Goal: Task Accomplishment & Management: Use online tool/utility

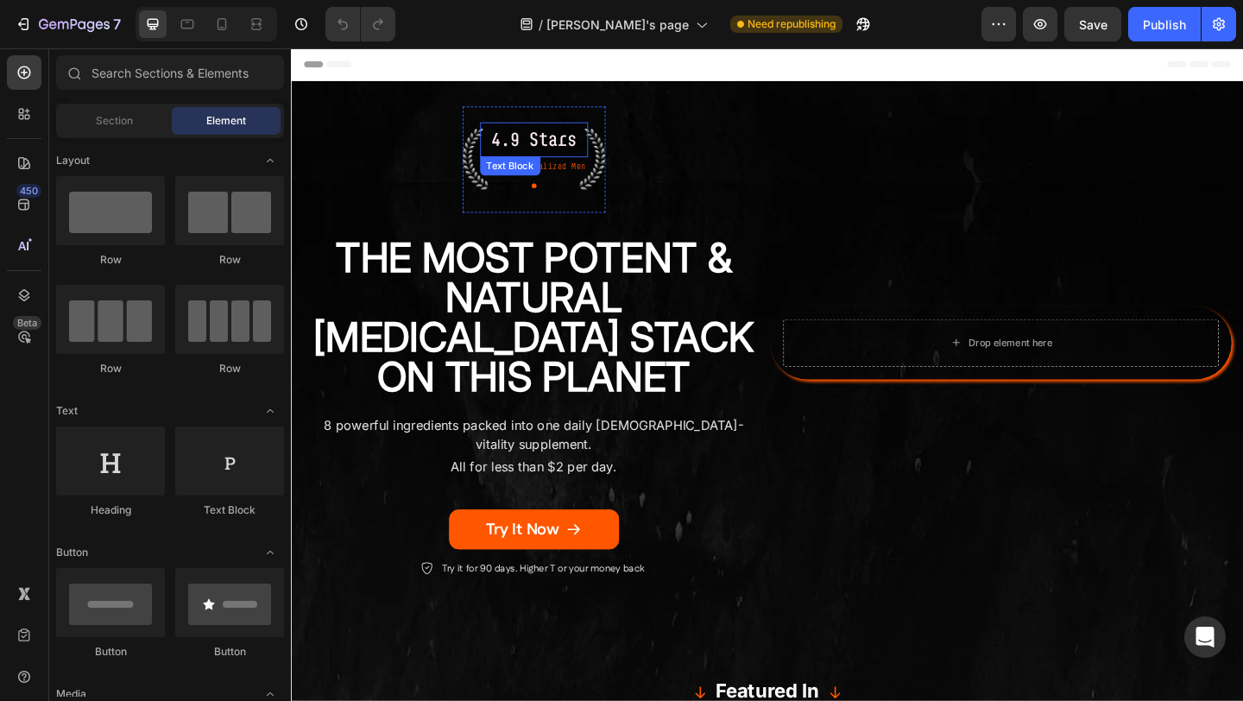
click at [566, 148] on p "4.9 Stars" at bounding box center [555, 147] width 114 height 35
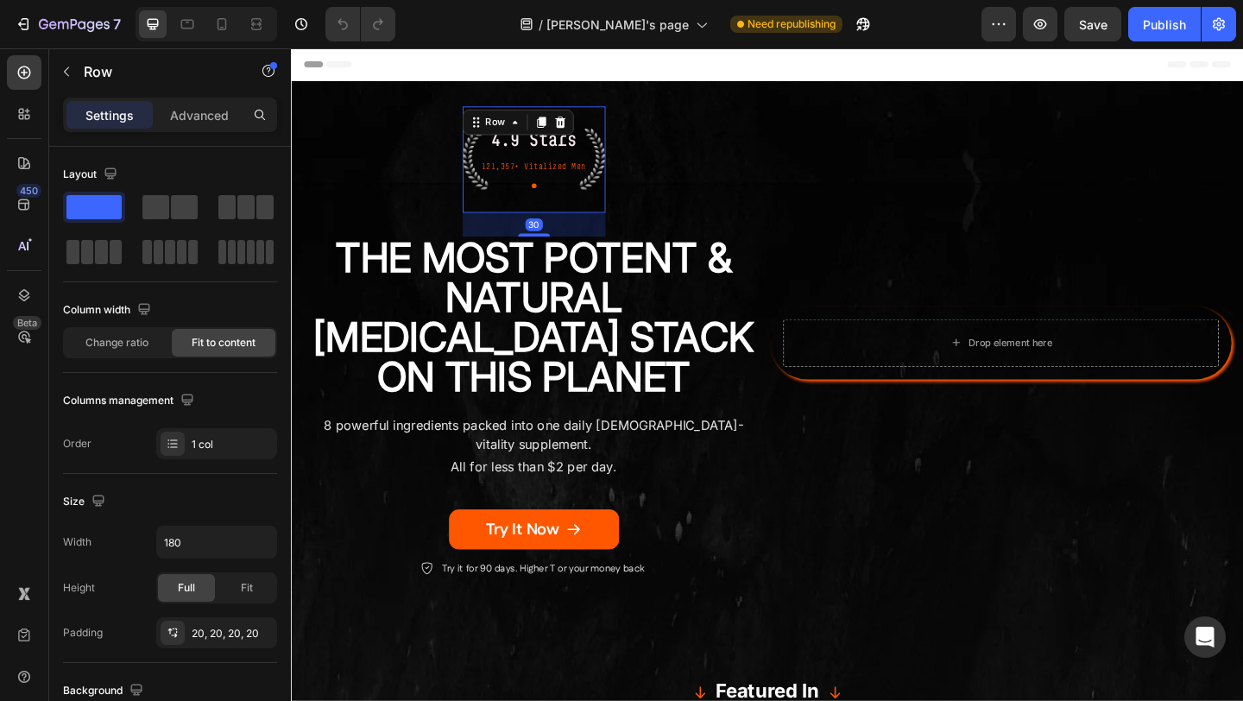
click at [622, 147] on div "4.9 Stars Text Block 121,357+ Vitalized Men Text Block Icon Row 30" at bounding box center [554, 169] width 155 height 116
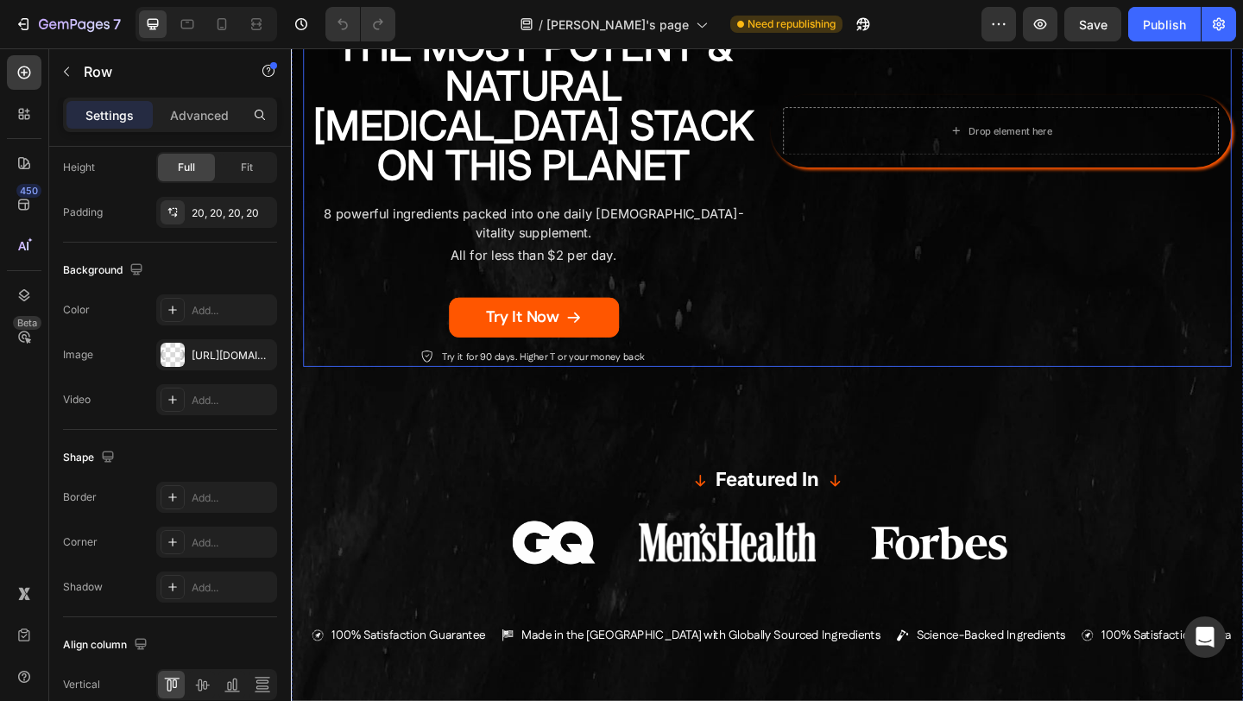
scroll to position [246, 0]
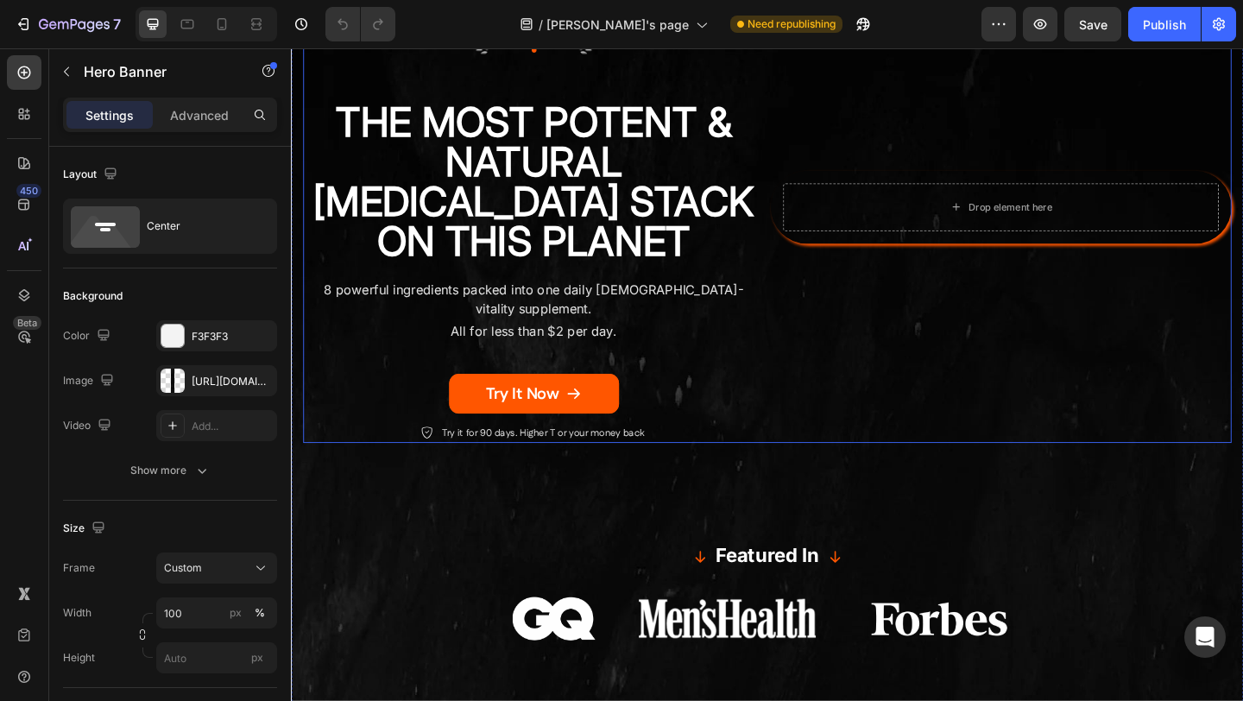
scroll to position [0, 0]
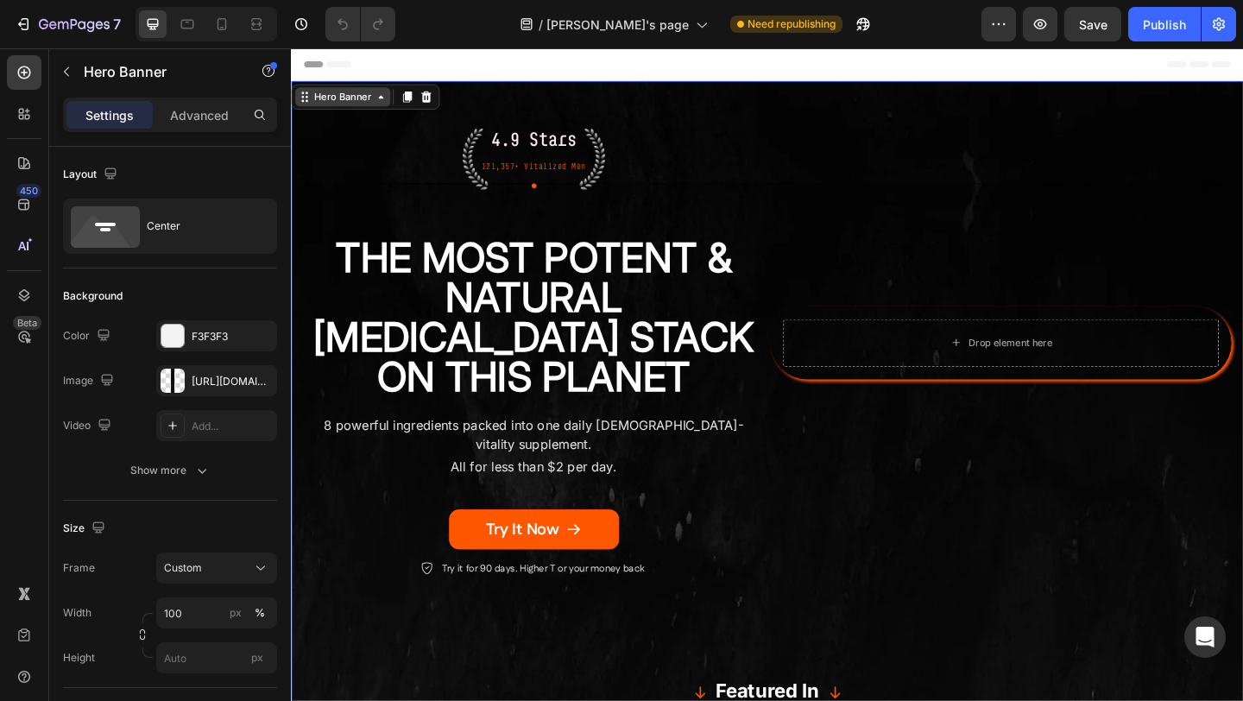
click at [325, 98] on div "Hero Banner" at bounding box center [347, 101] width 69 height 16
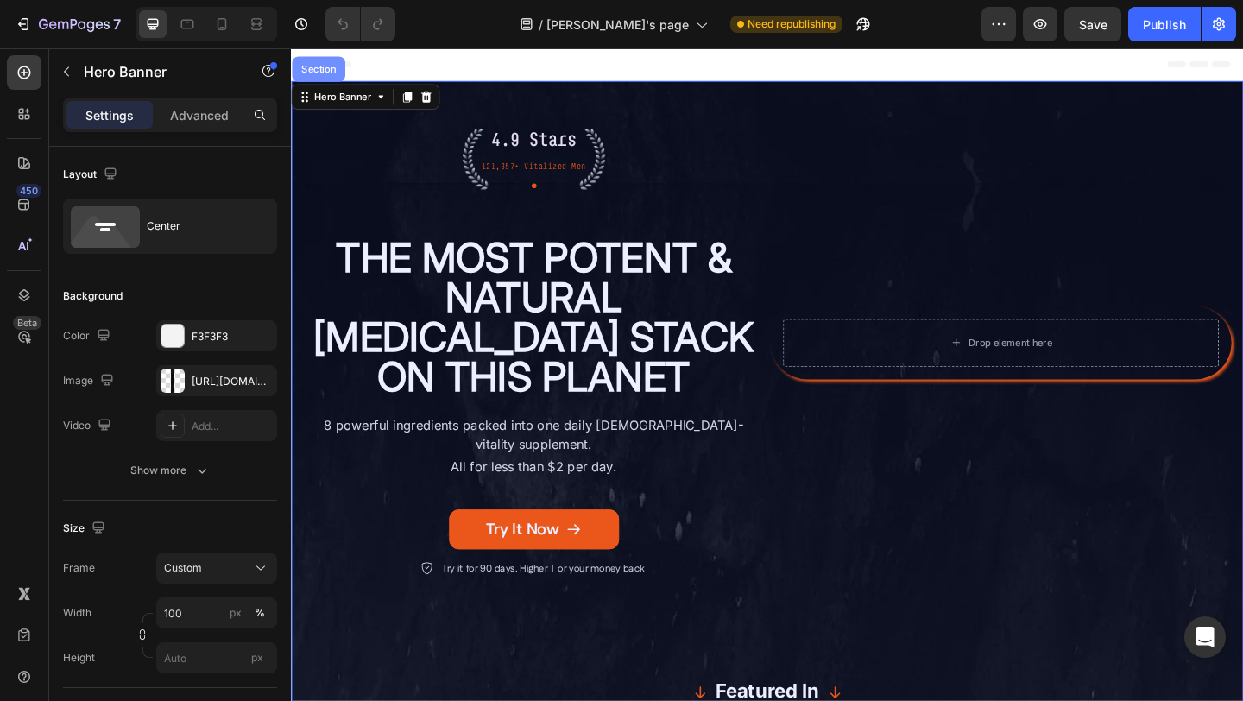
click at [324, 74] on div "Section" at bounding box center [321, 71] width 44 height 10
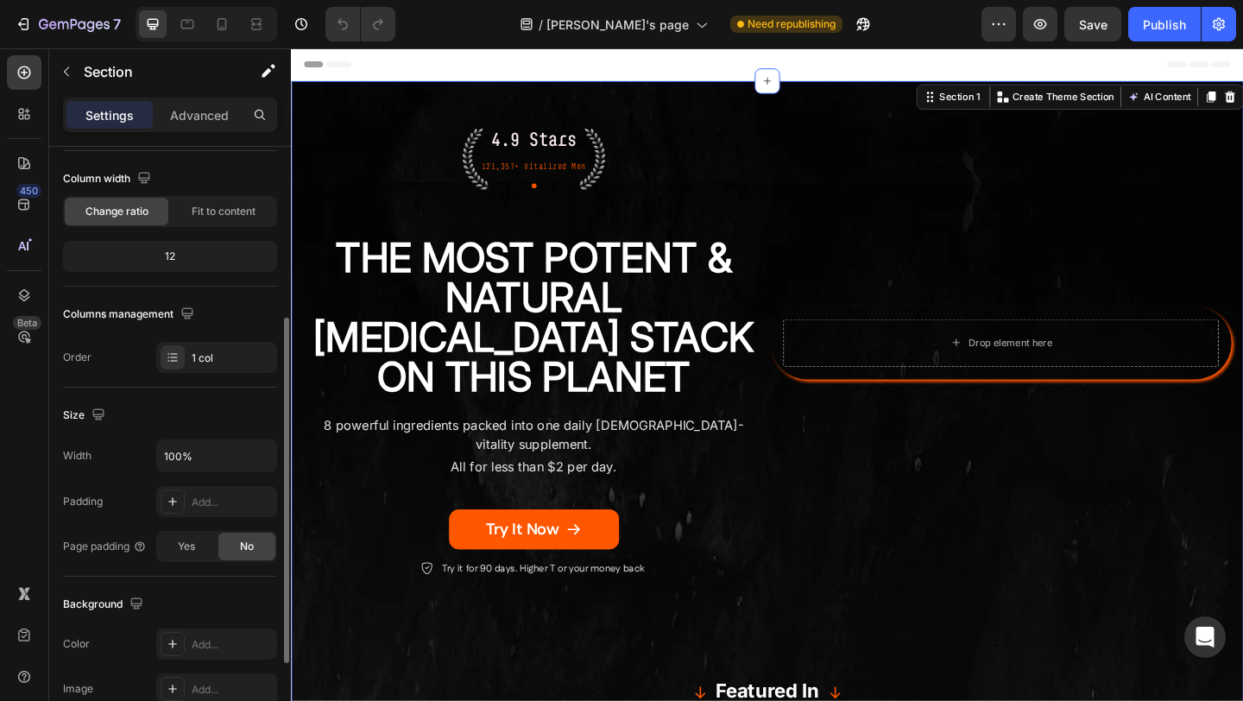
scroll to position [56, 0]
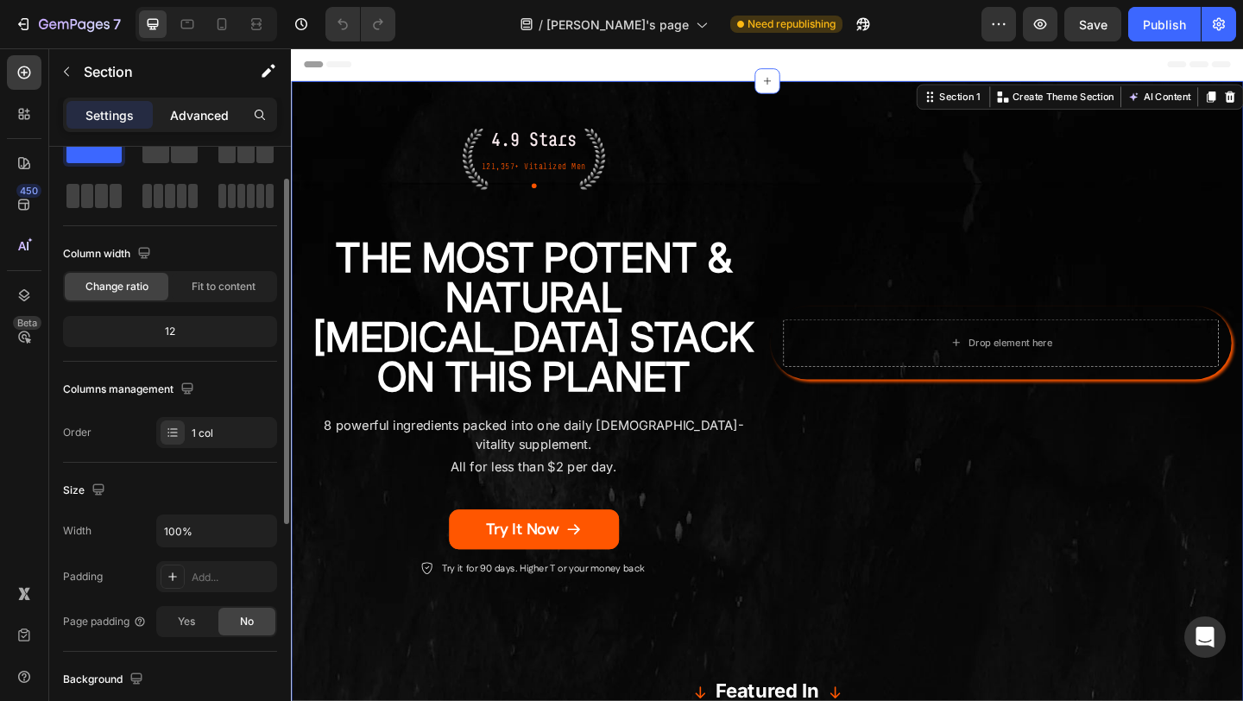
click at [209, 106] on p "Advanced" at bounding box center [199, 115] width 59 height 18
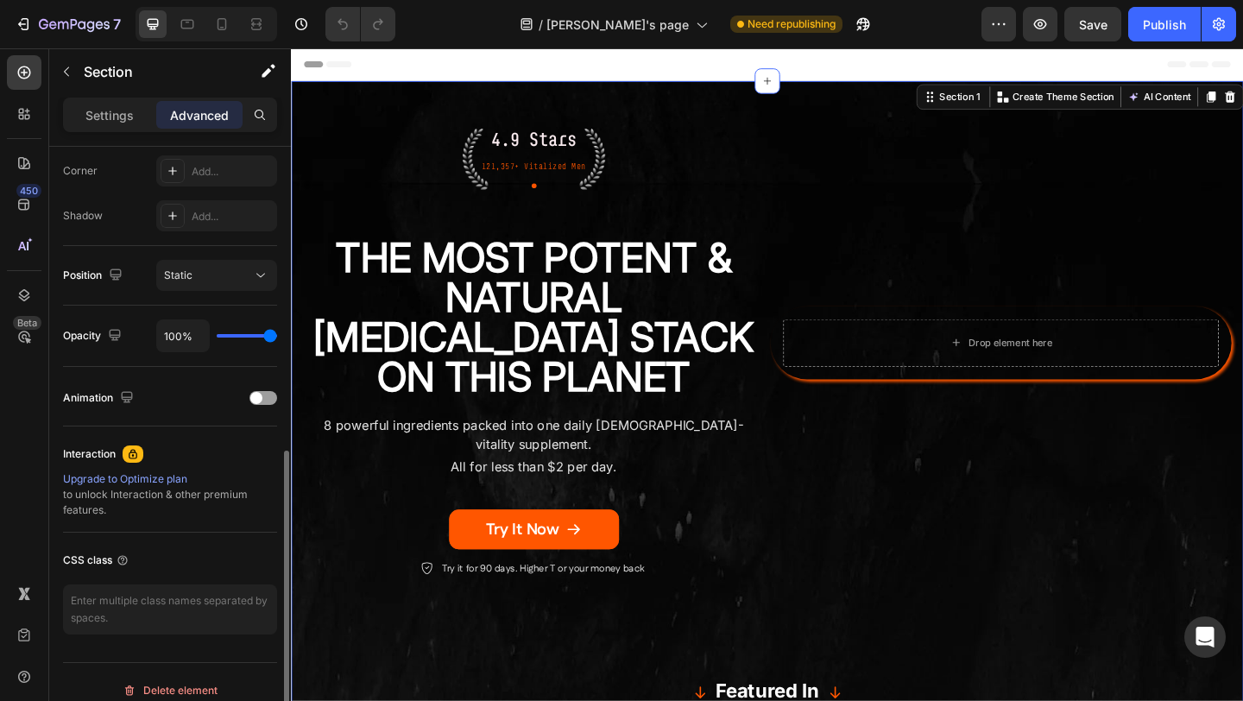
scroll to position [548, 0]
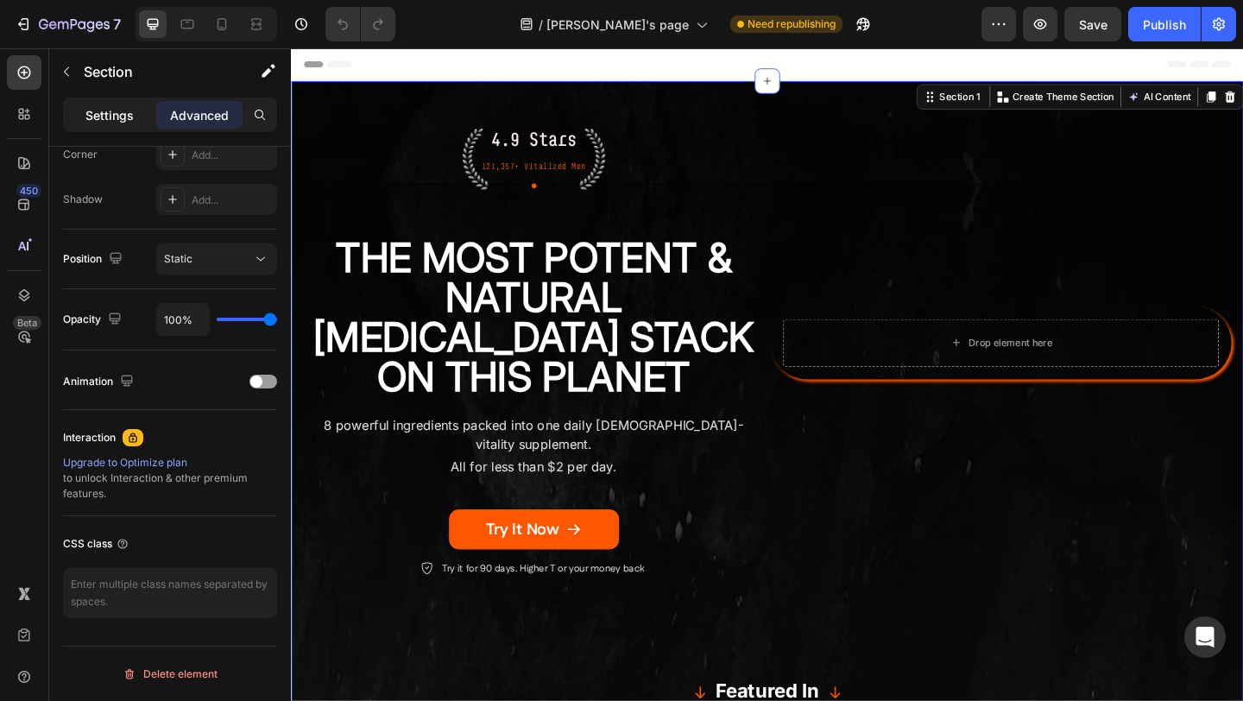
click at [127, 120] on p "Settings" at bounding box center [109, 115] width 48 height 18
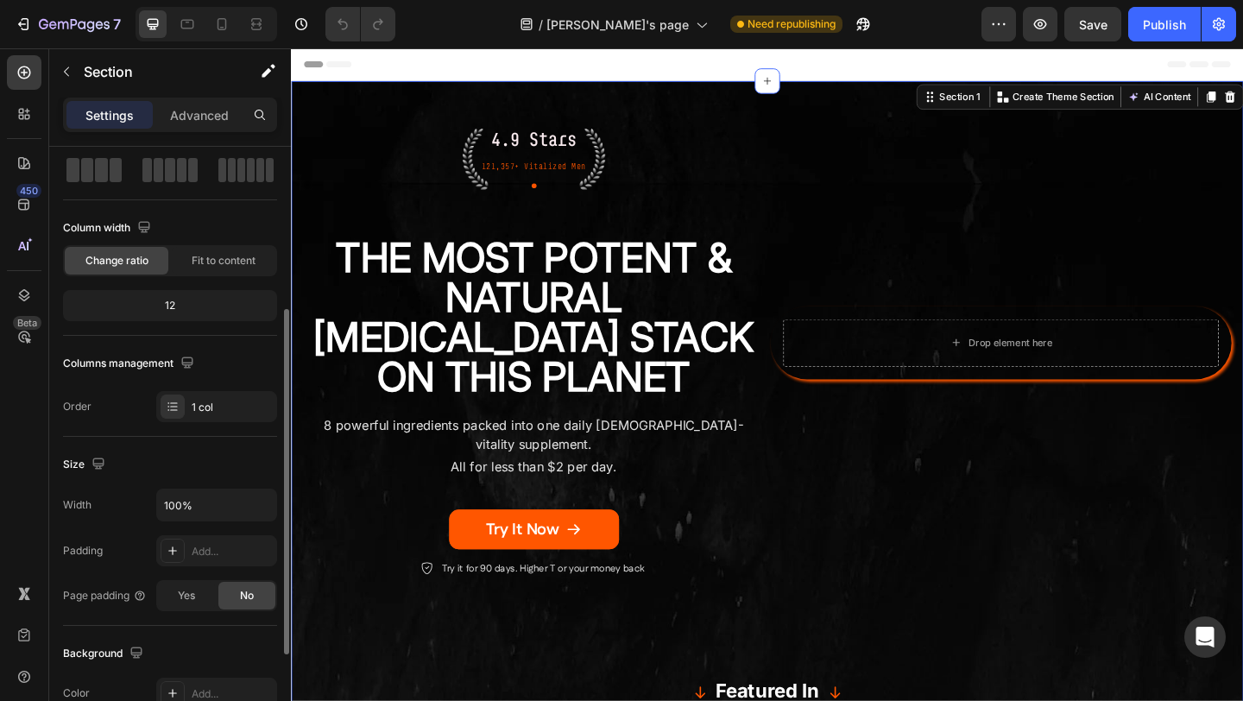
scroll to position [0, 0]
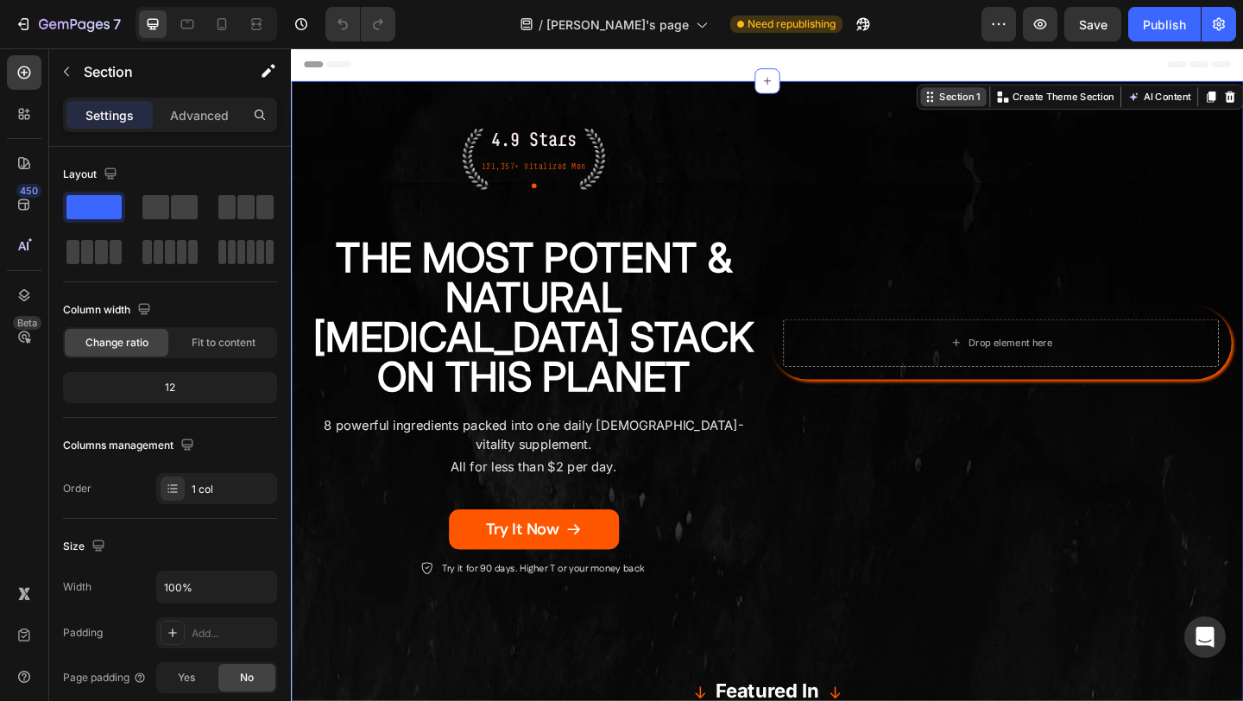
click at [1021, 101] on div "Section 1" at bounding box center [1018, 101] width 51 height 16
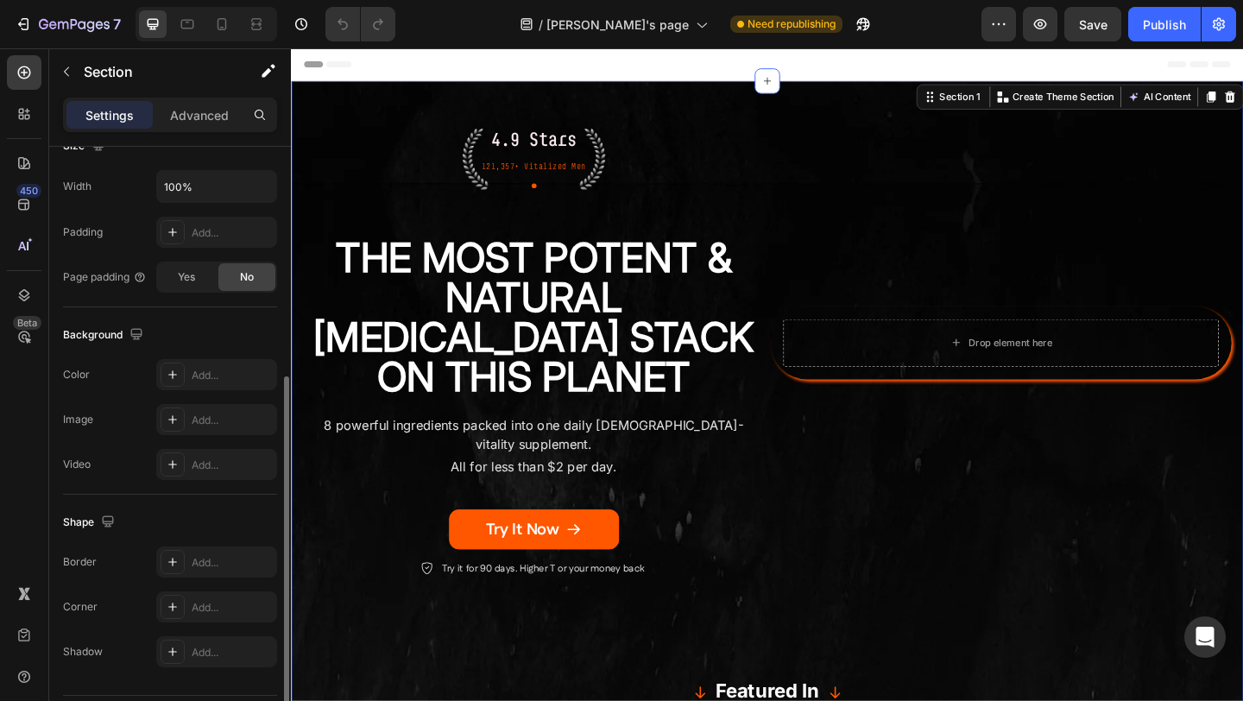
scroll to position [450, 0]
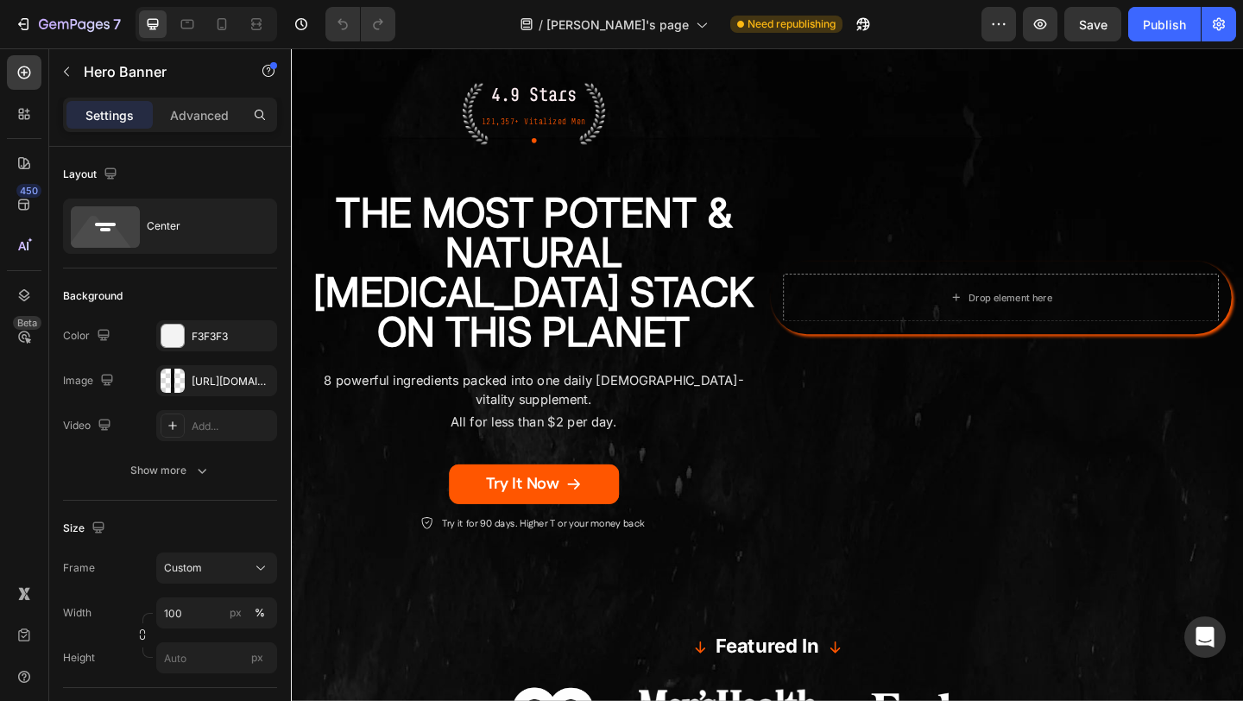
scroll to position [0, 0]
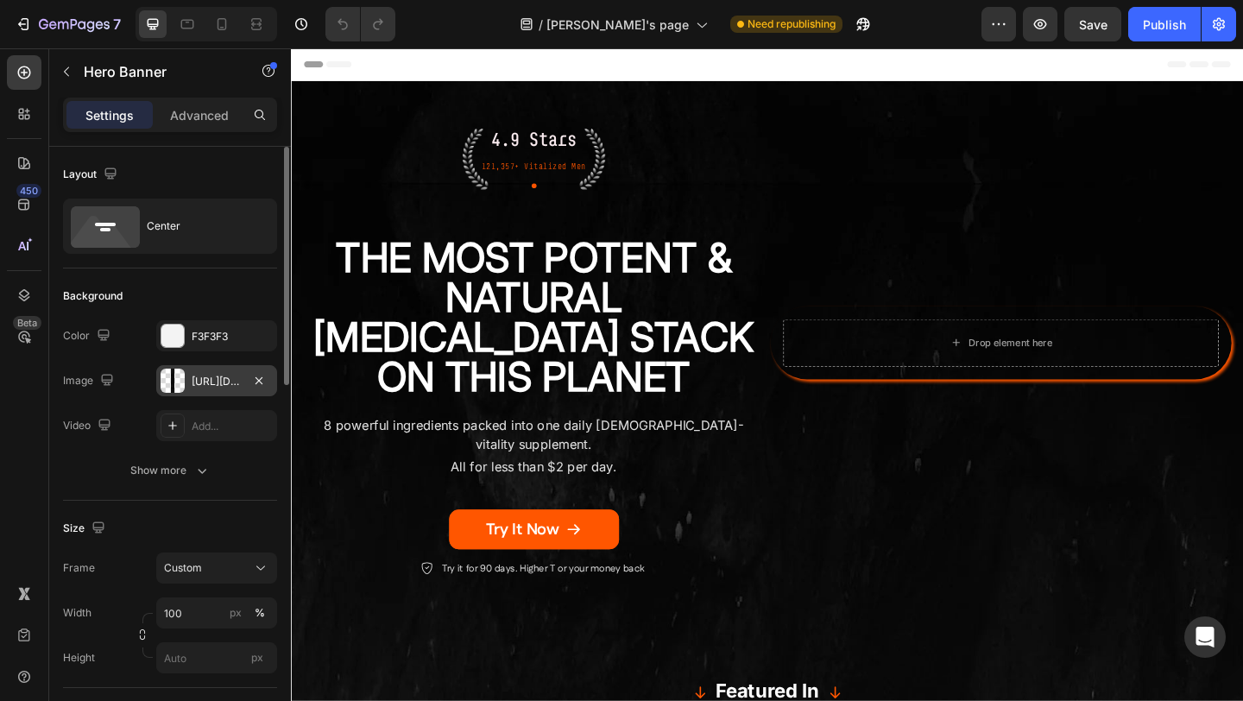
click at [211, 387] on div "https://cdn.shopify.com/s/files/1/0751/1729/7894/files/gempages_567659483560412…" at bounding box center [217, 382] width 50 height 16
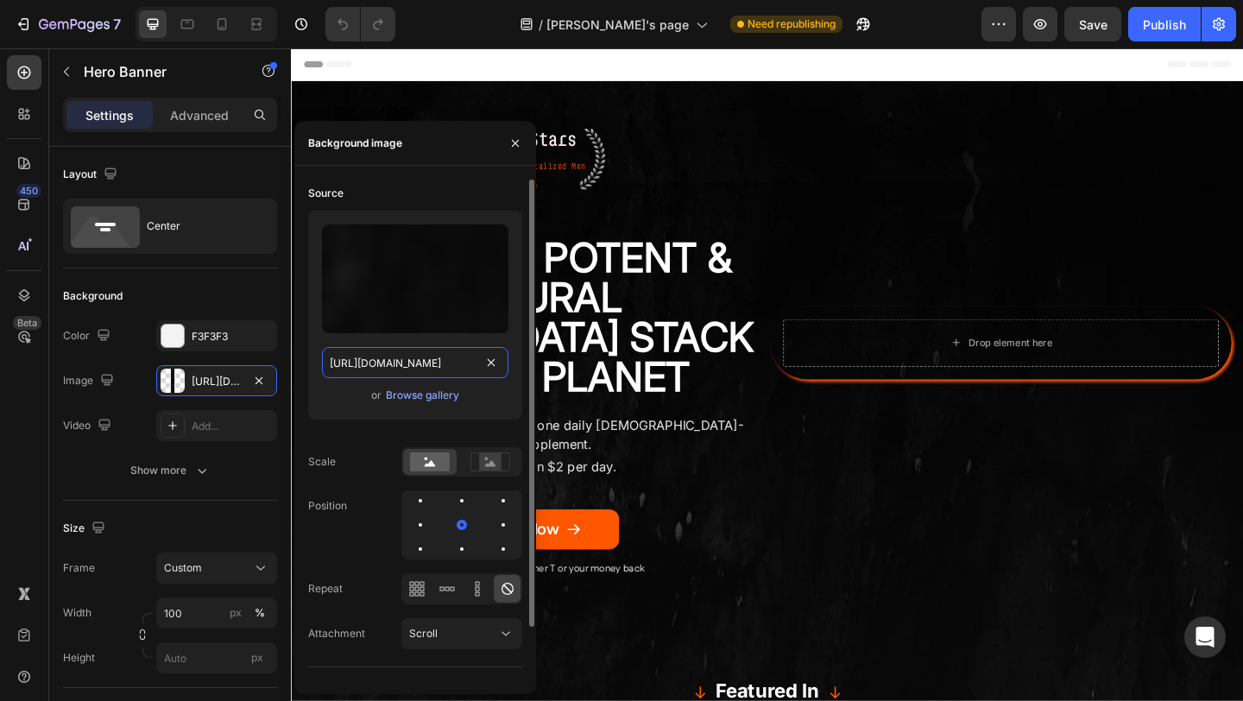
click at [414, 362] on input "https://cdn.shopify.com/s/files/1/0751/1729/7894/files/gempages_567659483560412…" at bounding box center [415, 362] width 186 height 31
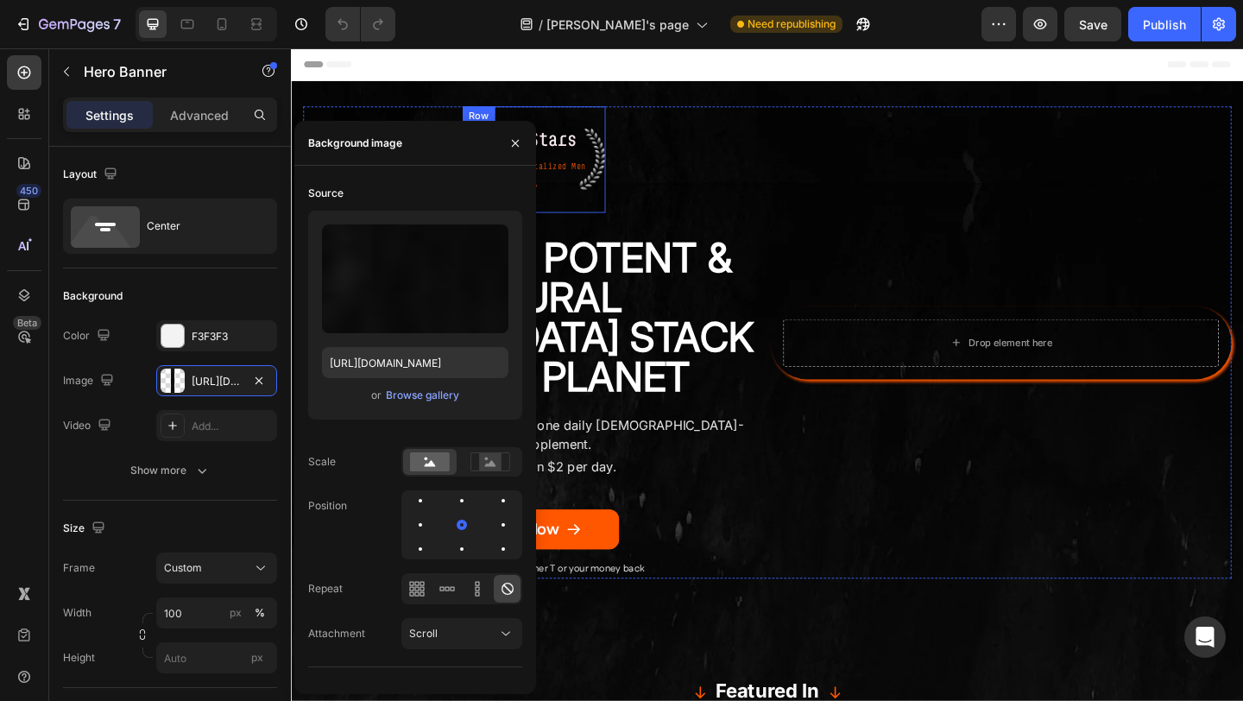
click at [613, 215] on div "4.9 Stars Text Block 121,357+ Vitalized Men Text Block Icon Row" at bounding box center [554, 169] width 155 height 116
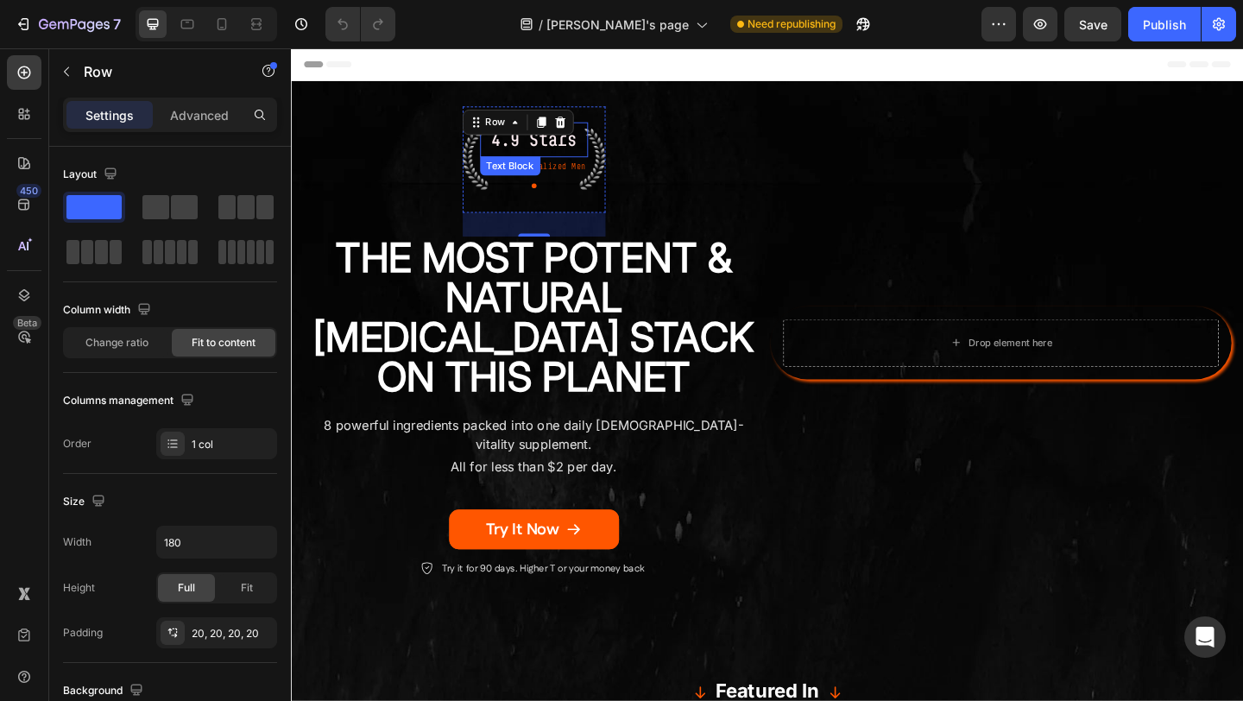
click at [584, 155] on p "4.9 Stars" at bounding box center [555, 147] width 114 height 35
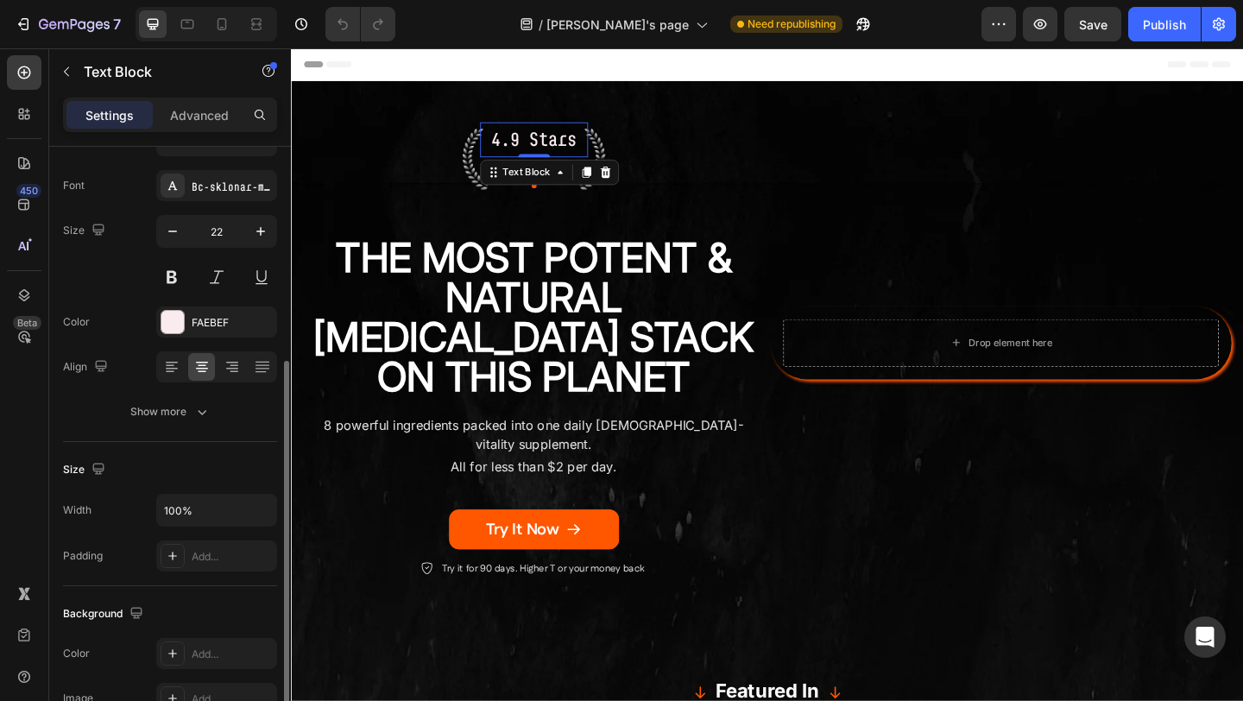
scroll to position [183, 0]
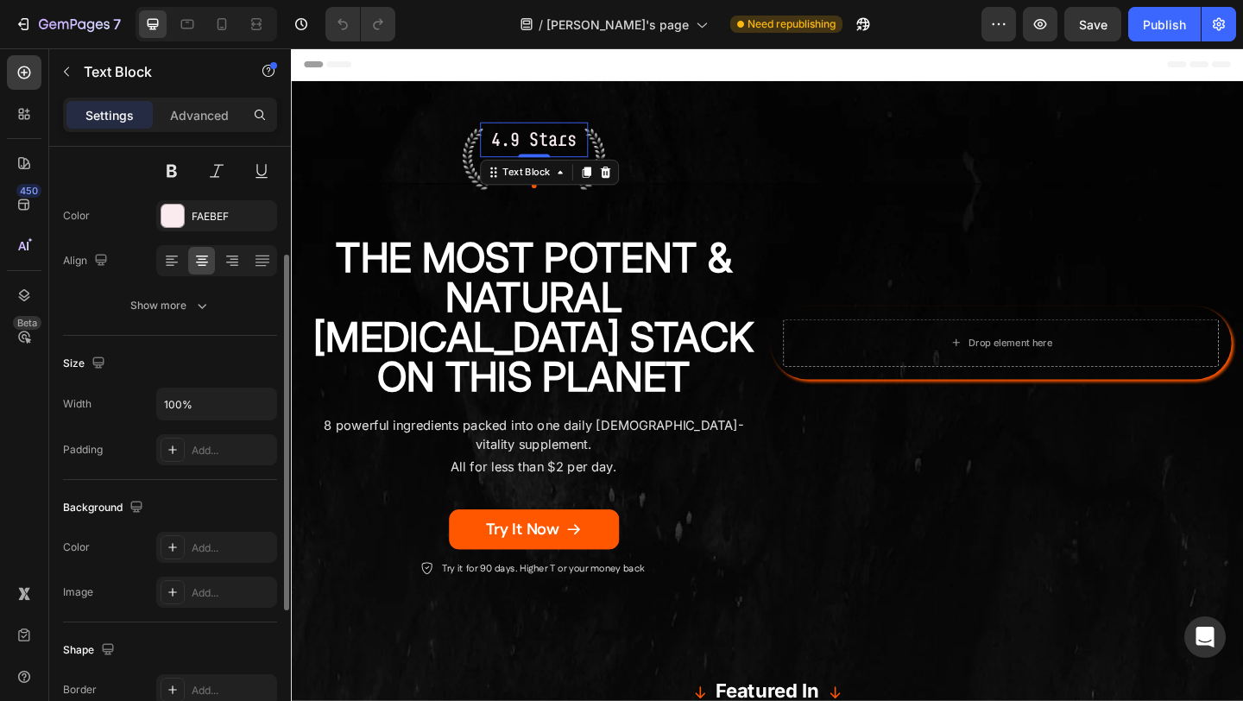
click at [483, 167] on div "4.9 Stars Text Block 0 121,357+ Vitalized Men Text Block Icon Row" at bounding box center [554, 169] width 155 height 116
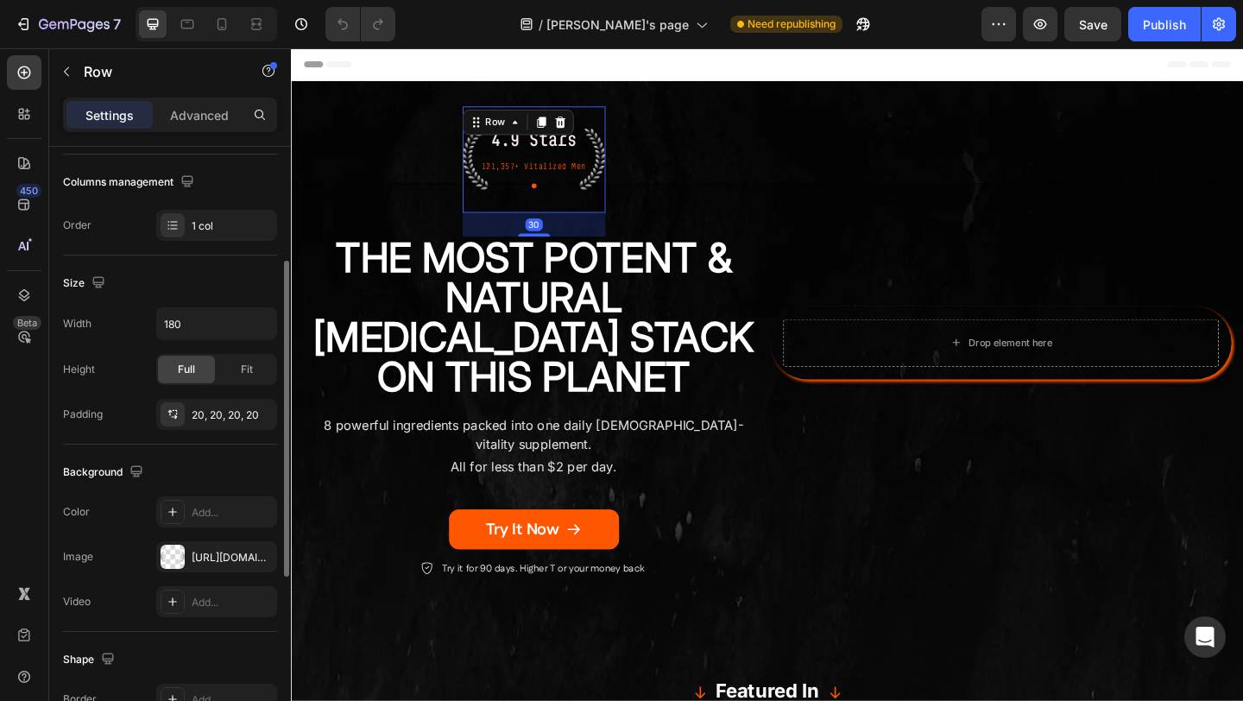
scroll to position [332, 0]
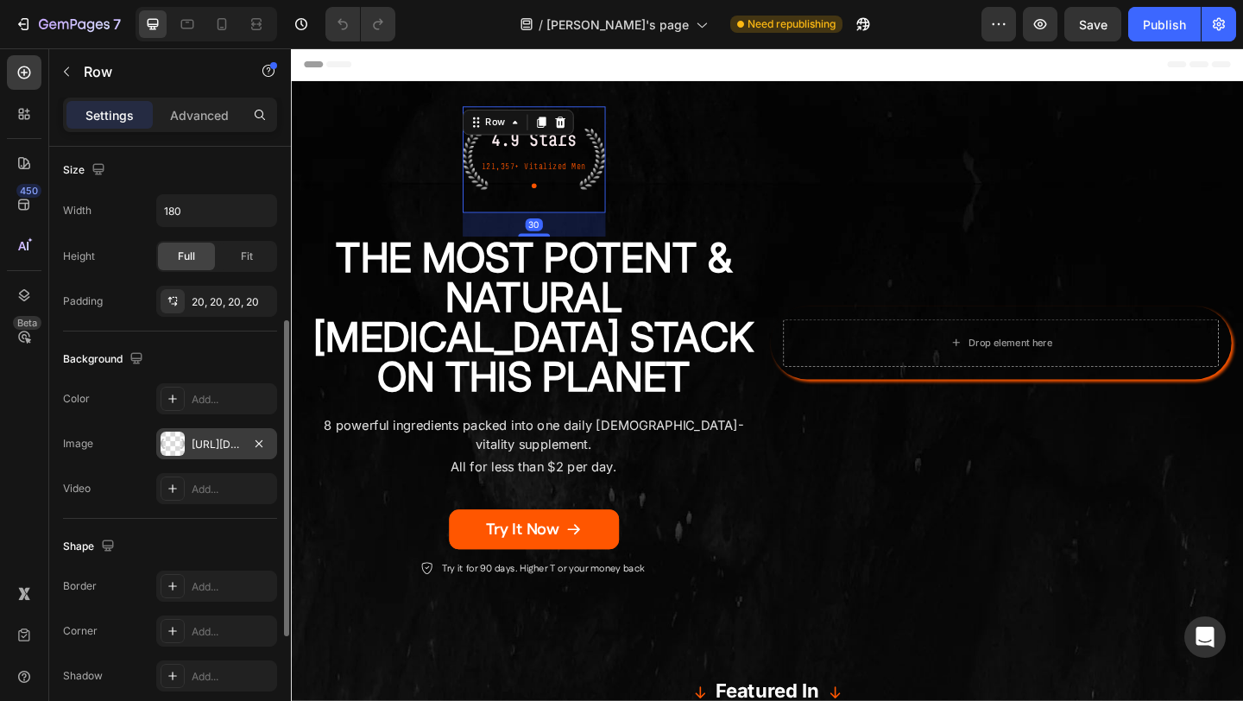
click at [223, 437] on div "https://cdn.shopify.com/s/files/1/0751/1729/7894/files/gempages_567659483560412…" at bounding box center [217, 445] width 50 height 16
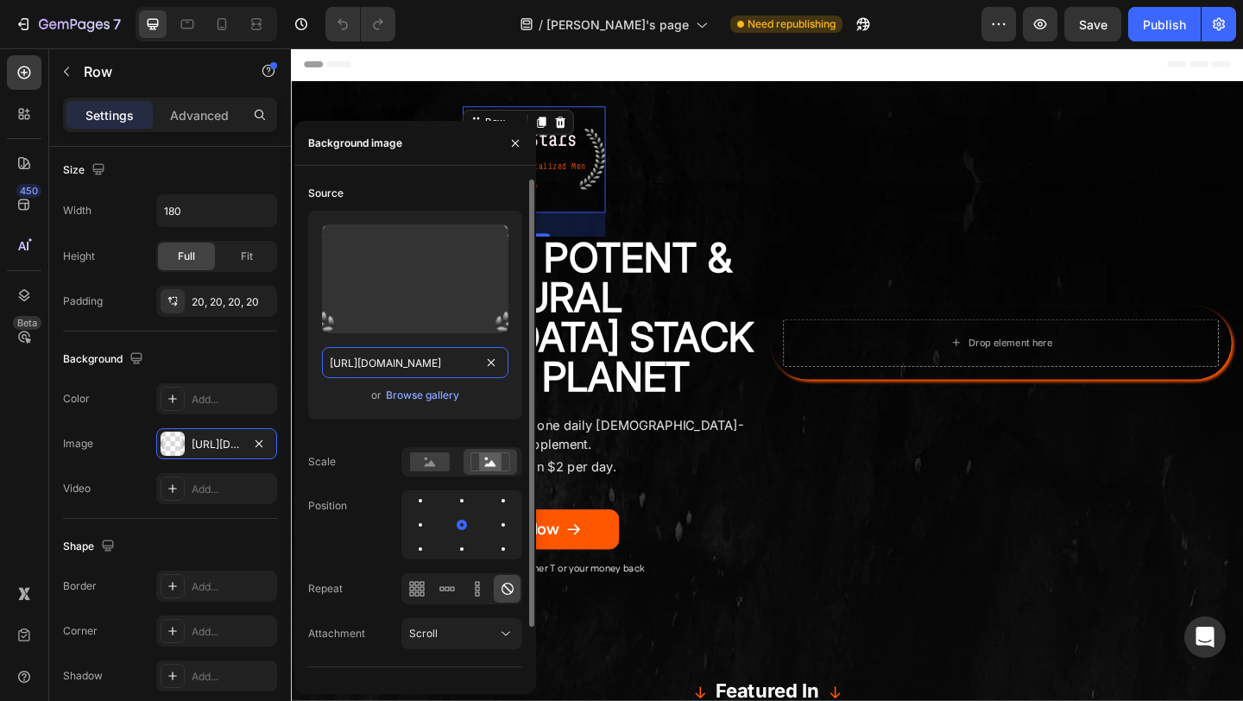
click at [419, 364] on input "https://cdn.shopify.com/s/files/1/0751/1729/7894/files/gempages_567659483560412…" at bounding box center [415, 362] width 186 height 31
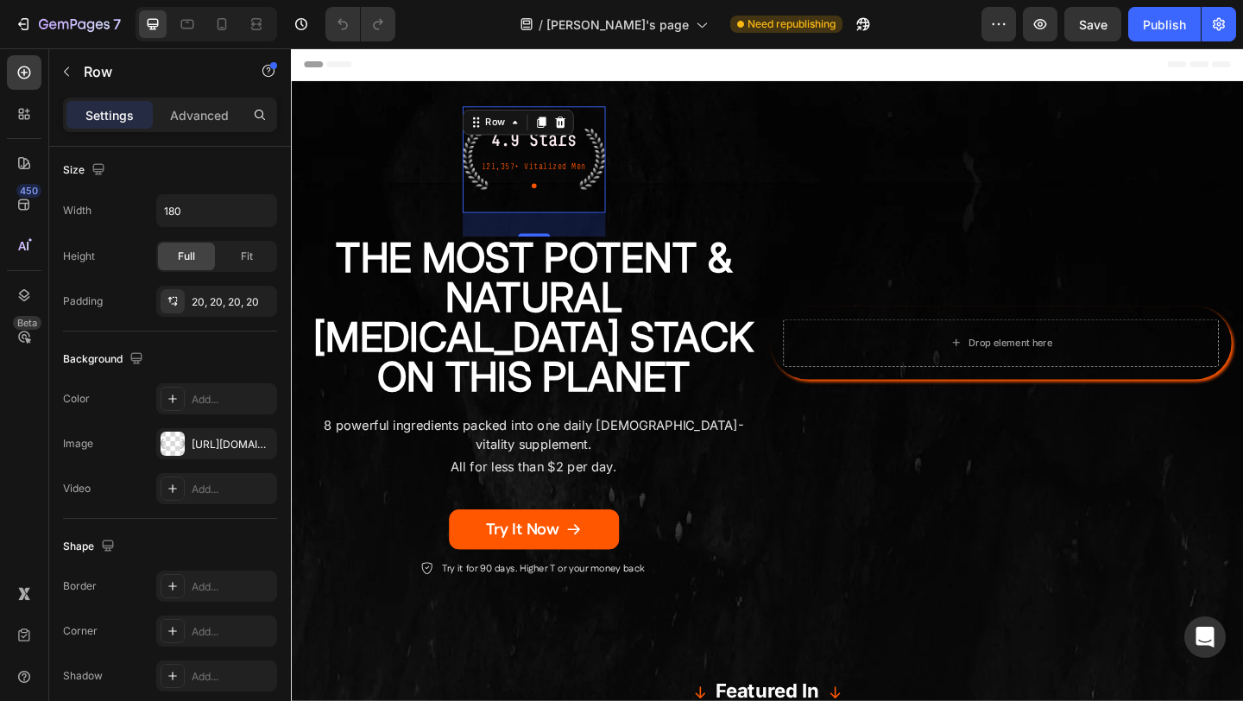
click at [625, 153] on div "4.9 Stars Text Block 121,357+ Vitalized Men Text Block Icon Row 30" at bounding box center [554, 169] width 155 height 116
click at [580, 154] on p "4.9 Stars" at bounding box center [555, 147] width 114 height 35
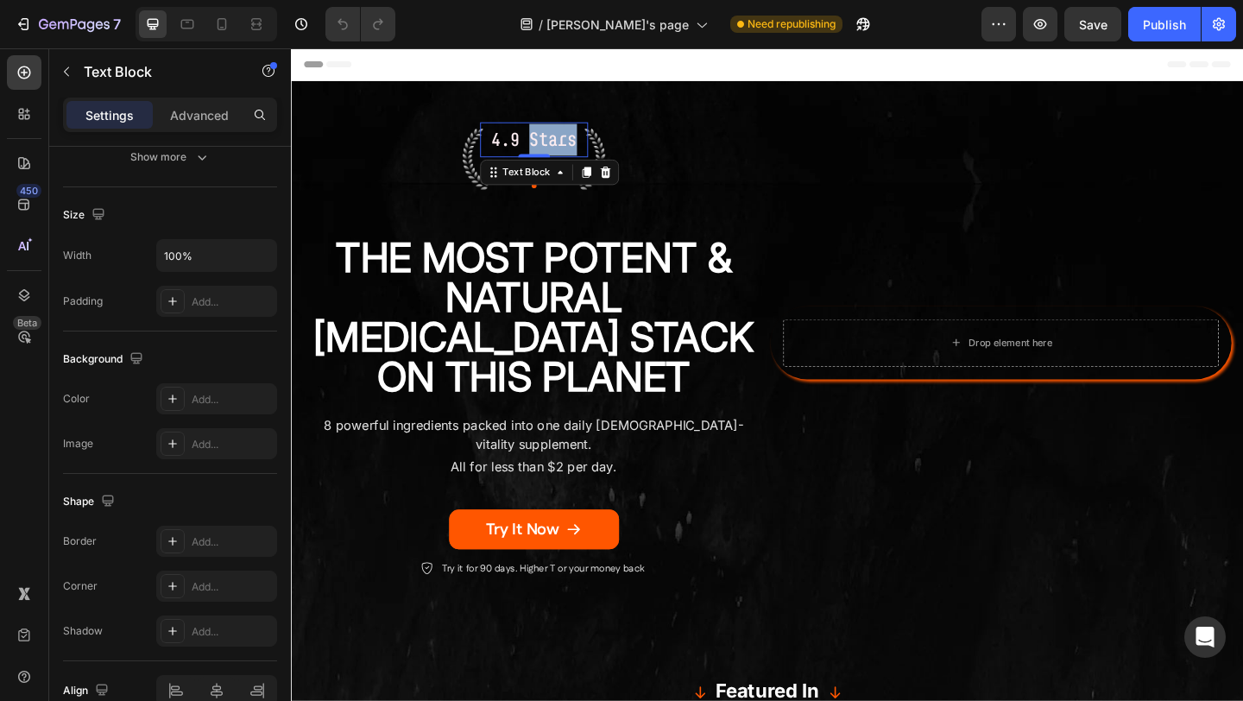
click at [580, 154] on p "4.9 Stars" at bounding box center [555, 147] width 114 height 35
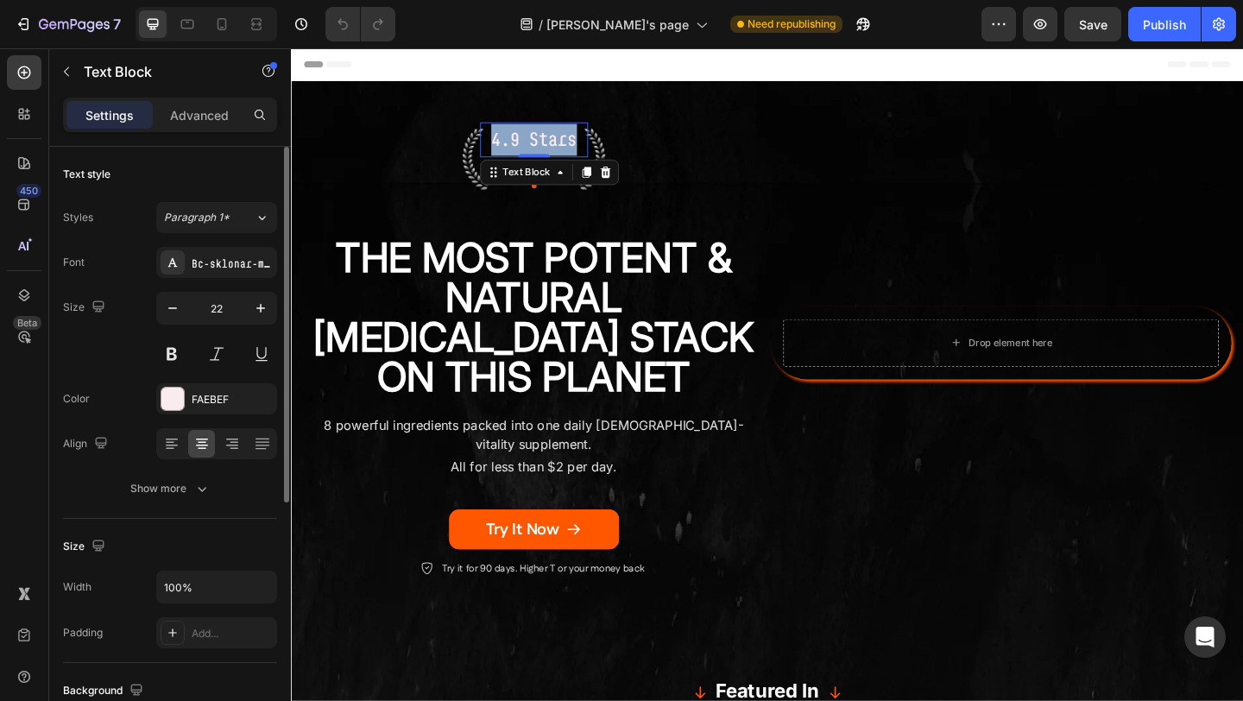
click at [580, 154] on p "4.9 Stars" at bounding box center [555, 147] width 114 height 35
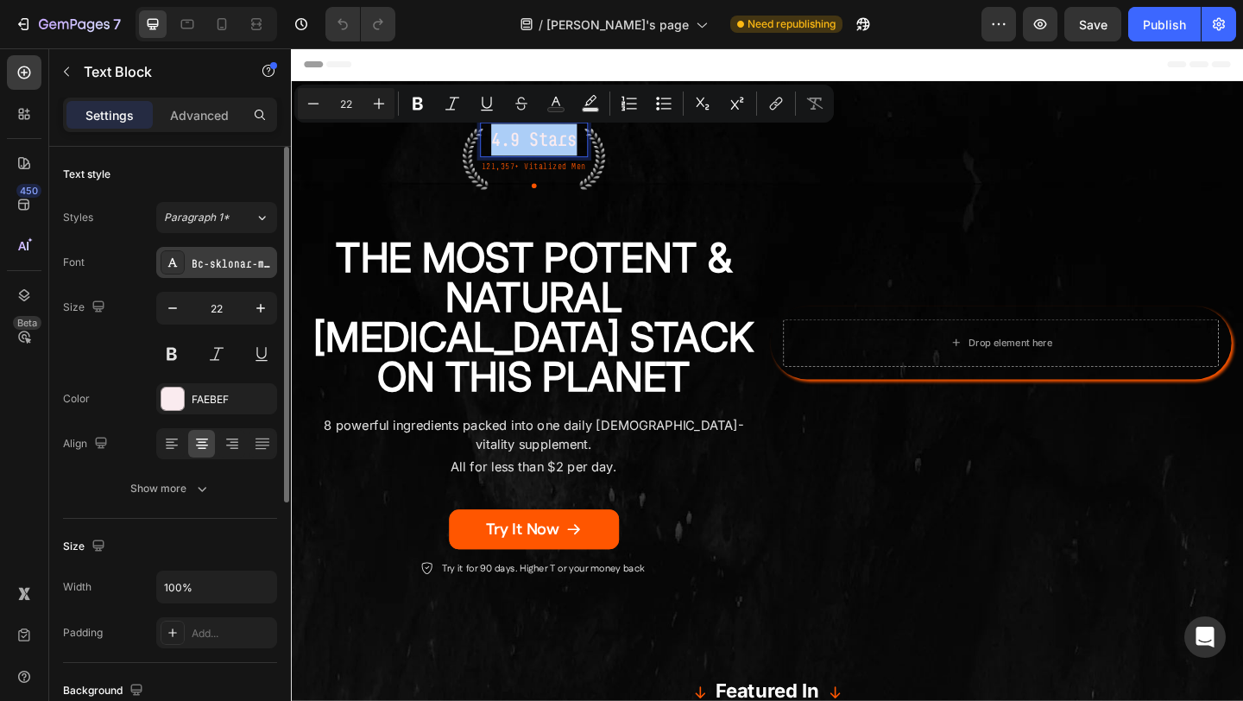
click at [212, 262] on div "Bc-sklonar-medium" at bounding box center [232, 264] width 81 height 16
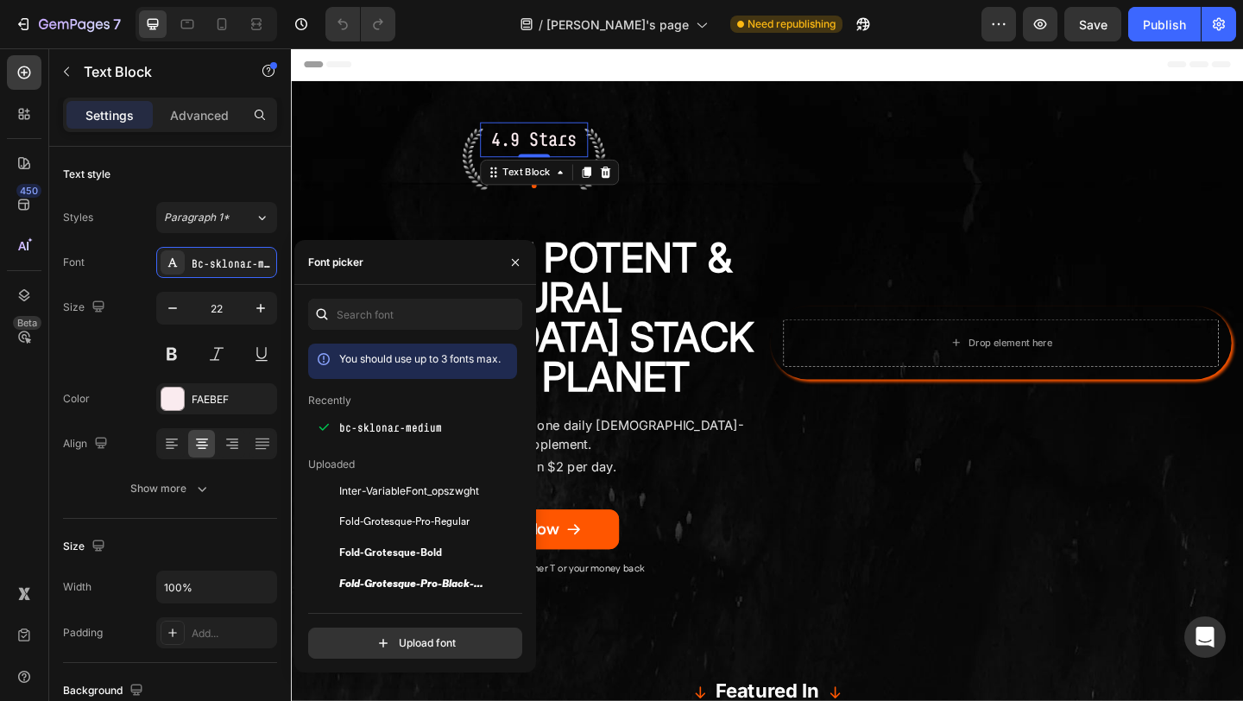
click at [656, 136] on div "4.9 Stars Text Block 0 121,357+ Vitalized Men Text Block Icon Row The Most Pote…" at bounding box center [555, 368] width 502 height 514
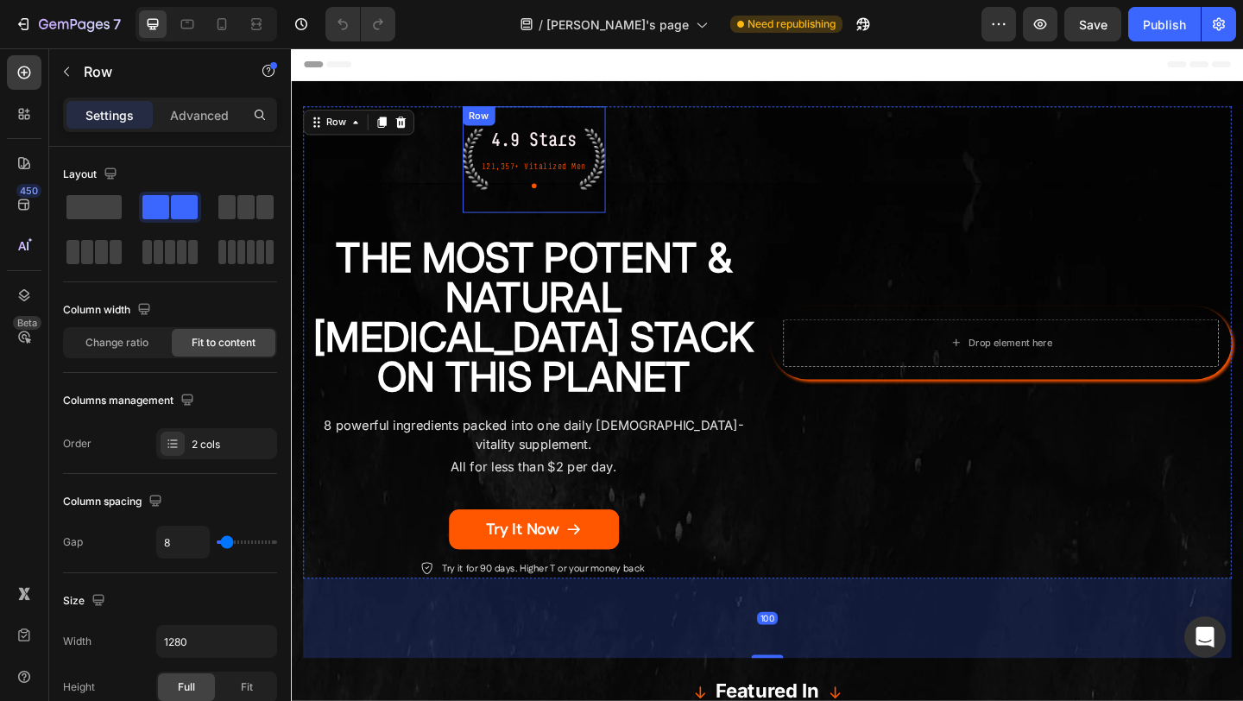
click at [572, 145] on p "4.9 Stars" at bounding box center [555, 147] width 114 height 35
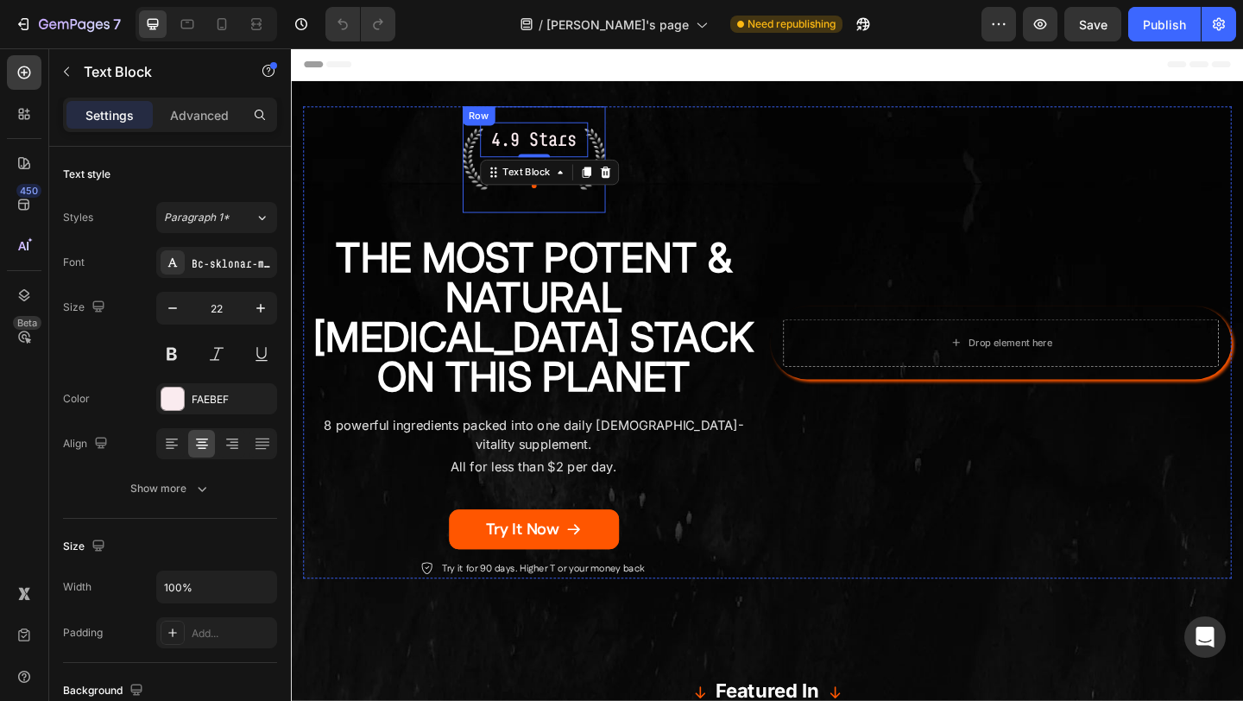
click at [552, 214] on div "4.9 Stars Text Block 0 121,357+ Vitalized Men Text Block Icon Row" at bounding box center [554, 169] width 155 height 116
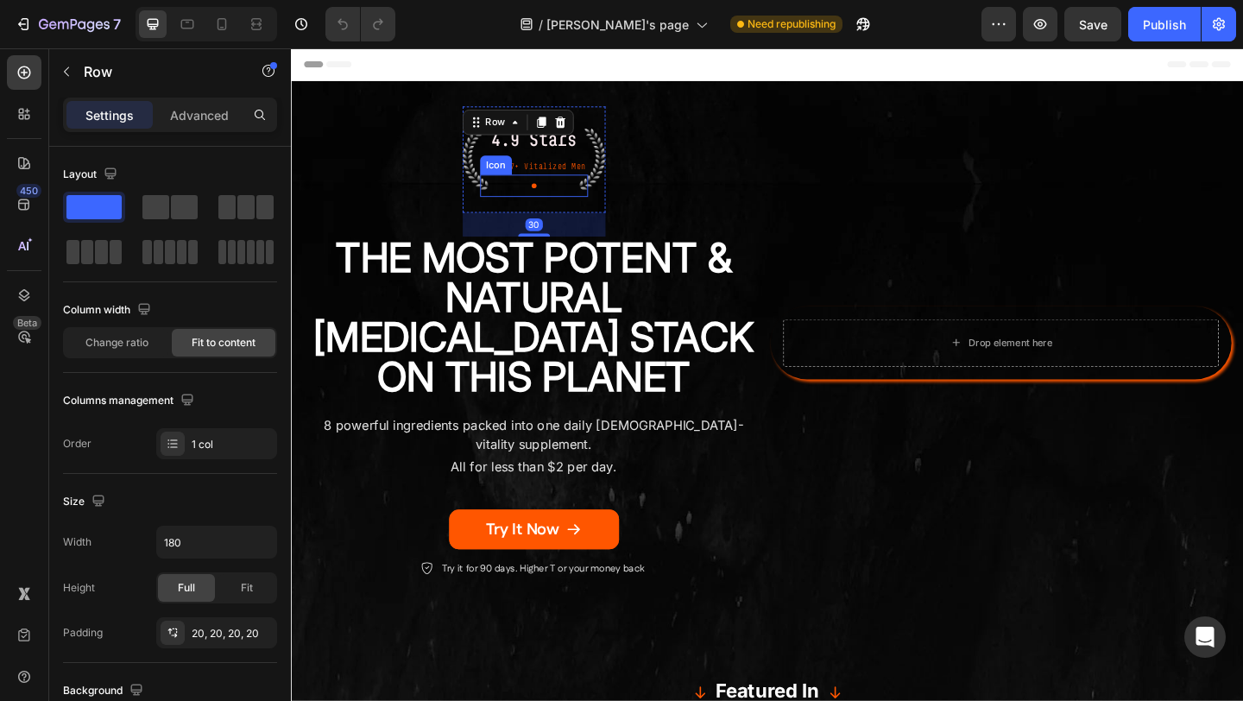
click at [553, 174] on p "121,357+ Vitalized Men" at bounding box center [555, 176] width 114 height 16
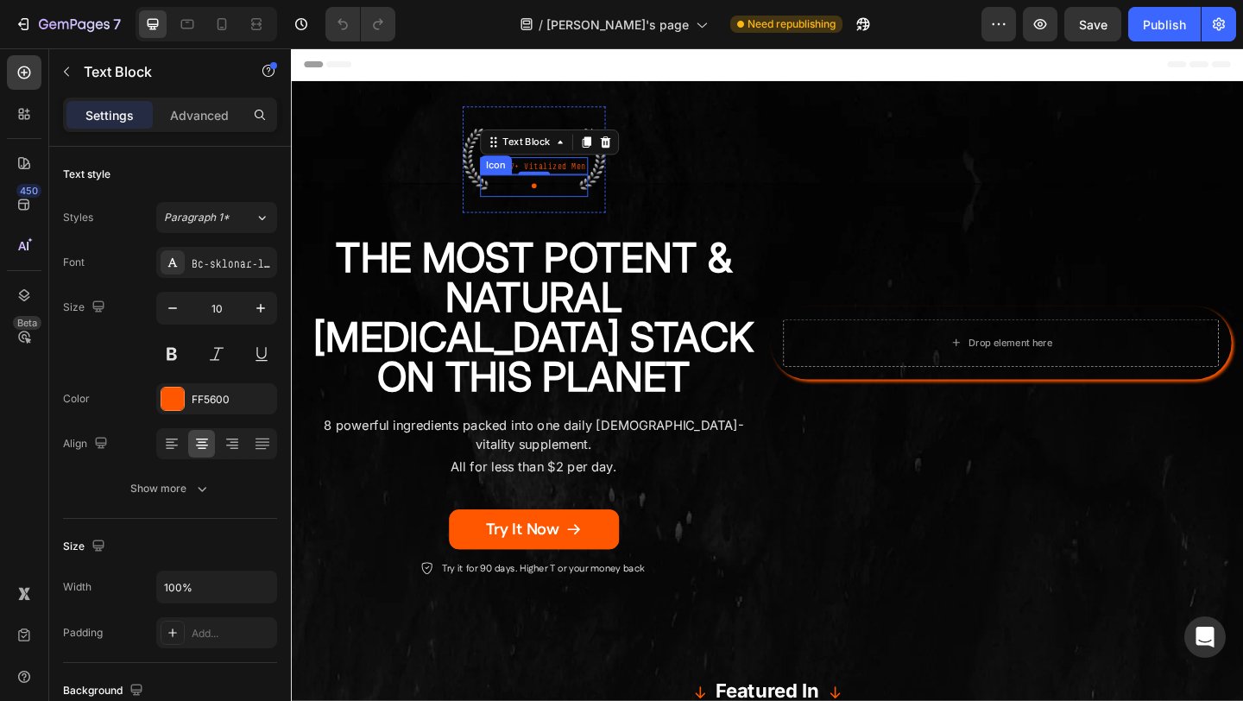
click at [569, 196] on div "Icon" at bounding box center [554, 198] width 117 height 24
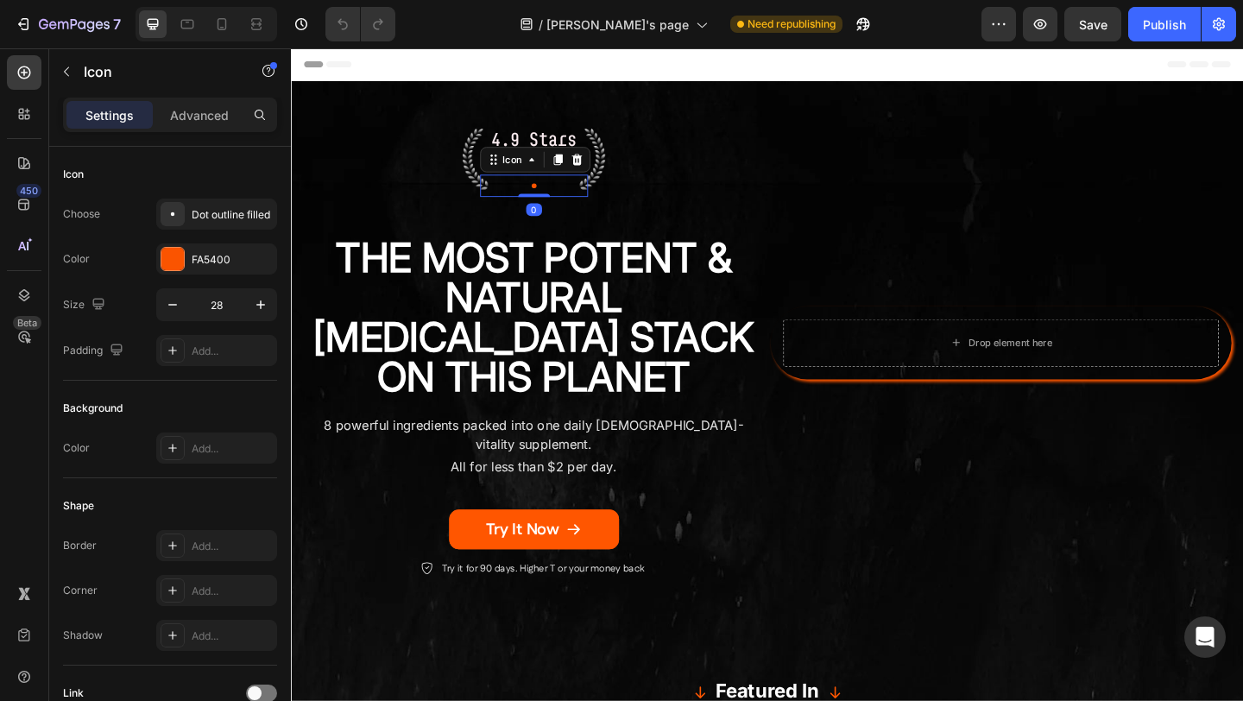
click at [573, 141] on p "4.9 Stars" at bounding box center [555, 147] width 114 height 35
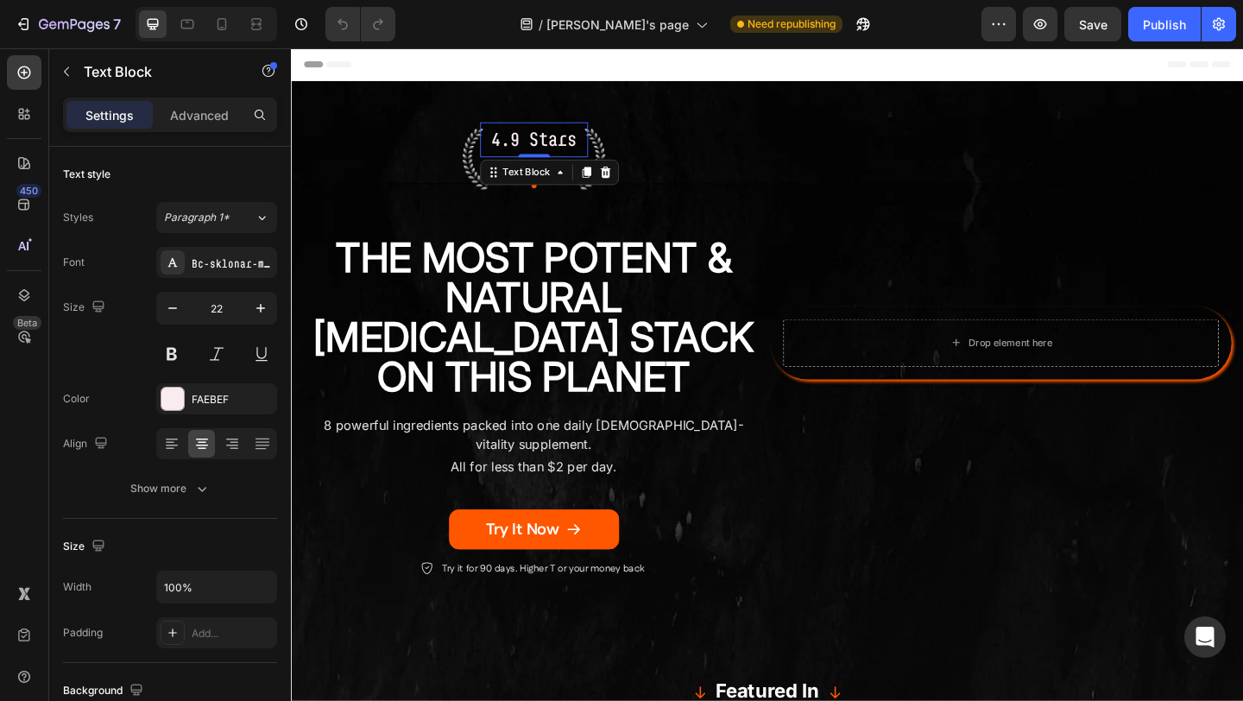
click at [698, 156] on div "4.9 Stars Text Block 0 121,357+ Vitalized Men Text Block Icon Row The Most Pote…" at bounding box center [555, 368] width 502 height 514
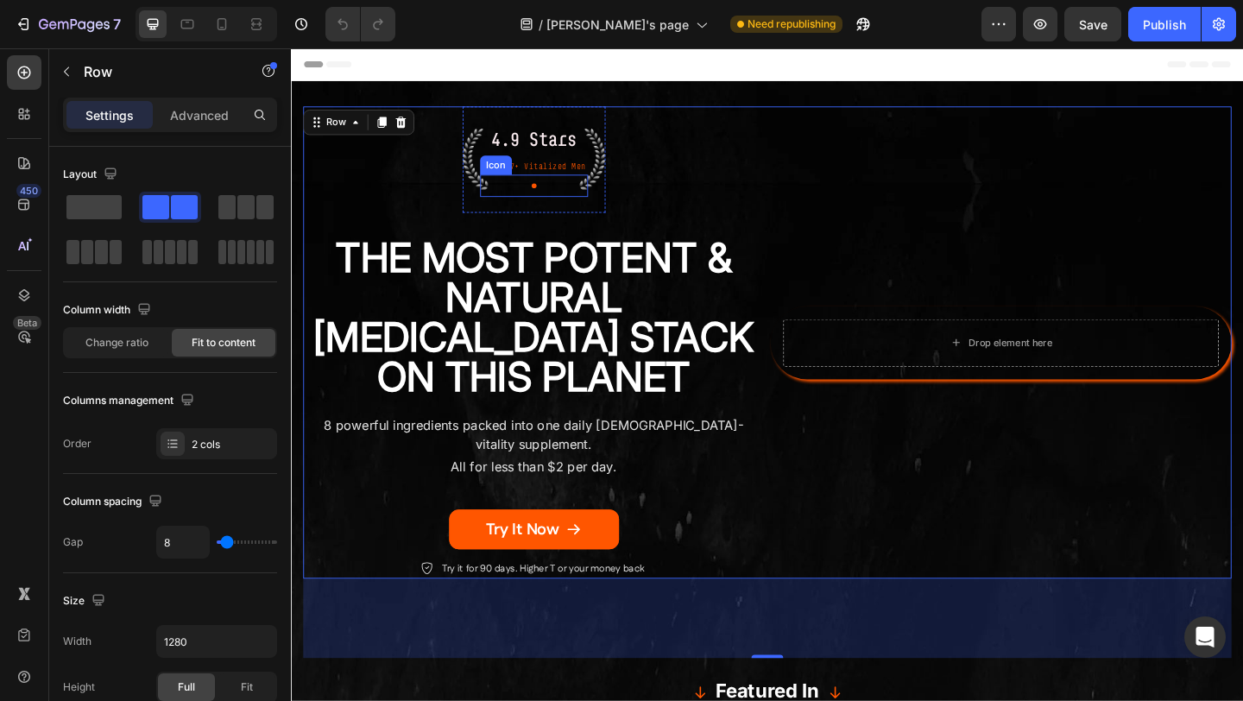
click at [557, 199] on icon at bounding box center [555, 198] width 24 height 24
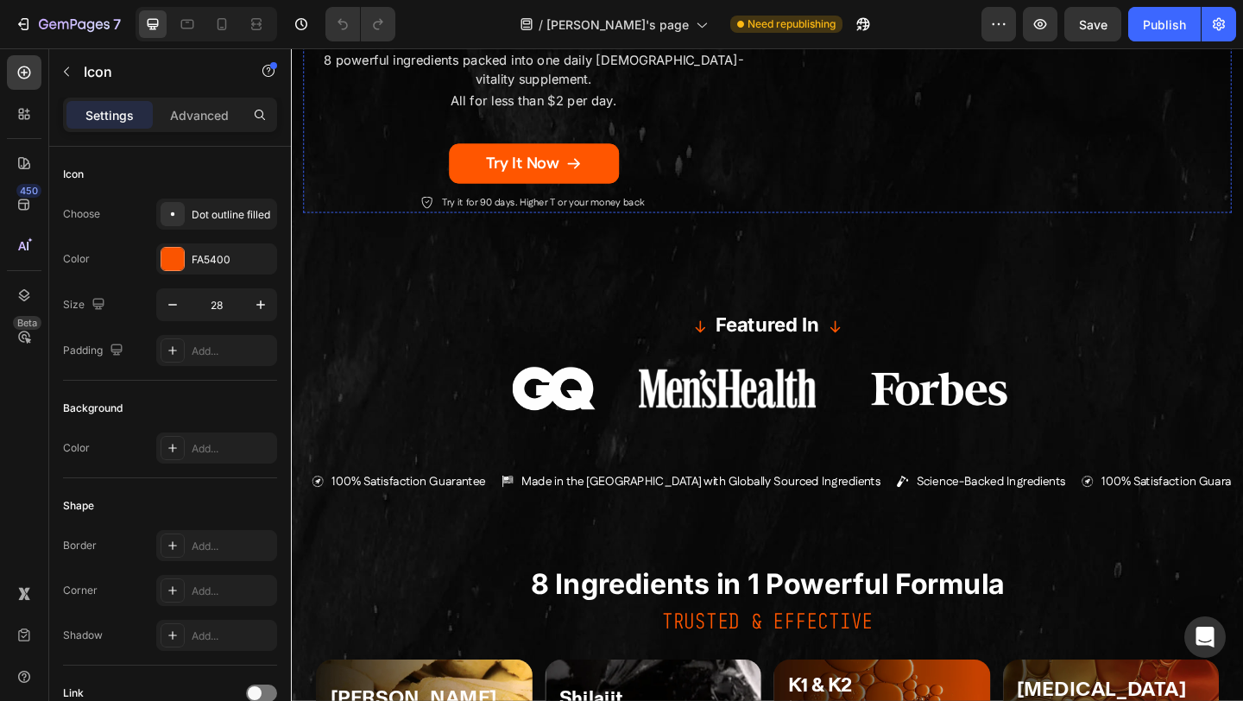
scroll to position [400, 0]
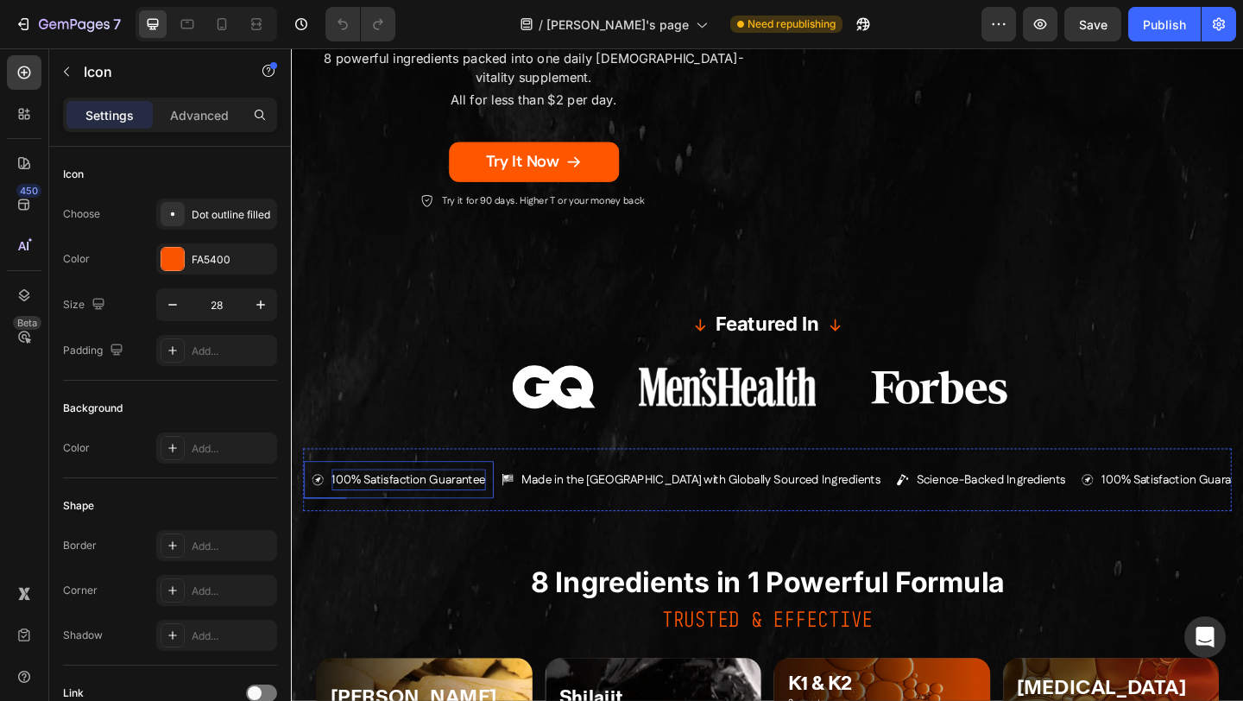
click at [405, 506] on p "100% Satisfaction Guarantee" at bounding box center [418, 517] width 167 height 23
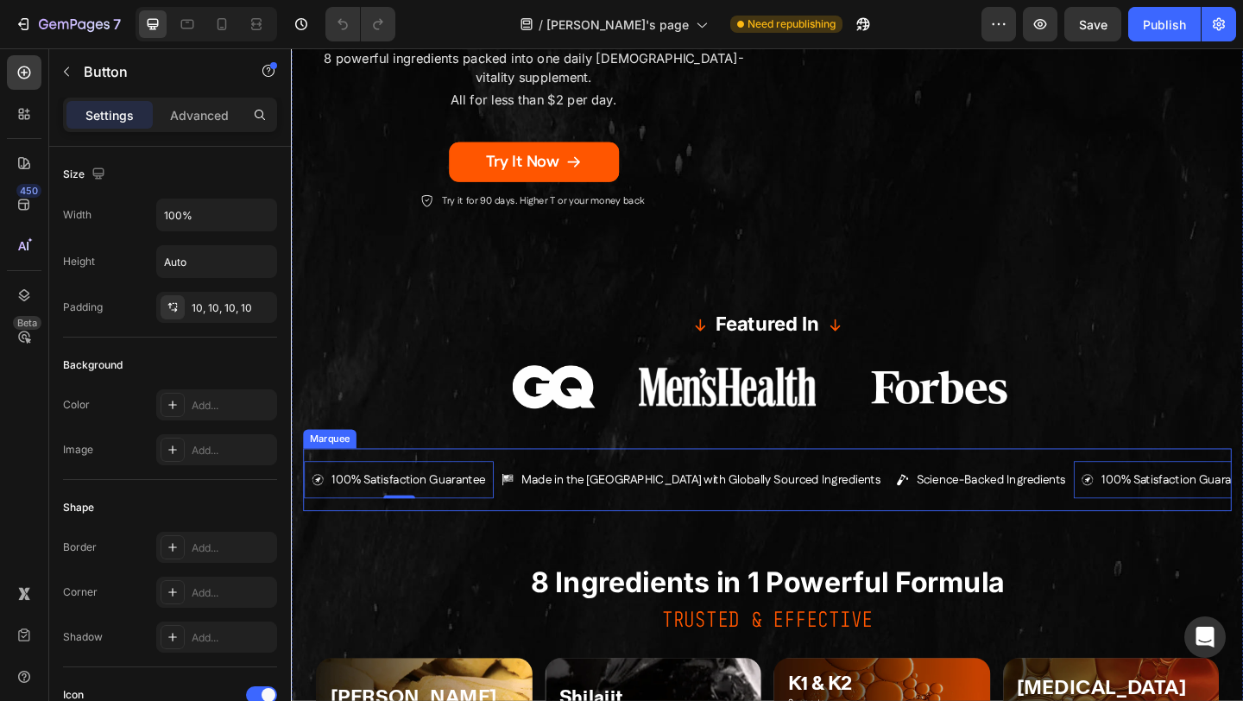
click at [504, 483] on div "100% Satisfaction Guarantee Button 0 Made in the US with Globally Sourced Ingre…" at bounding box center [809, 517] width 1010 height 68
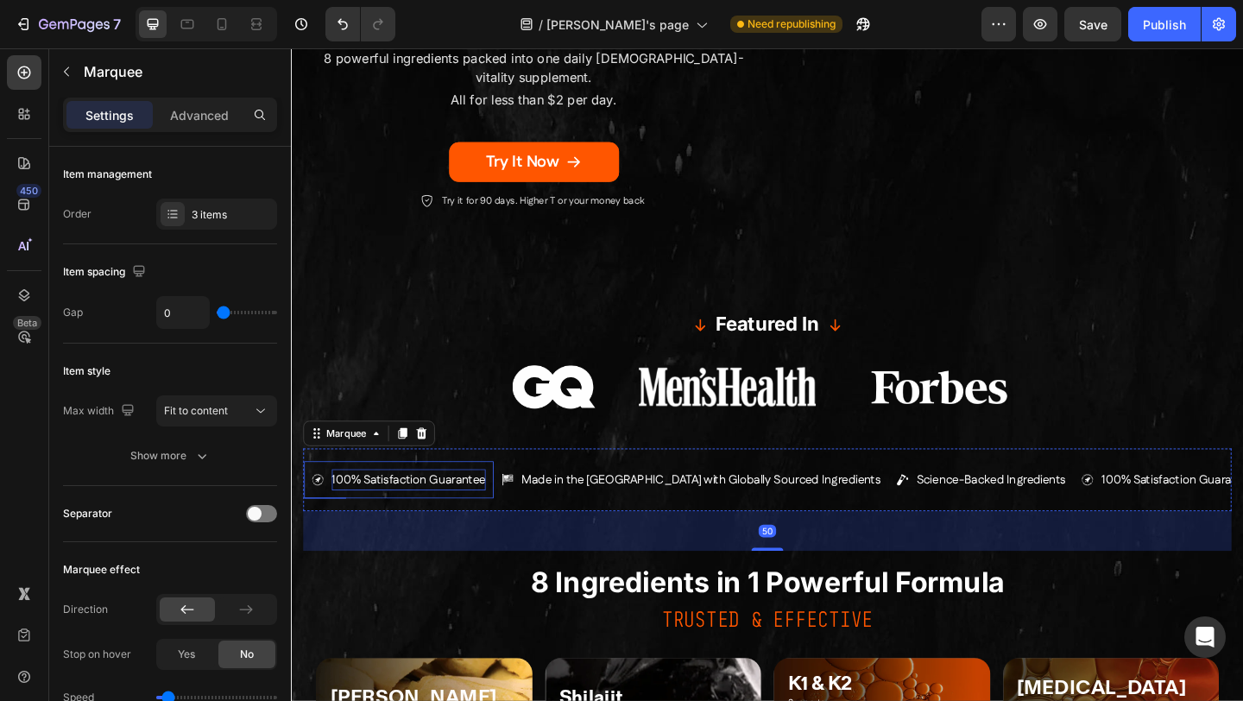
click at [458, 506] on p "100% Satisfaction Guarantee" at bounding box center [418, 517] width 167 height 23
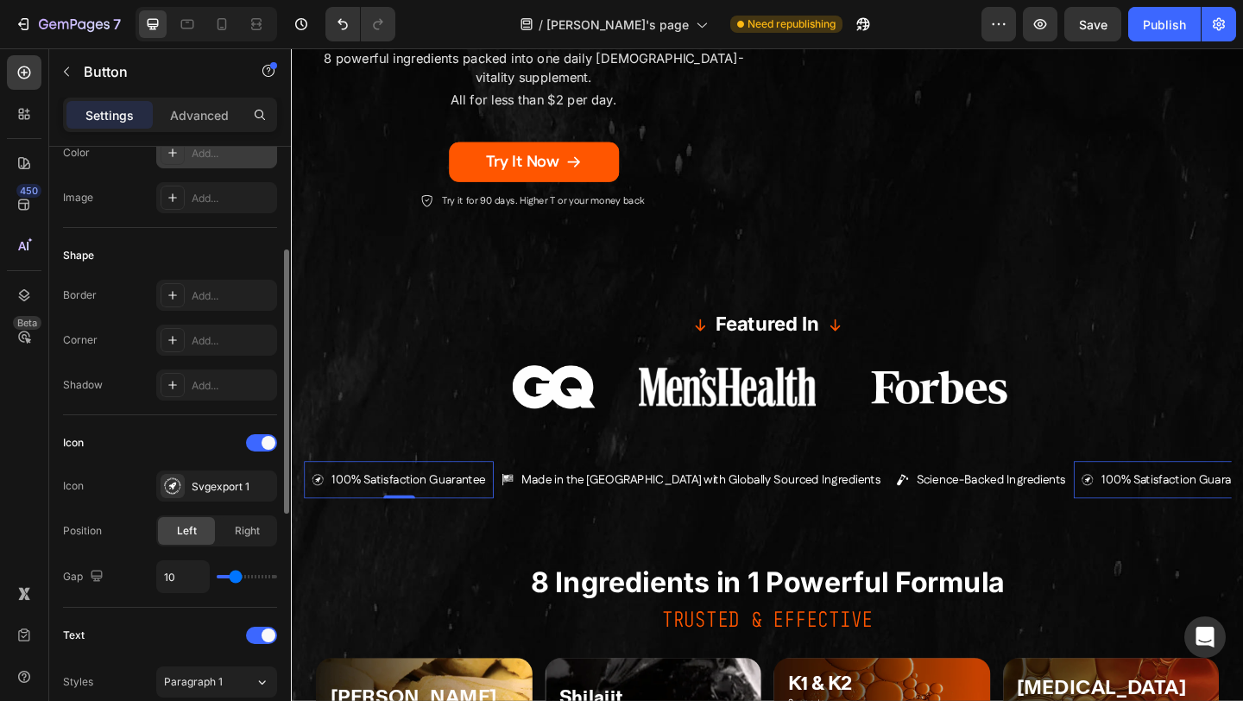
scroll to position [281, 0]
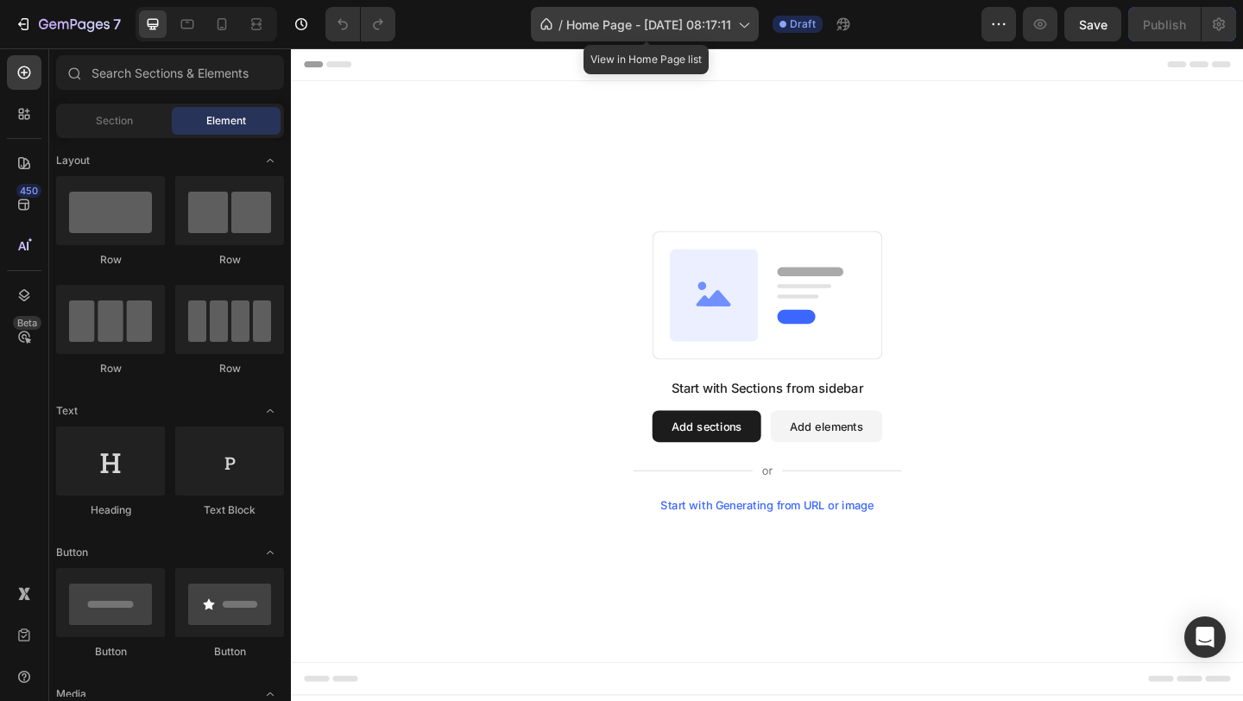
click at [717, 23] on span "Home Page - Aug 27, 08:17:11" at bounding box center [648, 25] width 165 height 18
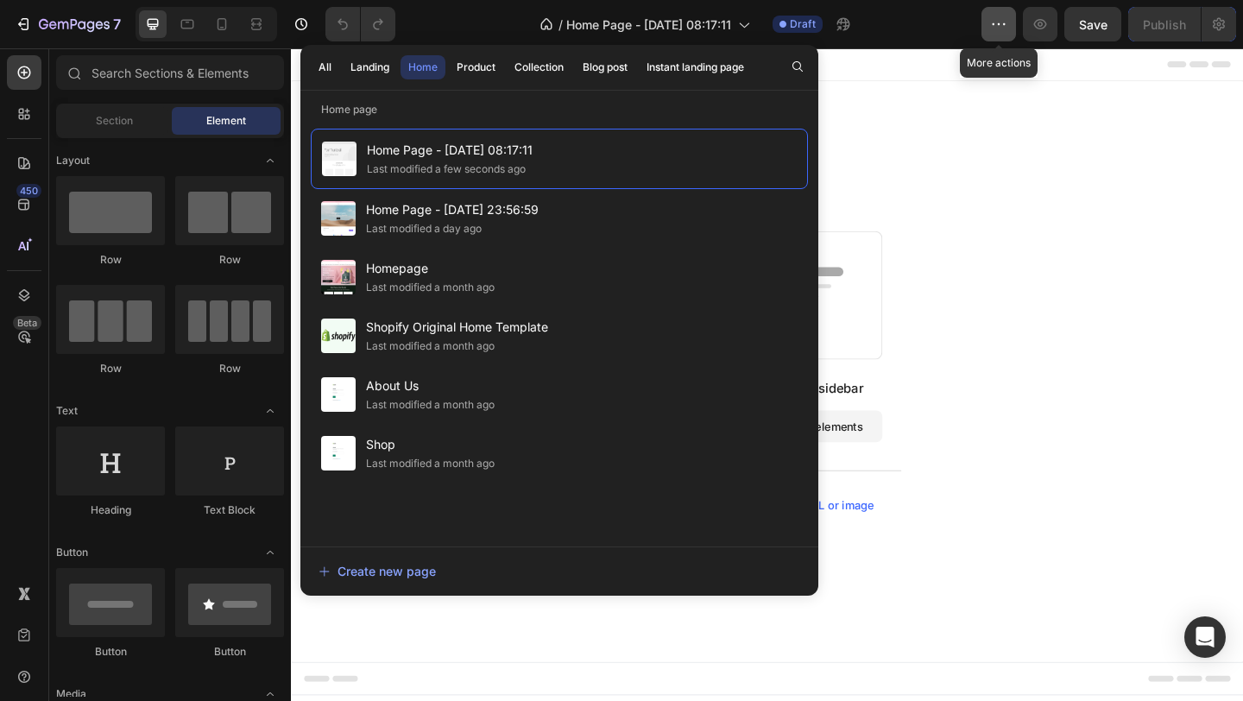
click at [986, 17] on button "button" at bounding box center [999, 24] width 35 height 35
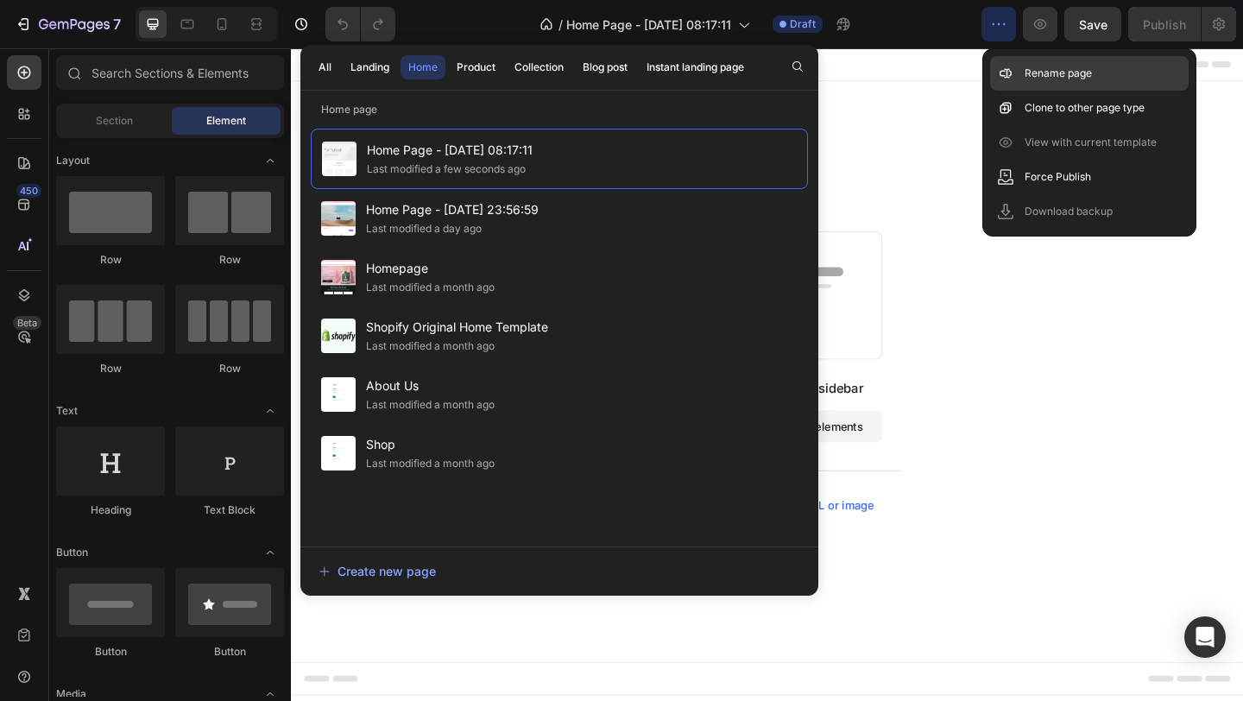
click at [1003, 75] on icon at bounding box center [1003, 74] width 6 height 6
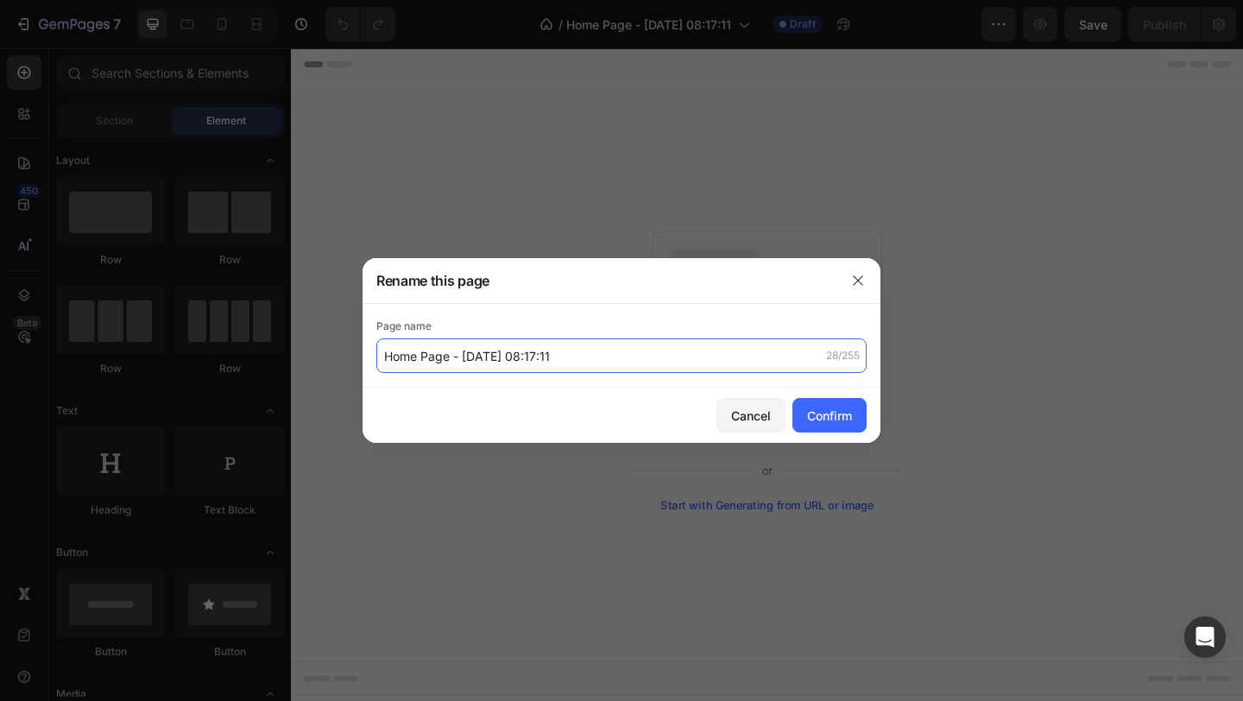
click at [464, 362] on input "Home Page - Aug 27, 08:17:11" at bounding box center [621, 355] width 490 height 35
type input "[PERSON_NAME] - Home Page"
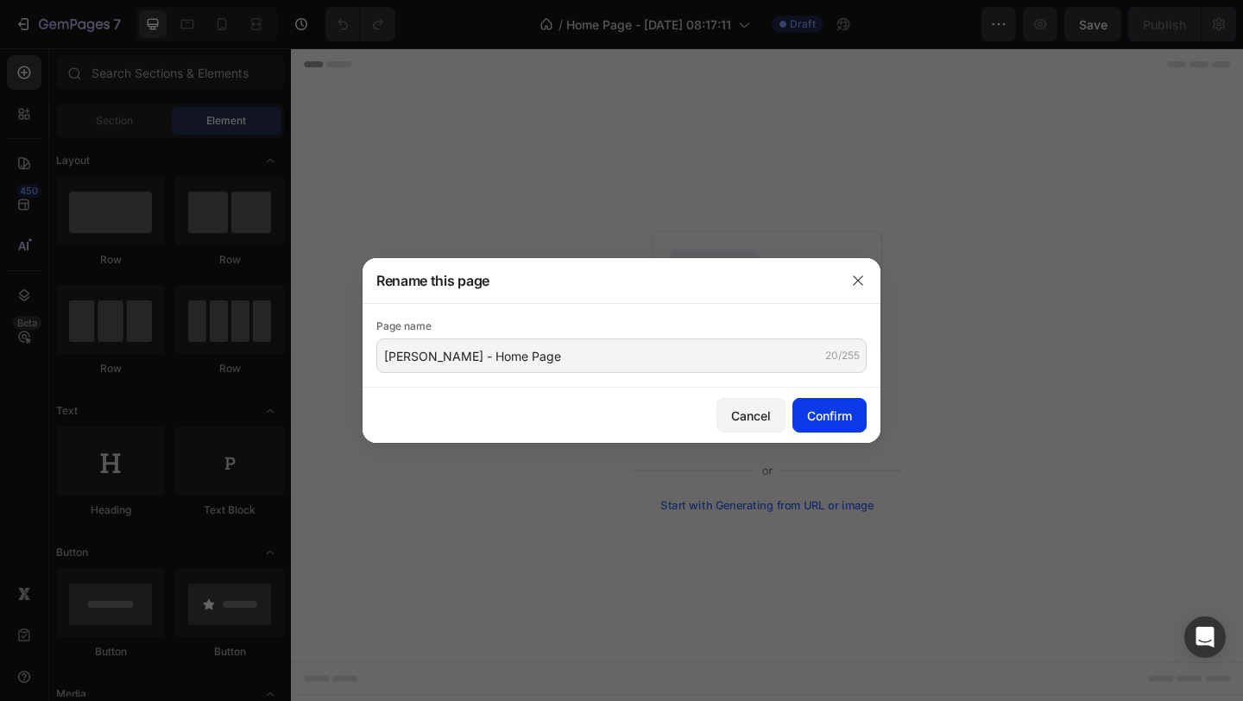
click at [825, 410] on div "Confirm" at bounding box center [829, 416] width 45 height 18
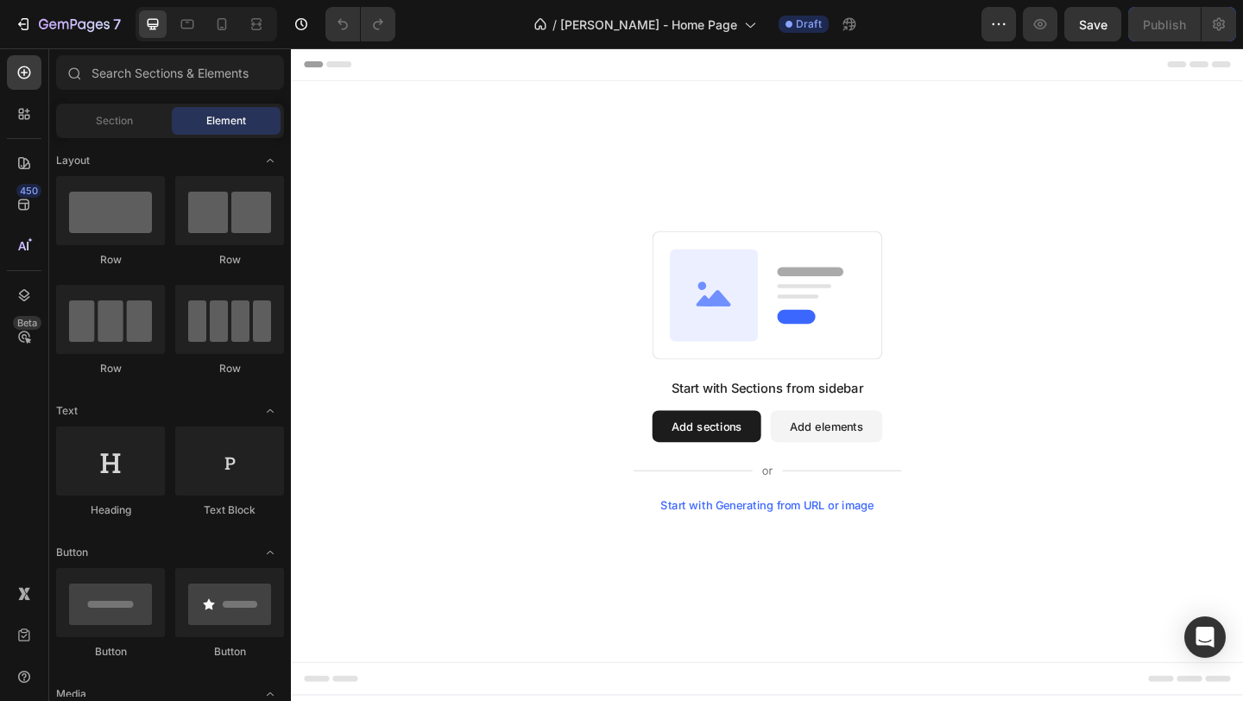
click at [703, 462] on button "Add sections" at bounding box center [743, 459] width 118 height 35
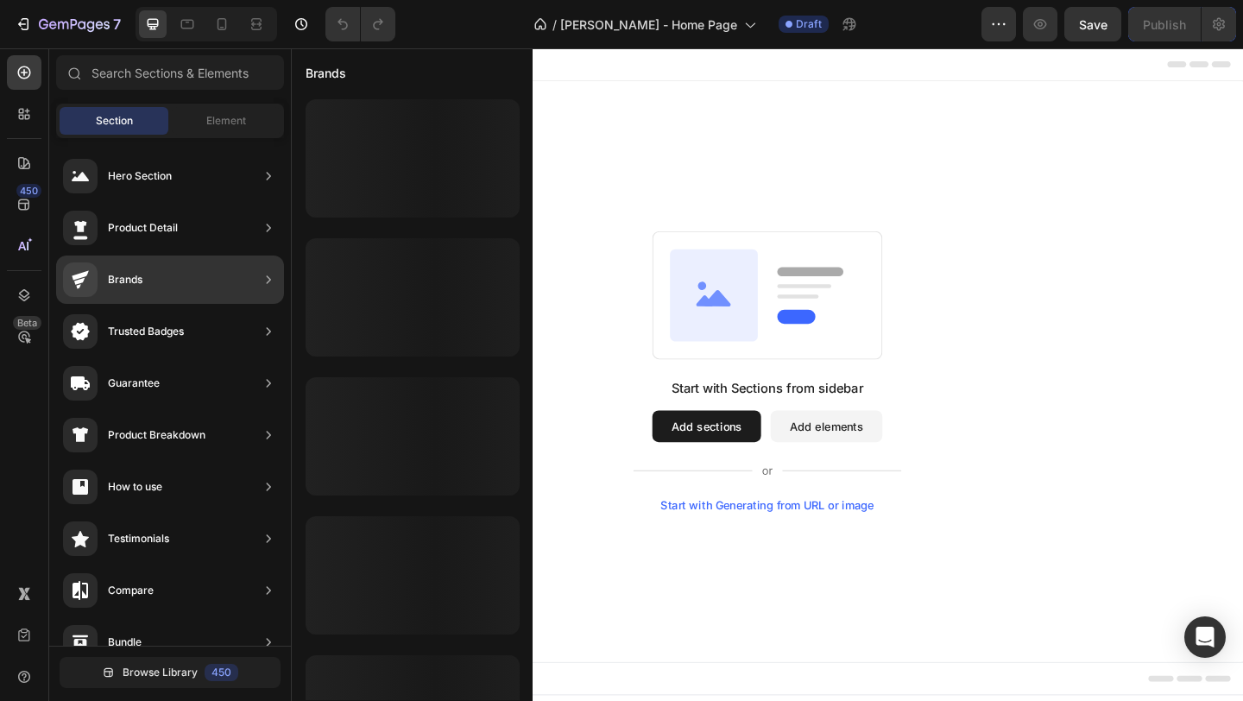
scroll to position [27, 0]
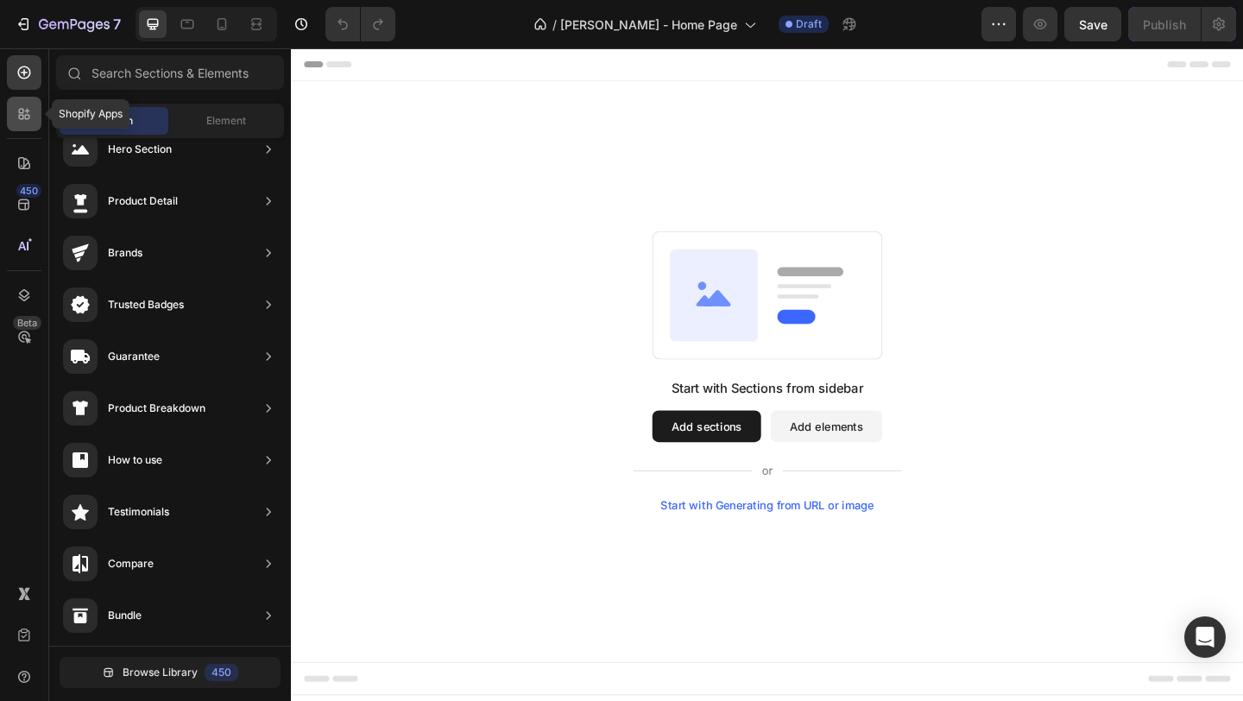
click at [19, 117] on icon at bounding box center [21, 117] width 5 height 5
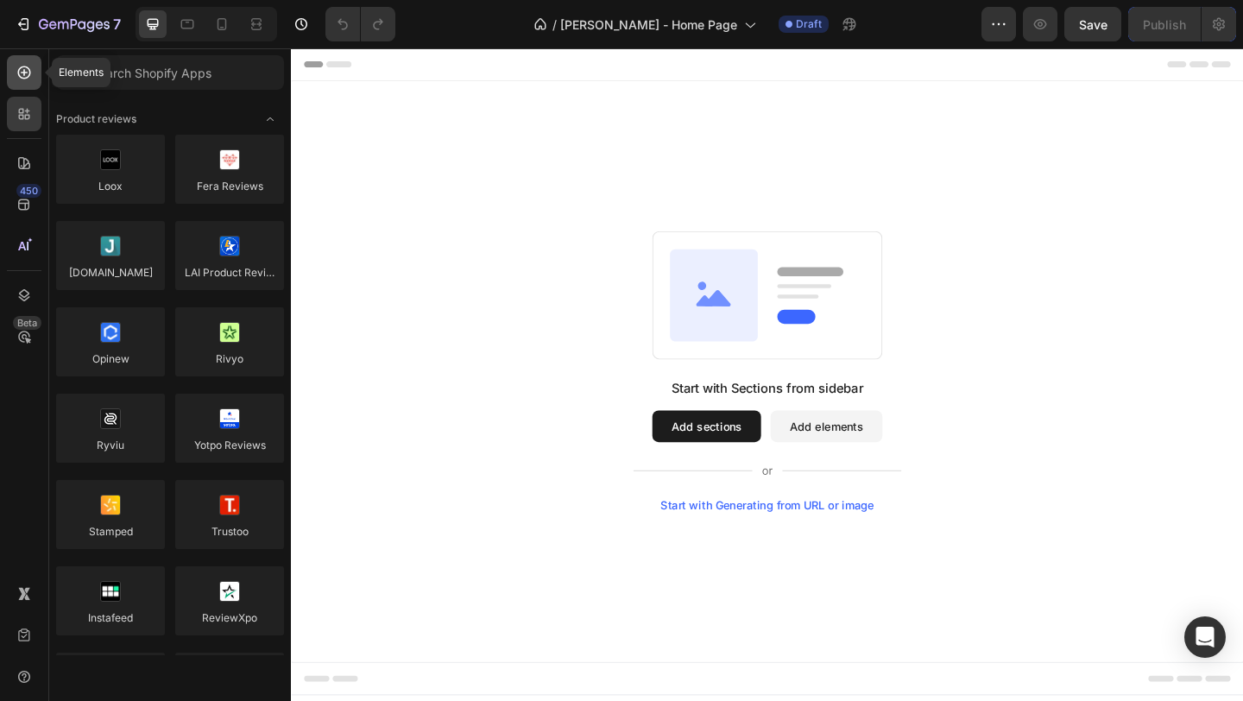
click at [29, 75] on icon at bounding box center [24, 72] width 13 height 13
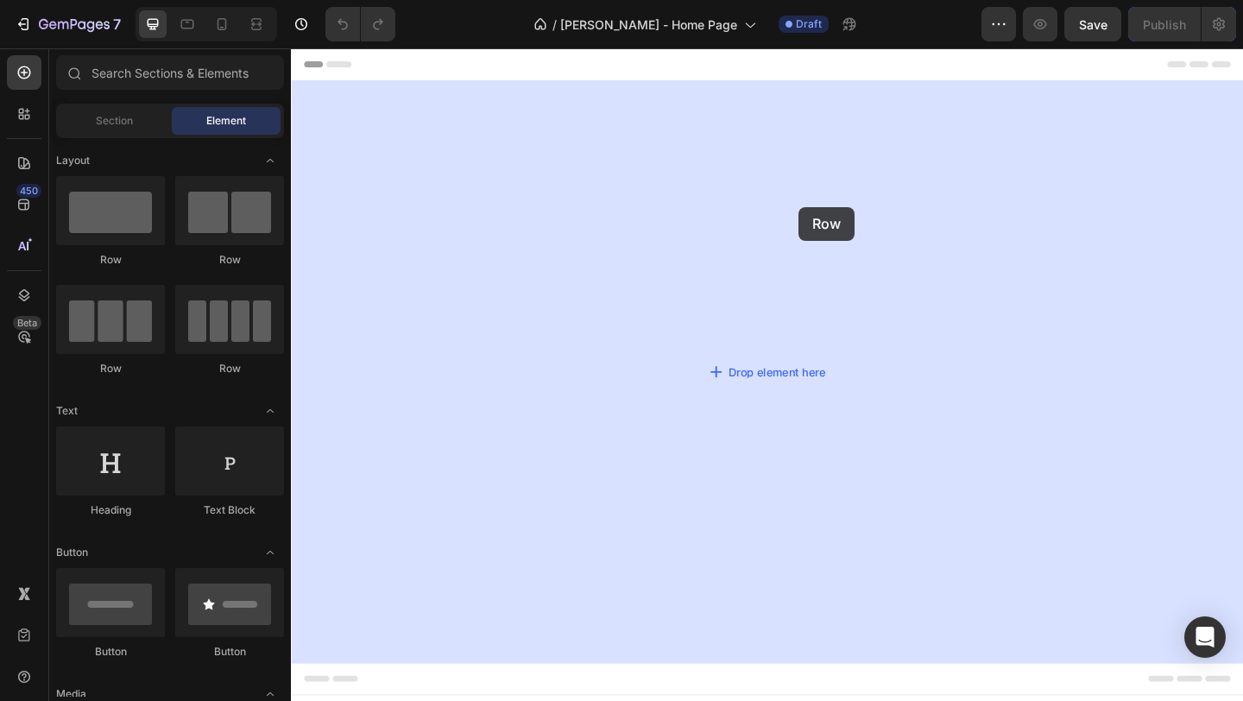
drag, startPoint x: 514, startPoint y: 285, endPoint x: 833, endPoint y: 217, distance: 326.6
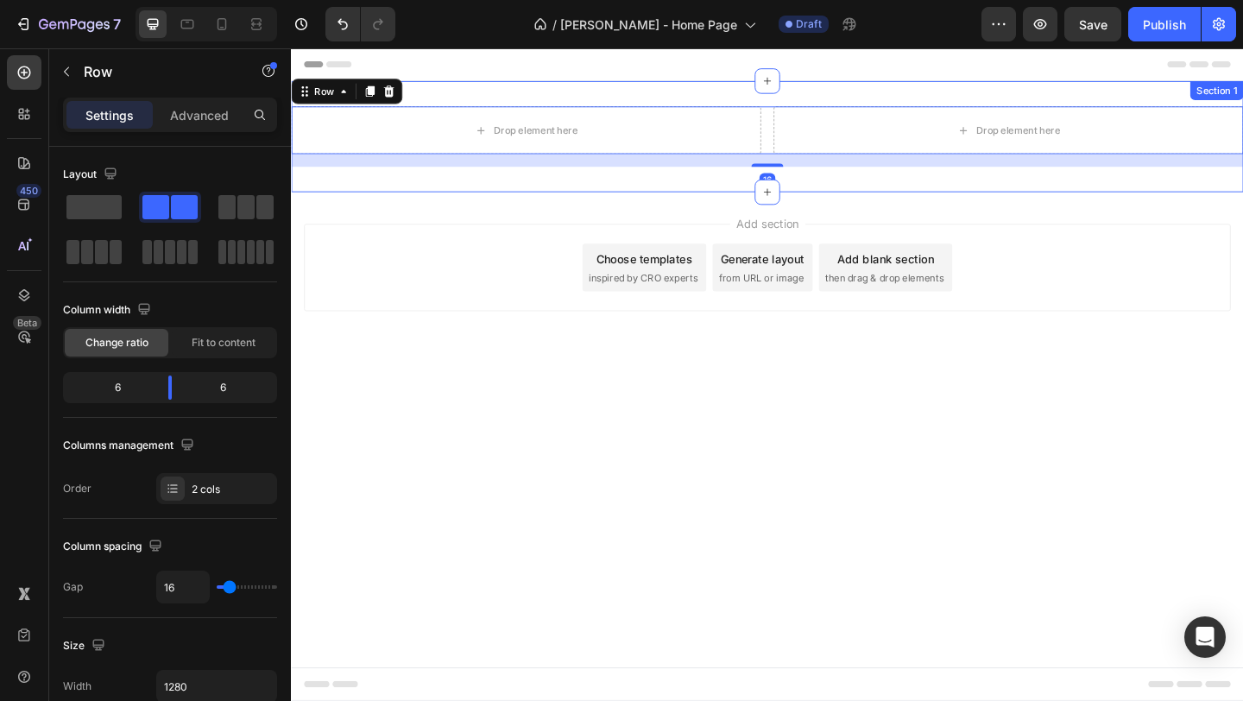
click at [632, 180] on div "Drop element here Drop element here Row 16 Section 1" at bounding box center [809, 144] width 1036 height 121
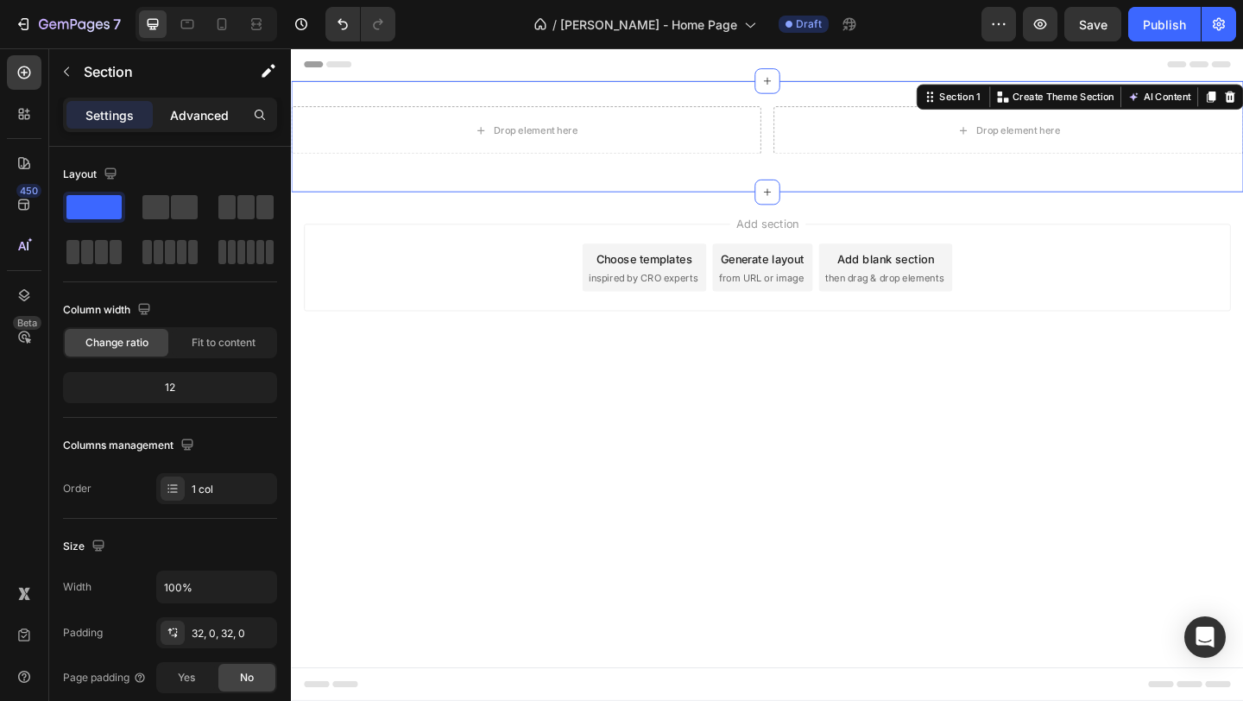
click at [193, 119] on p "Advanced" at bounding box center [199, 115] width 59 height 18
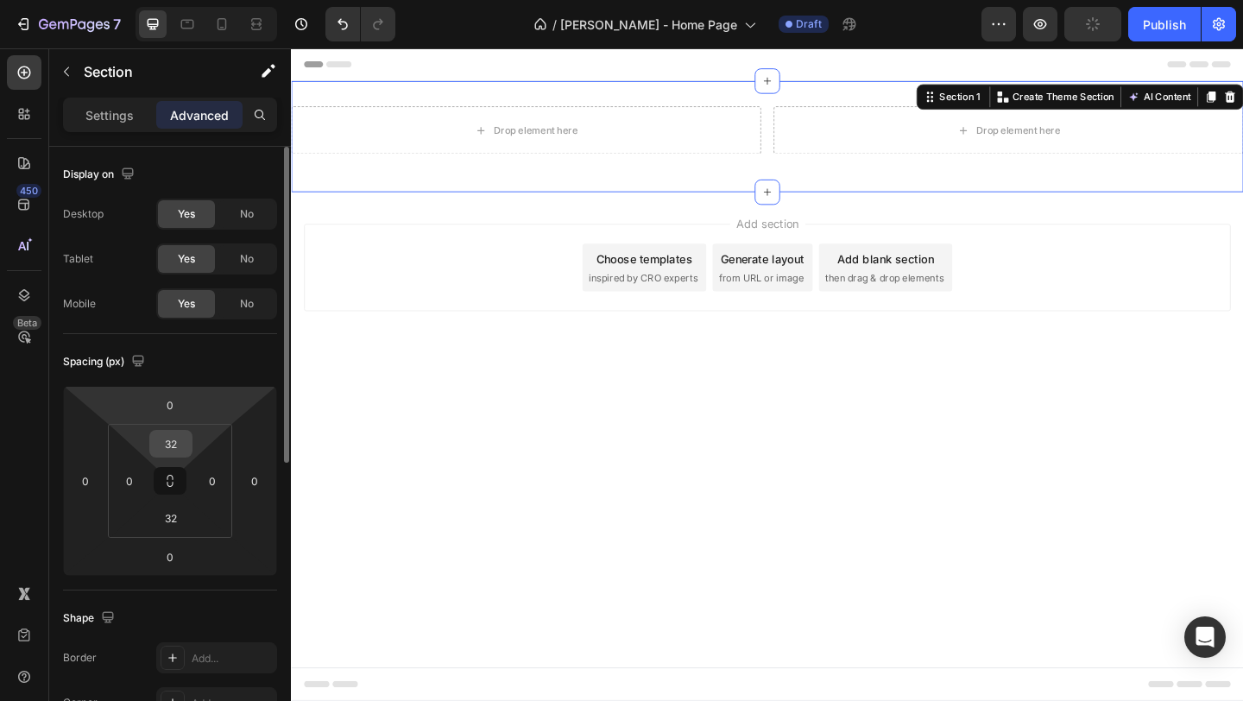
click at [178, 444] on input "32" at bounding box center [171, 444] width 35 height 26
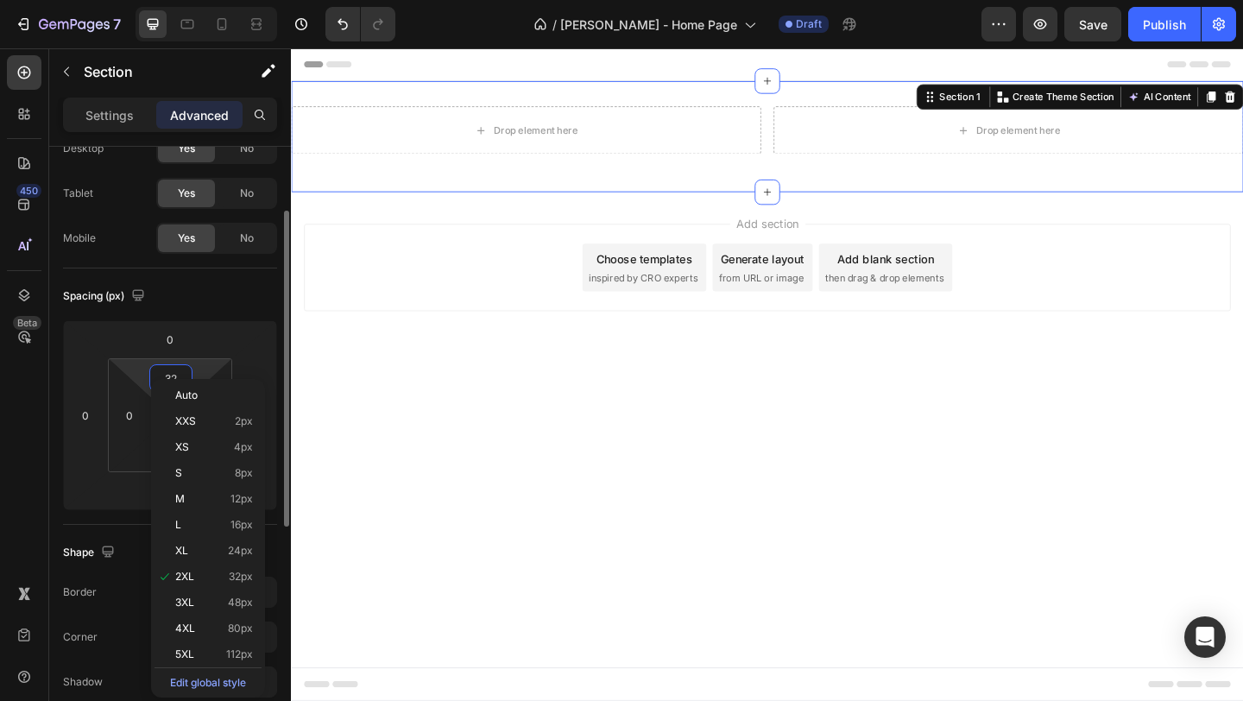
scroll to position [90, 0]
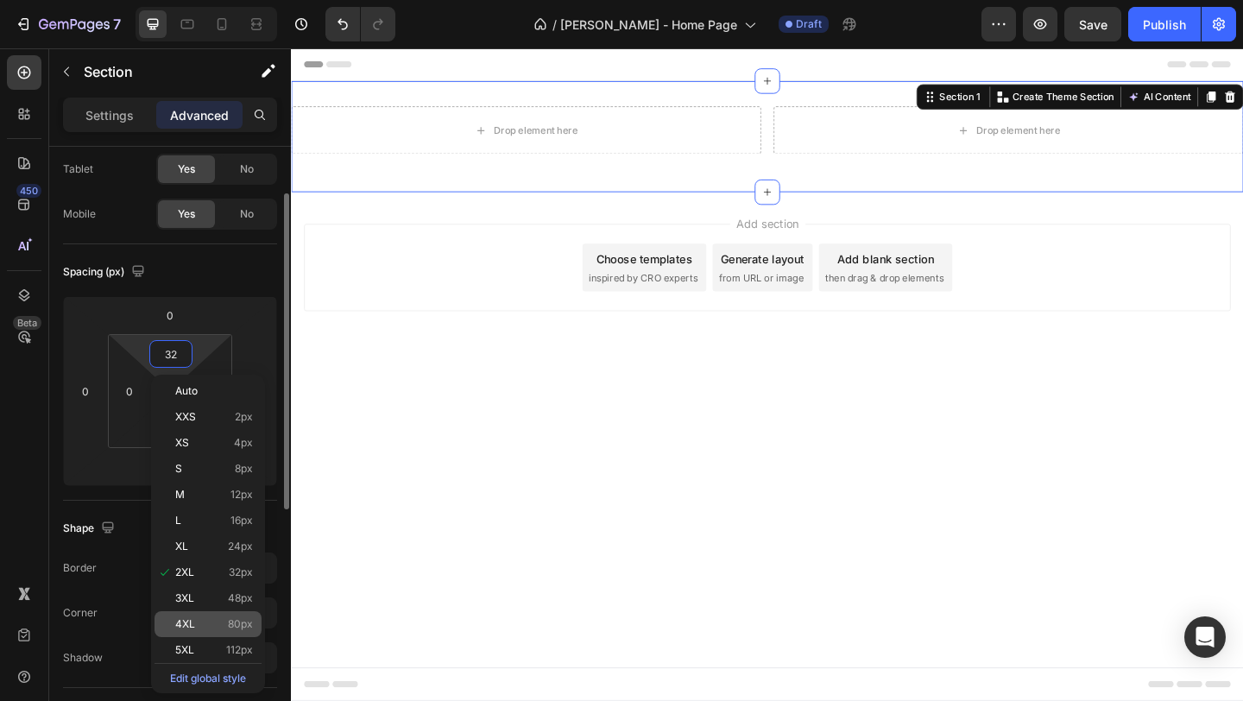
click at [201, 631] on div "4XL 80px" at bounding box center [208, 624] width 107 height 26
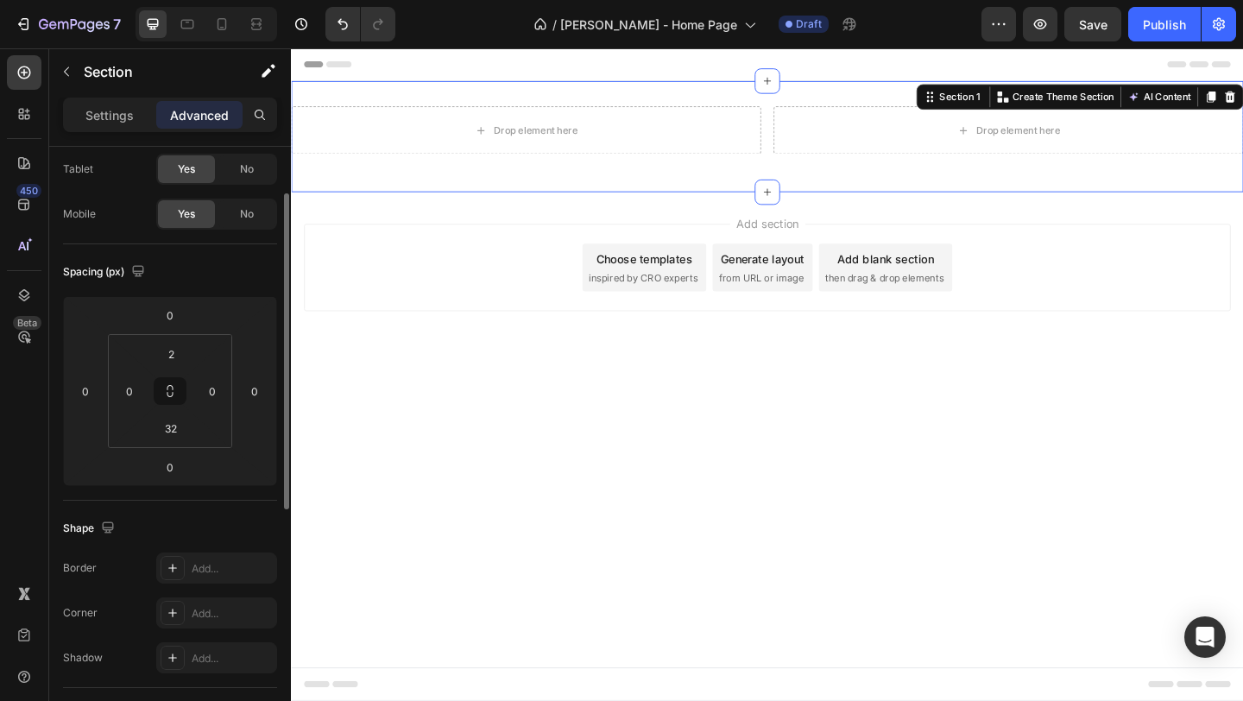
type input "80"
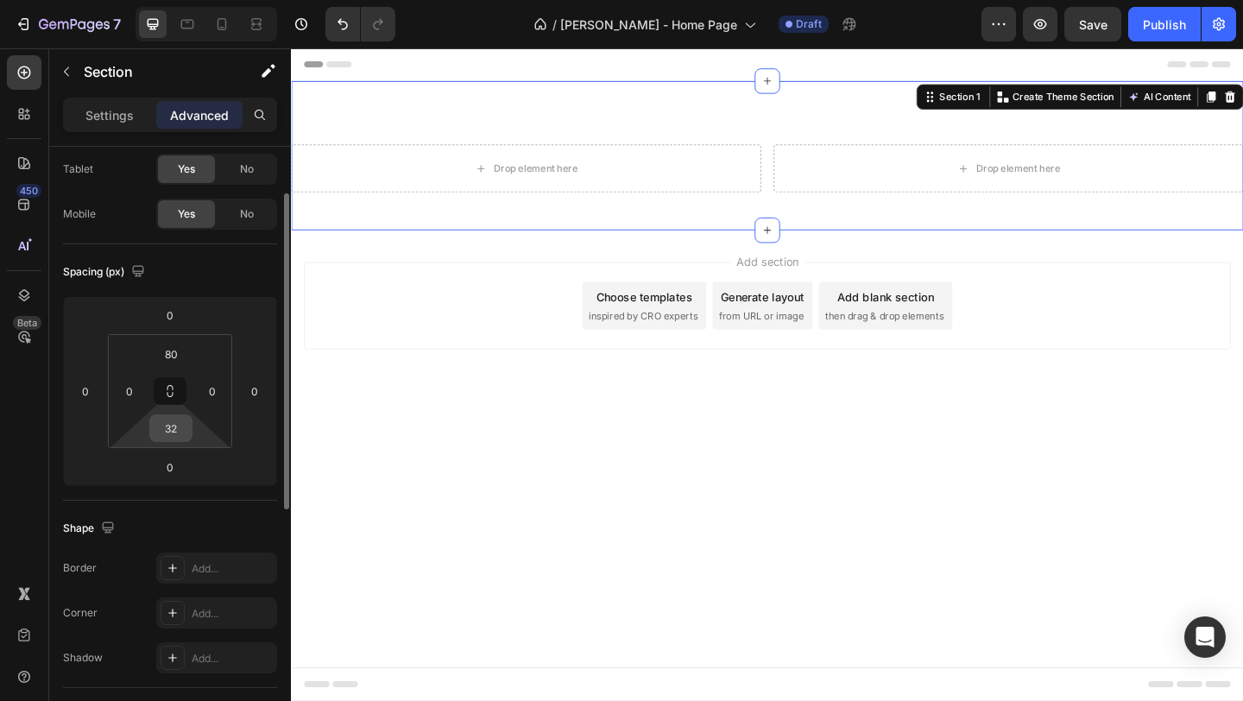
click at [175, 420] on input "32" at bounding box center [171, 428] width 35 height 26
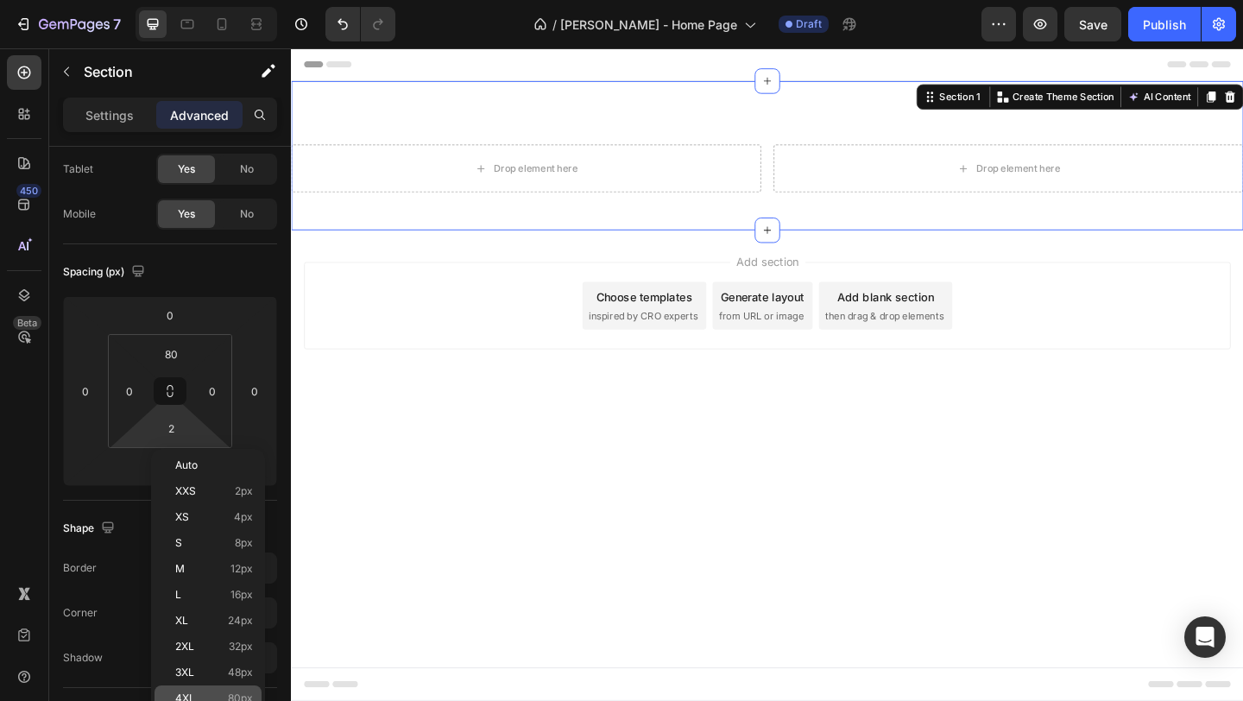
click at [197, 692] on p "4XL 80px" at bounding box center [214, 698] width 78 height 12
type input "80"
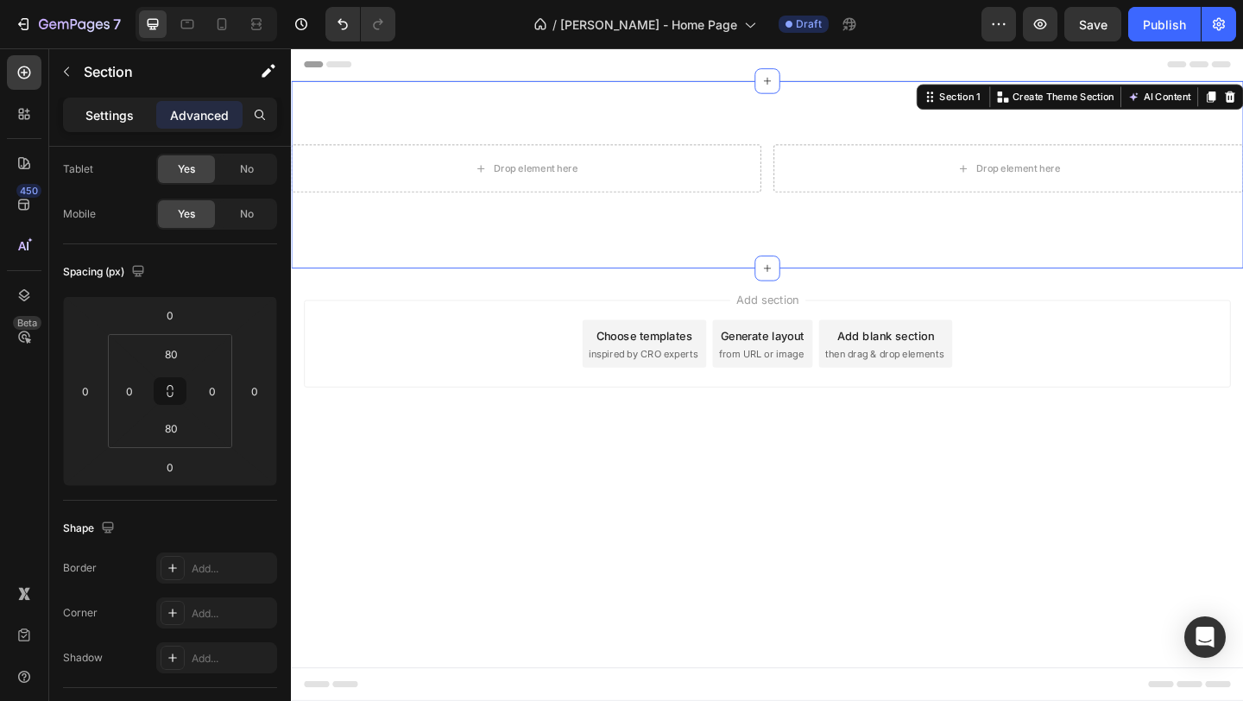
click at [110, 113] on p "Settings" at bounding box center [109, 115] width 48 height 18
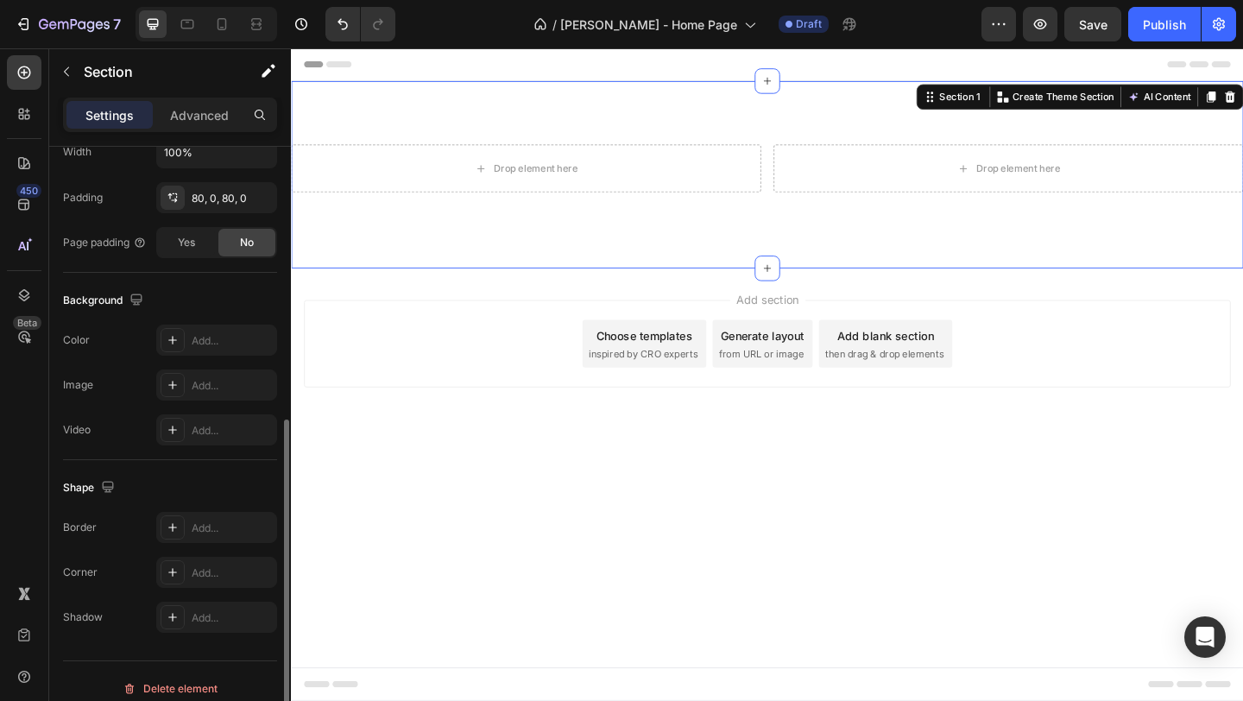
scroll to position [450, 0]
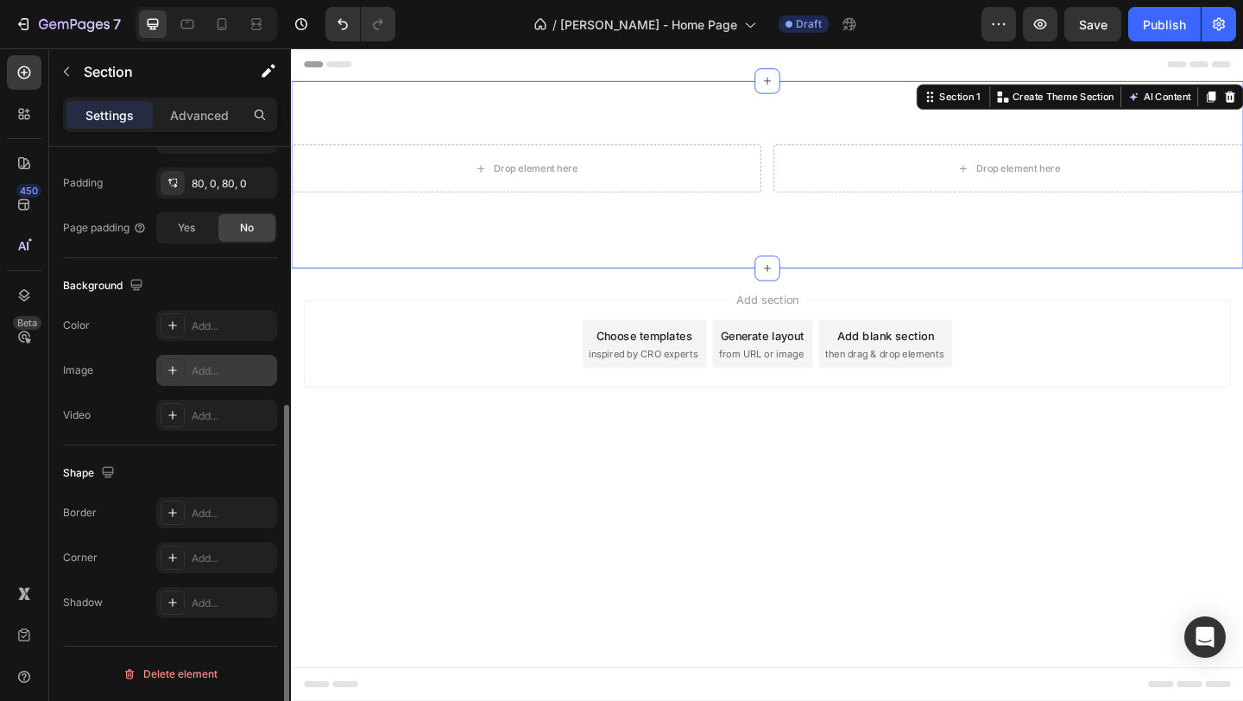
click at [224, 376] on div "Add..." at bounding box center [232, 371] width 81 height 16
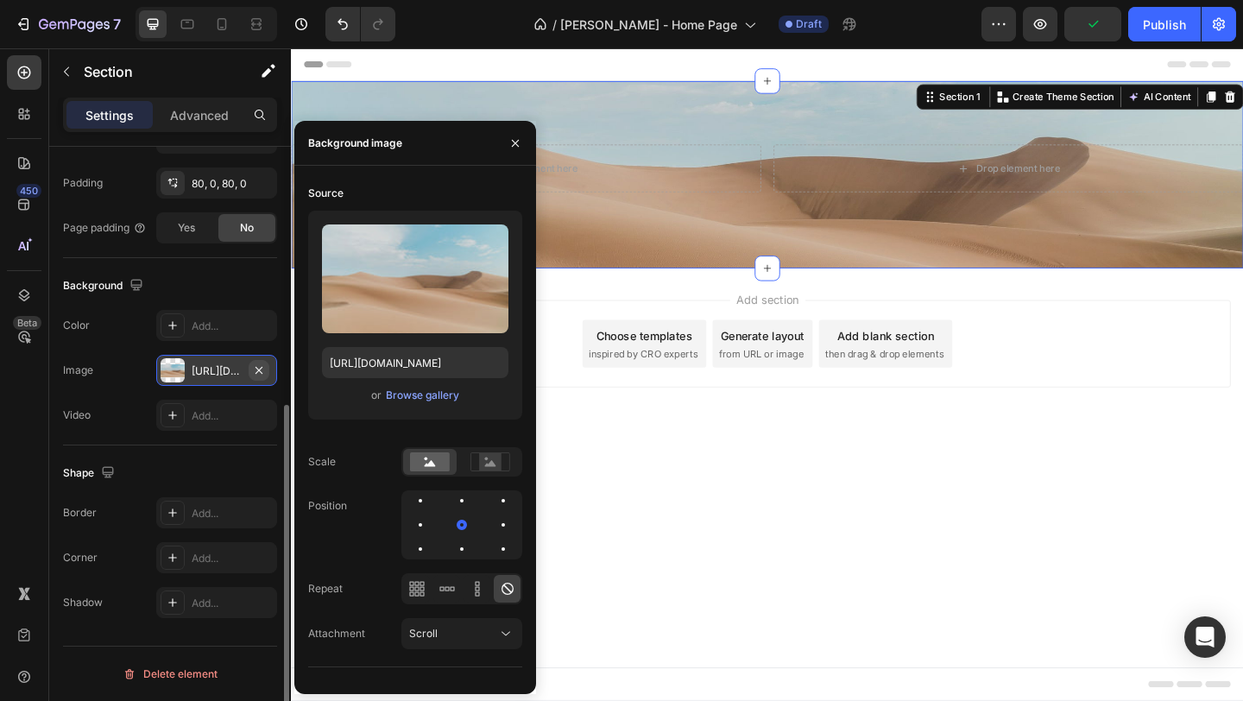
click at [256, 373] on icon "button" at bounding box center [259, 370] width 14 height 14
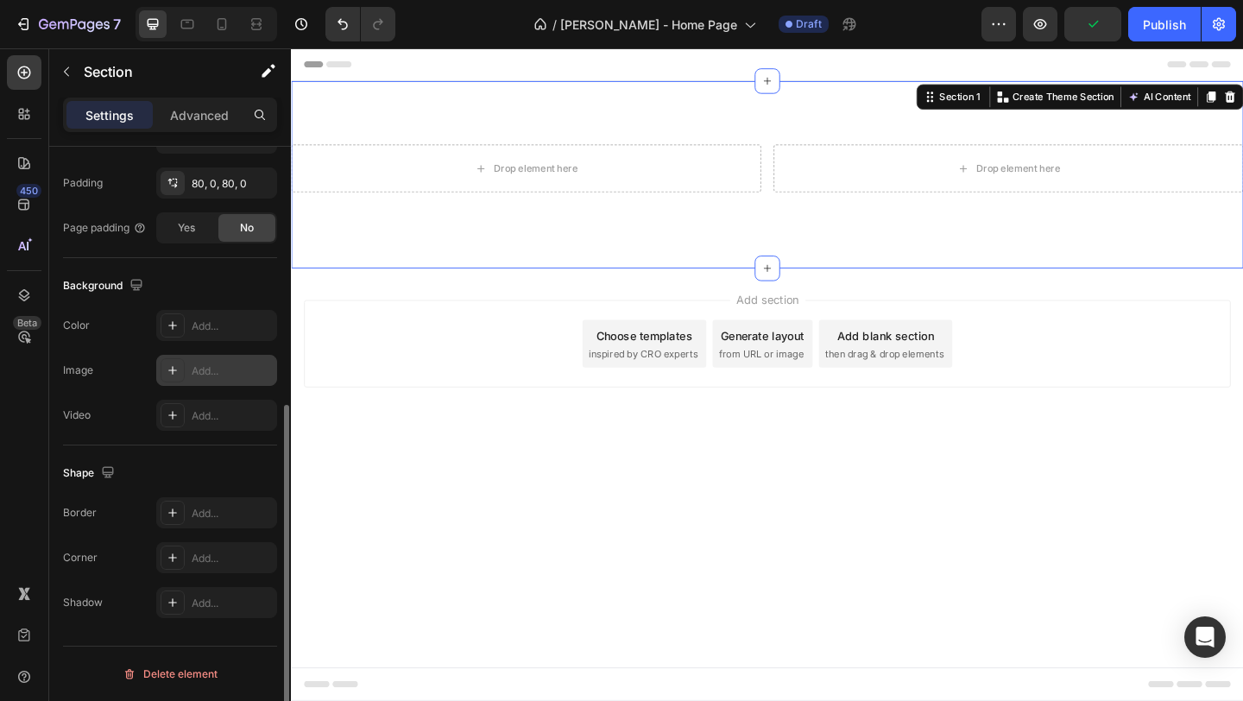
click at [221, 369] on div "Add..." at bounding box center [232, 371] width 81 height 16
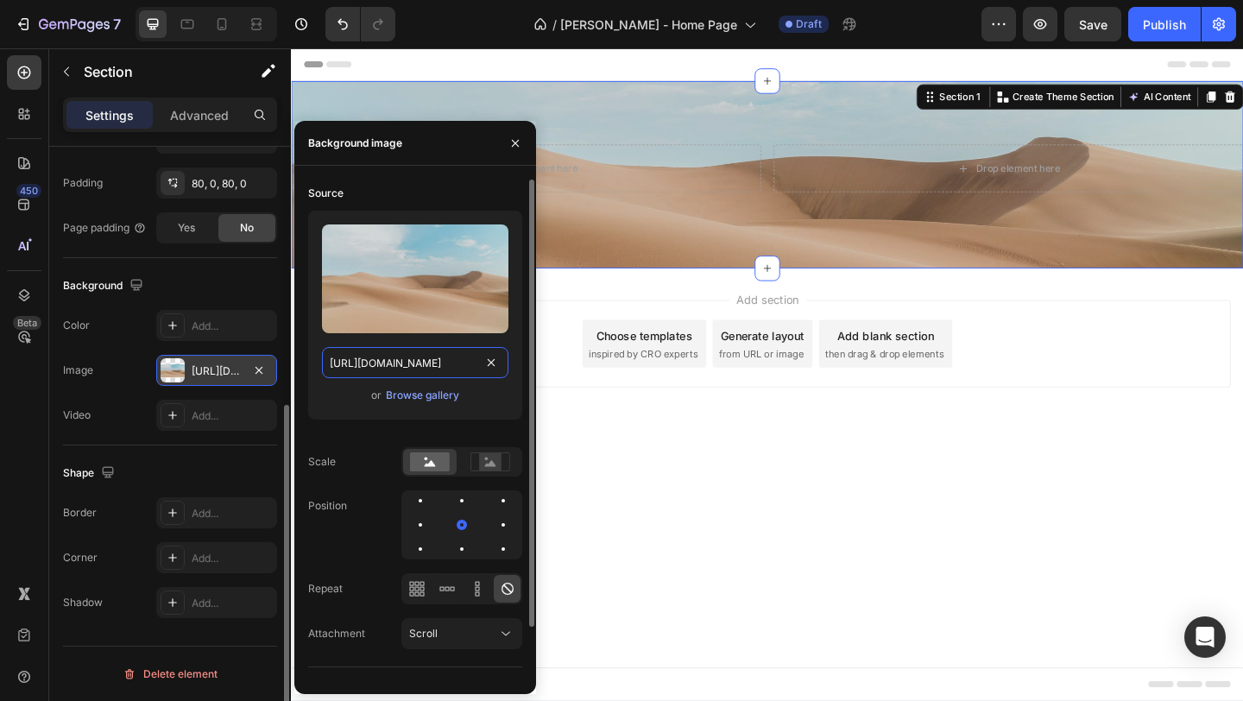
click at [413, 360] on input "https://cdn.shopify.com/s/files/1/2005/9307/files/background_settings.jpg" at bounding box center [415, 362] width 186 height 31
paste input "0751/1729/7894/files/gempages_567659483560412097-2da2bf2a-fb03-4e33-8a31-27f11f…"
type input "https://cdn.shopify.com/s/files/1/0751/1729/7894/files/gempages_567659483560412…"
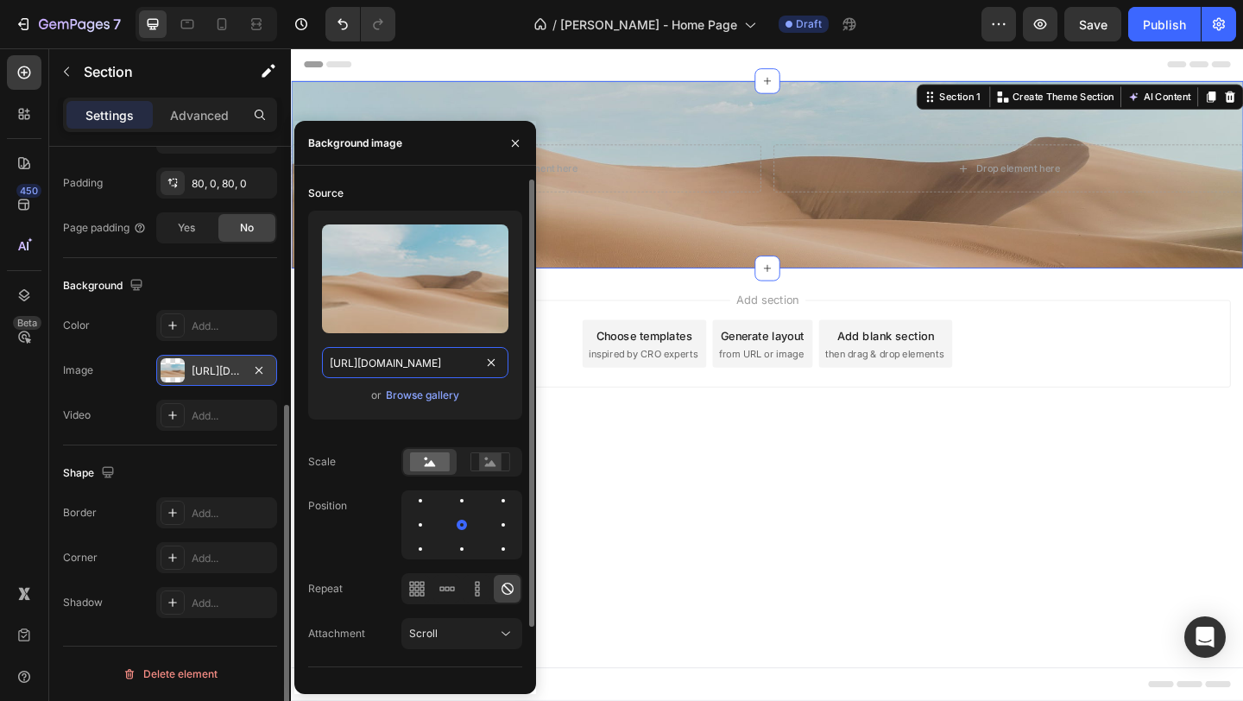
scroll to position [0, 527]
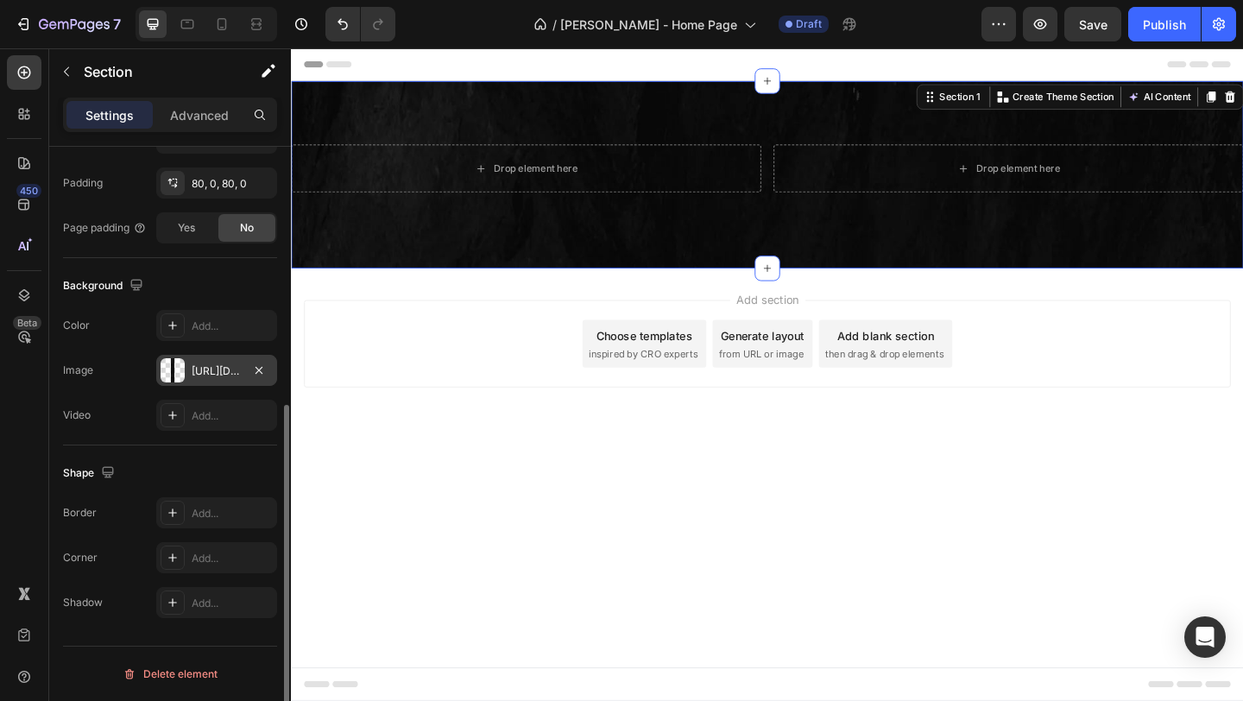
click at [126, 368] on div "Image https://cdn.shopify.com/s/files/1/0751/1729/7894/files/gempages_567659483…" at bounding box center [170, 370] width 214 height 31
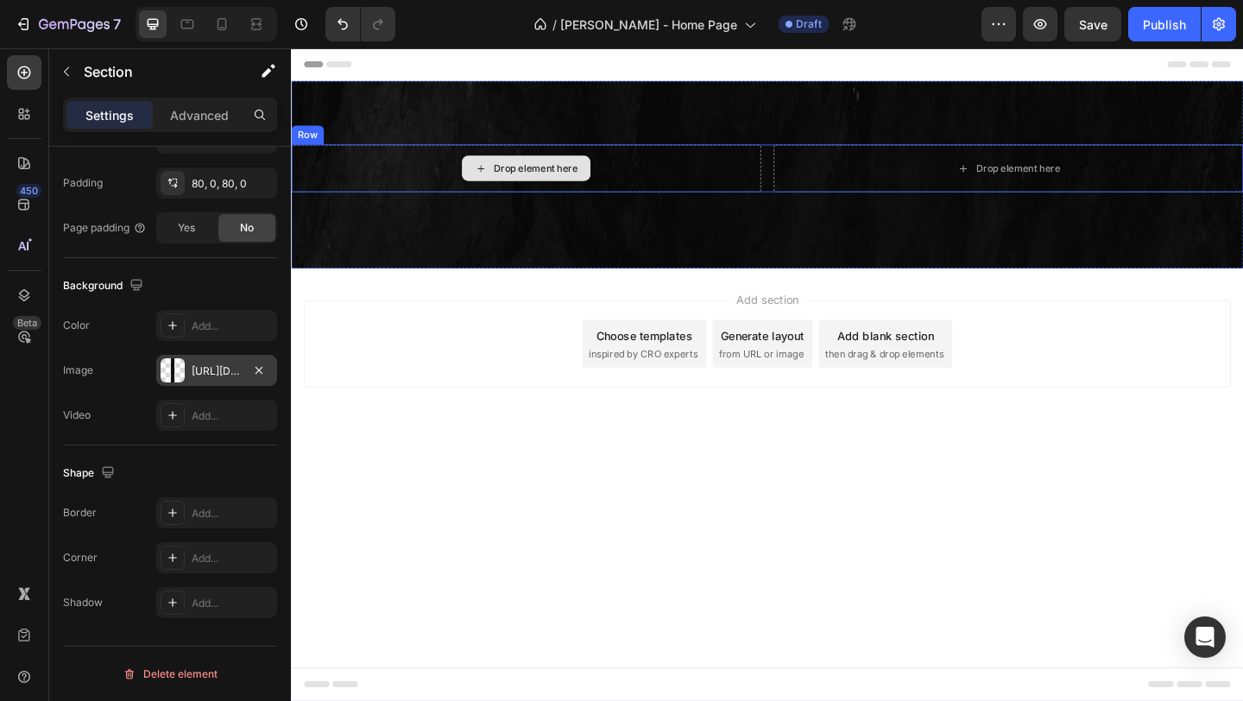
click at [568, 181] on div "Drop element here" at bounding box center [557, 179] width 92 height 14
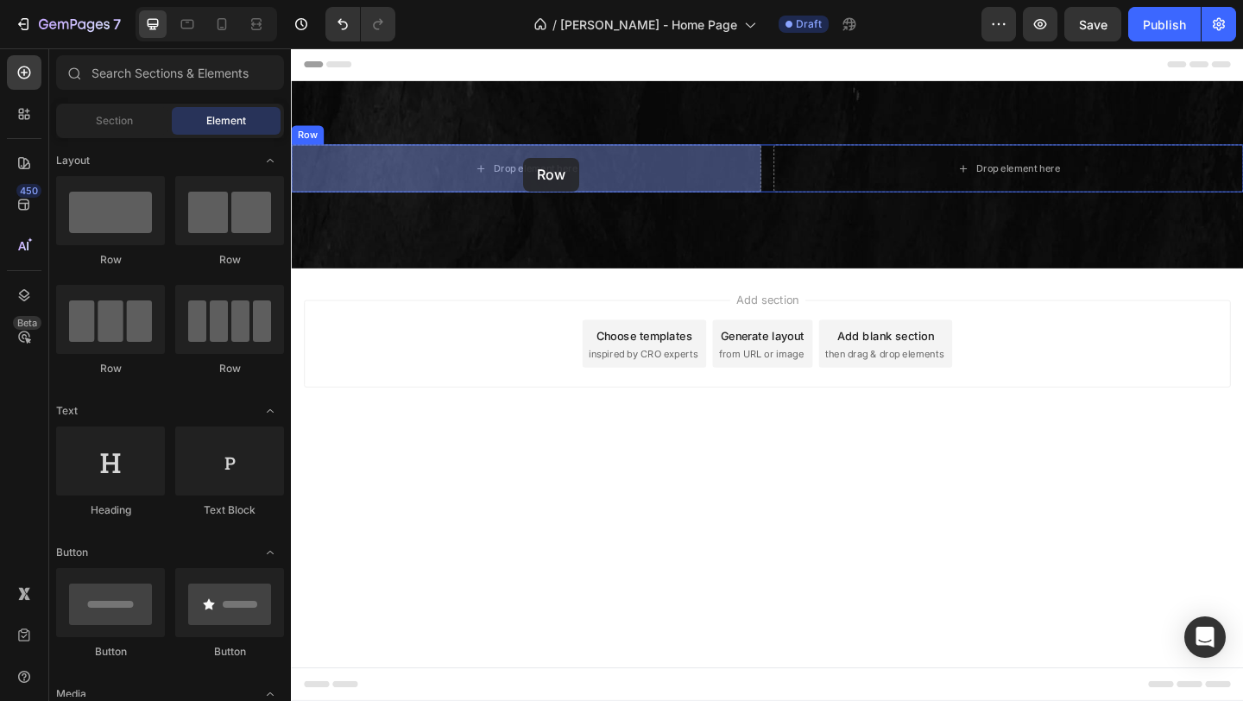
drag, startPoint x: 371, startPoint y: 268, endPoint x: 544, endPoint y: 167, distance: 199.6
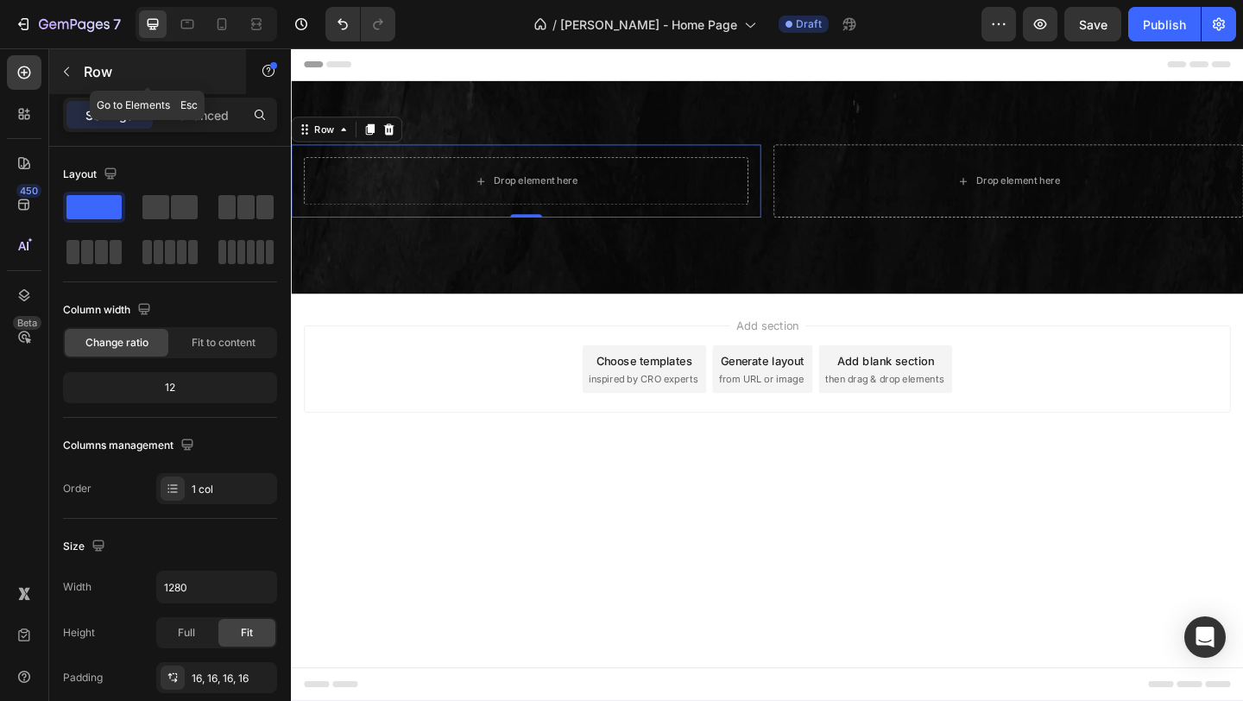
click at [73, 79] on button "button" at bounding box center [67, 72] width 28 height 28
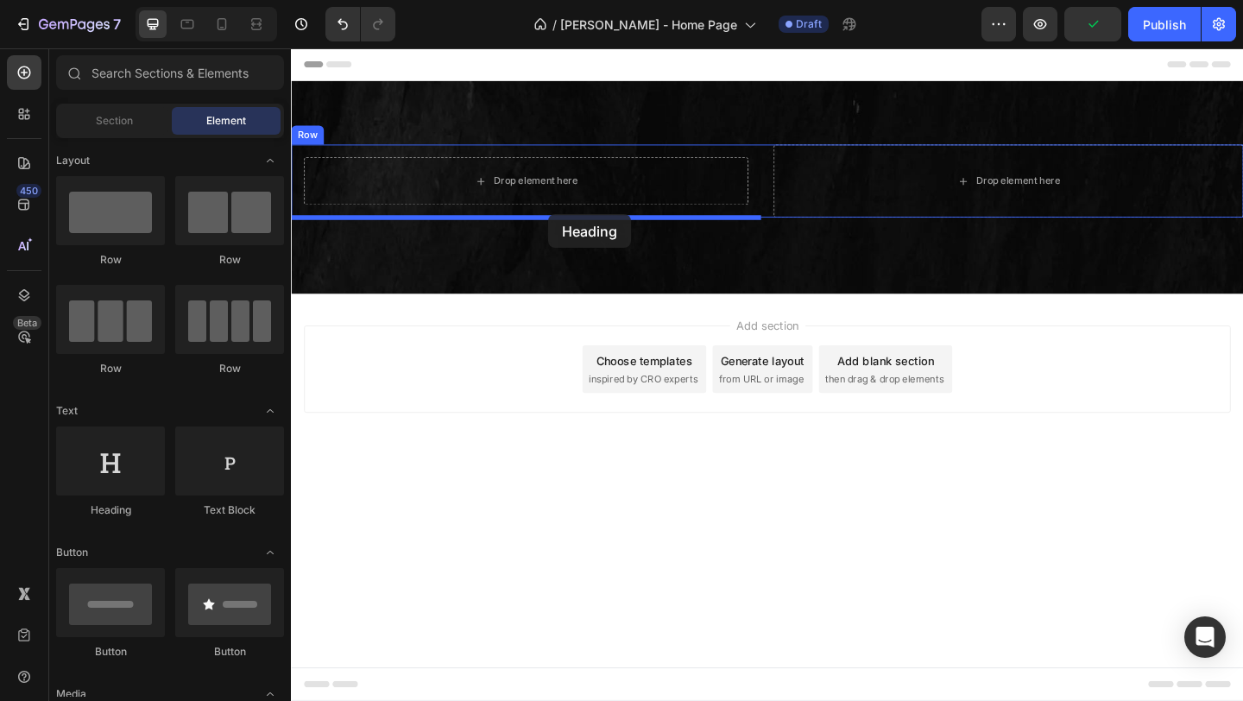
drag, startPoint x: 429, startPoint y: 529, endPoint x: 571, endPoint y: 229, distance: 332.1
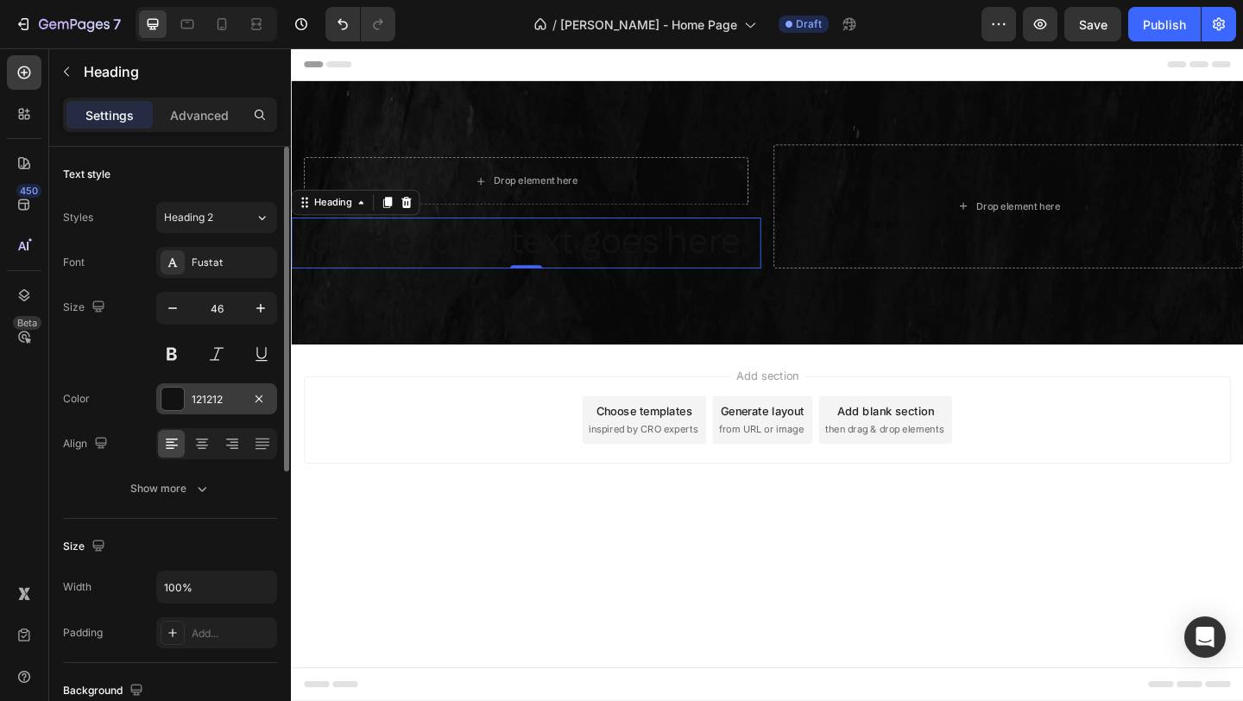
click at [167, 406] on div at bounding box center [172, 399] width 22 height 22
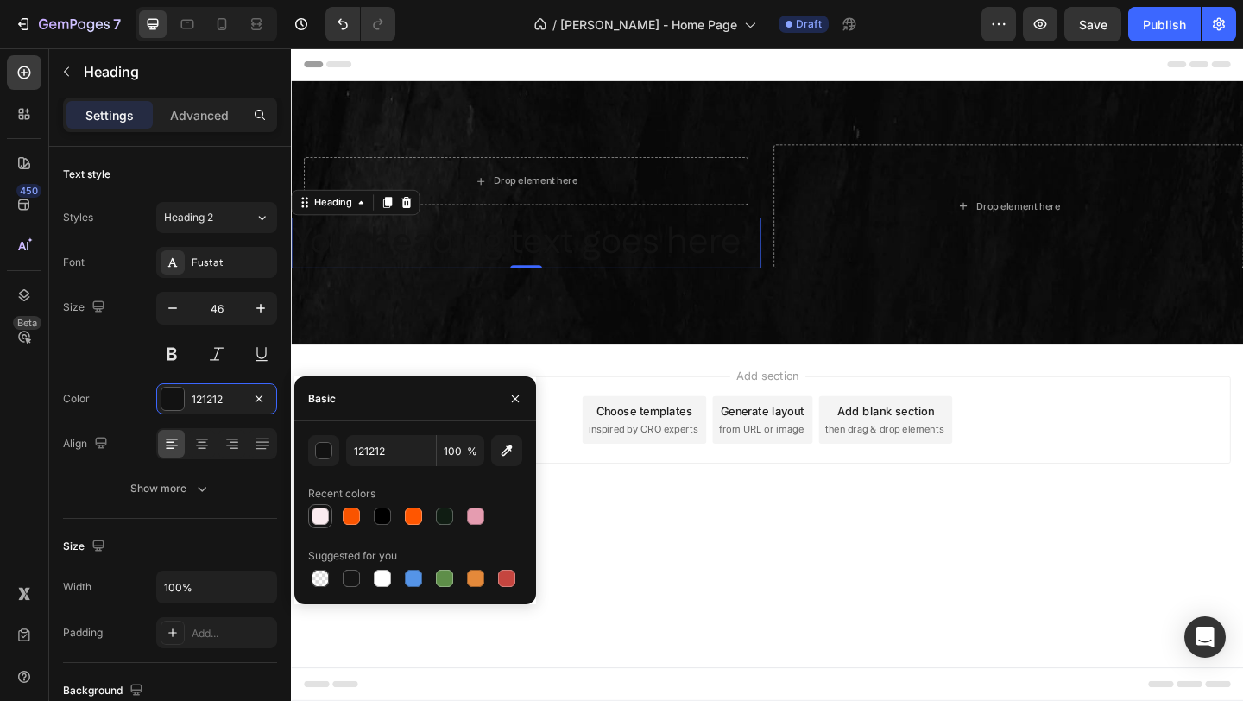
click at [318, 522] on div at bounding box center [320, 516] width 17 height 17
type input "FAEBEF"
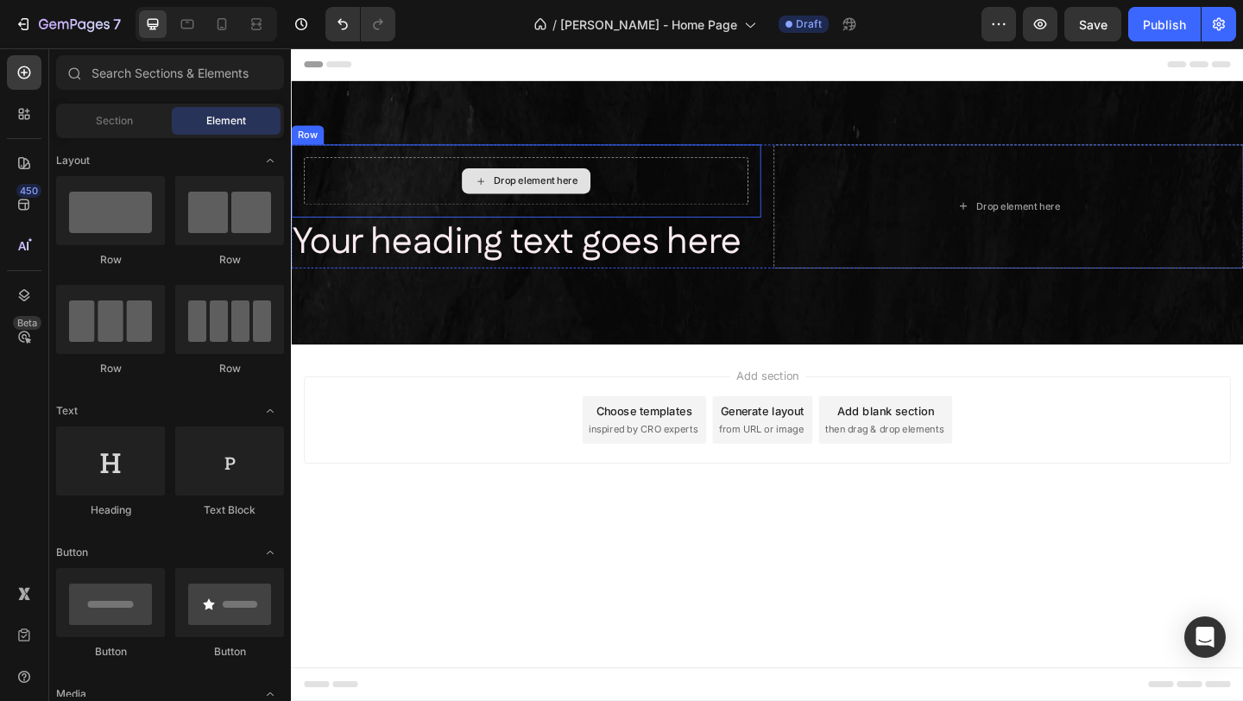
click at [553, 186] on div "Drop element here" at bounding box center [557, 193] width 92 height 14
click at [371, 199] on div "Drop element here" at bounding box center [546, 193] width 483 height 52
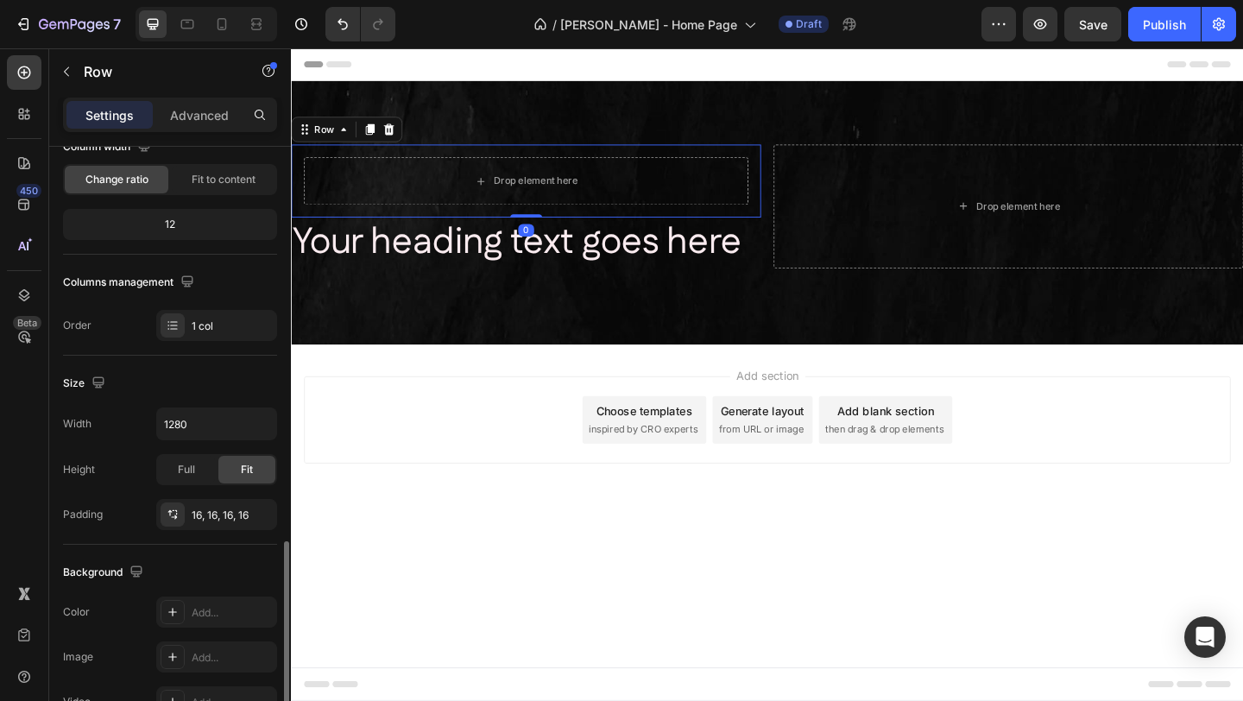
scroll to position [450, 0]
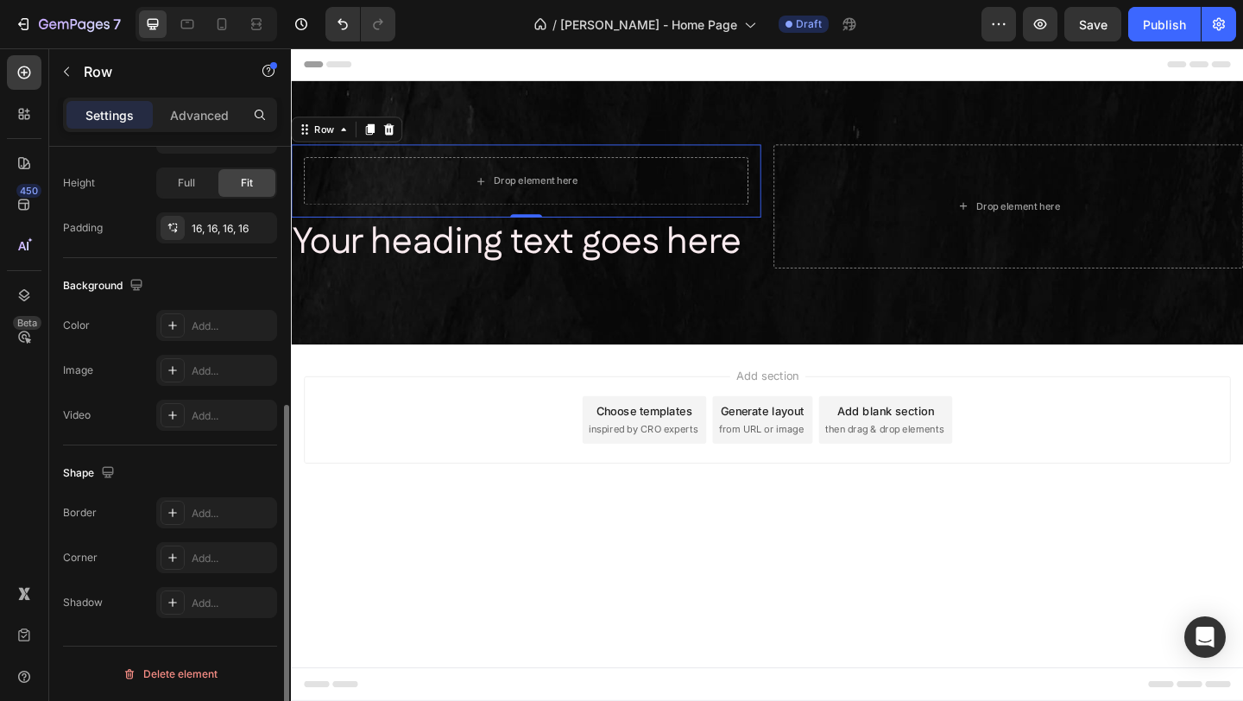
click at [199, 389] on div "The changes might be hidden by the video. Color Add... Image Add... Video Add..." at bounding box center [170, 370] width 214 height 121
click at [200, 382] on div "Add..." at bounding box center [216, 370] width 121 height 31
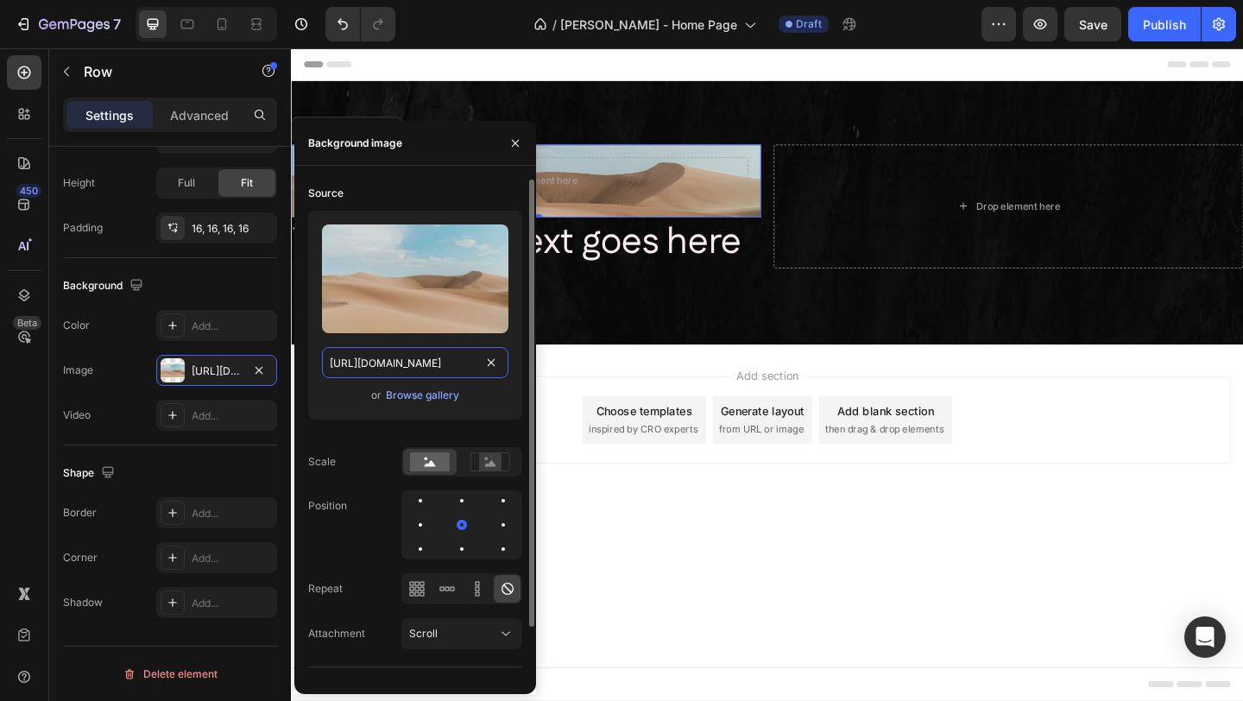
click at [398, 362] on input "https://cdn.shopify.com/s/files/1/2005/9307/files/background_settings.jpg" at bounding box center [415, 362] width 186 height 31
paste input "0751/1729/7894/files/gempages_567659483560412097-d4ea014b-de58-4b77-ba48-e6a486…"
type input "https://cdn.shopify.com/s/files/1/0751/1729/7894/files/gempages_567659483560412…"
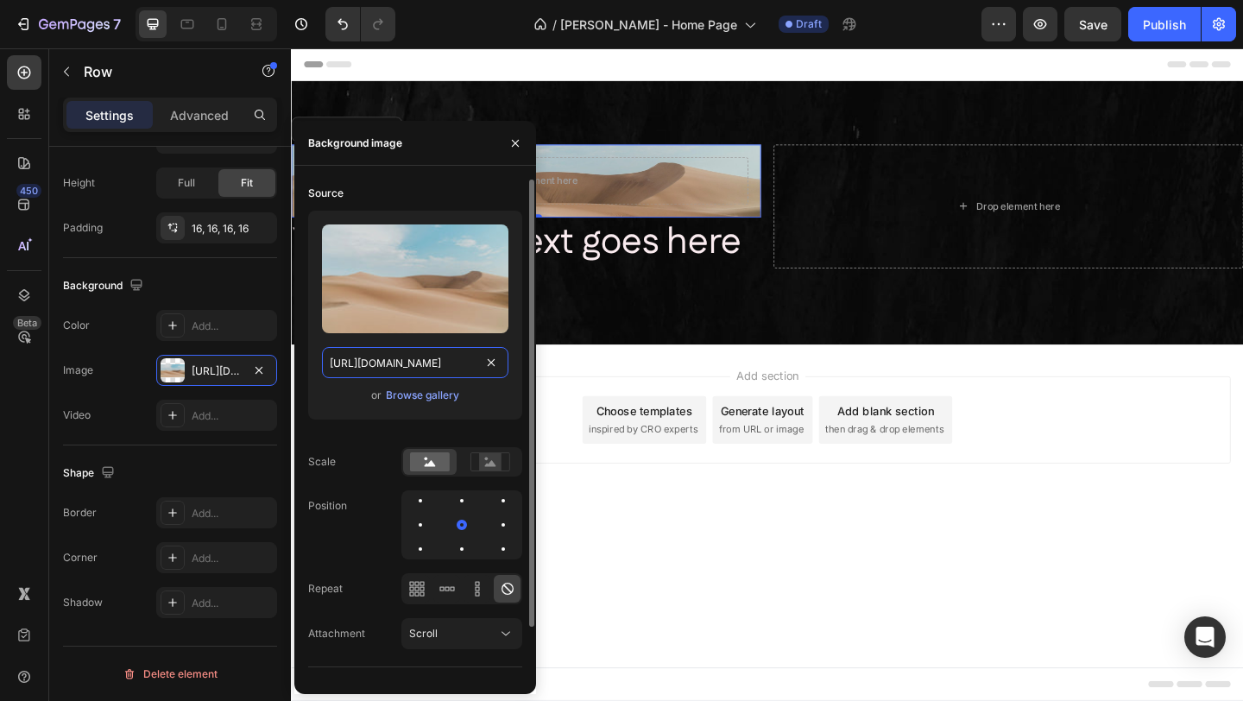
scroll to position [0, 531]
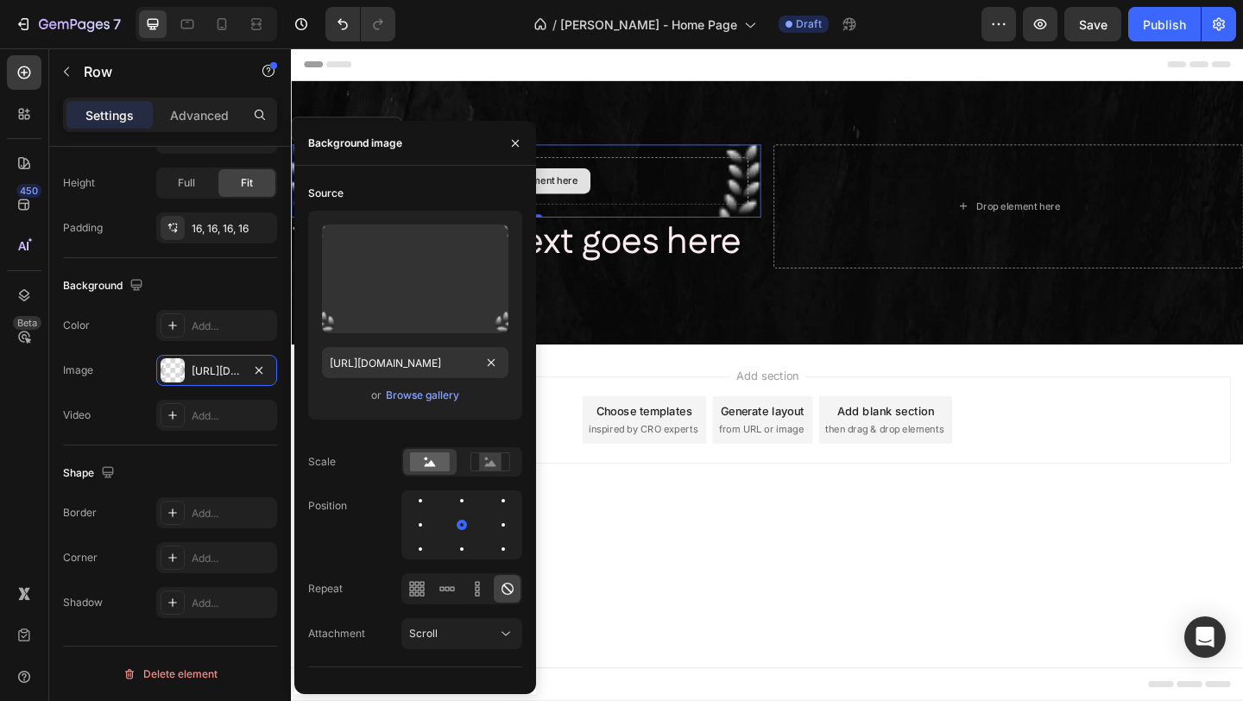
click at [622, 202] on div "Drop element here" at bounding box center [546, 193] width 483 height 52
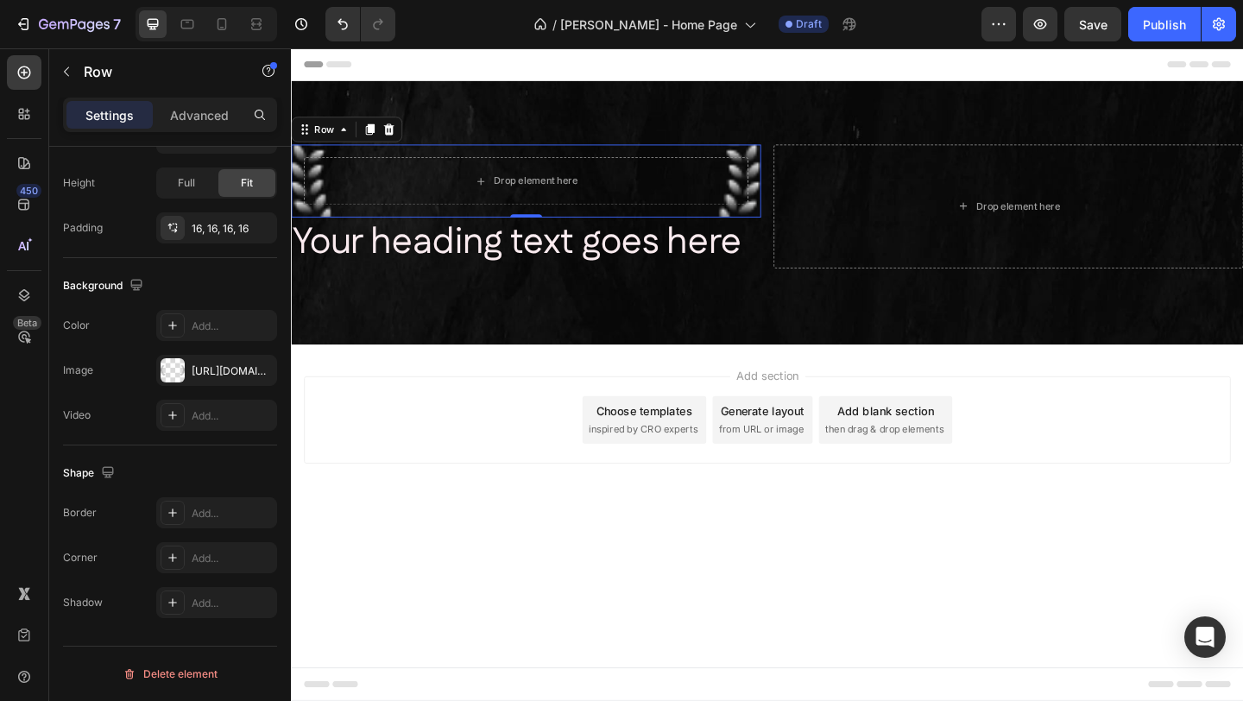
click at [593, 159] on div "Drop element here Row 0" at bounding box center [546, 192] width 511 height 79
click at [663, 159] on div "Drop element here Row 0" at bounding box center [546, 192] width 511 height 79
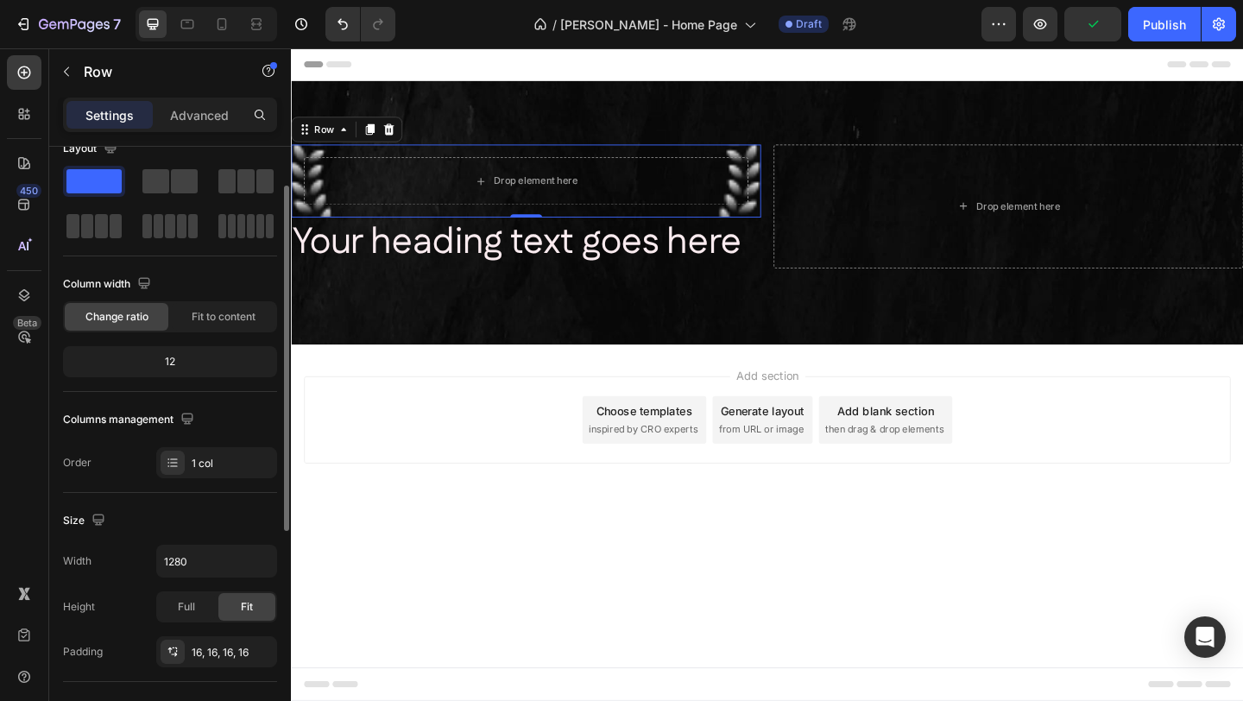
scroll to position [41, 0]
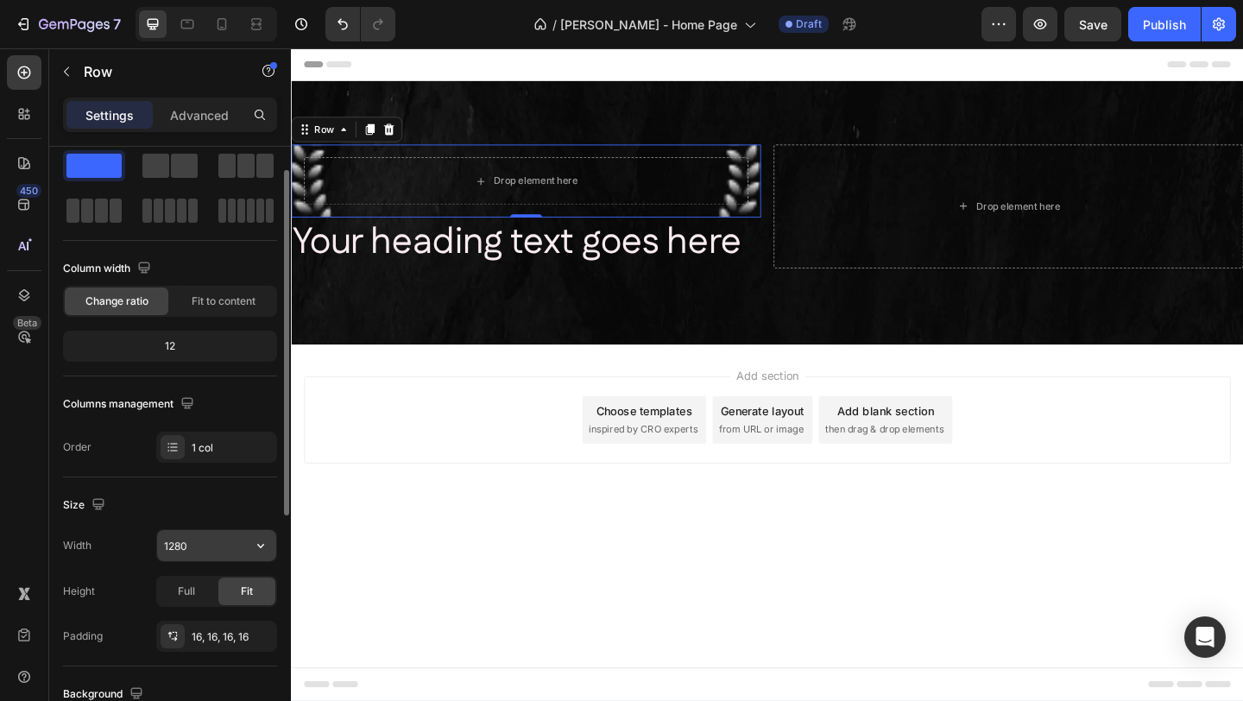
click at [200, 539] on input "1280" at bounding box center [216, 545] width 119 height 31
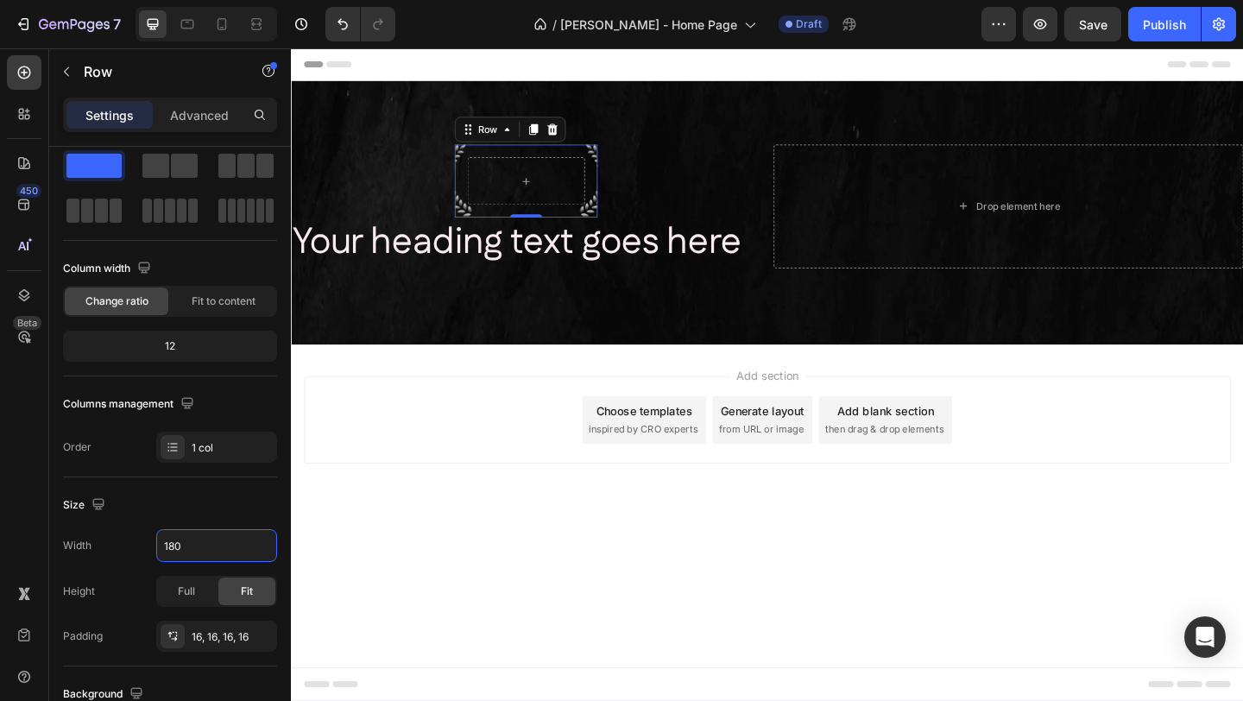
type input "180"
click at [197, 638] on div "16, 16, 16, 16" at bounding box center [217, 637] width 50 height 16
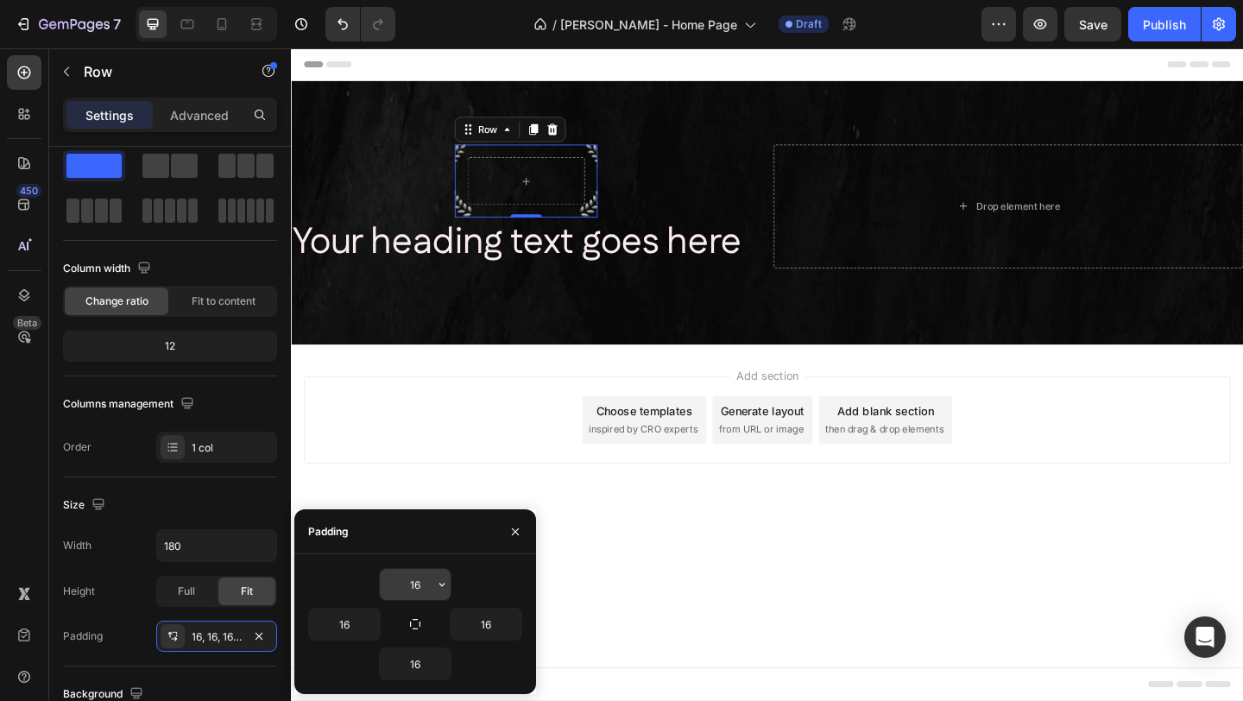
click at [426, 578] on input "16" at bounding box center [415, 584] width 71 height 31
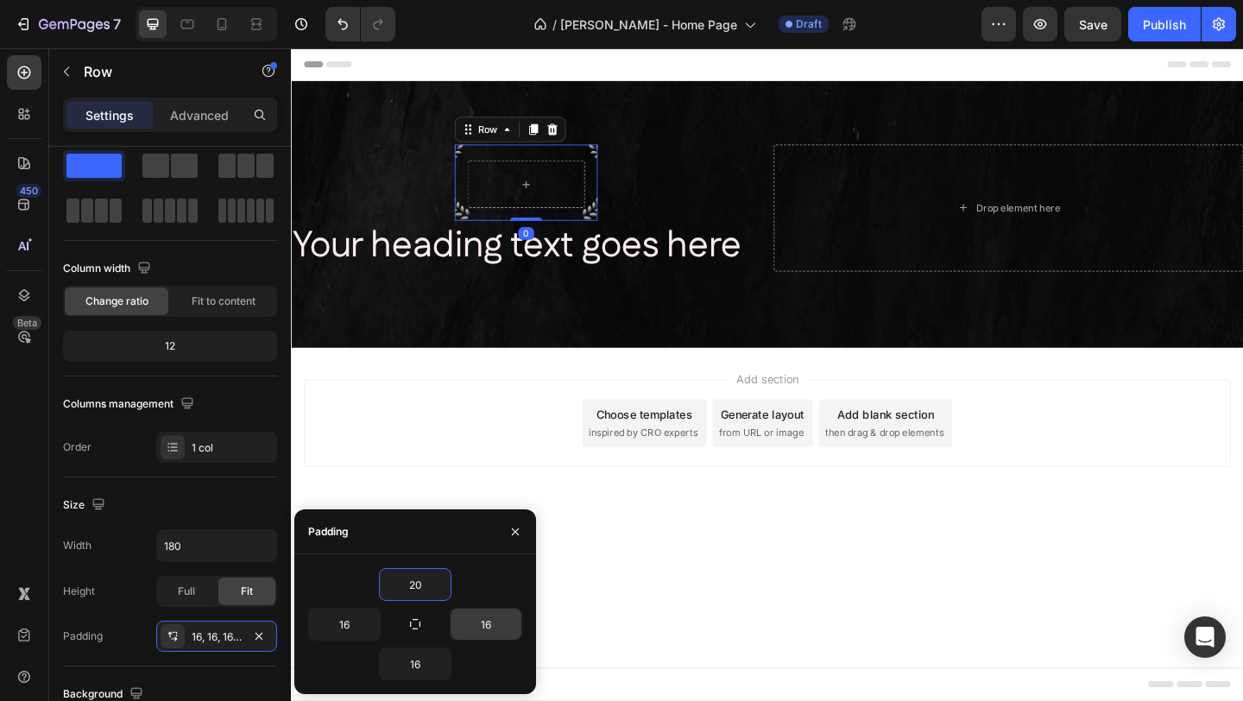
type input "20"
click at [502, 628] on input "16" at bounding box center [486, 624] width 71 height 31
type input "20"
click at [424, 666] on input "16" at bounding box center [415, 663] width 71 height 31
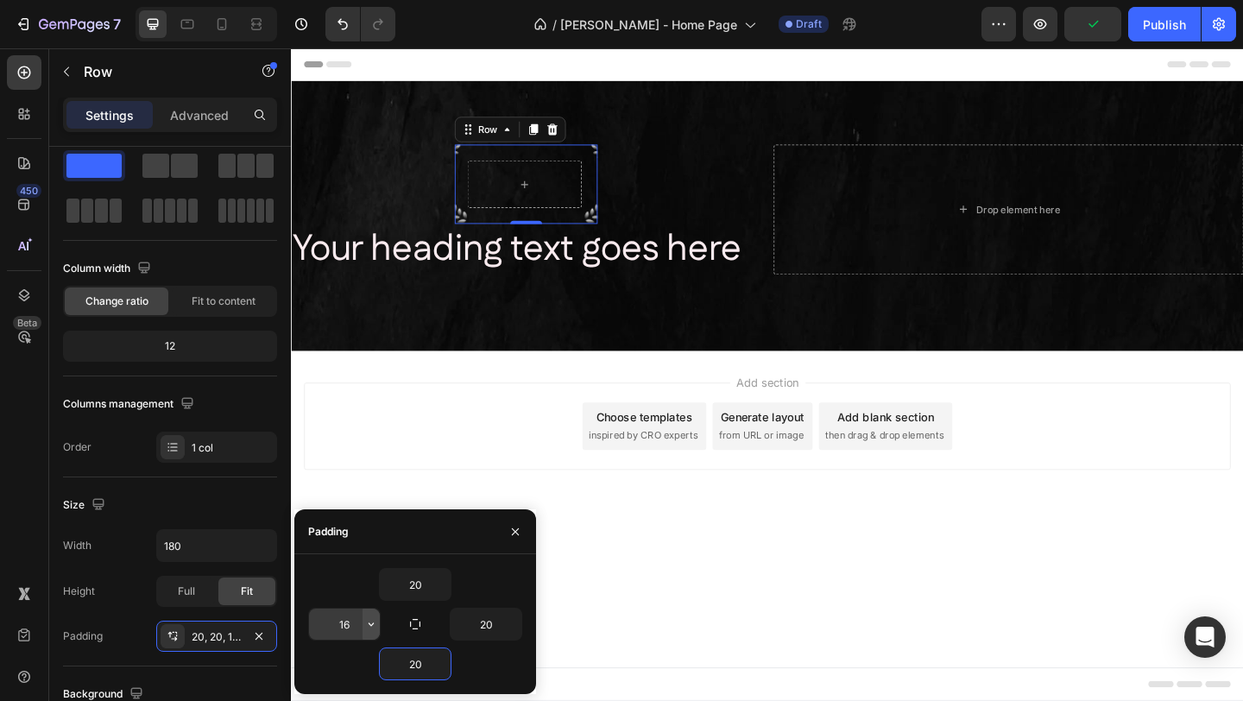
type input "20"
click at [363, 628] on button "button" at bounding box center [371, 624] width 17 height 31
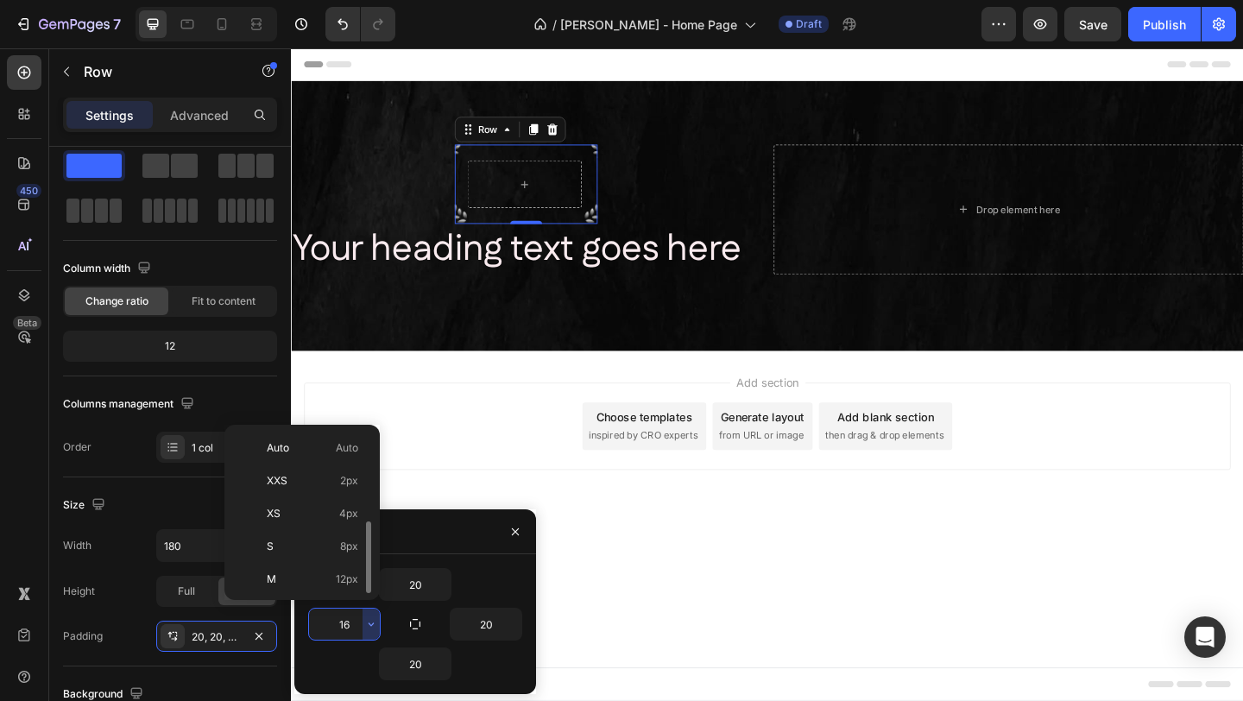
scroll to position [62, 0]
click at [354, 626] on input "16" at bounding box center [344, 624] width 71 height 31
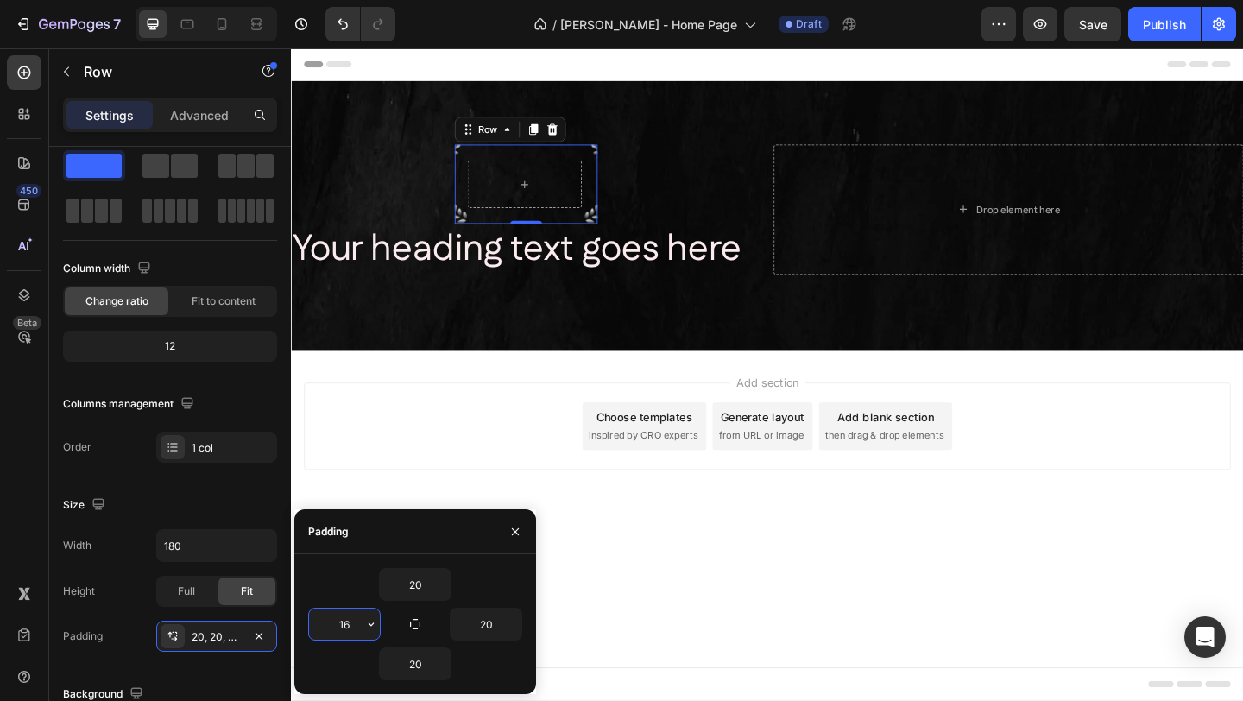
type input "0"
type input "20"
click at [129, 609] on div "Width 180 Height Full Fit Padding 20, 20, 20, 16" at bounding box center [170, 590] width 214 height 123
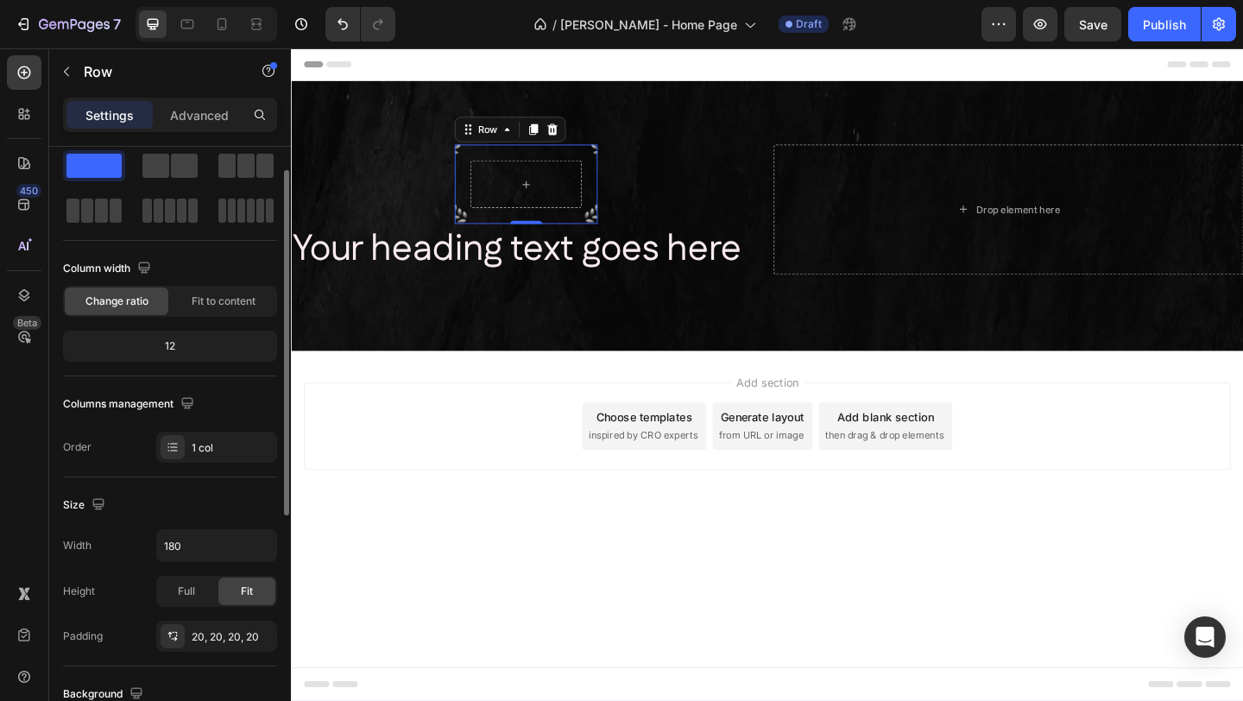
click at [168, 609] on div "Width 180 Height Full Fit Padding 20, 20, 20, 20" at bounding box center [170, 590] width 214 height 123
click at [168, 598] on div "Full" at bounding box center [186, 592] width 57 height 28
click at [244, 586] on span "Fit" at bounding box center [247, 592] width 12 height 16
click at [198, 595] on div "Full" at bounding box center [186, 592] width 57 height 28
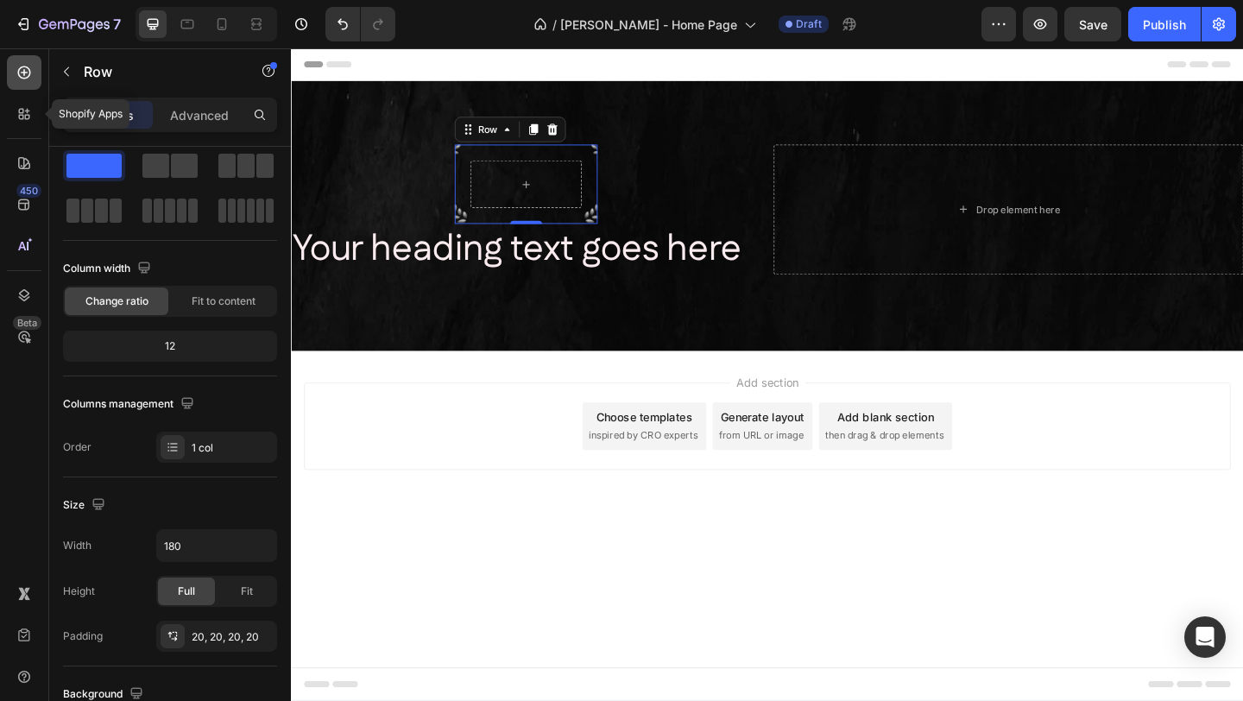
click at [19, 126] on div at bounding box center [24, 114] width 35 height 35
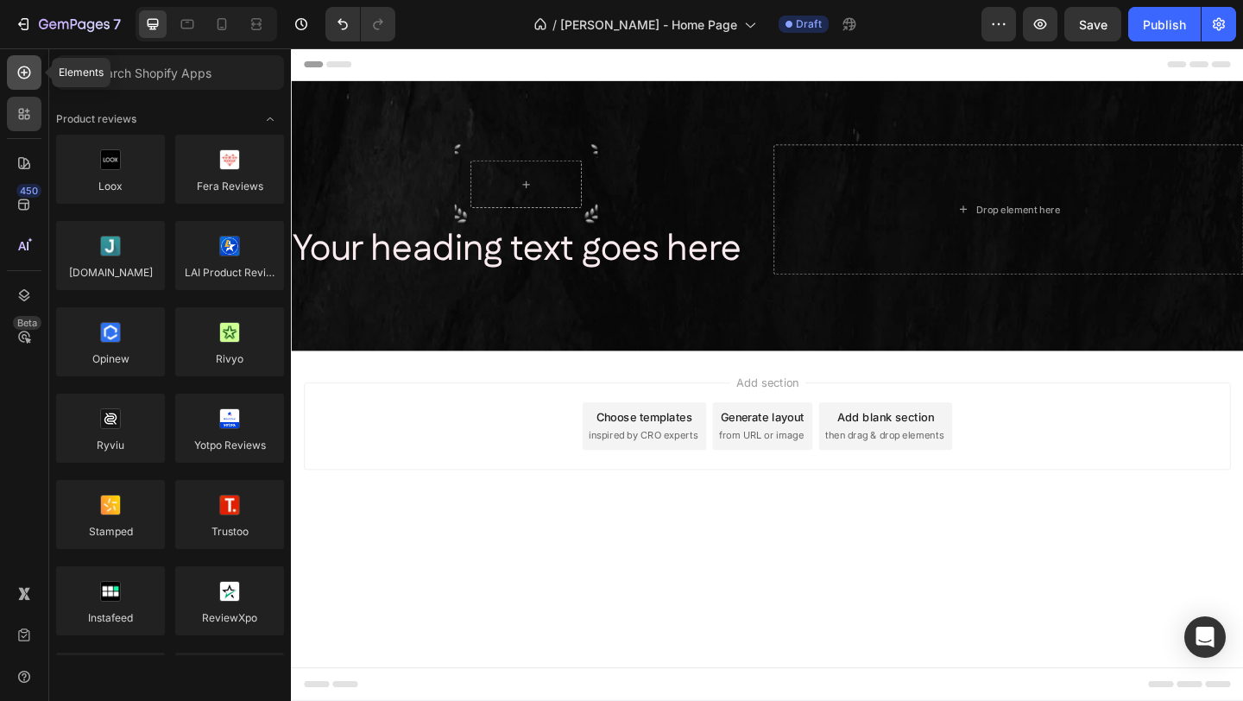
click at [15, 76] on div at bounding box center [24, 72] width 35 height 35
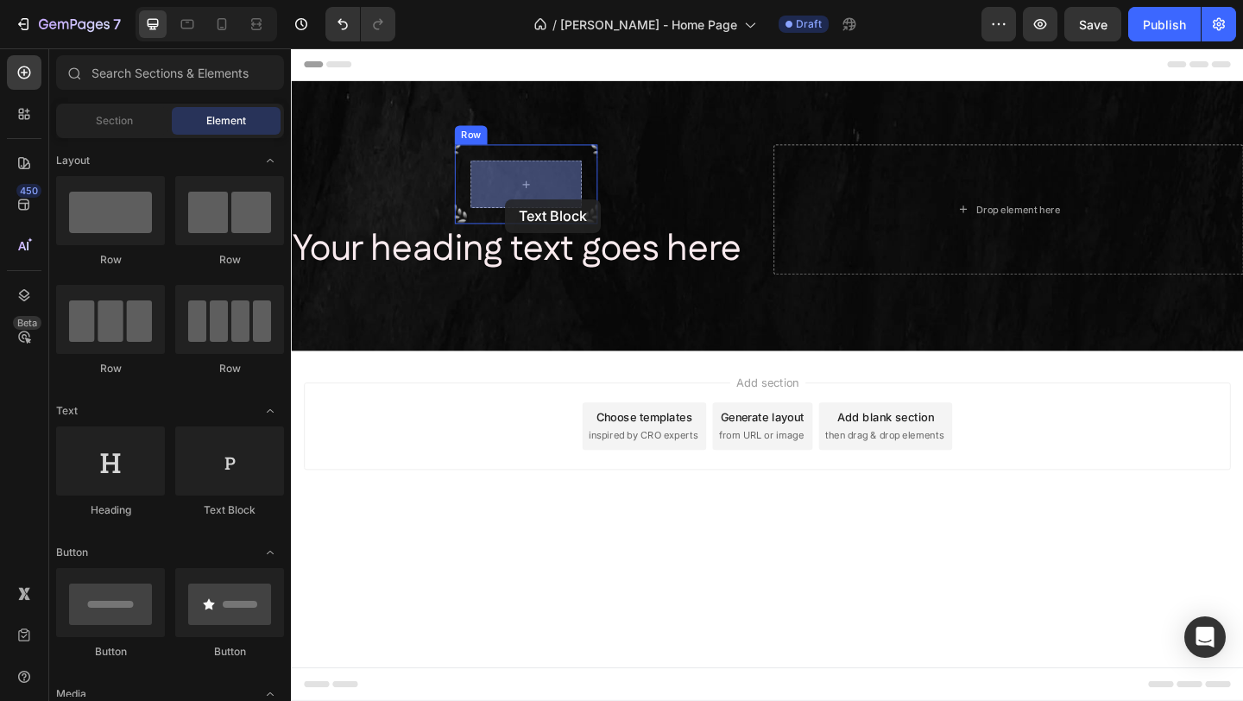
drag, startPoint x: 512, startPoint y: 483, endPoint x: 524, endPoint y: 212, distance: 270.5
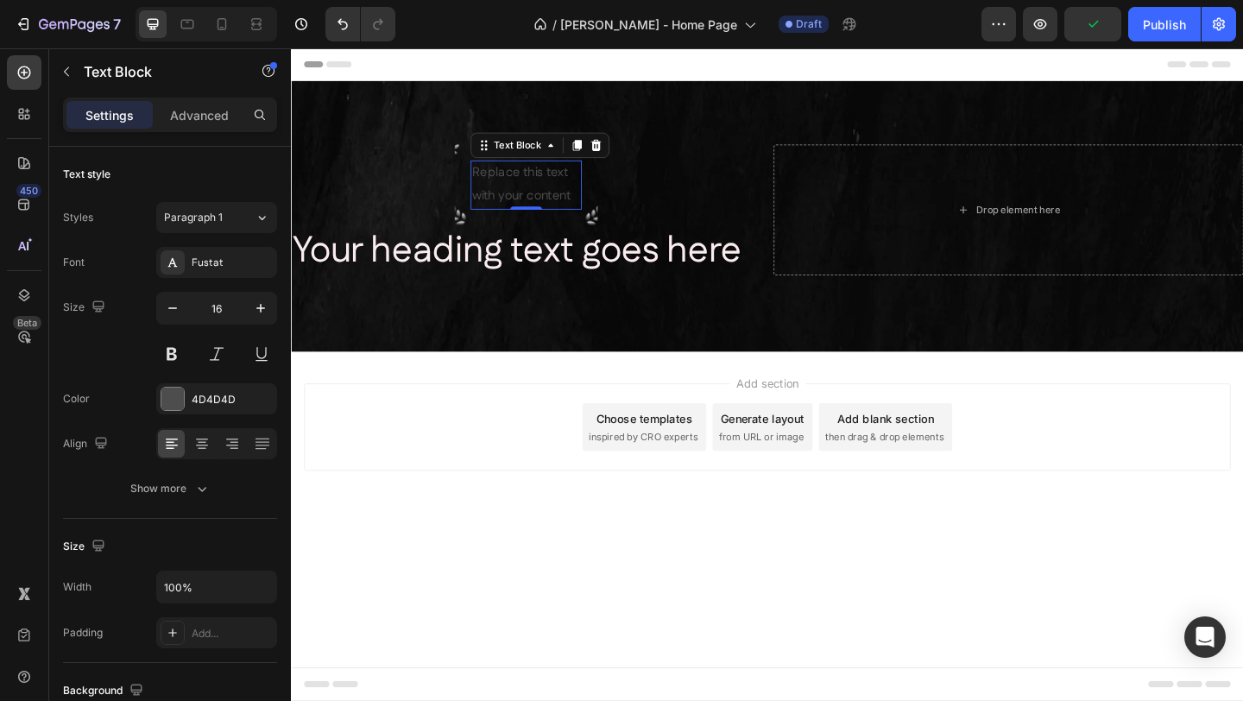
click at [533, 190] on div "Replace this text with your content" at bounding box center [546, 197] width 121 height 54
click at [533, 190] on p "Replace this text with your content" at bounding box center [546, 197] width 117 height 50
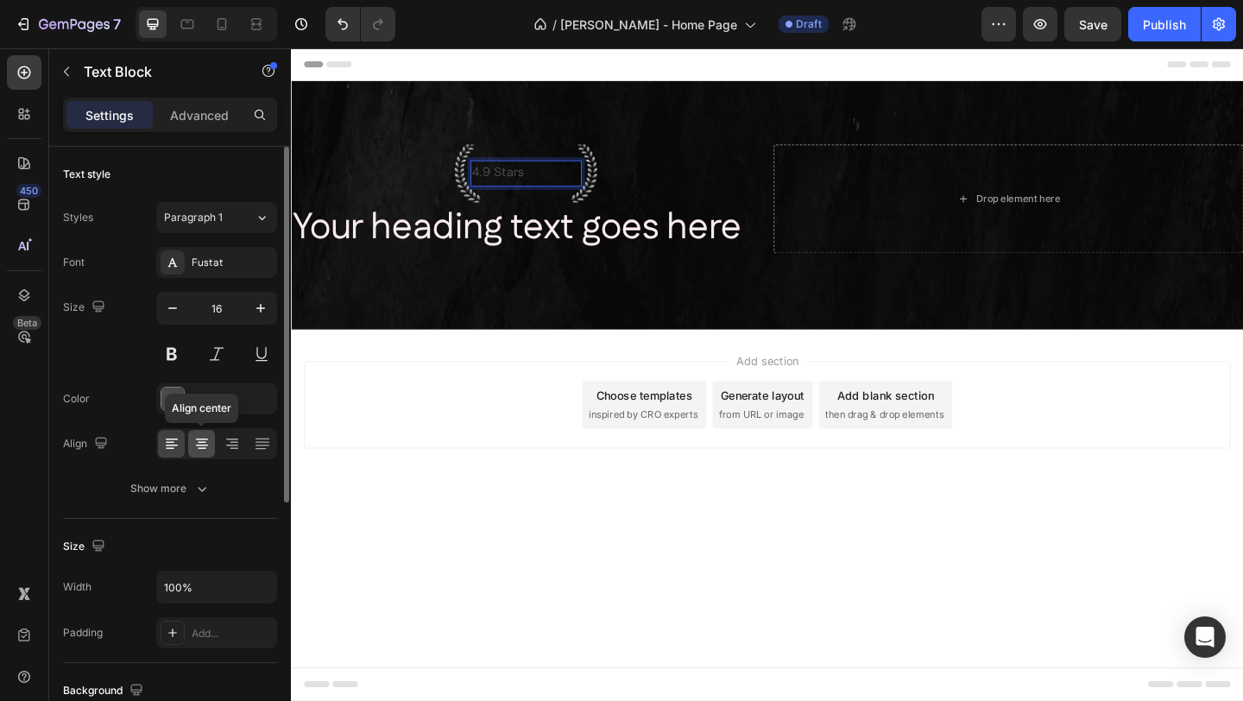
click at [200, 443] on icon at bounding box center [201, 443] width 17 height 17
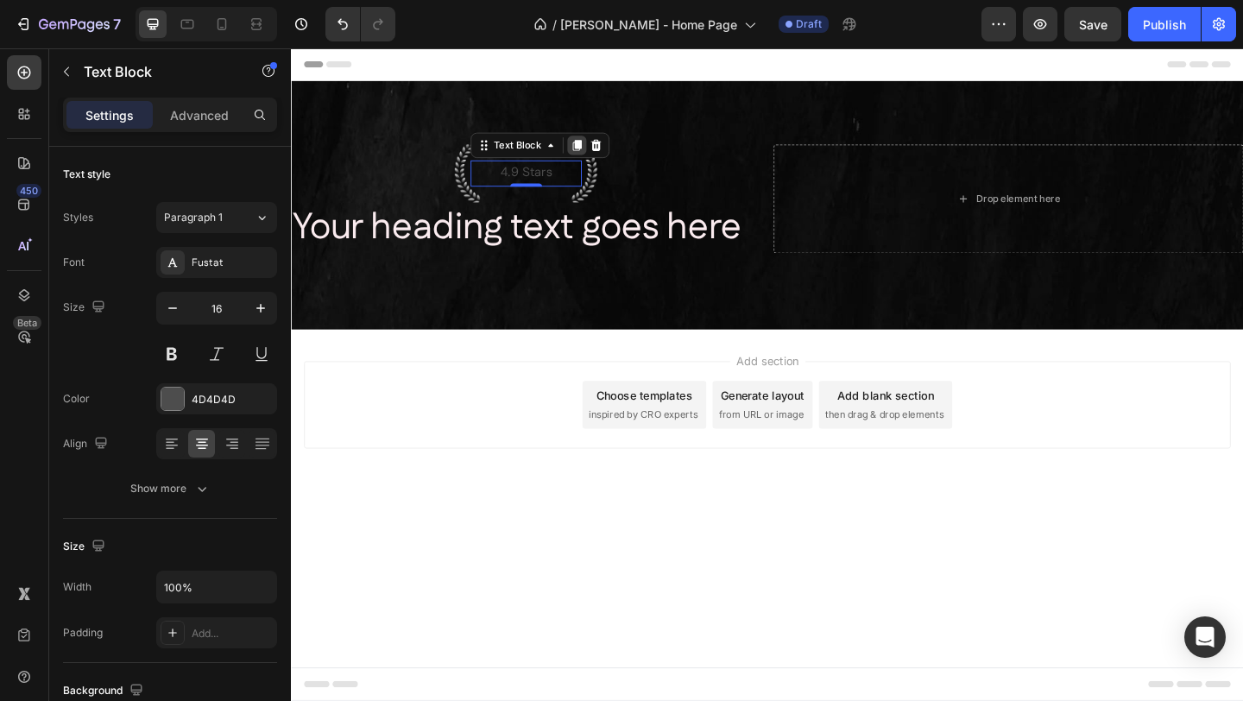
click at [598, 155] on icon at bounding box center [601, 154] width 9 height 12
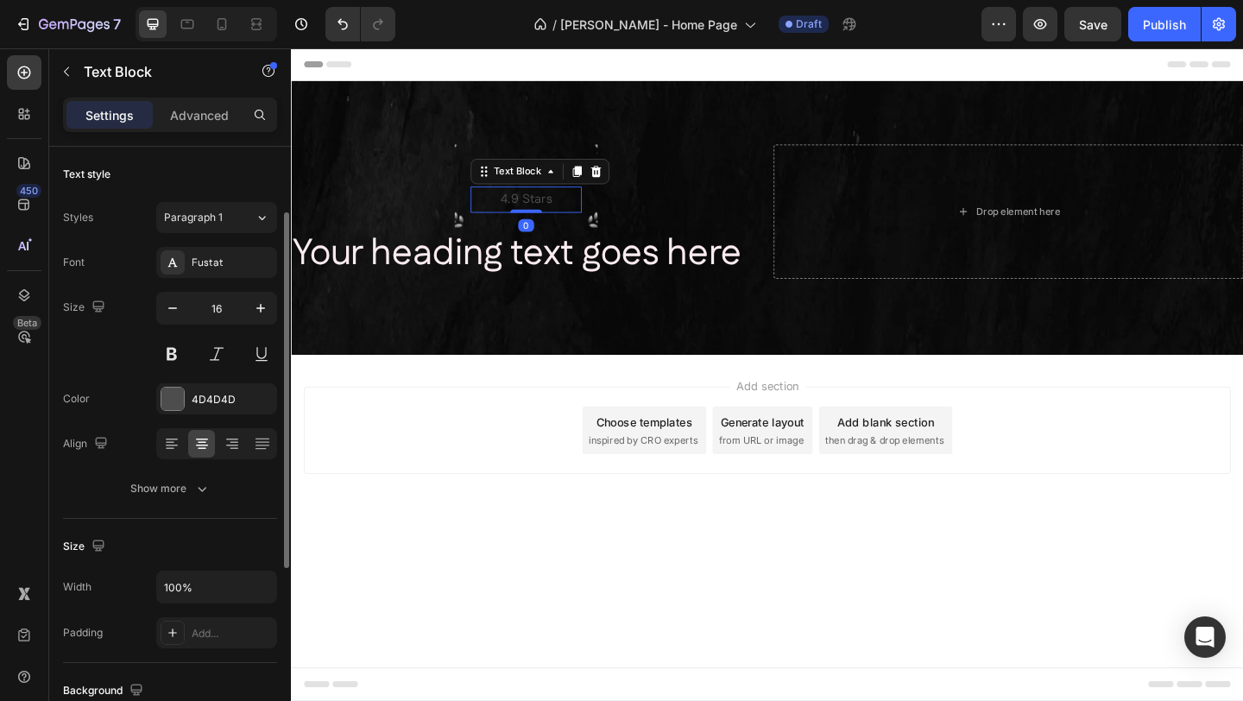
scroll to position [41, 0]
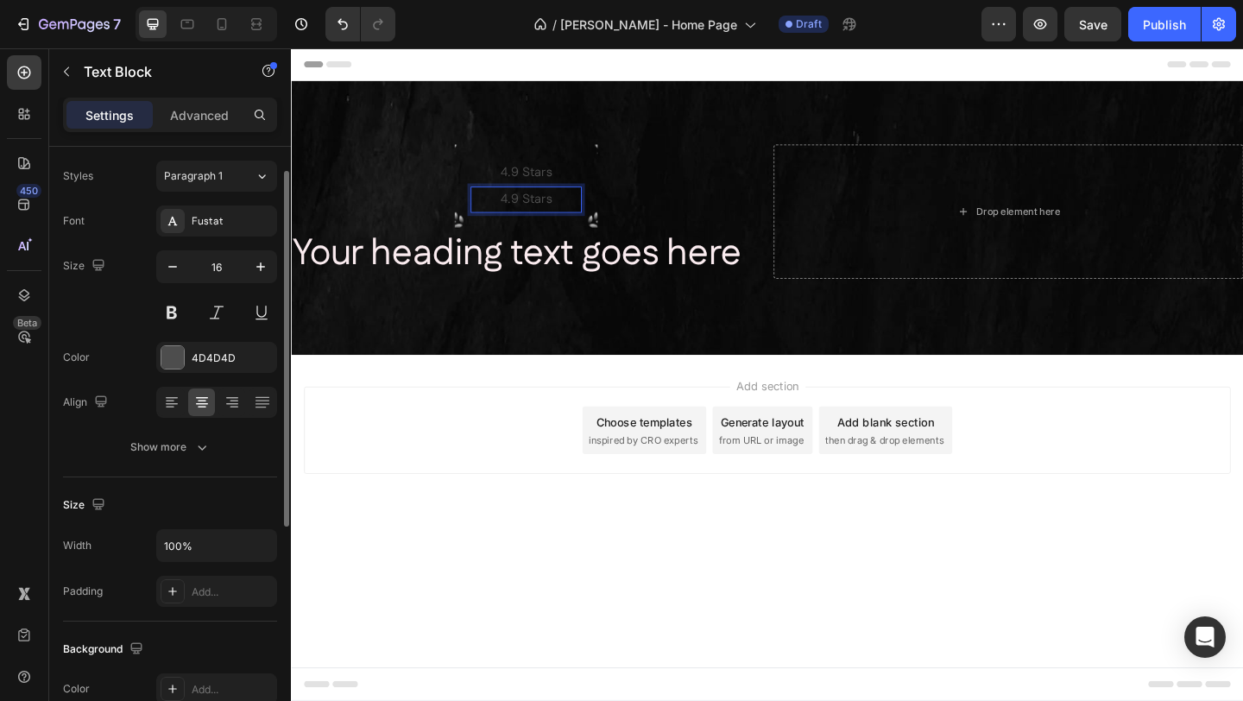
click at [547, 217] on p "4.9 Stars" at bounding box center [546, 212] width 117 height 25
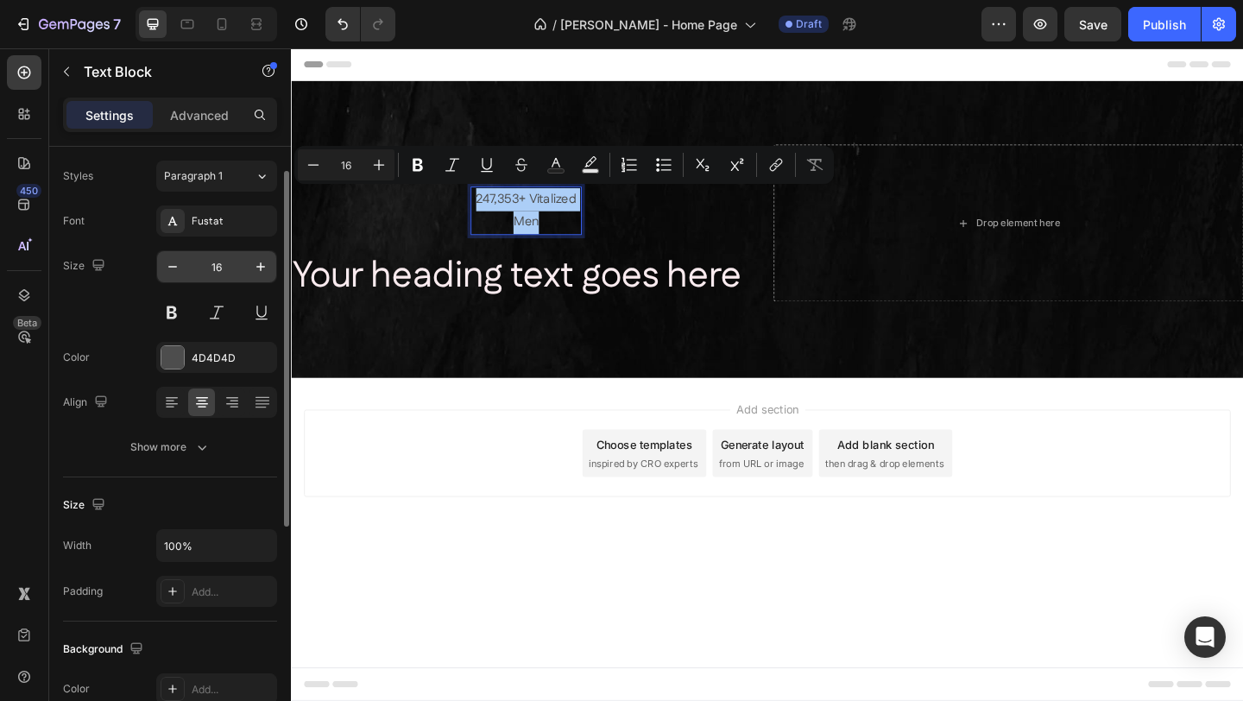
click at [227, 265] on input "16" at bounding box center [216, 266] width 57 height 31
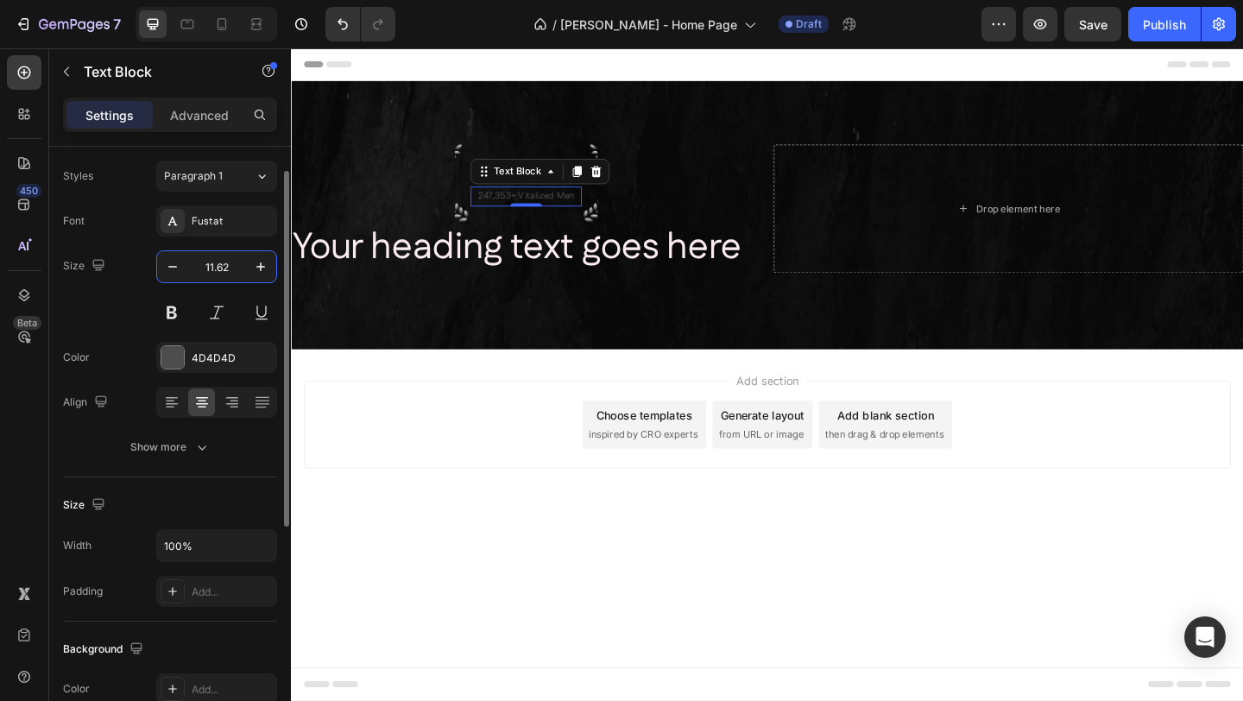
type input "11.62"
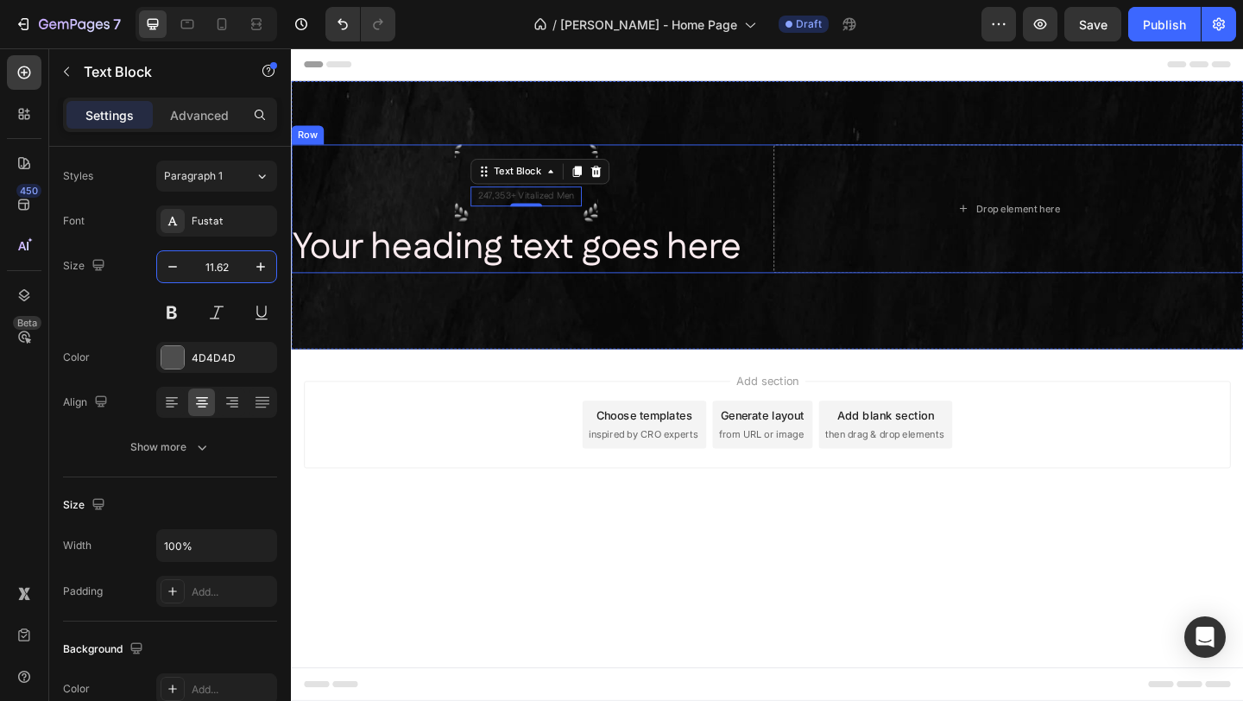
click at [446, 199] on div "4.9 Stars Text Block 247,353+ Vitalized Men Text Block 0 Row Your heading text …" at bounding box center [546, 223] width 511 height 140
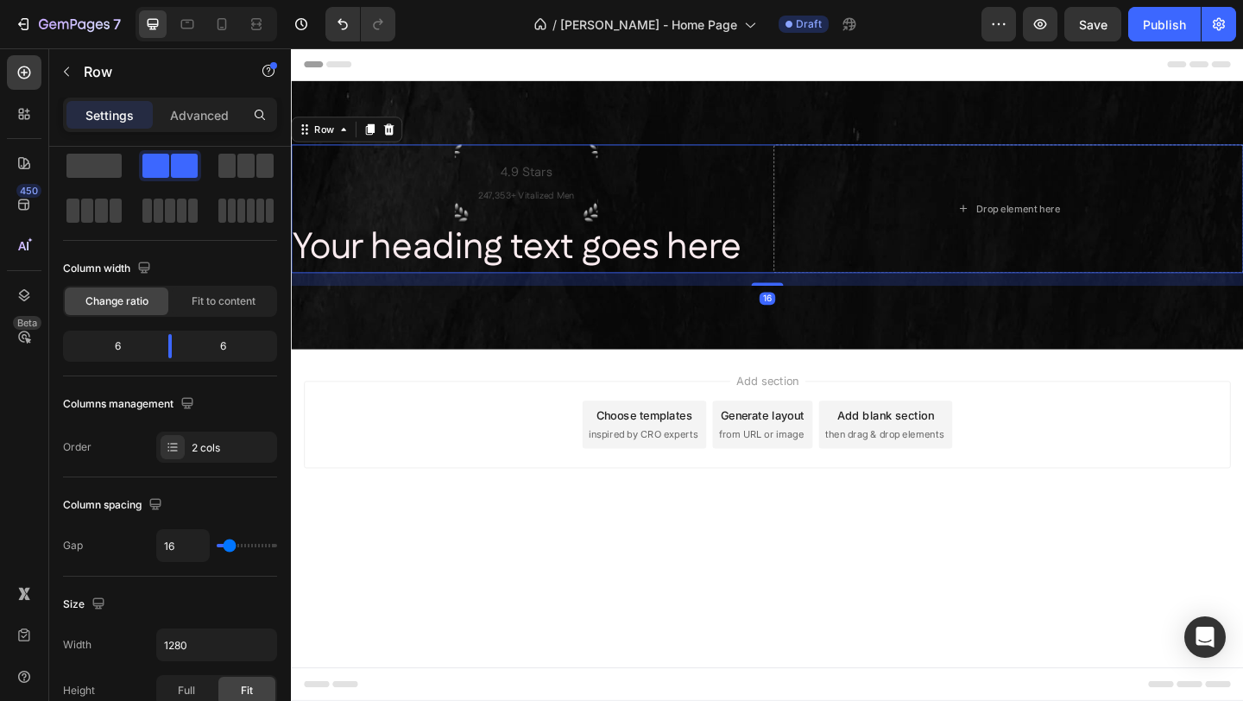
scroll to position [0, 0]
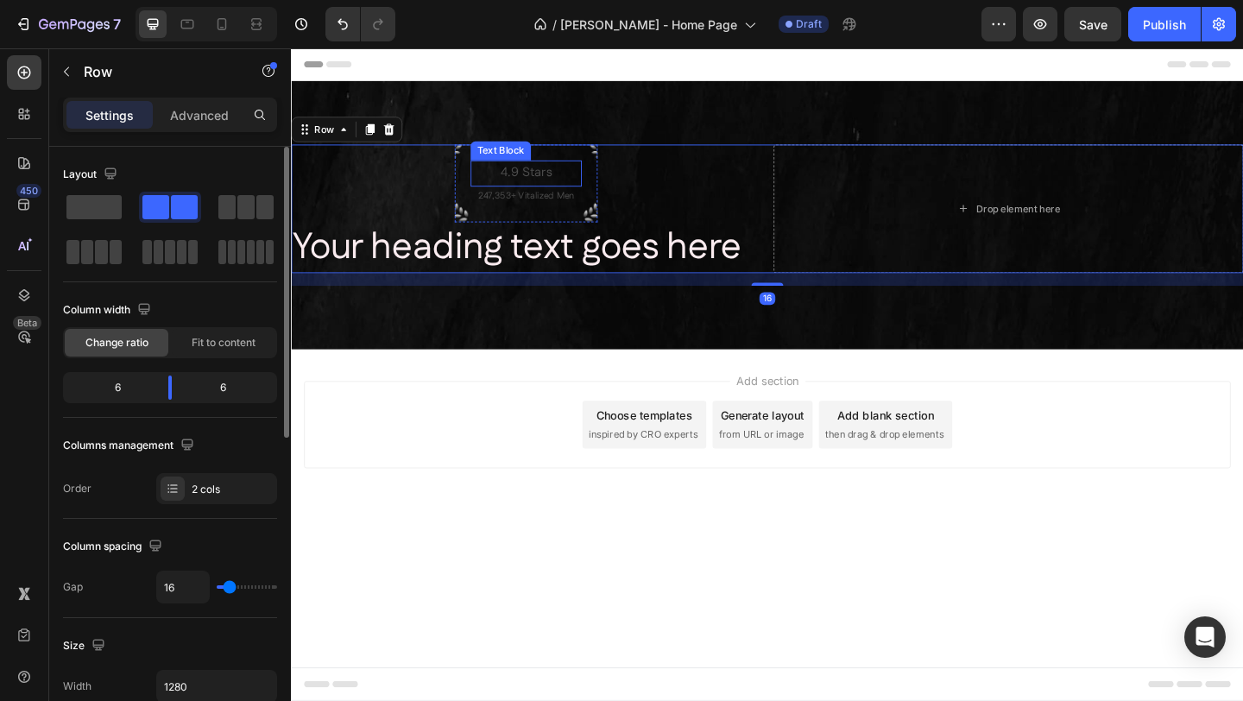
click at [523, 186] on p "4.9 Stars" at bounding box center [546, 184] width 117 height 25
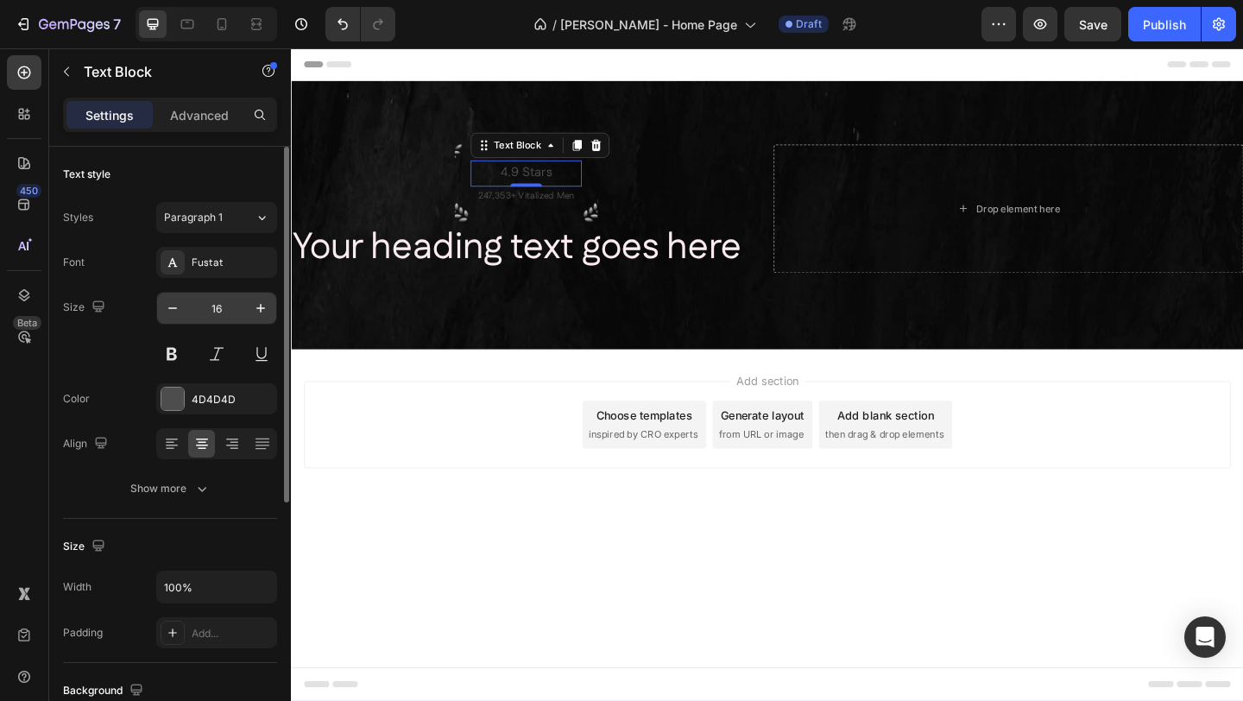
click at [224, 312] on input "16" at bounding box center [216, 308] width 57 height 31
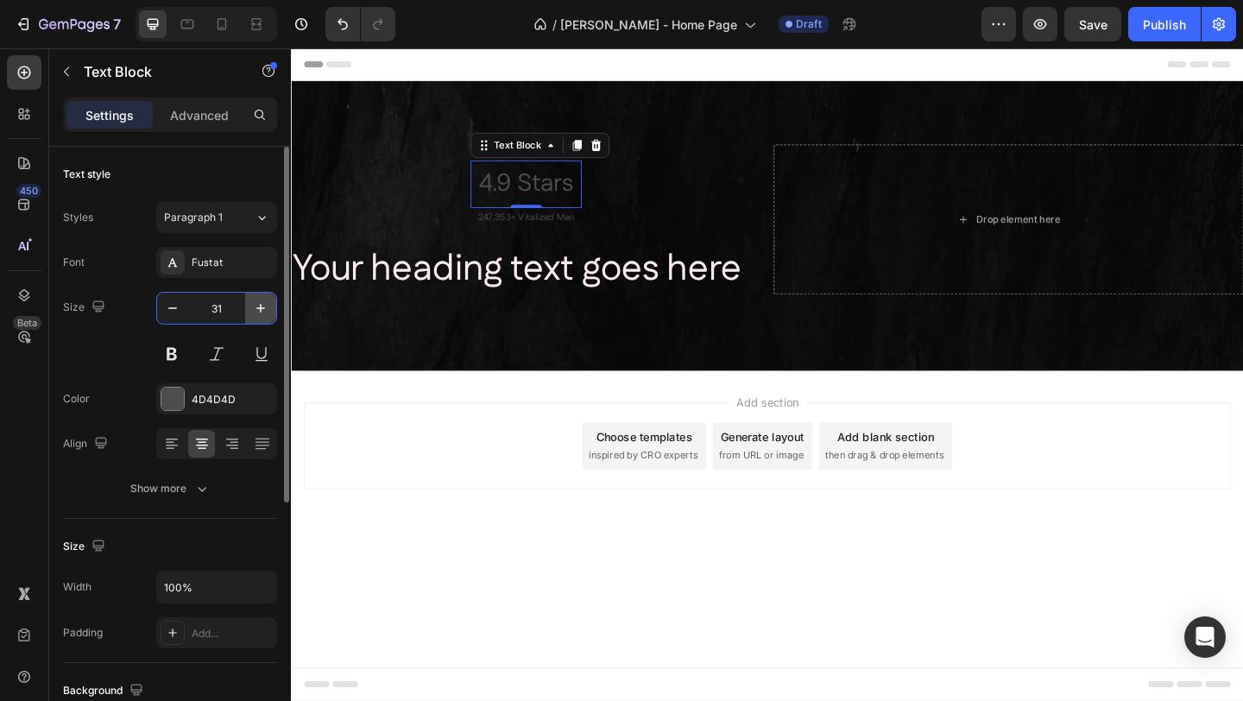
type input "31"
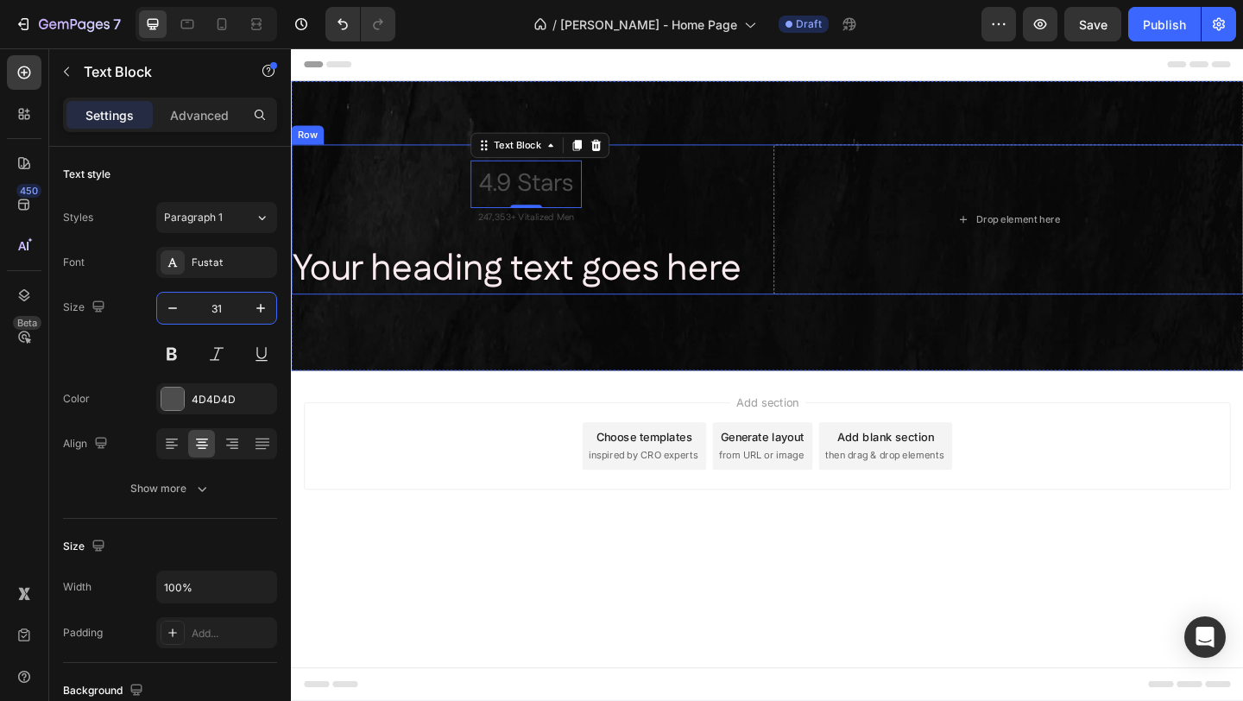
click at [688, 228] on div "4.9 Stars Text Block 0 247,353+ Vitalized Men Text Block Row Your heading text …" at bounding box center [546, 234] width 511 height 163
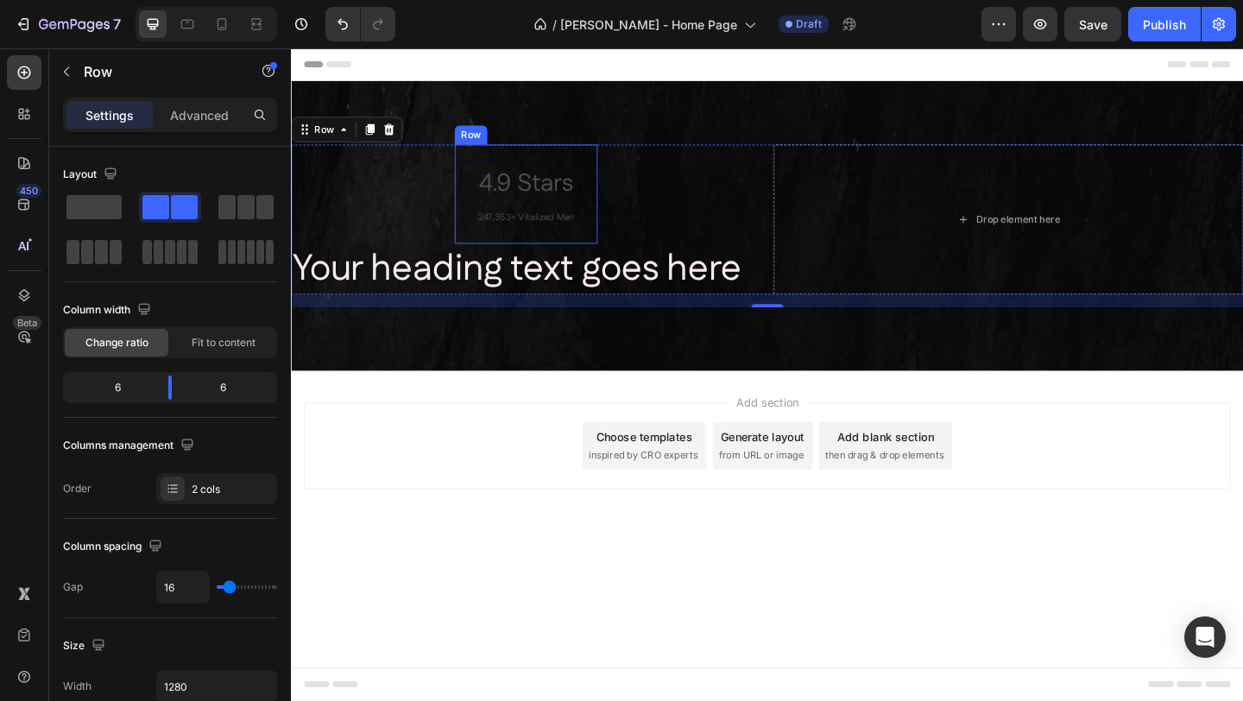
click at [516, 194] on p "4.9 Stars" at bounding box center [546, 196] width 117 height 48
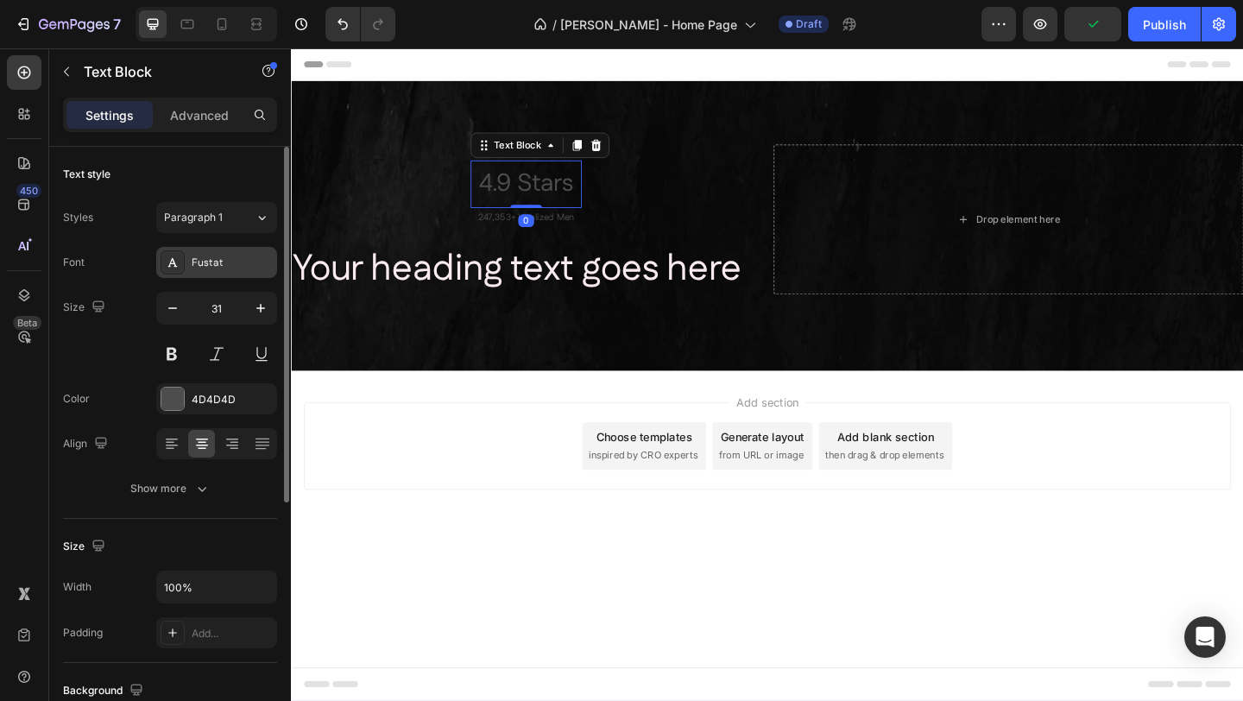
click at [199, 259] on div "Fustat" at bounding box center [232, 264] width 81 height 16
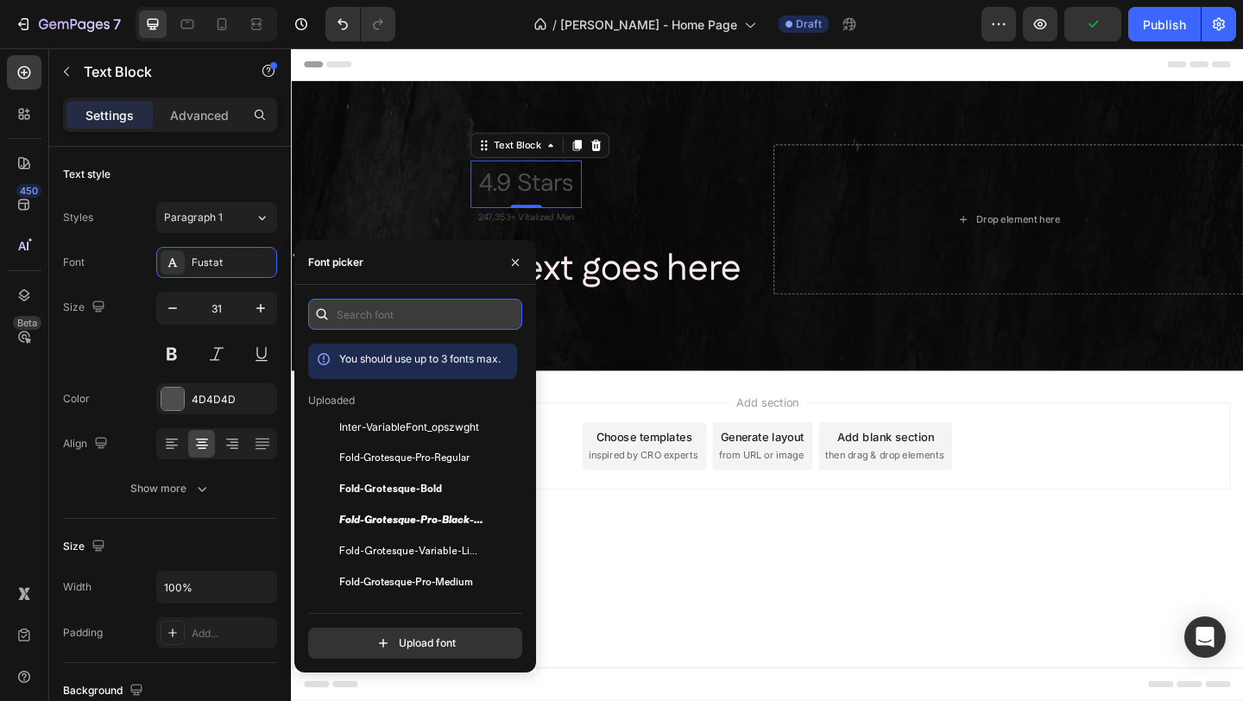
click at [395, 307] on input "text" at bounding box center [415, 314] width 214 height 31
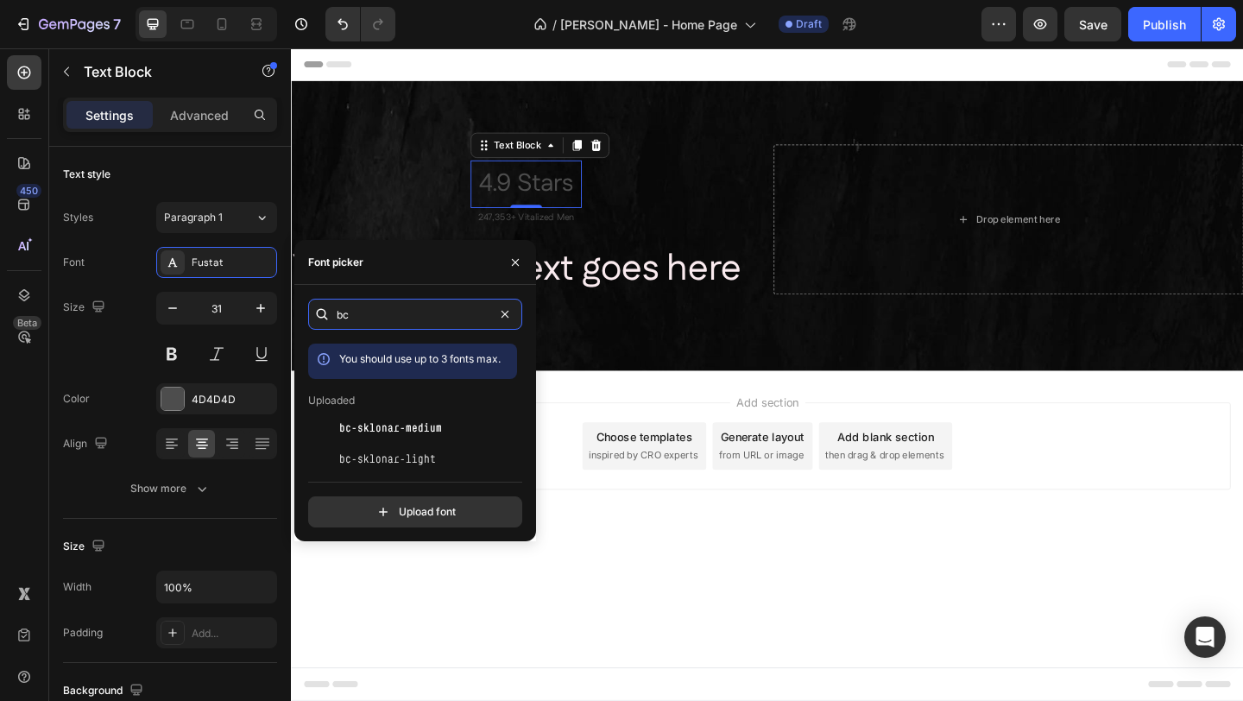
type input "bc"
click at [395, 427] on span "bc-sklonar-medium" at bounding box center [390, 428] width 103 height 16
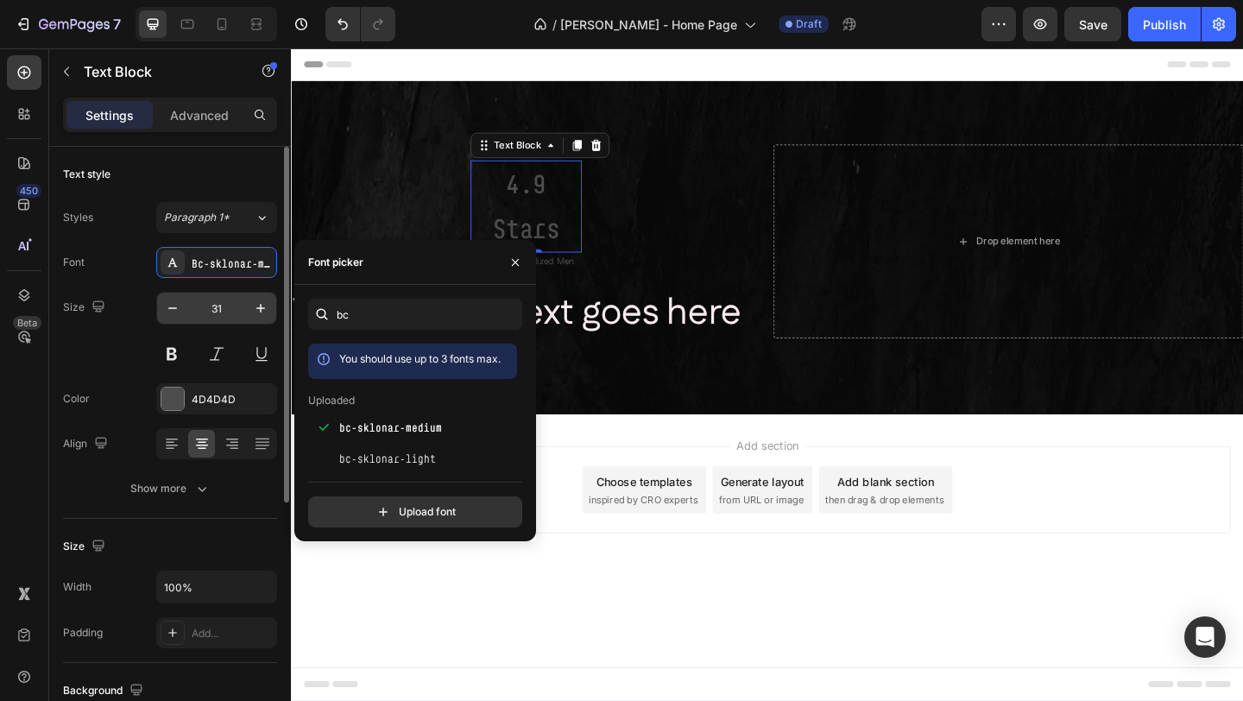
click at [229, 308] on input "31" at bounding box center [216, 308] width 57 height 31
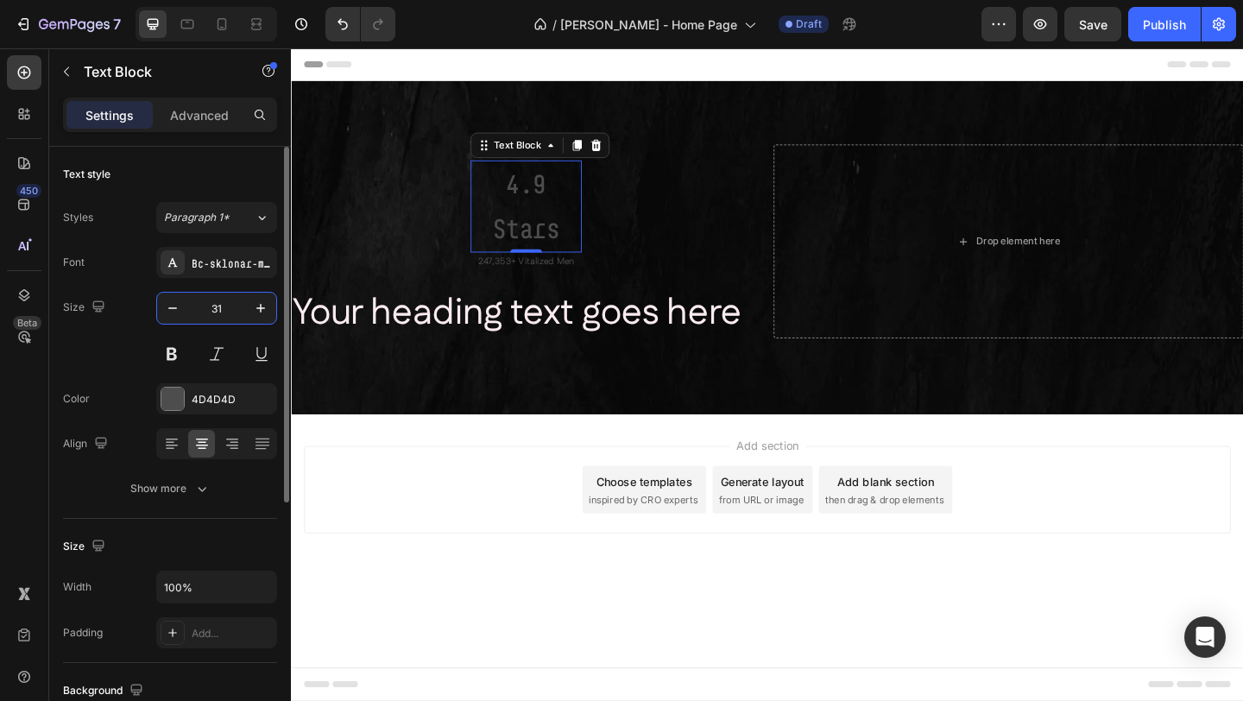
click at [229, 308] on input "31" at bounding box center [216, 308] width 57 height 31
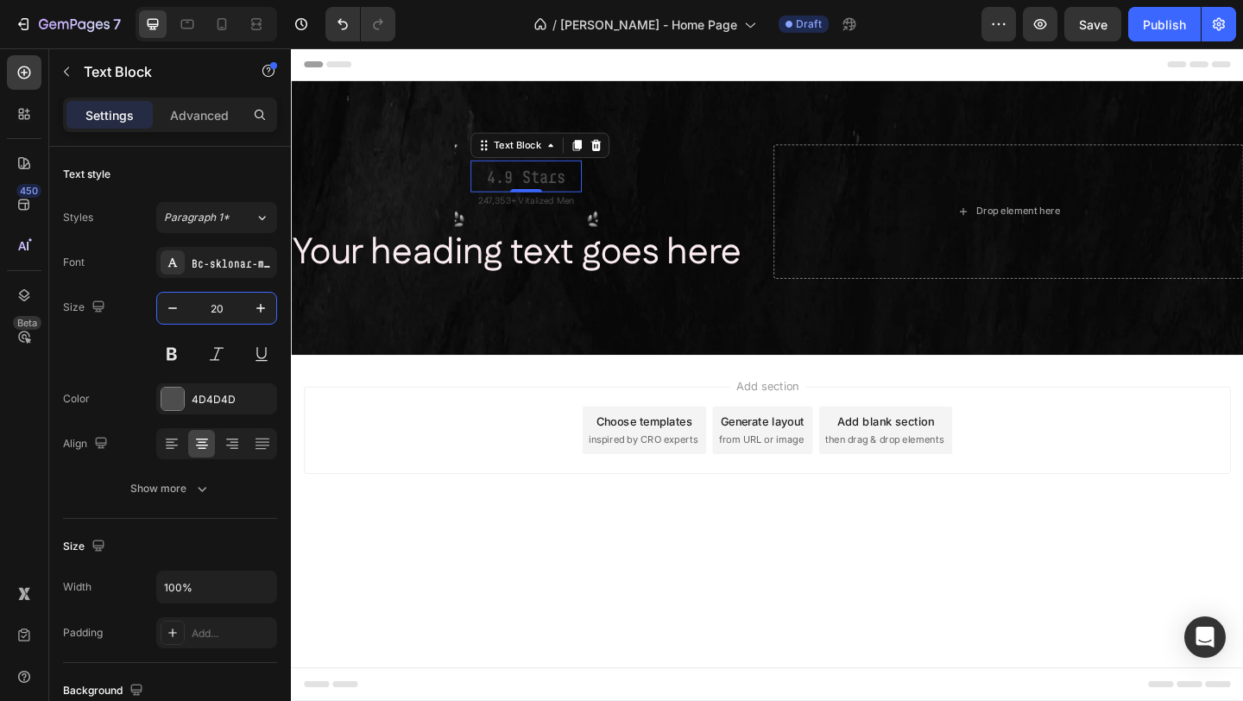
type input "20"
click at [564, 217] on p "247,353+ Vitalized Men" at bounding box center [546, 215] width 117 height 18
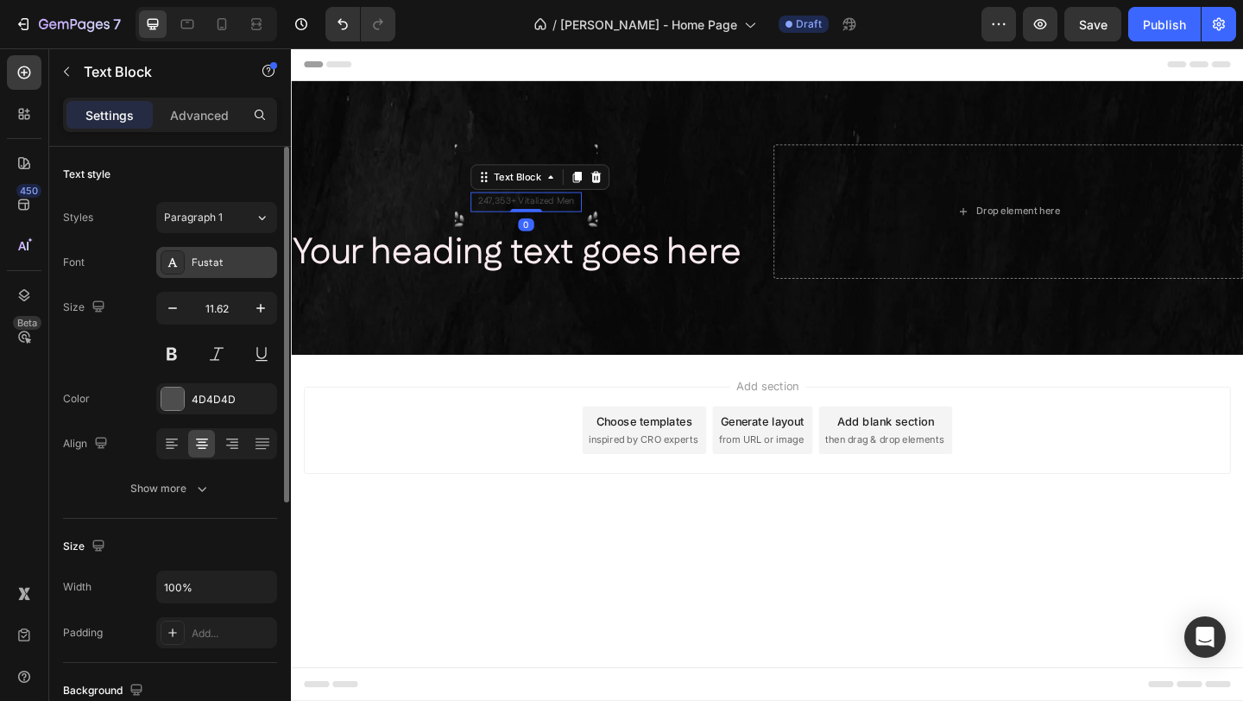
click at [168, 272] on div at bounding box center [173, 262] width 24 height 24
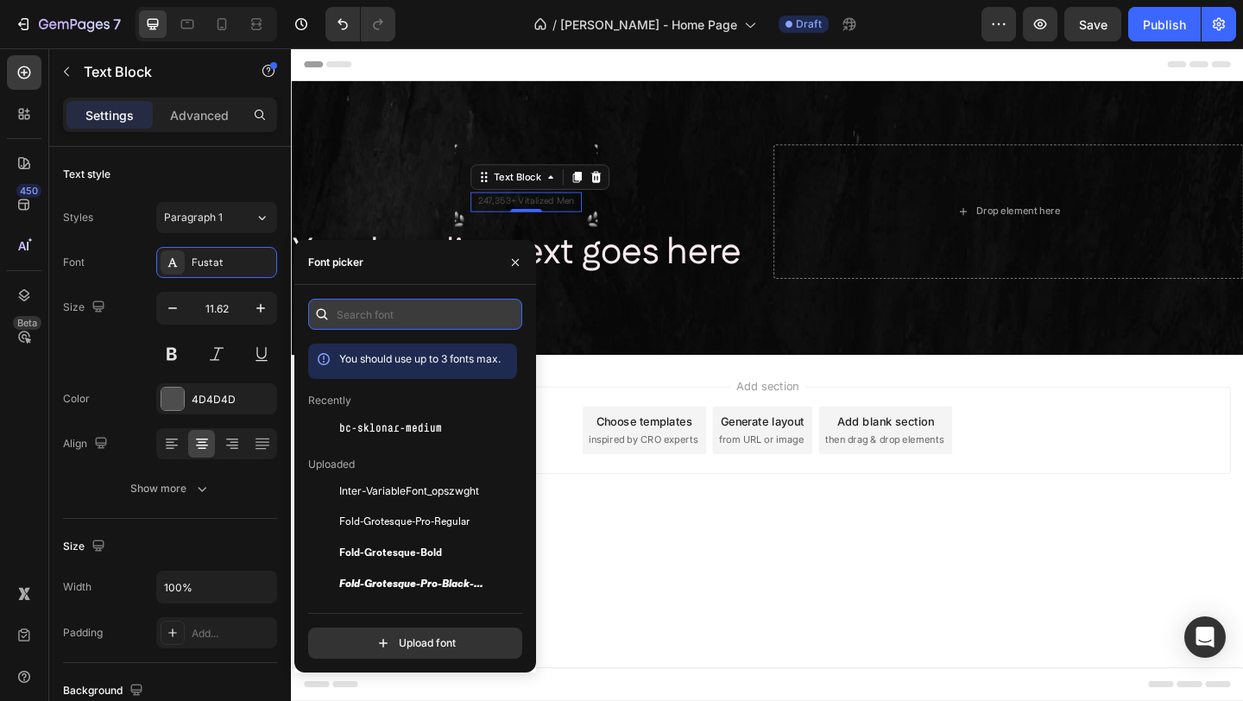
click at [442, 321] on input "text" at bounding box center [415, 314] width 214 height 31
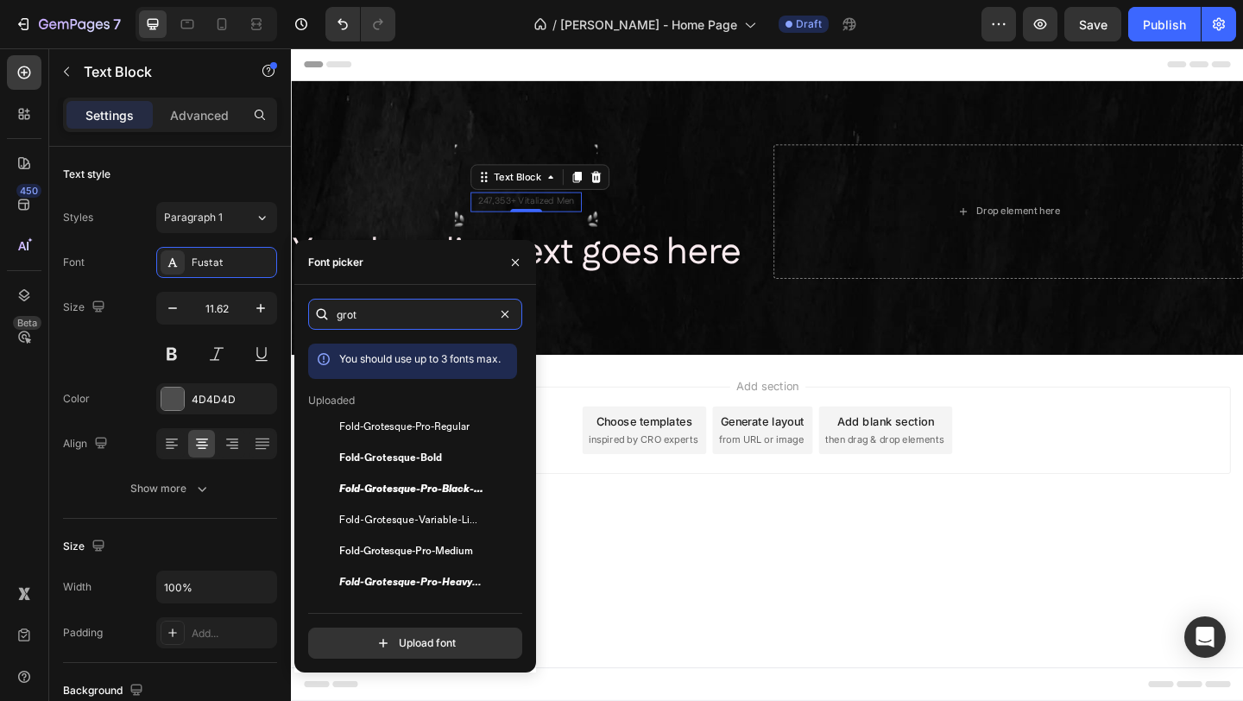
type input "grot"
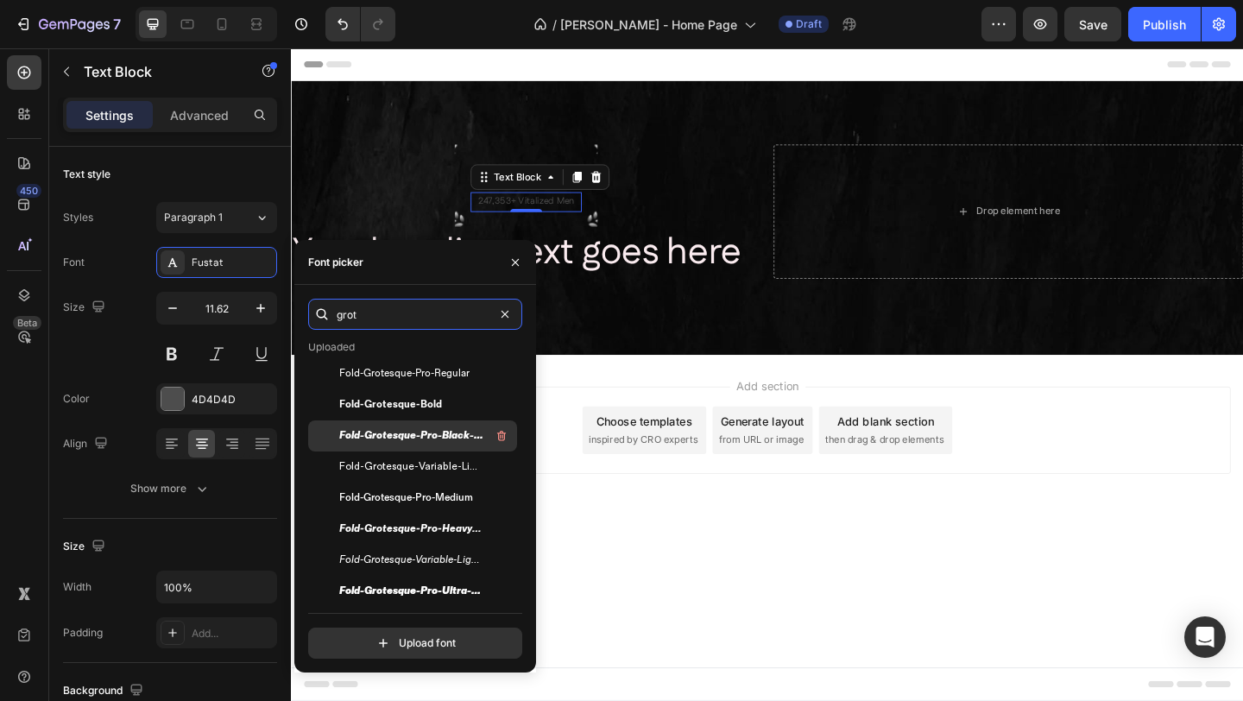
scroll to position [56, 0]
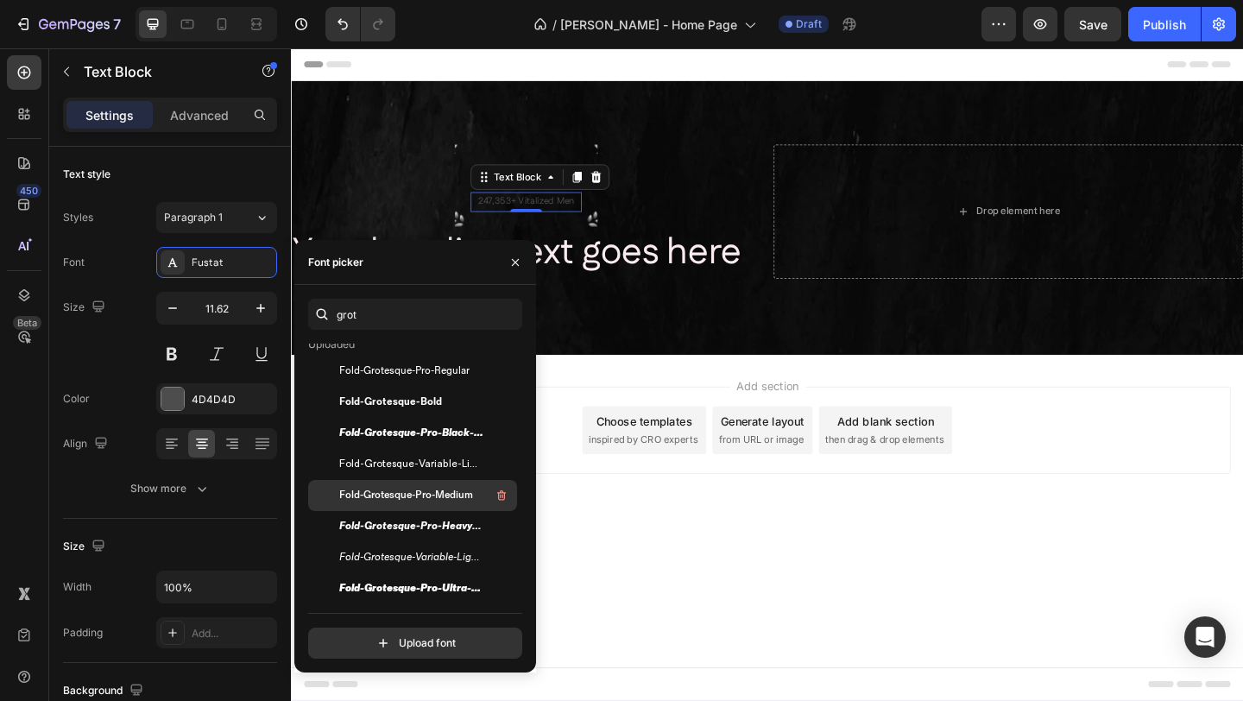
click at [447, 495] on span "Fold-Grotesque-Pro-Medium" at bounding box center [406, 496] width 134 height 16
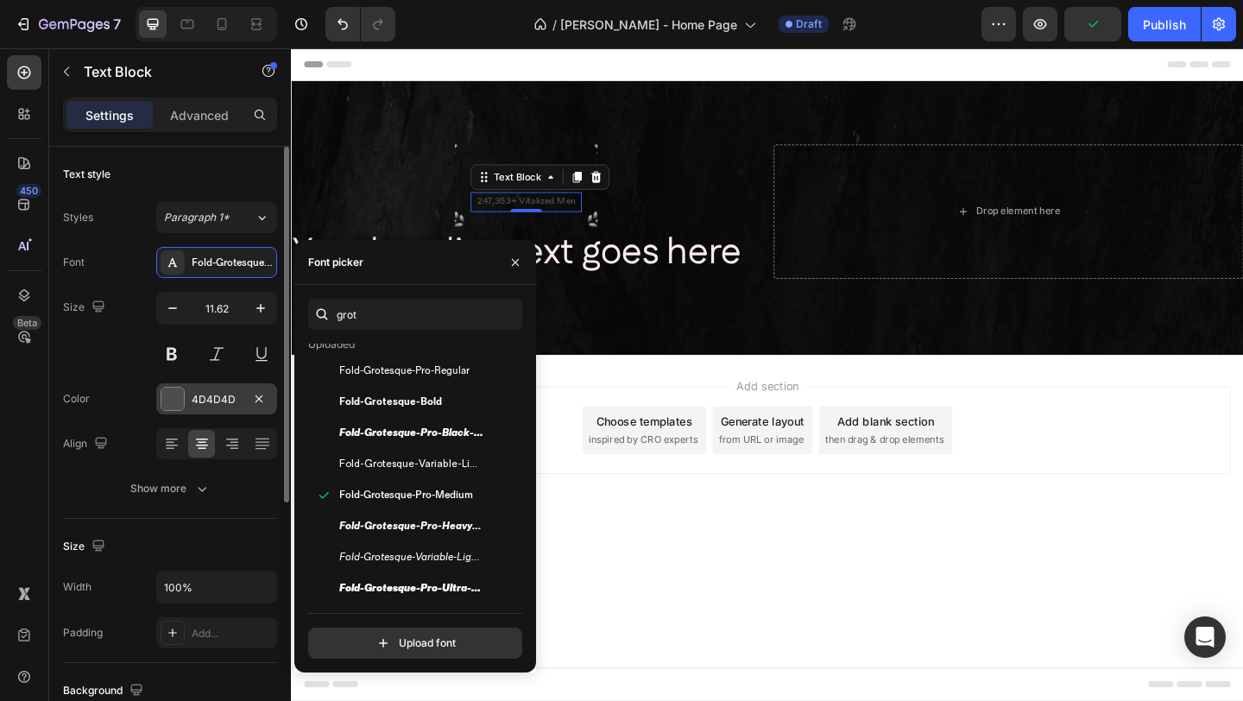
click at [180, 401] on div at bounding box center [172, 399] width 22 height 22
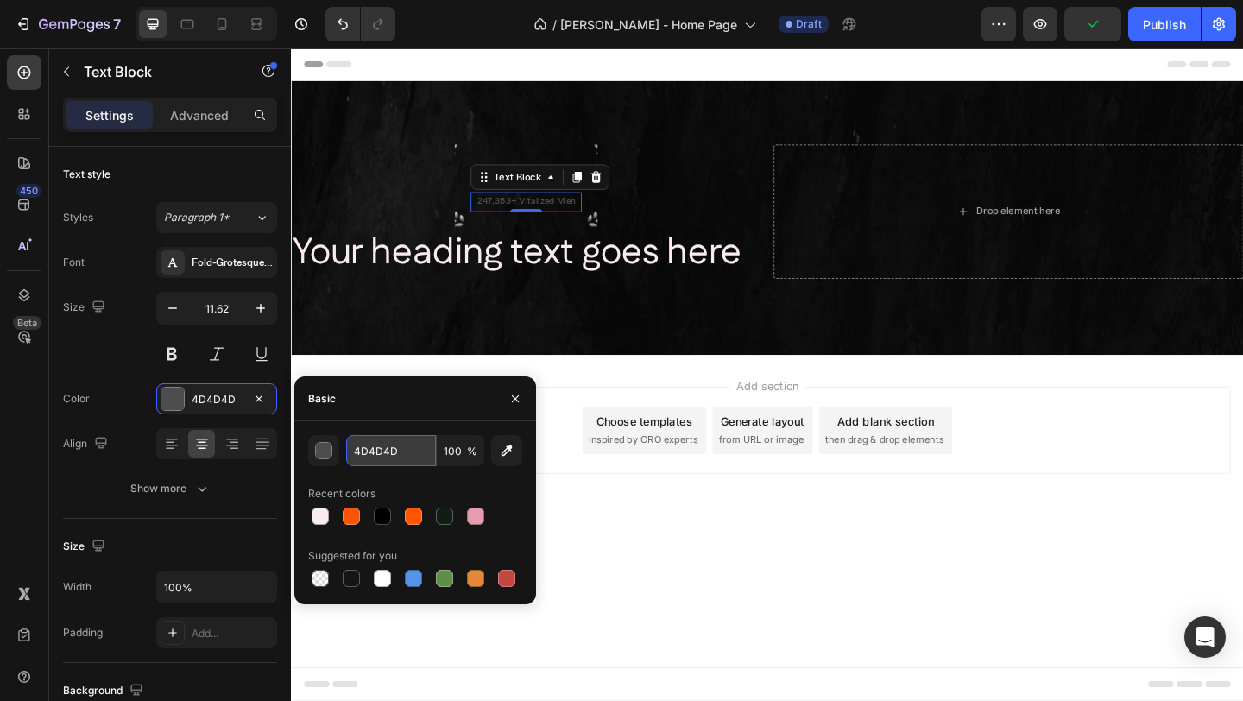
click at [399, 446] on input "4D4D4D" at bounding box center [391, 450] width 90 height 31
paste input "#FF5700"
type input "#FF5700"
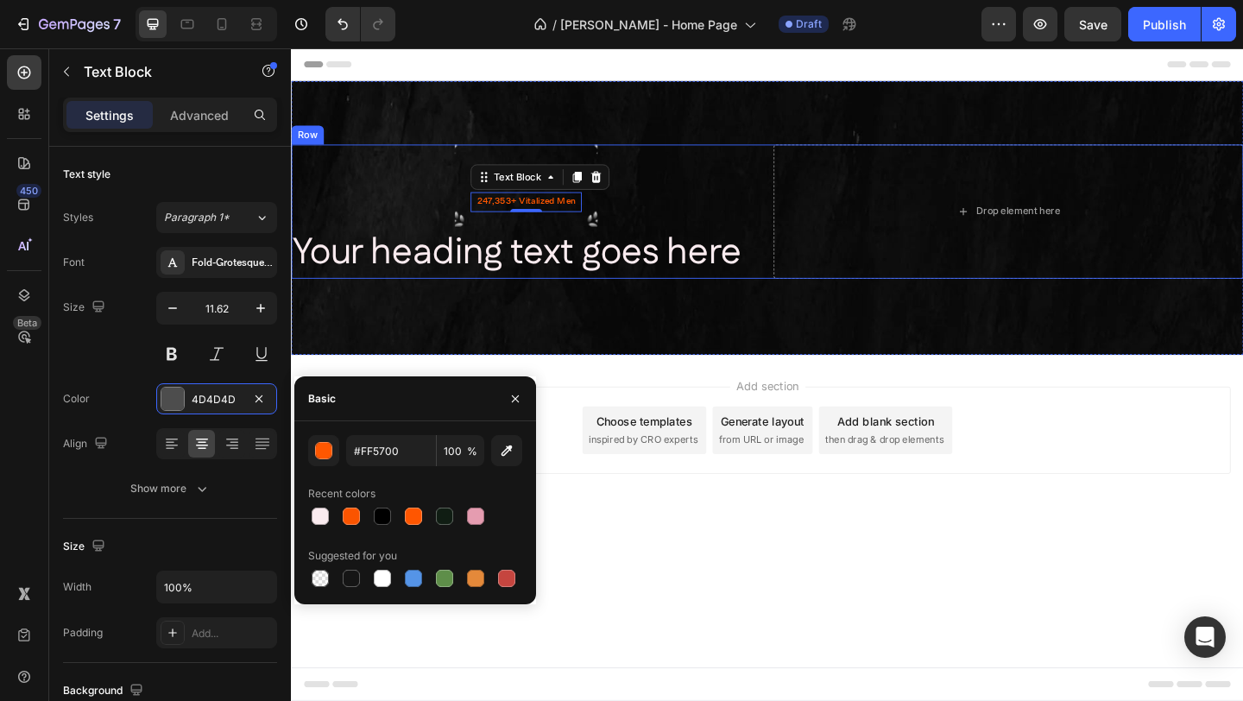
click at [708, 210] on div "4.9 Stars Text Block 247,353+ Vitalized Men Text Block 0 Row Your heading text …" at bounding box center [546, 226] width 511 height 146
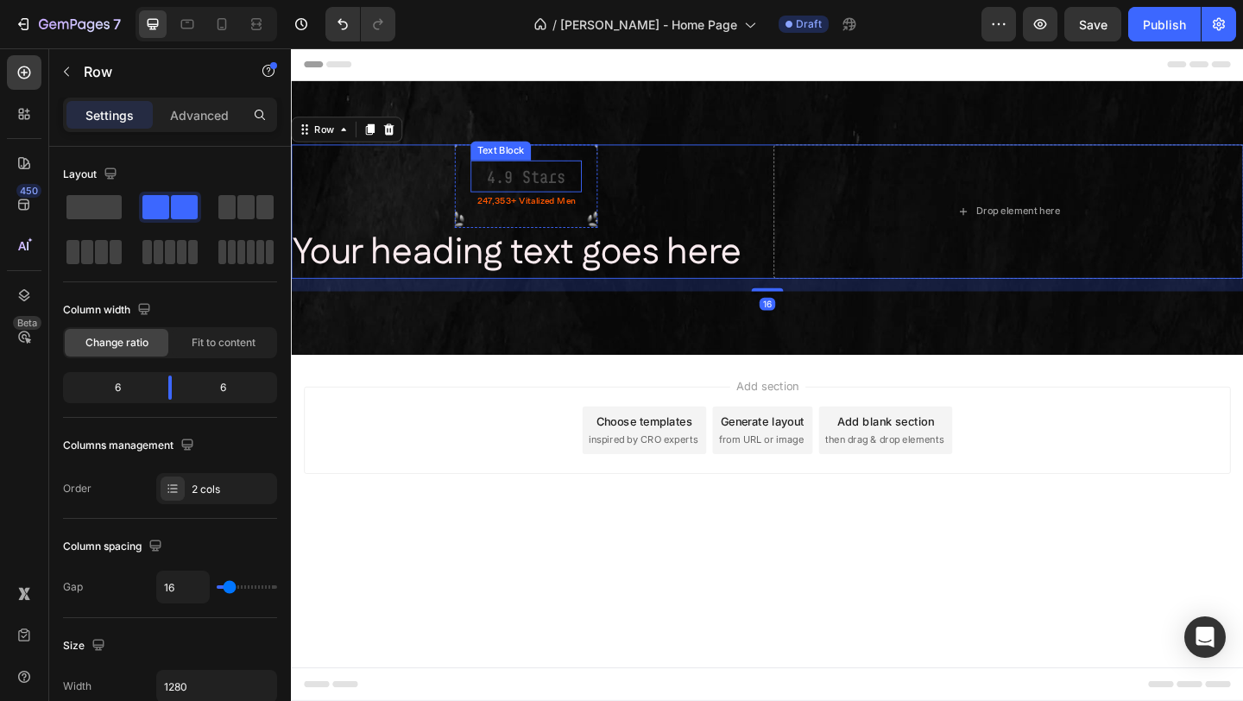
click at [542, 192] on p "4.9 Stars" at bounding box center [546, 187] width 117 height 31
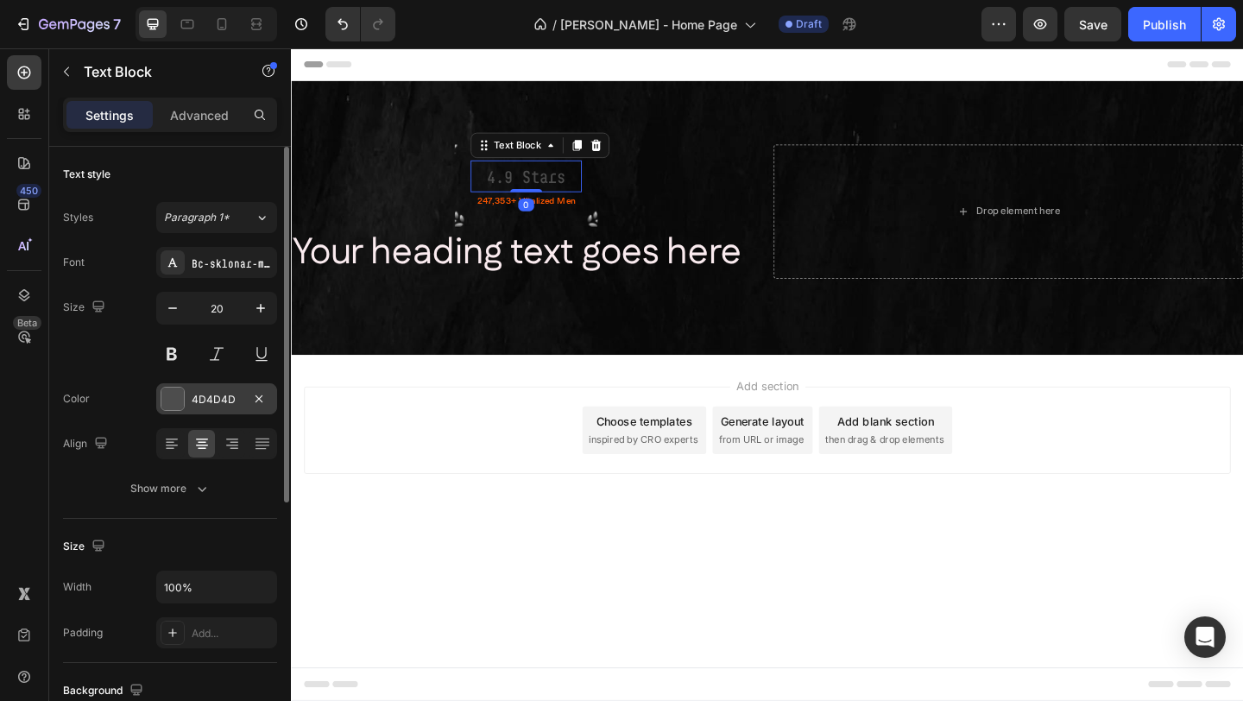
click at [177, 412] on div "4D4D4D" at bounding box center [216, 398] width 121 height 31
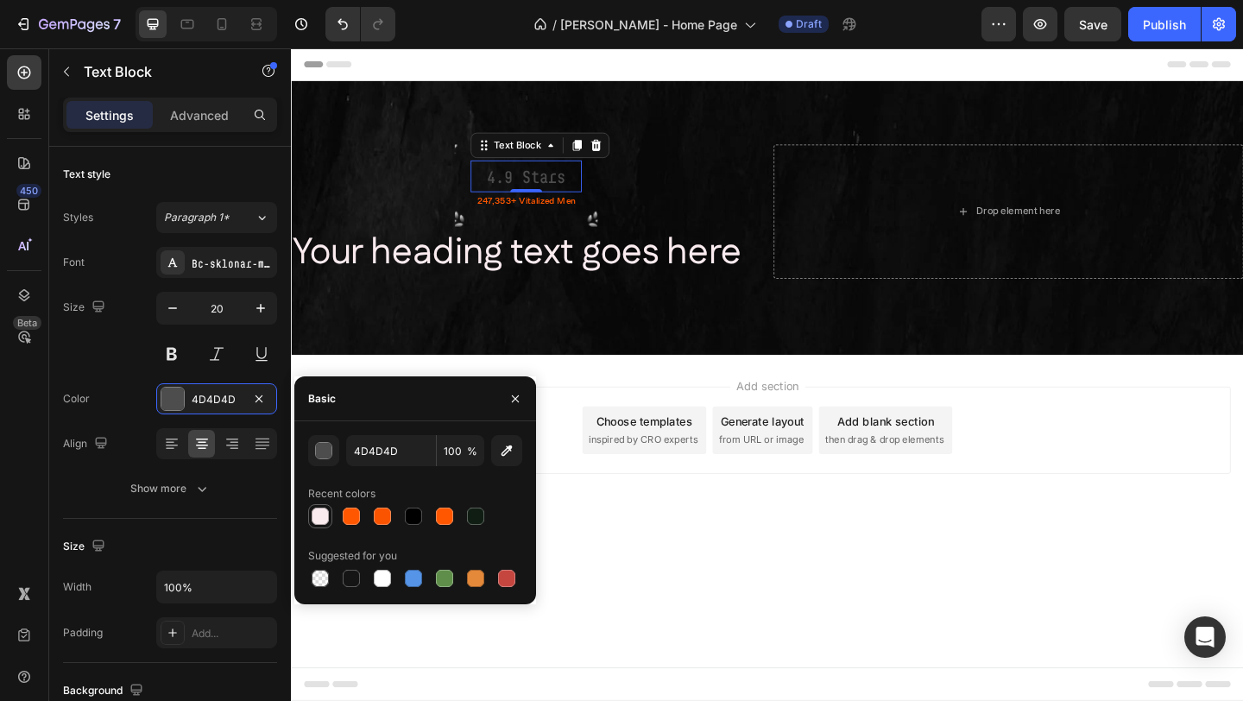
click at [321, 522] on div at bounding box center [320, 516] width 17 height 17
click at [380, 577] on div at bounding box center [382, 578] width 17 height 17
type input "FFFFFF"
click at [600, 237] on div "4.9 Stars Text Block 0 247,353+ Vitalized Men Text Block Row" at bounding box center [546, 198] width 155 height 91
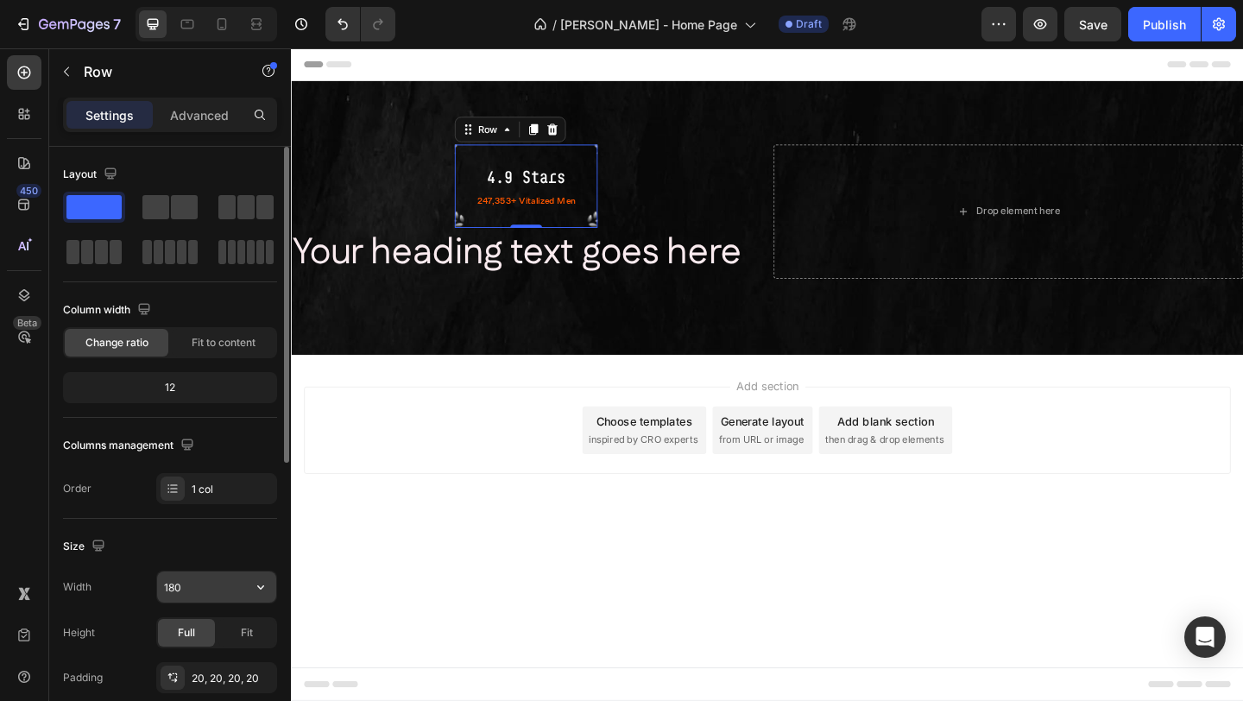
scroll to position [50, 0]
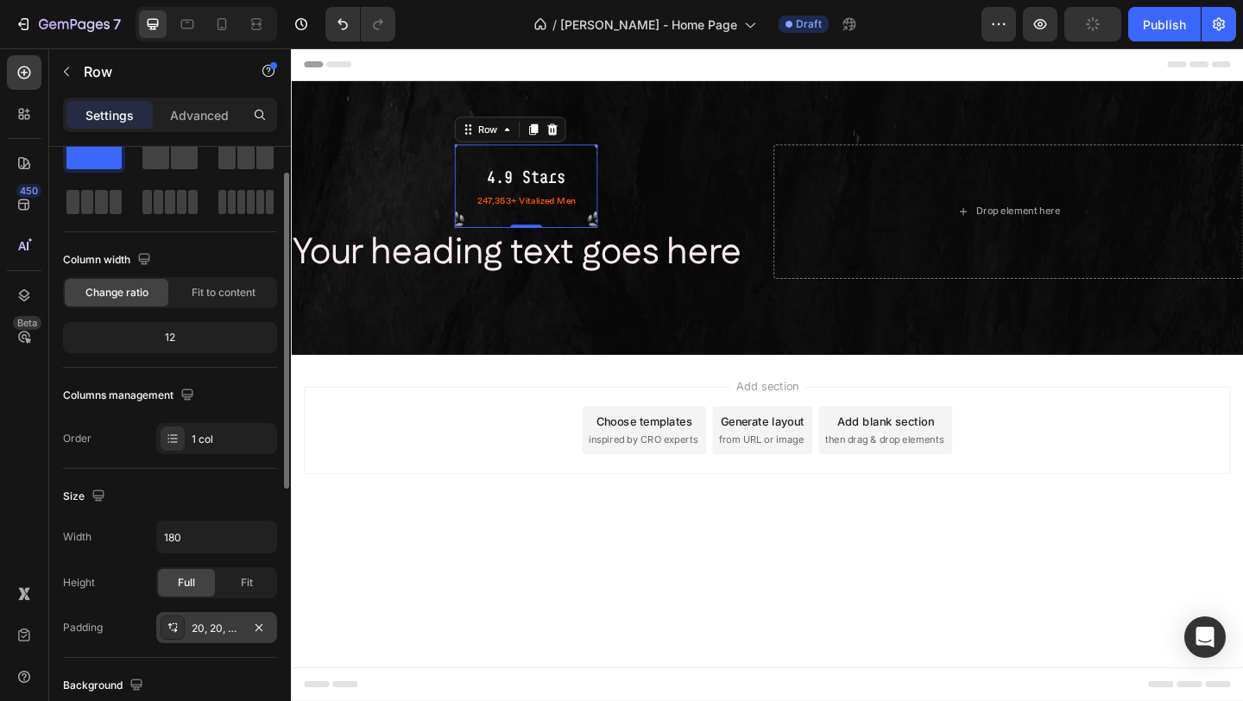
click at [182, 627] on div at bounding box center [173, 628] width 24 height 24
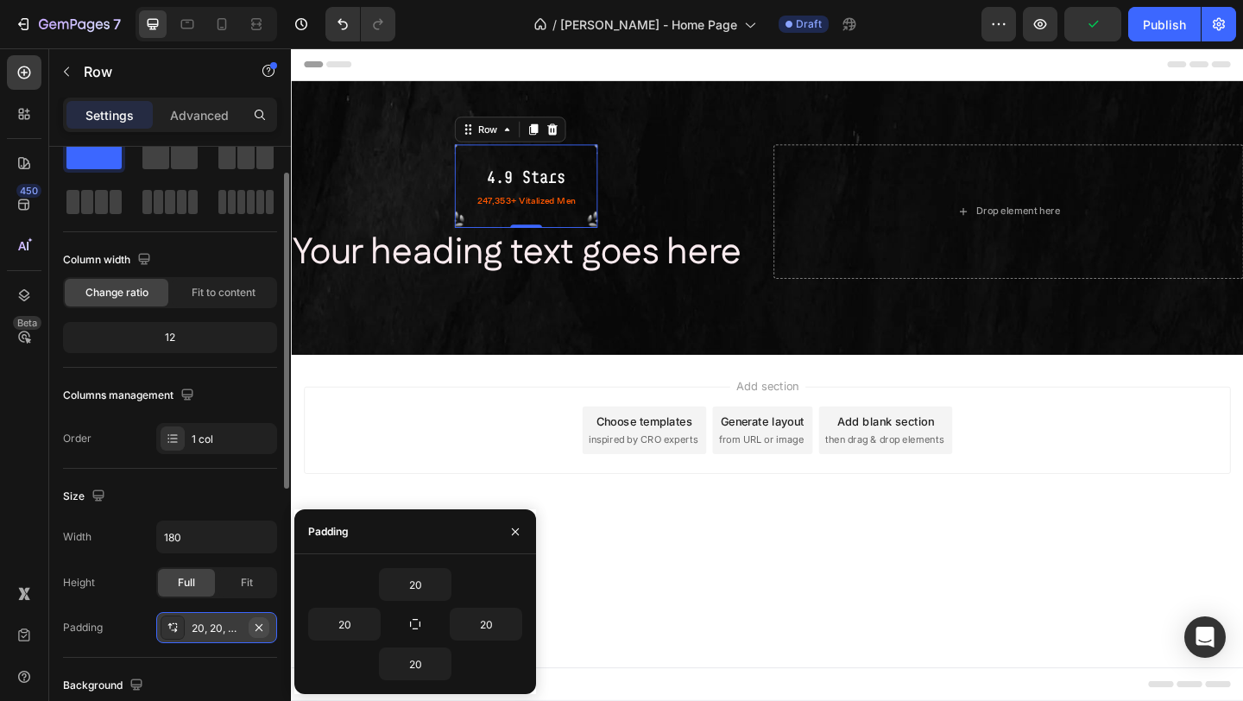
click at [257, 624] on icon "button" at bounding box center [259, 628] width 14 height 14
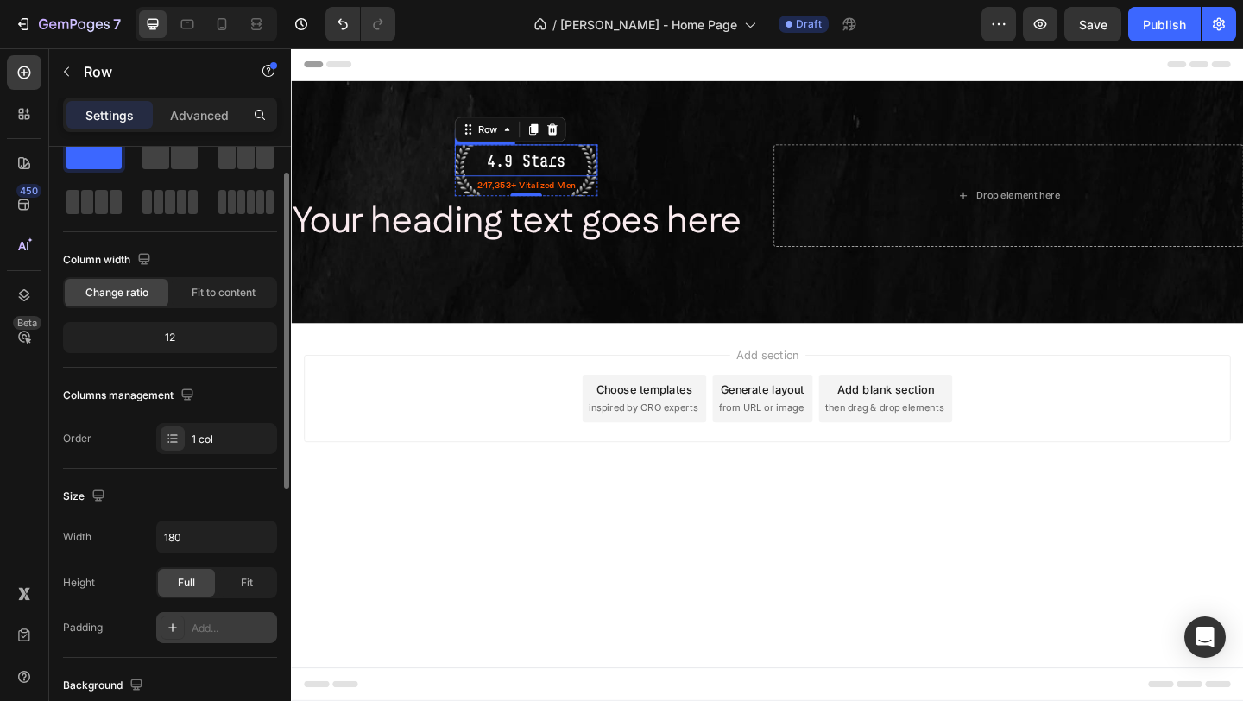
click at [549, 169] on p "4.9 Stars" at bounding box center [546, 170] width 152 height 31
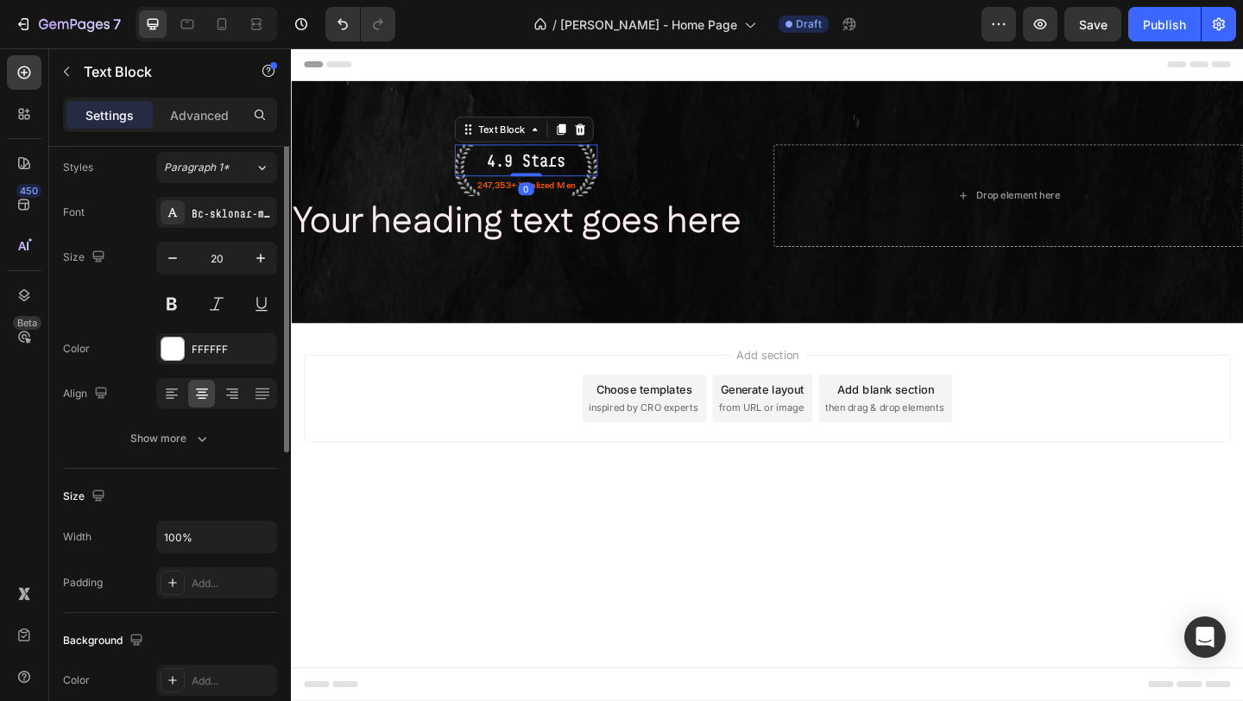
scroll to position [0, 0]
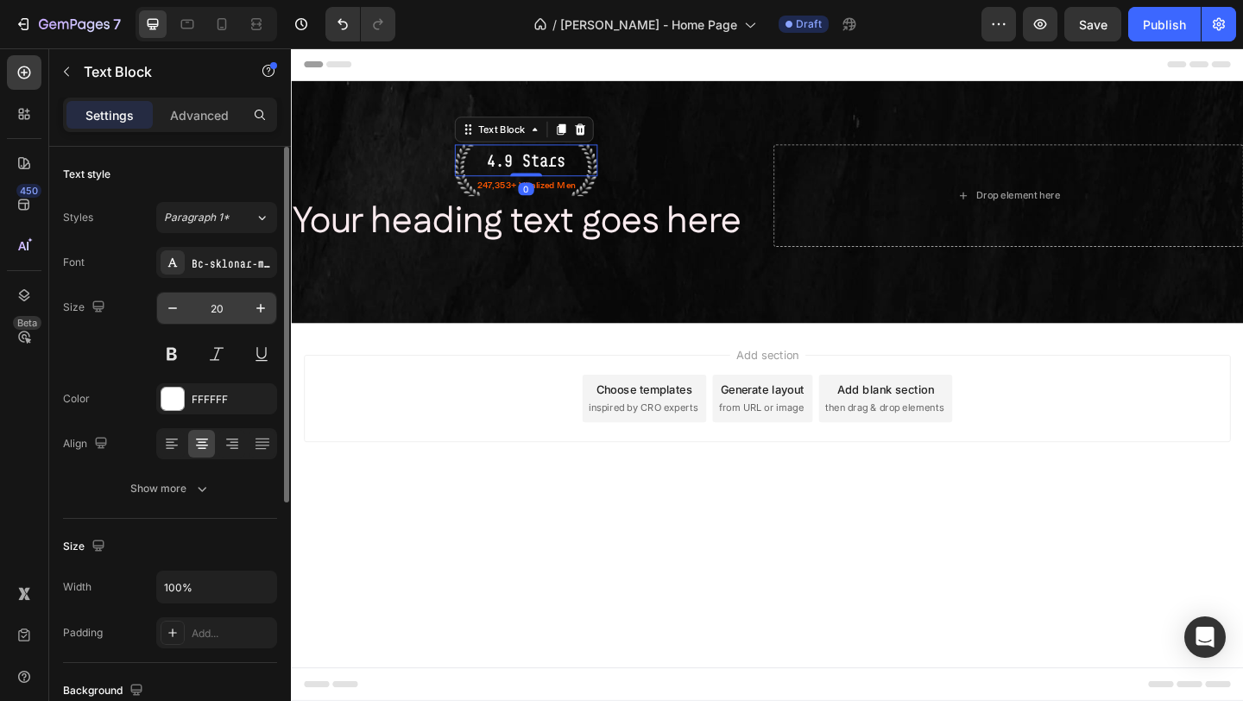
click at [222, 311] on input "20" at bounding box center [216, 308] width 57 height 31
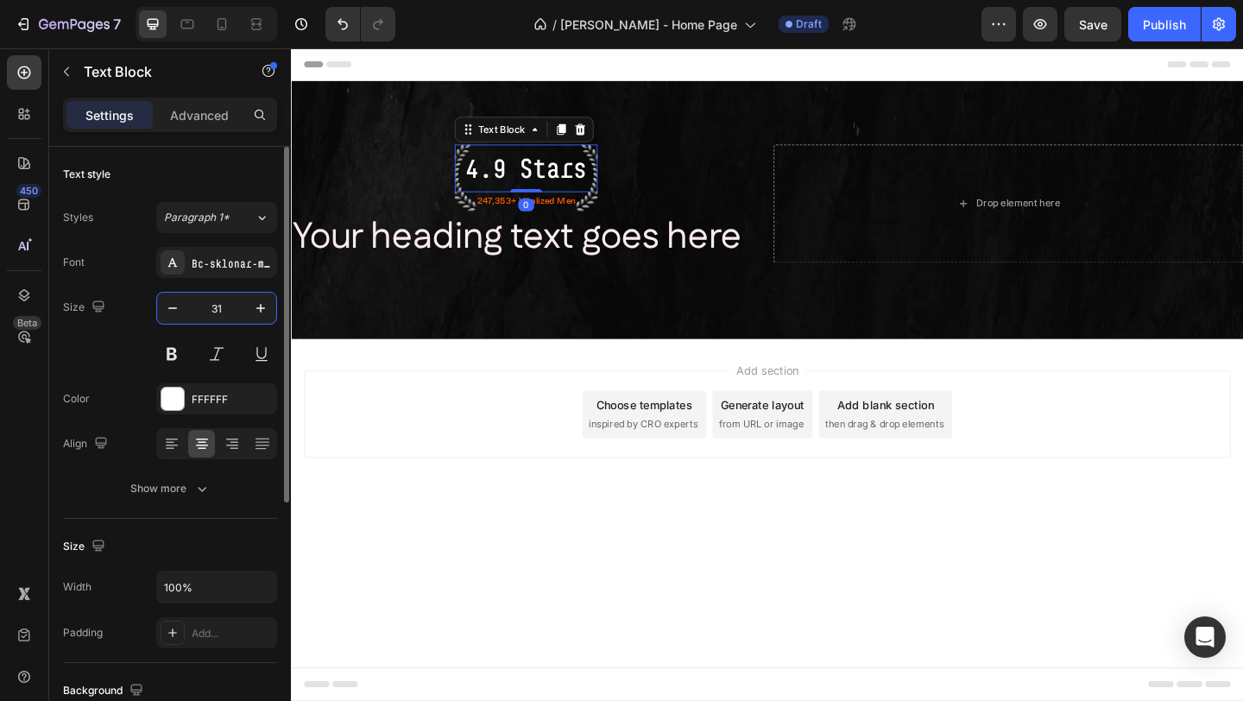
type input "31"
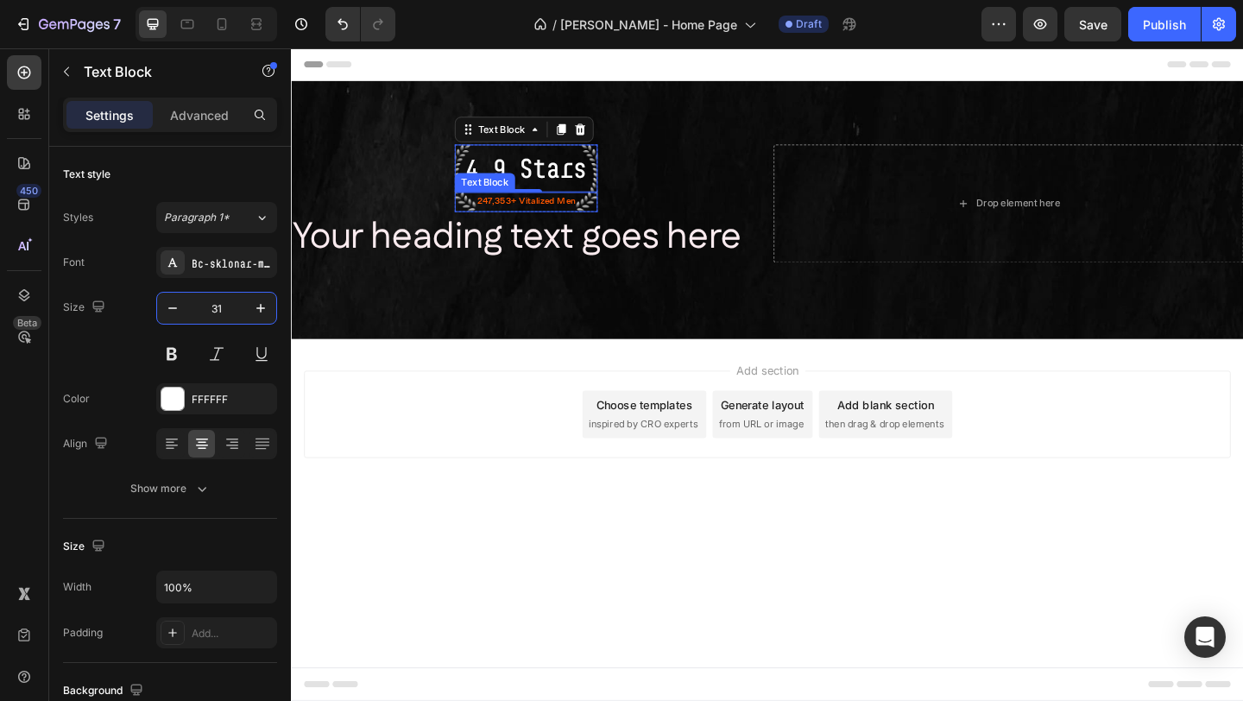
click at [556, 208] on p "247,353+ Vitalized Men" at bounding box center [546, 215] width 152 height 18
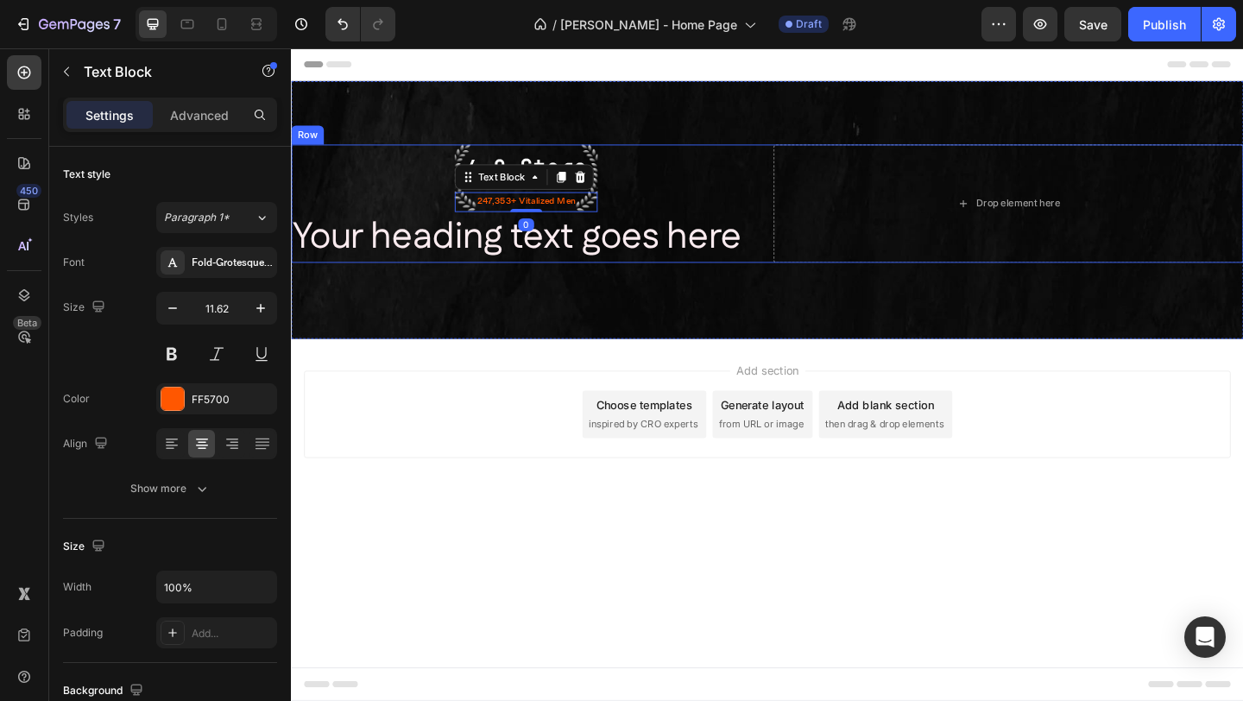
click at [470, 216] on div "247,353+ Vitalized Men" at bounding box center [546, 216] width 155 height 22
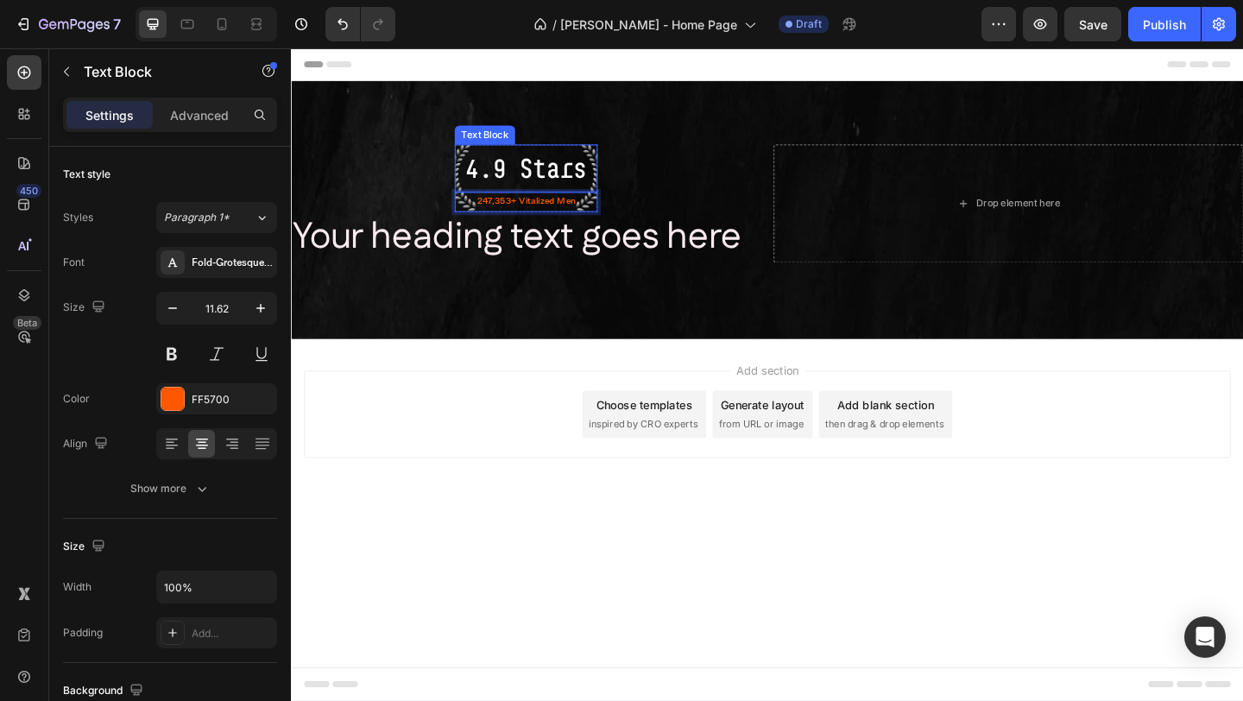
click at [471, 180] on p "4.9 Stars" at bounding box center [546, 179] width 152 height 48
click at [502, 136] on div "Text Block" at bounding box center [519, 137] width 59 height 16
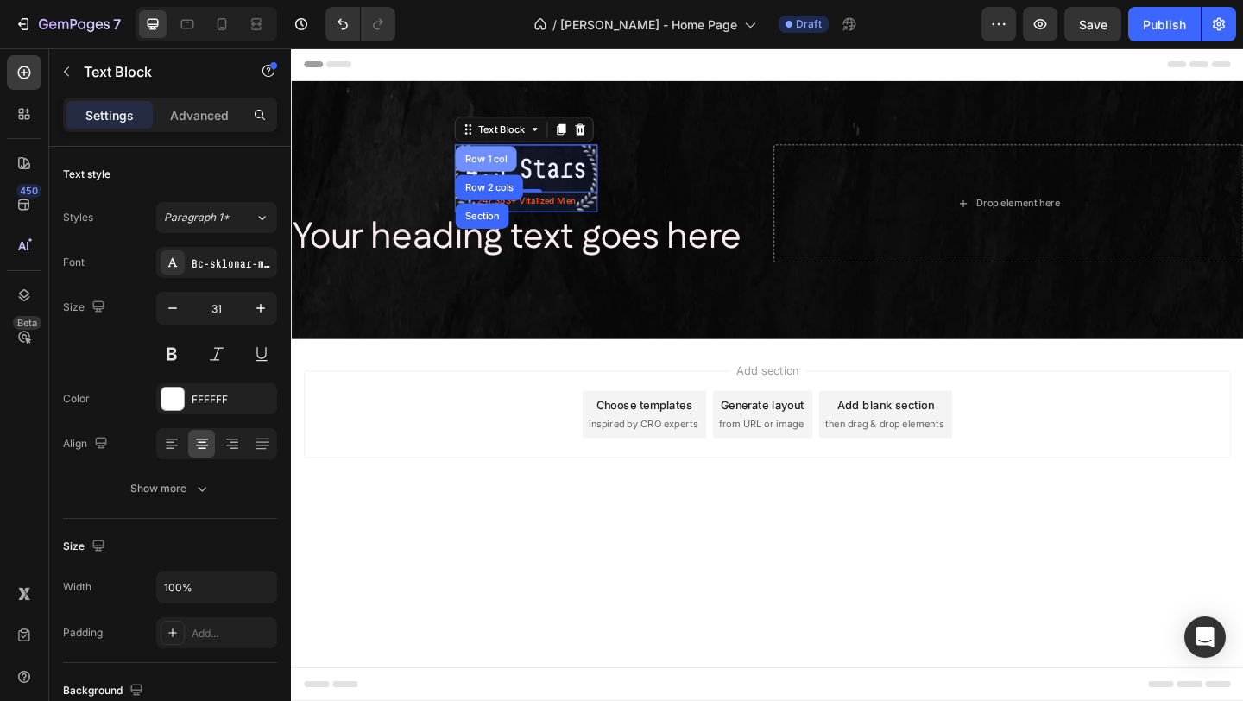
click at [489, 170] on div "Row 1 col" at bounding box center [503, 168] width 53 height 10
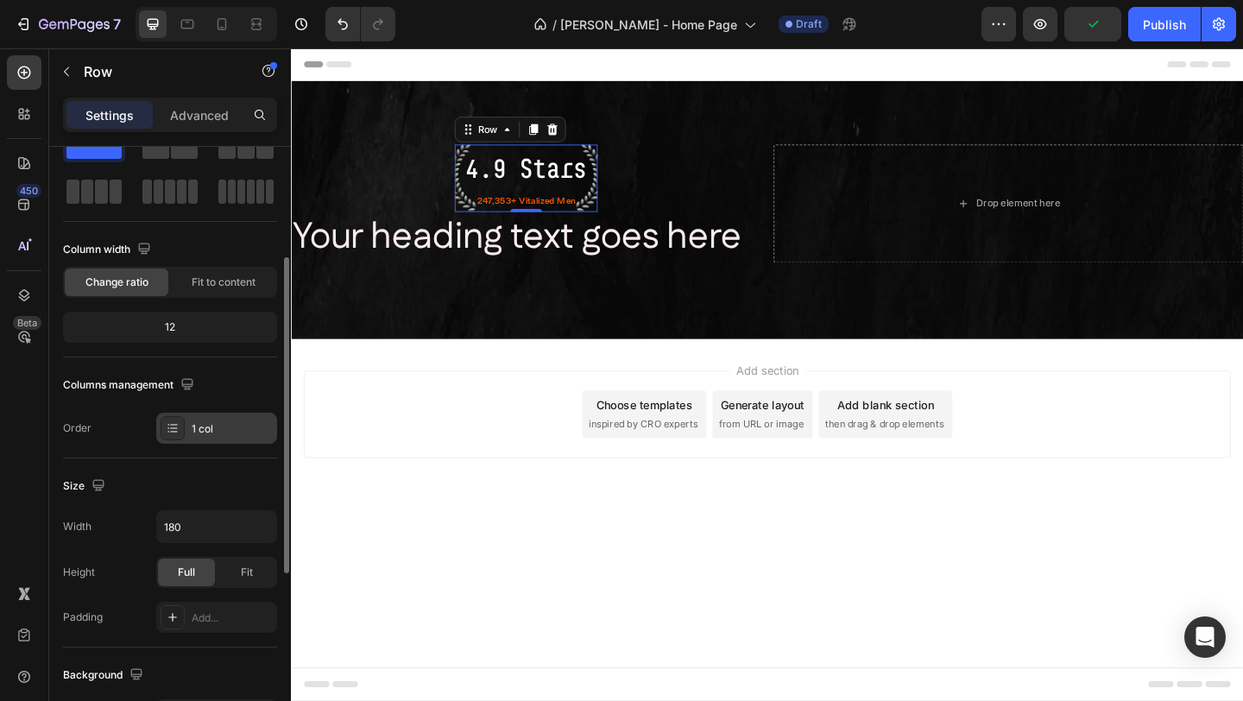
scroll to position [112, 0]
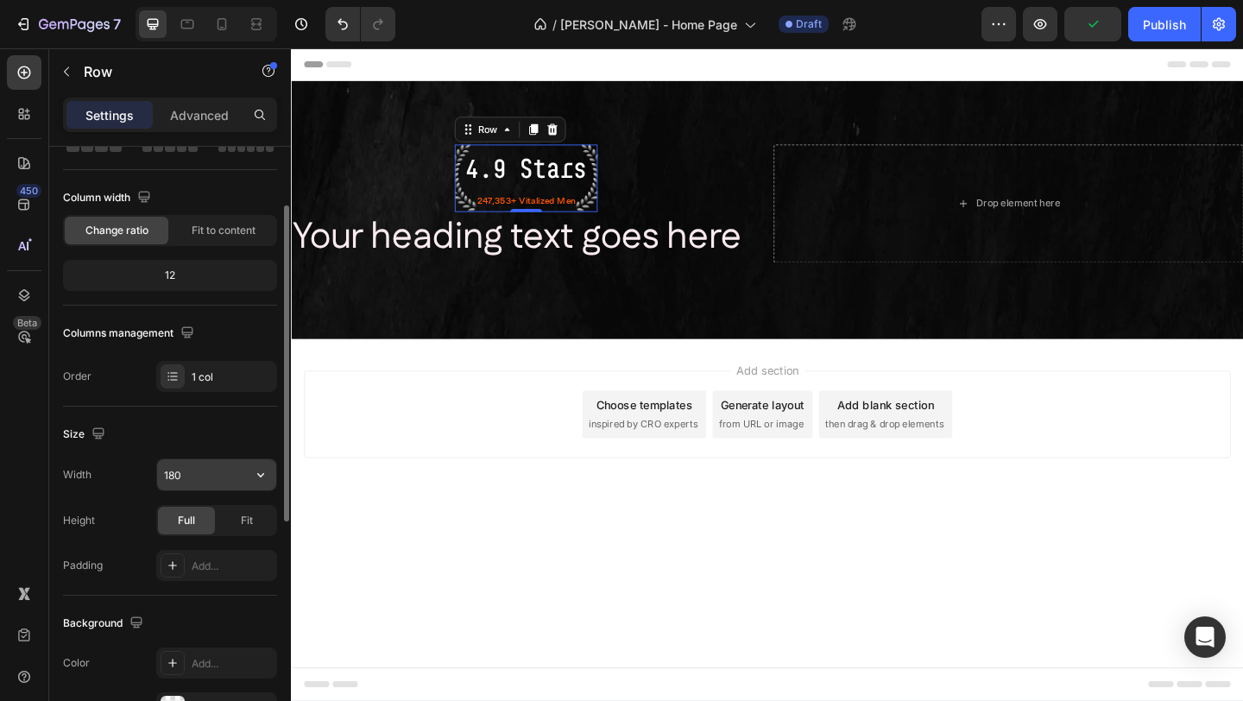
click at [203, 477] on input "180" at bounding box center [216, 474] width 119 height 31
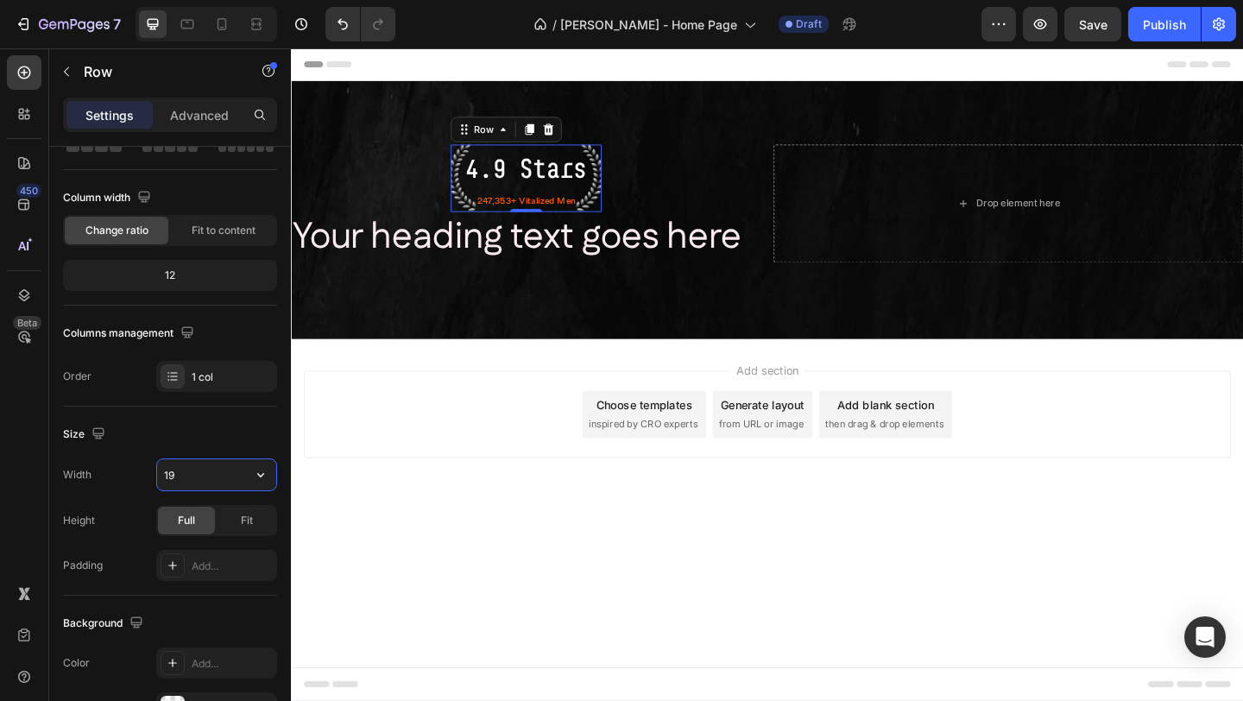
type input "1"
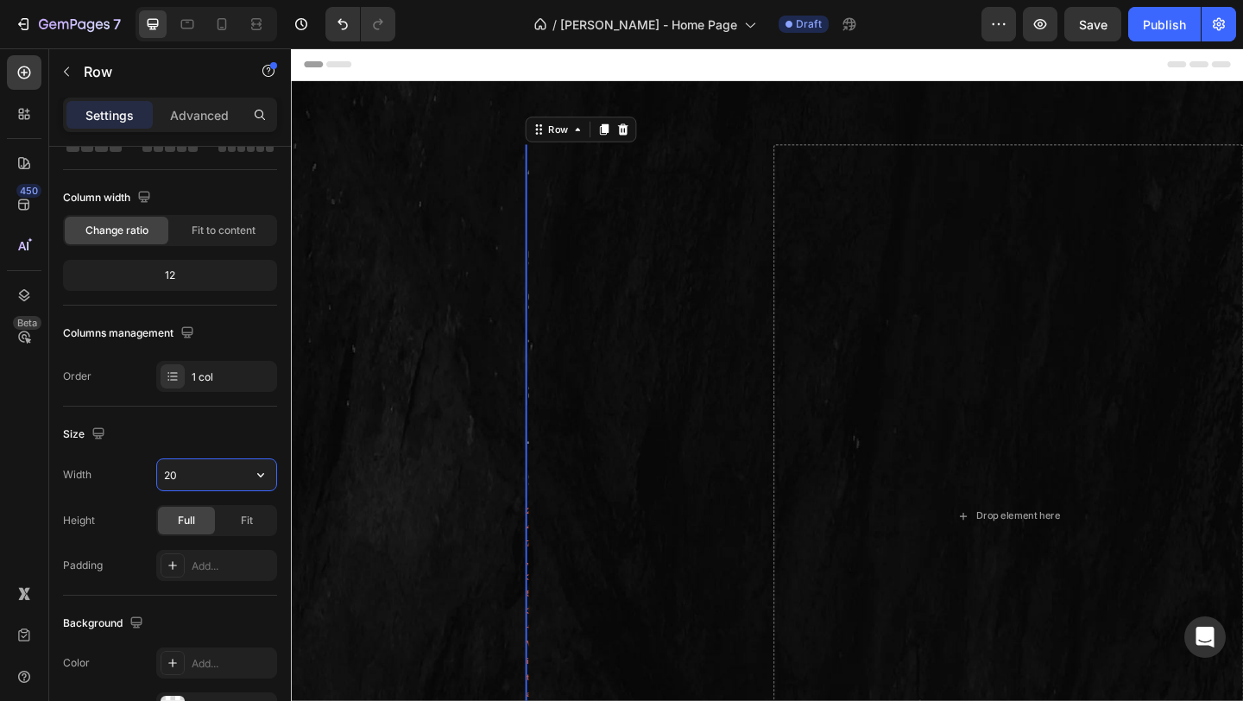
type input "200"
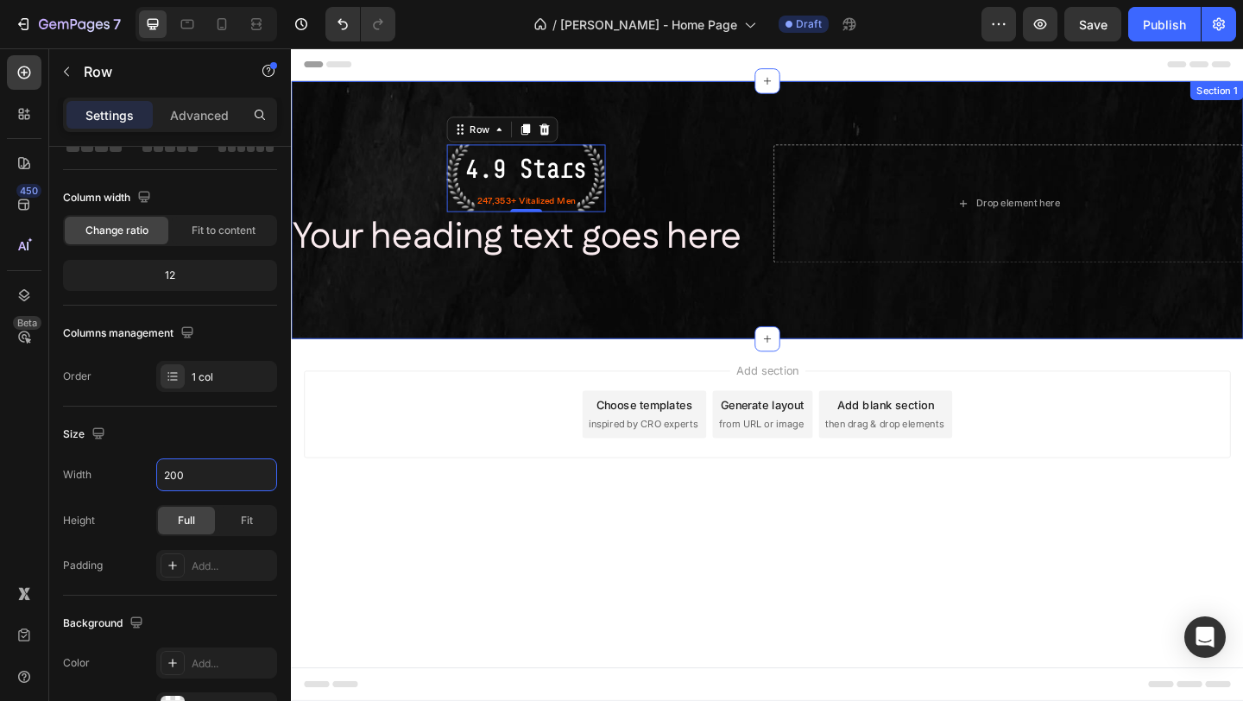
click at [691, 305] on div "4.9 Stars Text Block 247,353+ Vitalized Men Text Block Row 0 Your heading text …" at bounding box center [809, 224] width 1036 height 281
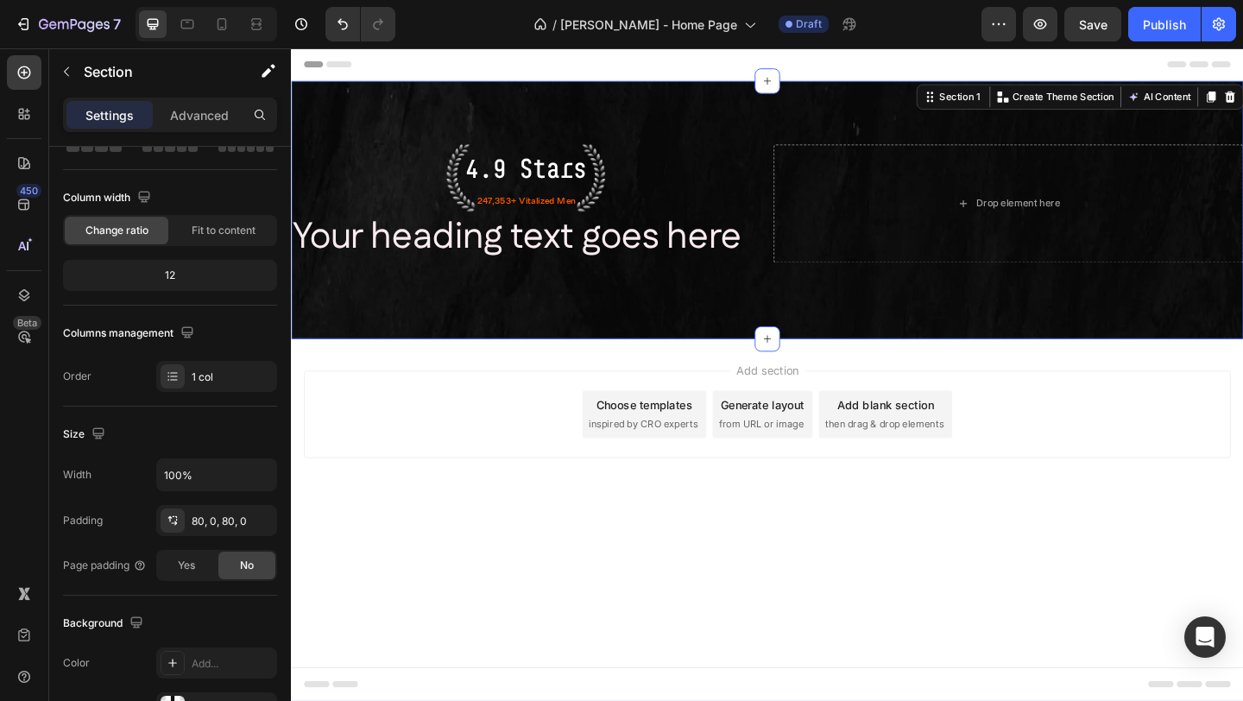
scroll to position [0, 0]
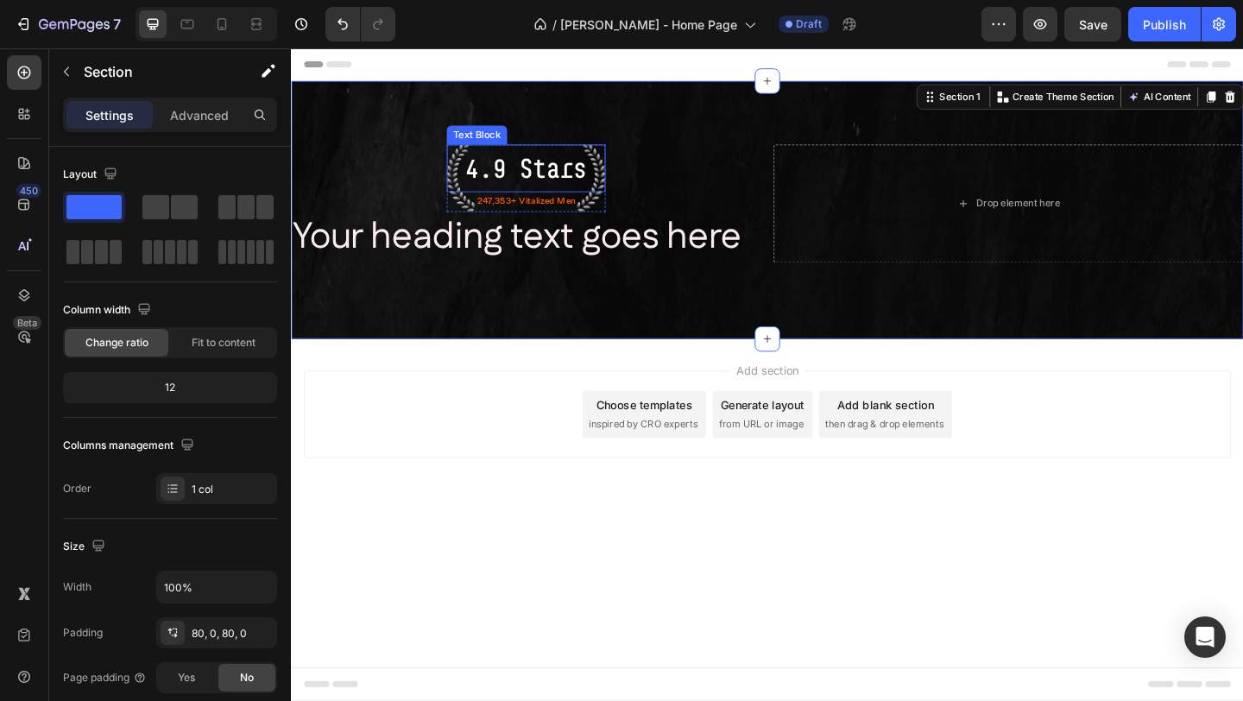
click at [534, 181] on p "4.9 Stars" at bounding box center [546, 179] width 169 height 48
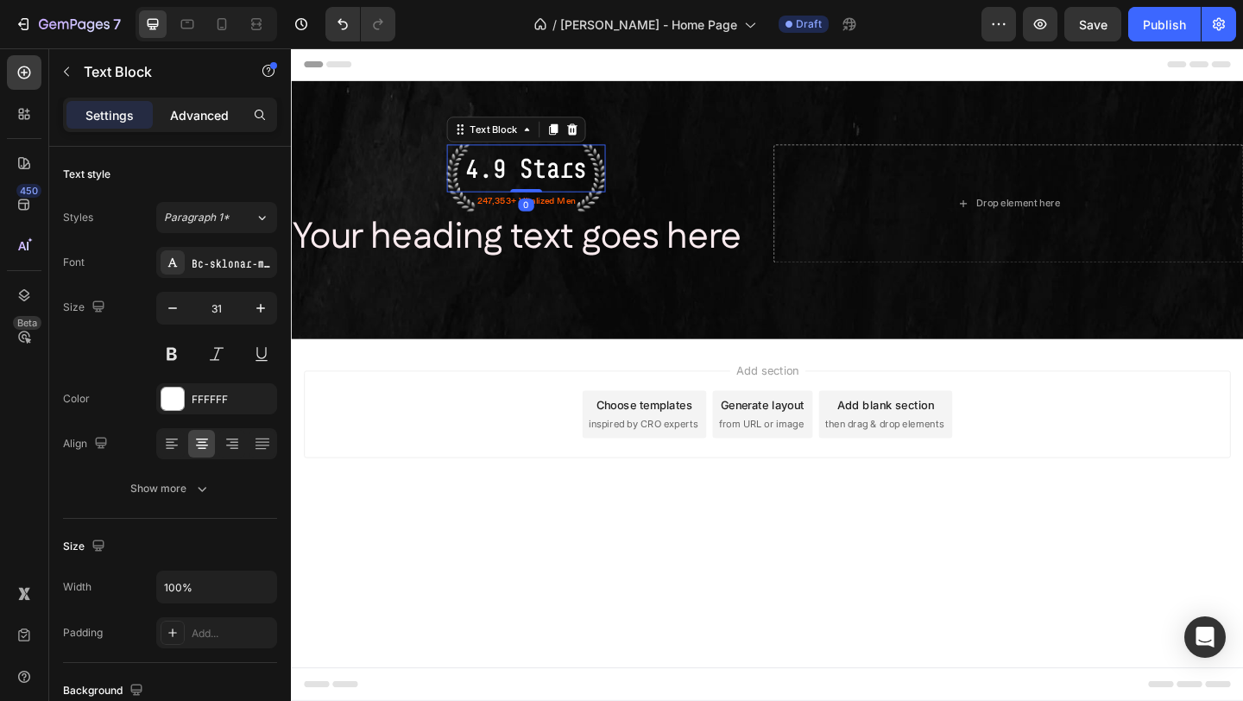
click at [222, 113] on p "Advanced" at bounding box center [199, 115] width 59 height 18
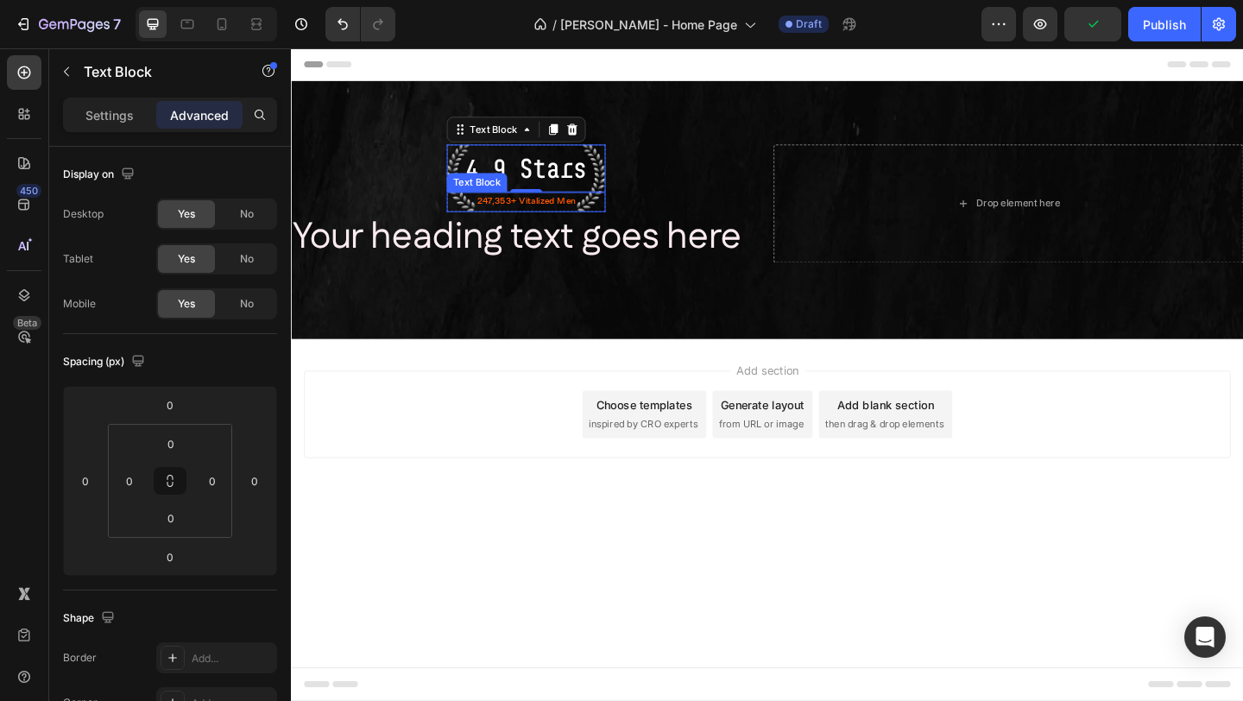
click at [526, 218] on p "247,353+ Vitalized Men" at bounding box center [546, 215] width 169 height 18
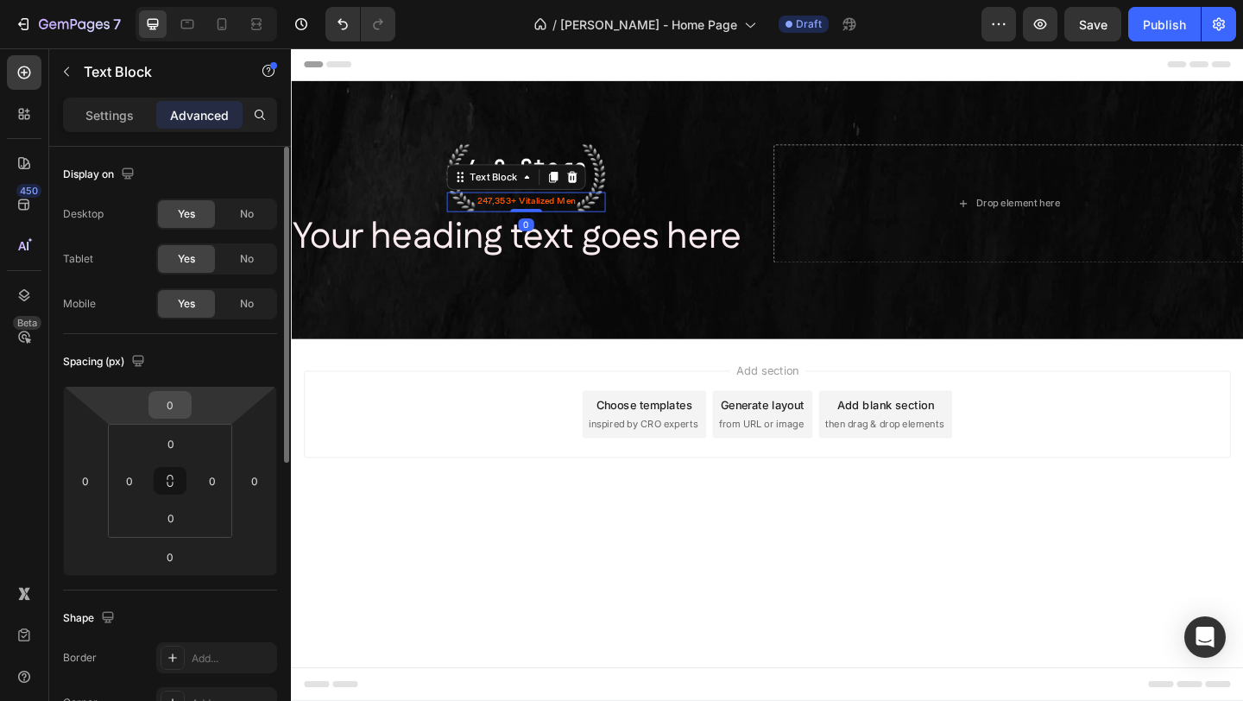
click at [180, 406] on input "0" at bounding box center [170, 405] width 35 height 26
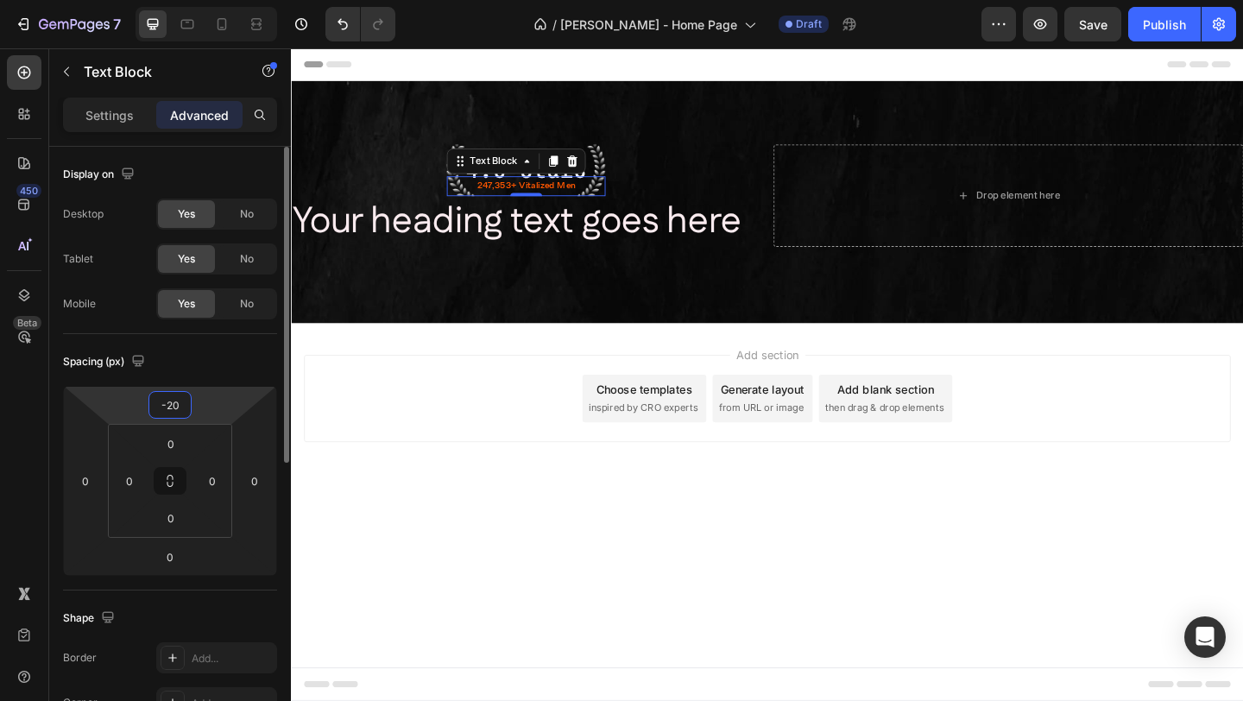
type input "-2"
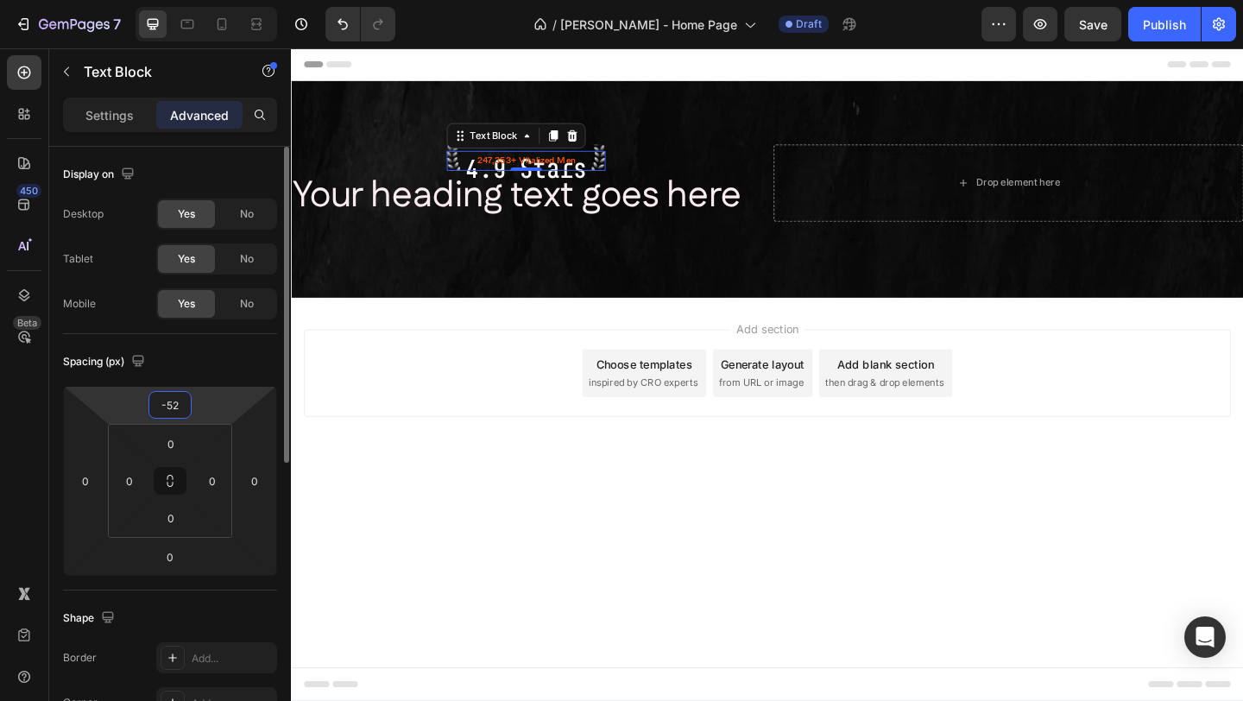
type input "-5"
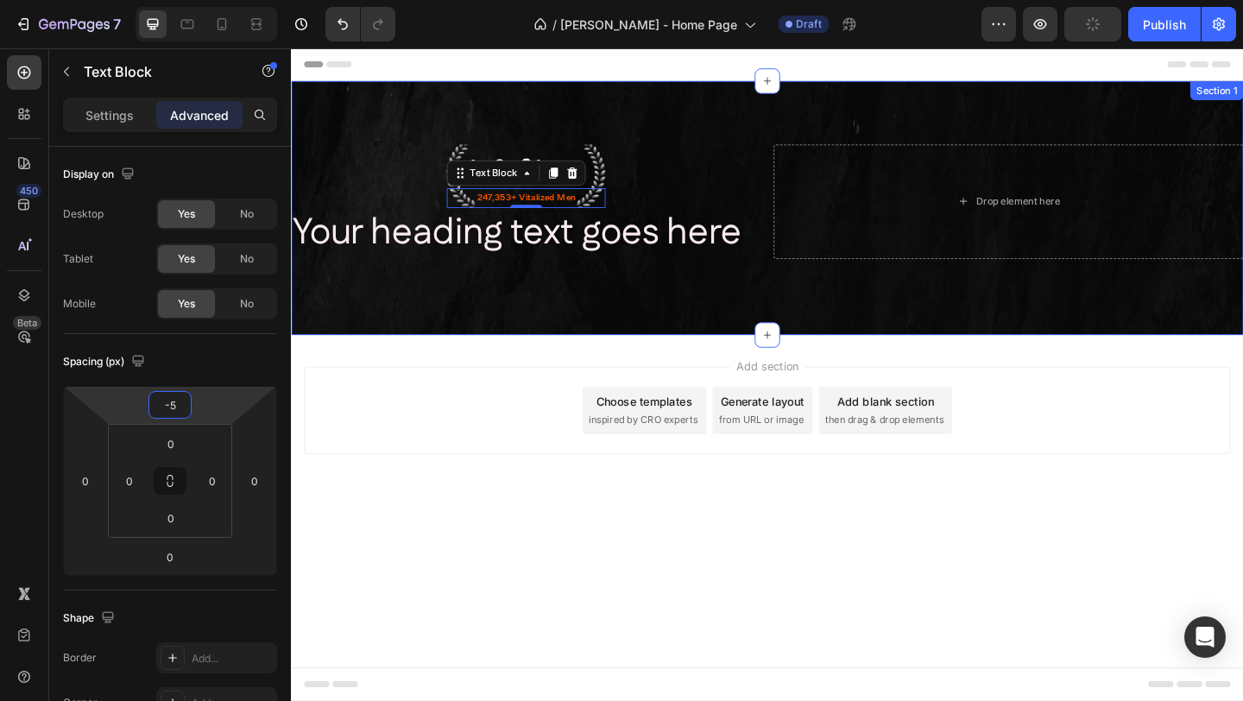
type input "-15"
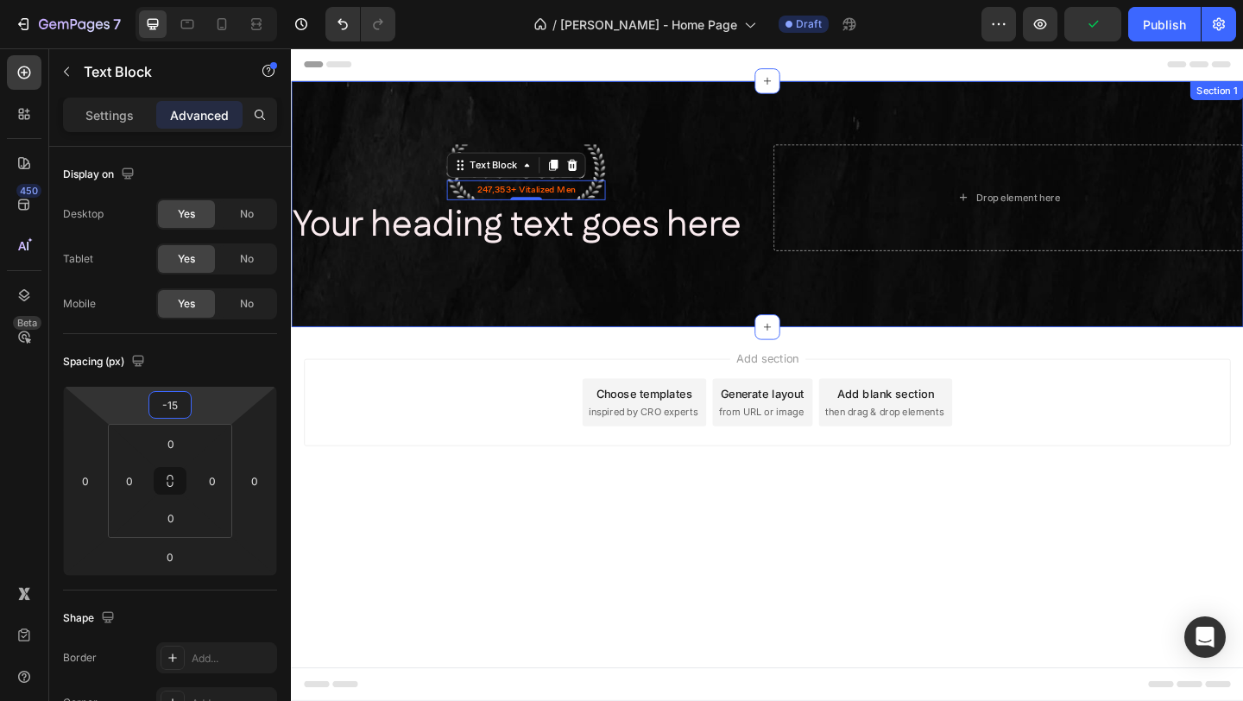
click at [753, 309] on div "4.9 Stars Text Block 247,353+ Vitalized Men Text Block 0 Row Your heading text …" at bounding box center [809, 218] width 1036 height 268
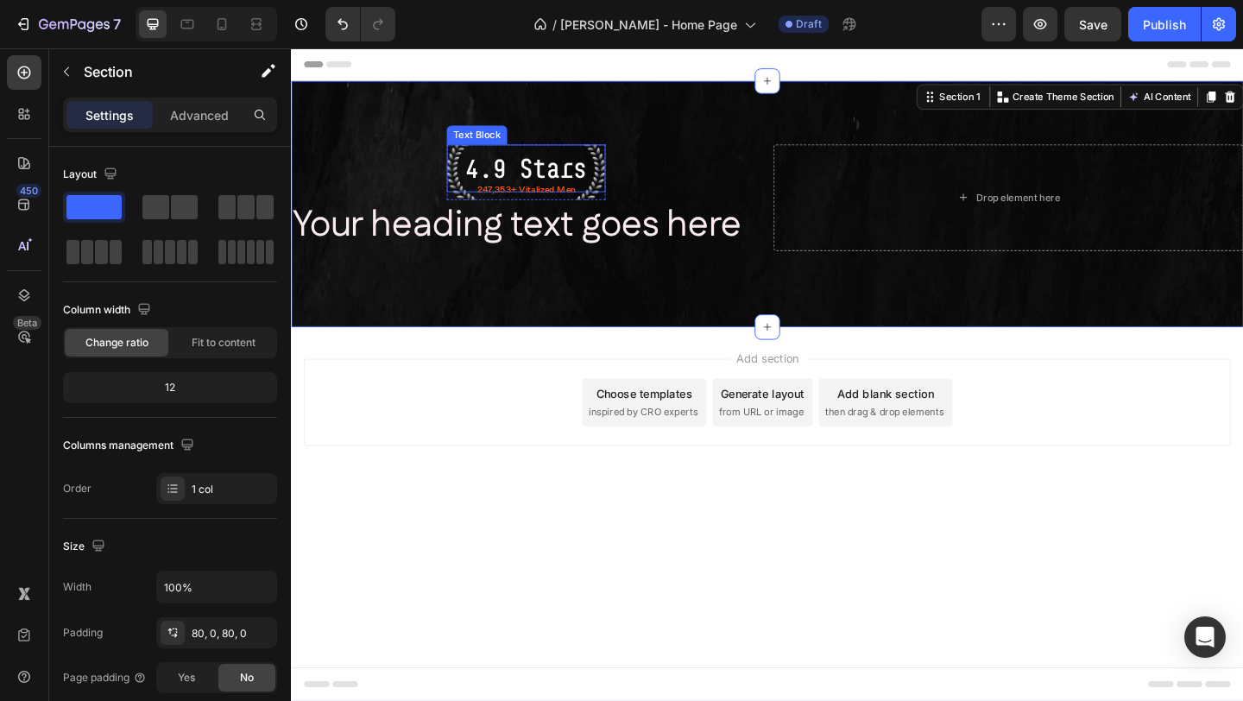
click at [586, 160] on p "4.9 Stars" at bounding box center [546, 179] width 169 height 48
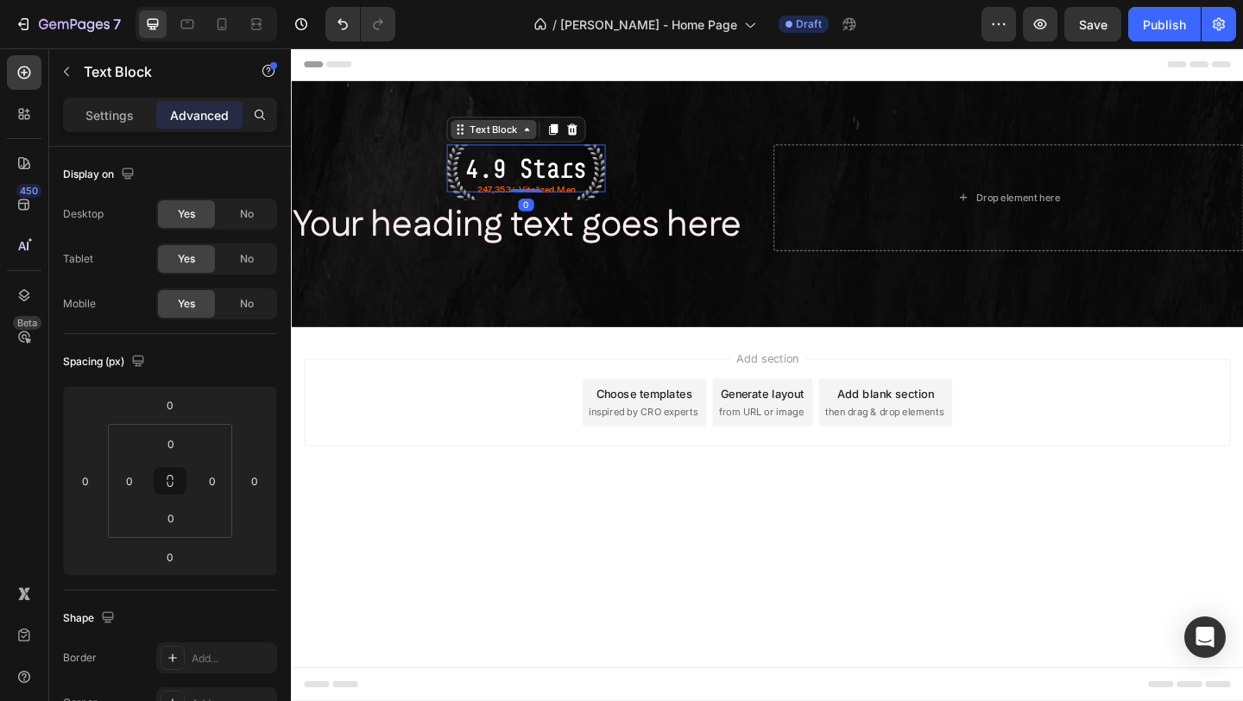
click at [511, 136] on div "Text Block" at bounding box center [511, 137] width 59 height 16
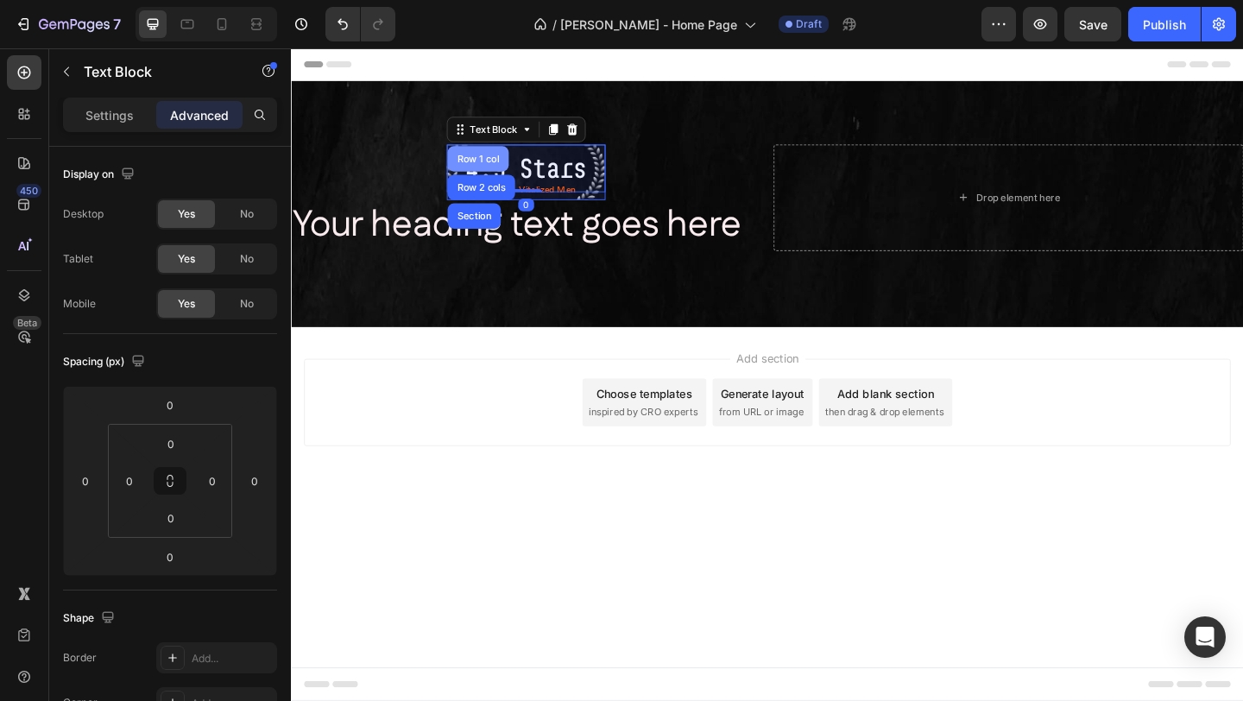
click at [493, 175] on div "Row 1 col" at bounding box center [494, 169] width 66 height 28
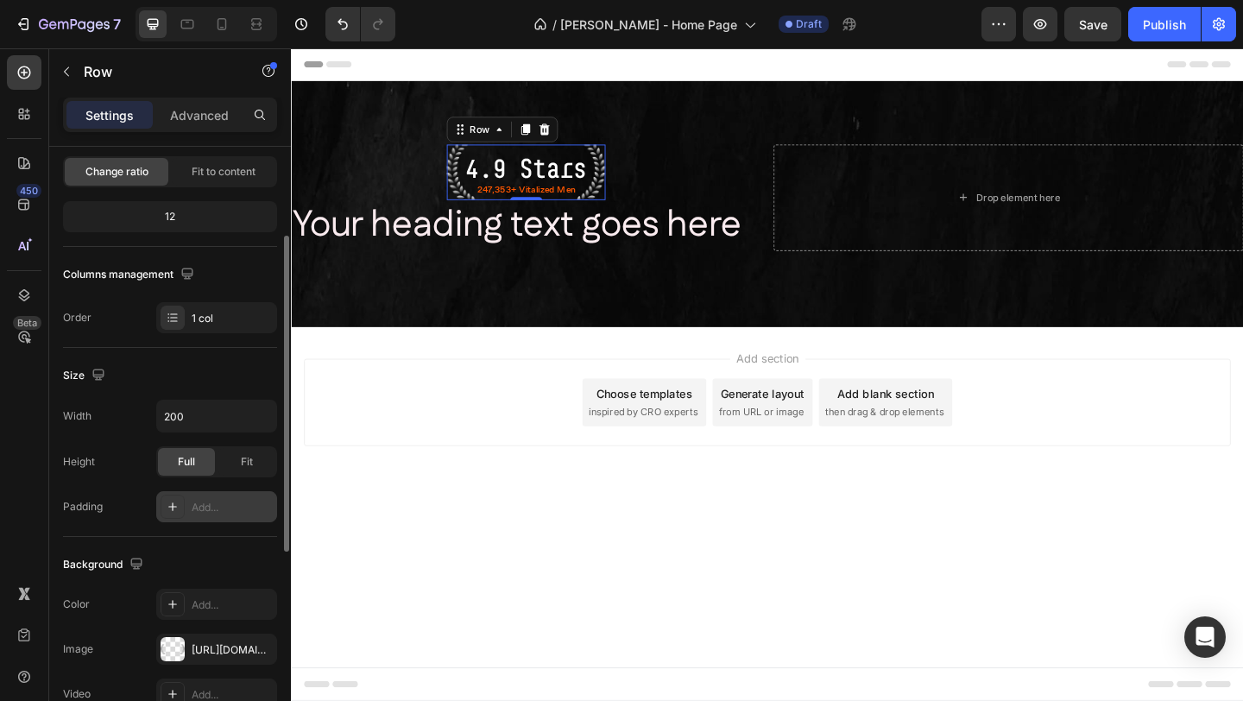
scroll to position [237, 0]
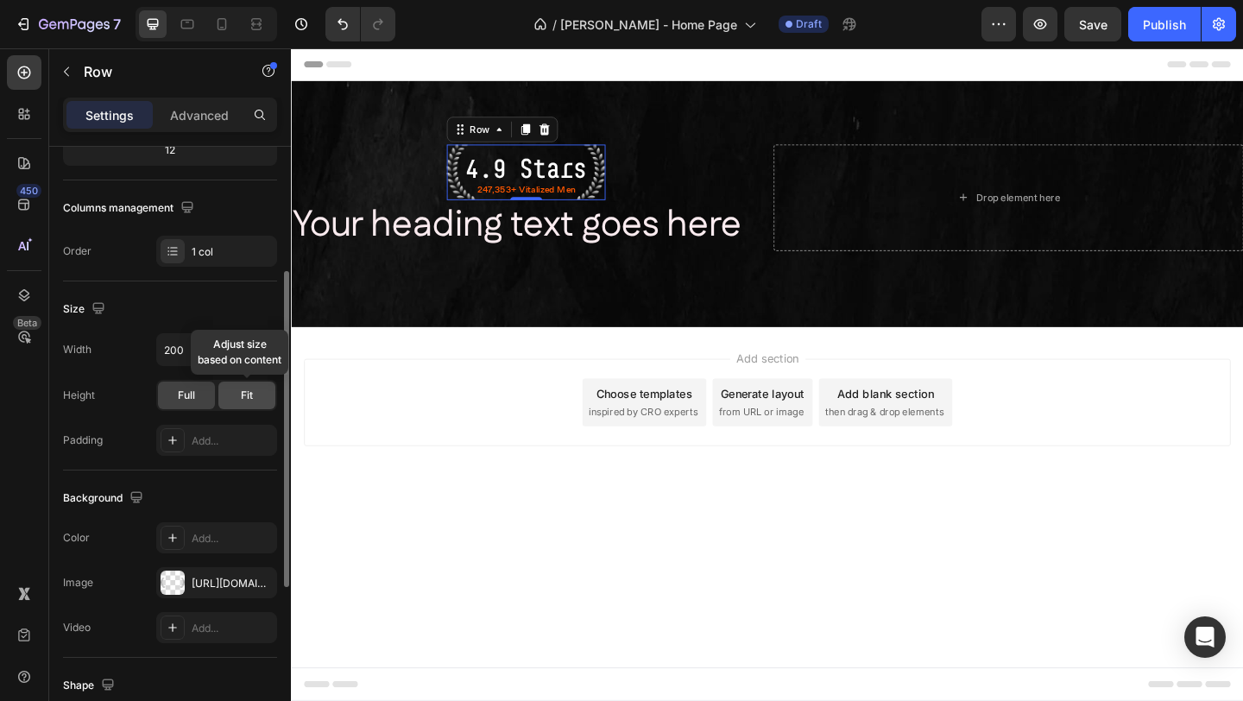
click at [246, 395] on span "Fit" at bounding box center [247, 396] width 12 height 16
click at [184, 410] on div "Full Fit" at bounding box center [216, 395] width 121 height 31
click at [188, 397] on span "Full" at bounding box center [186, 396] width 17 height 16
click at [233, 431] on div "Add..." at bounding box center [216, 440] width 121 height 31
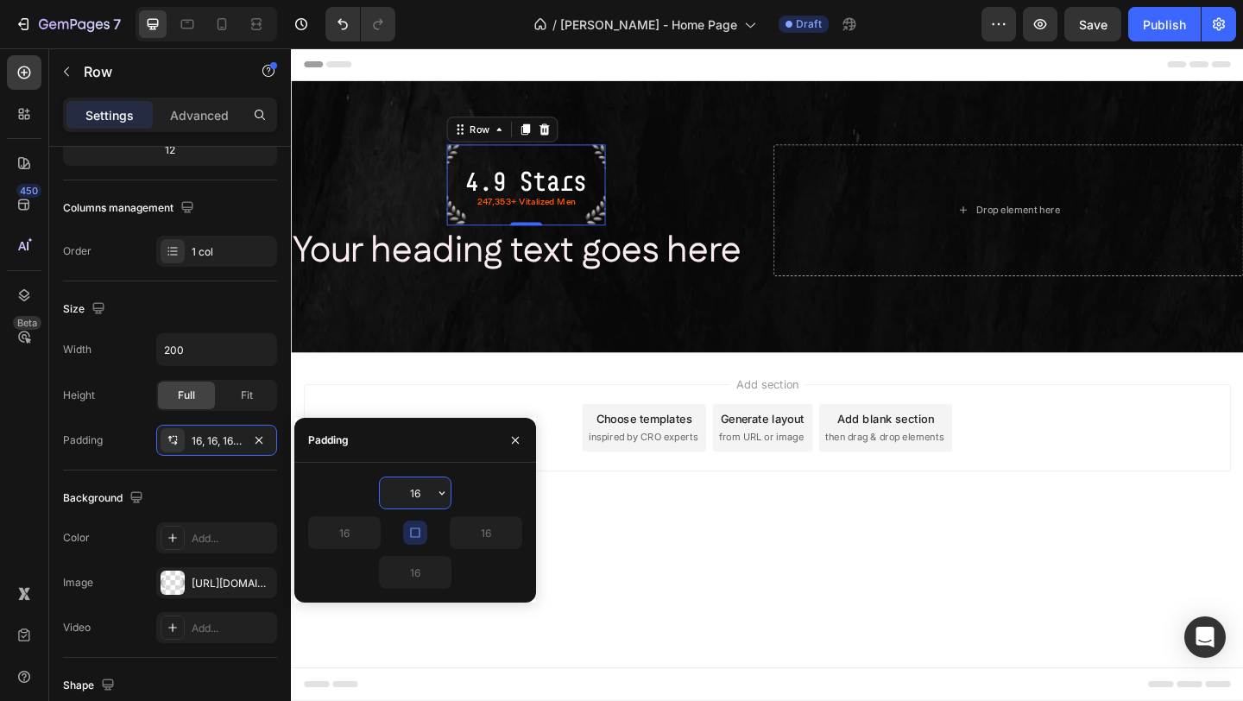
click at [421, 494] on input "16" at bounding box center [415, 492] width 71 height 31
type input "1"
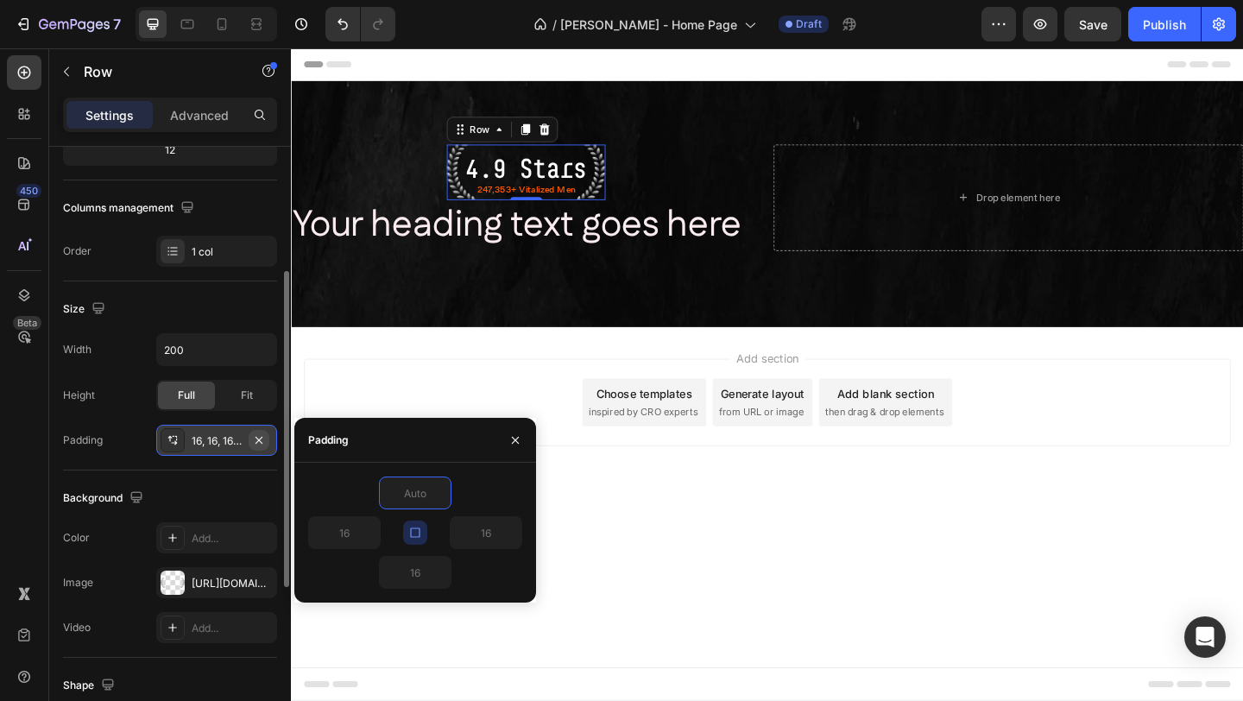
type input "0"
click at [219, 482] on div "Background The changes might be hidden by the video. Color Add... Image https:/…" at bounding box center [170, 563] width 214 height 187
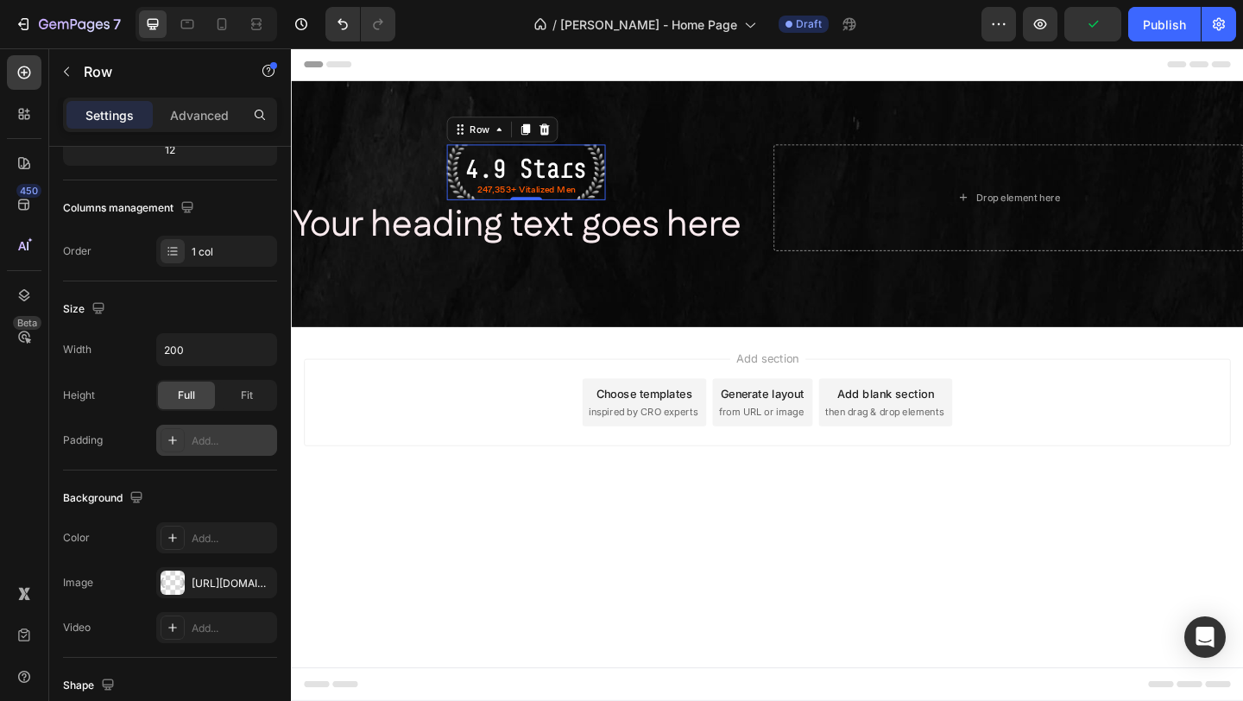
click at [207, 447] on div "Add..." at bounding box center [232, 441] width 81 height 16
type input "16"
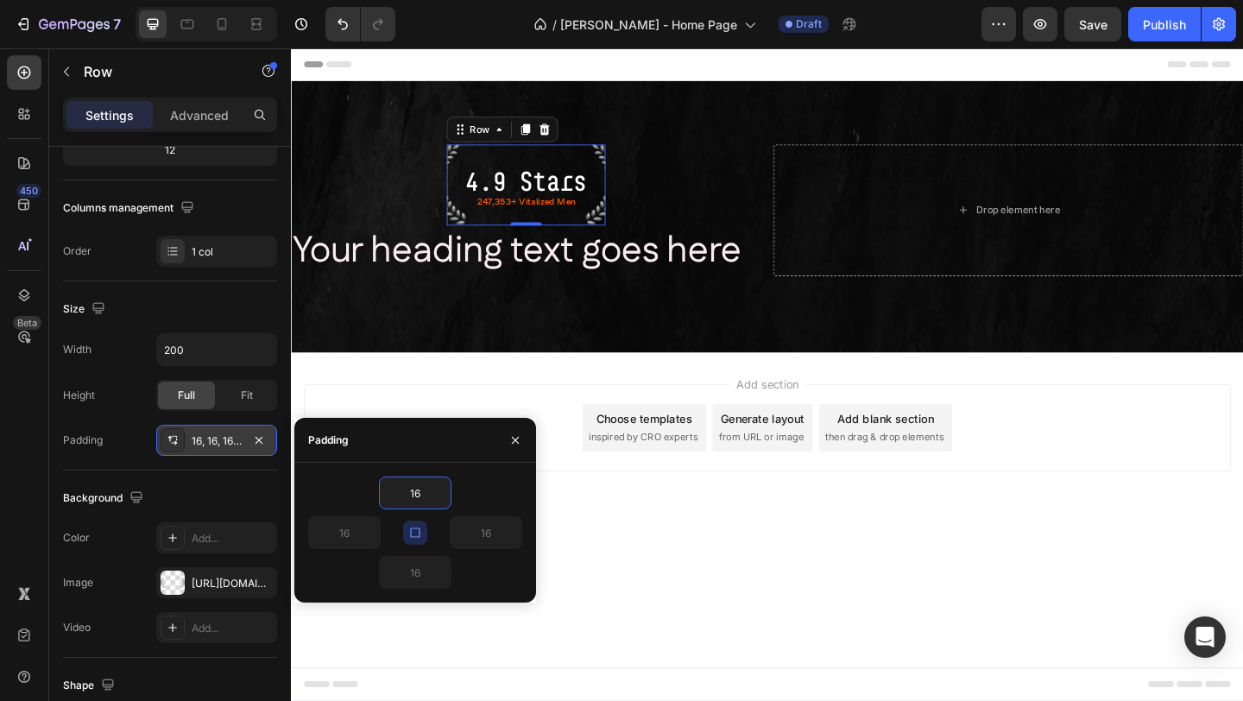
click at [415, 535] on icon "button" at bounding box center [415, 533] width 14 height 14
click at [361, 532] on input "16" at bounding box center [344, 532] width 71 height 31
type input "0"
click at [493, 534] on input "16" at bounding box center [486, 532] width 71 height 31
type input "0"
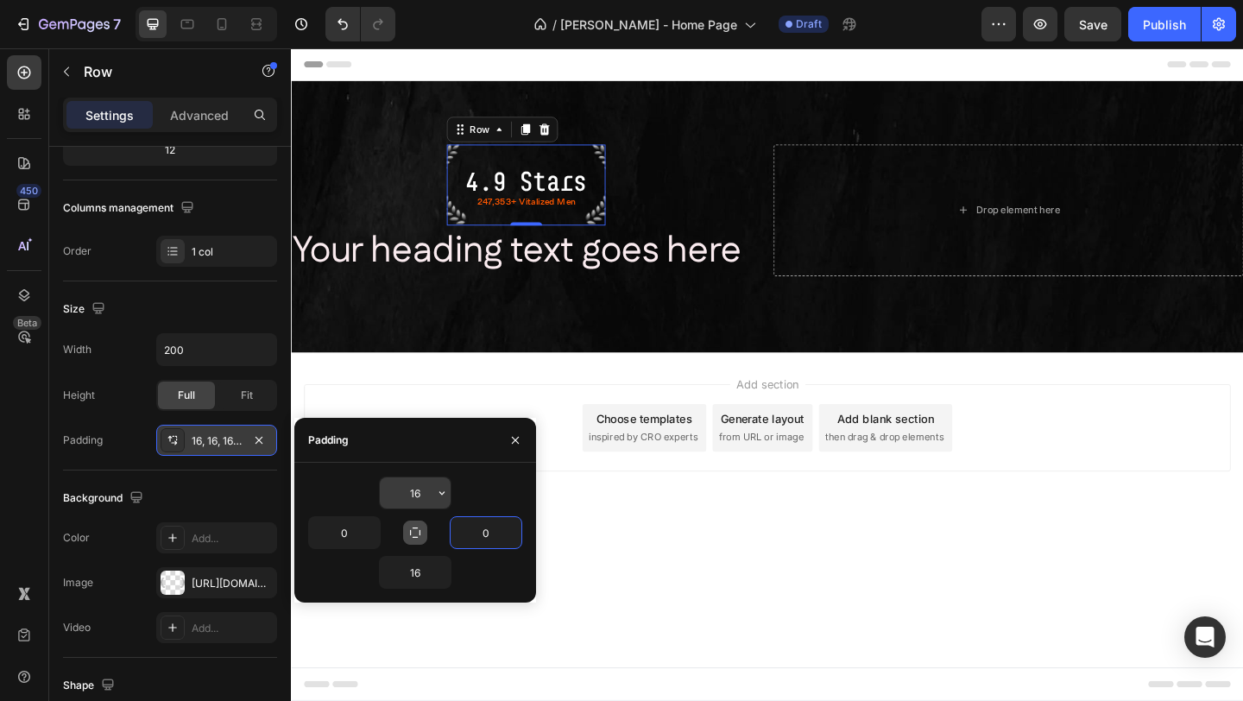
click at [426, 504] on input "16" at bounding box center [415, 492] width 71 height 31
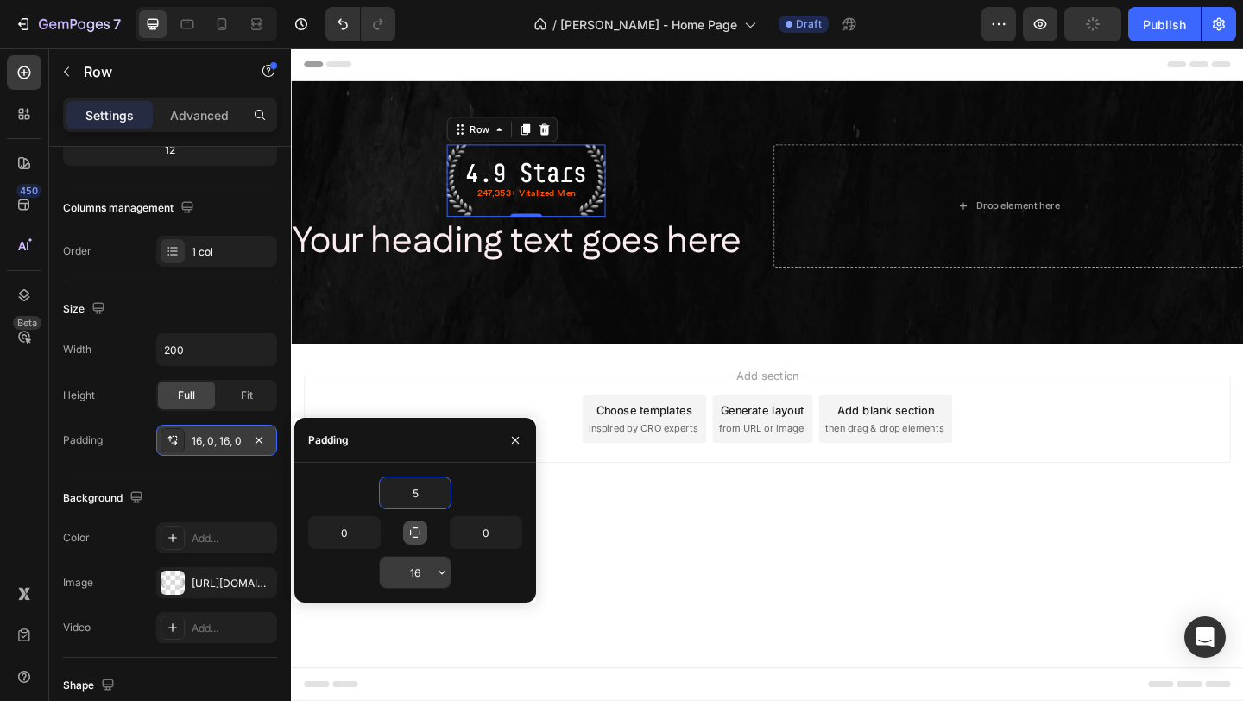
type input "5"
click at [428, 570] on input "16" at bounding box center [415, 572] width 71 height 31
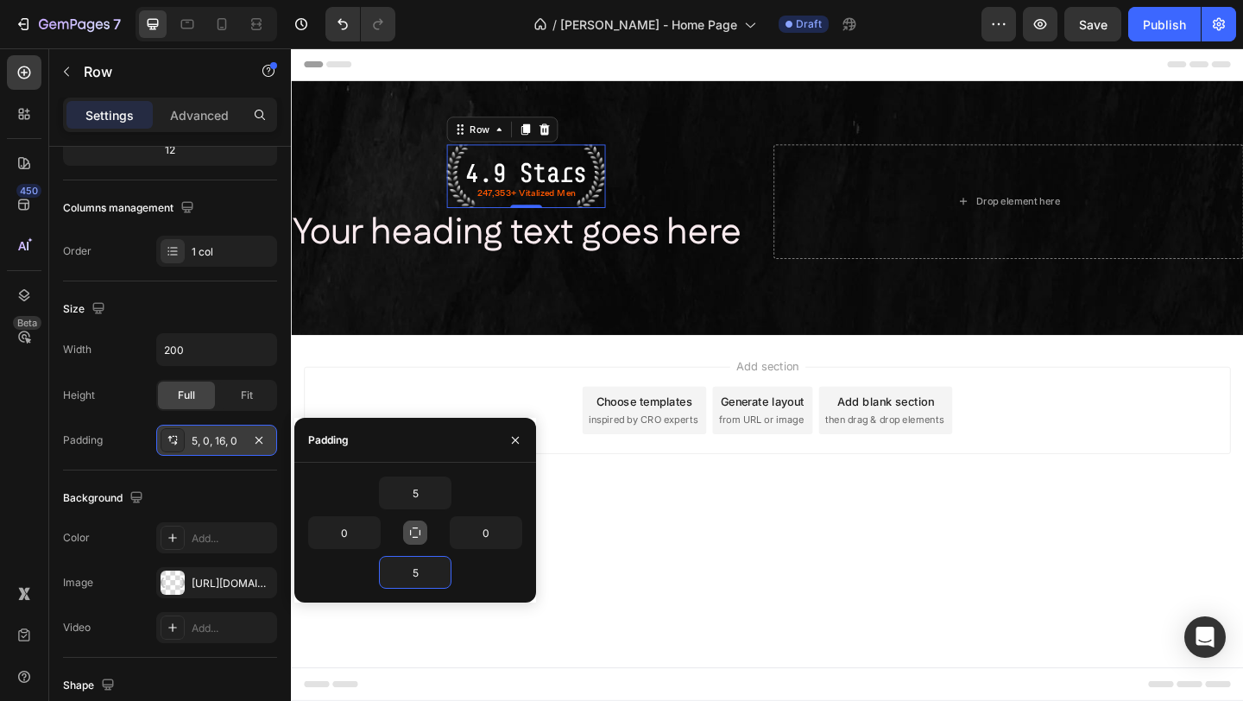
type input "5"
click at [421, 500] on input "5" at bounding box center [415, 492] width 71 height 31
type input "6"
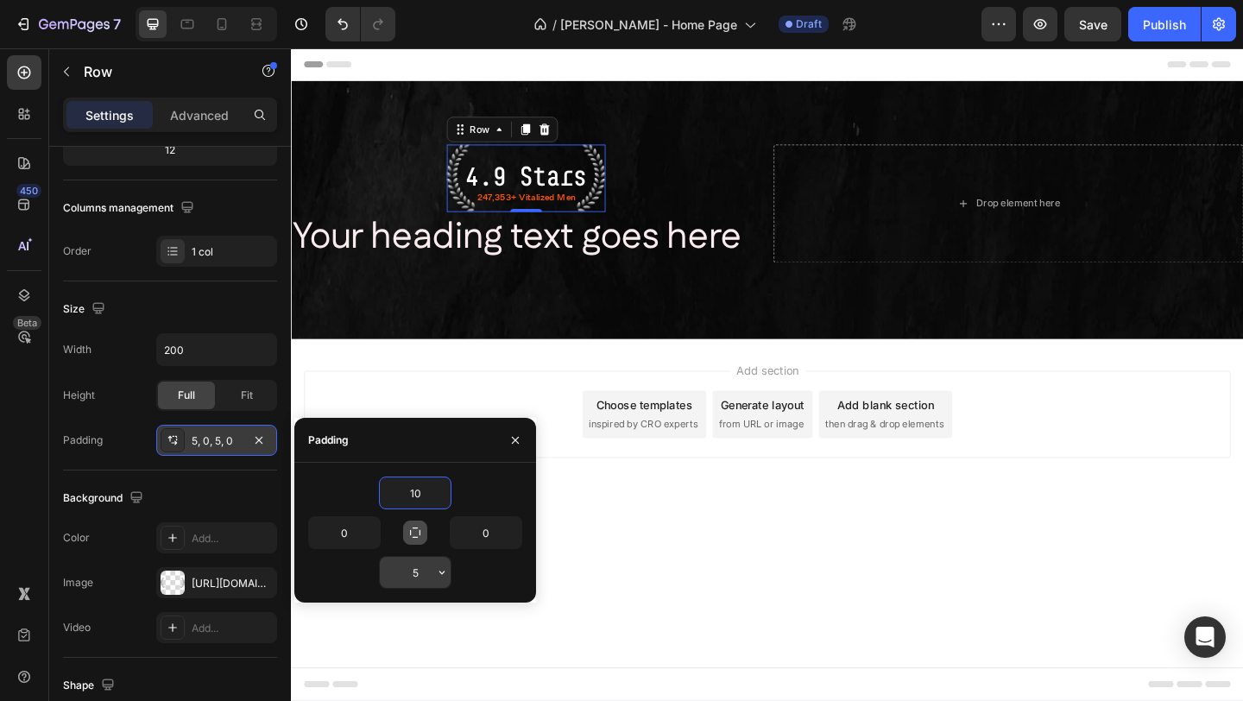
type input "10"
click at [423, 569] on input "5" at bounding box center [415, 572] width 71 height 31
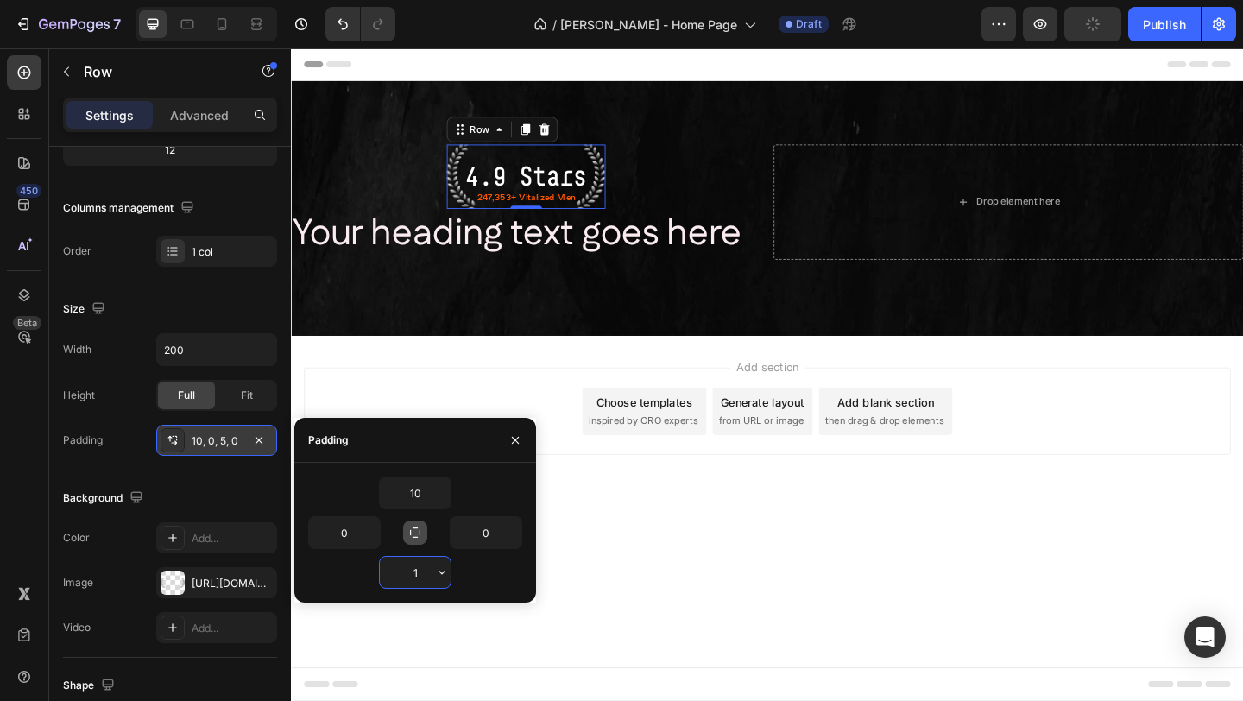
type input "10"
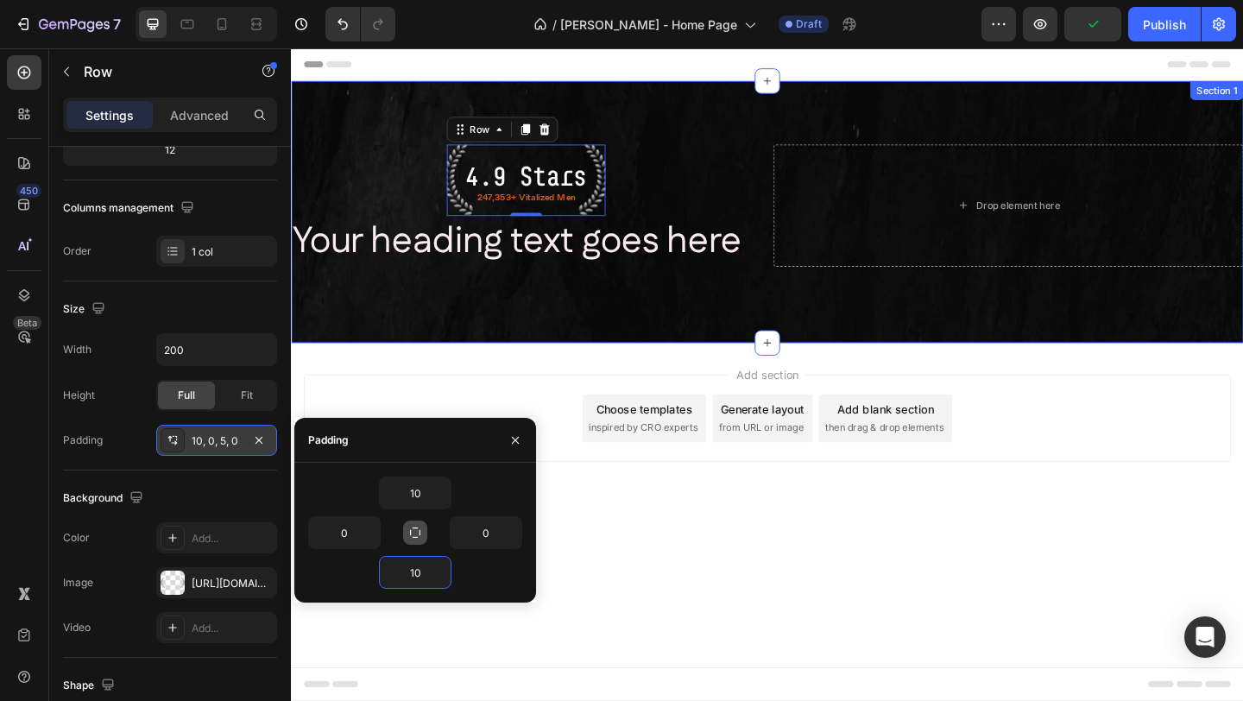
click at [586, 354] on div "4.9 Stars Text Block 247,353+ Vitalized Men Text Block Row 0 Your heading text …" at bounding box center [809, 226] width 1036 height 285
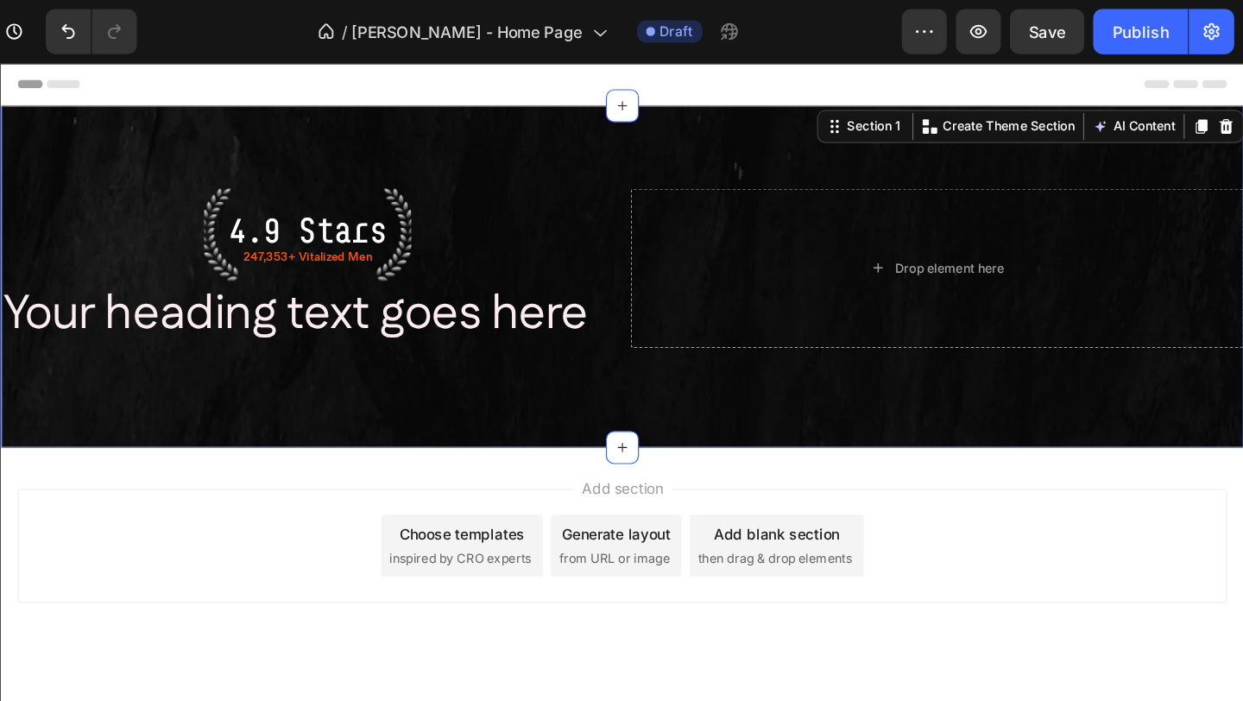
scroll to position [0, 0]
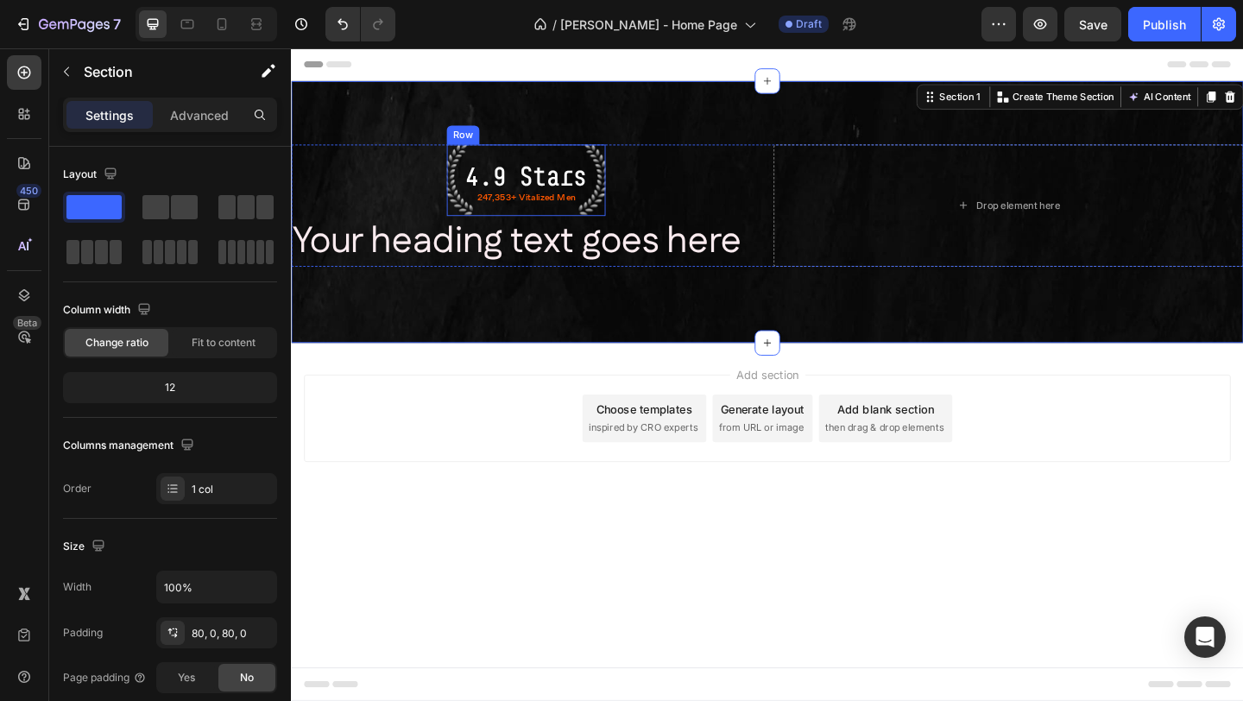
click at [478, 224] on div "4.9 Stars Text Block 247,353+ Vitalized Men Text Block Row" at bounding box center [546, 192] width 173 height 78
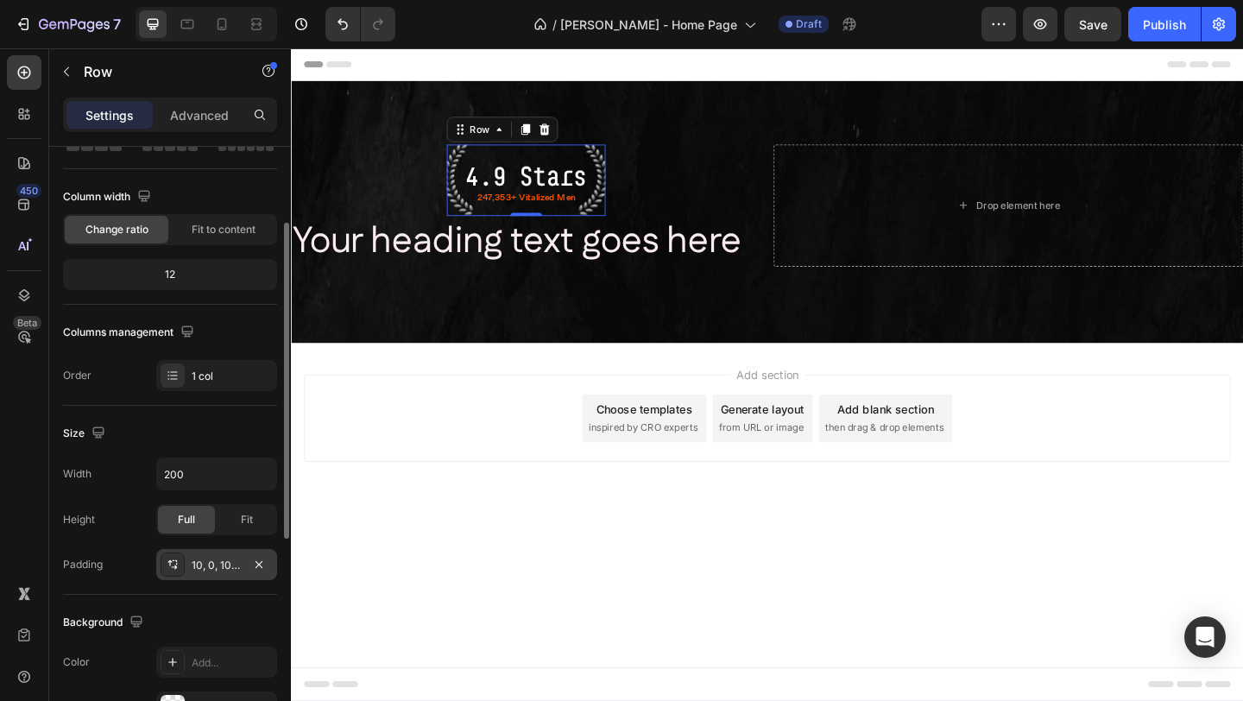
scroll to position [124, 0]
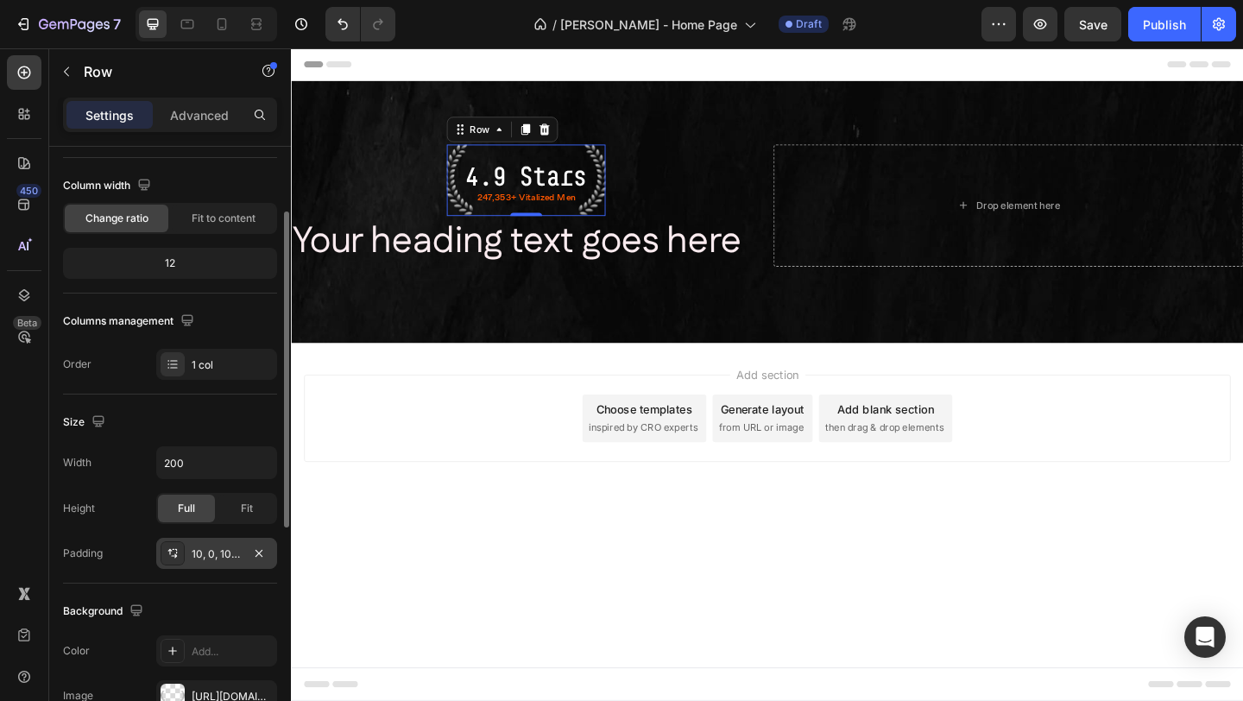
click at [223, 541] on div "10, 0, 10, 0" at bounding box center [216, 553] width 121 height 31
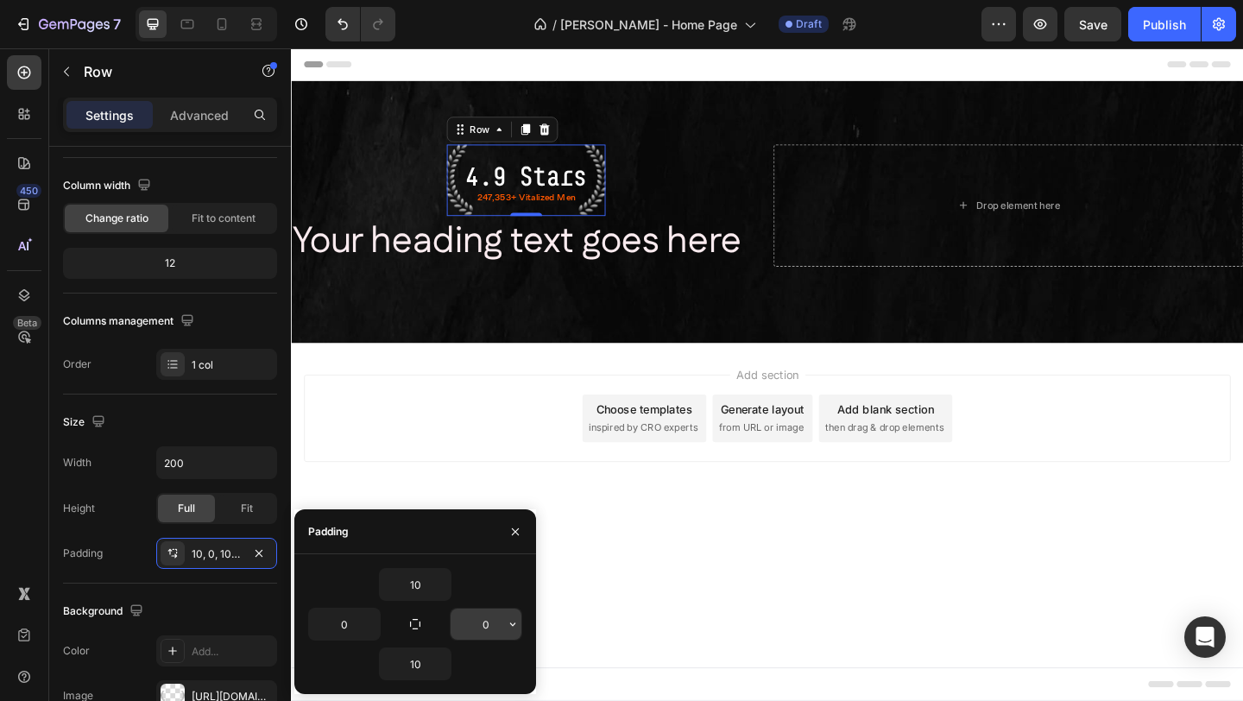
click at [487, 632] on input "0" at bounding box center [486, 624] width 71 height 31
type input "2"
type input "0"
click at [420, 588] on input "10" at bounding box center [415, 584] width 71 height 31
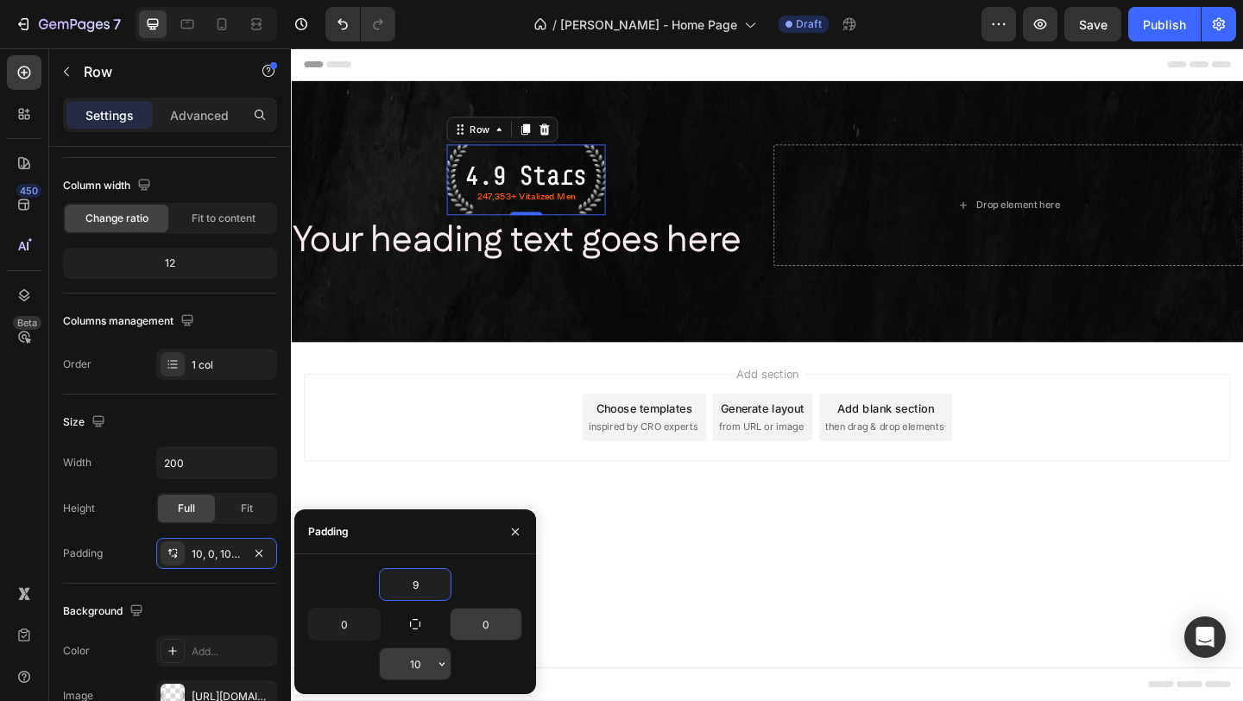
type input "9"
click at [423, 670] on input "10" at bounding box center [415, 663] width 71 height 31
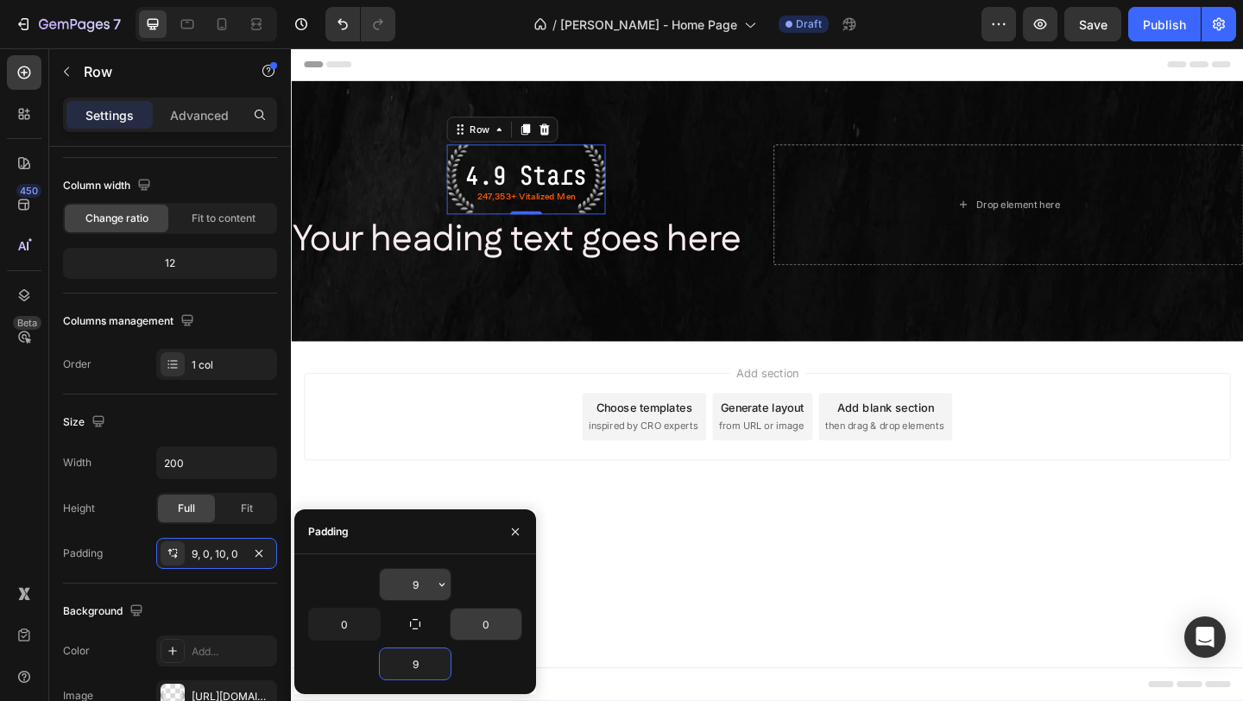
type input "9"
click at [422, 586] on input "9" at bounding box center [415, 584] width 71 height 31
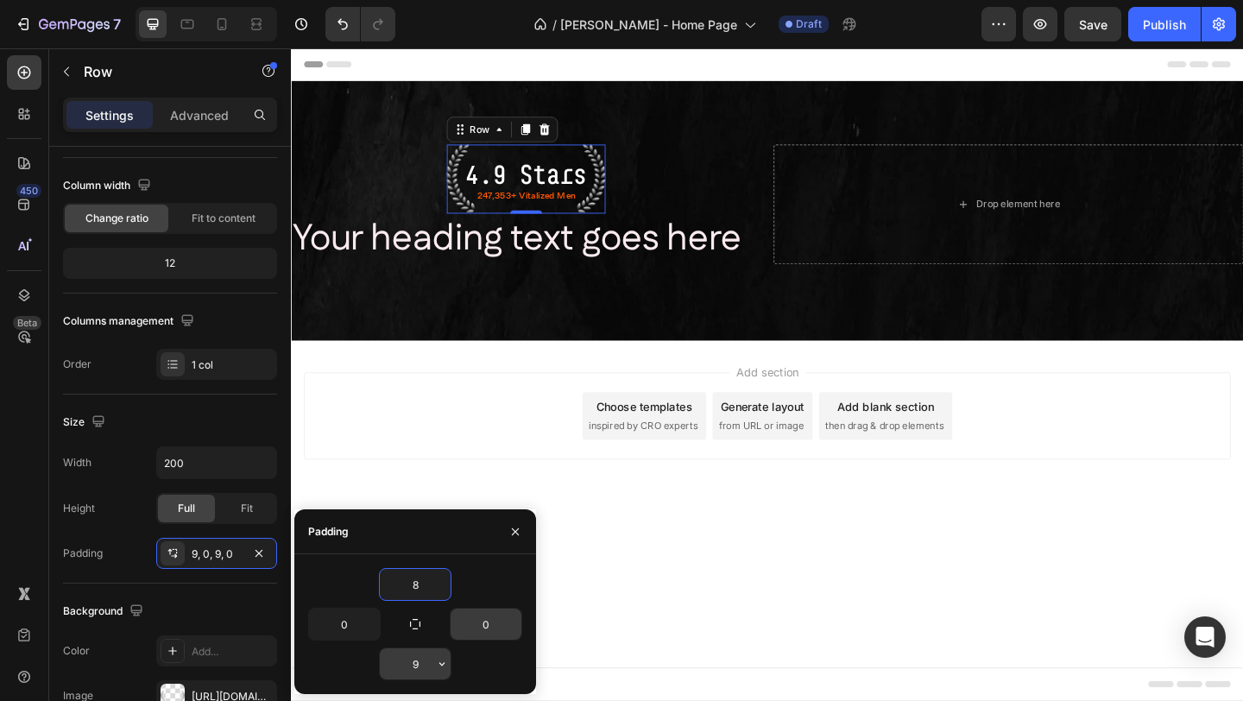
type input "8"
click at [420, 668] on input "9" at bounding box center [415, 663] width 71 height 31
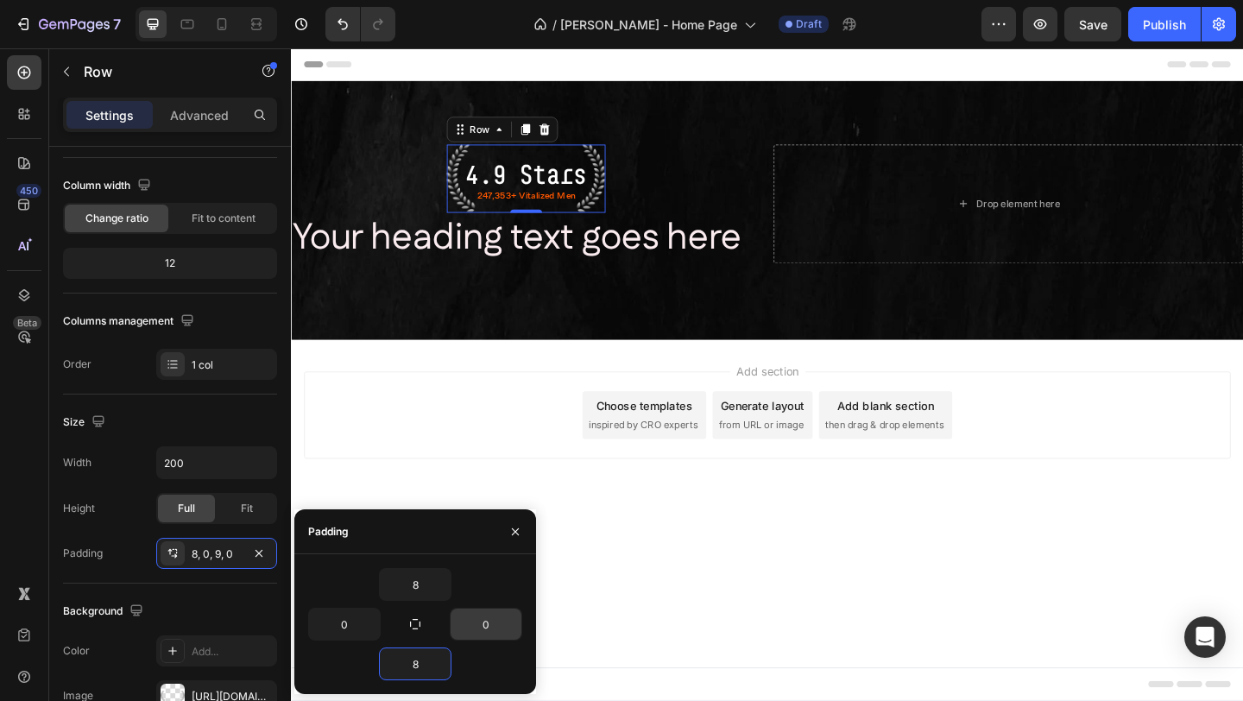
type input "8"
click at [496, 339] on div "4.9 Stars Text Block 247,353+ Vitalized Men Text Block Row 0 Your heading text …" at bounding box center [809, 224] width 1036 height 281
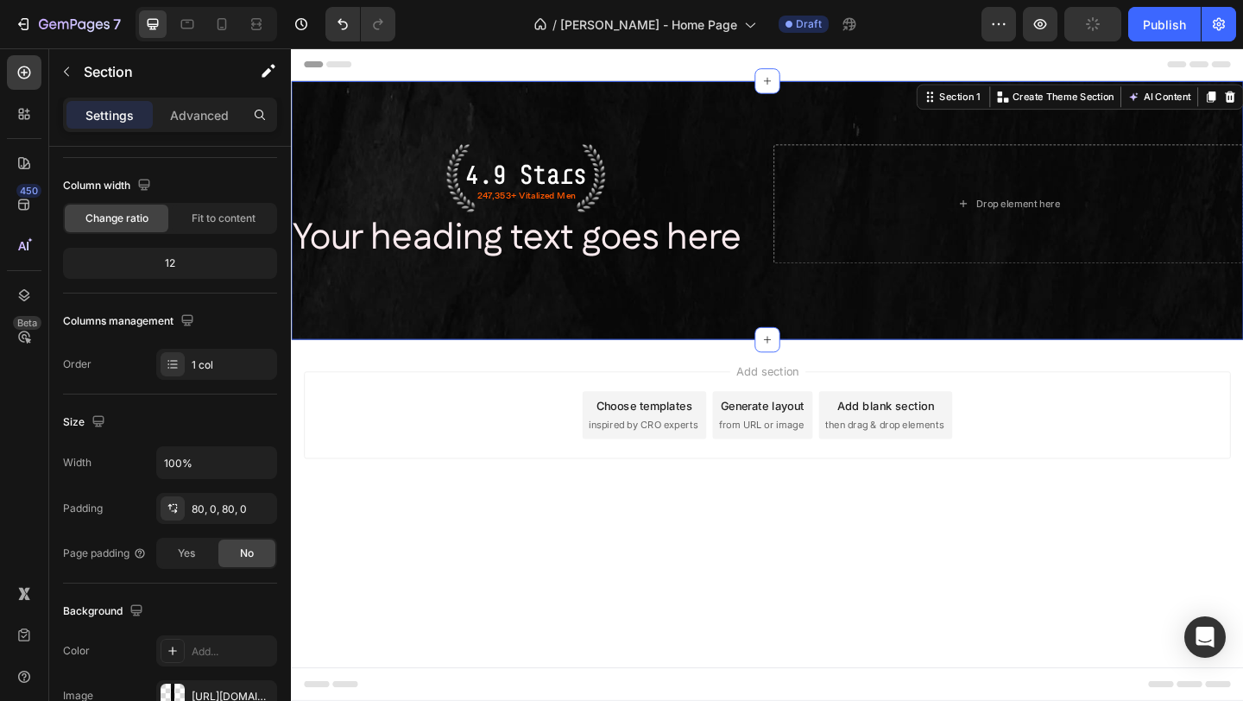
scroll to position [0, 0]
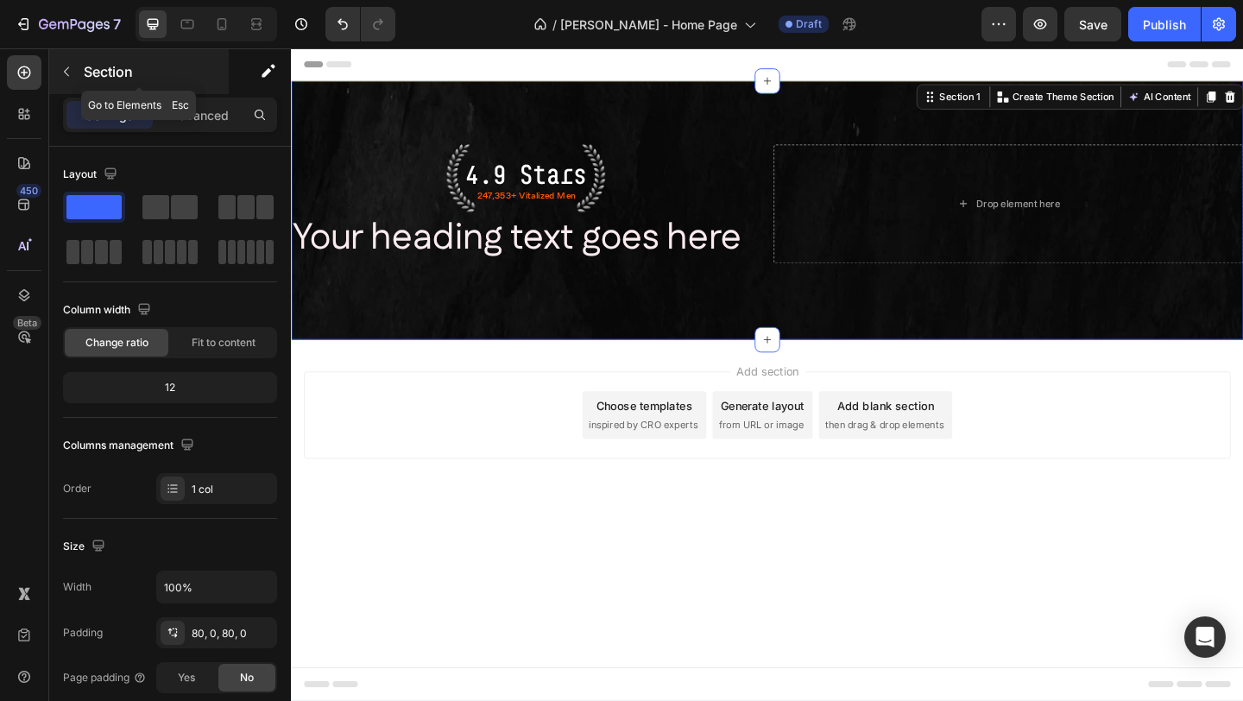
click at [79, 73] on button "button" at bounding box center [67, 72] width 28 height 28
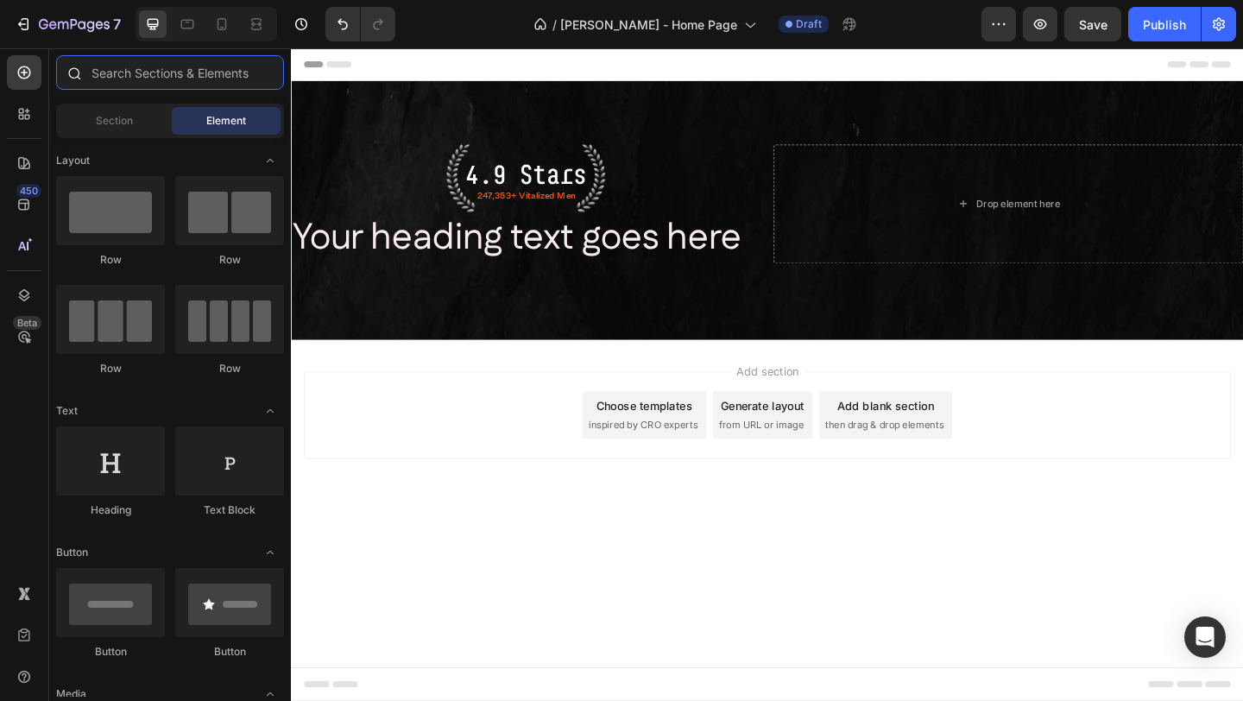
click at [186, 80] on input "text" at bounding box center [170, 72] width 228 height 35
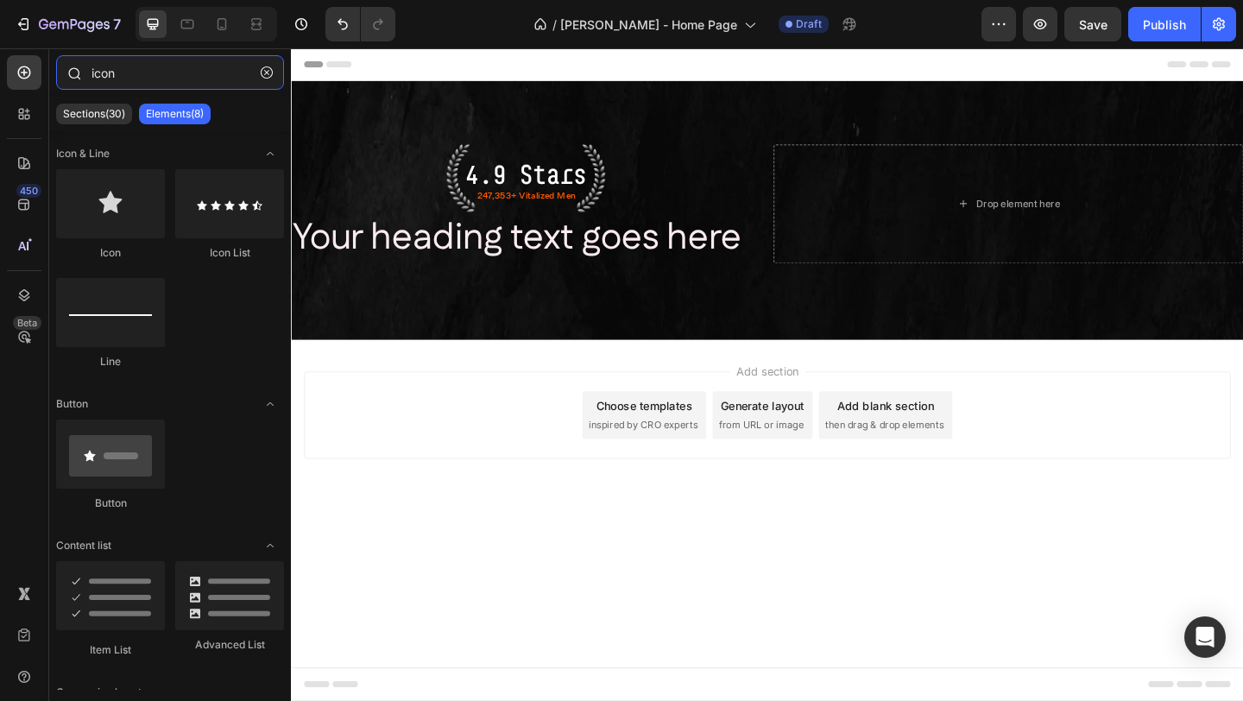
type input "icon"
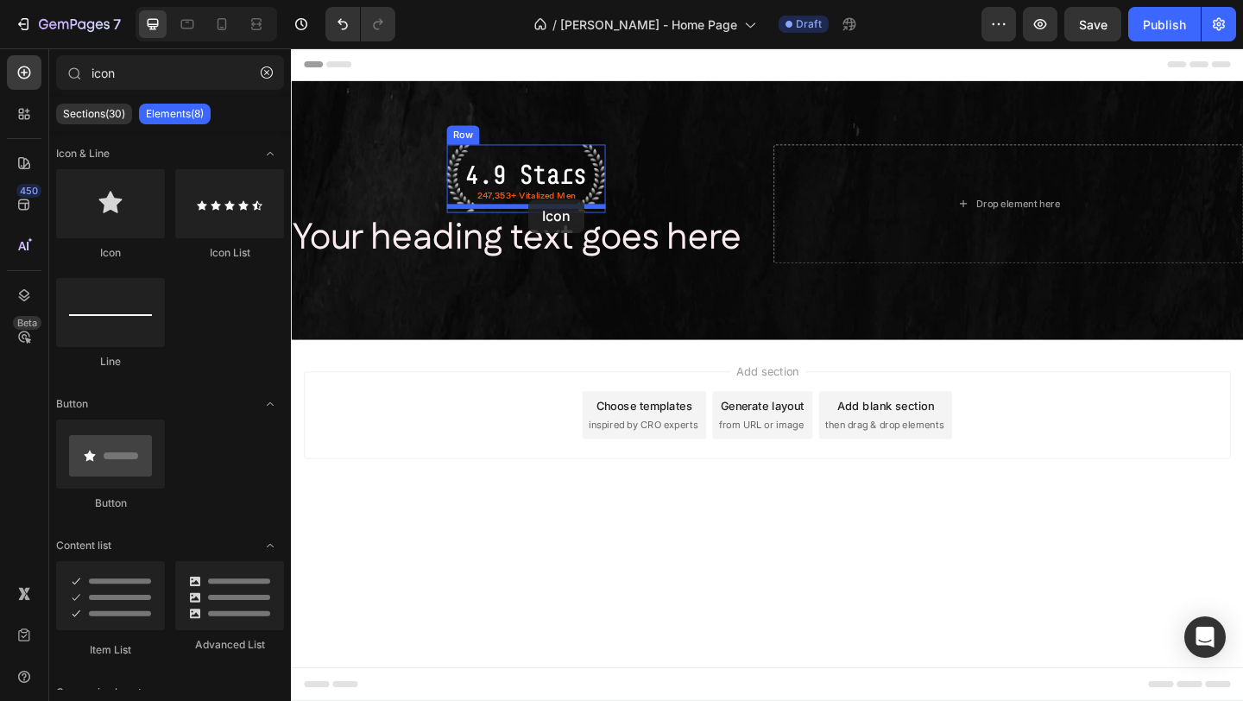
drag, startPoint x: 416, startPoint y: 271, endPoint x: 549, endPoint y: 212, distance: 145.3
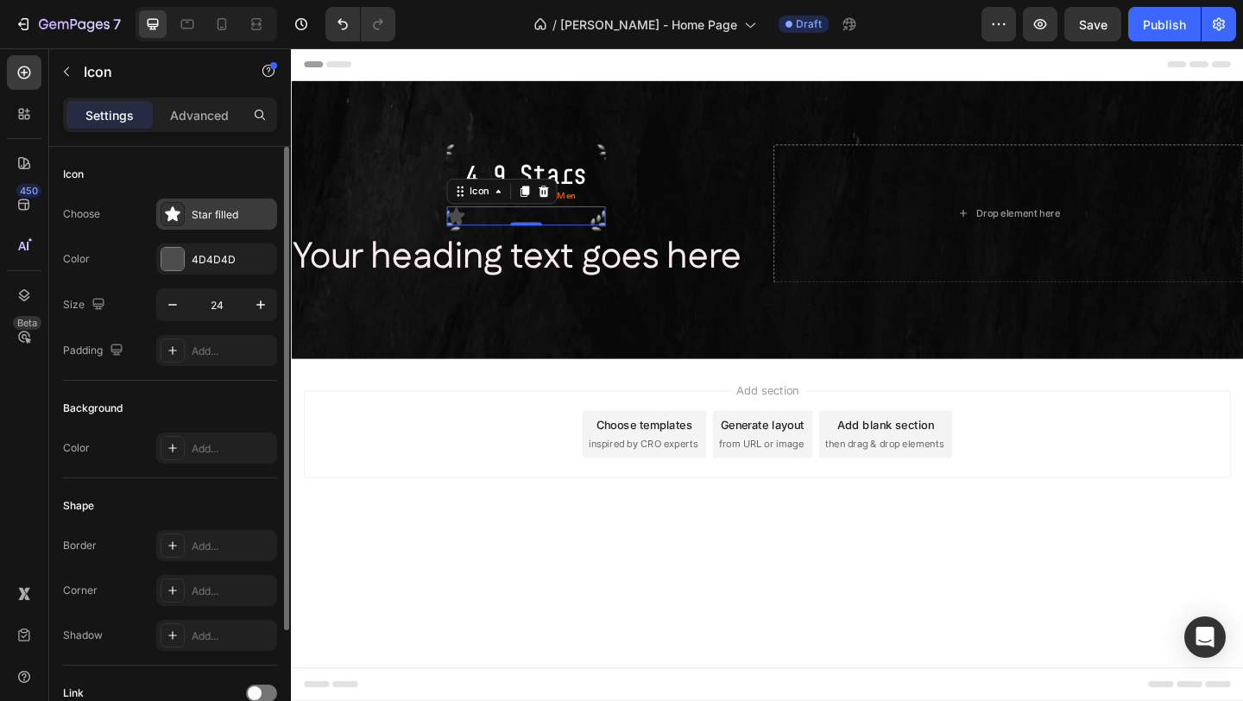
click at [192, 219] on div "Star filled" at bounding box center [232, 215] width 81 height 16
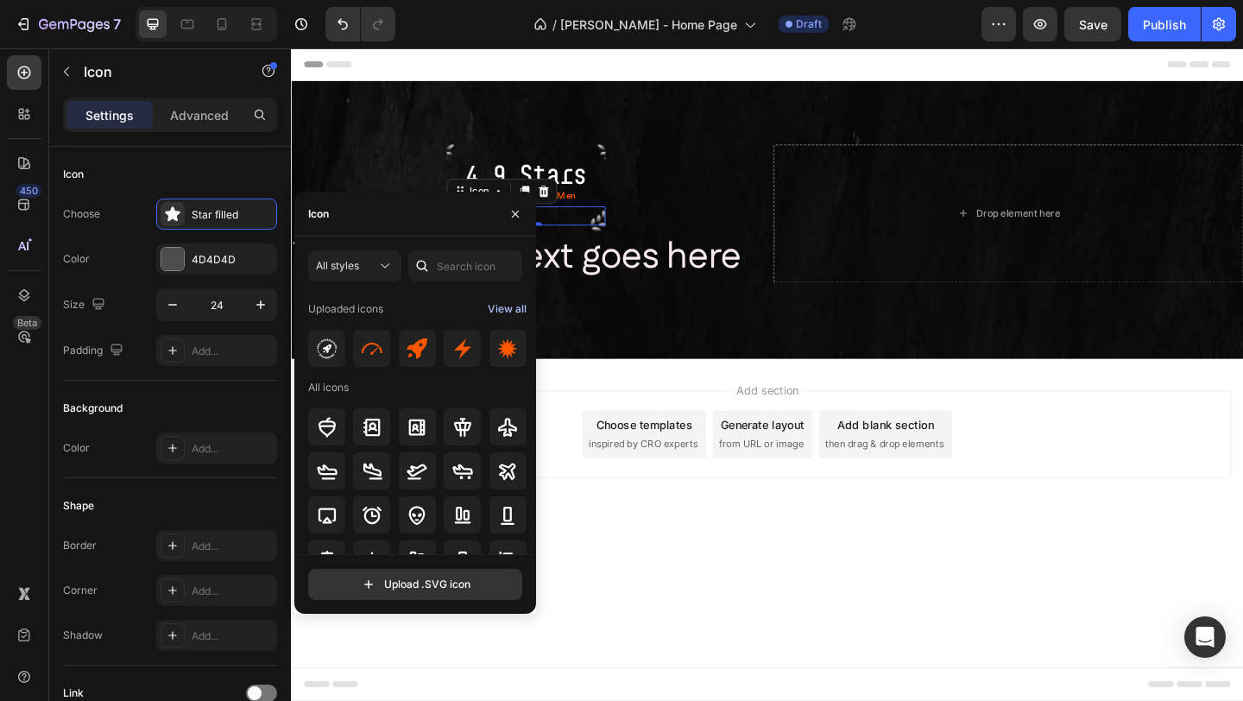
click at [517, 312] on div "View all" at bounding box center [507, 309] width 39 height 21
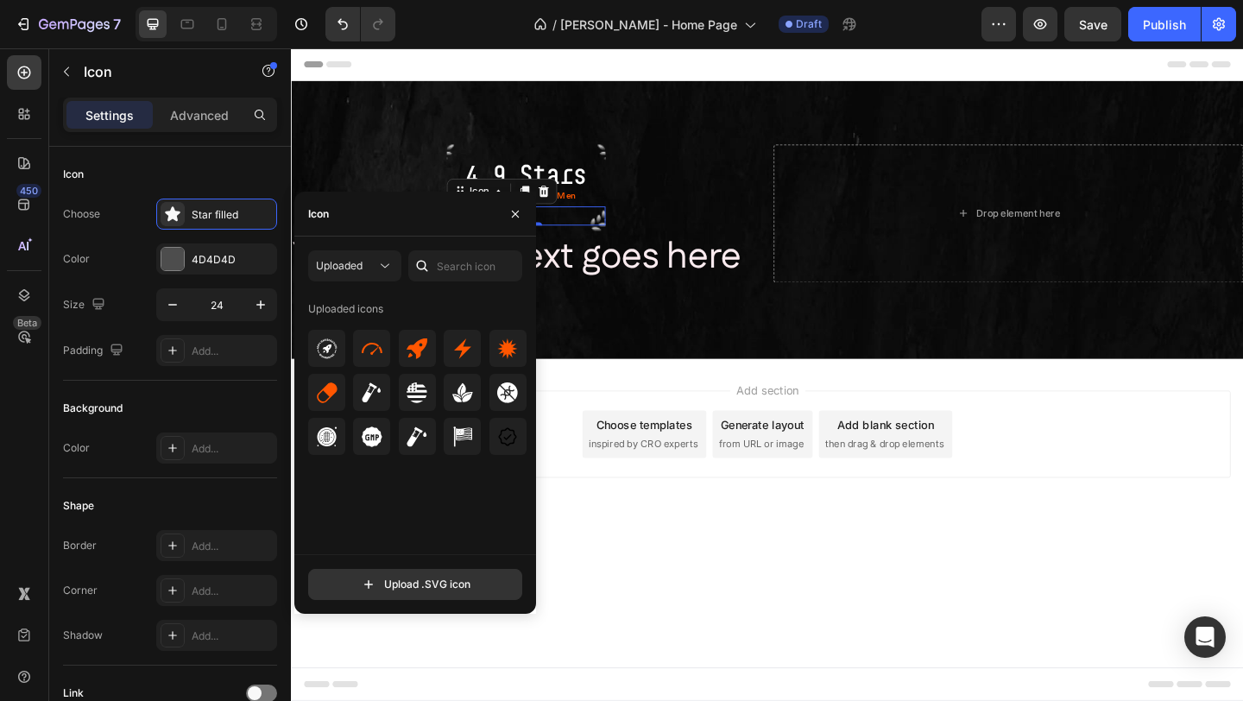
click at [405, 224] on div "Icon" at bounding box center [415, 214] width 242 height 45
click at [364, 216] on div "Icon" at bounding box center [415, 214] width 242 height 45
click at [341, 268] on span "Uploaded" at bounding box center [339, 265] width 47 height 13
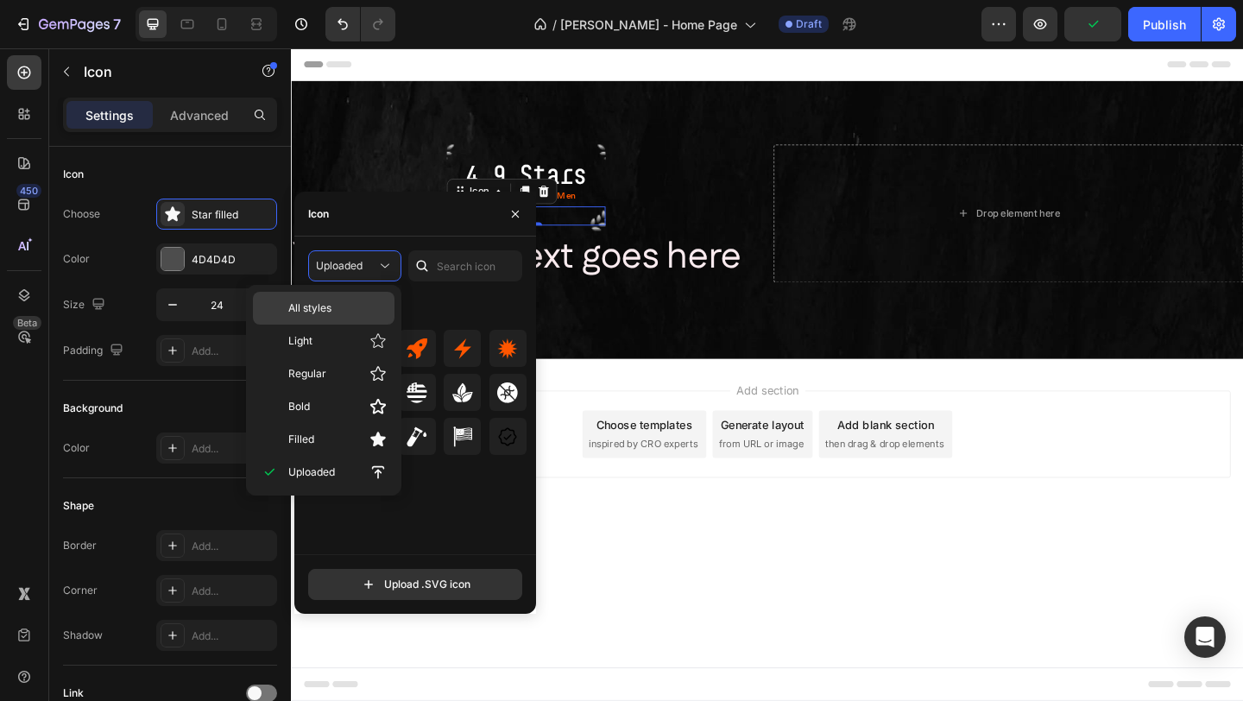
click at [355, 310] on p "All styles" at bounding box center [337, 308] width 98 height 16
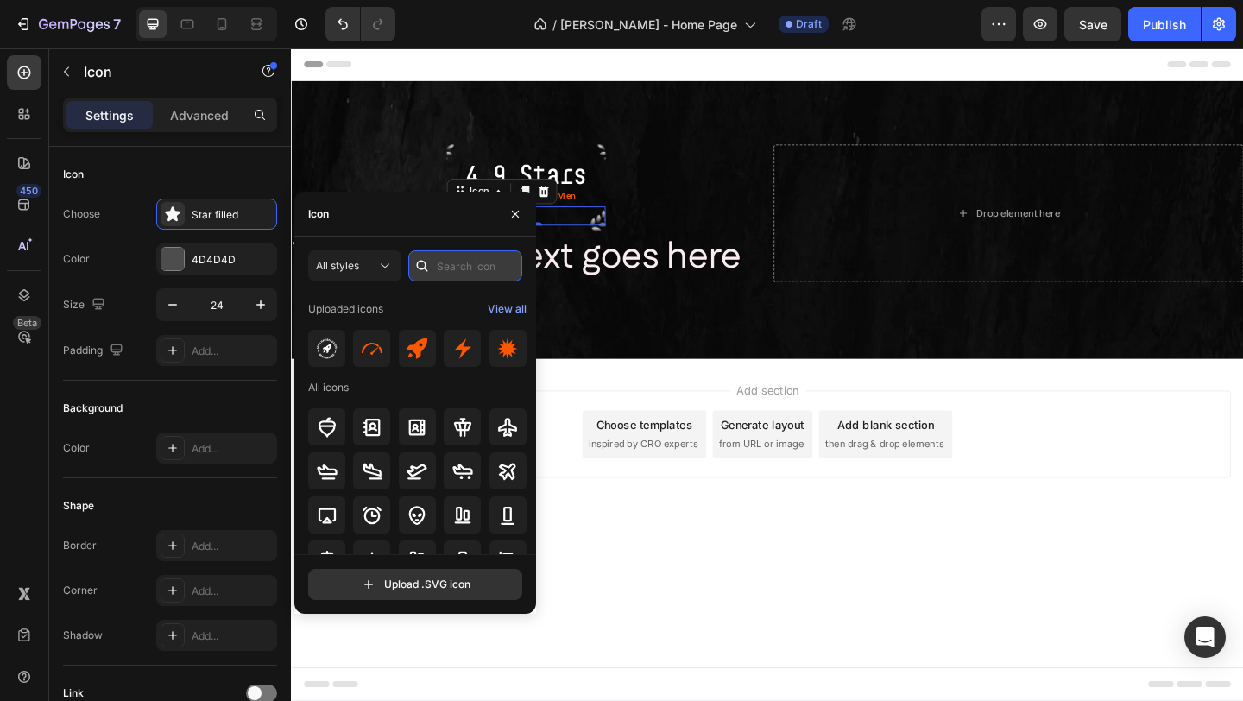
click at [453, 270] on input "text" at bounding box center [465, 265] width 114 height 31
type input "dot"
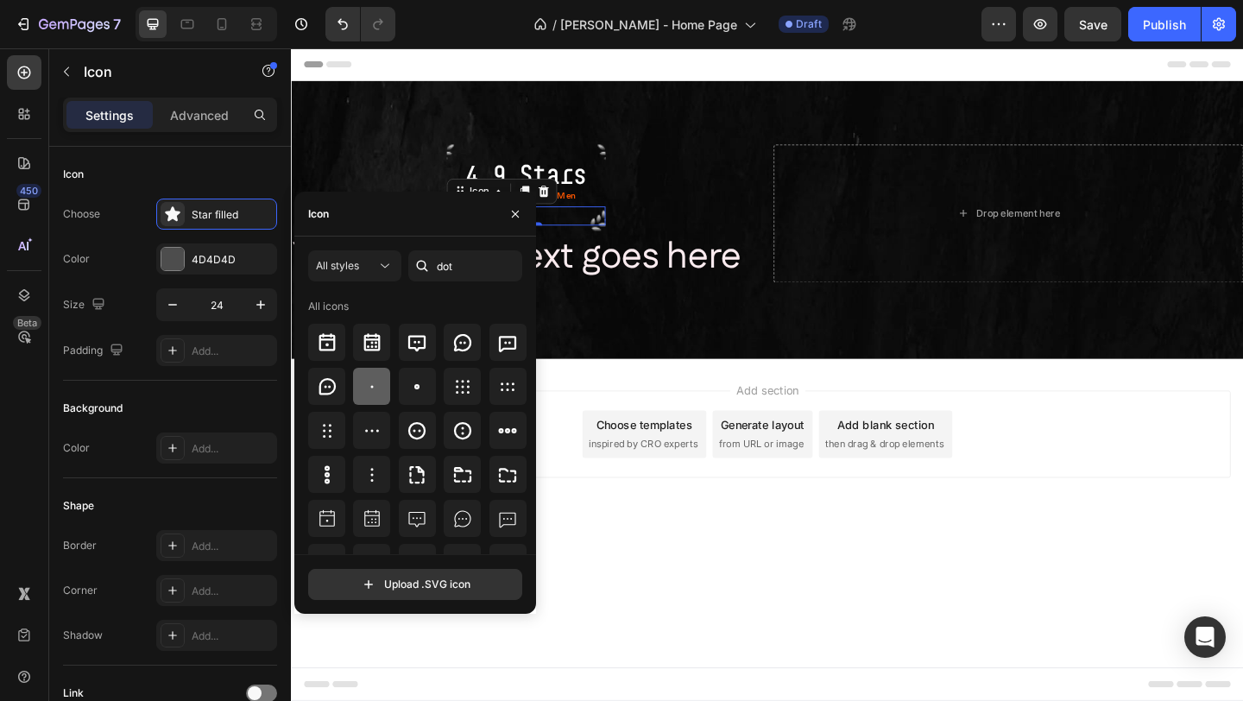
click at [381, 387] on icon at bounding box center [372, 386] width 21 height 21
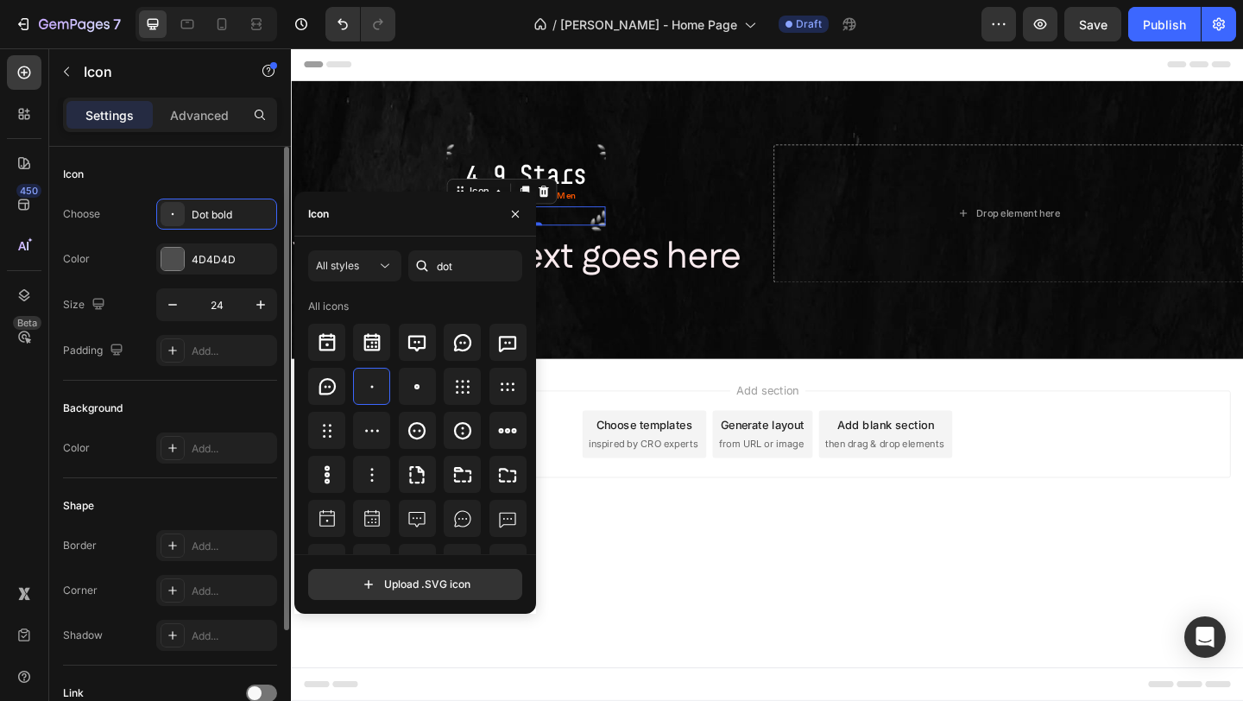
click at [236, 171] on div "Icon" at bounding box center [170, 175] width 214 height 28
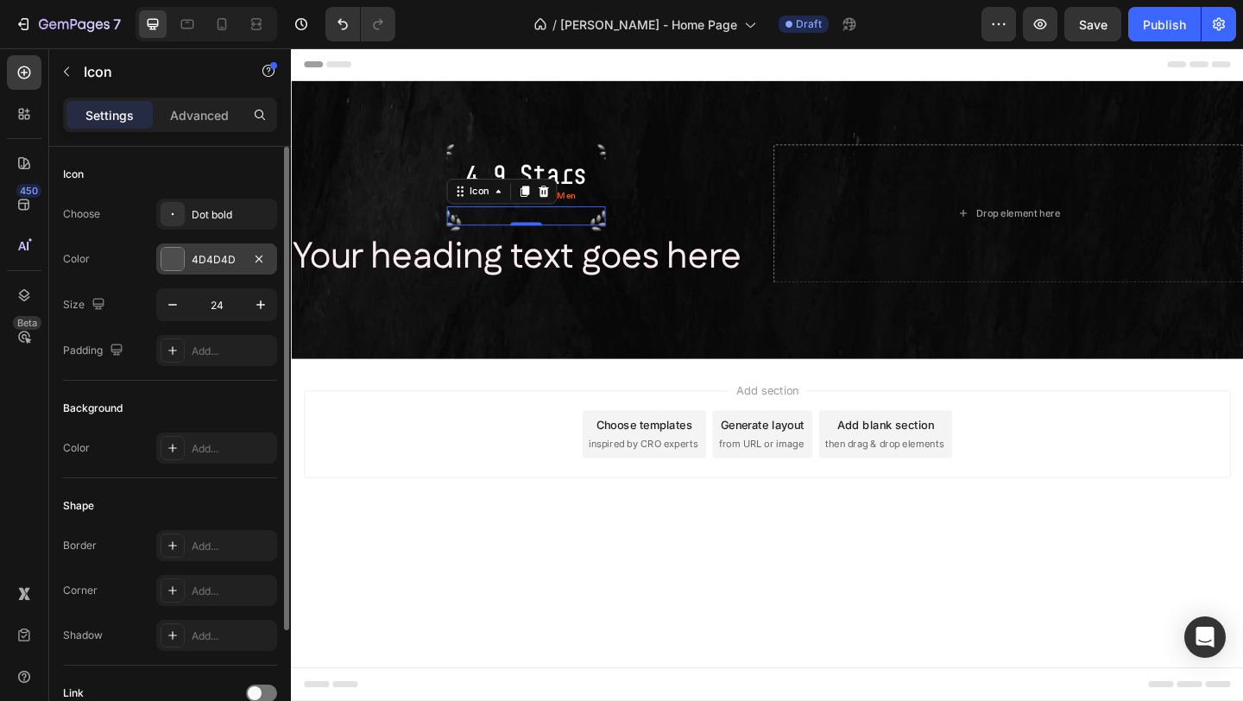
click at [169, 257] on div at bounding box center [172, 259] width 22 height 22
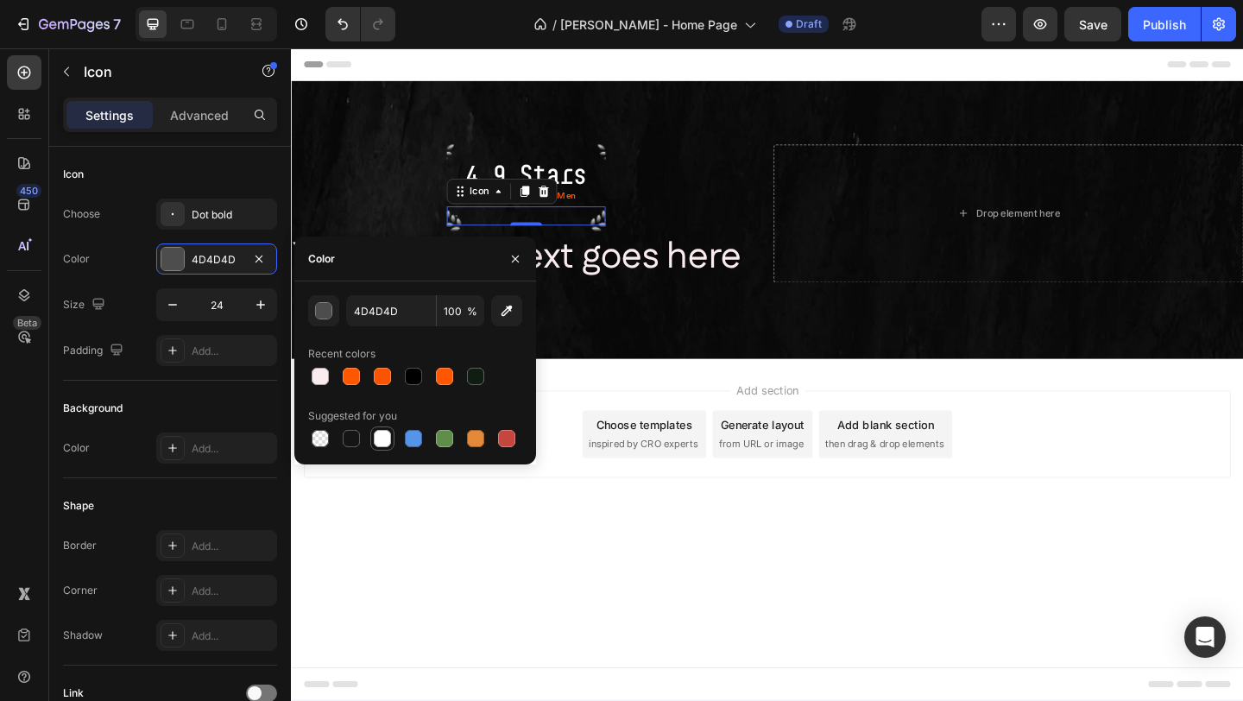
click at [379, 434] on div at bounding box center [382, 438] width 17 height 17
click at [353, 377] on div at bounding box center [351, 376] width 17 height 17
type input "FF5700"
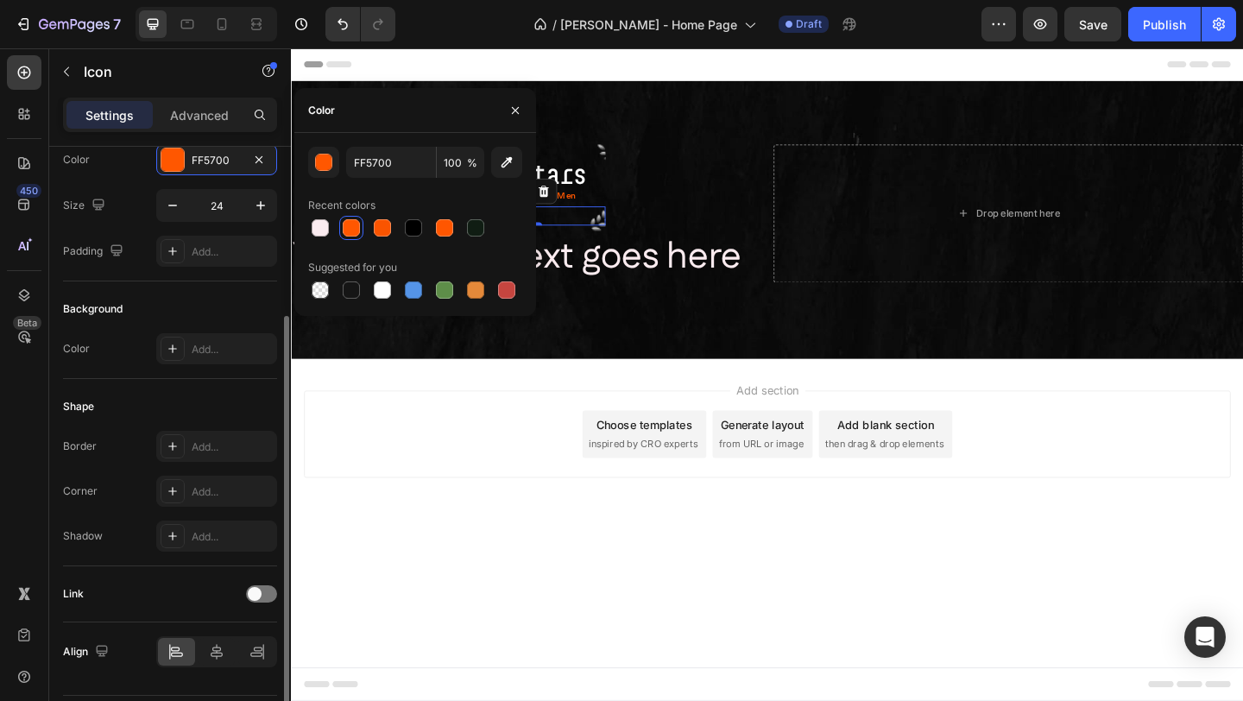
scroll to position [148, 0]
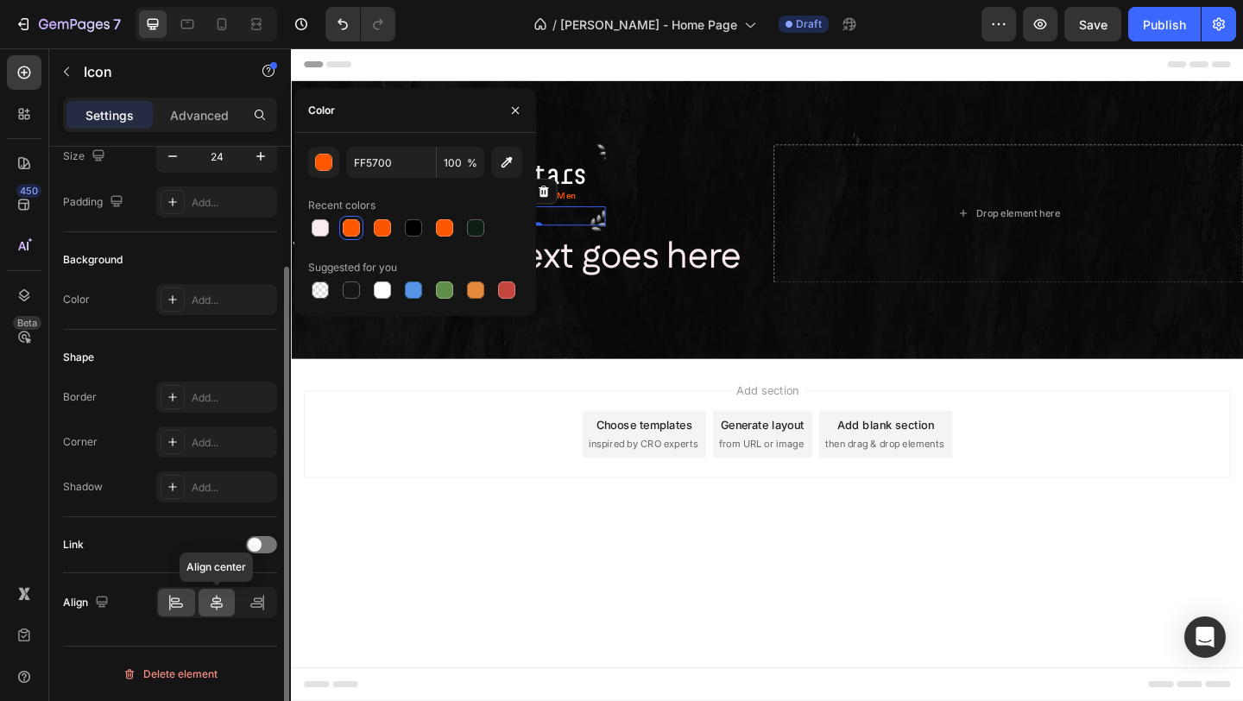
click at [215, 605] on icon at bounding box center [216, 602] width 17 height 17
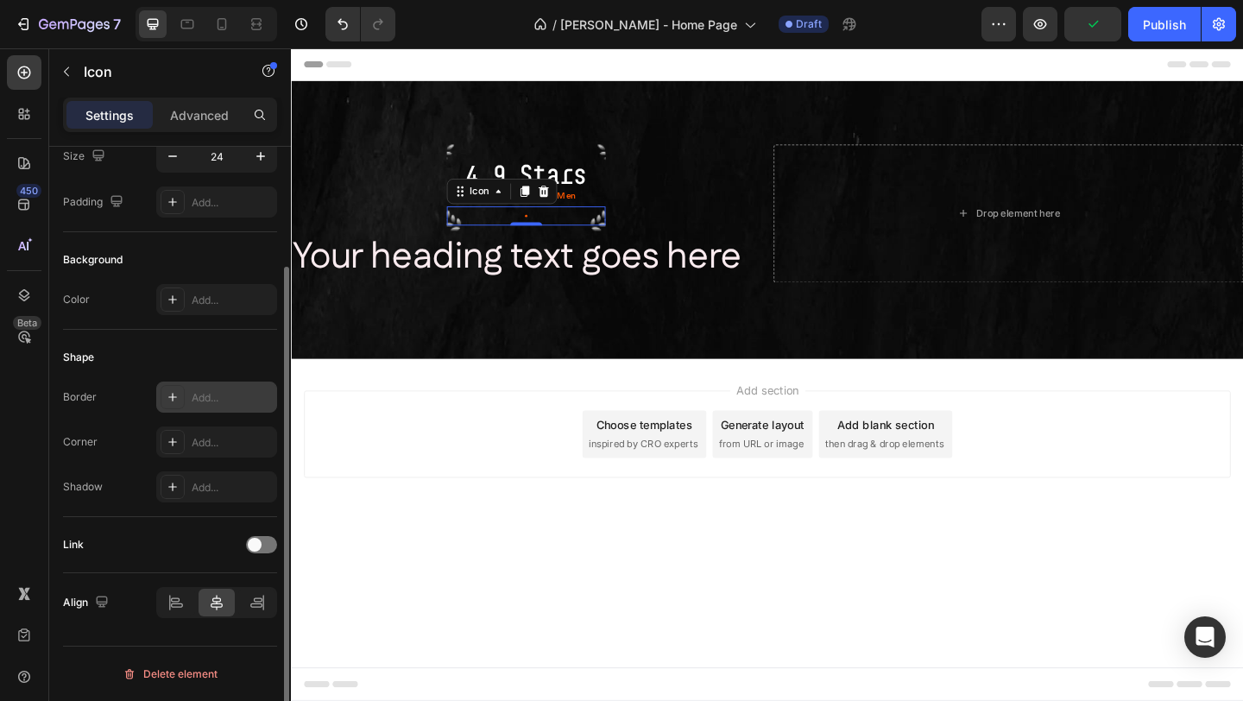
scroll to position [0, 0]
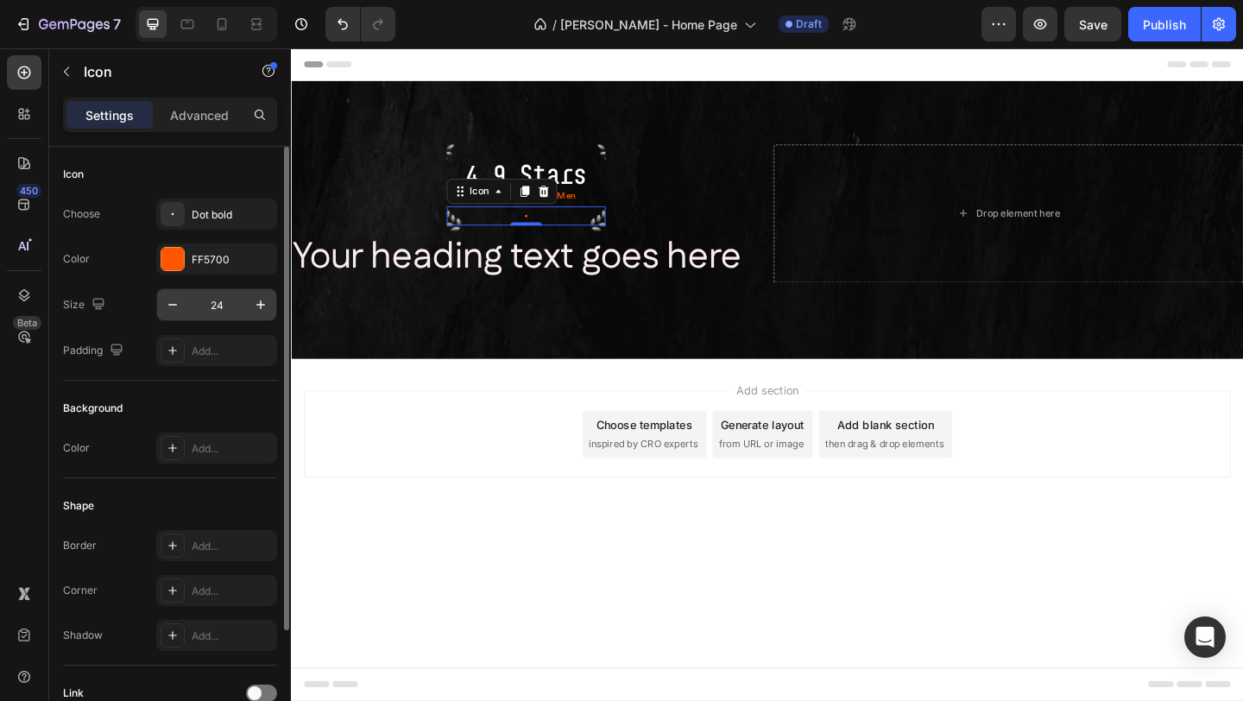
click at [232, 300] on input "24" at bounding box center [216, 304] width 57 height 31
click at [264, 307] on icon "button" at bounding box center [260, 304] width 17 height 17
click at [226, 303] on input "25" at bounding box center [216, 304] width 57 height 31
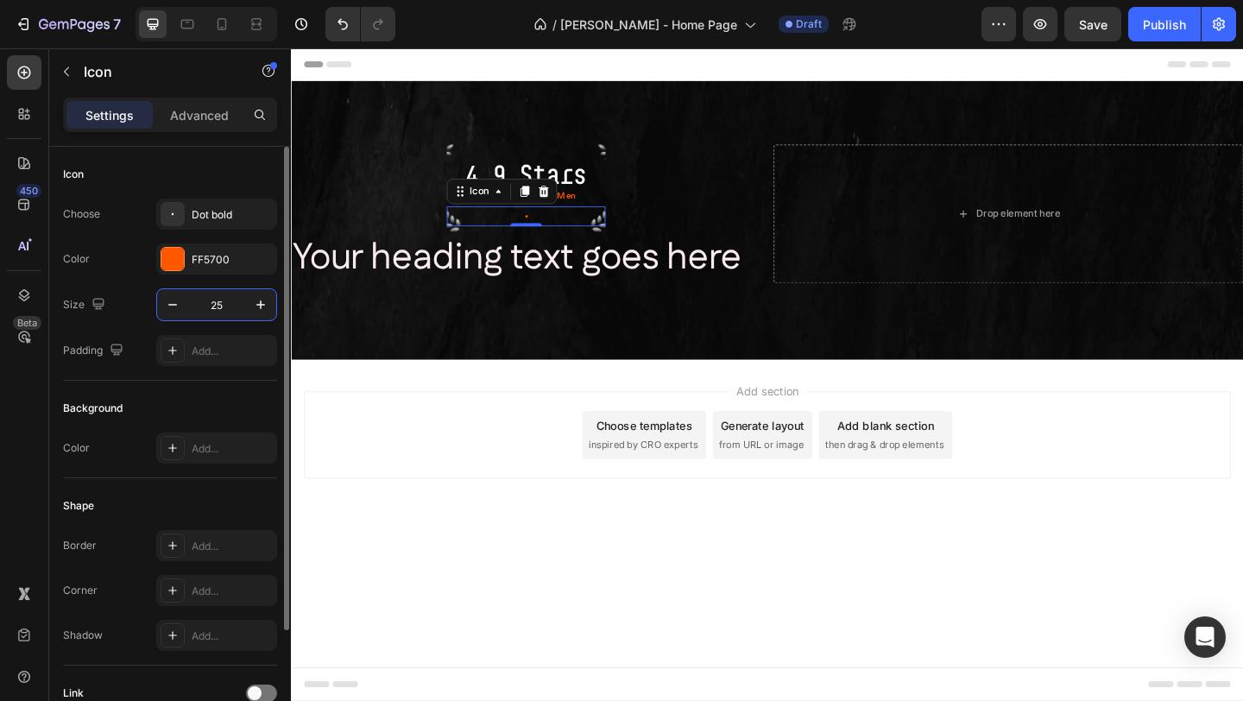
click at [226, 303] on input "25" at bounding box center [216, 304] width 57 height 31
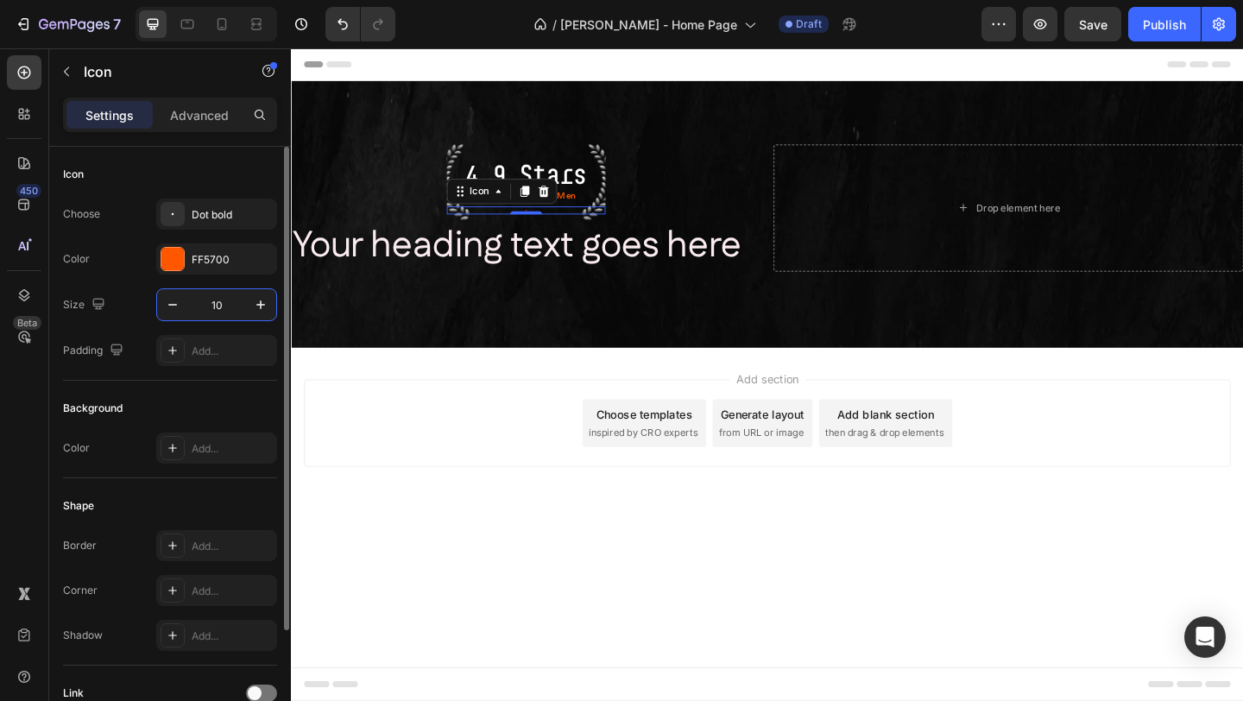
type input "100"
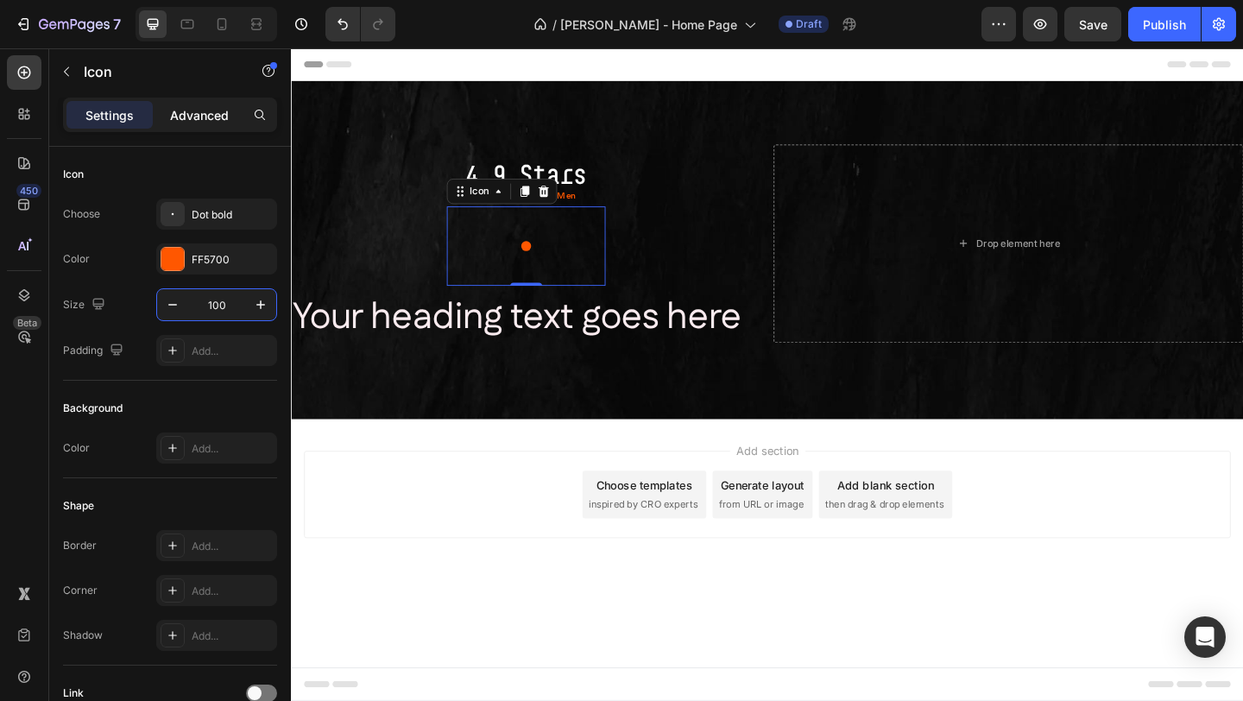
click at [182, 117] on p "Advanced" at bounding box center [199, 115] width 59 height 18
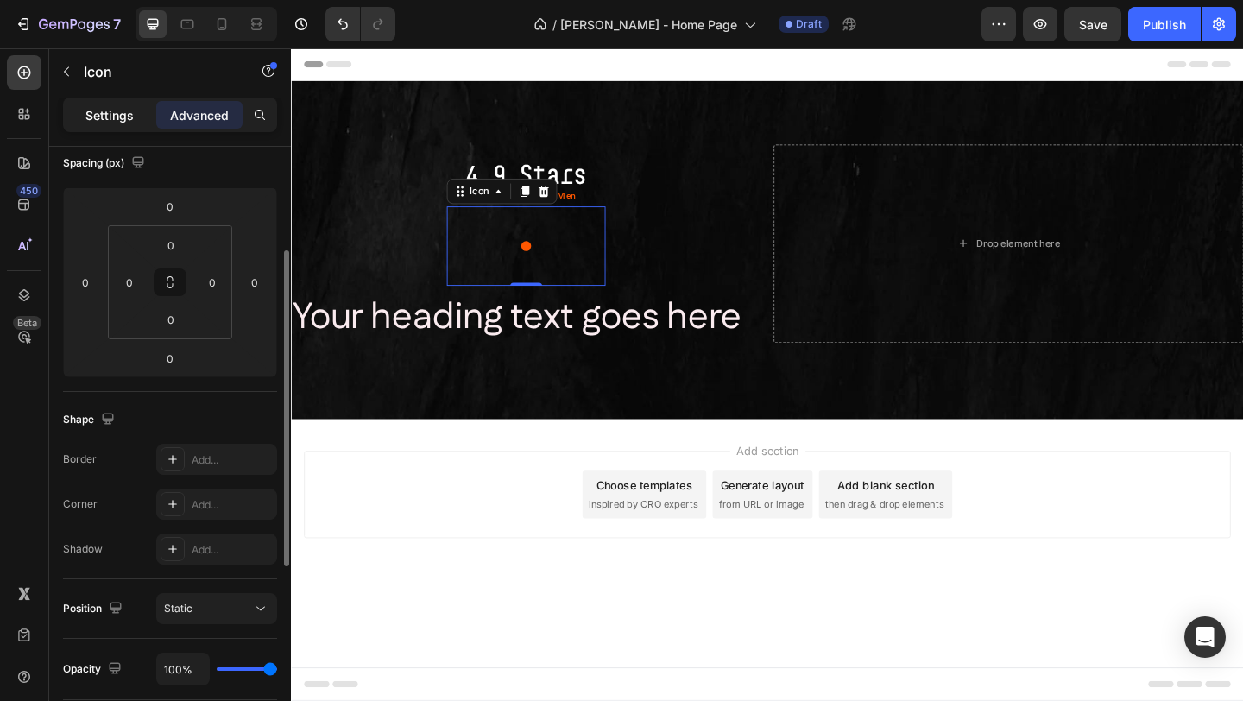
click at [117, 106] on p "Settings" at bounding box center [109, 115] width 48 height 18
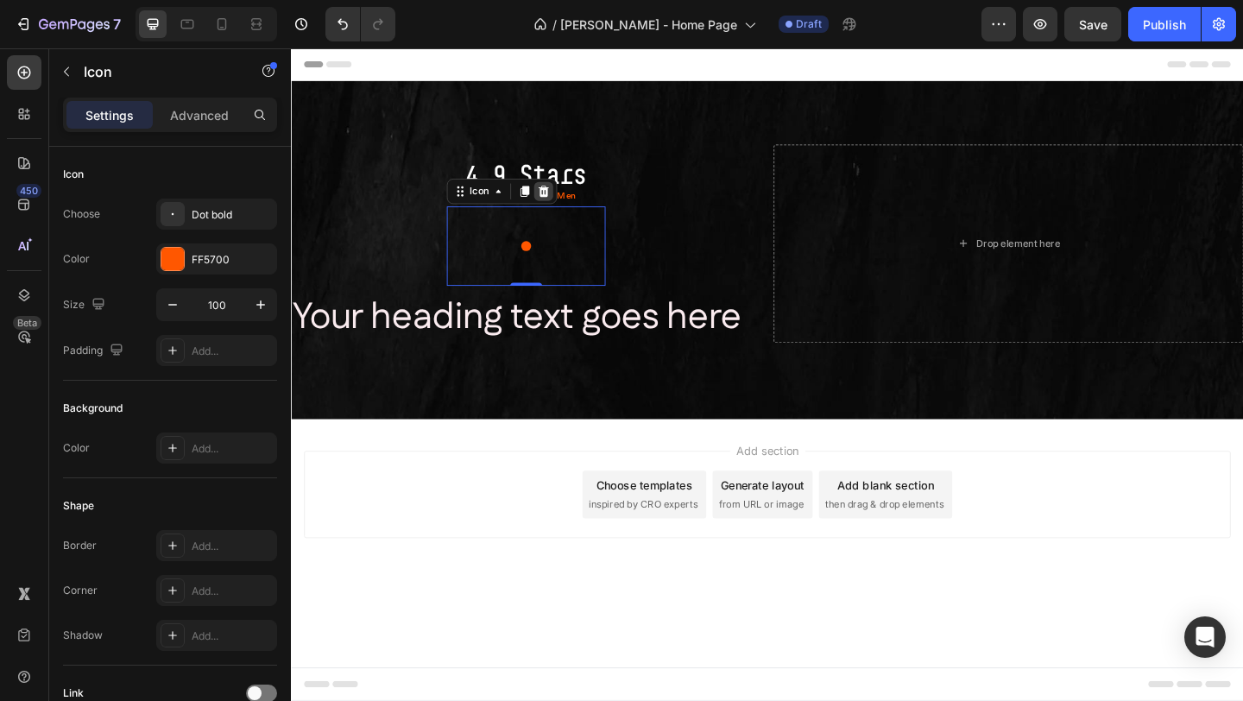
click at [562, 202] on icon at bounding box center [565, 204] width 11 height 12
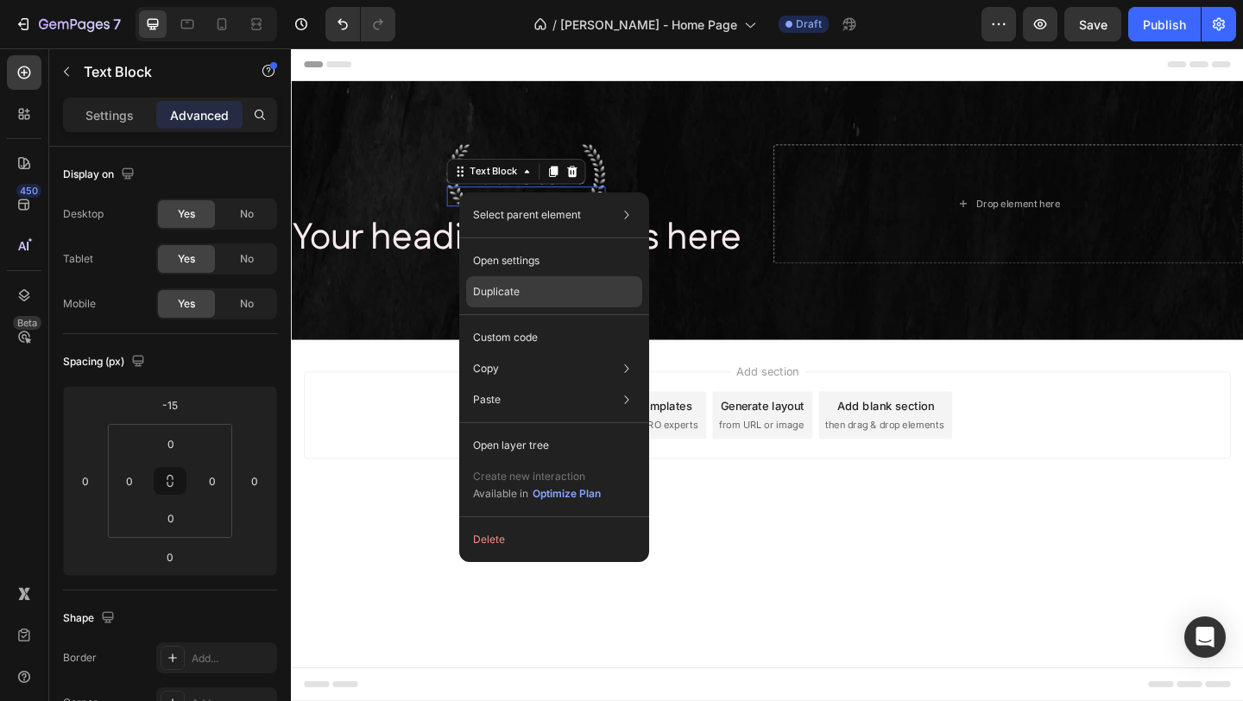
click at [512, 294] on p "Duplicate" at bounding box center [496, 292] width 47 height 16
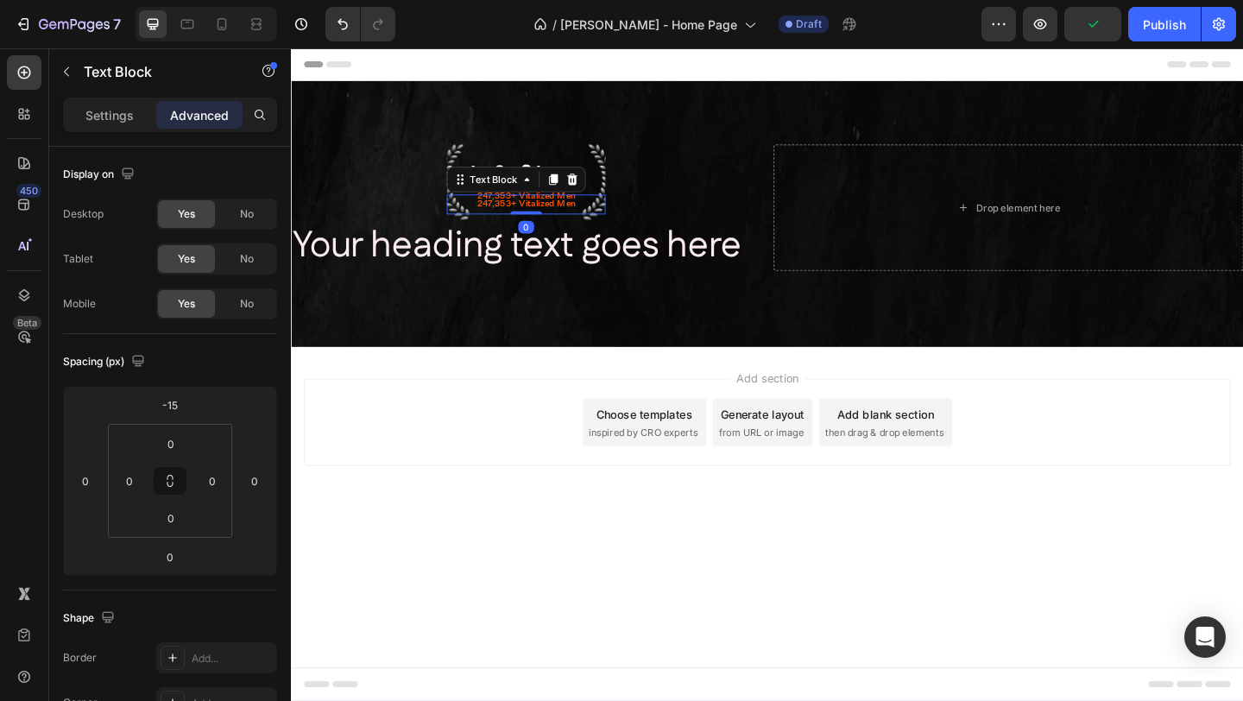
click at [571, 218] on p "247,353+ Vitalized Men" at bounding box center [546, 218] width 169 height 18
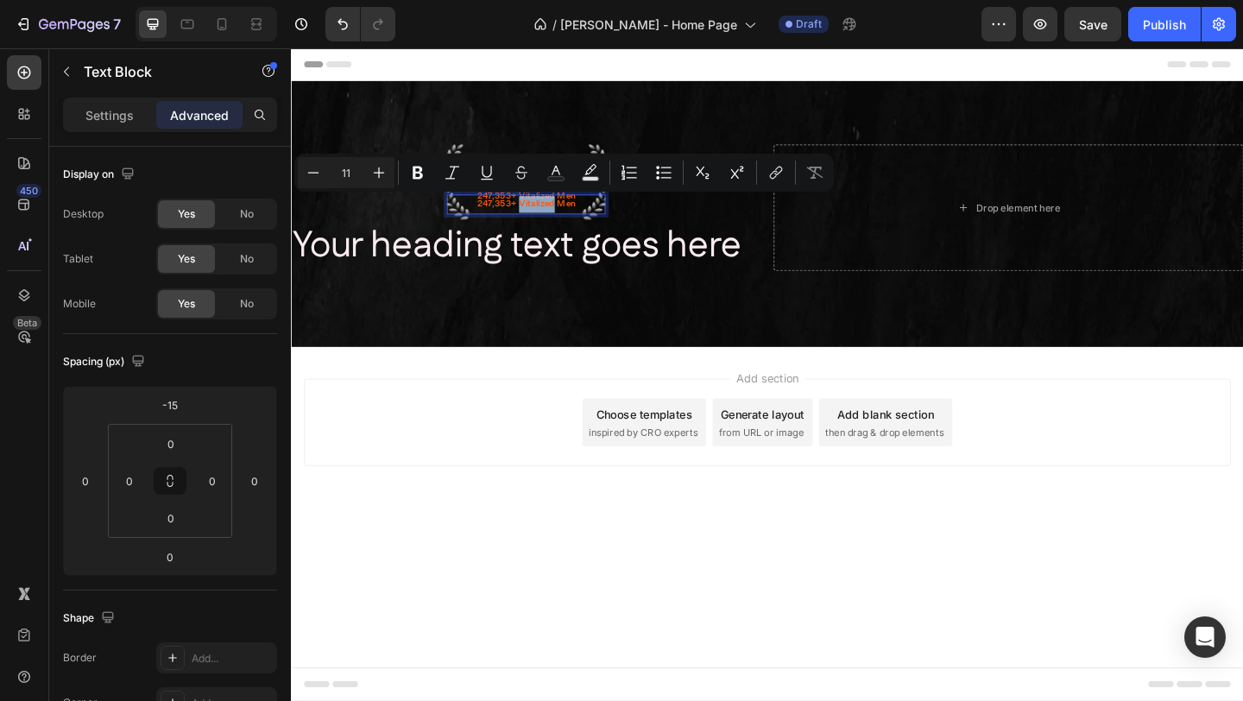
click at [559, 219] on p "247,353+ Vitalized Men" at bounding box center [546, 218] width 169 height 18
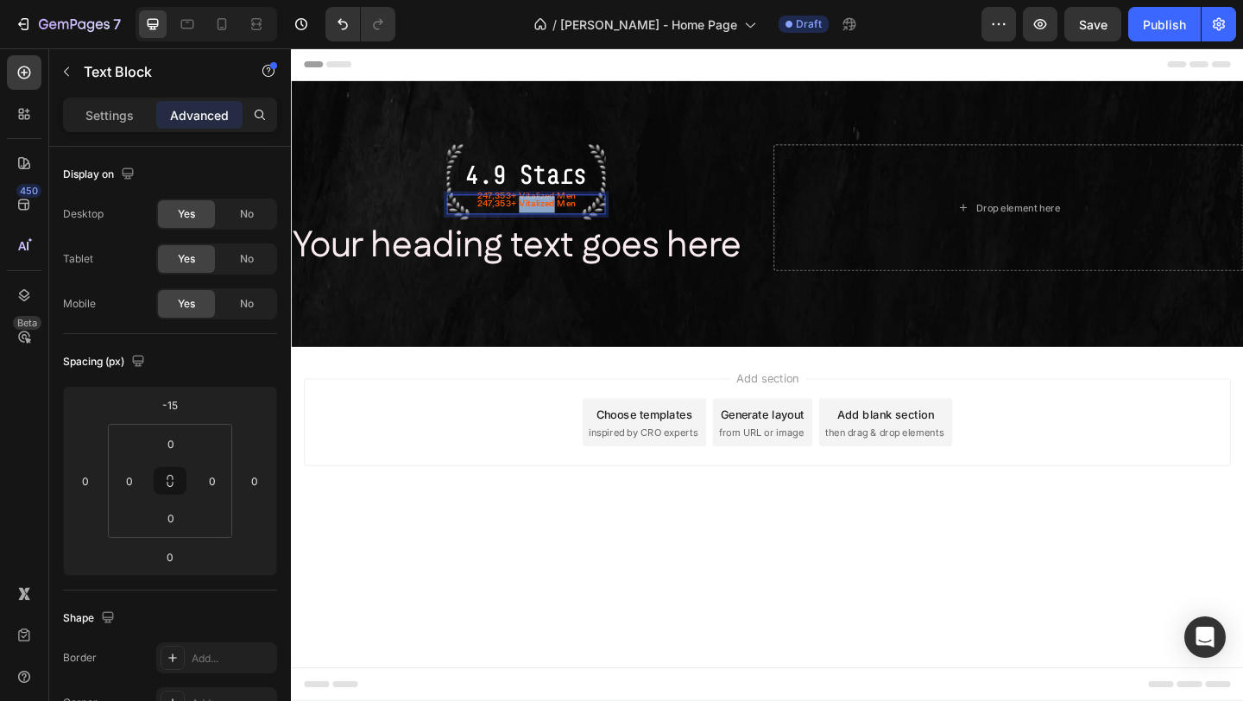
click at [559, 219] on p "247,353+ Vitalized Men" at bounding box center [546, 218] width 169 height 18
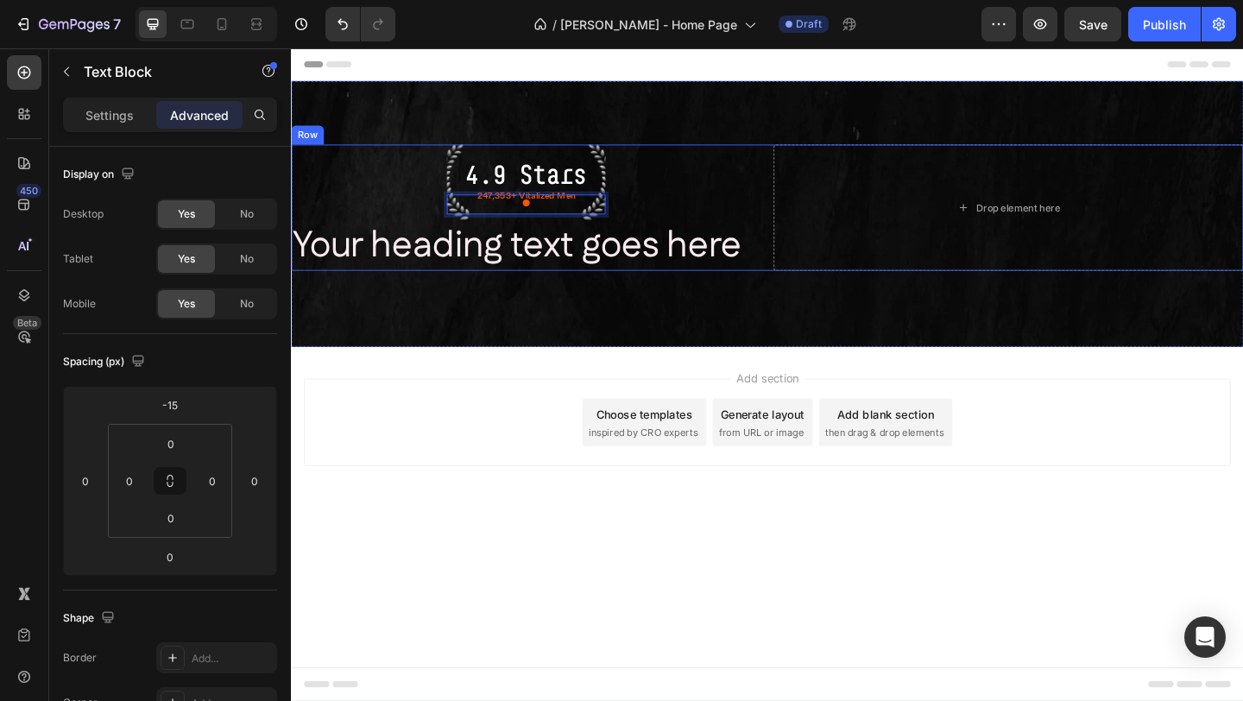
click at [692, 203] on div "4.9 Stars Text Block 247,353+ Vitalized Men Text Block ● Text Block 0 Row Your …" at bounding box center [546, 221] width 511 height 137
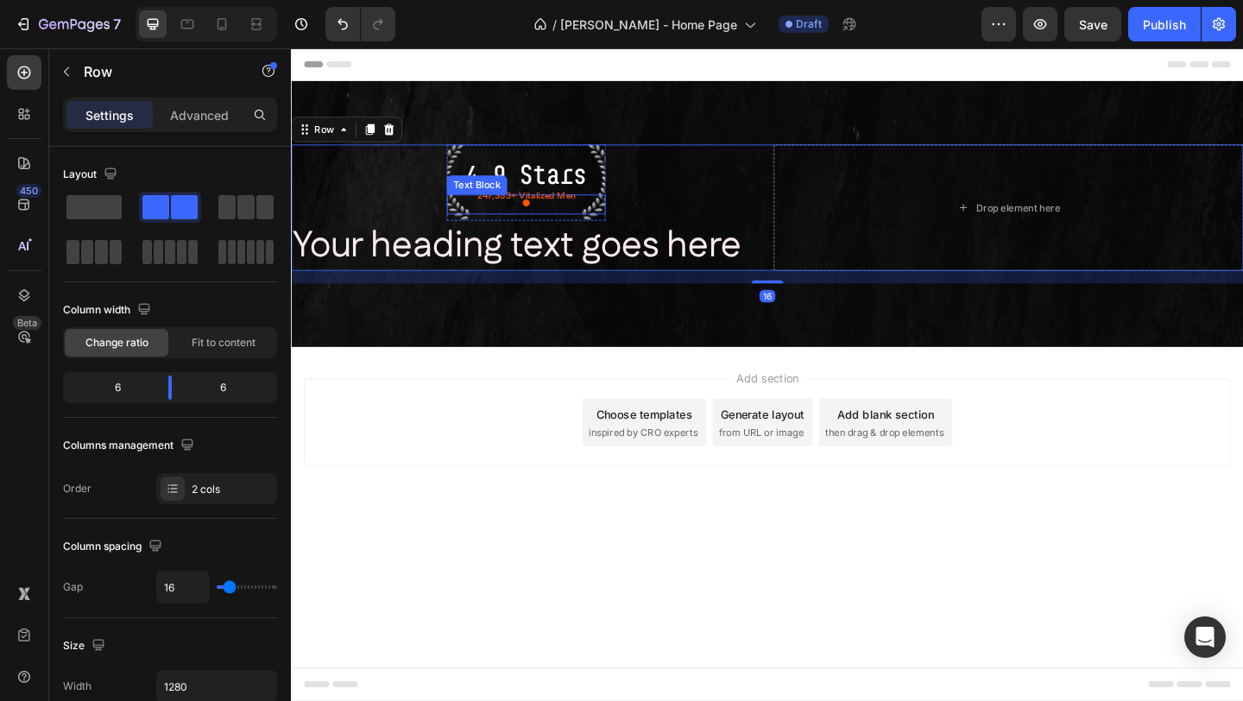
click at [573, 215] on p "●" at bounding box center [546, 218] width 169 height 18
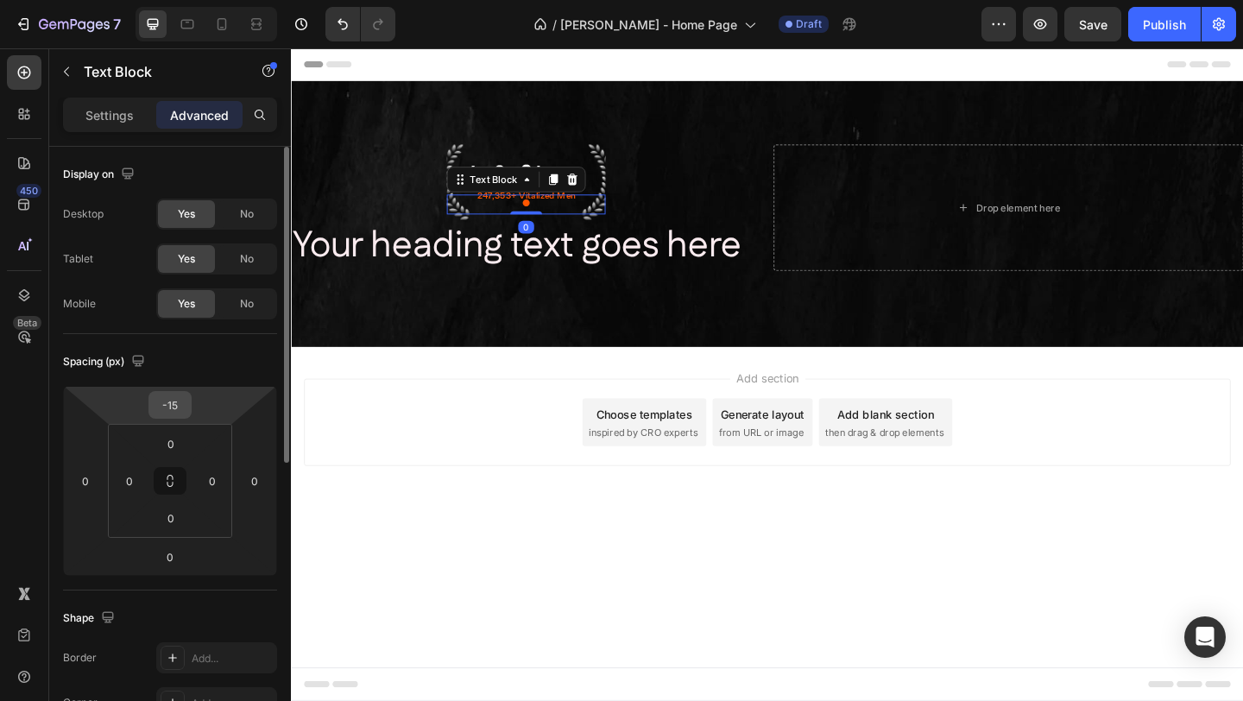
click at [184, 411] on input "-15" at bounding box center [170, 405] width 35 height 26
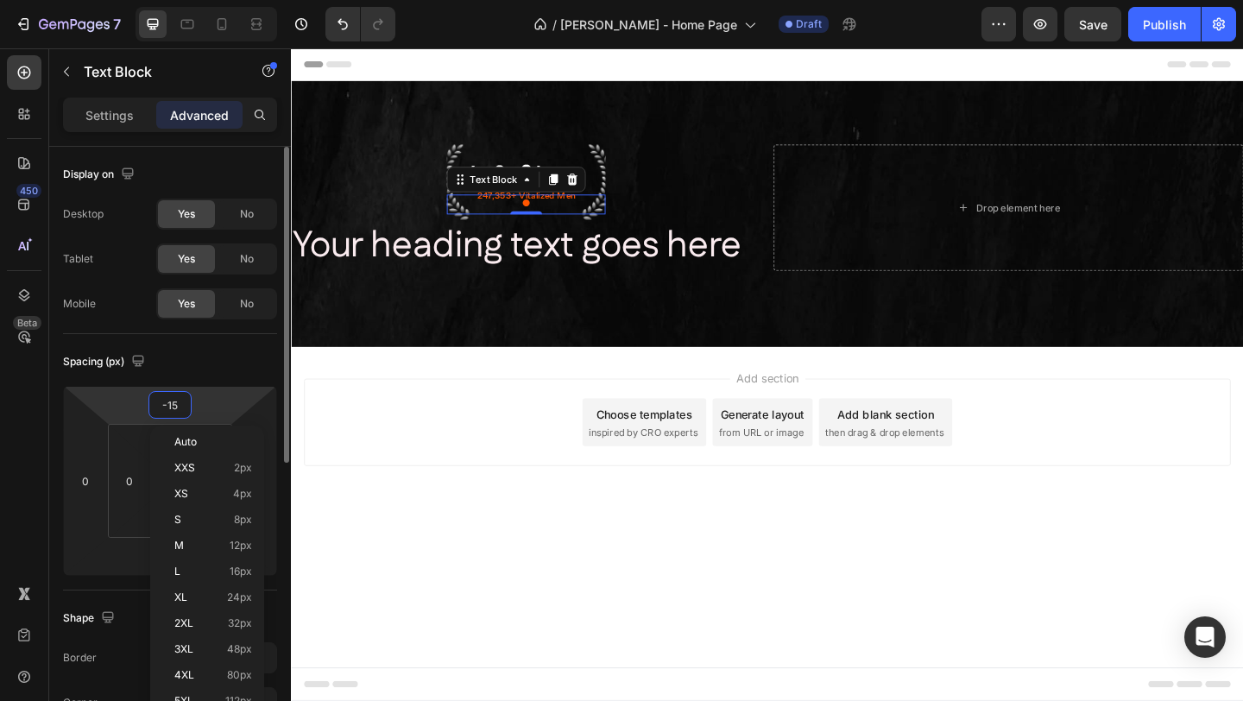
type input "-1"
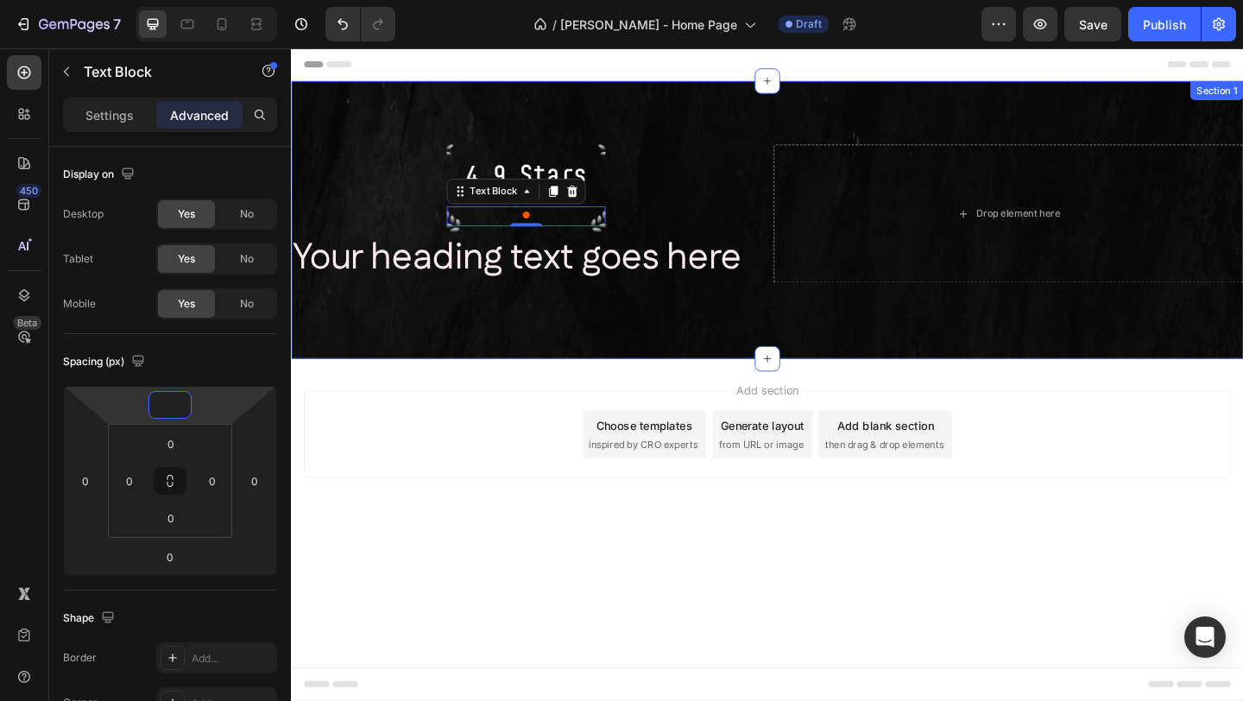
click at [702, 279] on h2 "Your heading text goes here" at bounding box center [546, 276] width 511 height 55
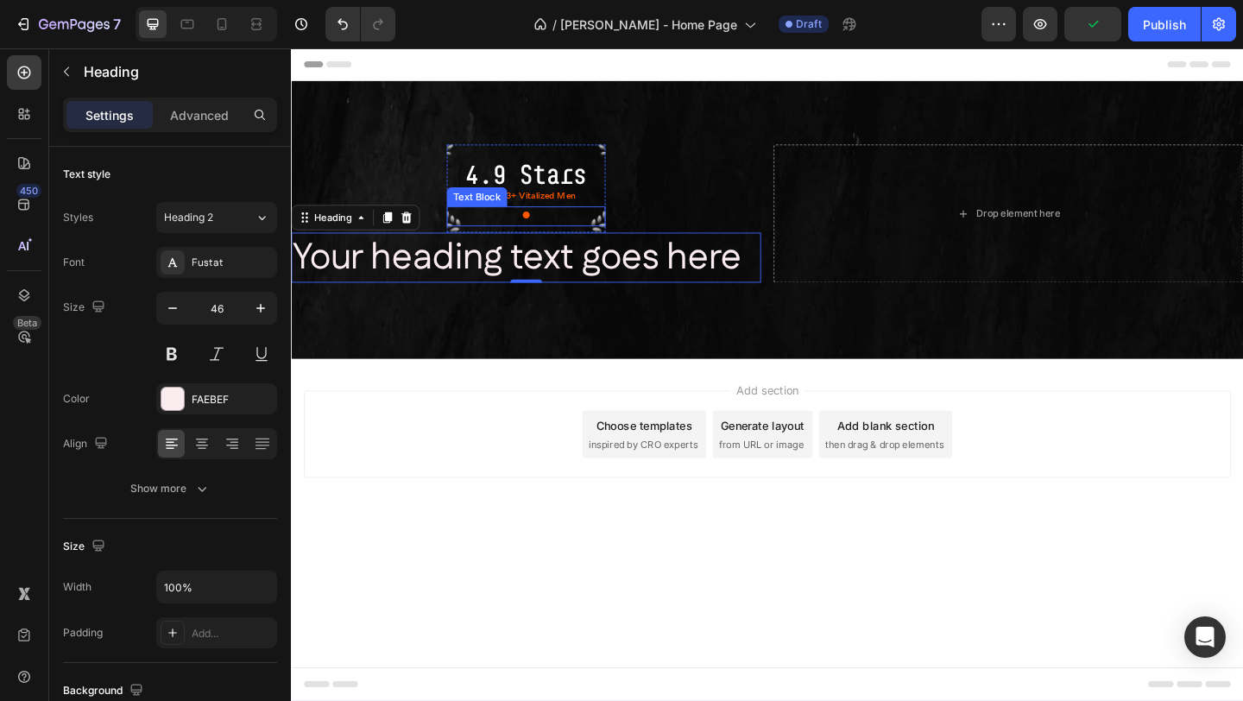
click at [534, 230] on p "●" at bounding box center [546, 231] width 169 height 18
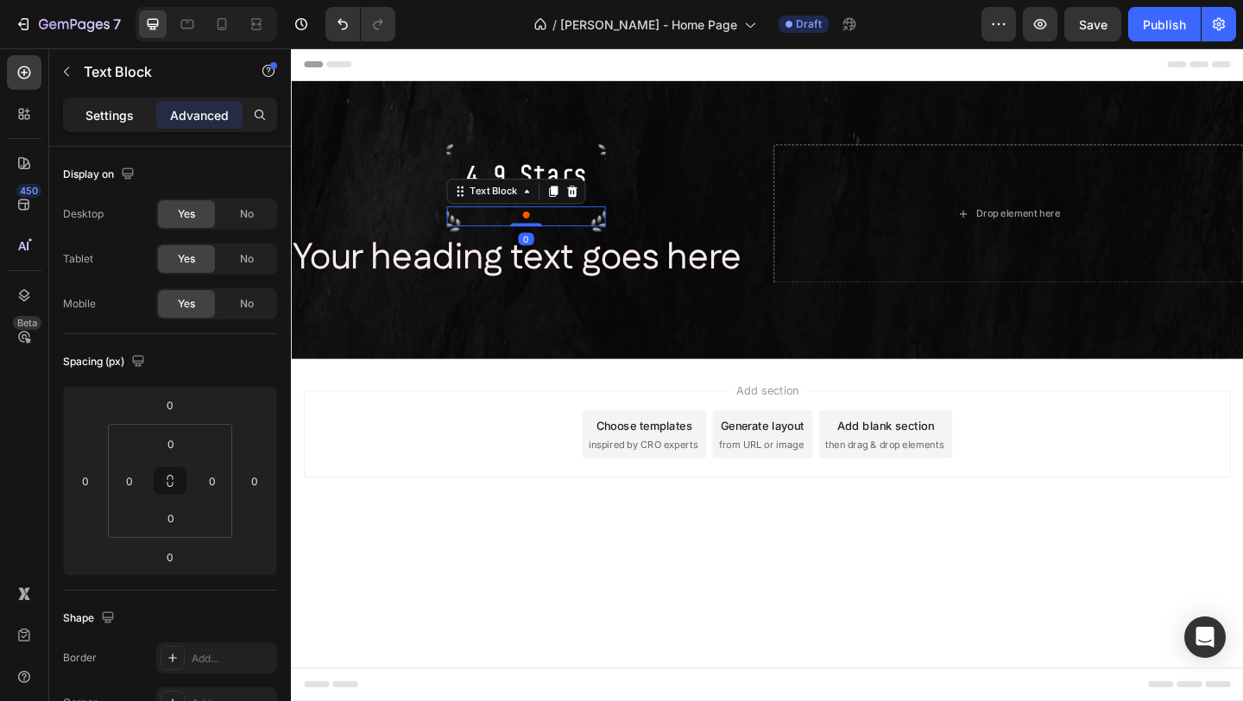
click at [124, 110] on p "Settings" at bounding box center [109, 115] width 48 height 18
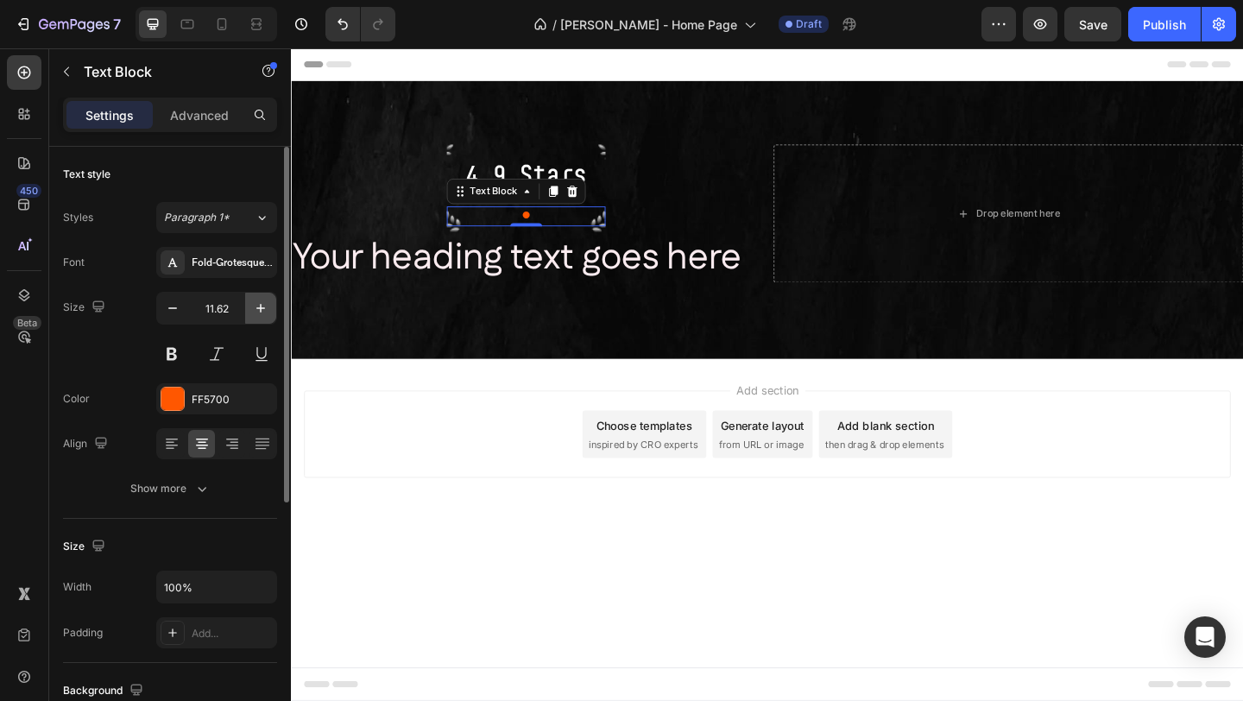
click at [259, 309] on icon "button" at bounding box center [260, 308] width 17 height 17
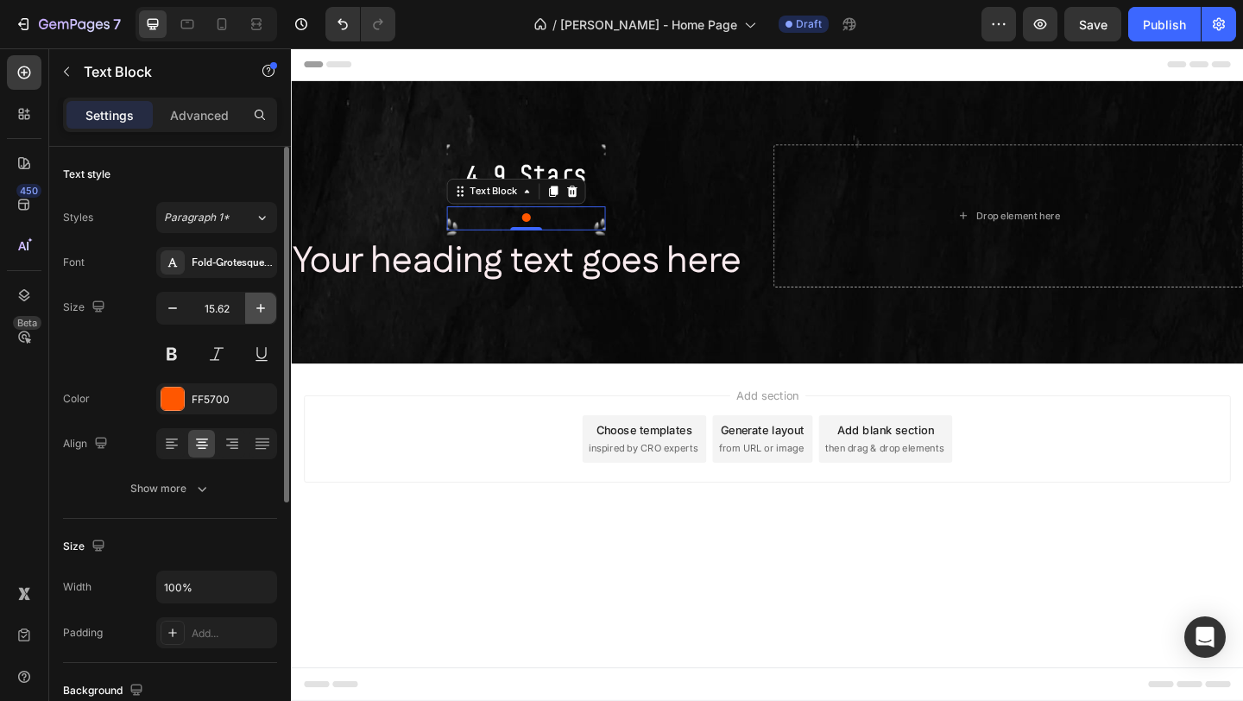
click at [259, 309] on icon "button" at bounding box center [260, 308] width 17 height 17
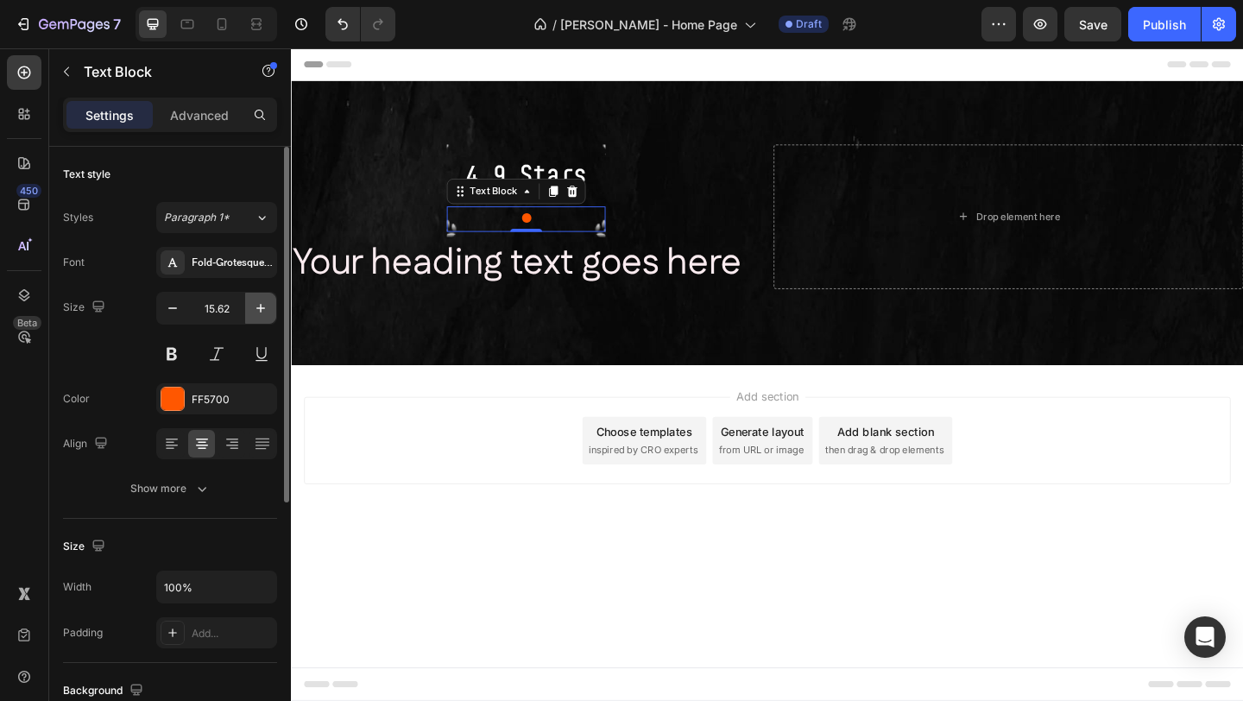
click at [259, 309] on icon "button" at bounding box center [260, 308] width 17 height 17
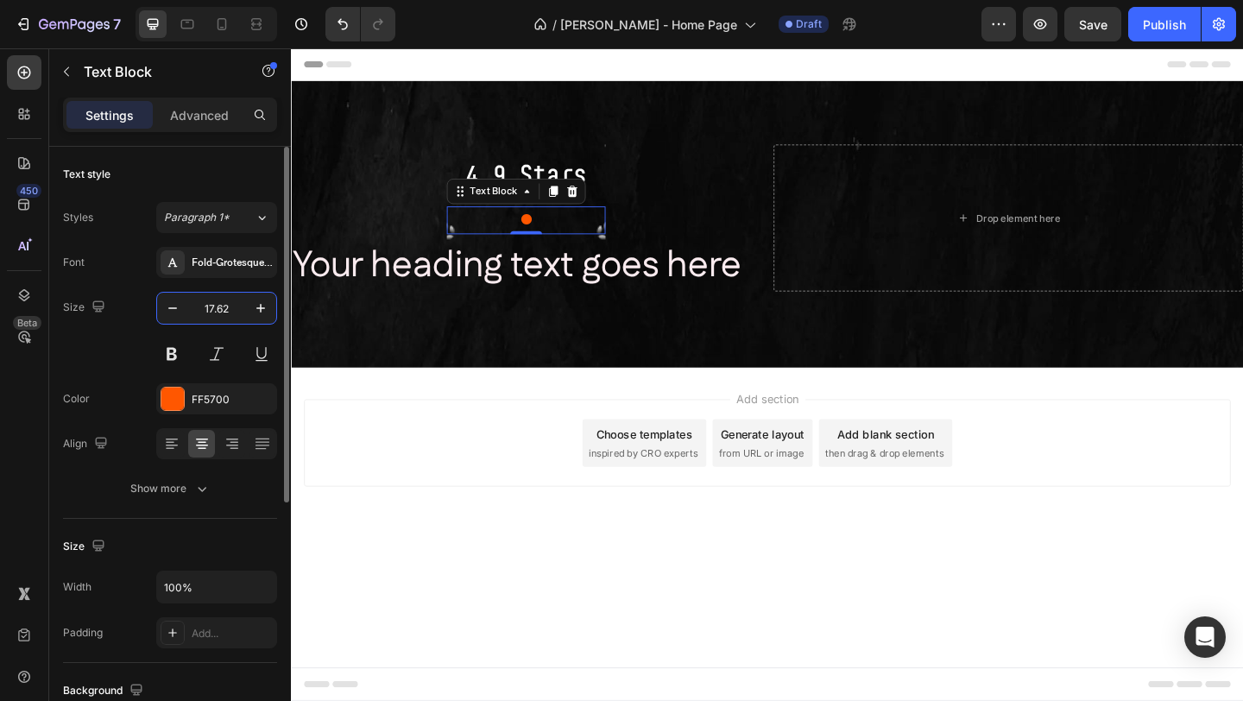
click at [228, 311] on input "17.62" at bounding box center [216, 308] width 57 height 31
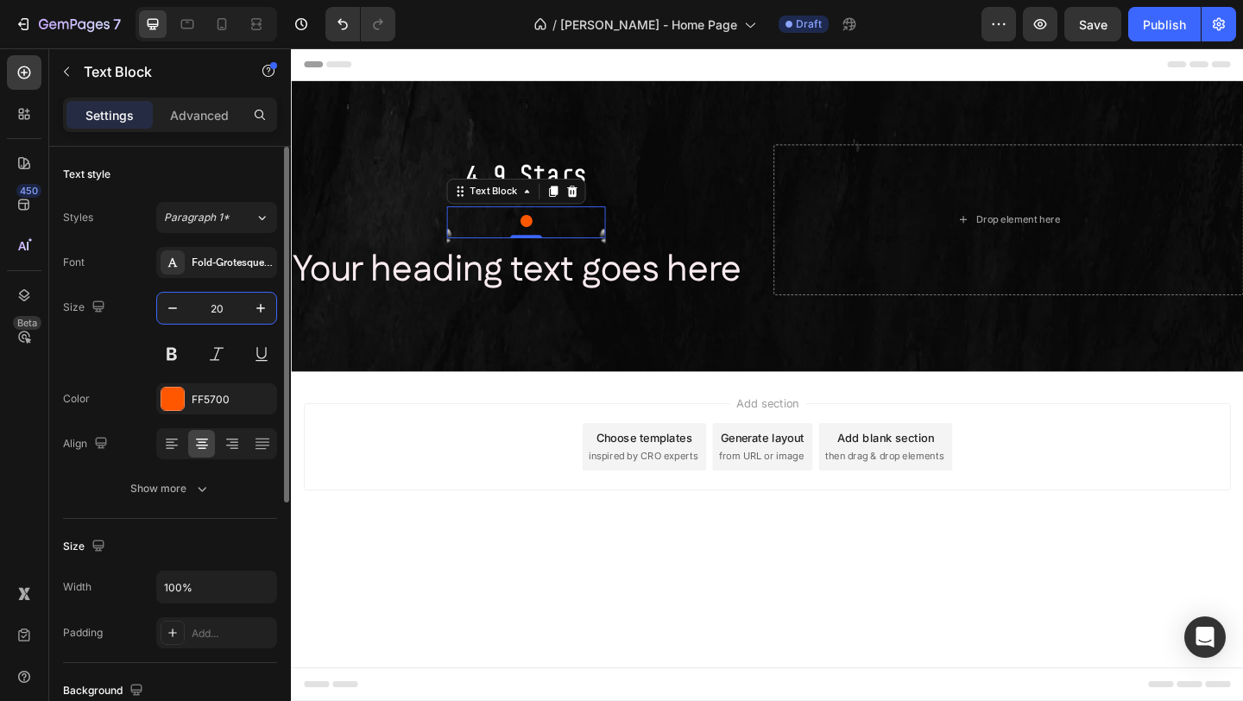
type input "20"
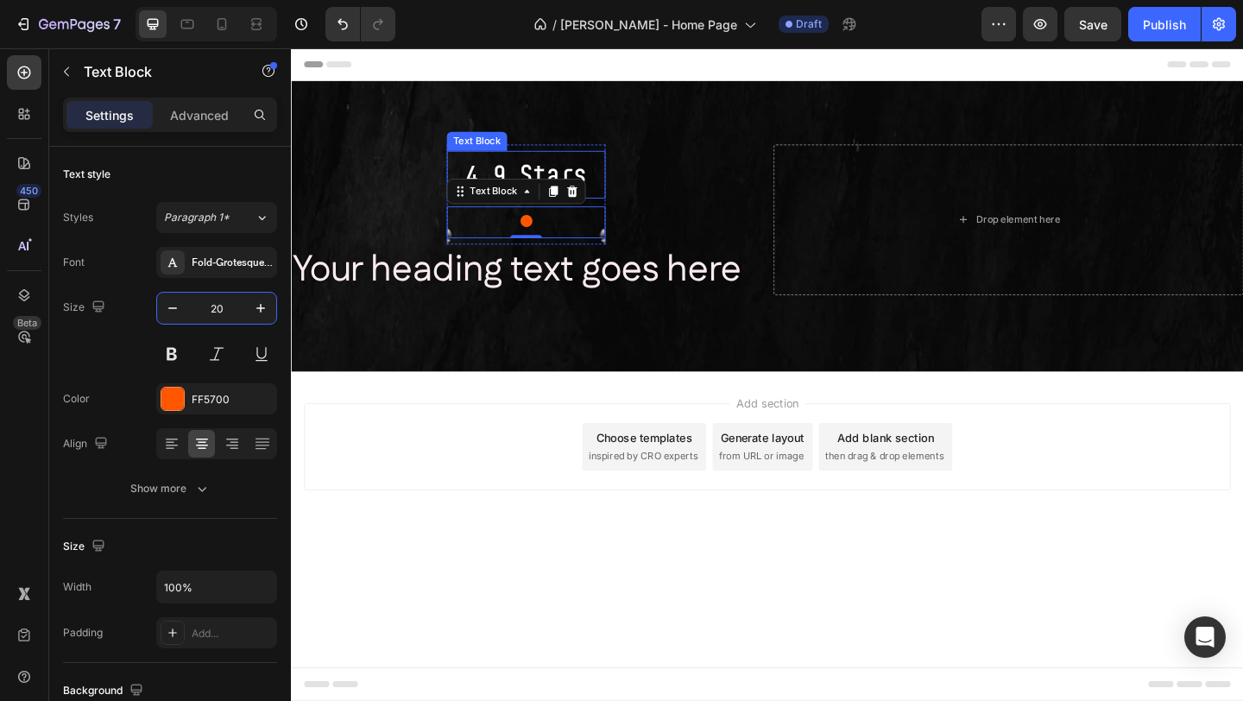
click at [622, 166] on p "4.9 Stars" at bounding box center [546, 185] width 169 height 48
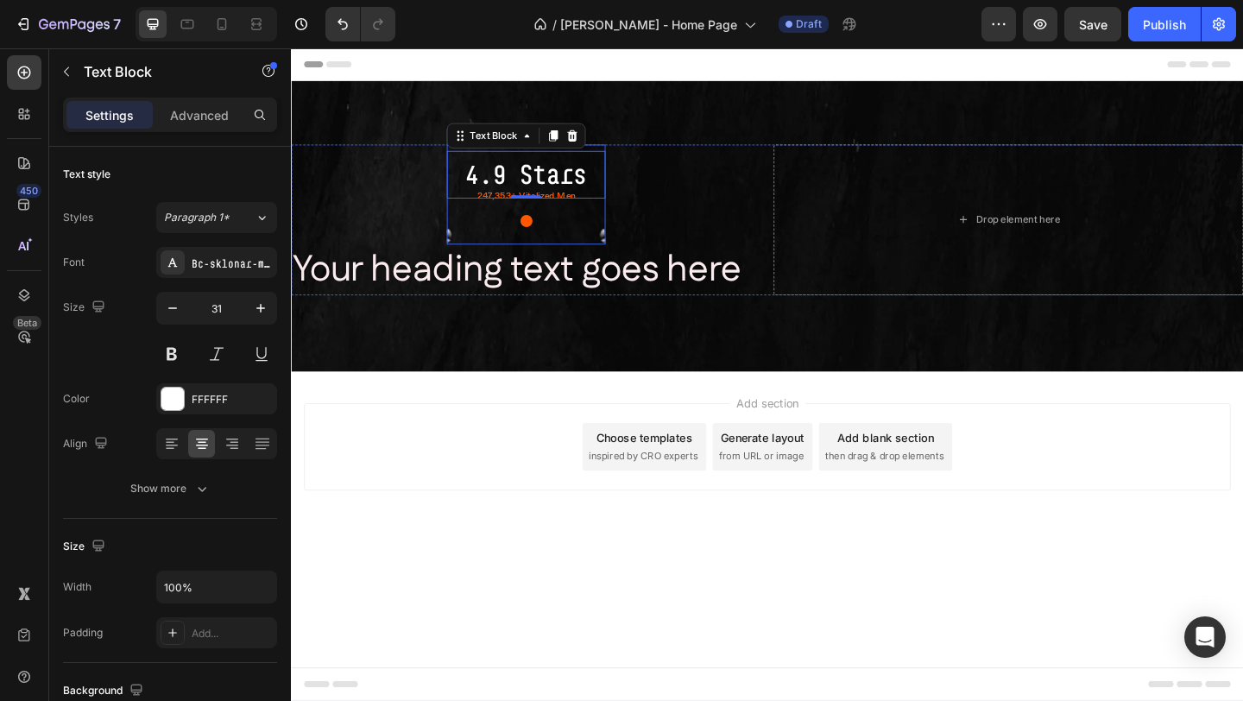
click at [620, 154] on div "4.9 Stars Text Block 0 247,353+ Vitalized Men Text Block ● Text Block Row" at bounding box center [546, 207] width 173 height 109
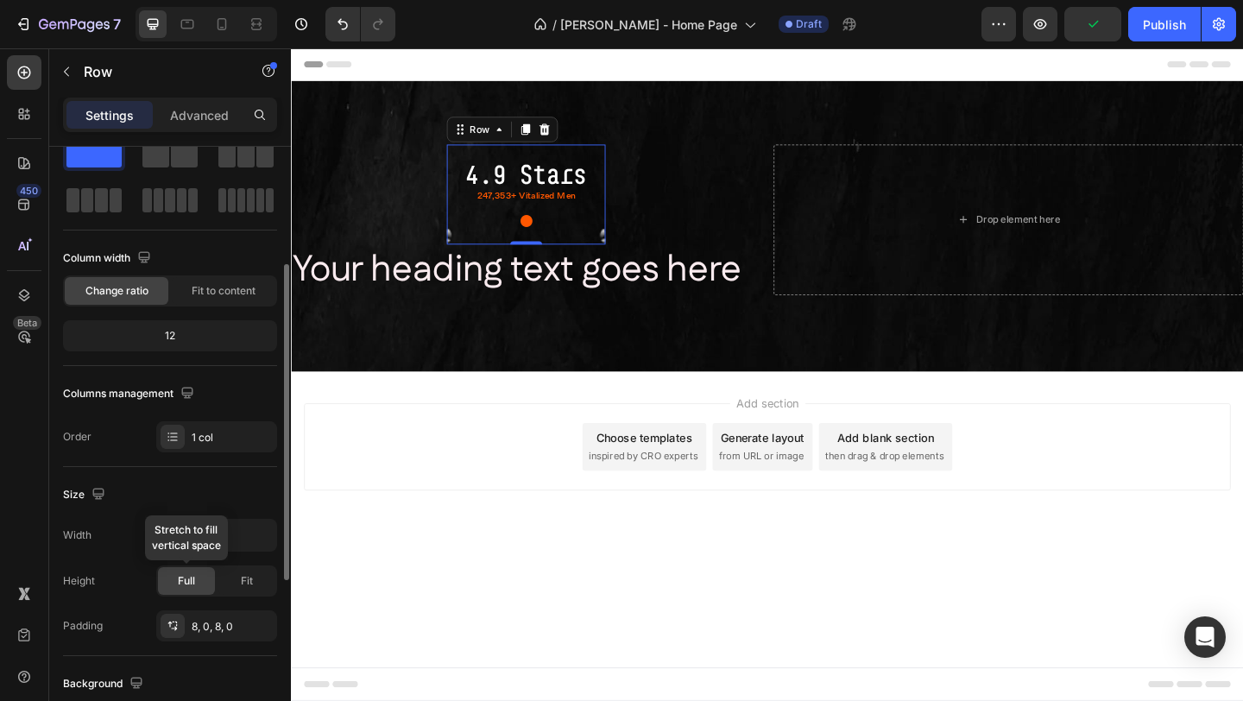
scroll to position [111, 0]
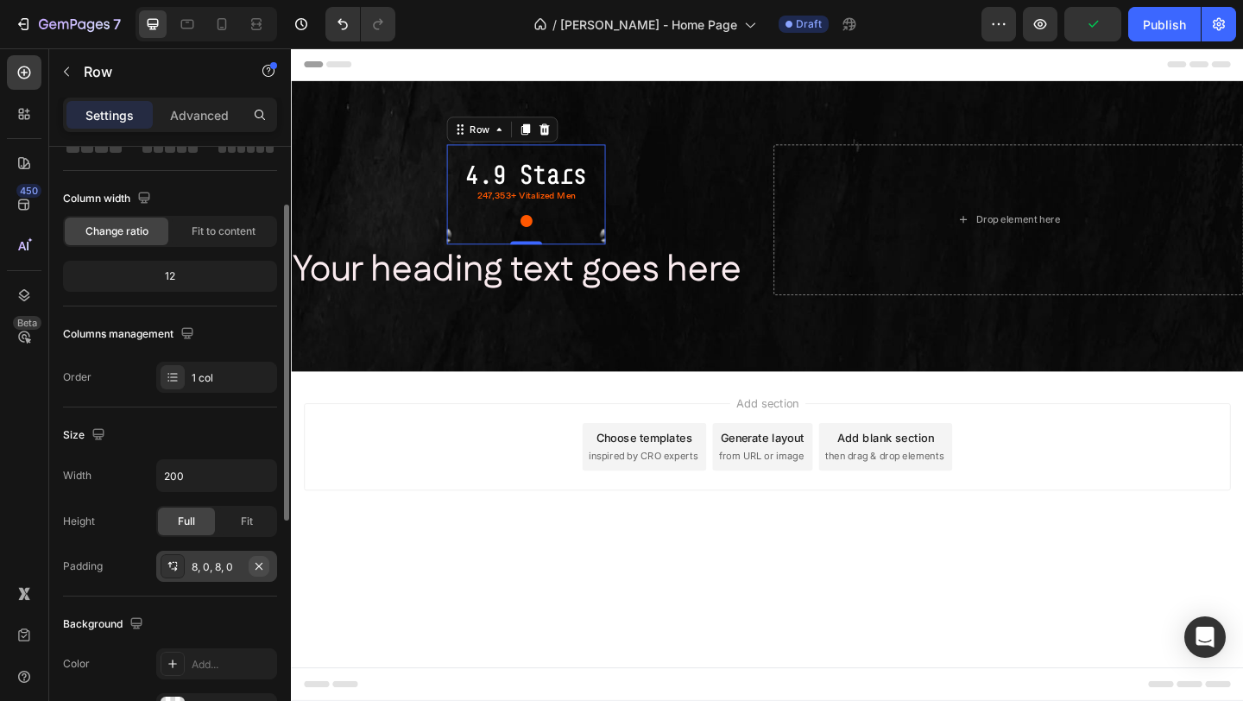
click at [260, 565] on icon "button" at bounding box center [259, 566] width 14 height 14
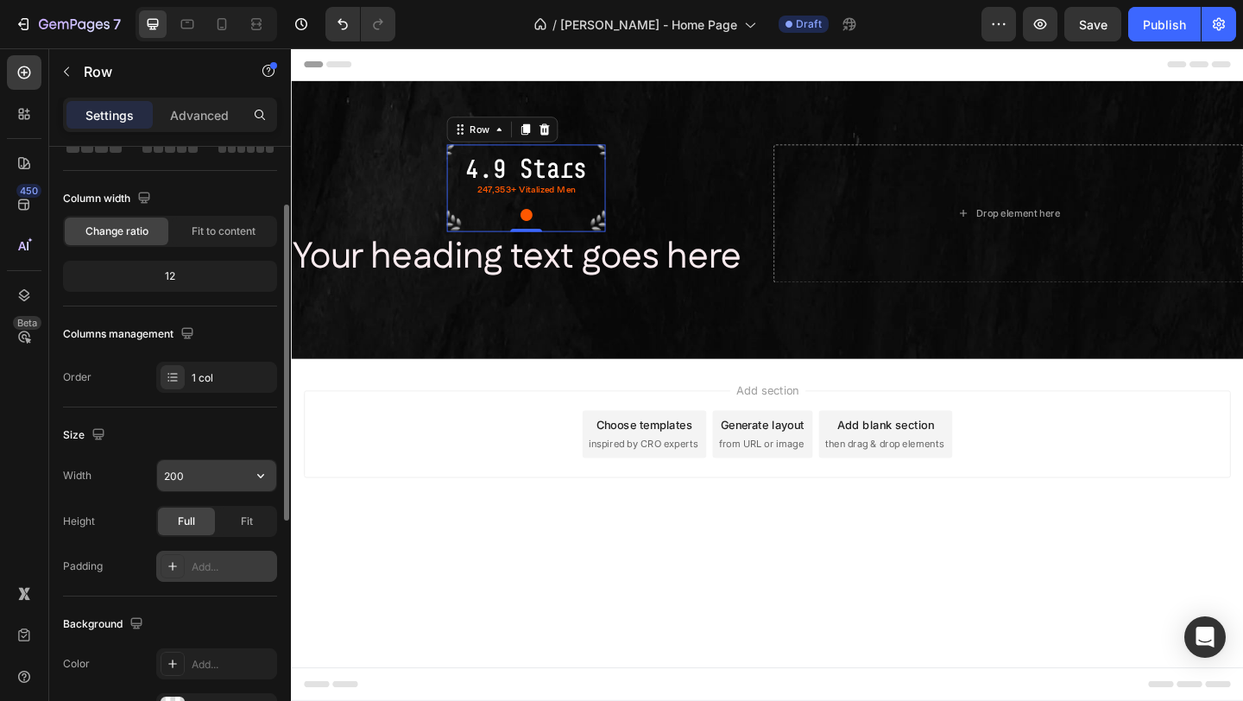
click at [194, 481] on input "200" at bounding box center [216, 475] width 119 height 31
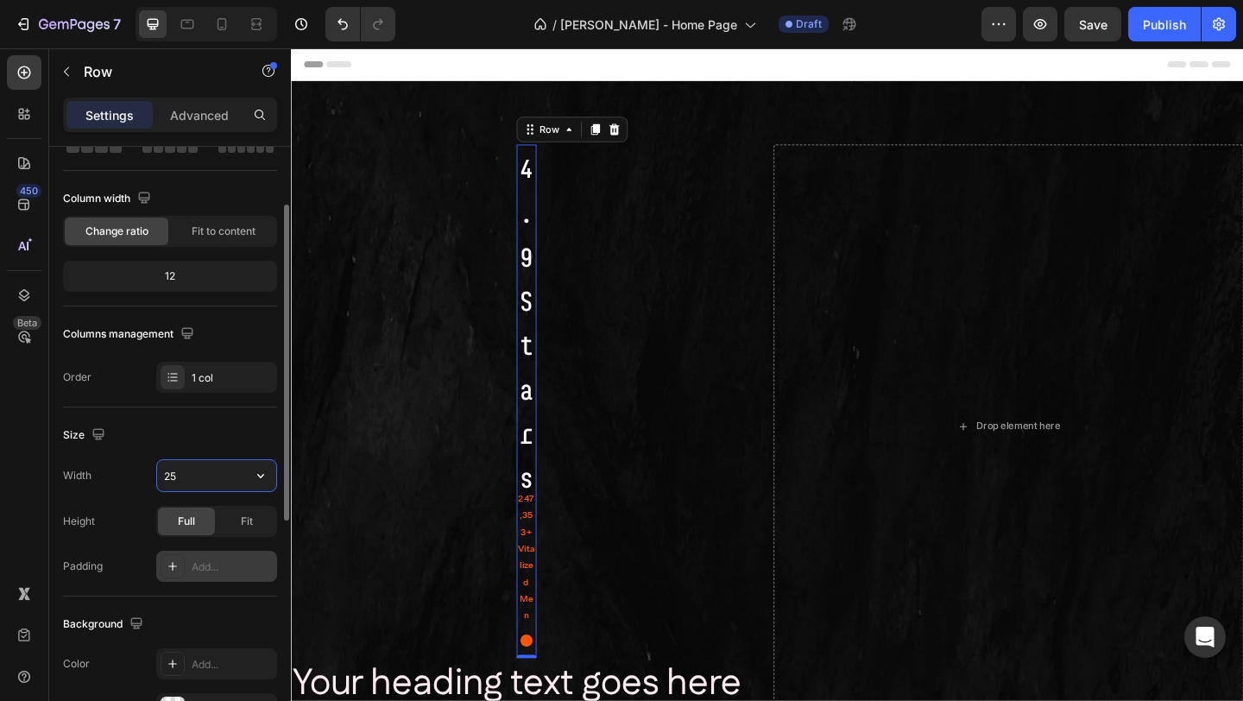
type input "250"
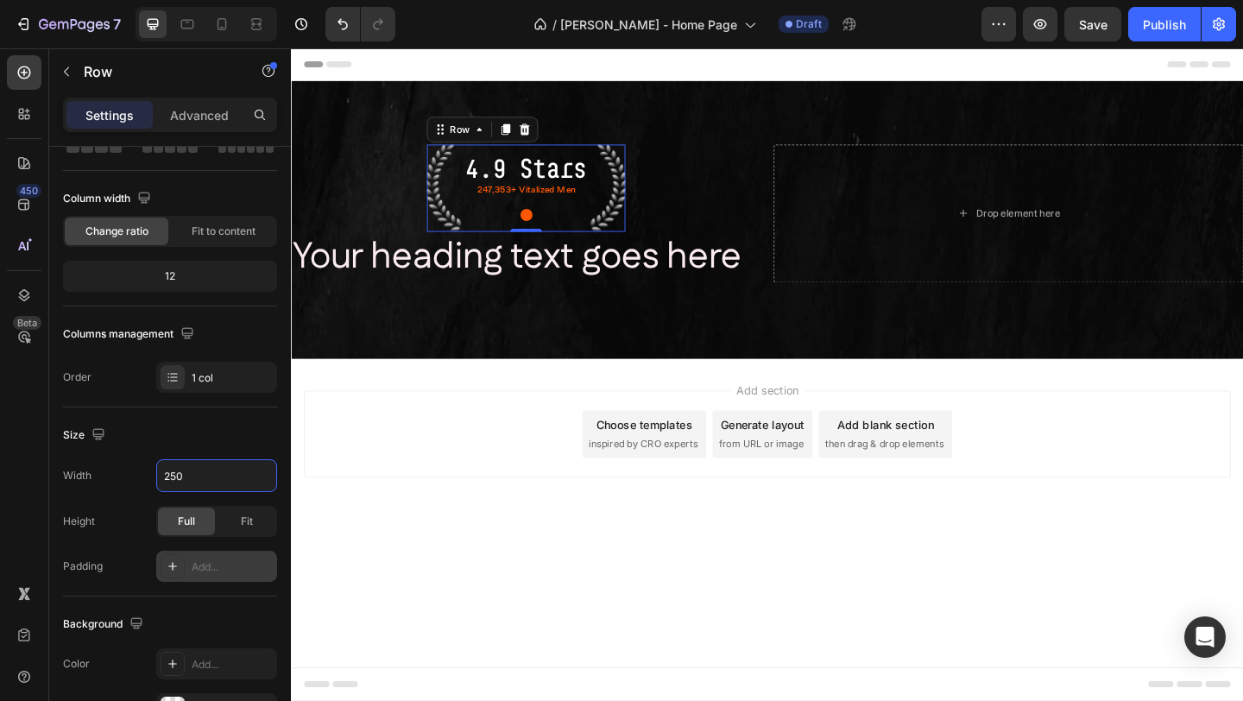
click at [590, 434] on div "Add section Choose templates inspired by CRO experts Generate layout from URL o…" at bounding box center [809, 467] width 1008 height 95
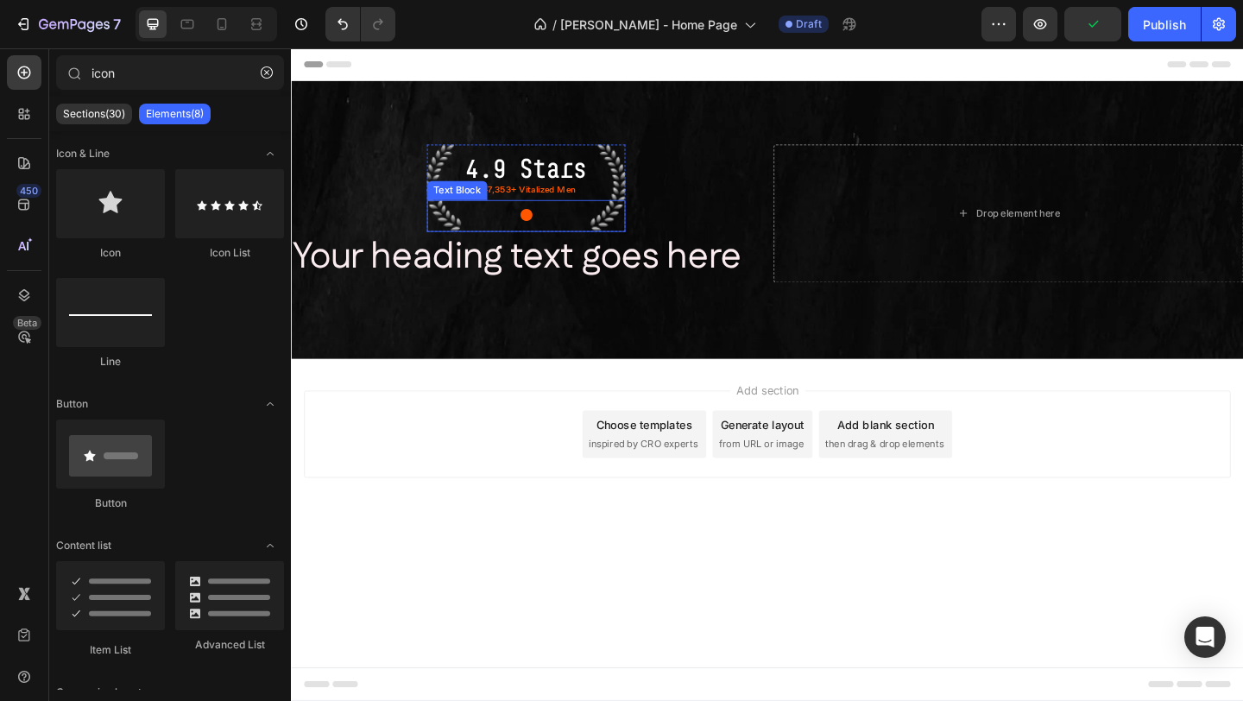
click at [557, 228] on p "●" at bounding box center [546, 230] width 212 height 31
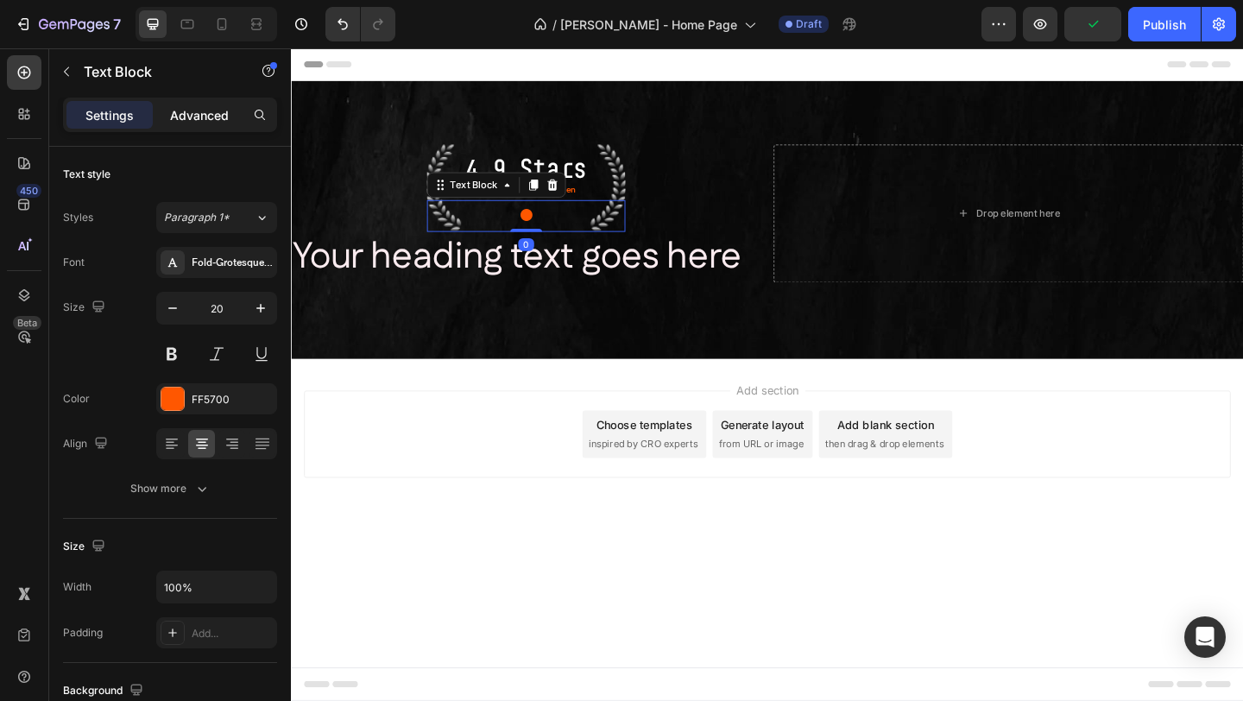
click at [174, 127] on div "Advanced" at bounding box center [199, 115] width 86 height 28
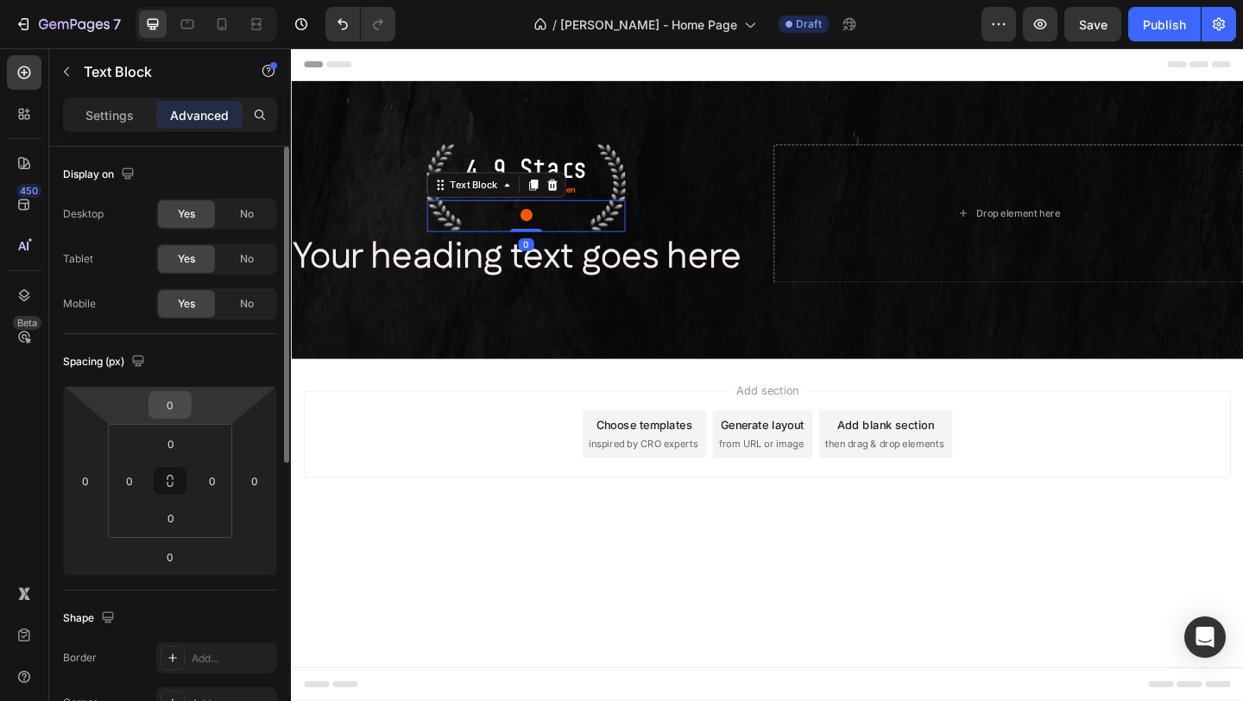
click at [180, 408] on input "0" at bounding box center [170, 405] width 35 height 26
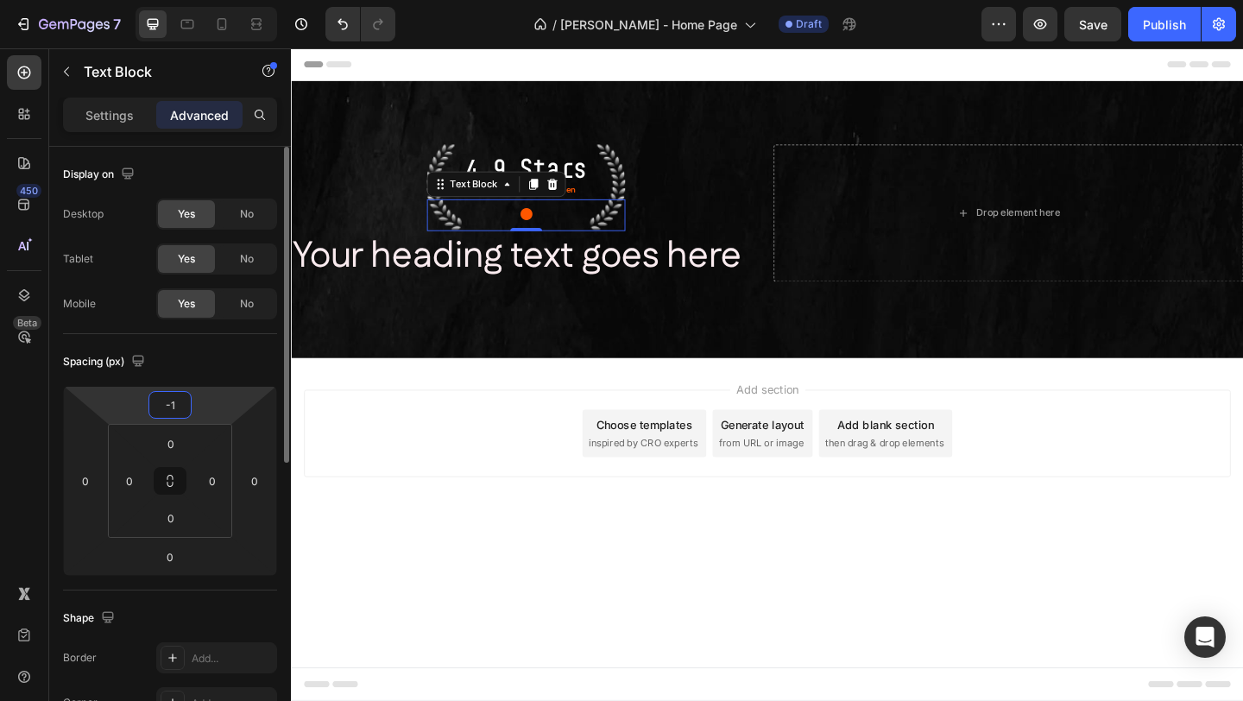
type input "-10"
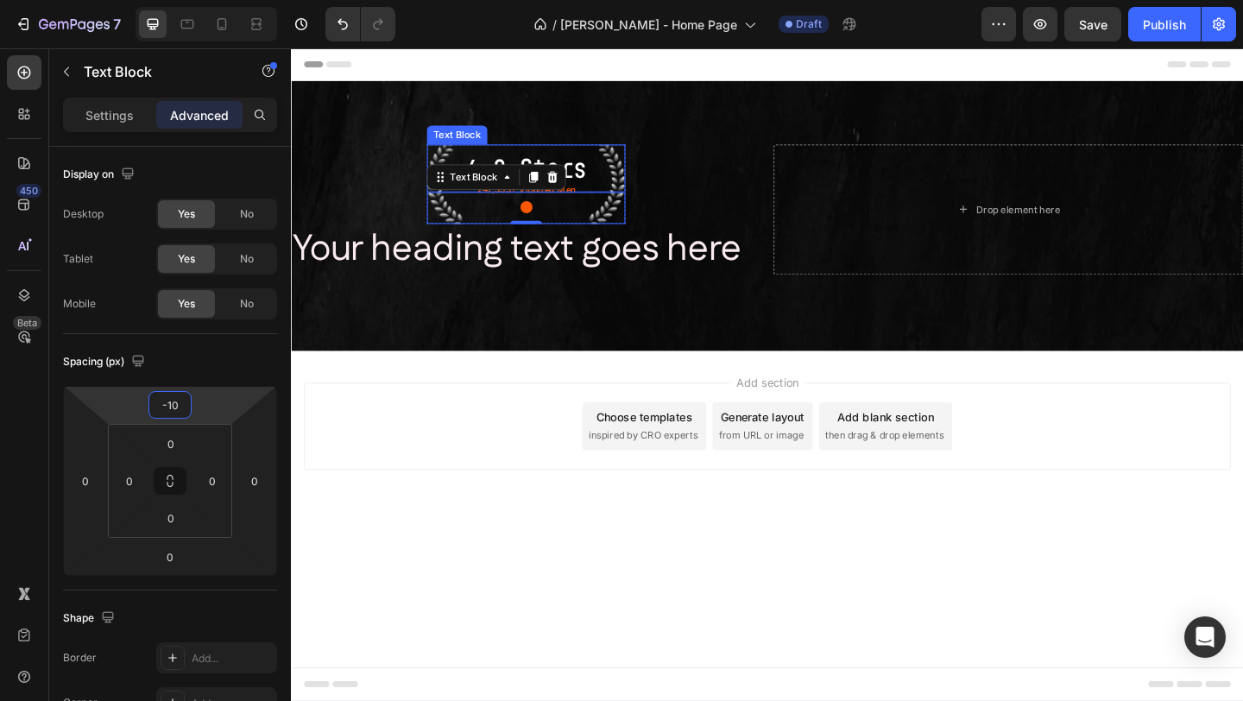
click at [636, 174] on p "4.9 Stars" at bounding box center [546, 179] width 212 height 48
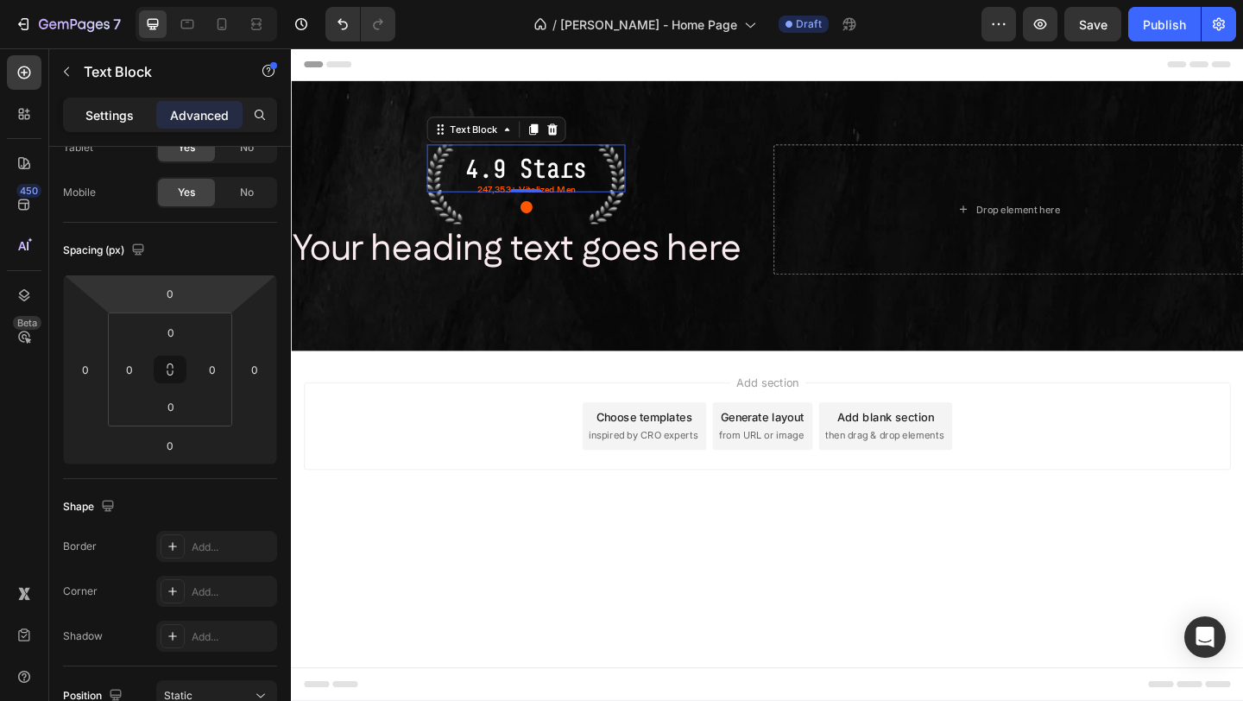
click at [103, 117] on p "Settings" at bounding box center [109, 115] width 48 height 18
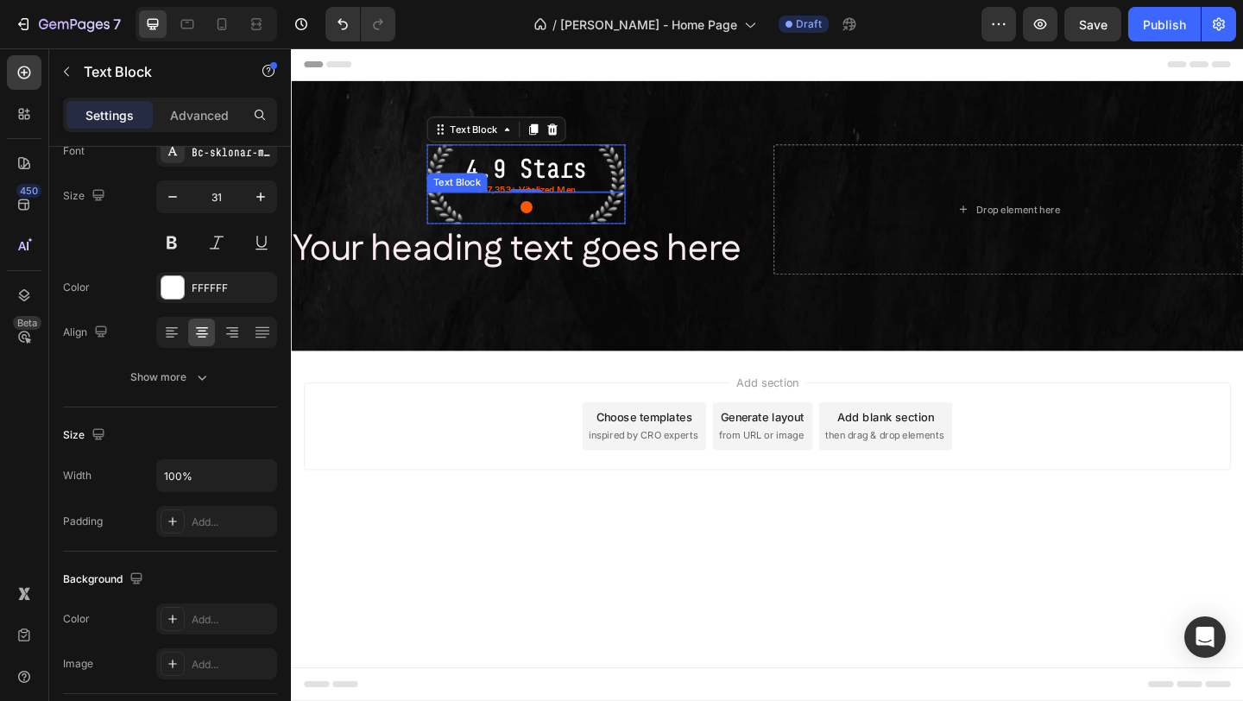
click at [456, 220] on p "●" at bounding box center [546, 221] width 212 height 31
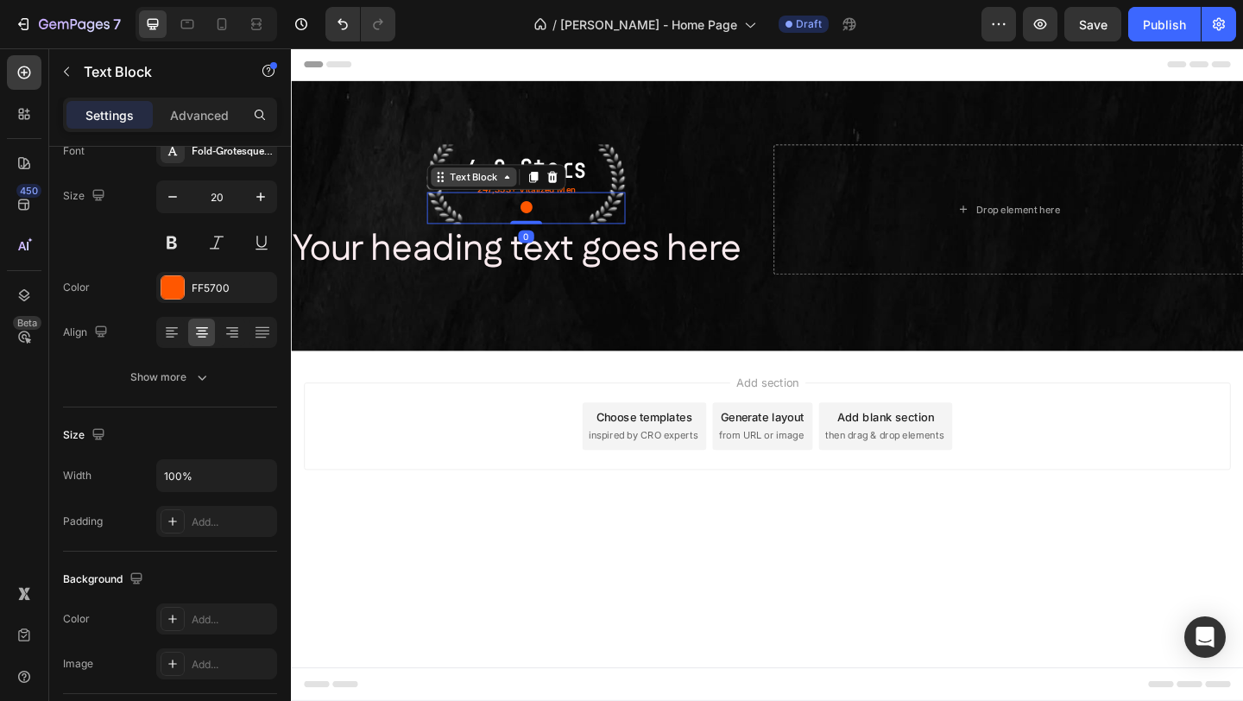
click at [461, 196] on div "Text Block" at bounding box center [489, 188] width 93 height 21
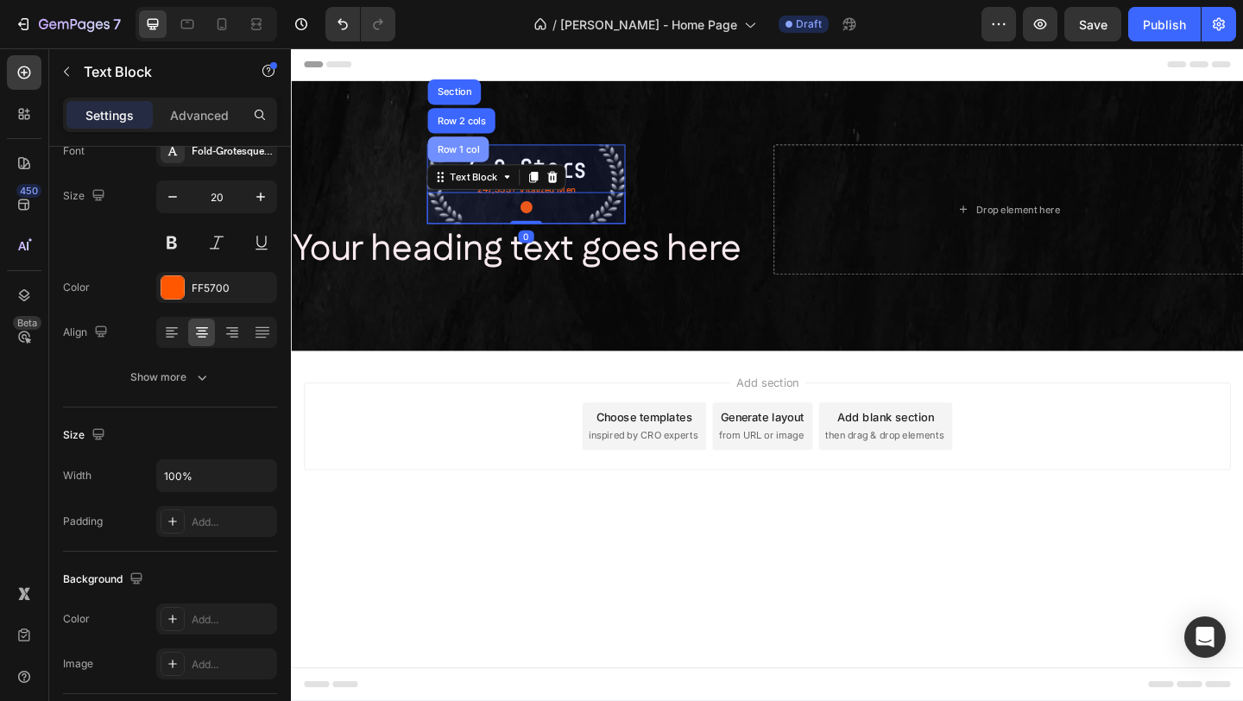
click at [469, 158] on div "Row 1 col" at bounding box center [472, 158] width 53 height 10
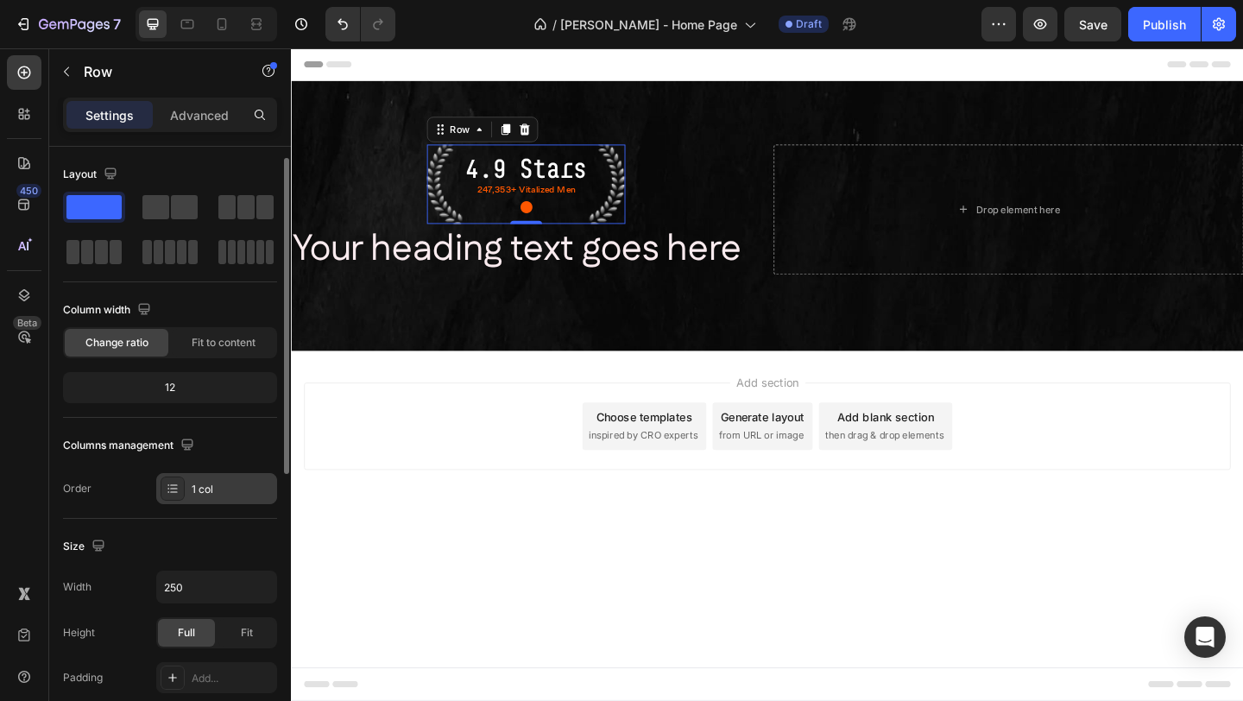
scroll to position [78, 0]
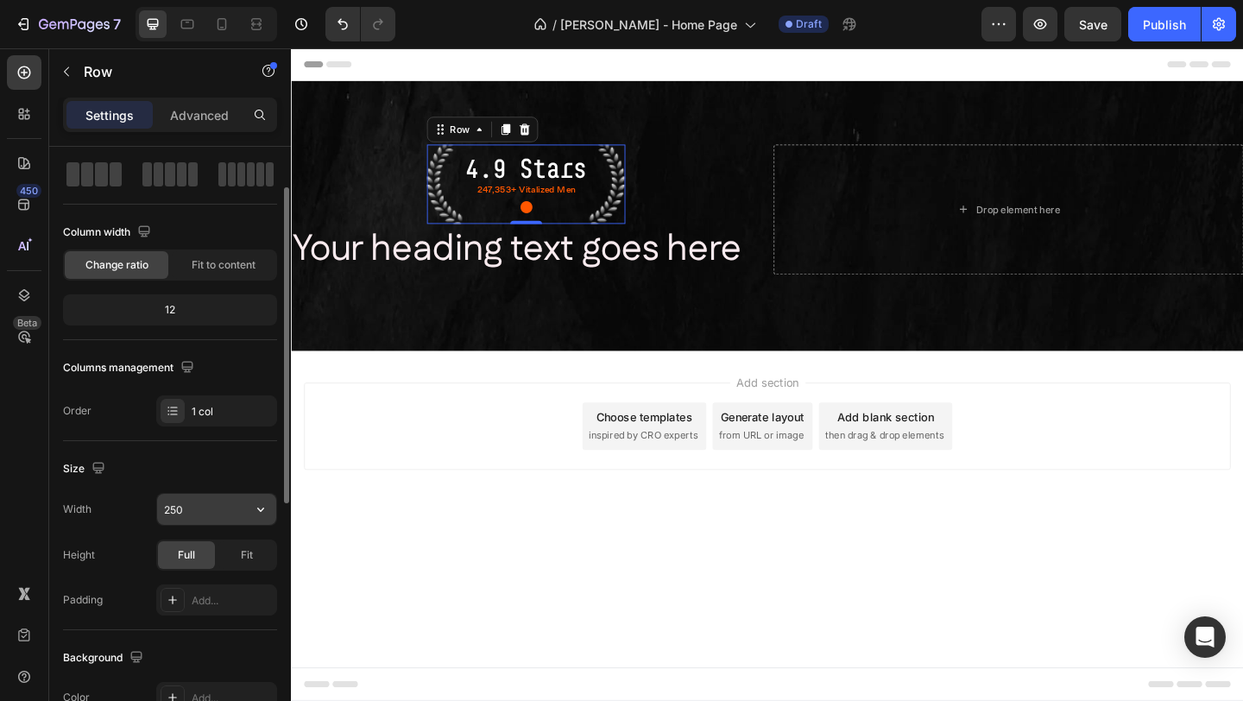
click at [201, 510] on input "250" at bounding box center [216, 509] width 119 height 31
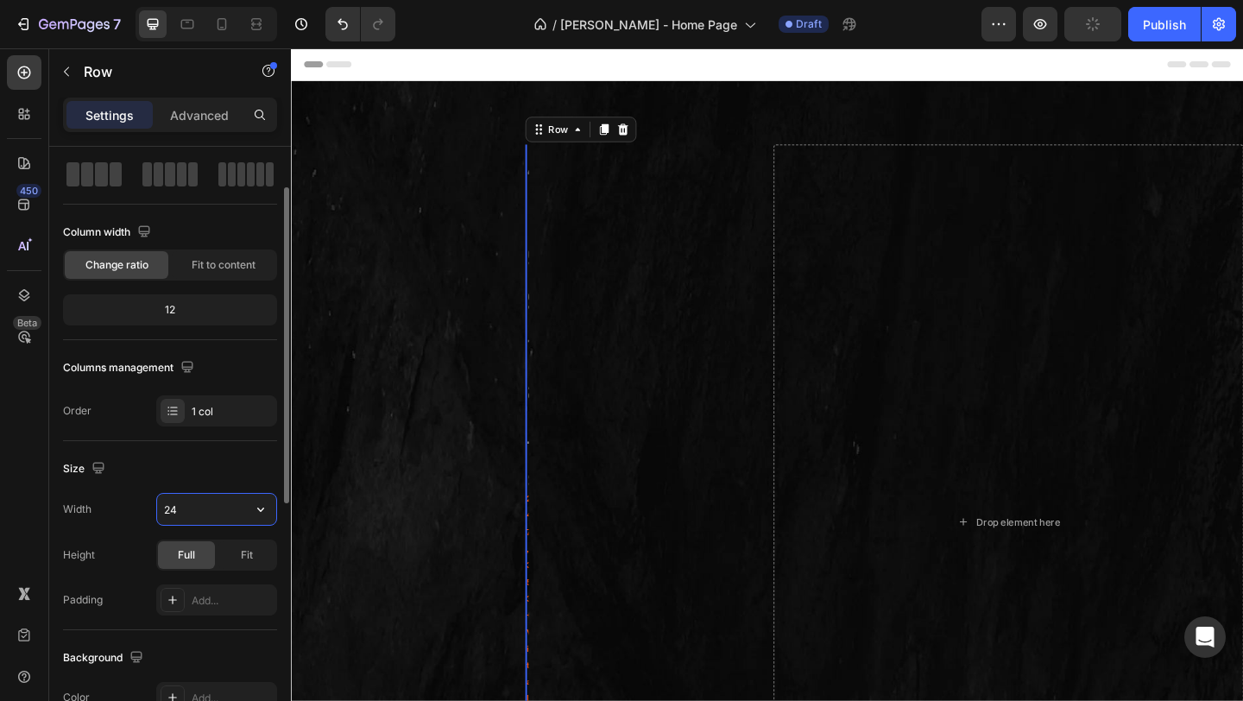
type input "240"
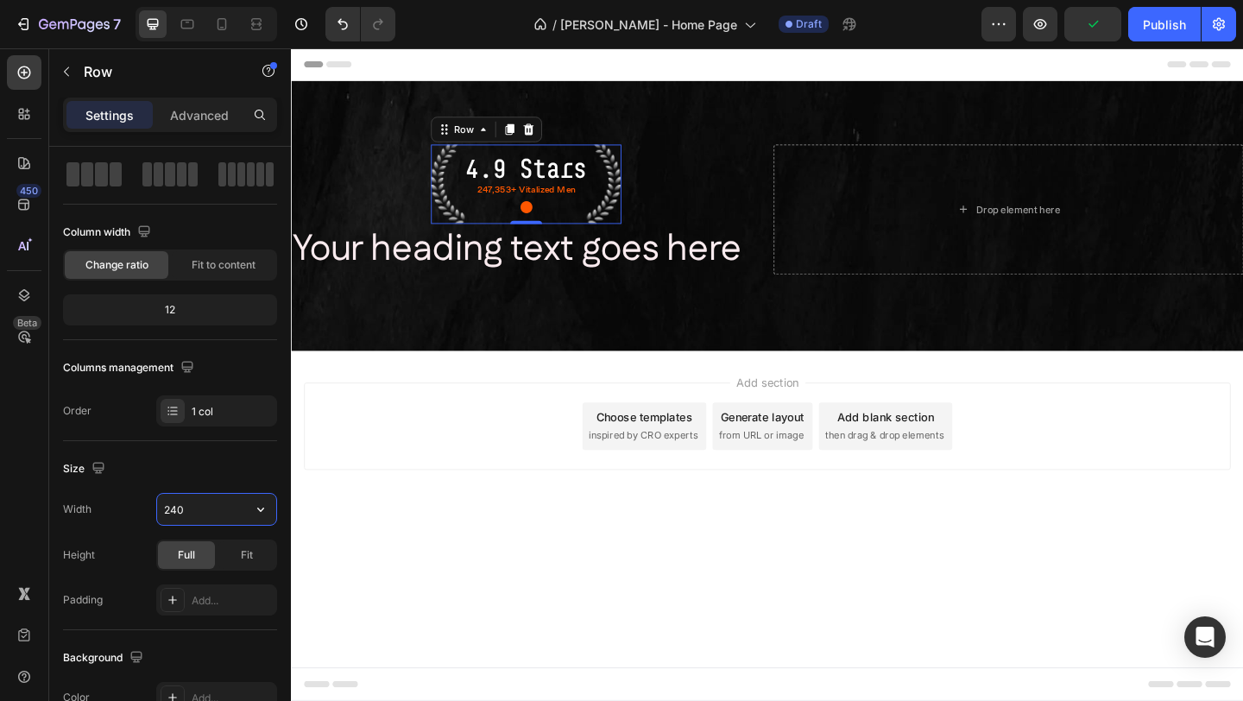
click at [443, 575] on div "Add section Choose templates inspired by CRO experts Generate layout from URL o…" at bounding box center [809, 483] width 1036 height 212
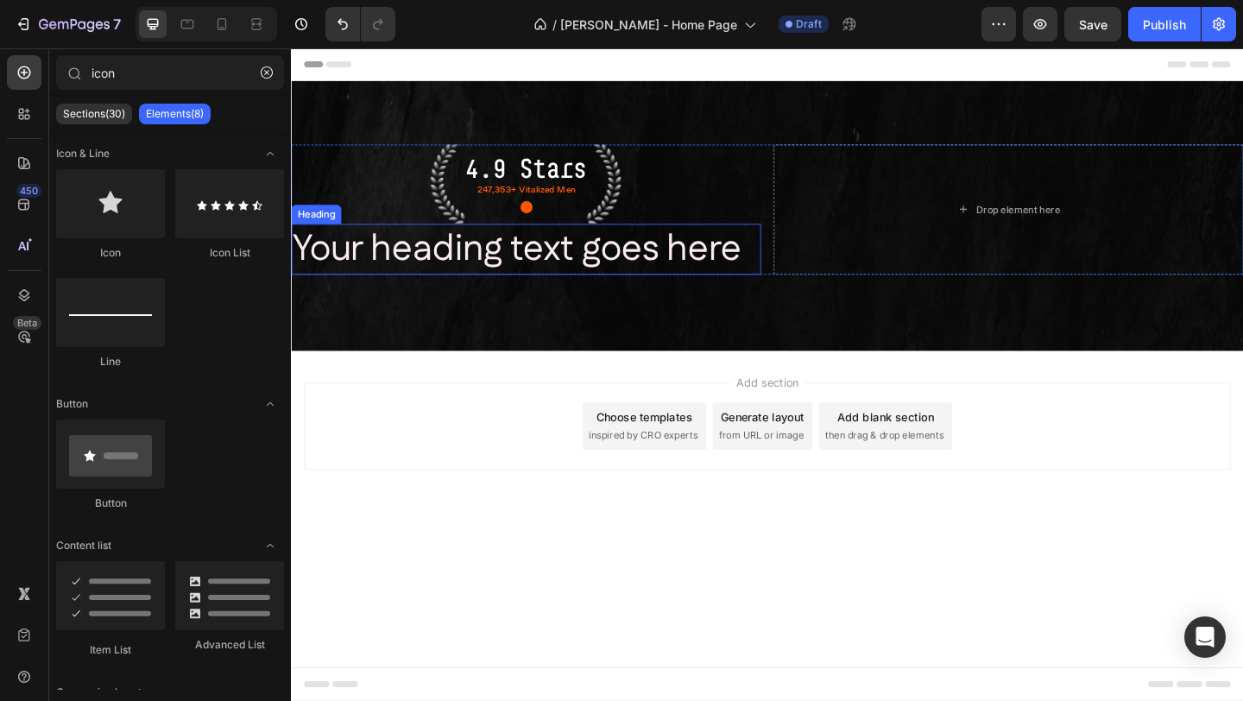
click at [452, 224] on p "●" at bounding box center [547, 221] width 204 height 31
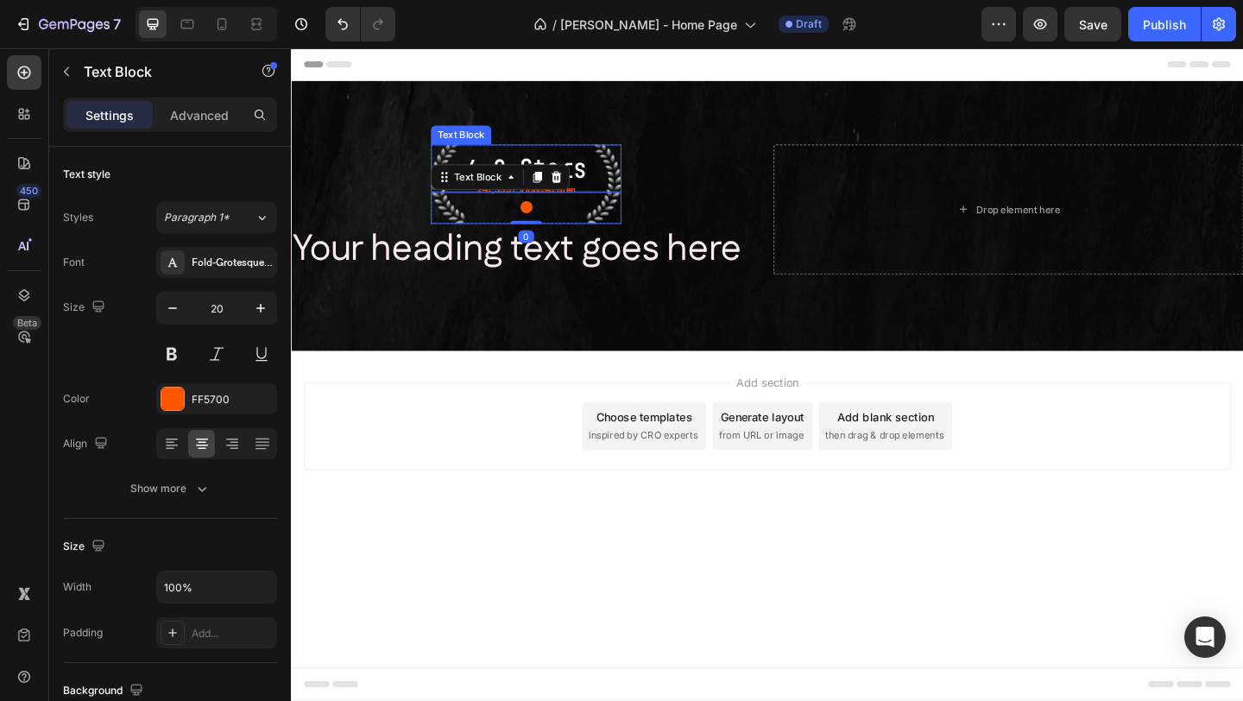
click at [457, 155] on p "4.9 Stars" at bounding box center [547, 179] width 204 height 48
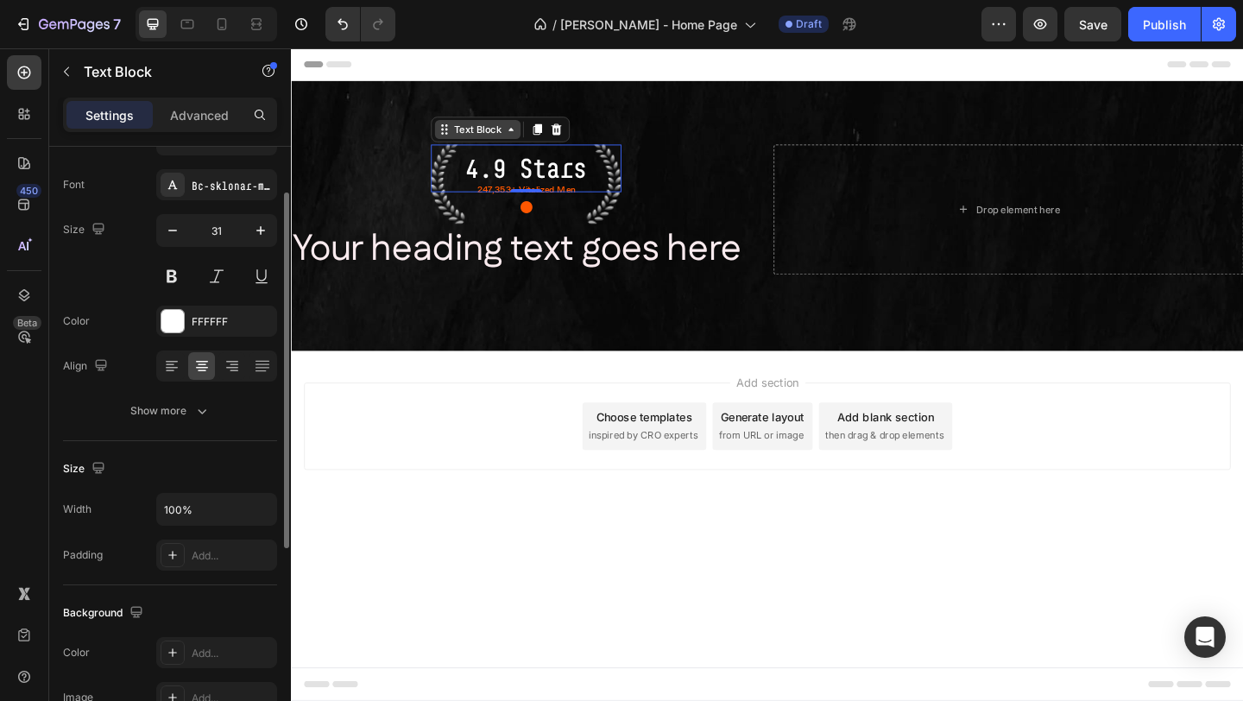
click at [461, 138] on icon at bounding box center [458, 136] width 14 height 14
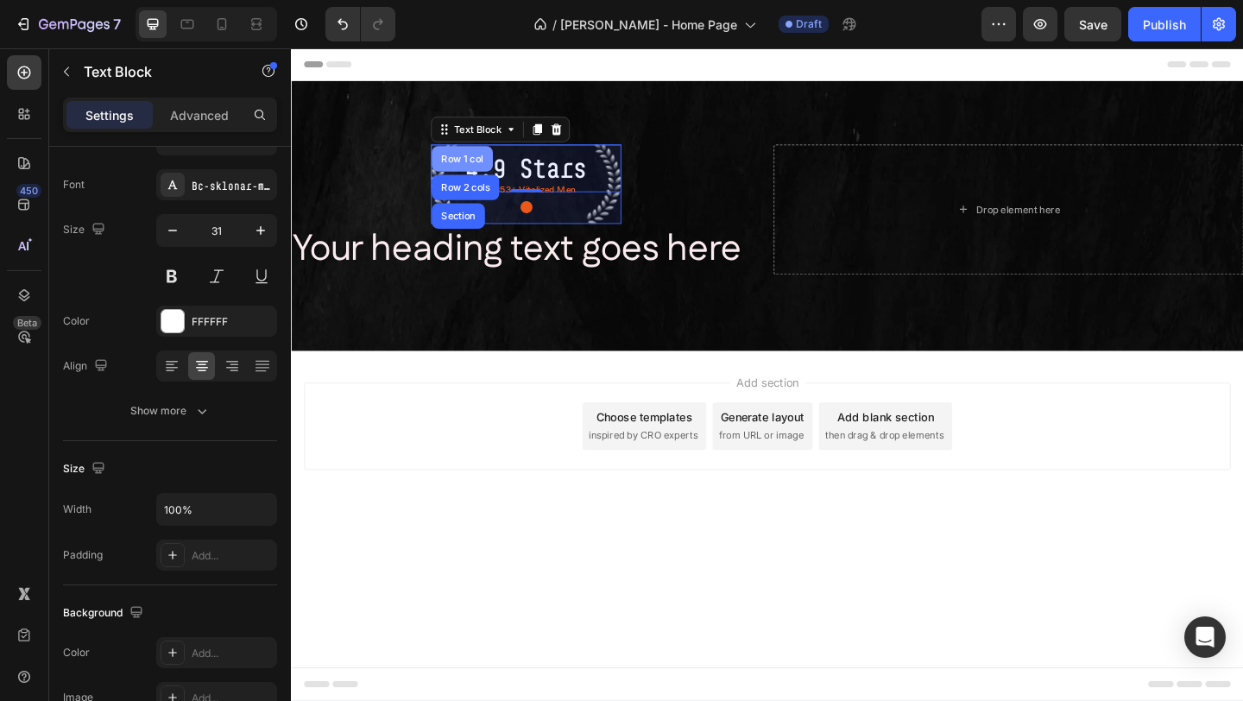
click at [456, 175] on div "Row 1 col" at bounding box center [477, 169] width 66 height 28
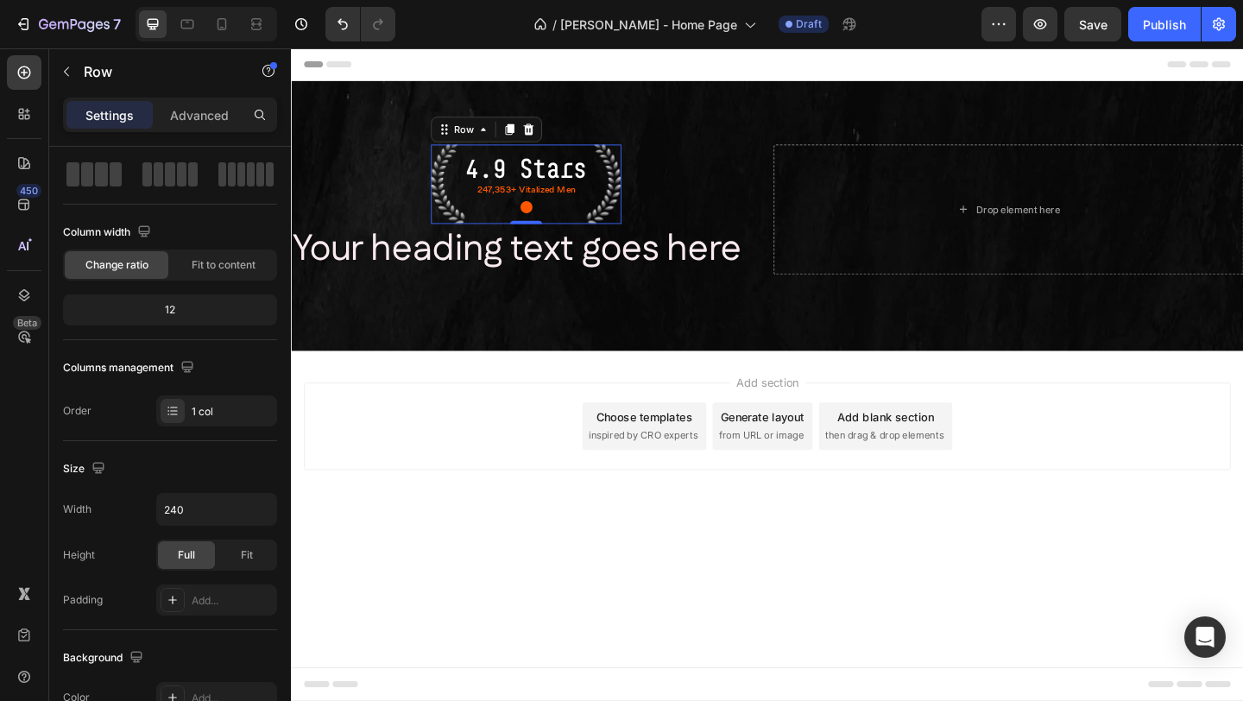
scroll to position [0, 0]
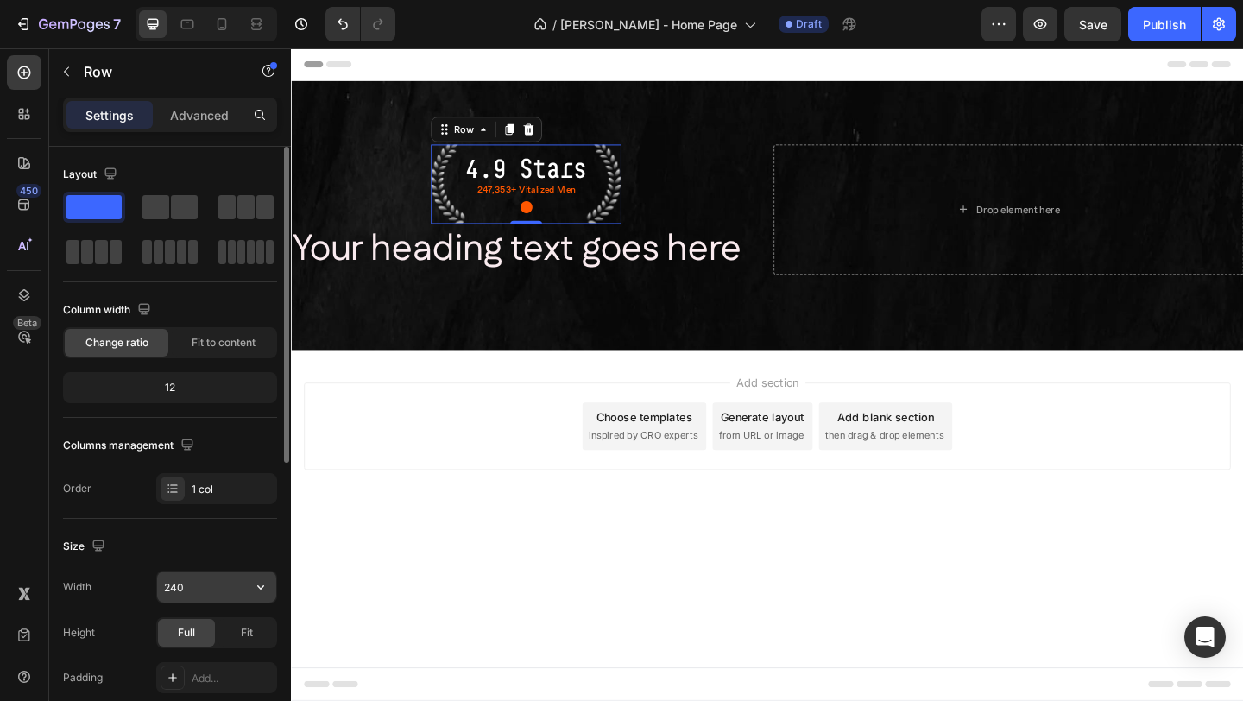
click at [198, 582] on input "240" at bounding box center [216, 586] width 119 height 31
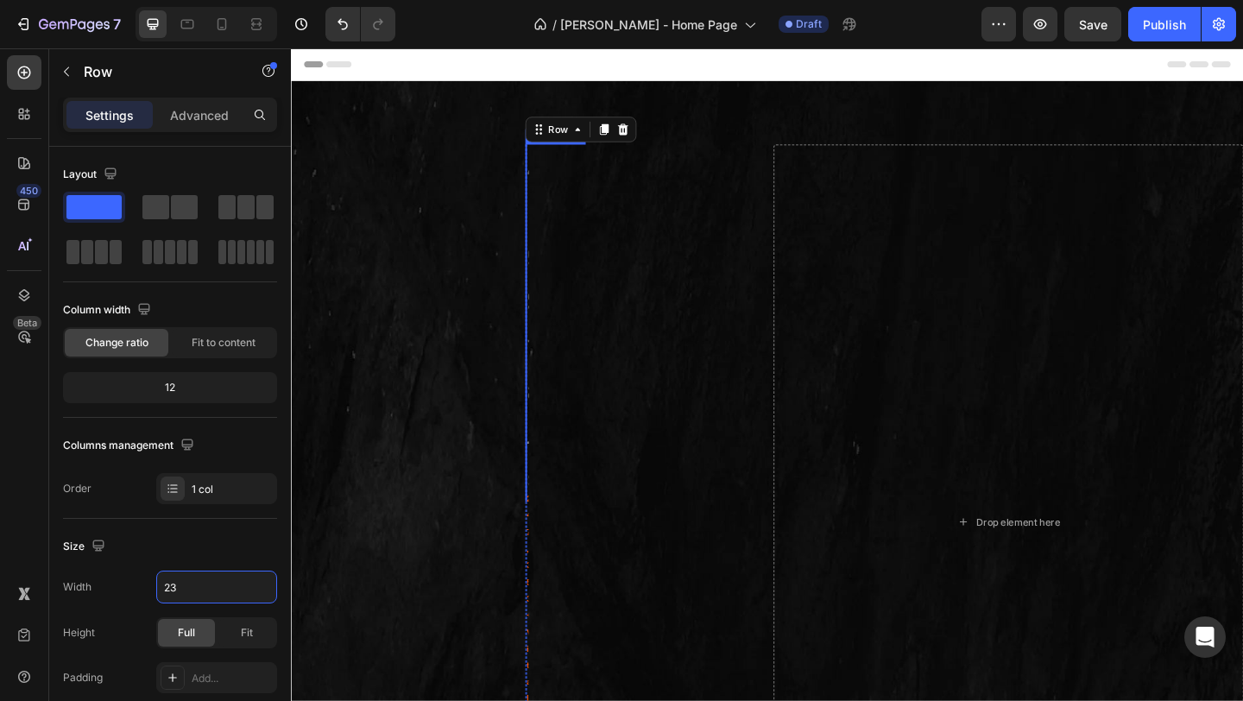
type input "230"
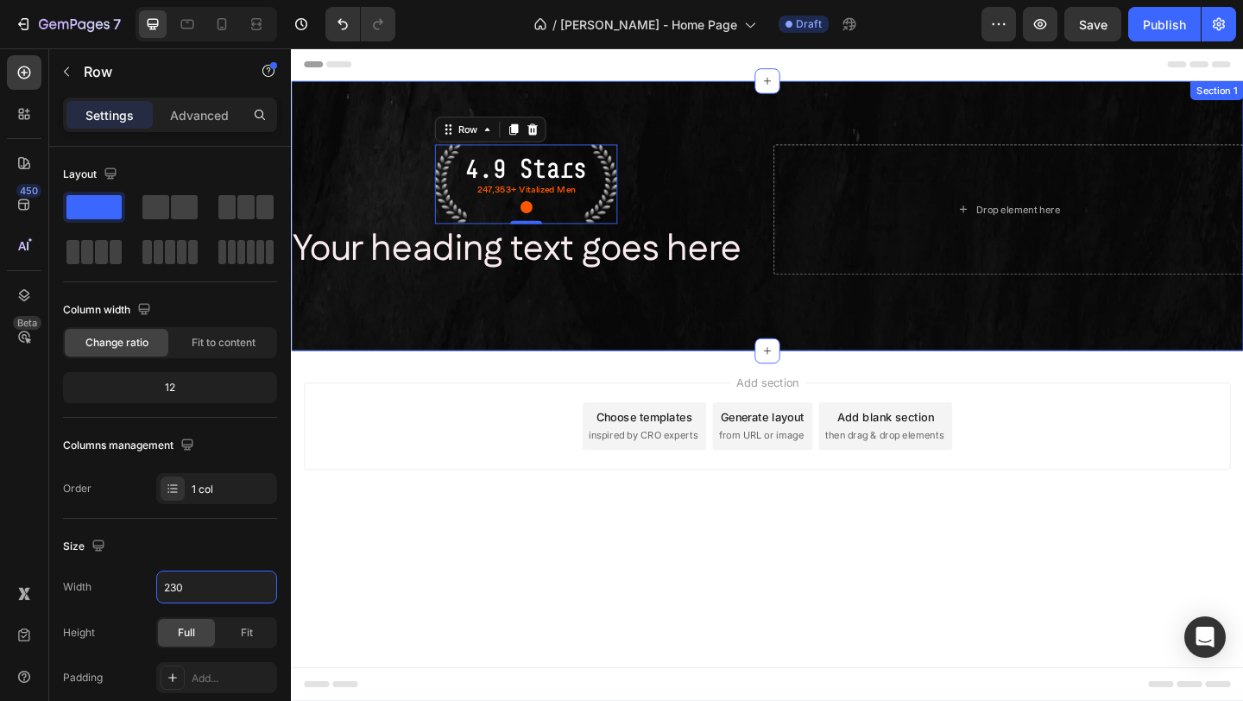
click at [804, 165] on div "4.9 Stars Text Block 247,353+ Vitalized Men Text Block ● Text Block Row 0 Your …" at bounding box center [809, 224] width 1036 height 142
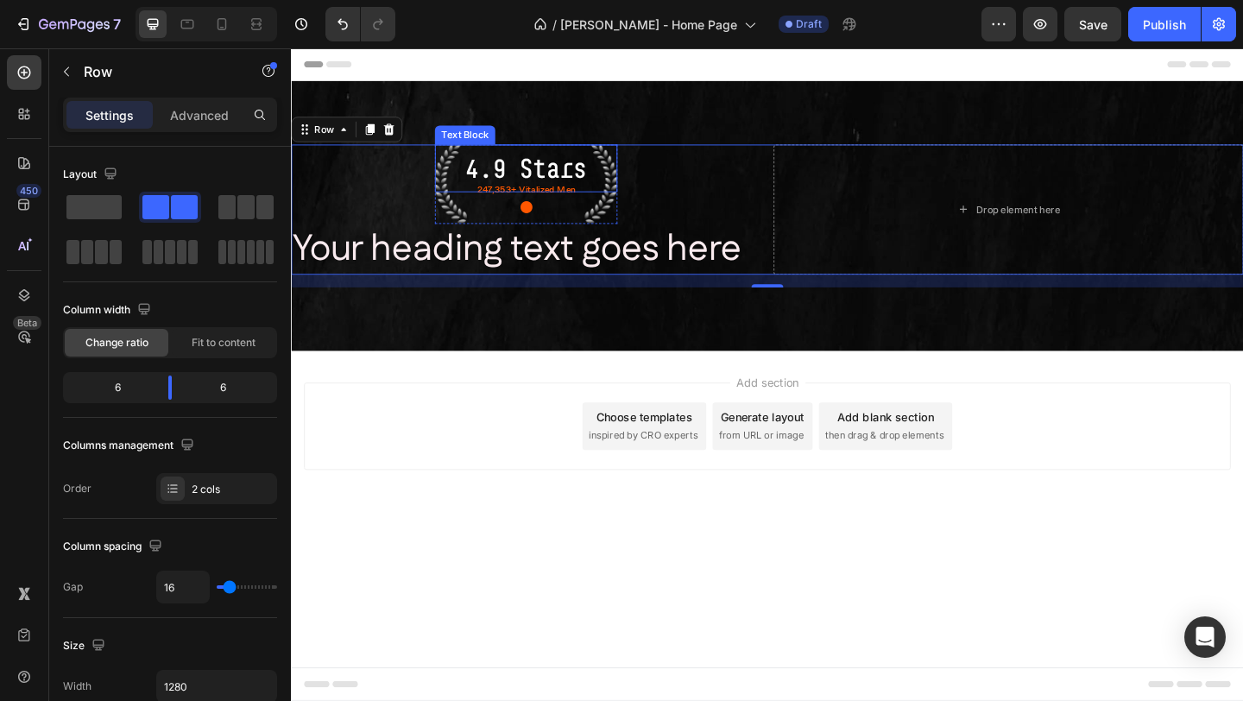
click at [589, 179] on p "4.9 Stars" at bounding box center [546, 179] width 195 height 48
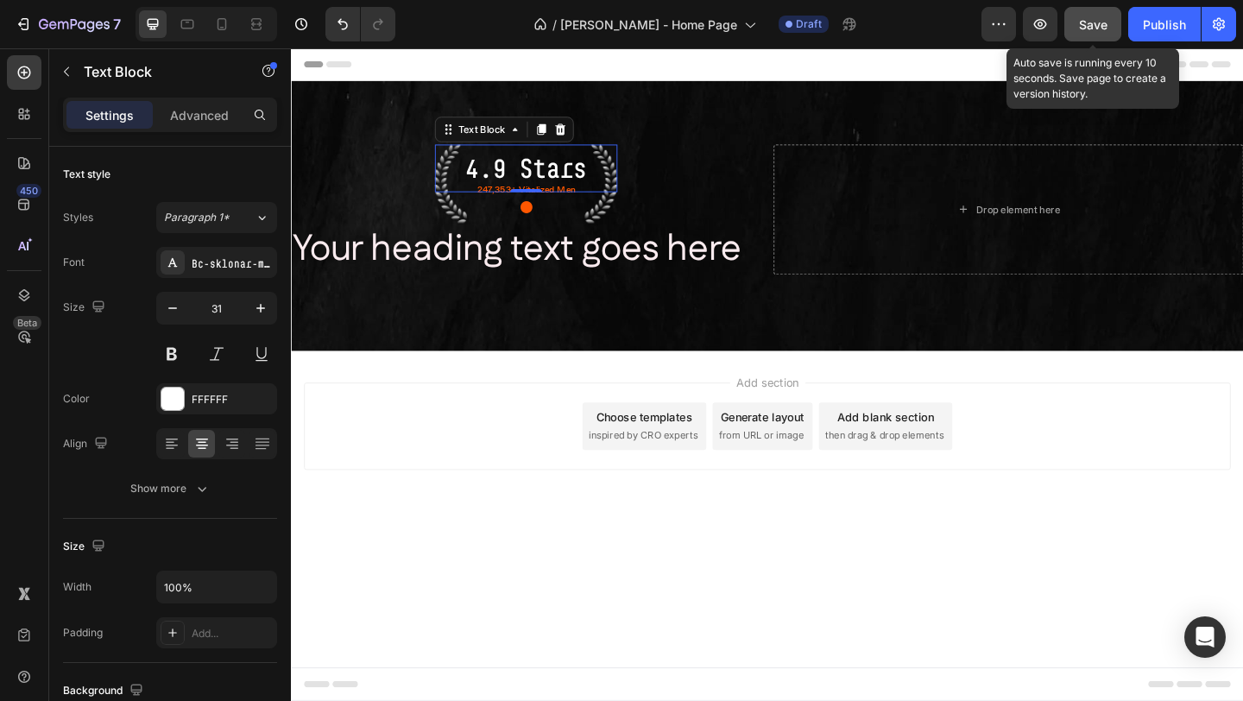
click at [1098, 11] on button "Save" at bounding box center [1092, 24] width 57 height 35
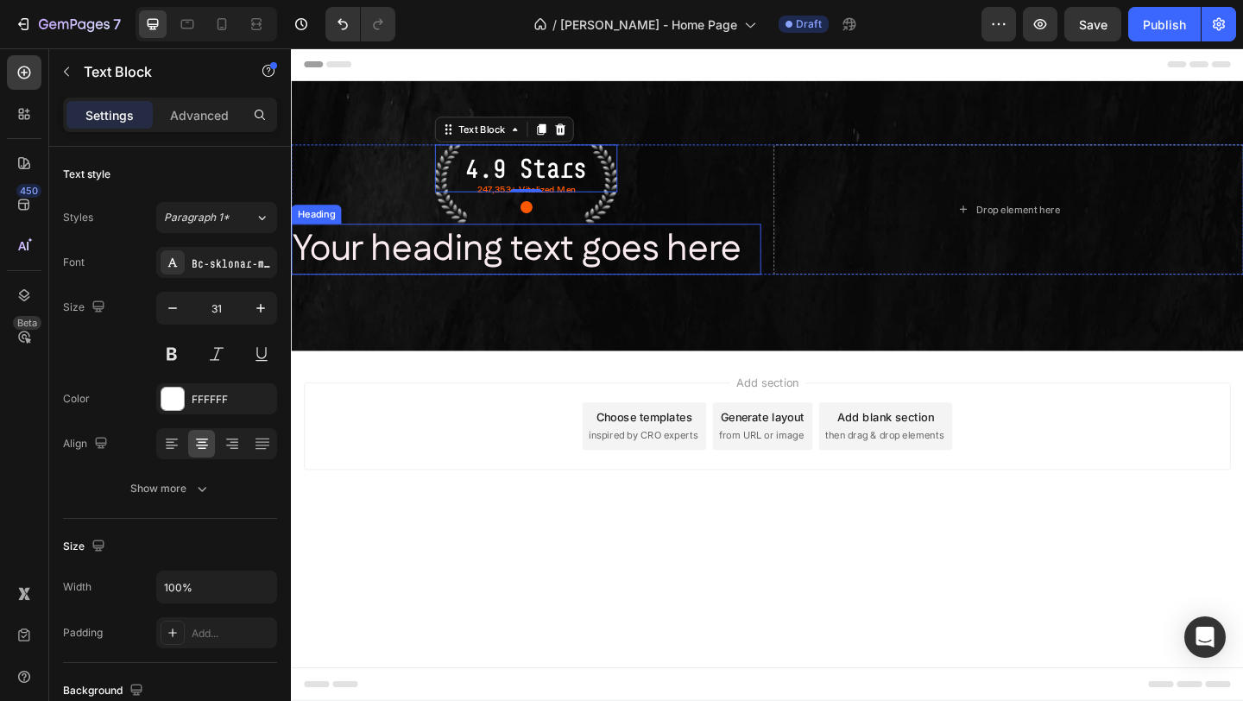
click at [389, 268] on h2 "Your heading text goes here" at bounding box center [546, 266] width 511 height 55
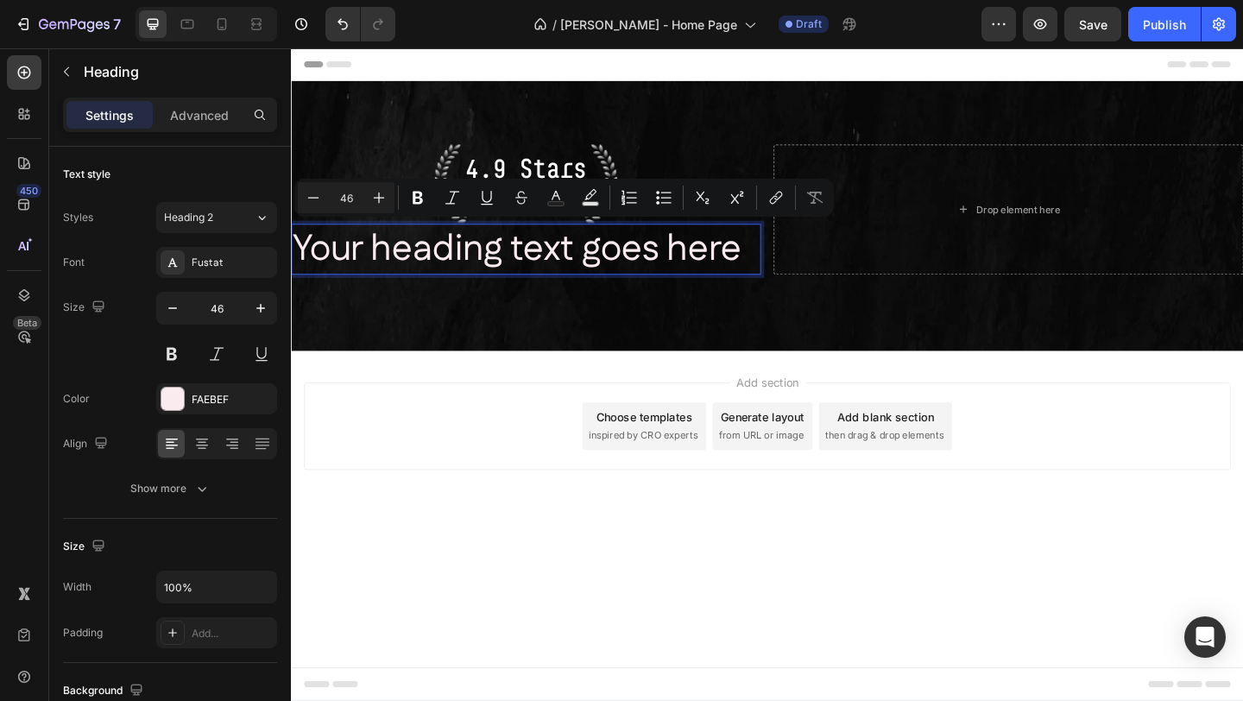
scroll to position [1, 0]
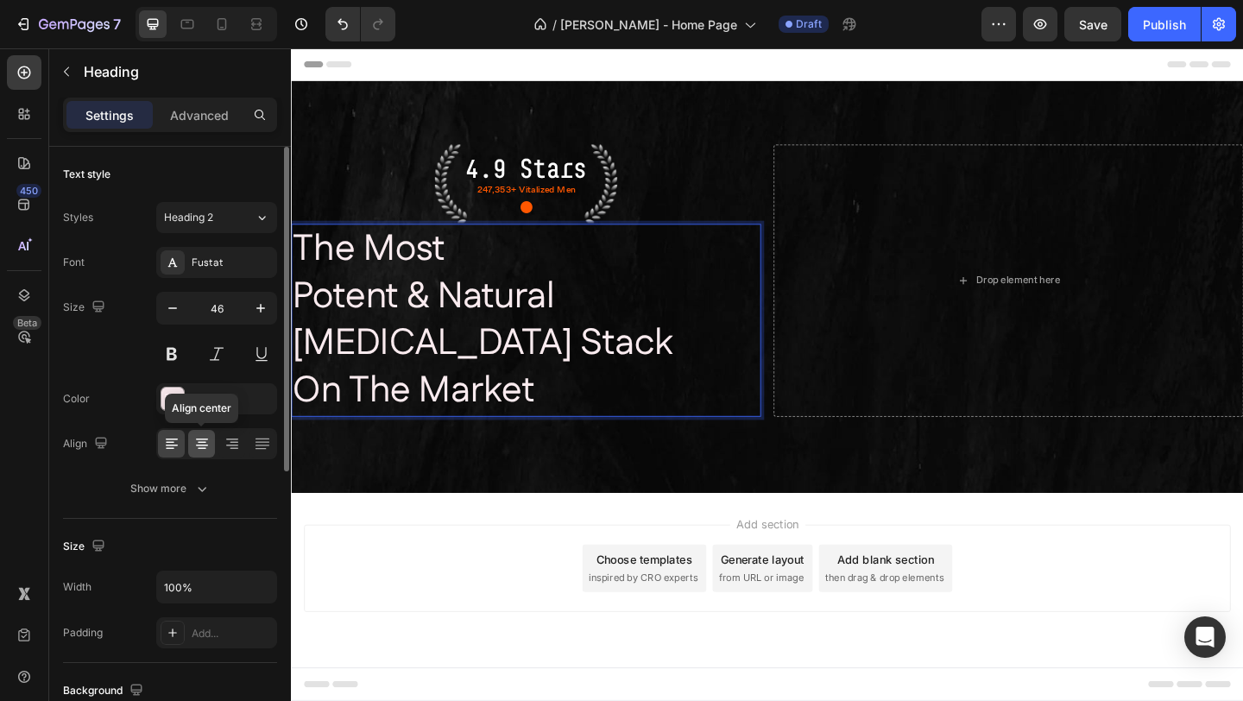
click at [197, 446] on icon at bounding box center [201, 443] width 17 height 17
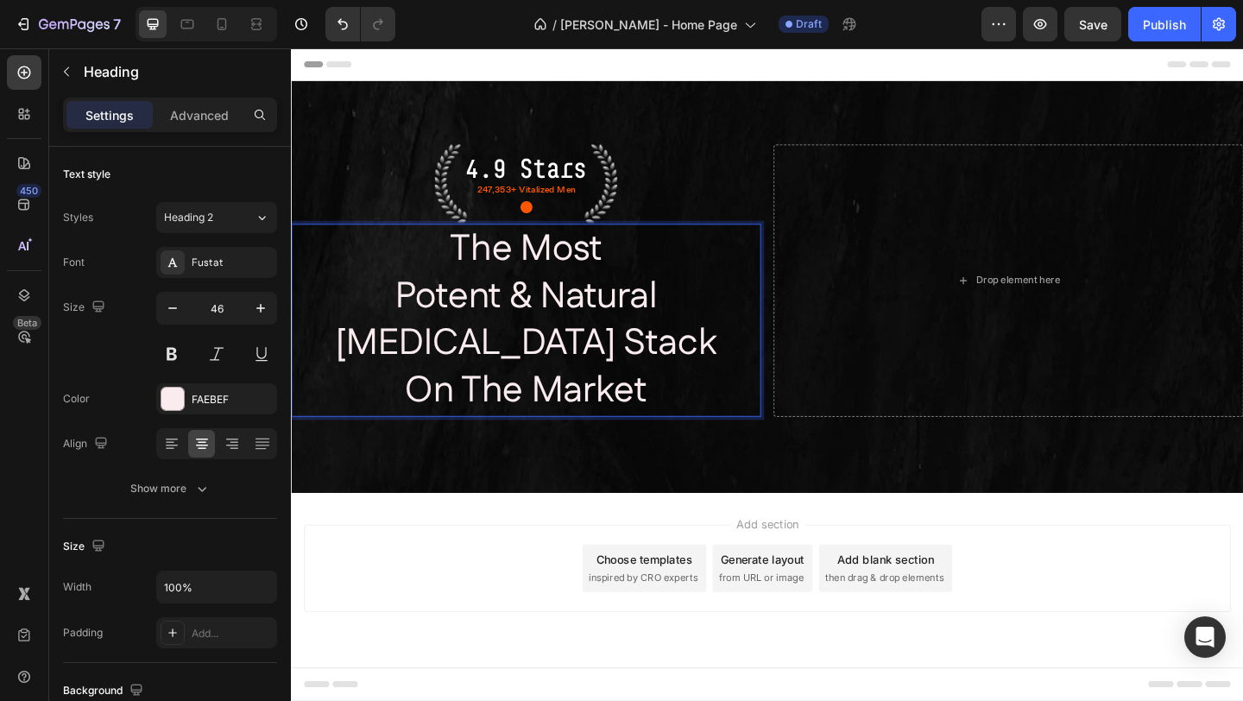
click at [420, 324] on p "The Most Potent & Natural Testosterone Stack On The Market" at bounding box center [547, 344] width 508 height 206
click at [172, 257] on icon at bounding box center [173, 263] width 14 height 14
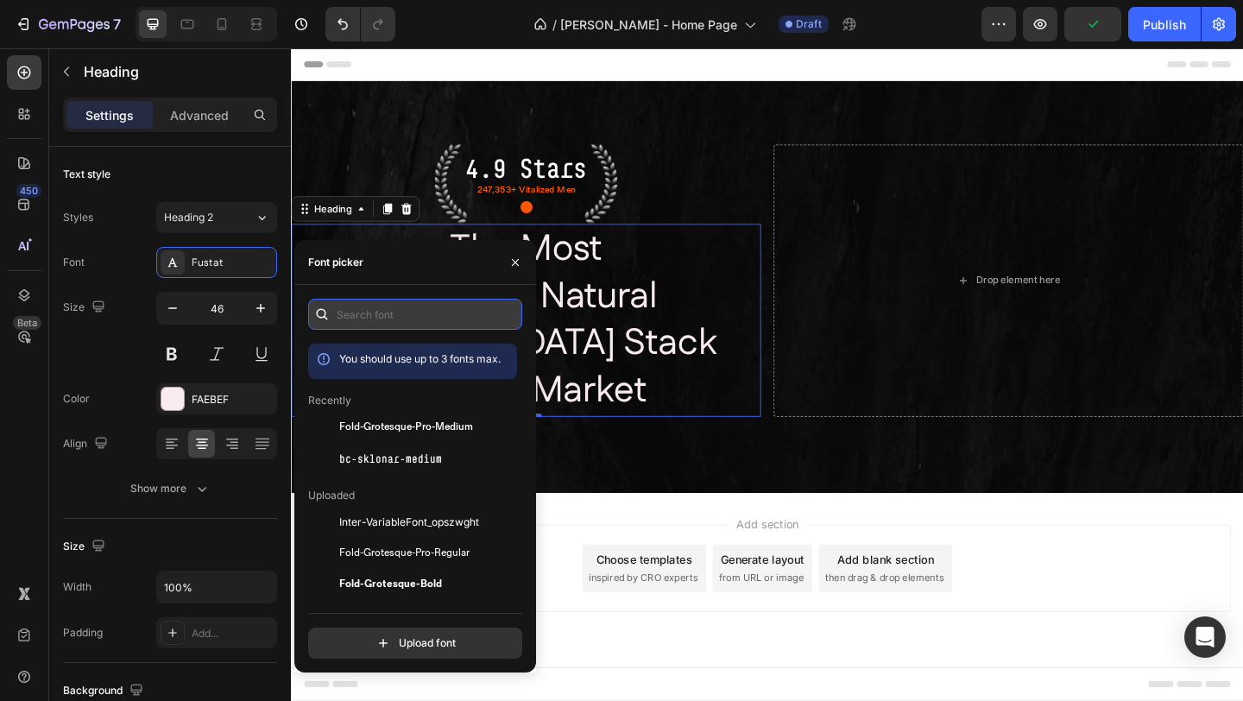
click at [390, 318] on input "text" at bounding box center [415, 314] width 214 height 31
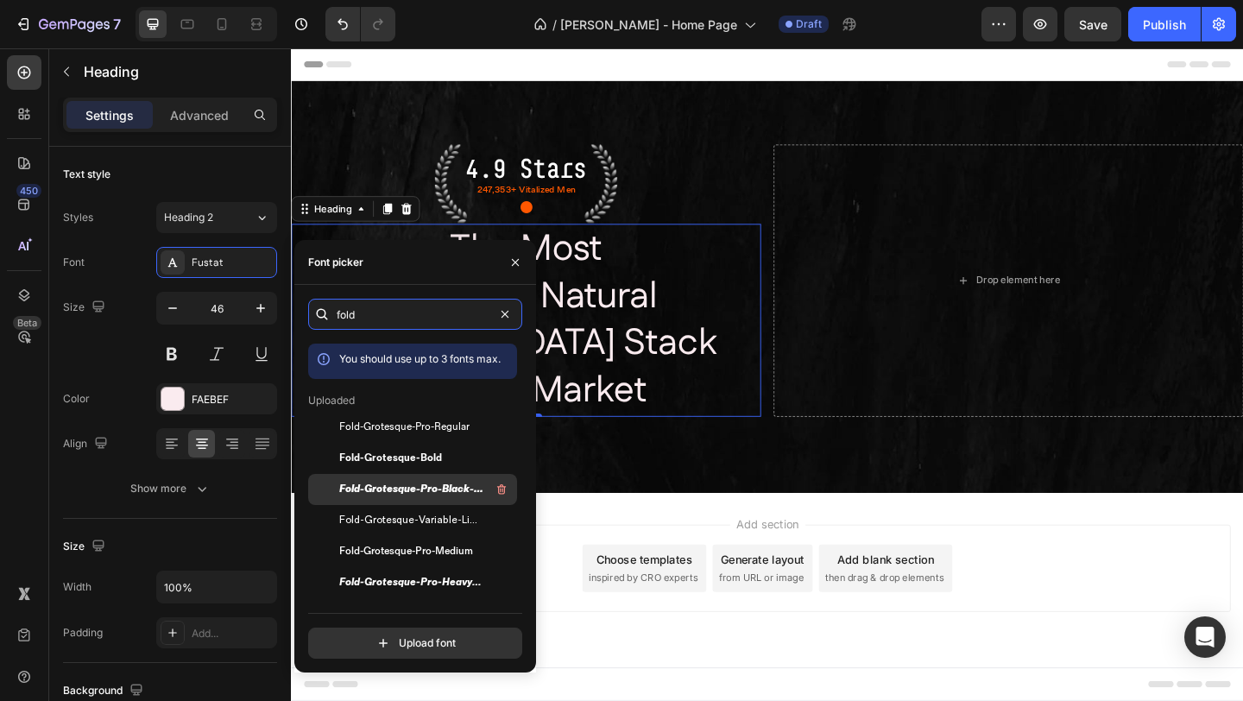
type input "fold"
click at [407, 496] on span "Fold-Grotesque-Pro-Black-Italic" at bounding box center [410, 490] width 143 height 16
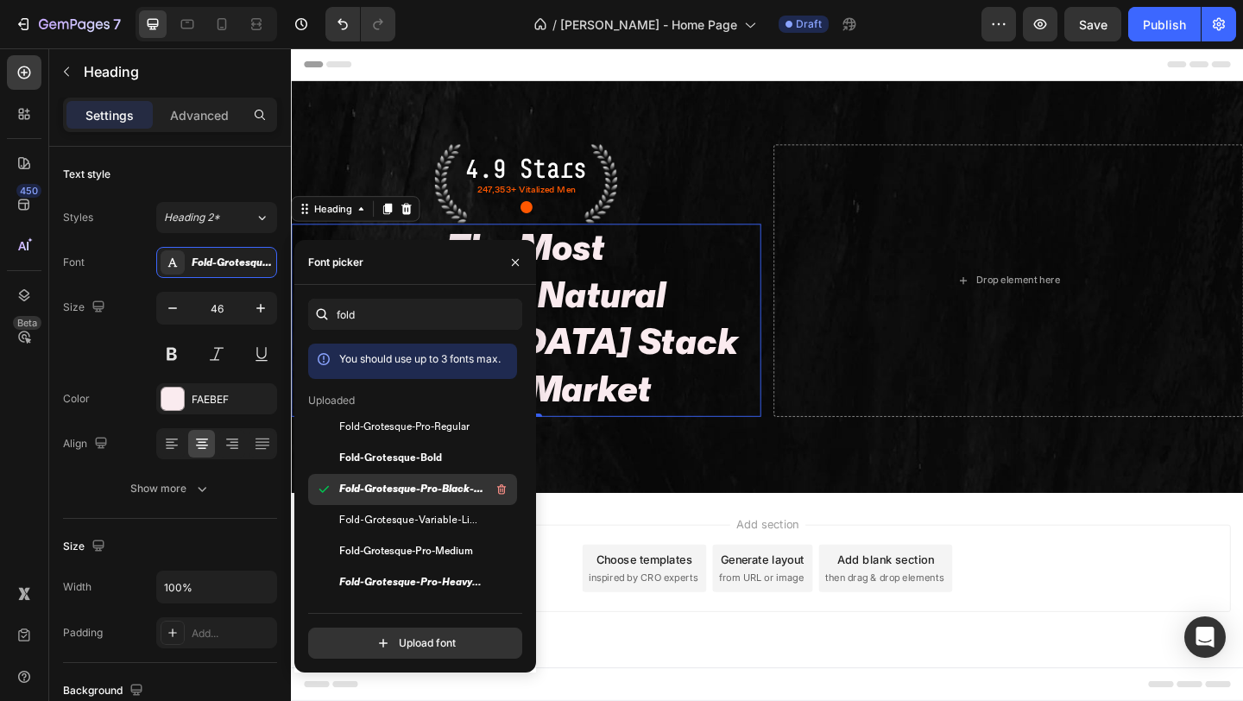
scroll to position [0, 0]
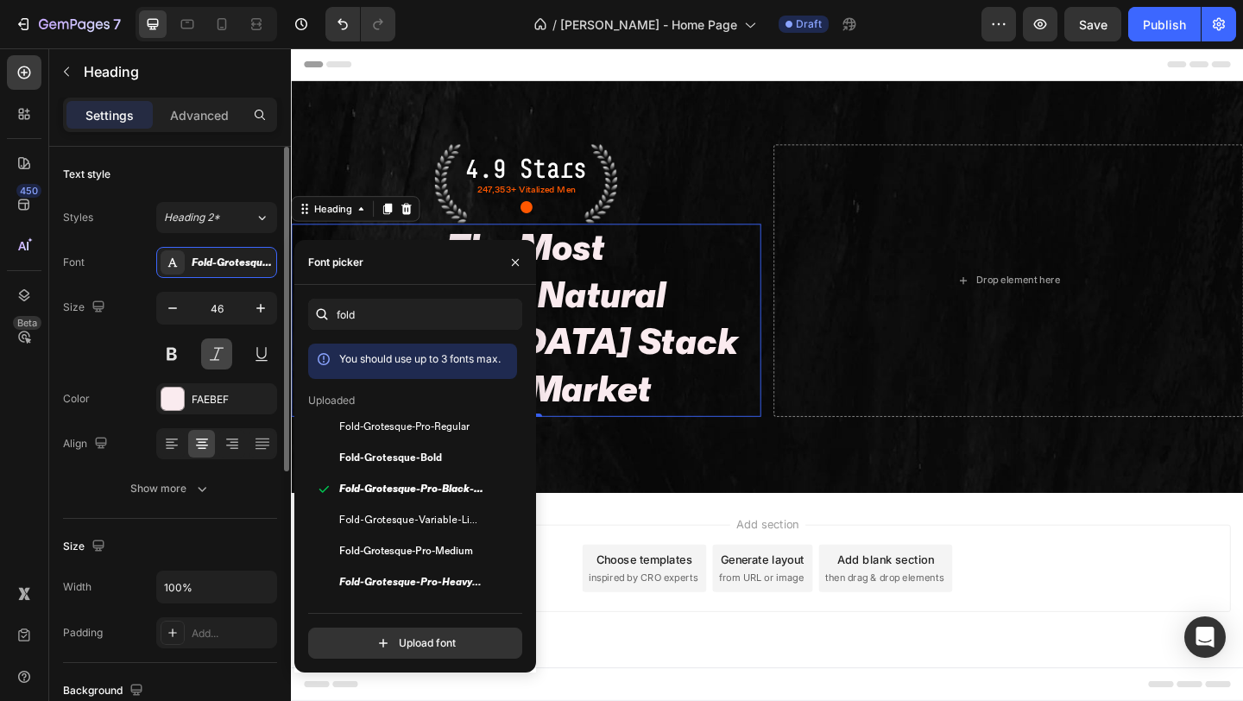
click at [210, 356] on button at bounding box center [216, 353] width 31 height 31
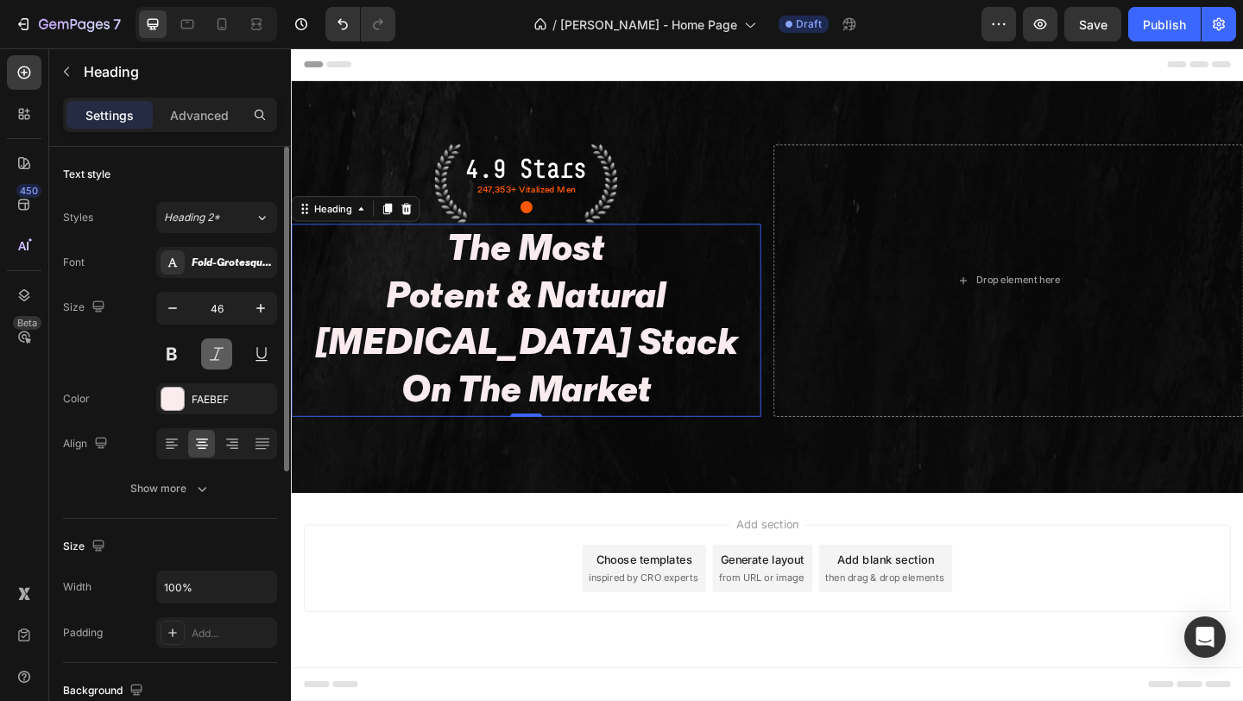
click at [210, 356] on button at bounding box center [216, 353] width 31 height 31
click at [184, 260] on div at bounding box center [173, 262] width 24 height 24
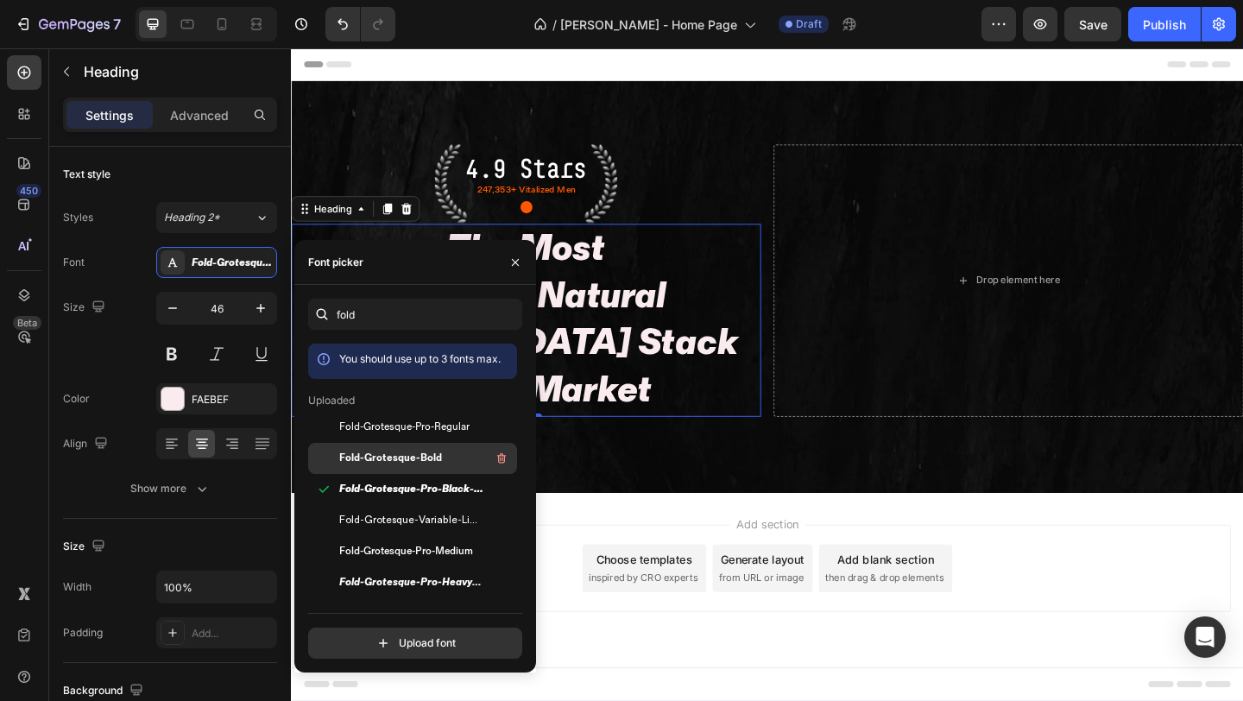
click at [433, 458] on span "Fold-Grotesque-Bold" at bounding box center [390, 459] width 103 height 16
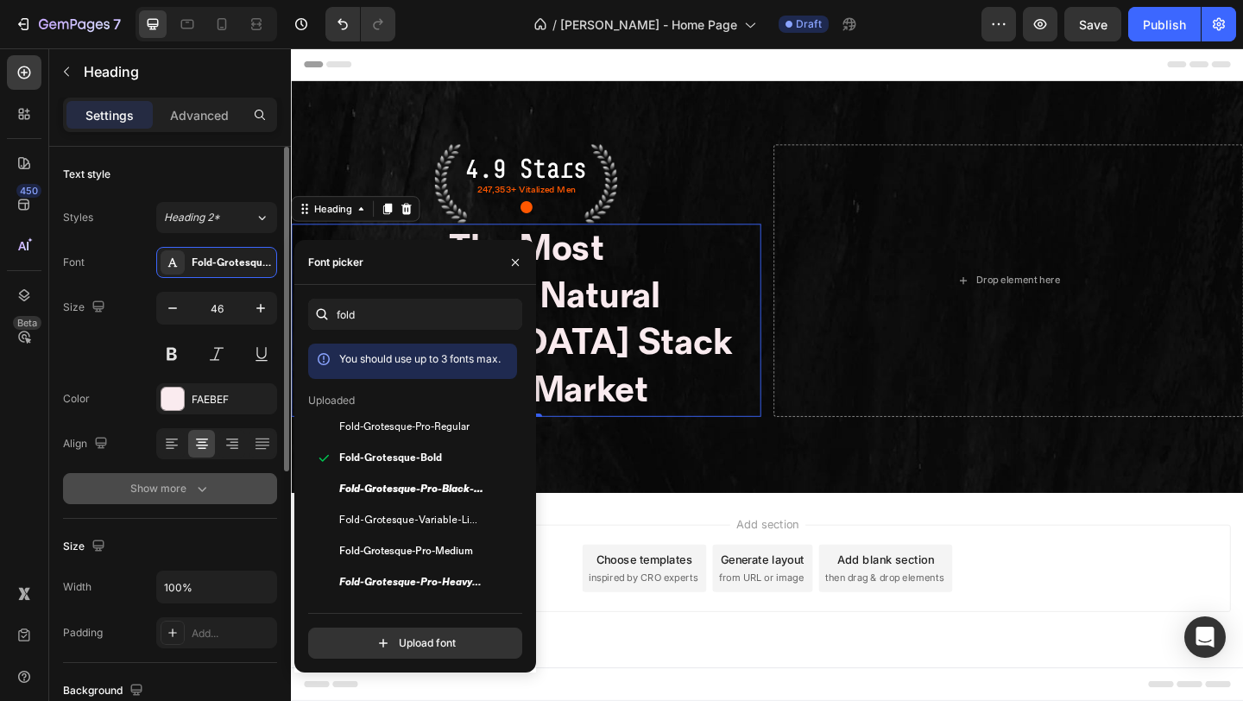
click at [164, 483] on div "Show more" at bounding box center [170, 488] width 80 height 17
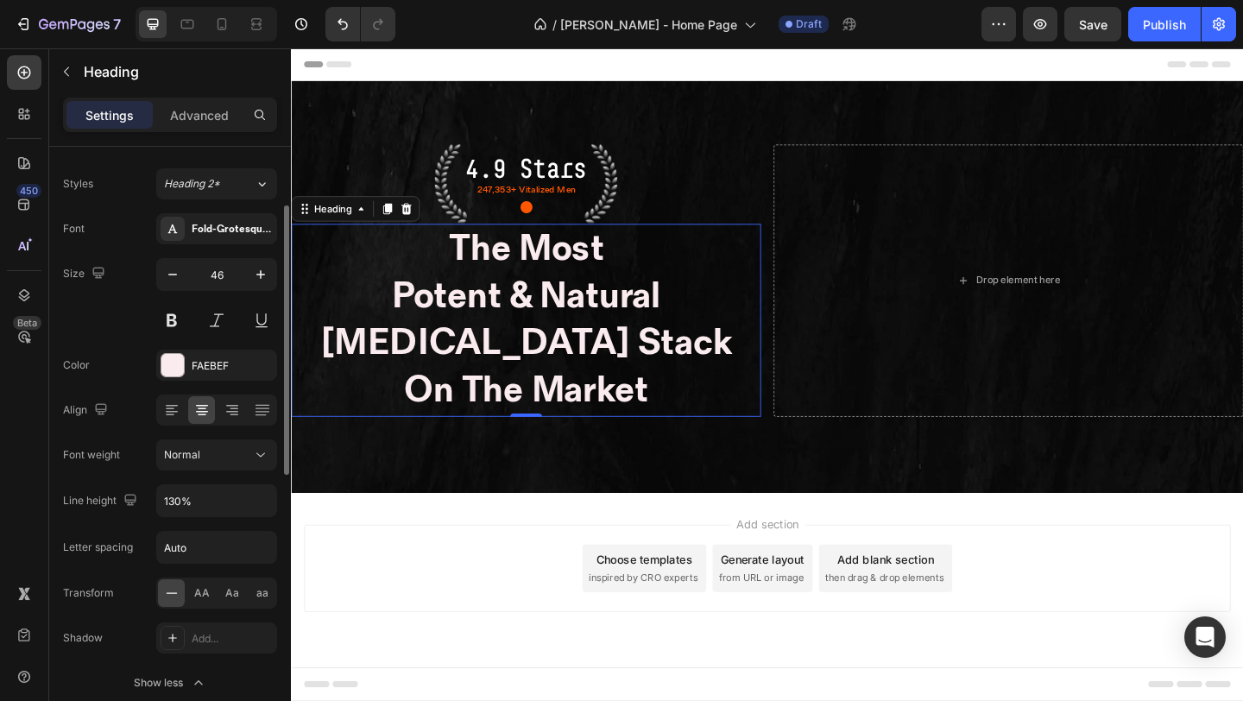
scroll to position [85, 0]
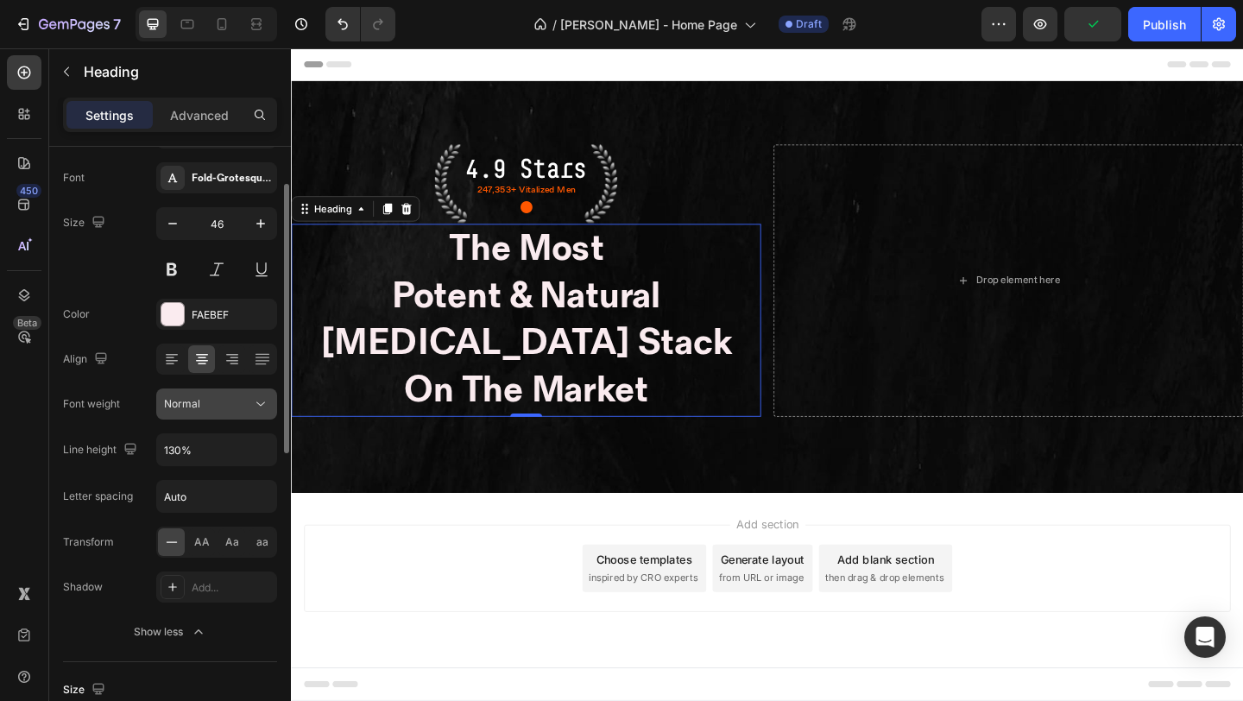
click at [218, 405] on div "Normal" at bounding box center [208, 404] width 88 height 16
click at [110, 396] on div "Font weight" at bounding box center [91, 404] width 57 height 16
click at [174, 268] on button at bounding box center [171, 269] width 31 height 31
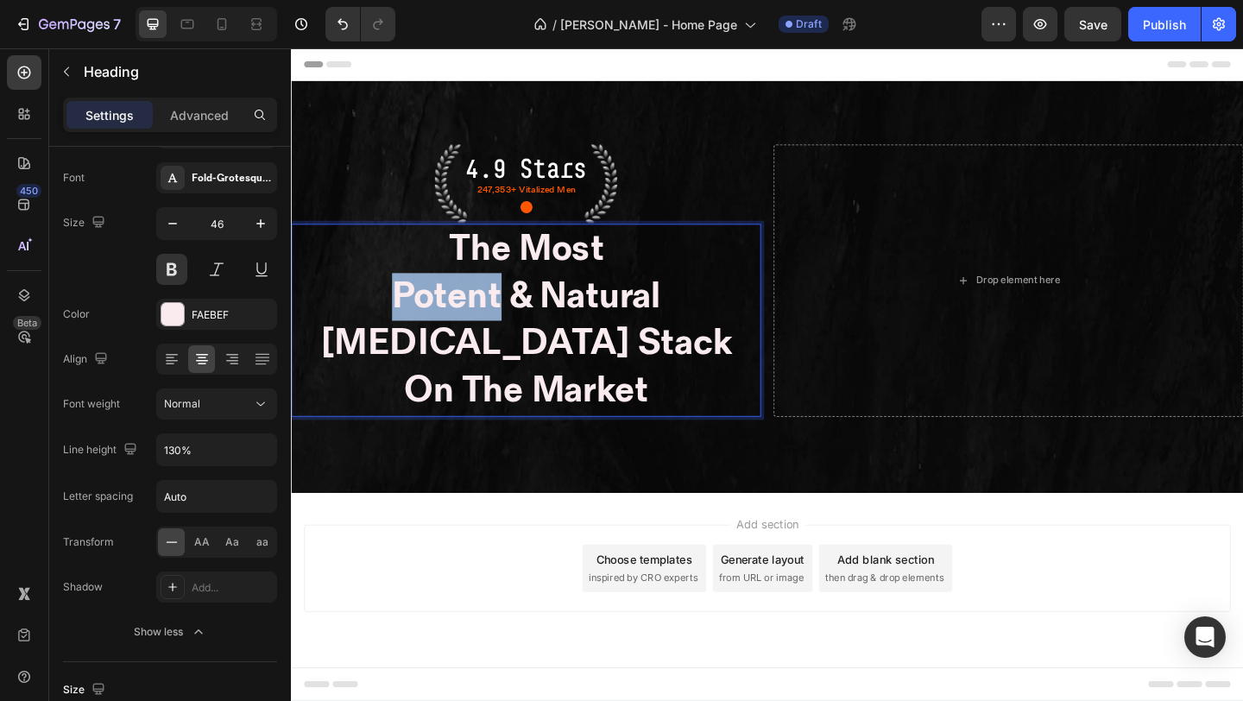
click at [395, 299] on p "The Most Potent & Natural Testosterone Stack On The Market" at bounding box center [547, 344] width 508 height 206
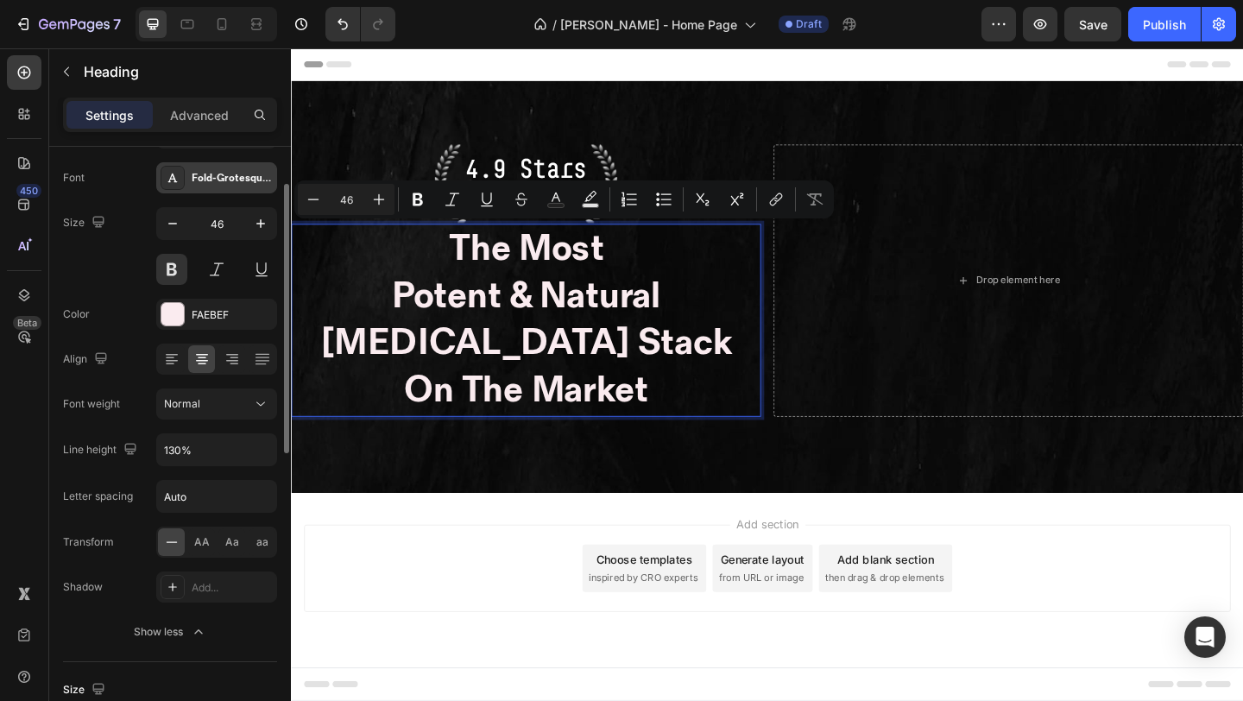
click at [219, 178] on div "Fold-Grotesque-Bold" at bounding box center [232, 179] width 81 height 16
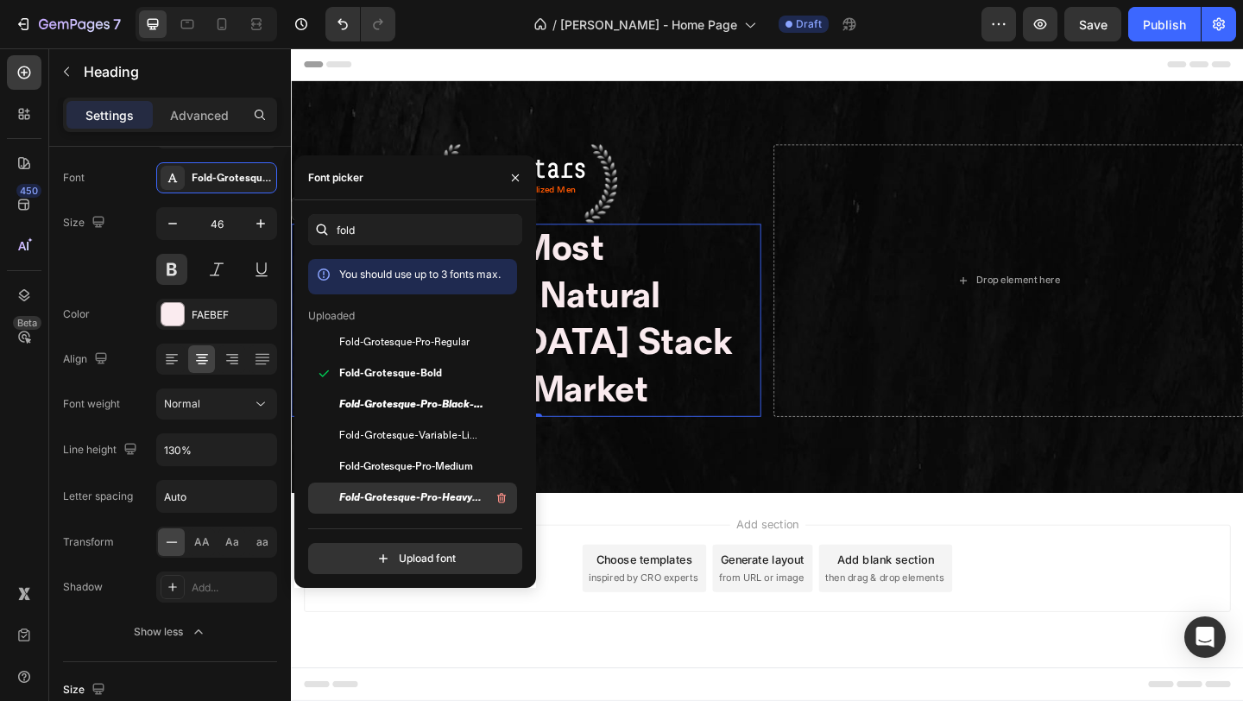
click at [418, 497] on span "Fold-Grotesque-Pro-Heavy-Italic" at bounding box center [410, 498] width 143 height 16
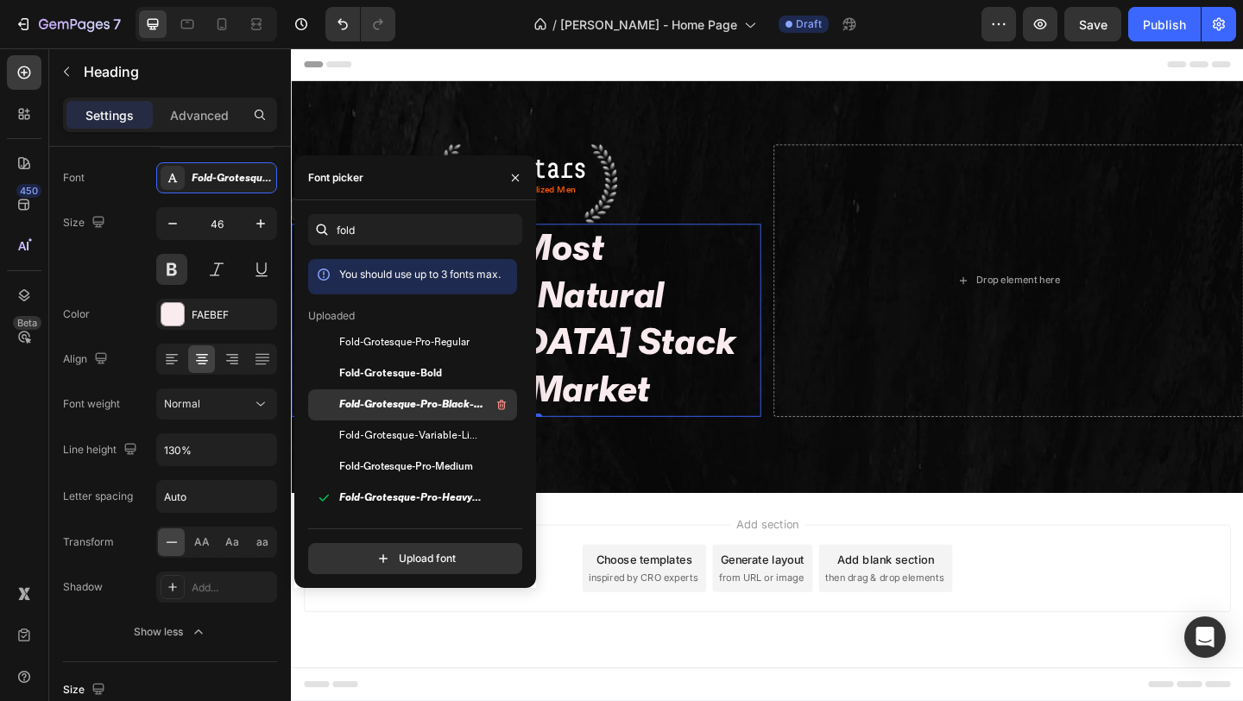
click at [407, 407] on span "Fold-Grotesque-Pro-Black-Italic" at bounding box center [410, 405] width 143 height 16
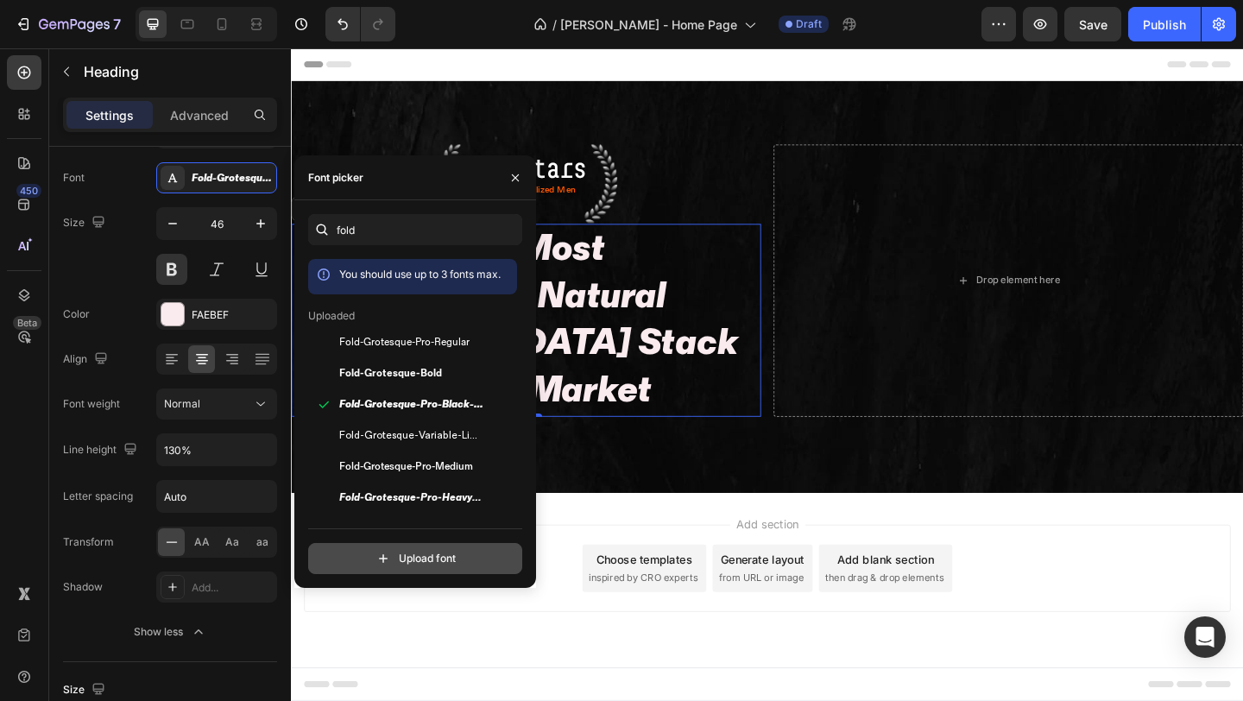
click at [363, 554] on input "file" at bounding box center [453, 558] width 432 height 29
type input "C:\fakepath\Fold-Grotesque-Black.ttf"
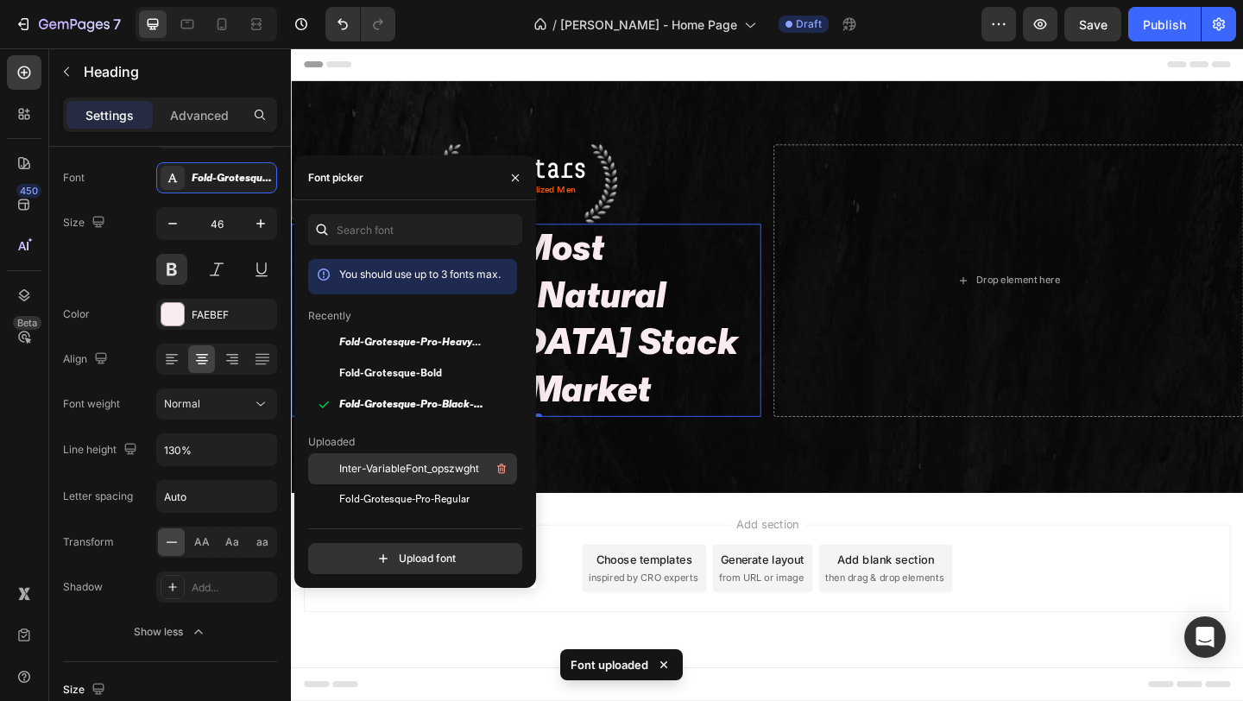
click at [384, 466] on span "Inter-VariableFont_opszwght" at bounding box center [409, 469] width 140 height 16
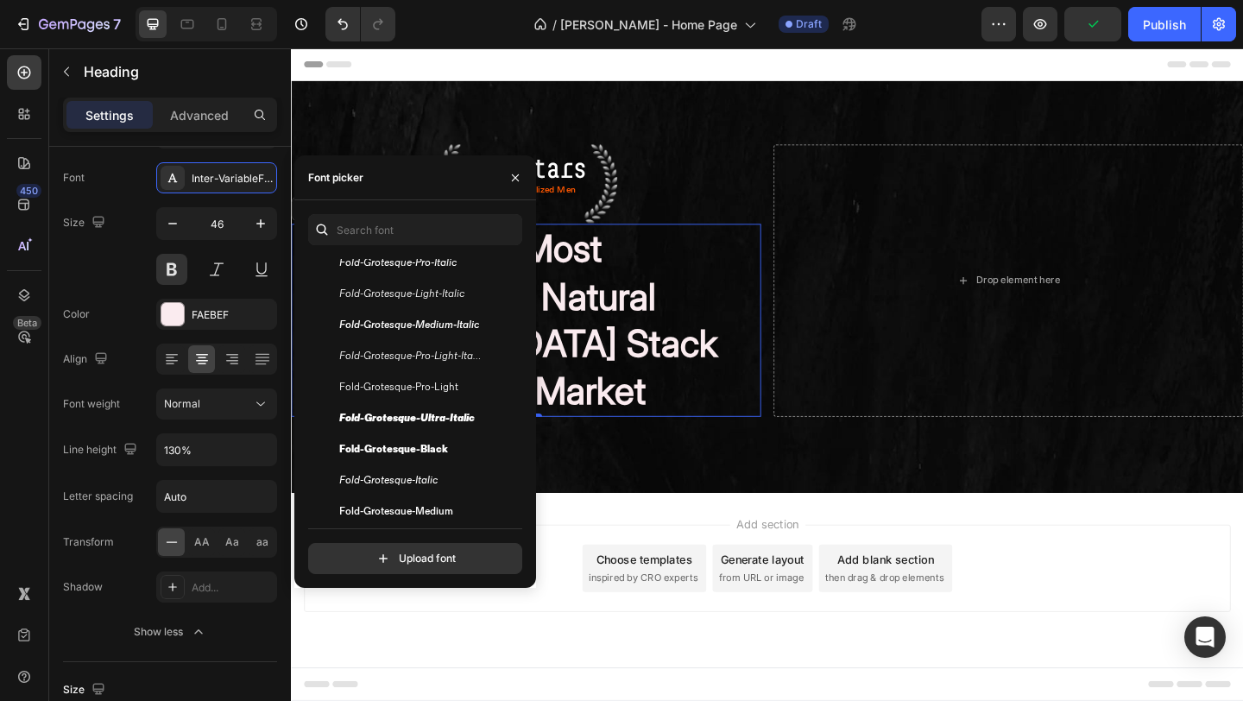
scroll to position [645, 0]
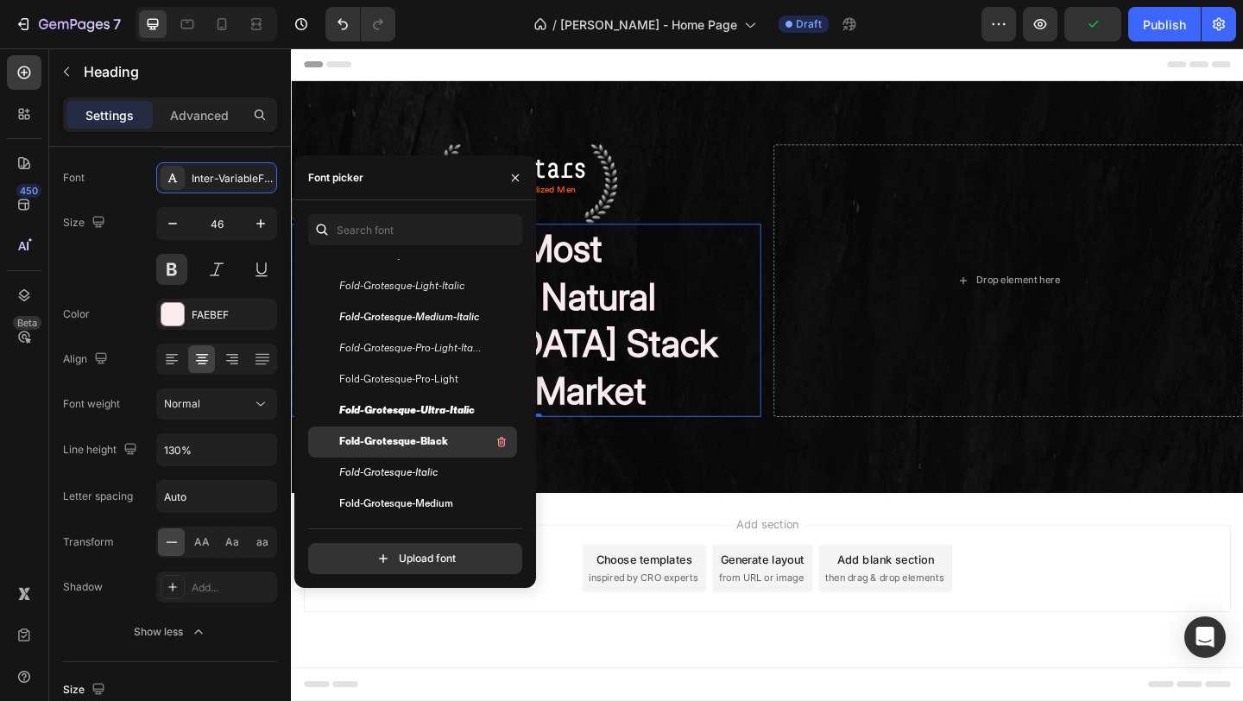
click at [398, 451] on div "Fold-Grotesque-Black" at bounding box center [426, 442] width 174 height 21
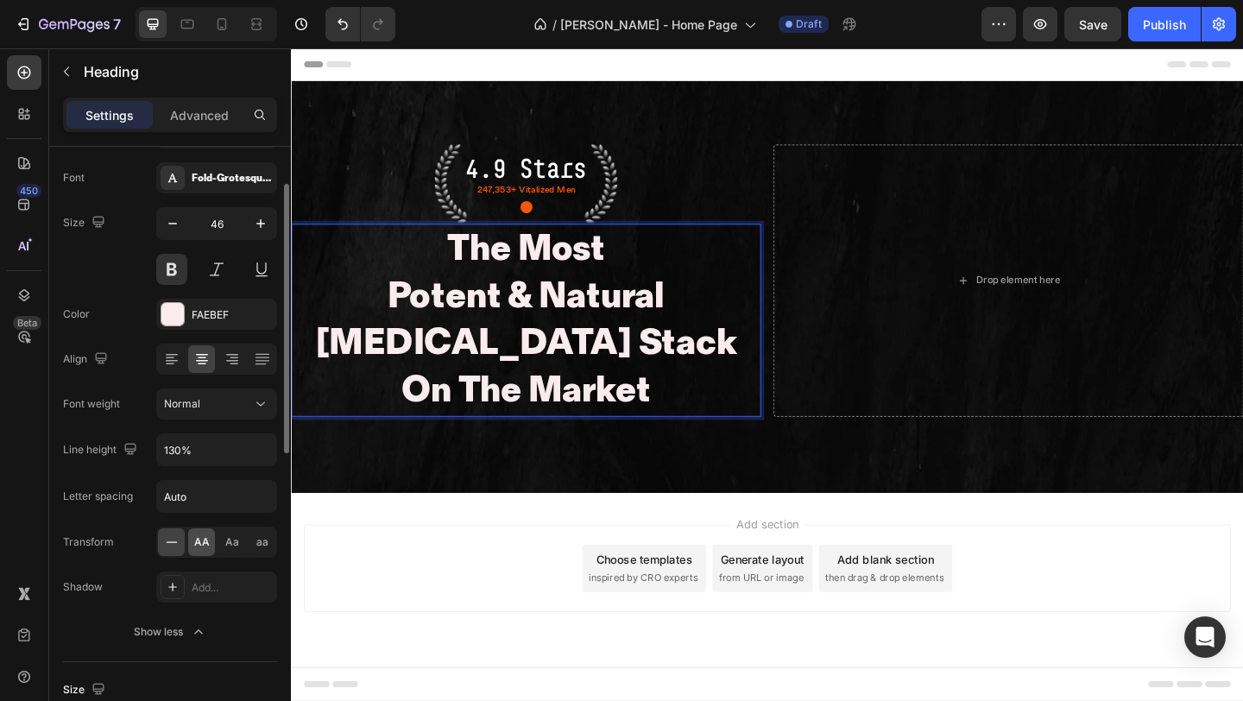
click at [205, 544] on span "AA" at bounding box center [202, 542] width 16 height 16
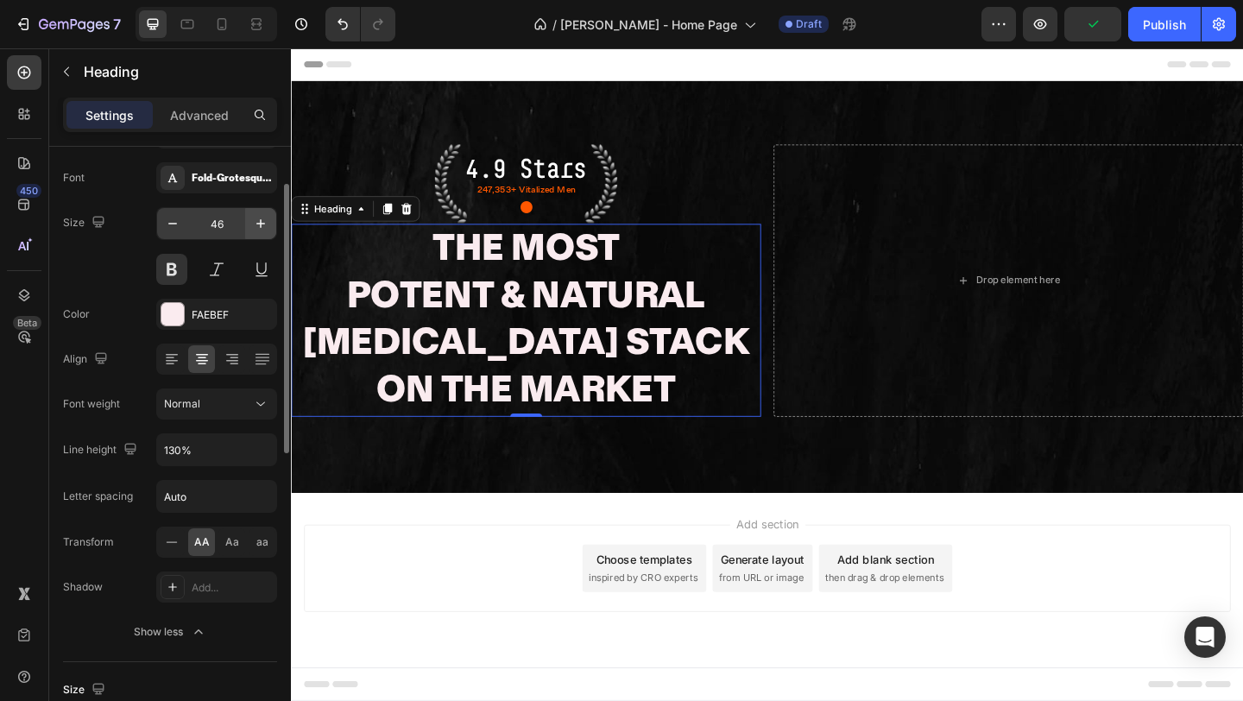
click at [260, 227] on icon "button" at bounding box center [260, 223] width 17 height 17
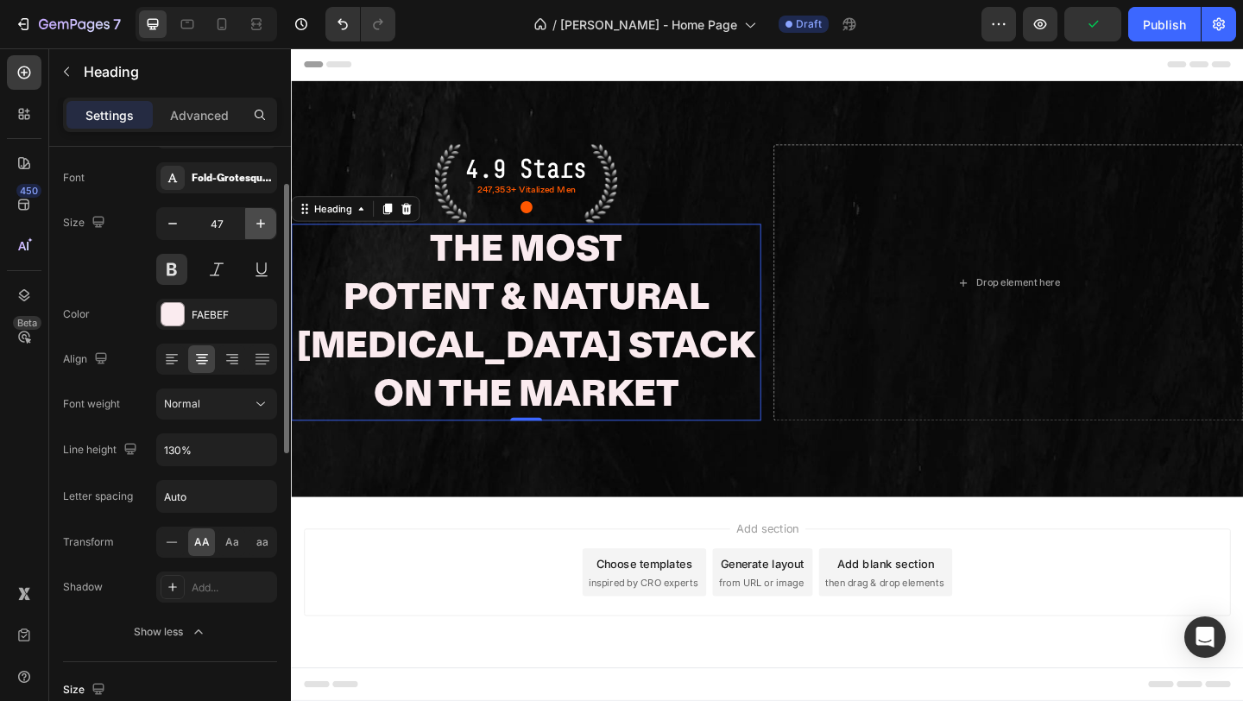
click at [260, 227] on icon "button" at bounding box center [260, 223] width 17 height 17
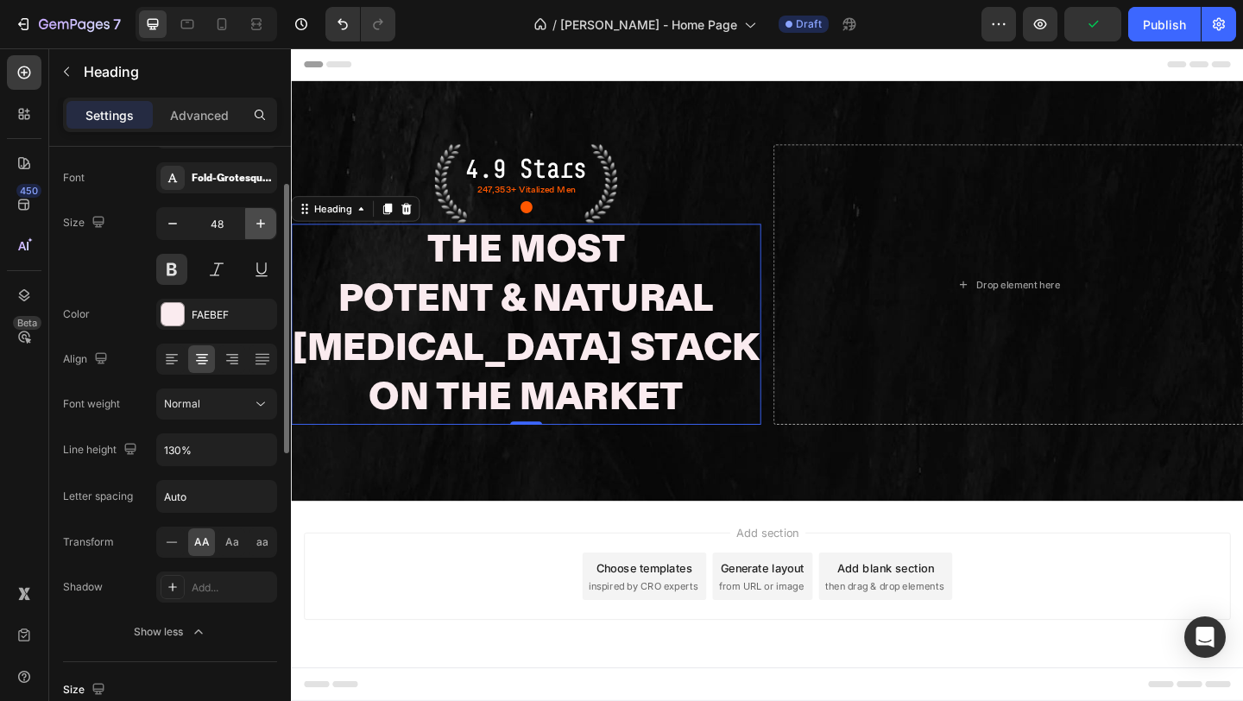
click at [260, 227] on icon "button" at bounding box center [260, 223] width 17 height 17
type input "50"
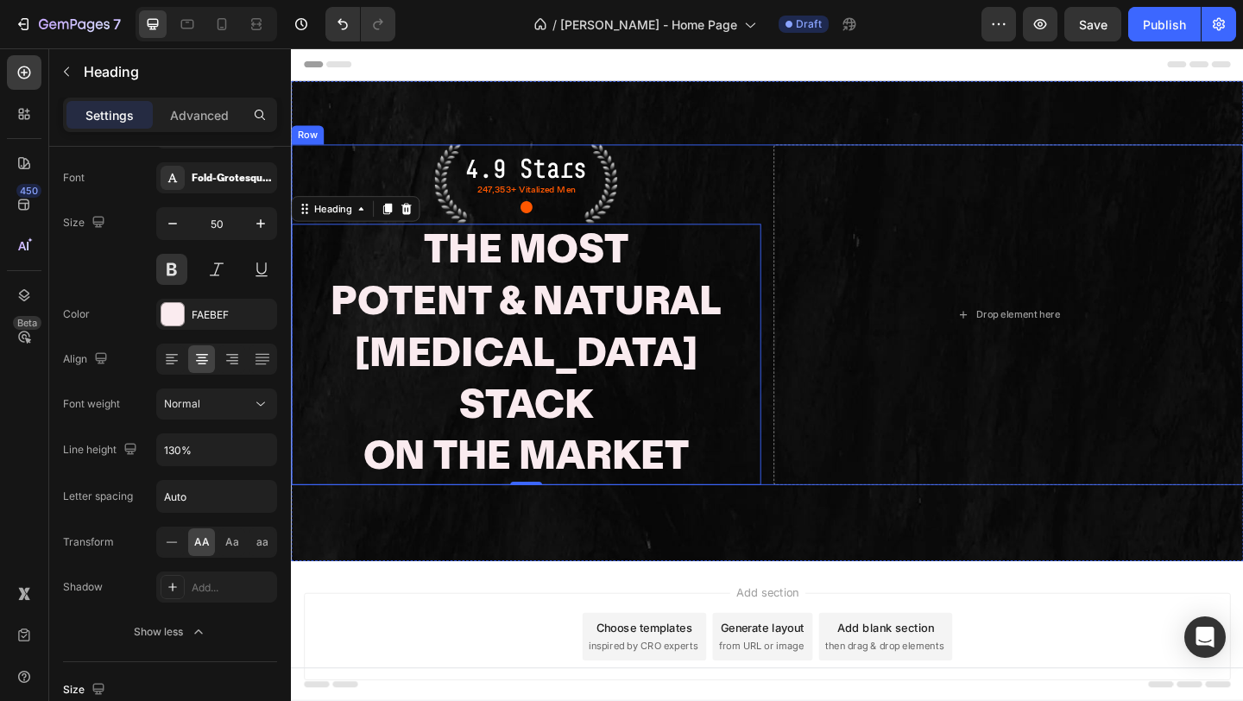
click at [636, 165] on p "4.9 Stars" at bounding box center [546, 179] width 195 height 48
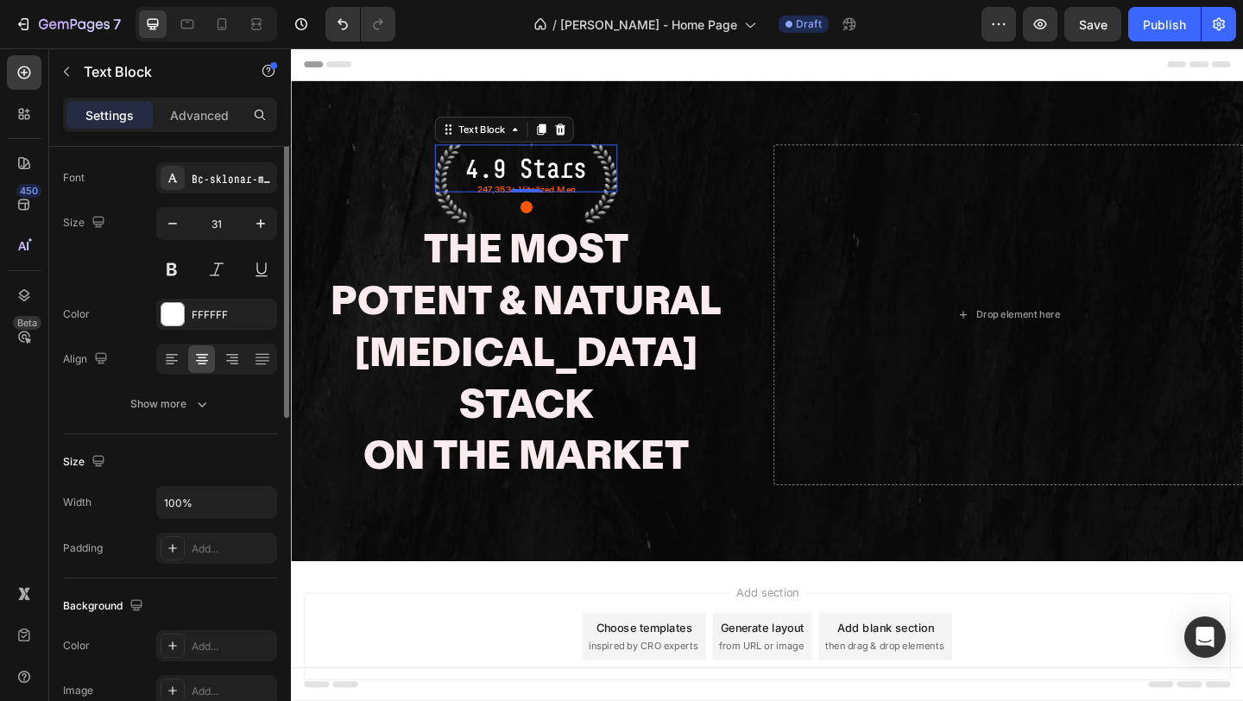
scroll to position [0, 0]
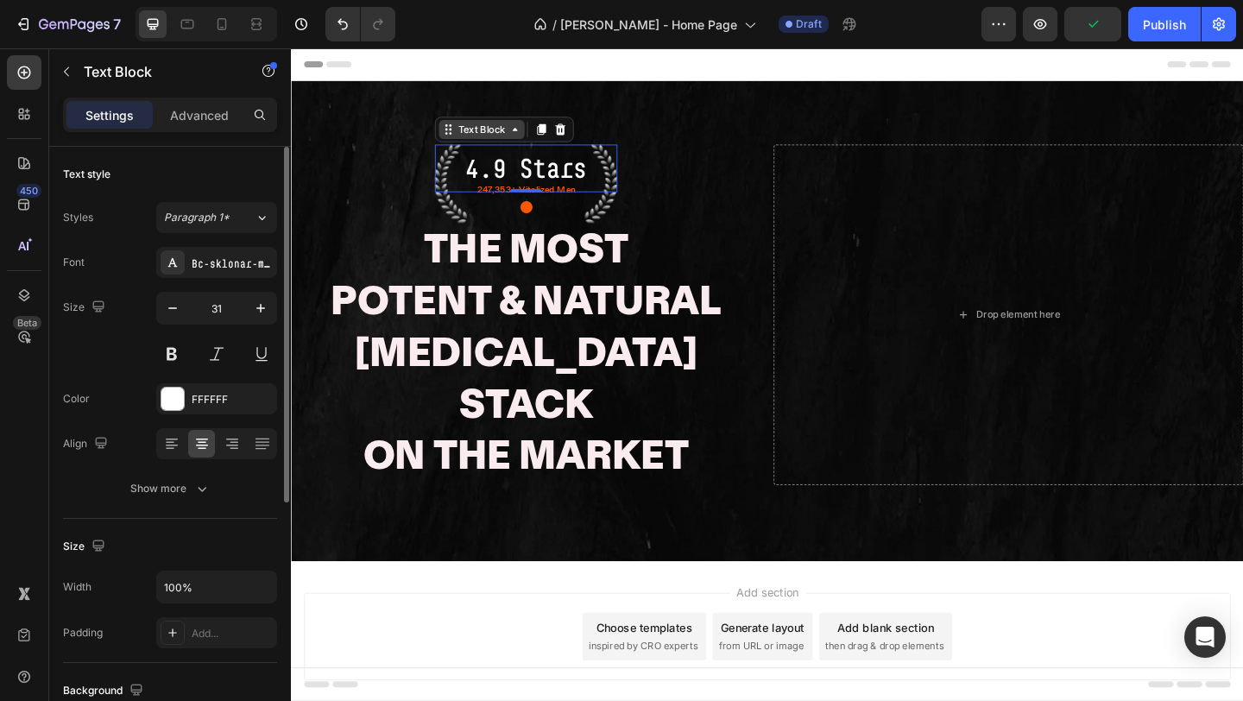
click at [489, 138] on div "Text Block" at bounding box center [498, 137] width 59 height 16
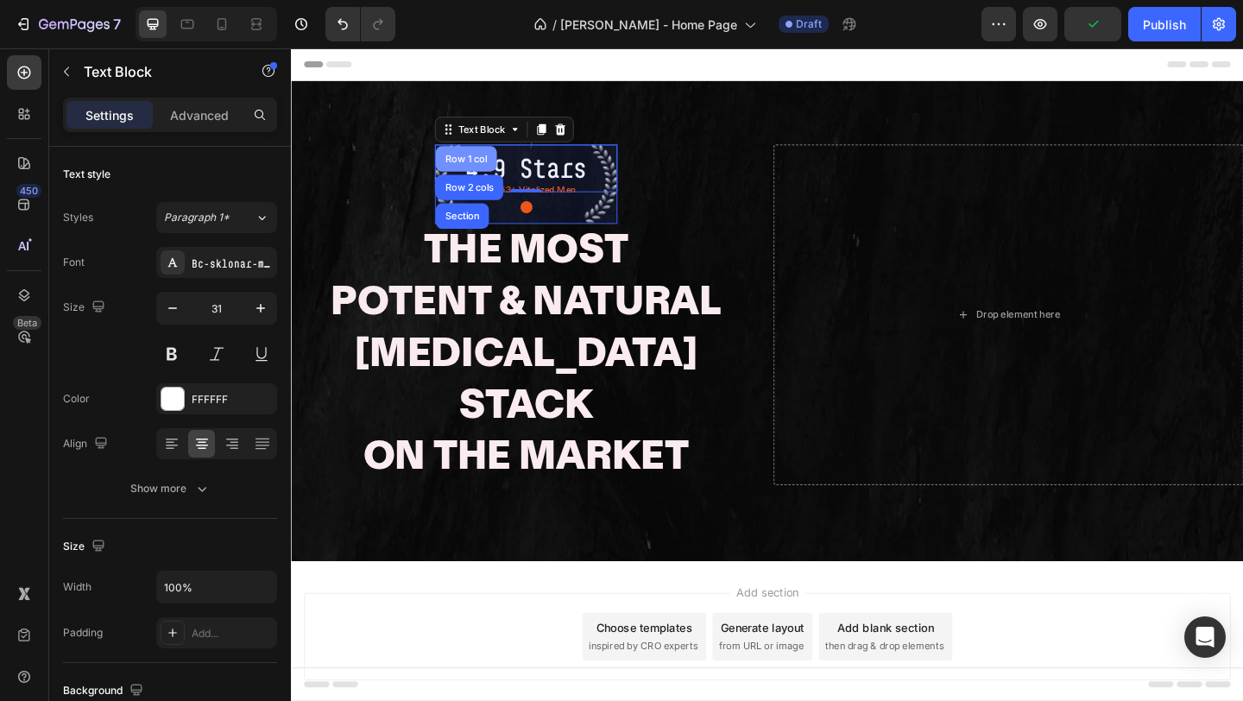
click at [476, 175] on div "Row 1 col" at bounding box center [481, 169] width 66 height 28
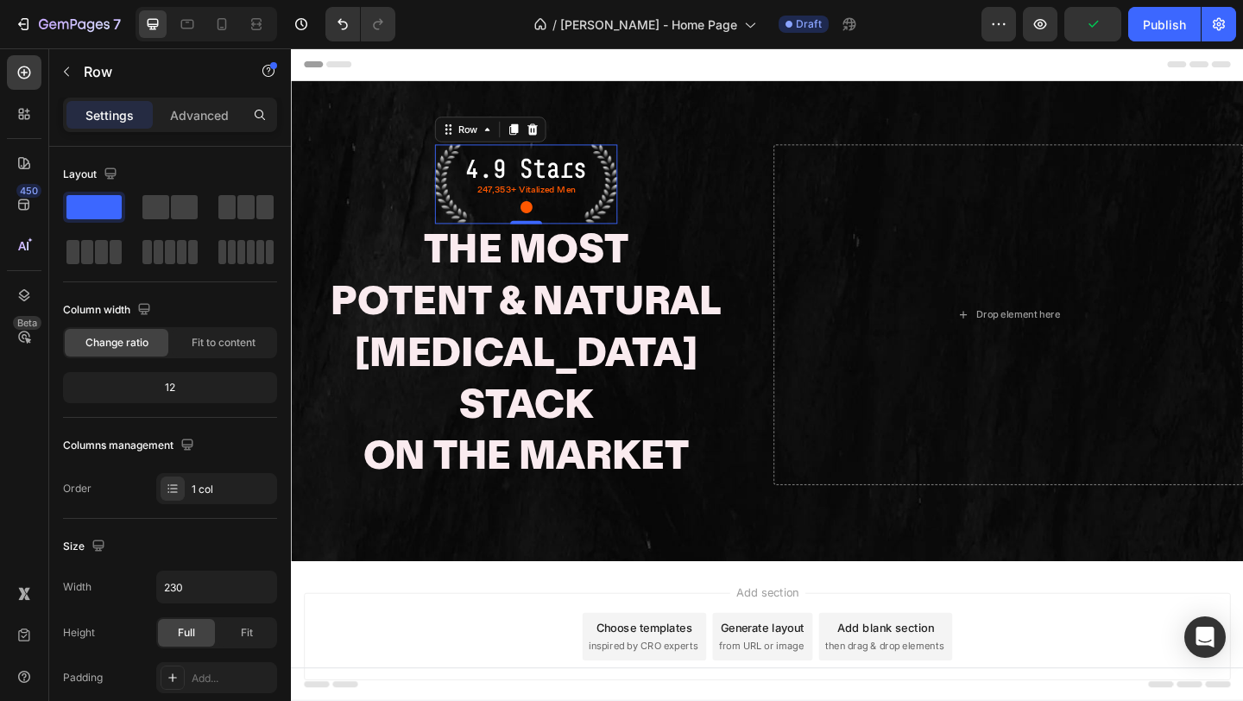
click at [183, 136] on div "Settings Advanced" at bounding box center [170, 122] width 242 height 49
click at [183, 124] on div "Advanced" at bounding box center [199, 115] width 86 height 28
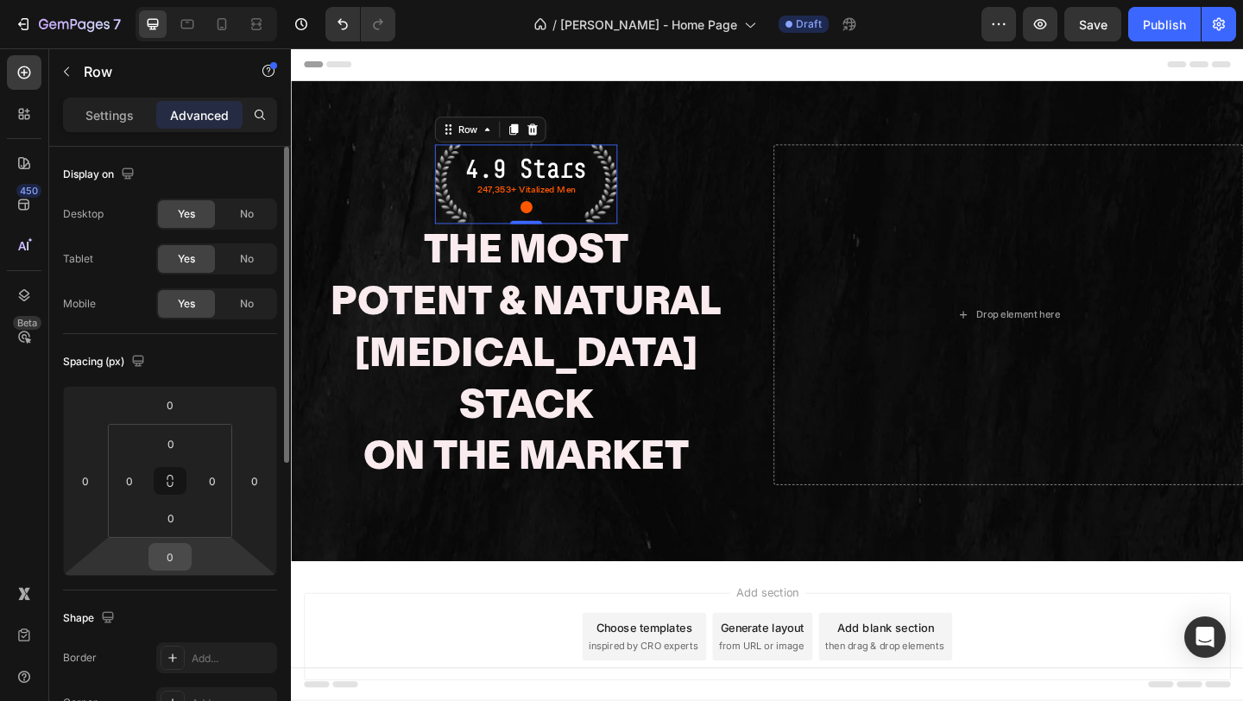
click at [175, 555] on input "0" at bounding box center [170, 557] width 35 height 26
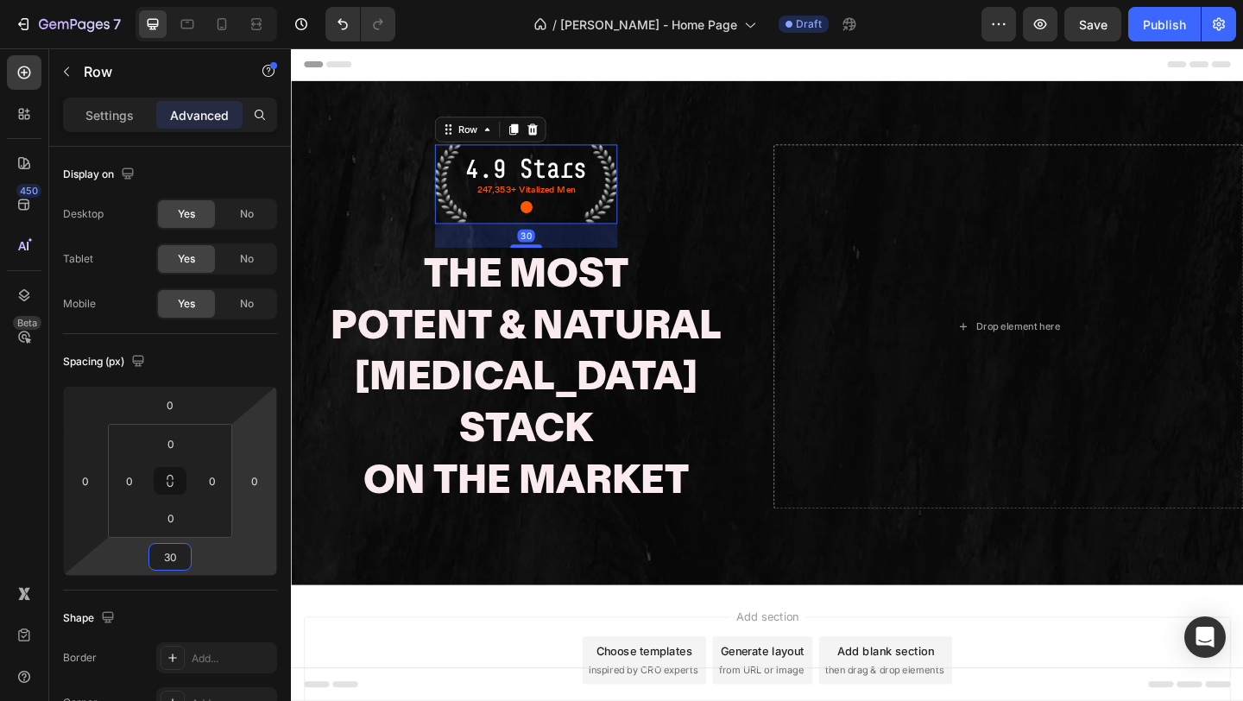
type input "30"
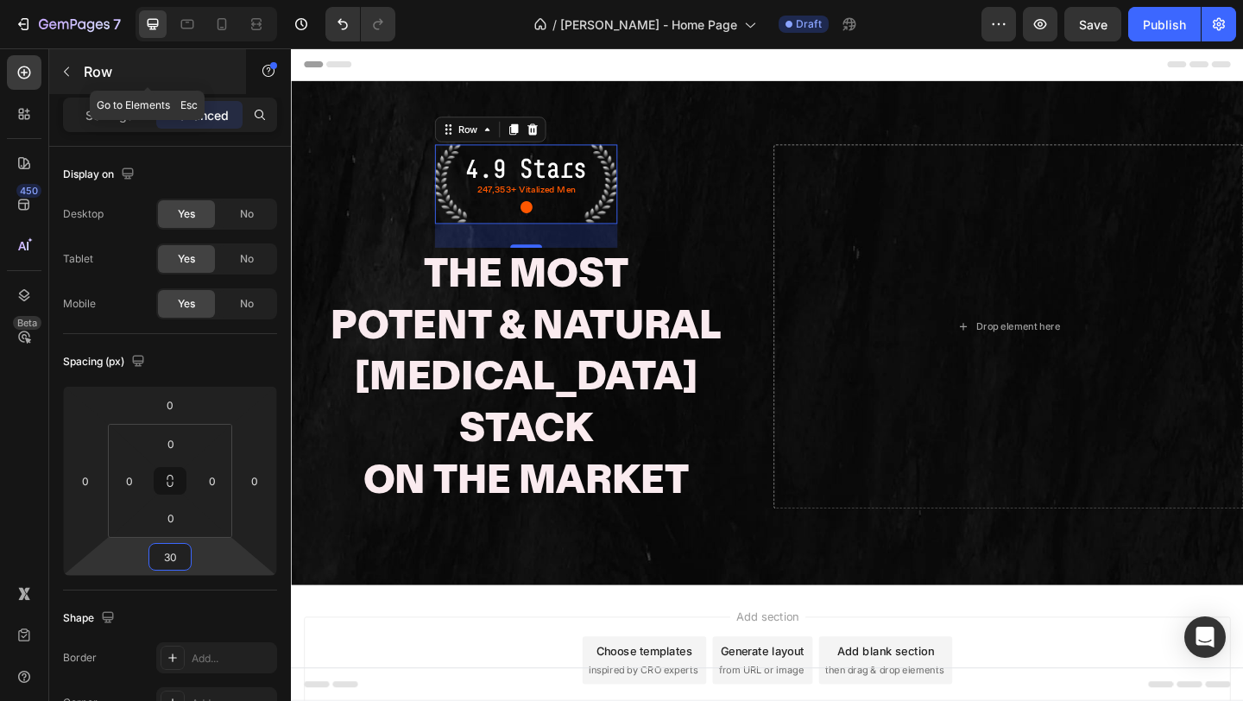
click at [71, 52] on div "Row" at bounding box center [147, 71] width 197 height 45
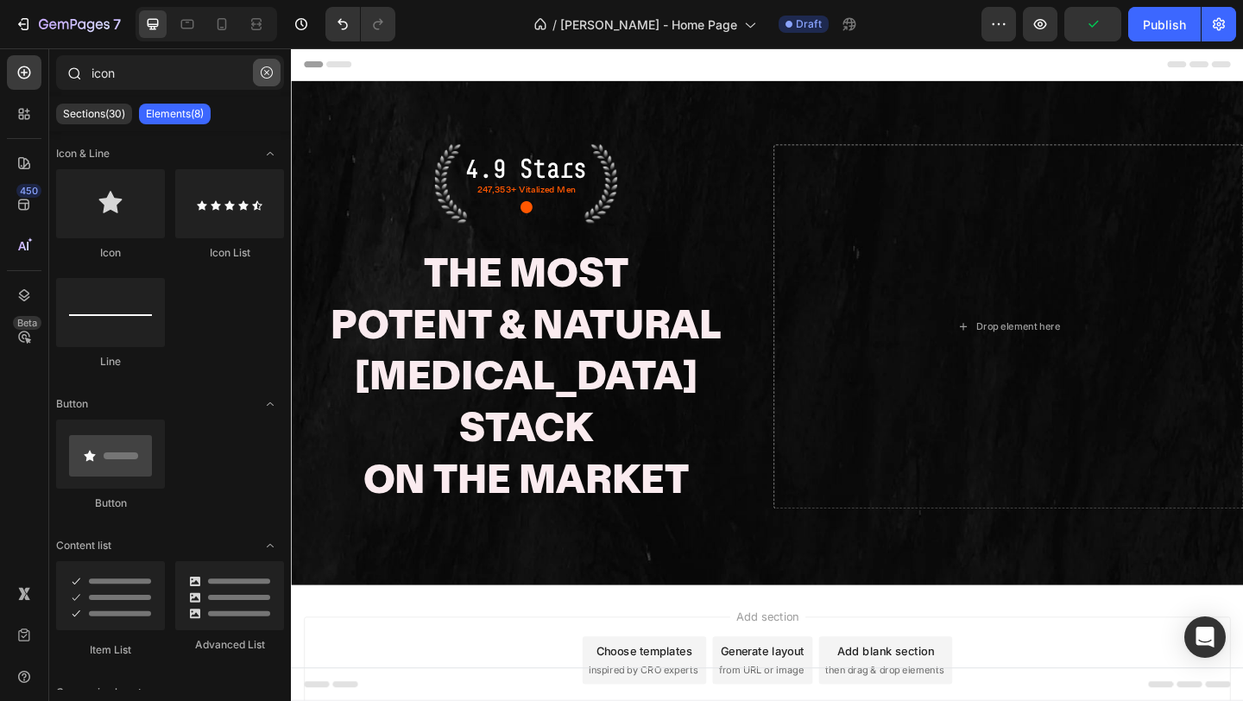
click at [265, 81] on button "button" at bounding box center [267, 73] width 28 height 28
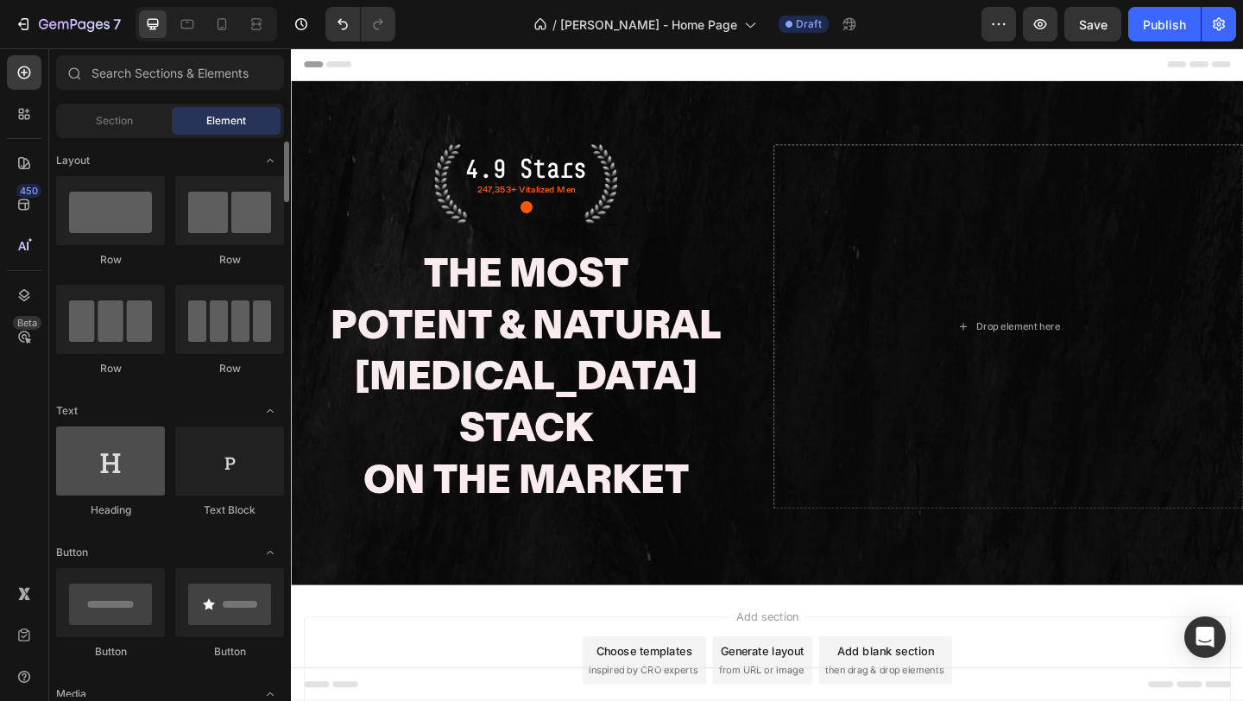
scroll to position [324, 0]
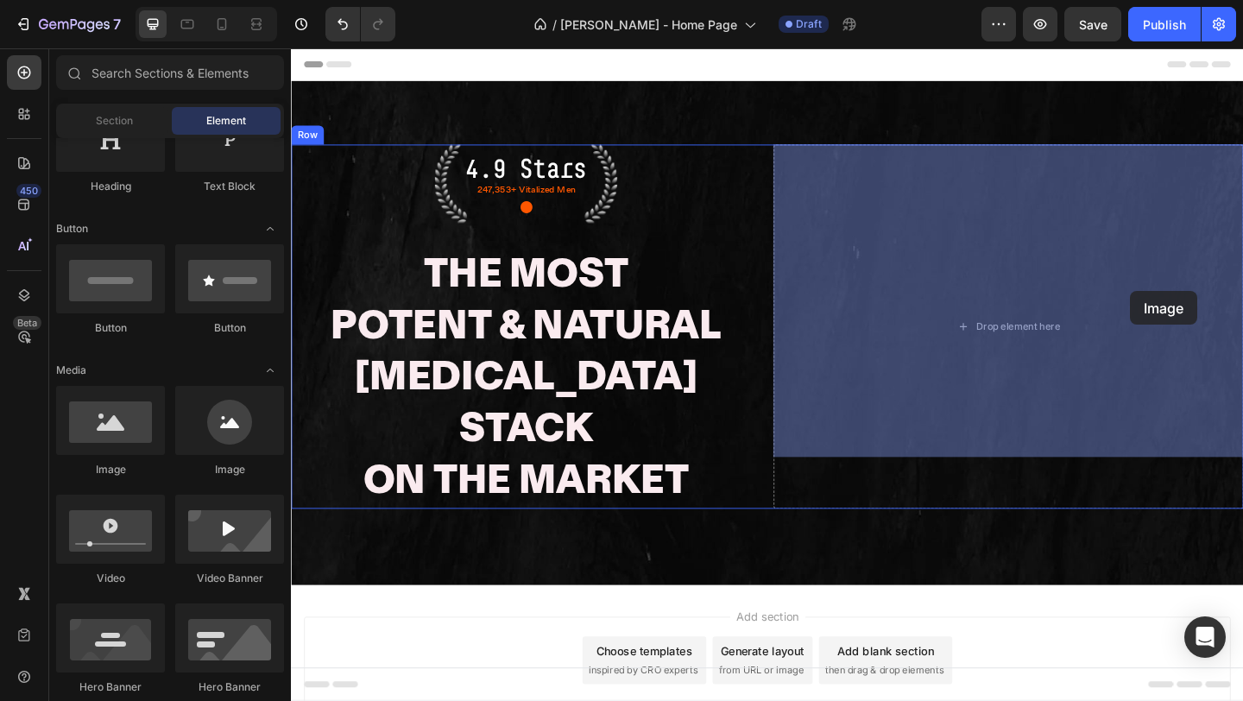
drag, startPoint x: 403, startPoint y: 473, endPoint x: 593, endPoint y: 321, distance: 243.2
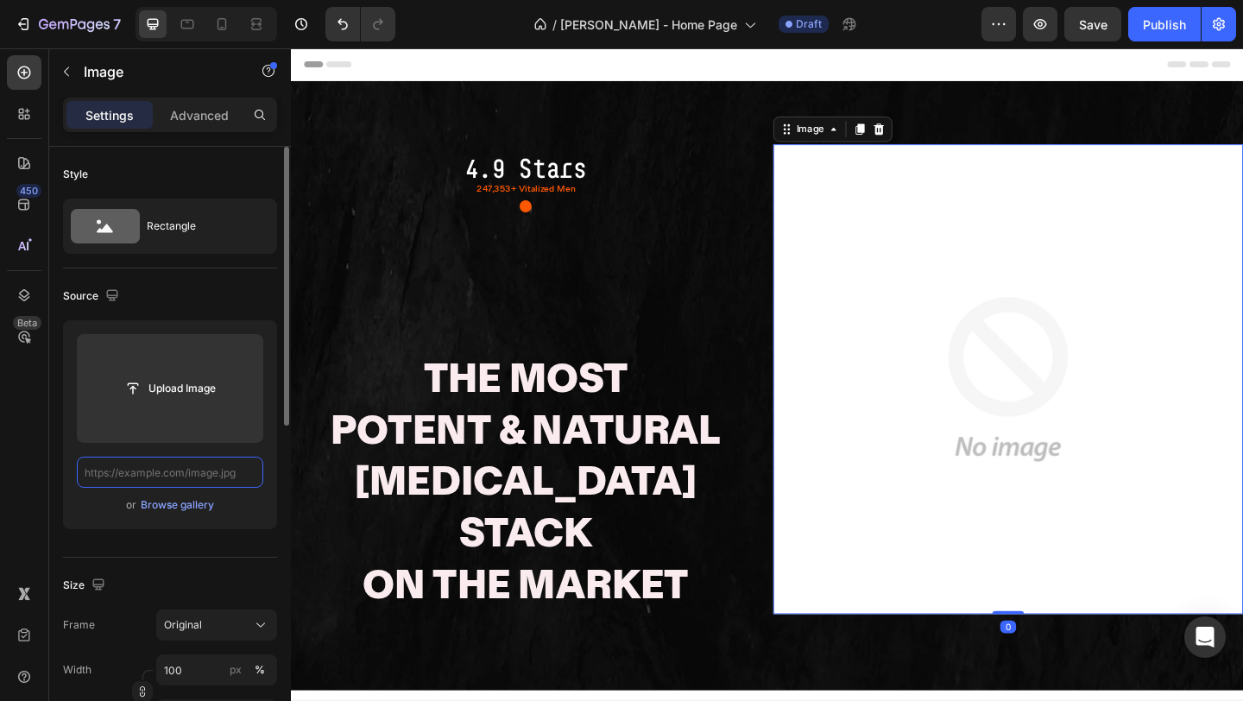
scroll to position [0, 0]
paste input "[URL][DOMAIN_NAME]"
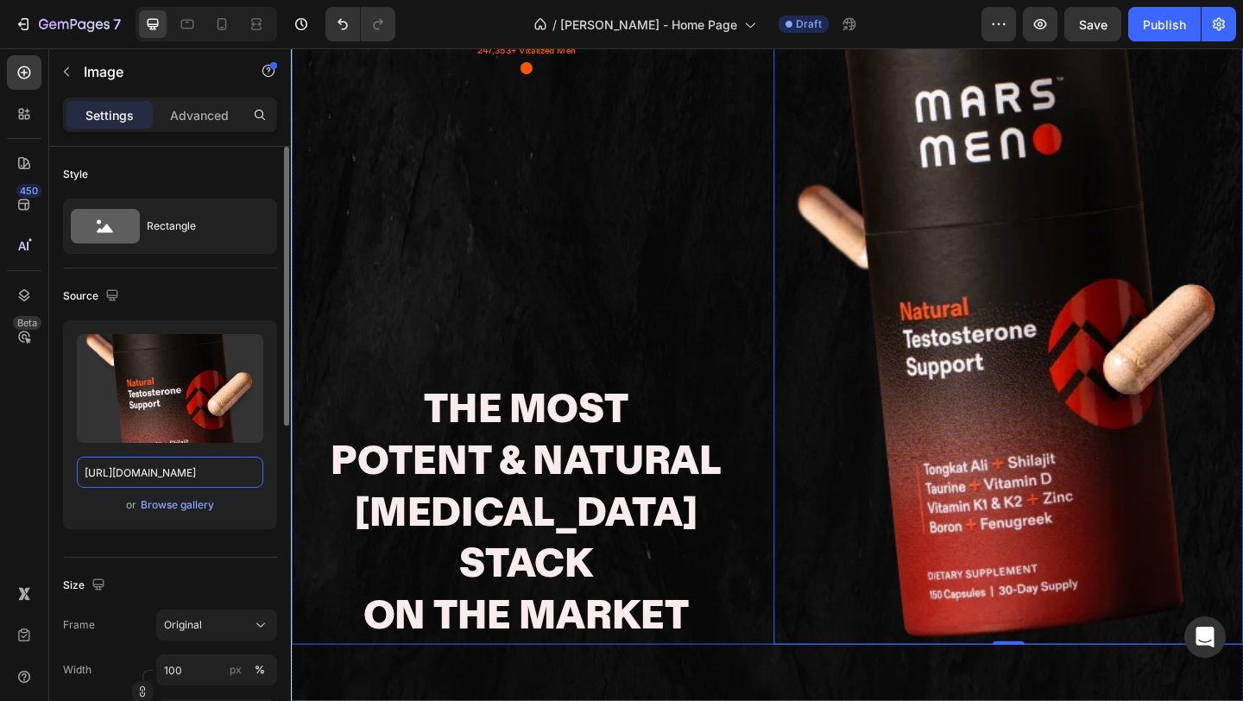
scroll to position [227, 0]
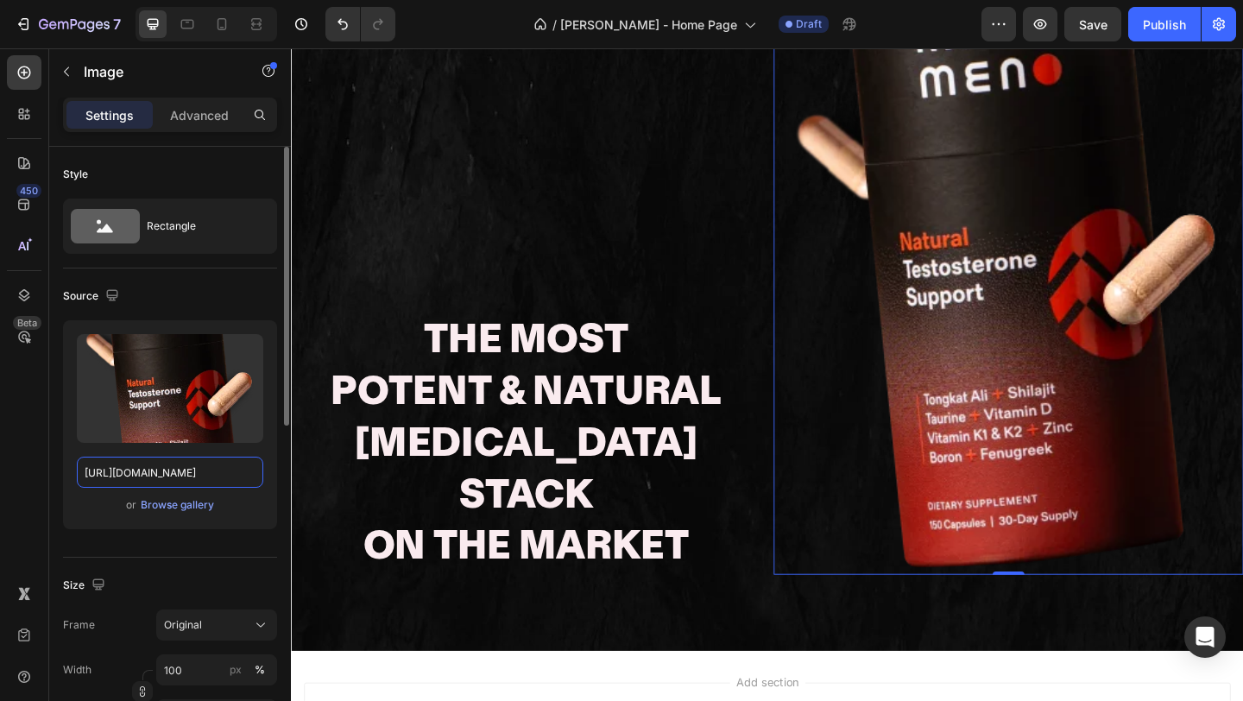
type input "https://mengotomars.com/cdn/shop/files/marsmen_t_support_1.webp?v=1755076510&wi…"
click at [898, 326] on img at bounding box center [1071, 273] width 511 height 695
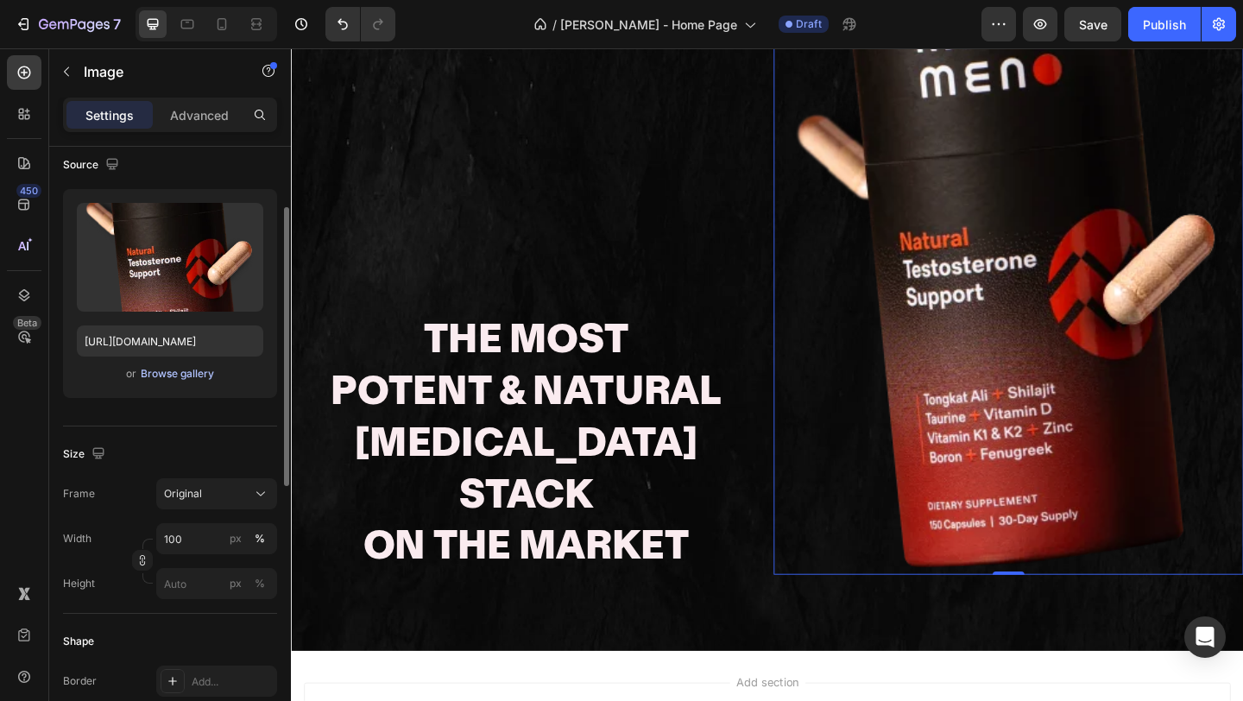
scroll to position [161, 0]
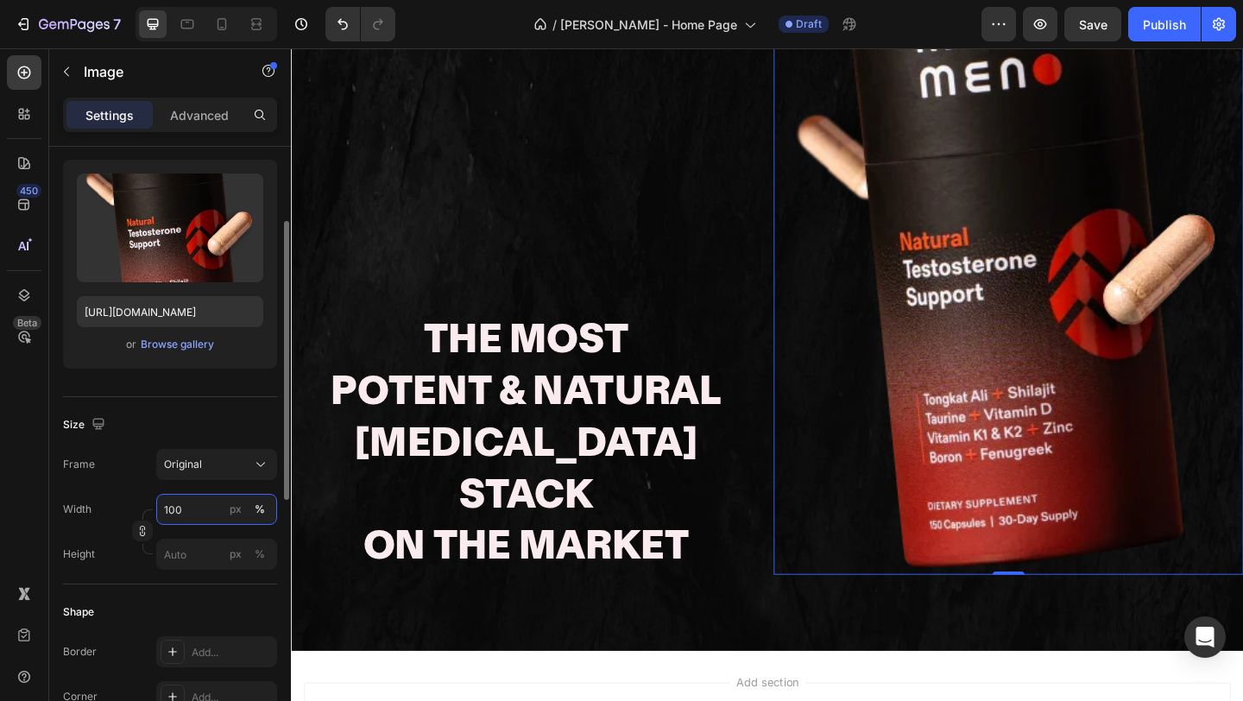
click at [201, 511] on input "100" at bounding box center [216, 509] width 121 height 31
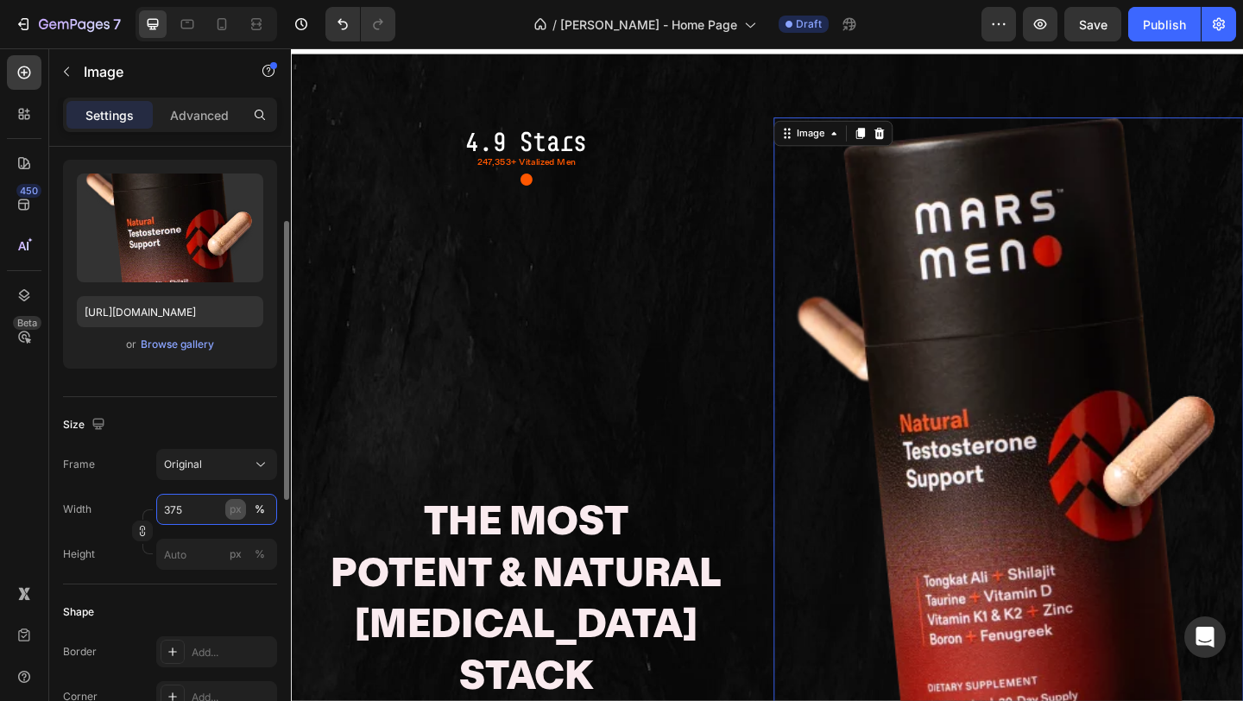
type input "375"
click at [237, 514] on div "px" at bounding box center [236, 510] width 12 height 16
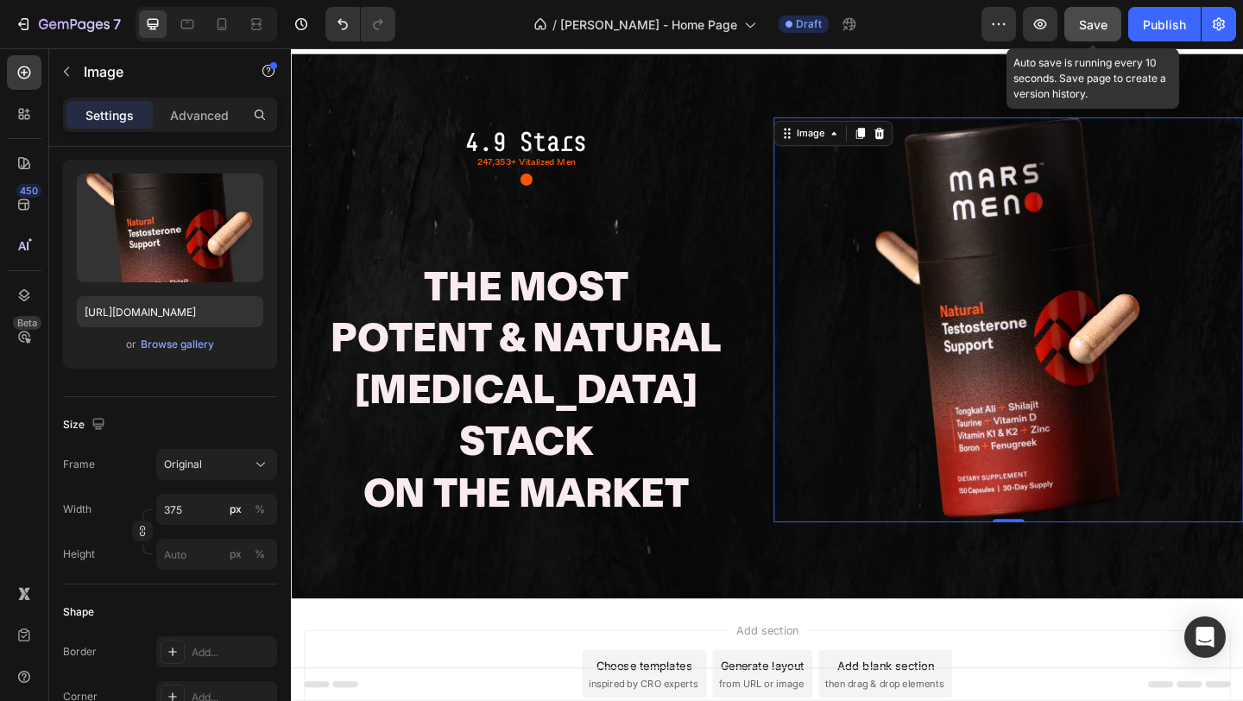
click at [1105, 16] on div "Save" at bounding box center [1093, 25] width 28 height 18
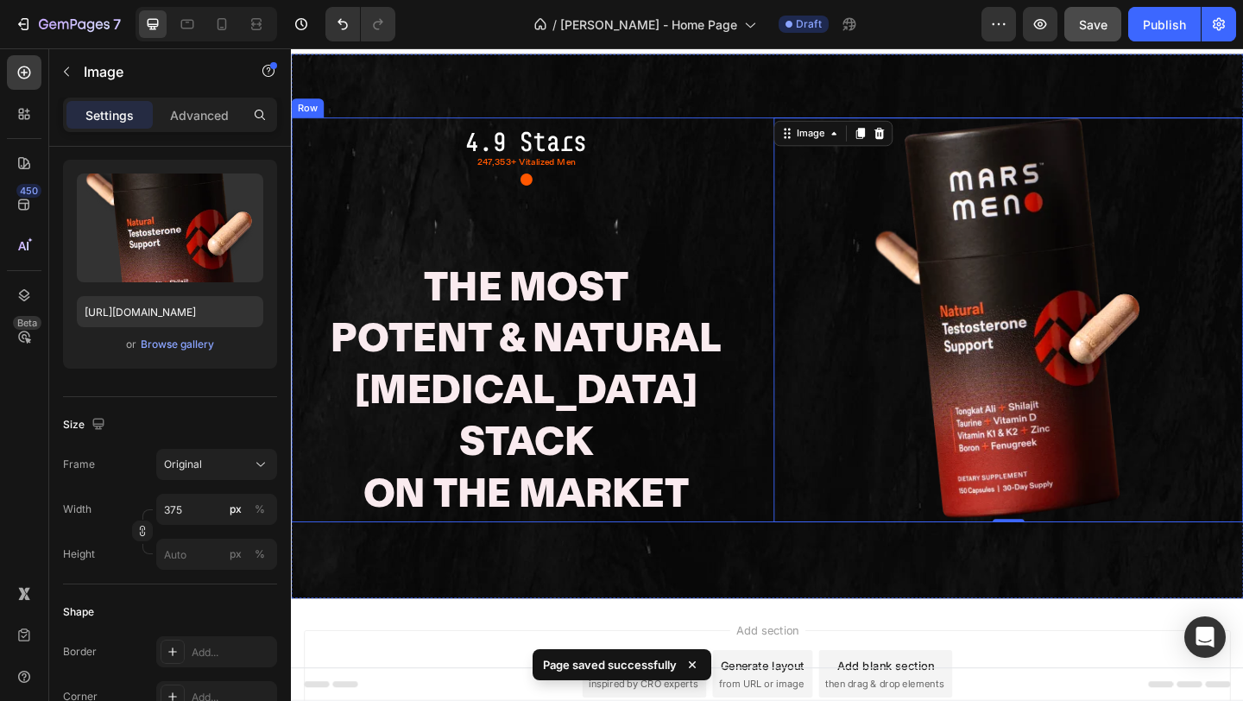
click at [686, 250] on div "4.9 Stars Text Block 247,353+ Vitalized Men Text Block ● Text Block Row The Mos…" at bounding box center [546, 343] width 511 height 440
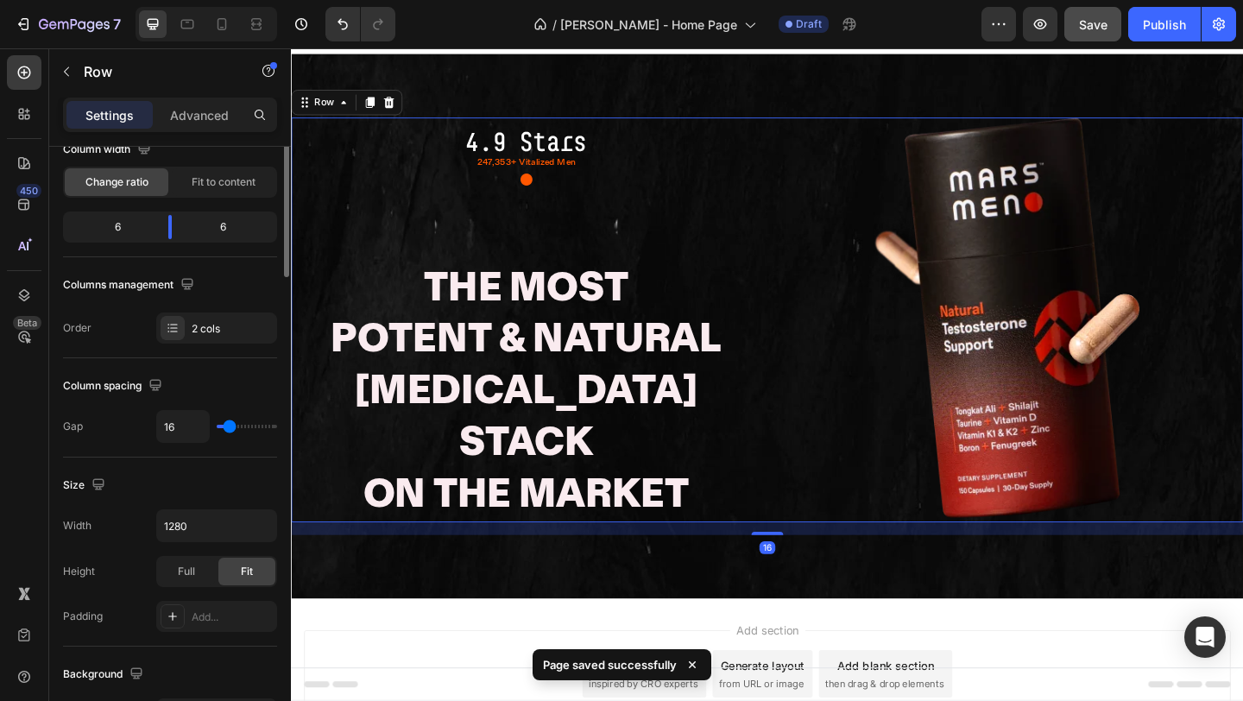
scroll to position [0, 0]
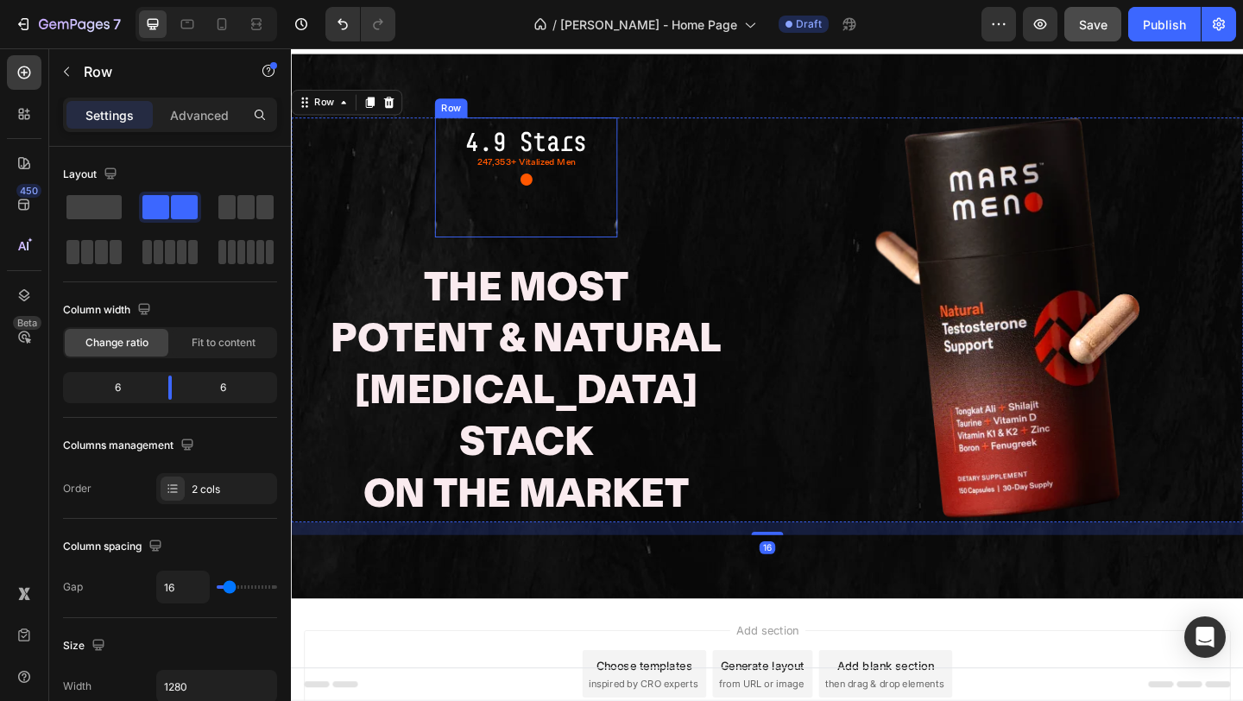
click at [573, 221] on div "4.9 Stars Text Block 247,353+ Vitalized Men Text Block ● Text Block" at bounding box center [546, 188] width 199 height 130
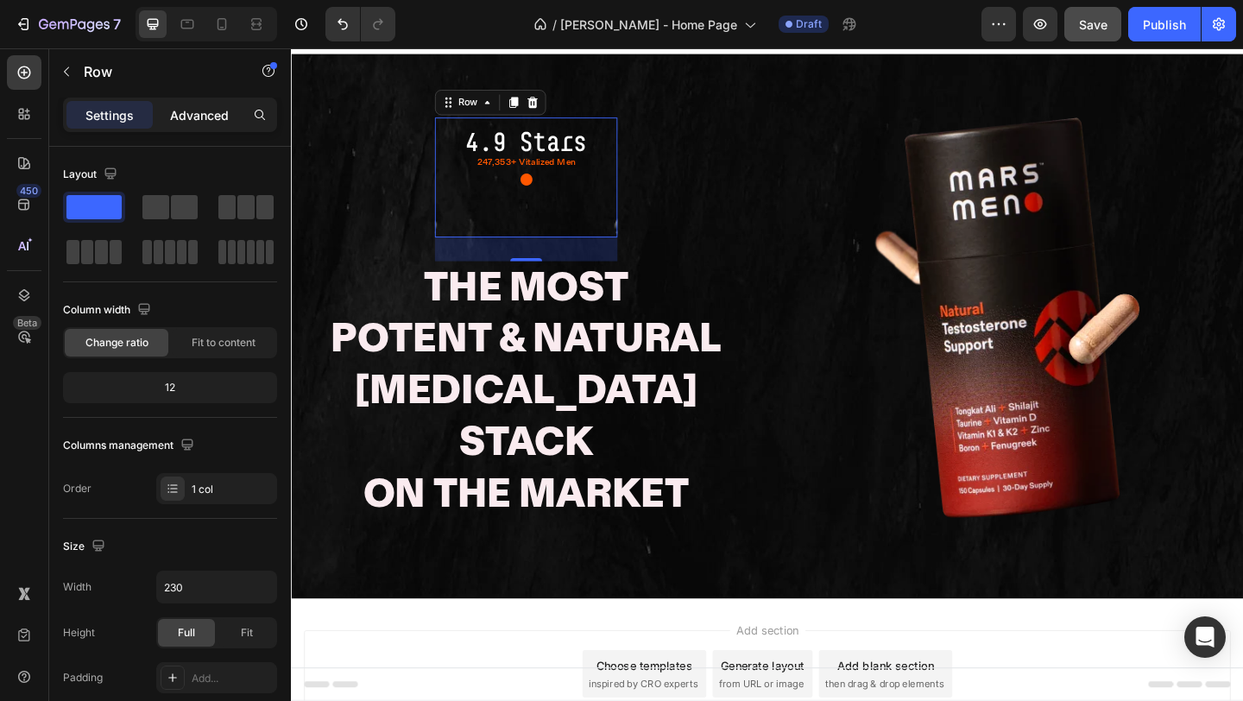
click at [184, 128] on div "Advanced" at bounding box center [199, 115] width 86 height 28
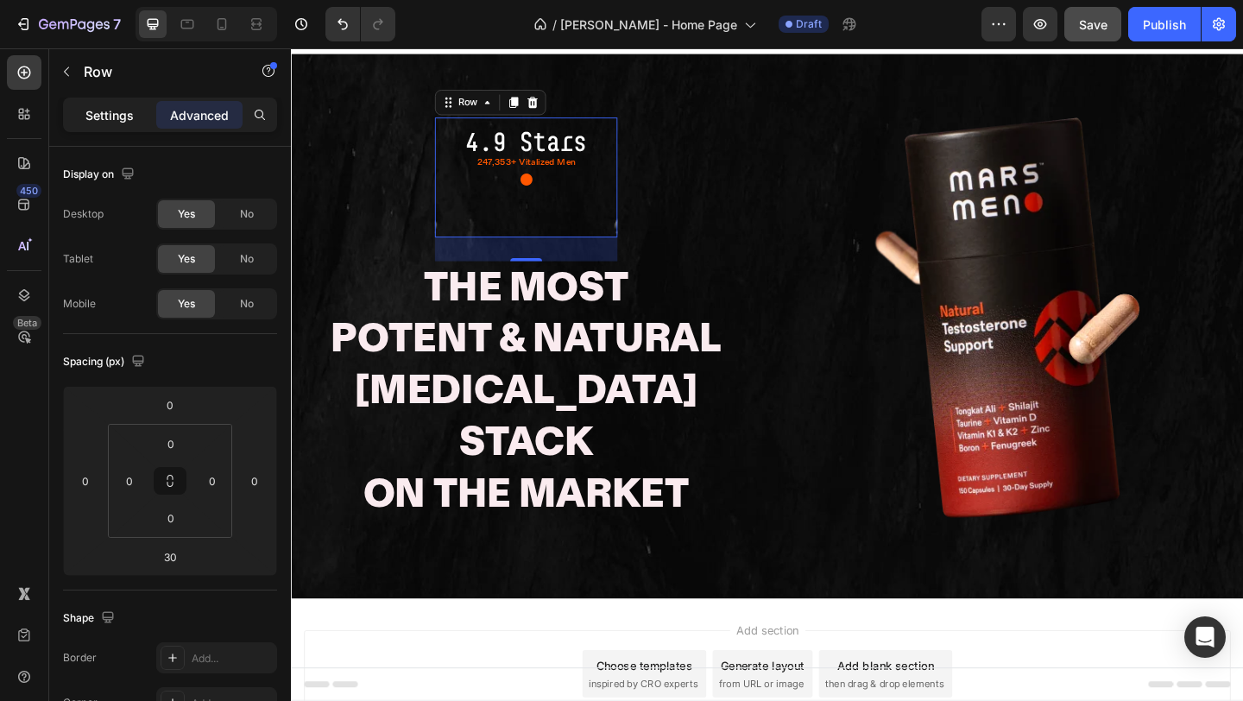
click at [112, 119] on p "Settings" at bounding box center [109, 115] width 48 height 18
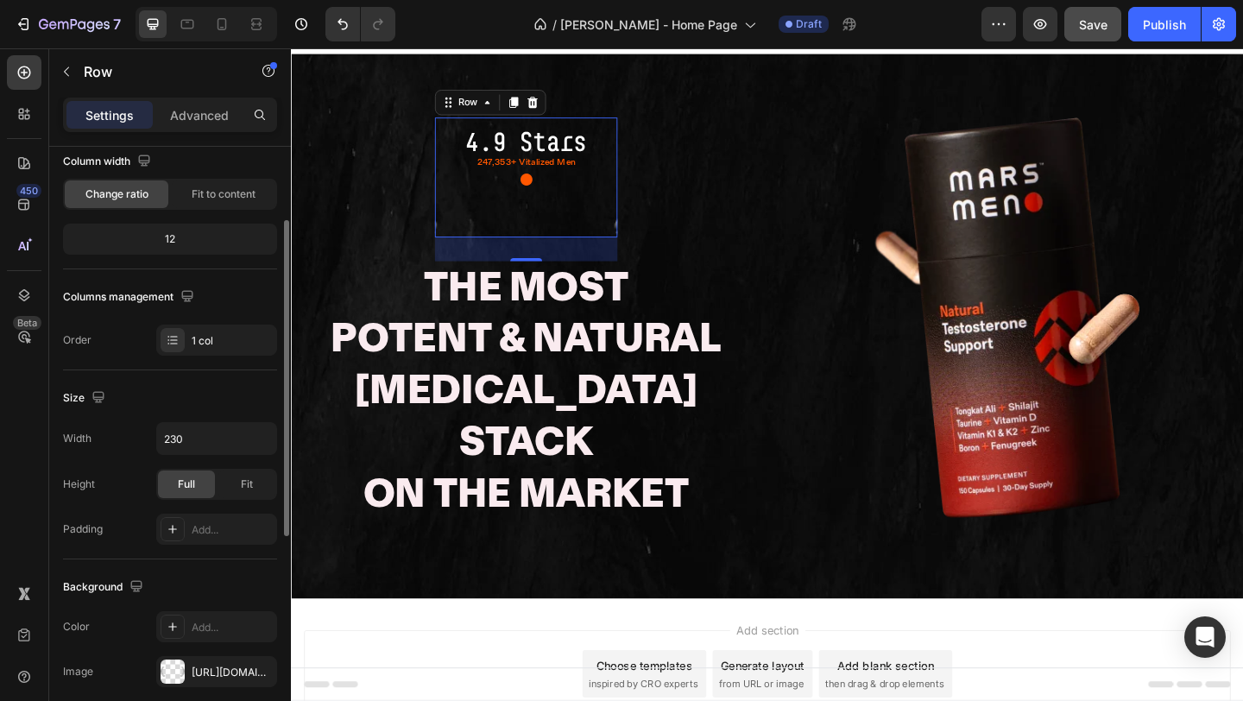
scroll to position [151, 0]
click at [244, 488] on span "Fit" at bounding box center [247, 482] width 12 height 16
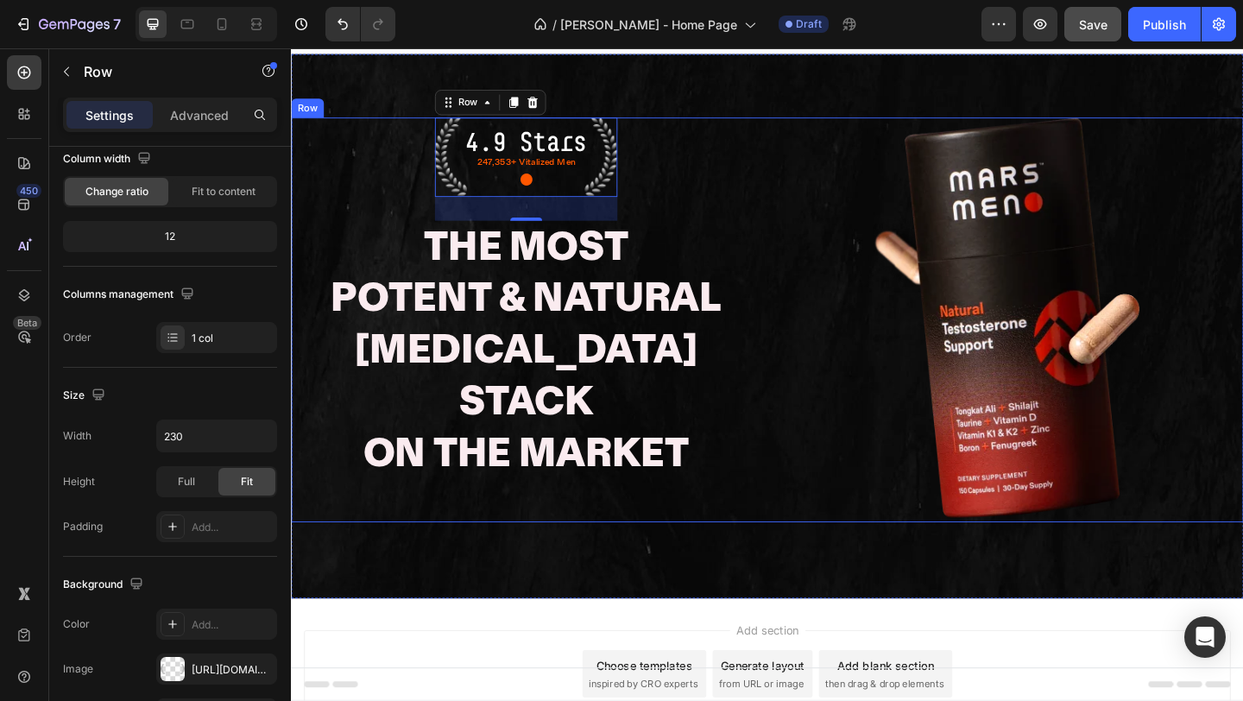
click at [703, 512] on div "4.9 Stars Text Block 247,353+ Vitalized Men Text Block ● Text Block Row 30 The …" at bounding box center [546, 343] width 511 height 440
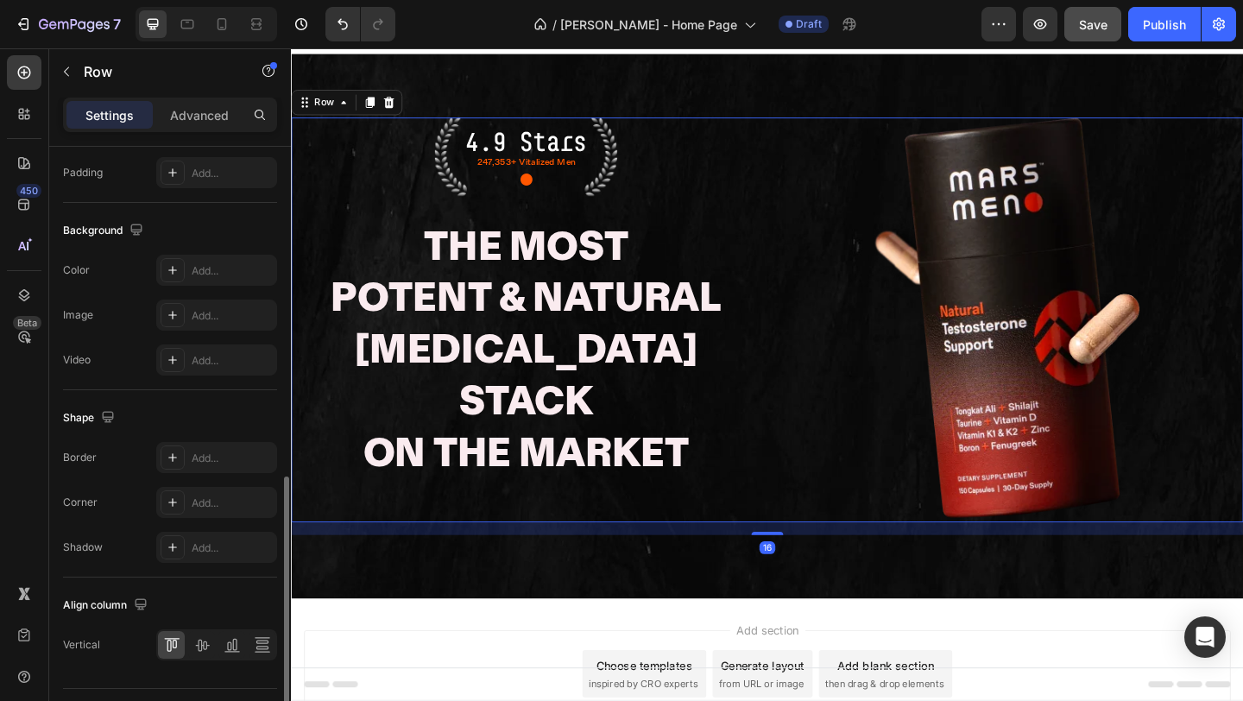
scroll to position [647, 0]
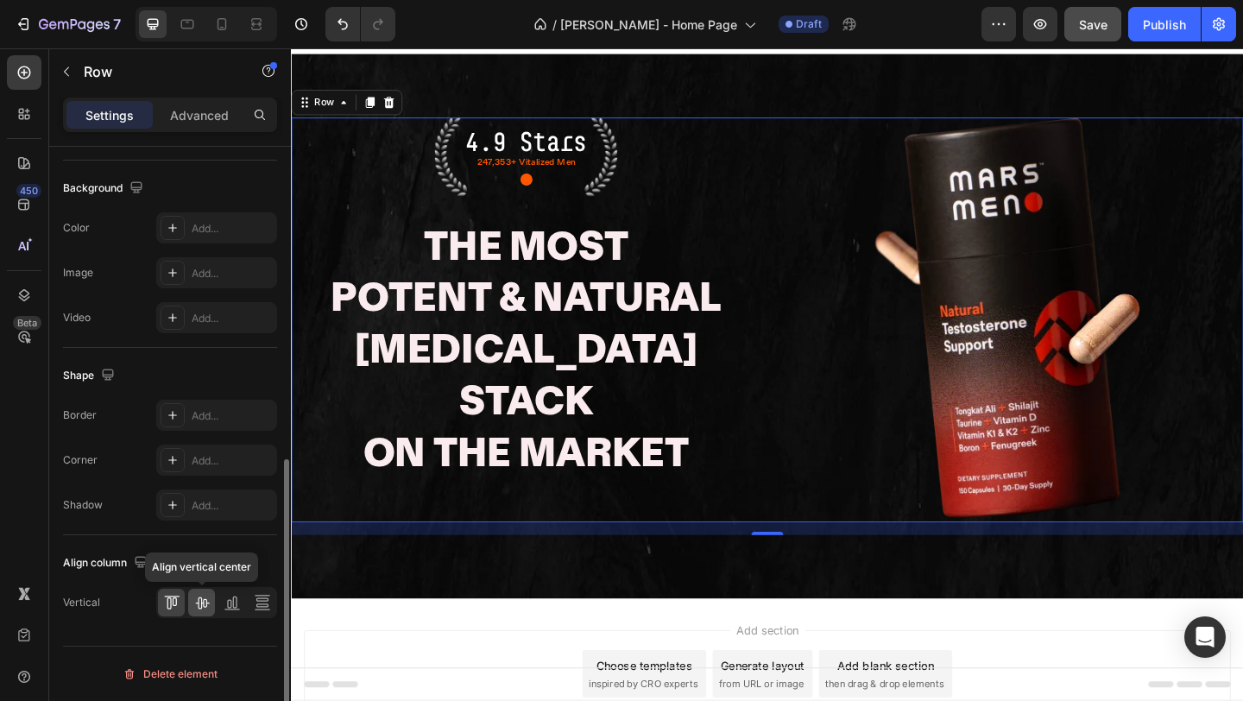
click at [204, 603] on icon at bounding box center [201, 602] width 17 height 17
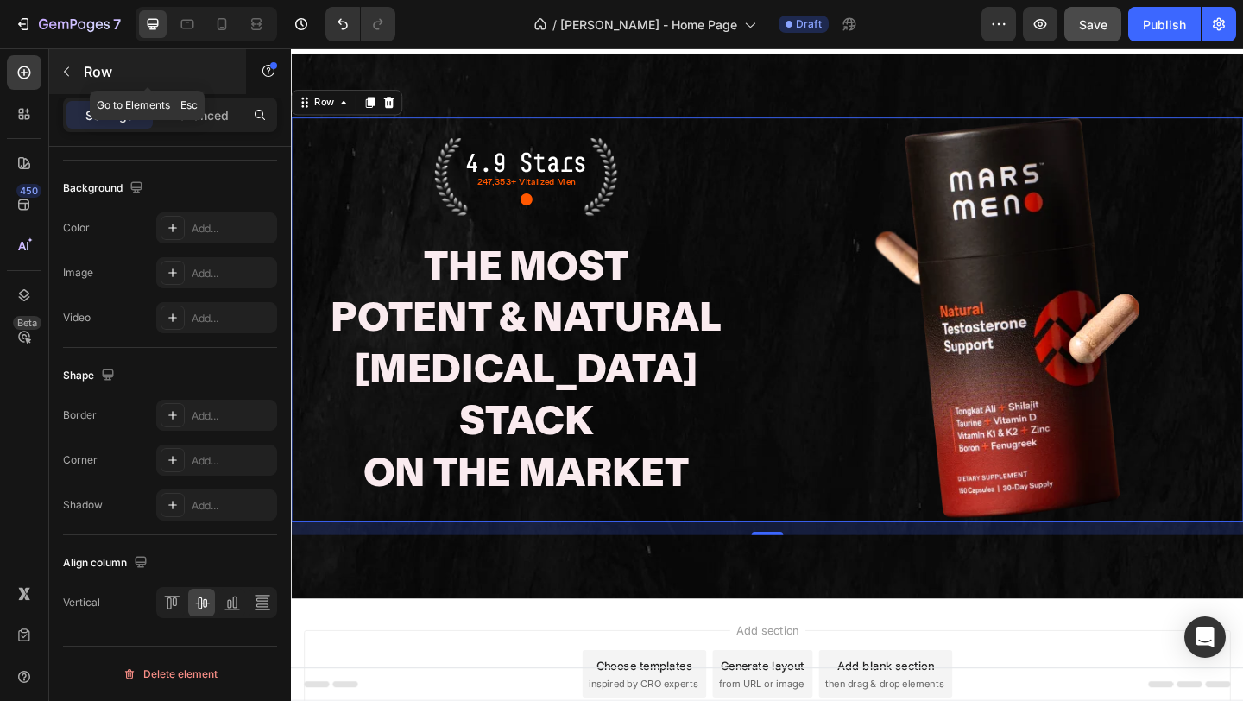
click at [115, 73] on p "Row" at bounding box center [157, 71] width 147 height 21
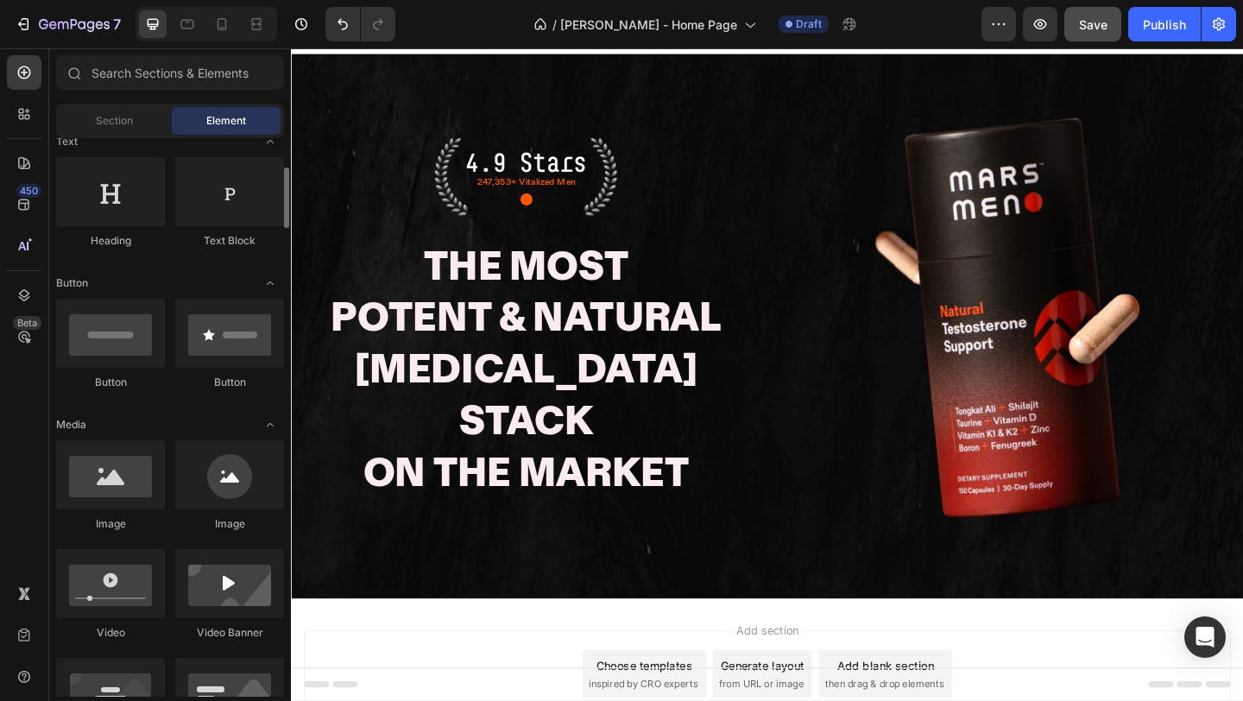
scroll to position [268, 0]
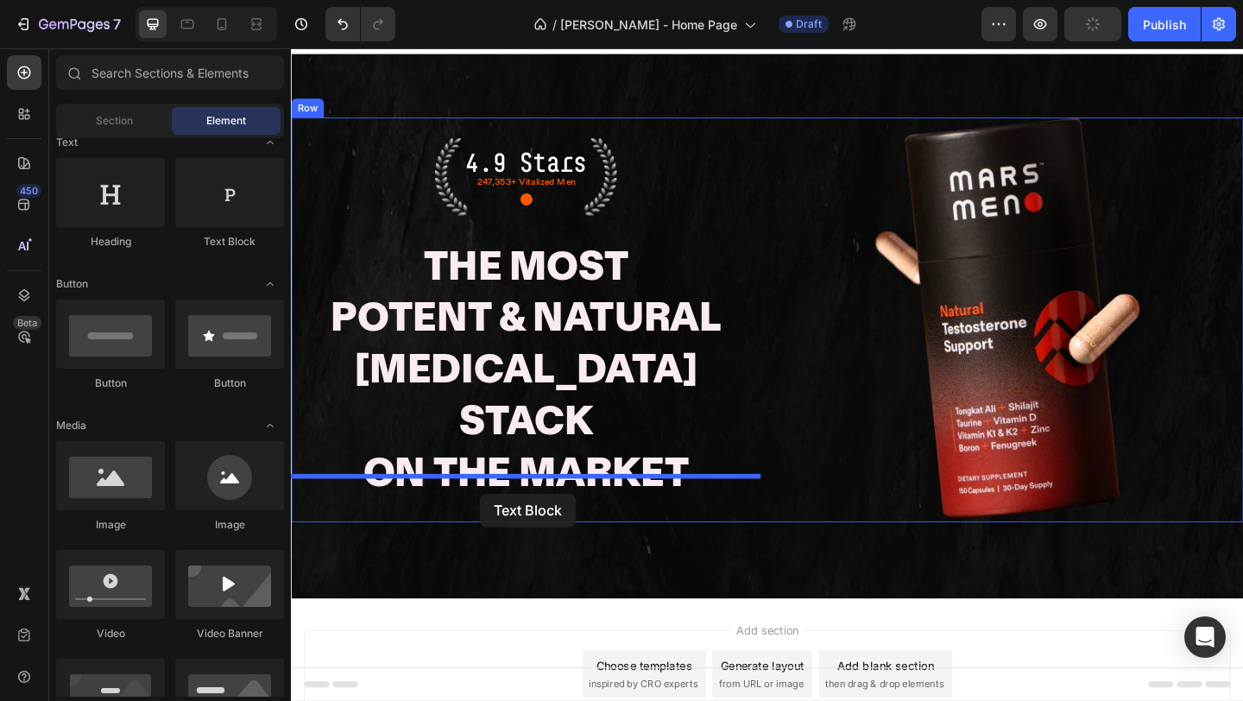
drag, startPoint x: 514, startPoint y: 244, endPoint x: 496, endPoint y: 533, distance: 288.9
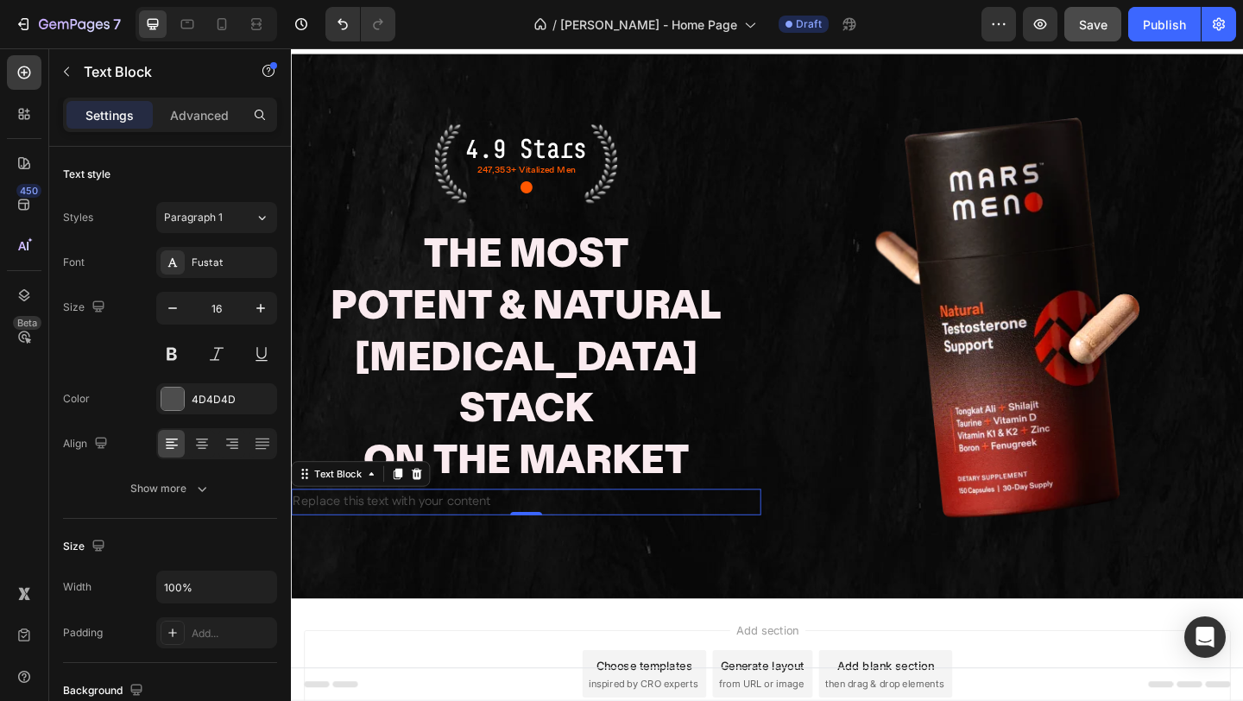
click at [542, 402] on p "The Most Potent & Natural Testosterone Stack On The Market" at bounding box center [547, 385] width 508 height 281
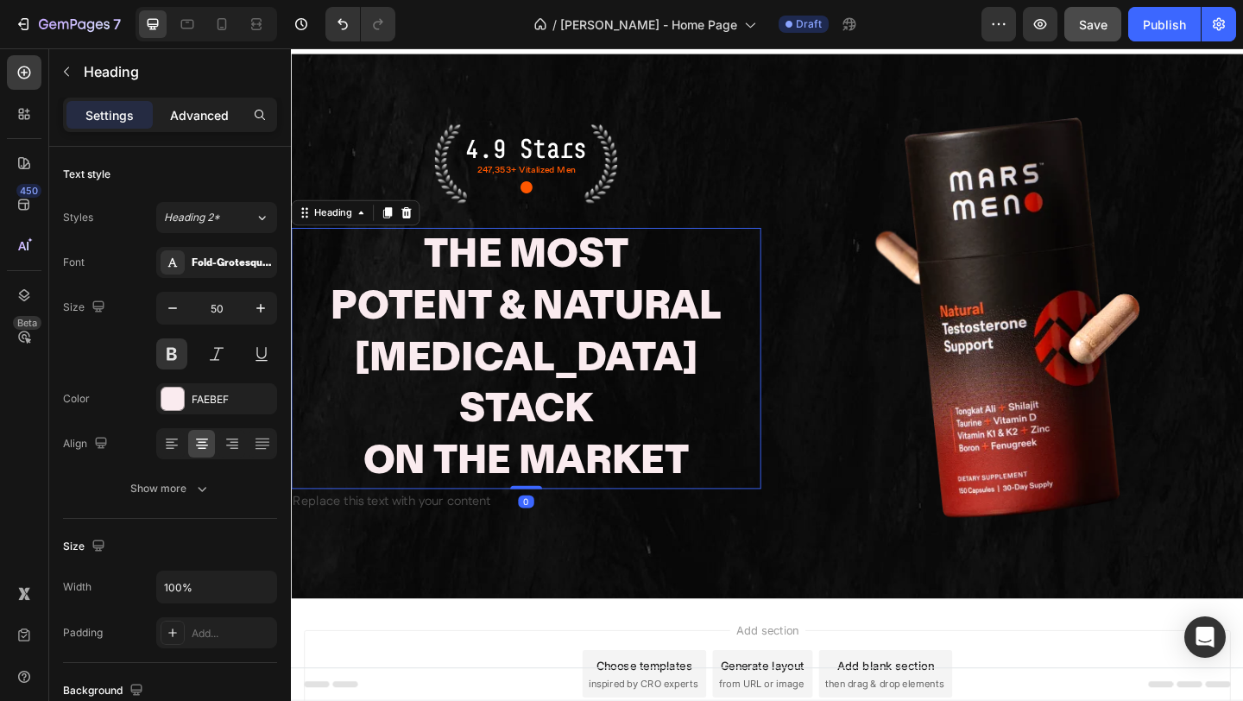
click at [186, 120] on p "Advanced" at bounding box center [199, 115] width 59 height 18
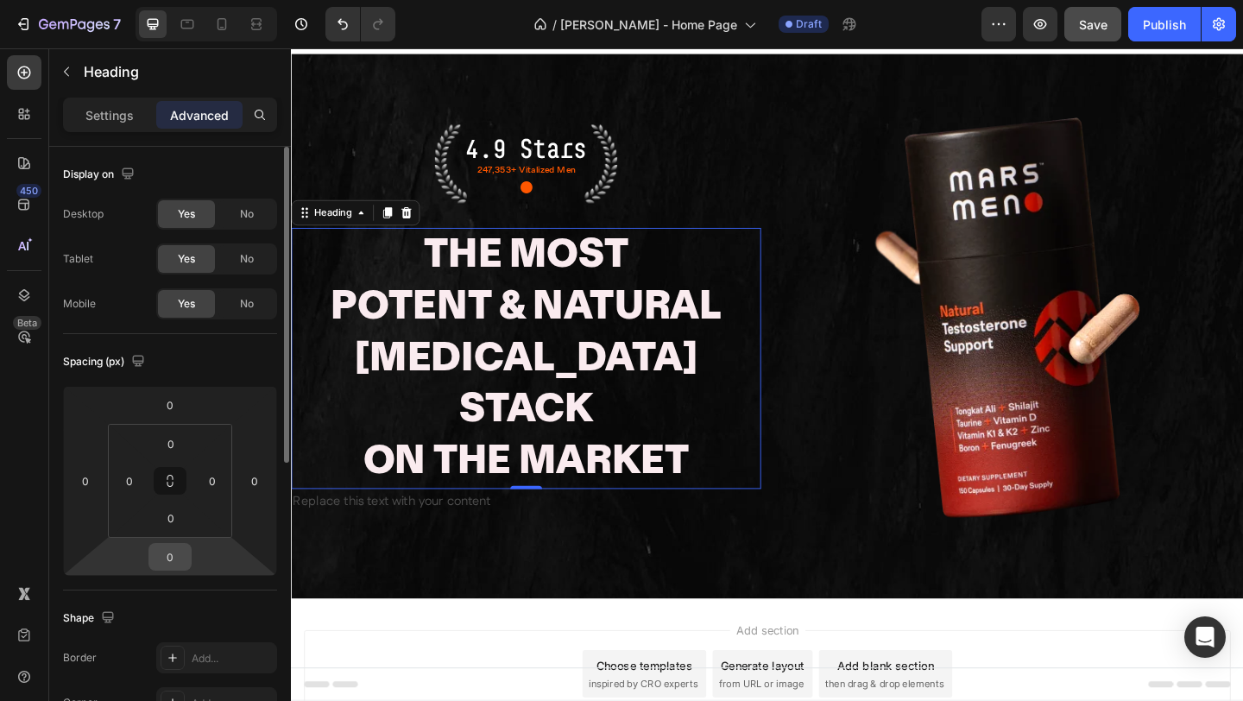
click at [176, 557] on input "0" at bounding box center [170, 557] width 35 height 26
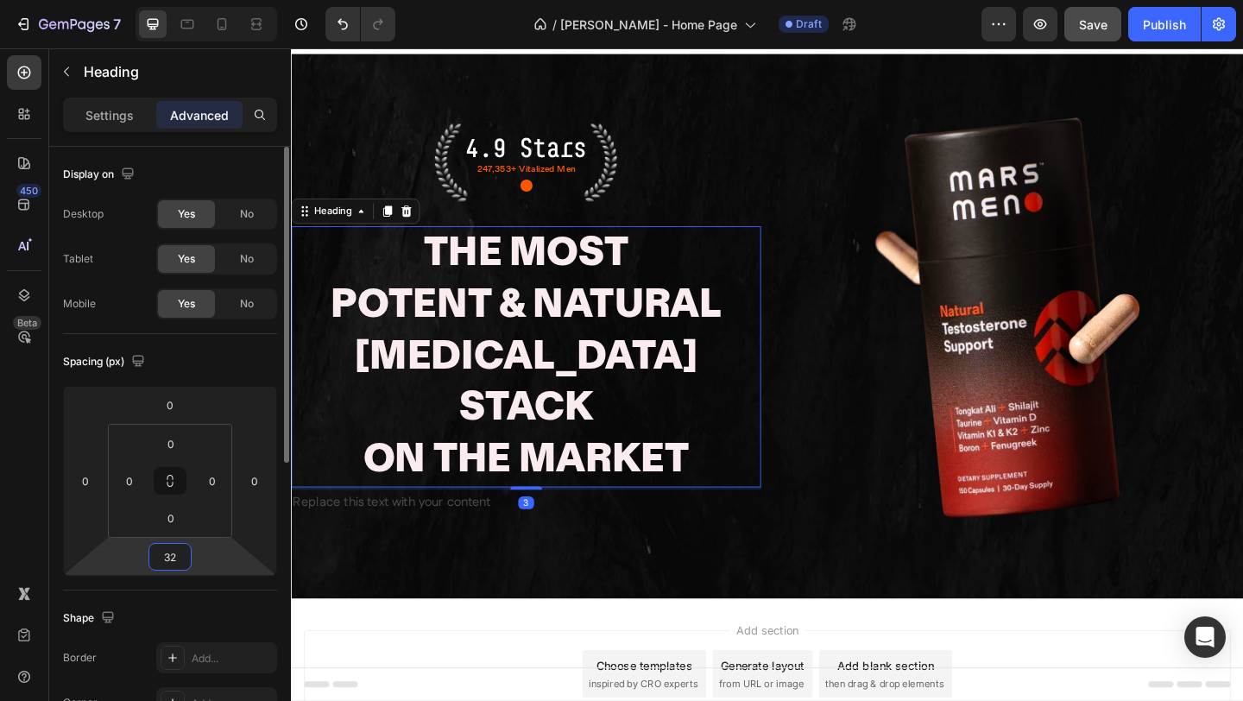
type input "32"
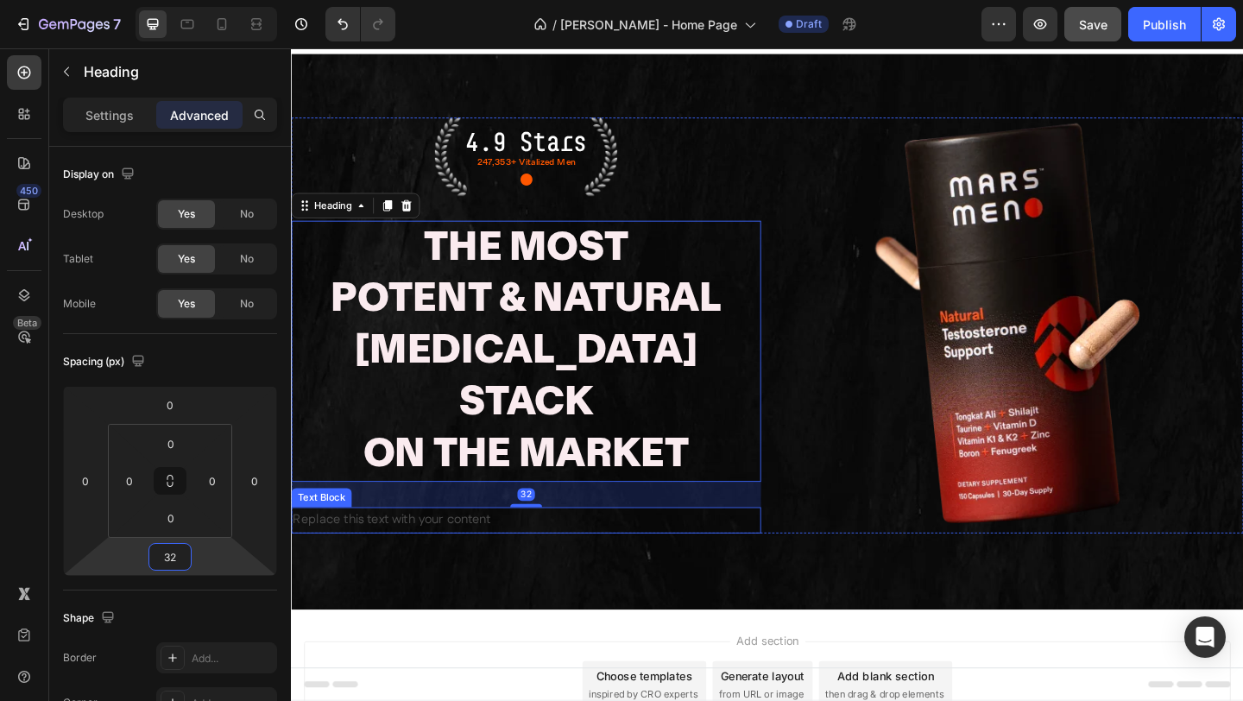
click at [420, 547] on div "Replace this text with your content" at bounding box center [546, 561] width 511 height 28
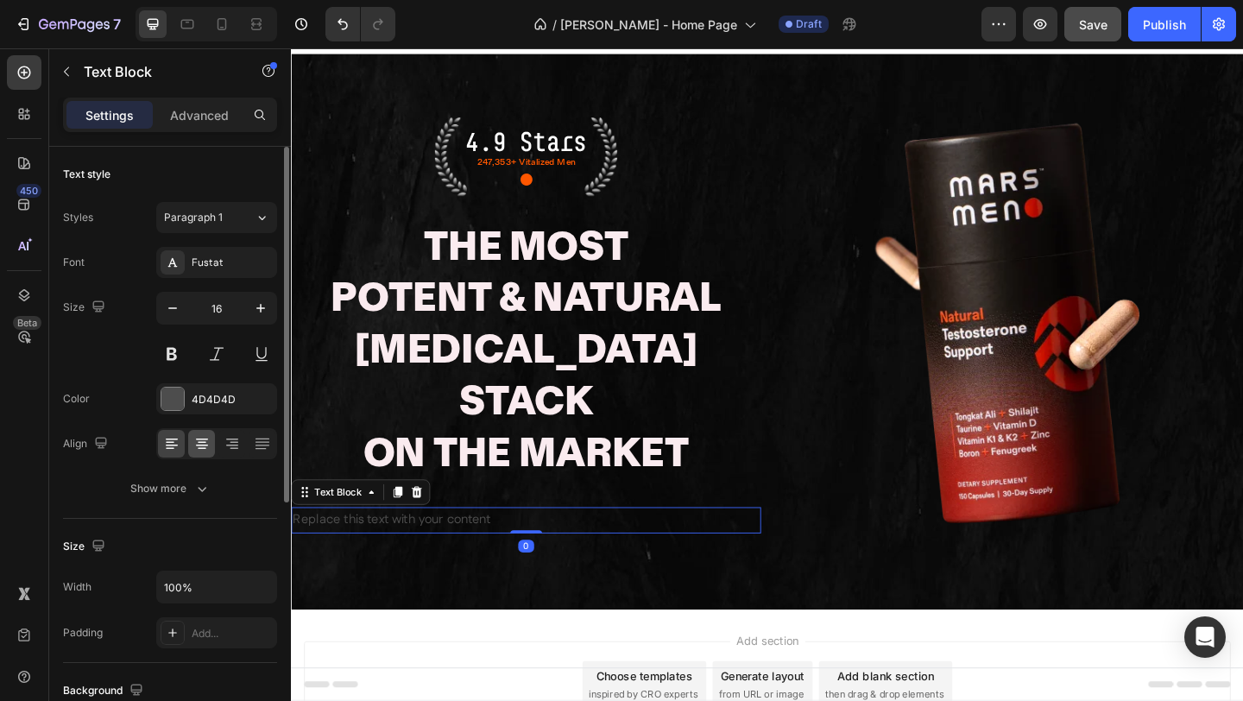
click at [205, 434] on div at bounding box center [201, 444] width 27 height 28
click at [178, 405] on div at bounding box center [172, 399] width 22 height 22
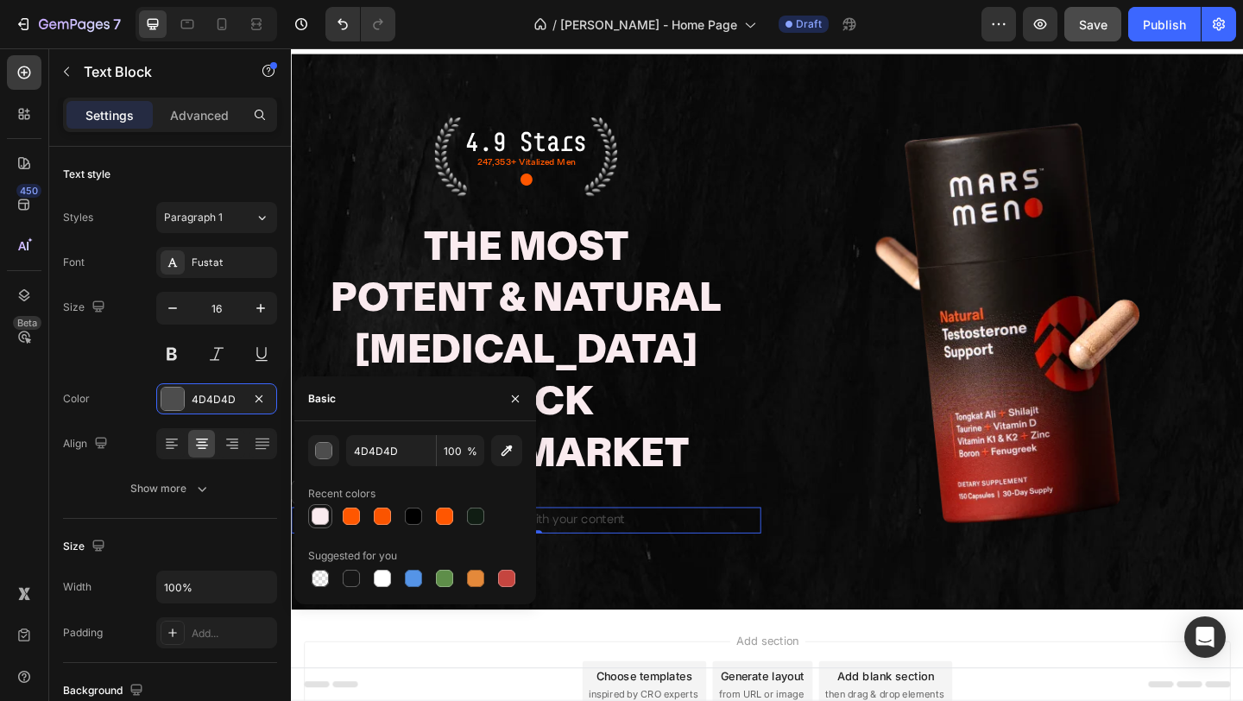
click at [324, 515] on div at bounding box center [320, 516] width 17 height 17
click at [383, 584] on div at bounding box center [382, 578] width 17 height 17
type input "FFFFFF"
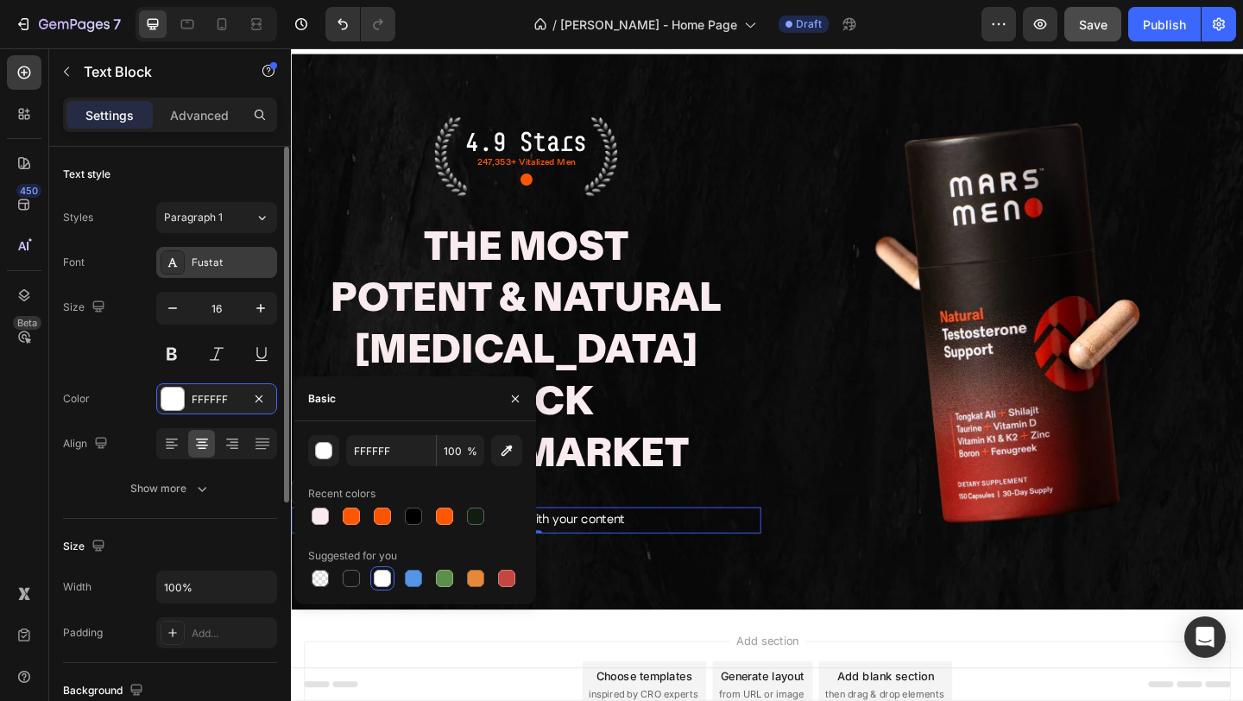
click at [172, 262] on icon at bounding box center [173, 263] width 14 height 14
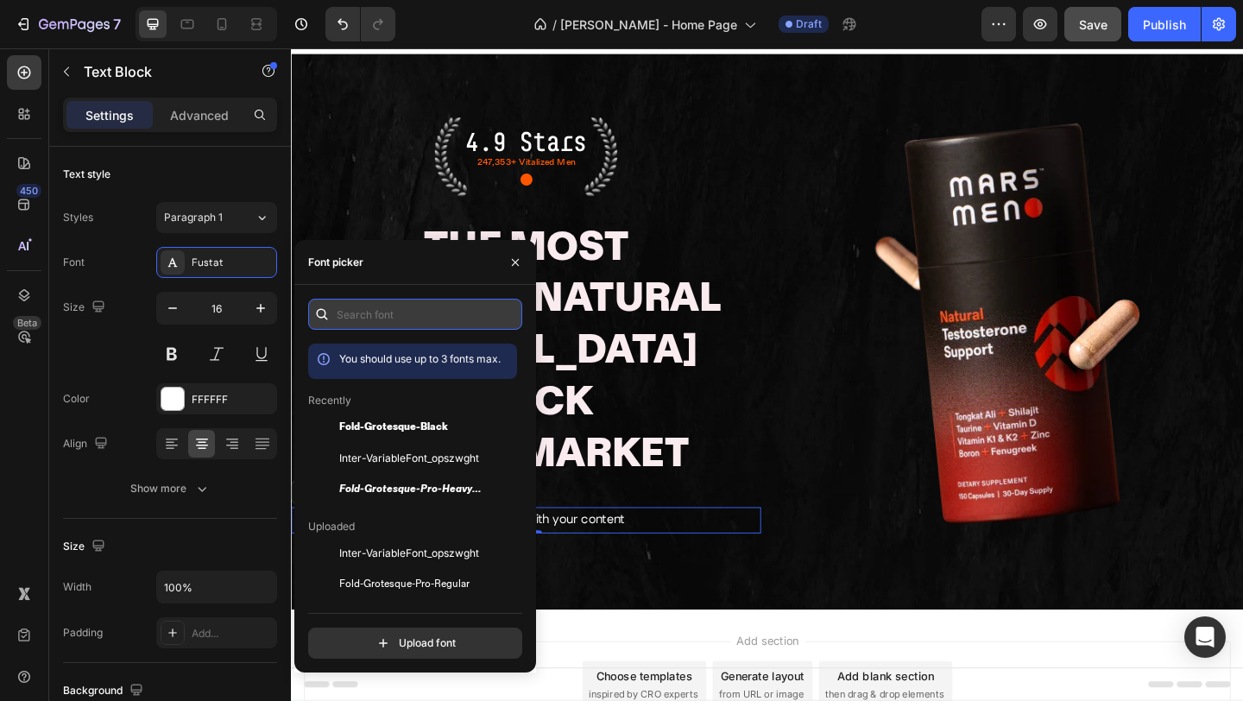
click at [399, 318] on input "text" at bounding box center [415, 314] width 214 height 31
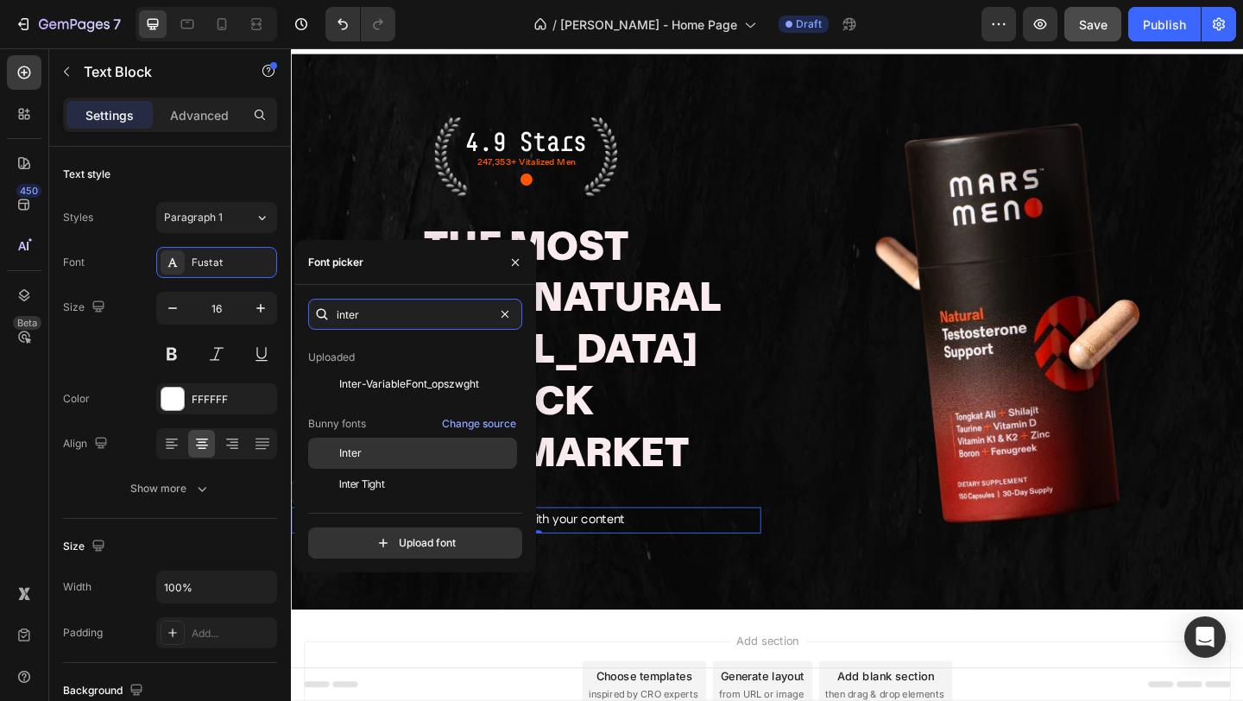
scroll to position [44, 0]
type input "inter"
click at [404, 451] on div "Inter" at bounding box center [426, 453] width 174 height 16
click at [594, 547] on div "Replace this text with your content" at bounding box center [546, 561] width 511 height 28
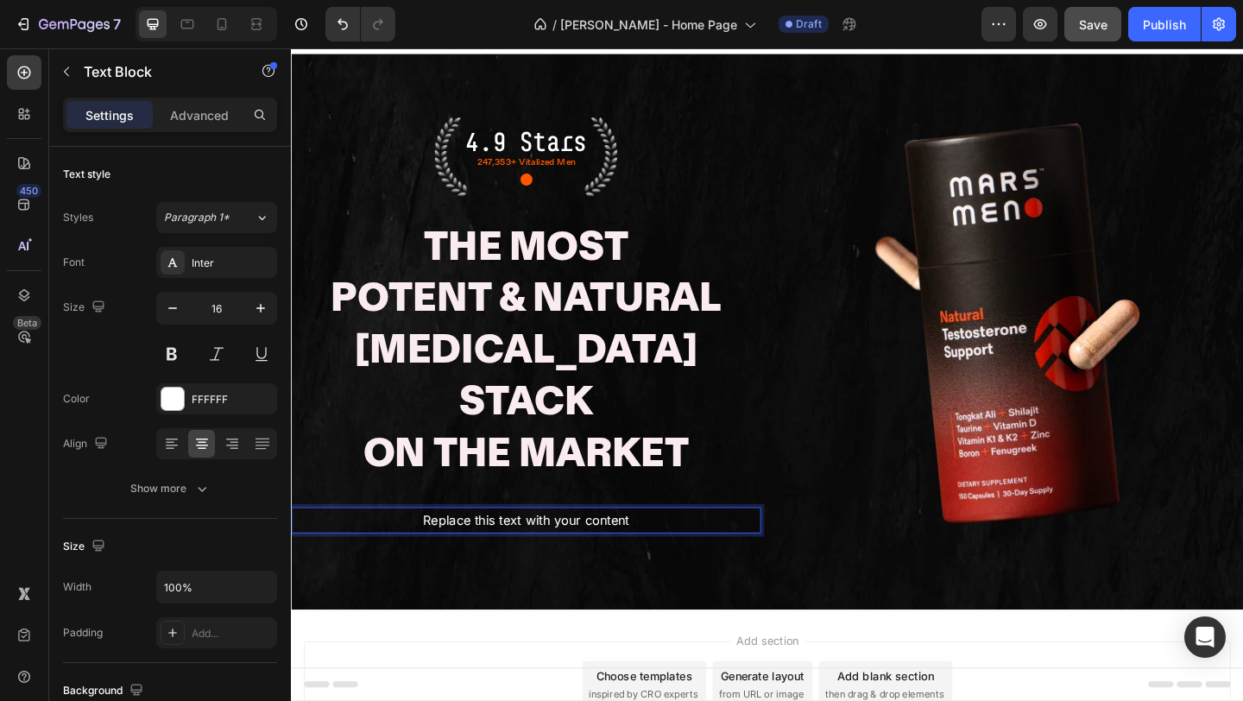
click at [594, 549] on p "Replace this text with your content" at bounding box center [547, 561] width 508 height 25
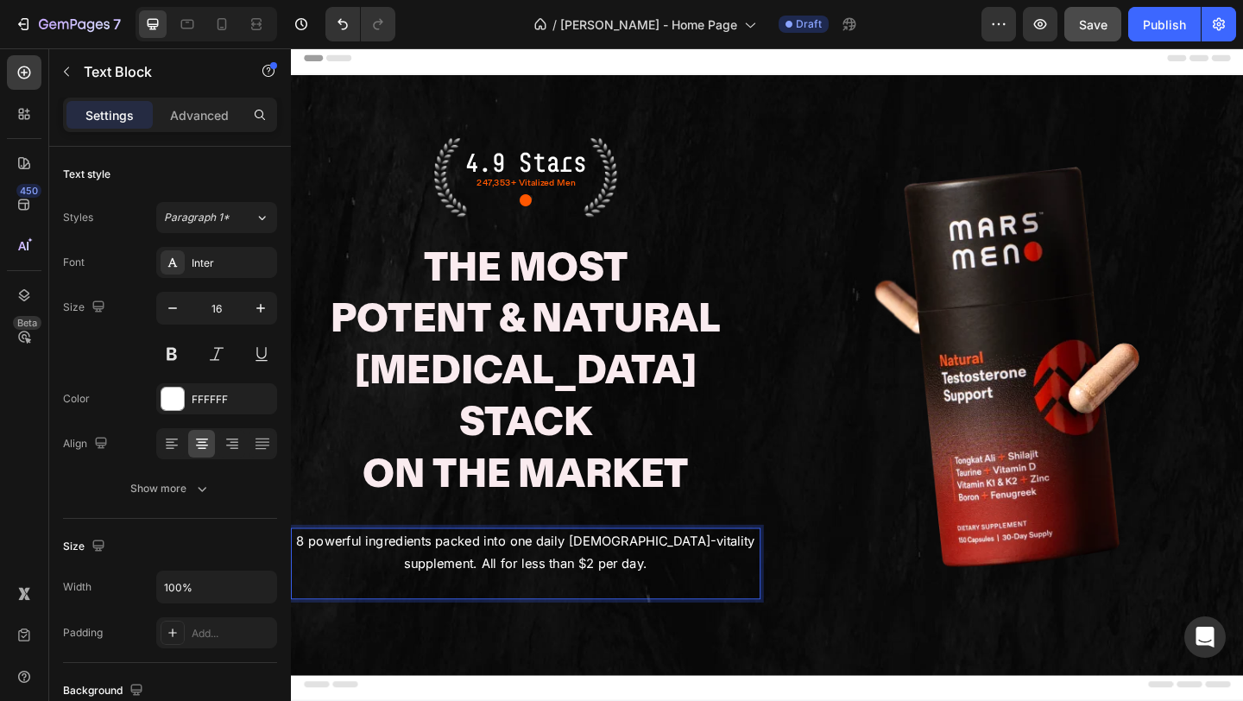
scroll to position [16, 0]
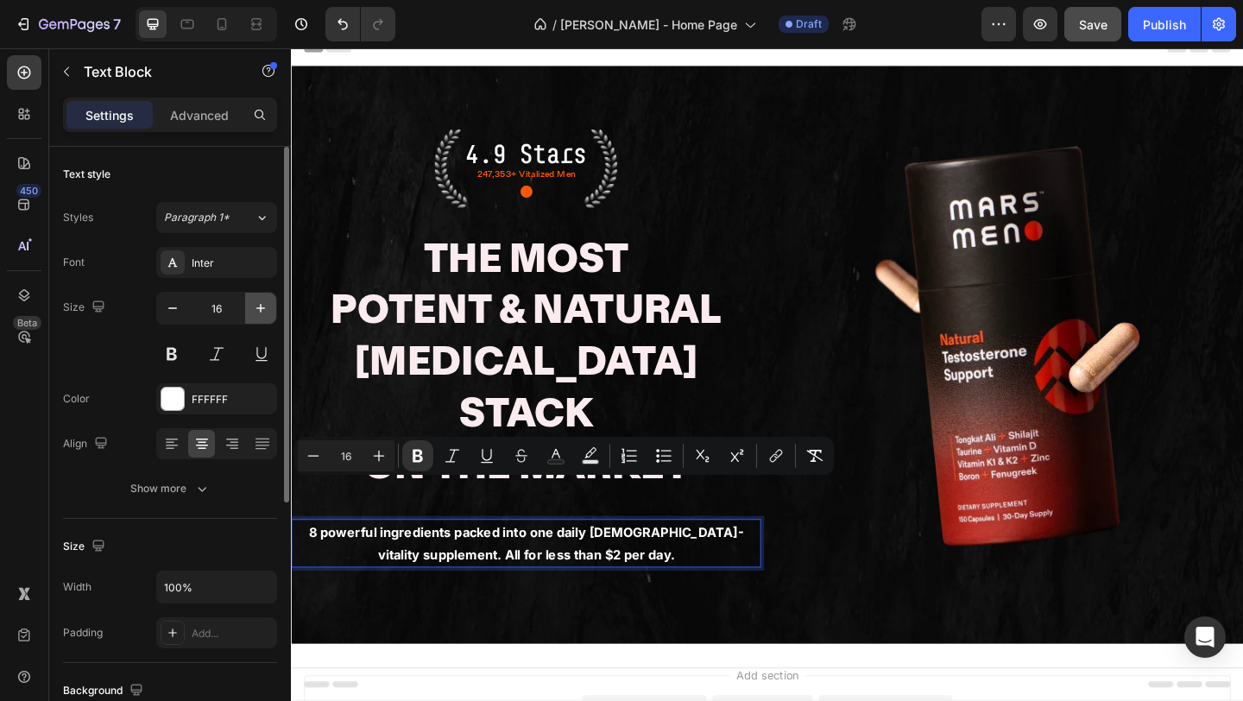
click at [256, 303] on icon "button" at bounding box center [260, 308] width 17 height 17
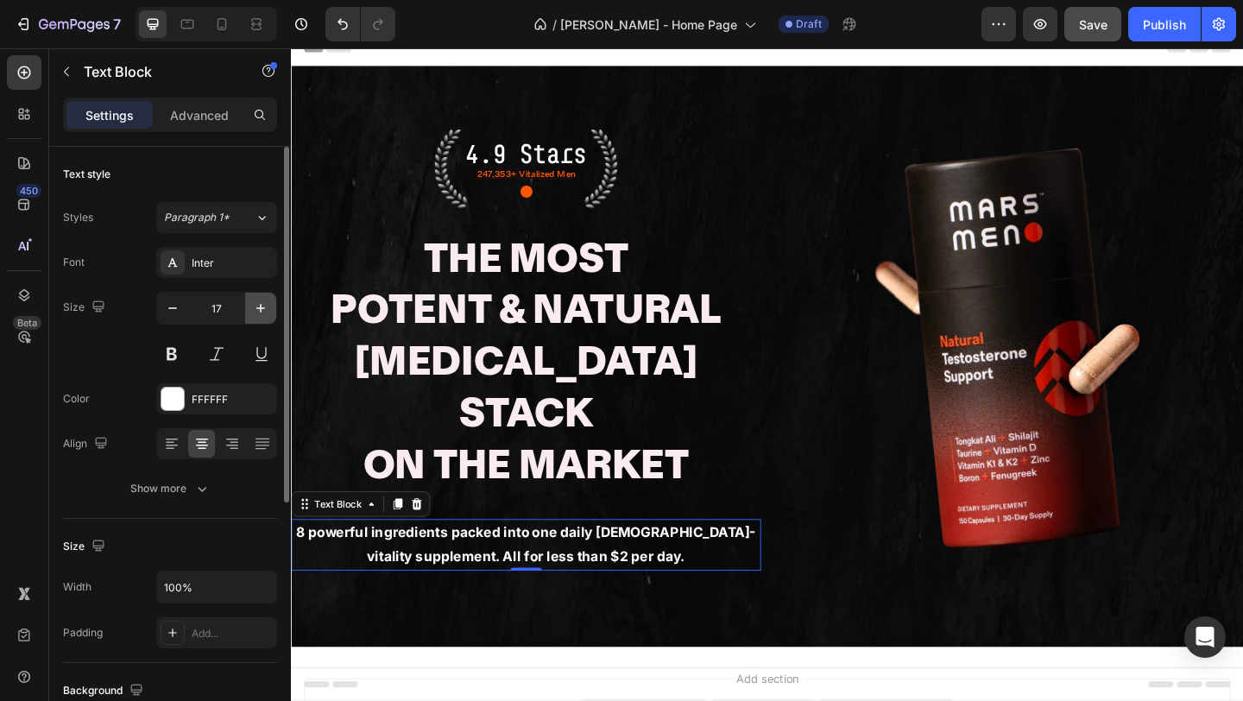
click at [256, 303] on icon "button" at bounding box center [260, 308] width 17 height 17
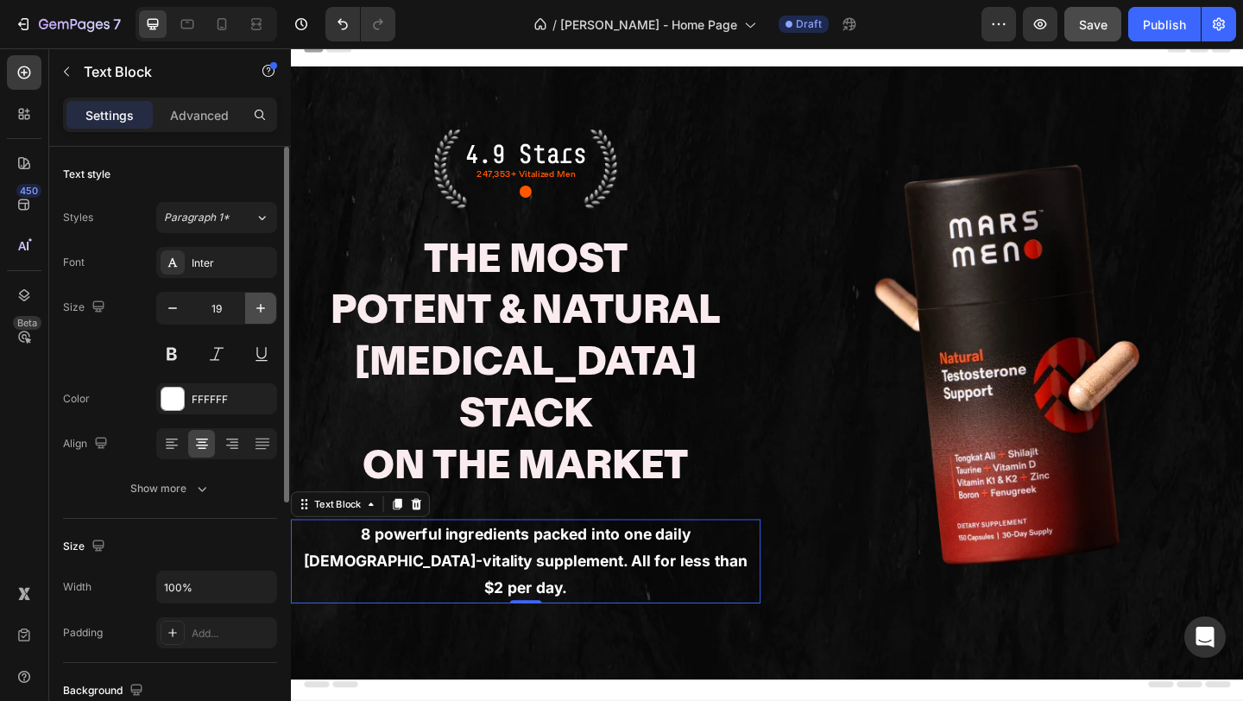
click at [256, 303] on icon "button" at bounding box center [260, 308] width 17 height 17
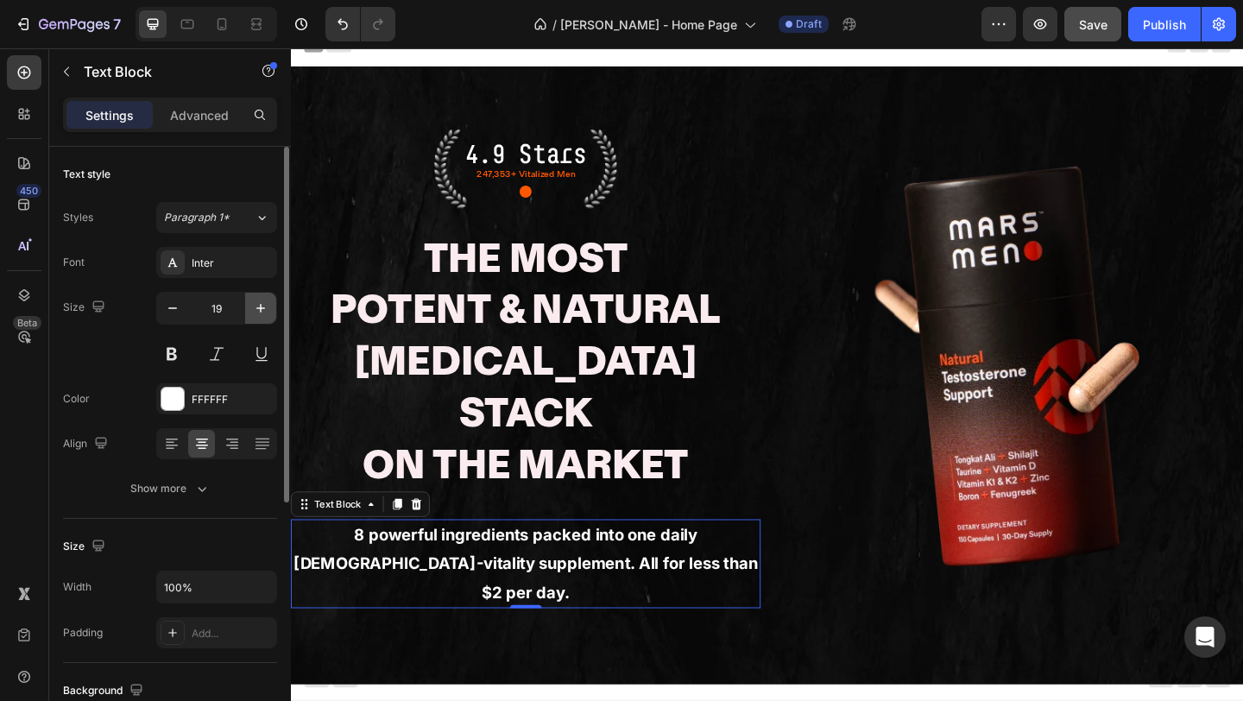
type input "20"
click at [180, 107] on p "Advanced" at bounding box center [199, 115] width 59 height 18
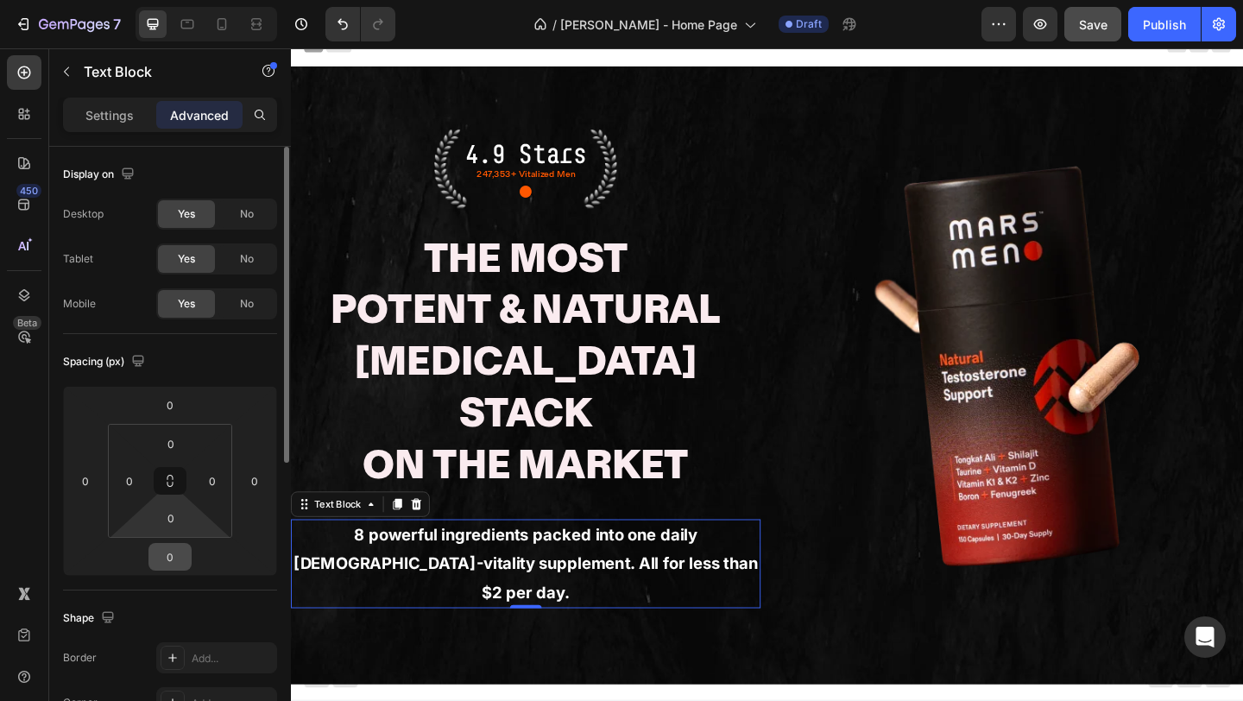
click at [176, 560] on input "0" at bounding box center [170, 557] width 35 height 26
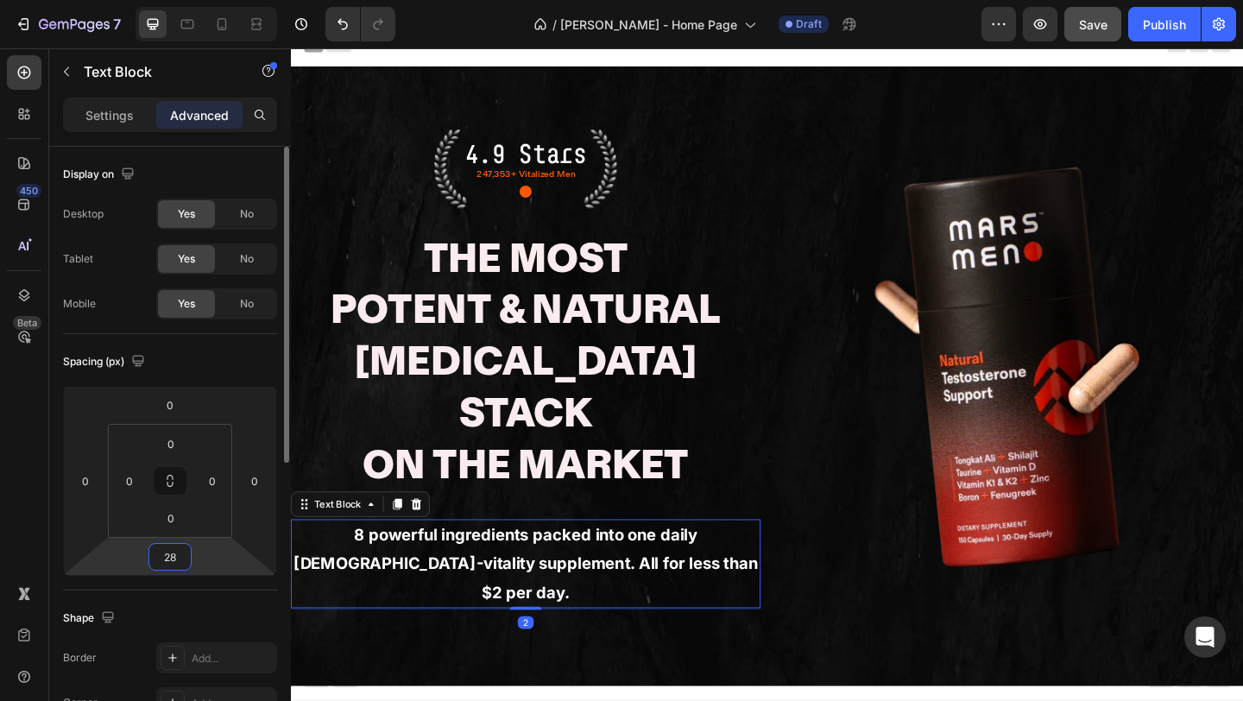
type input "28"
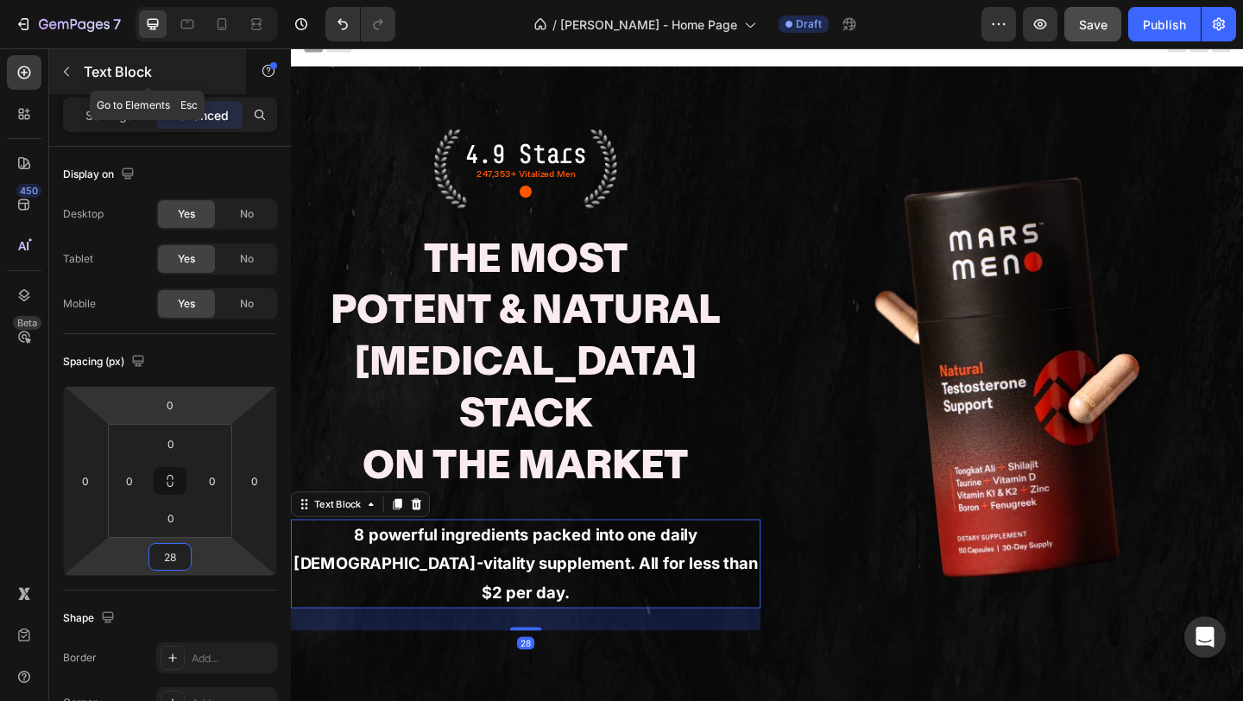
click at [76, 73] on button "button" at bounding box center [67, 72] width 28 height 28
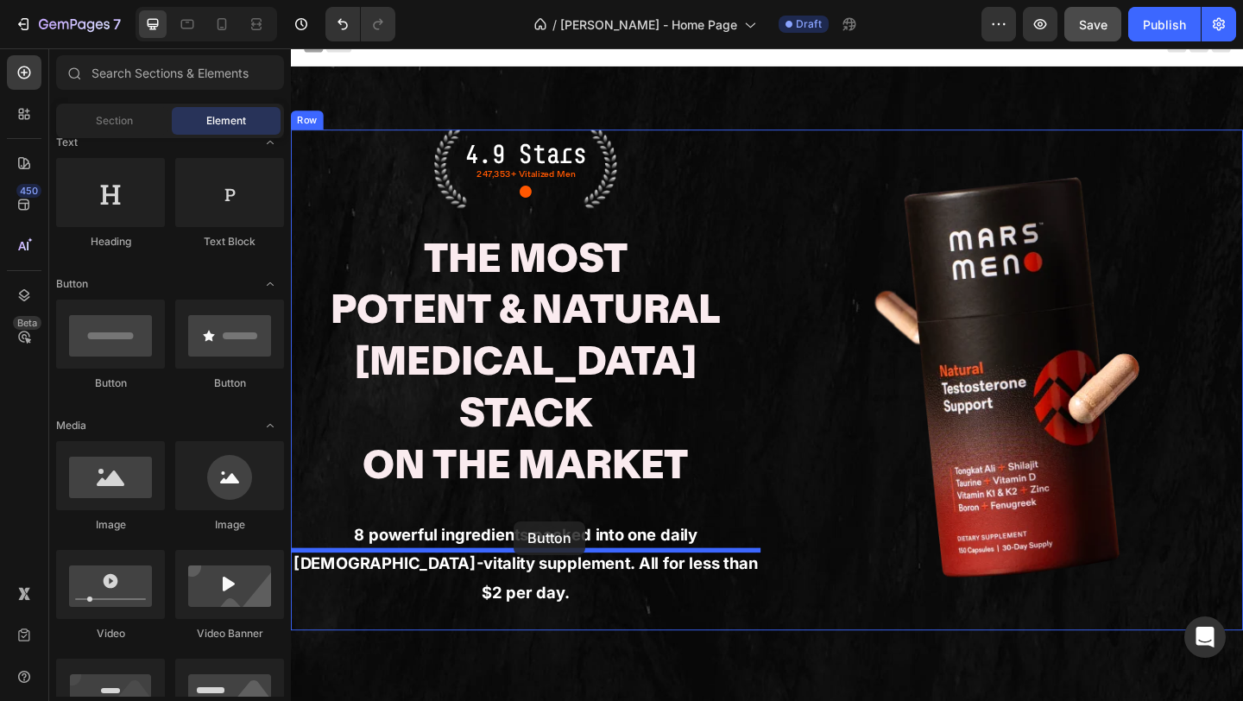
drag, startPoint x: 375, startPoint y: 398, endPoint x: 534, endPoint y: 563, distance: 229.0
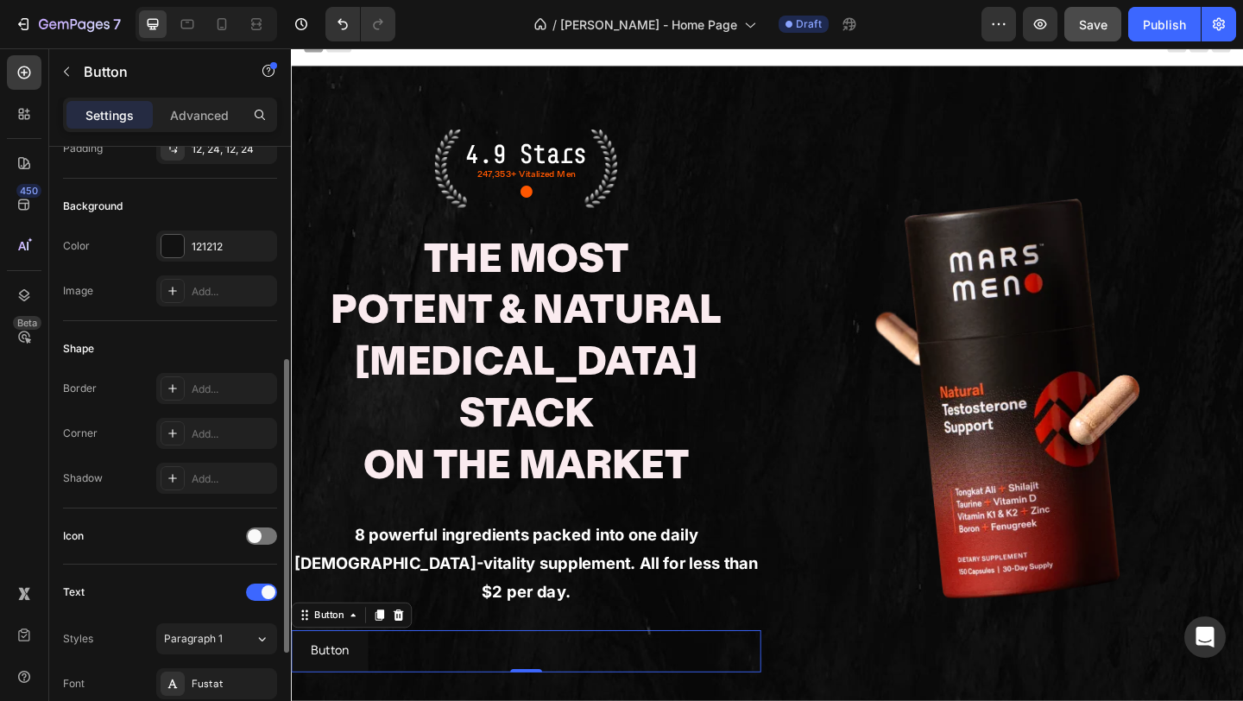
scroll to position [635, 0]
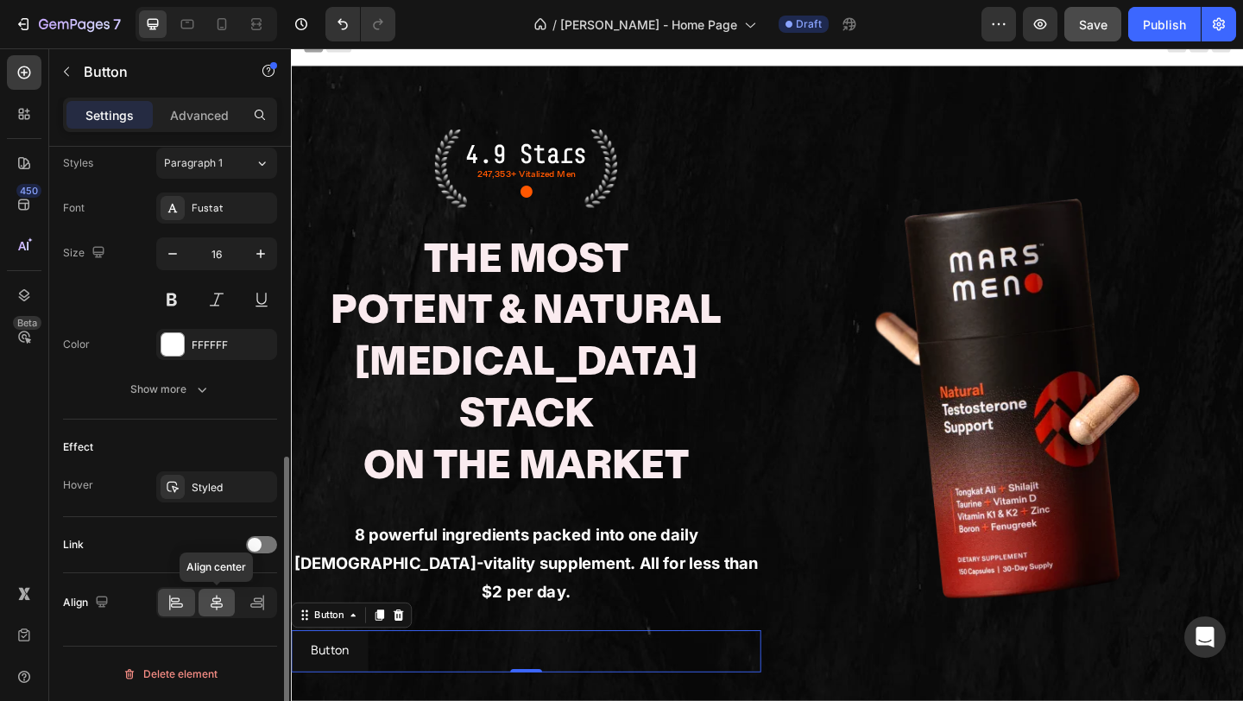
click at [215, 610] on icon at bounding box center [216, 602] width 17 height 17
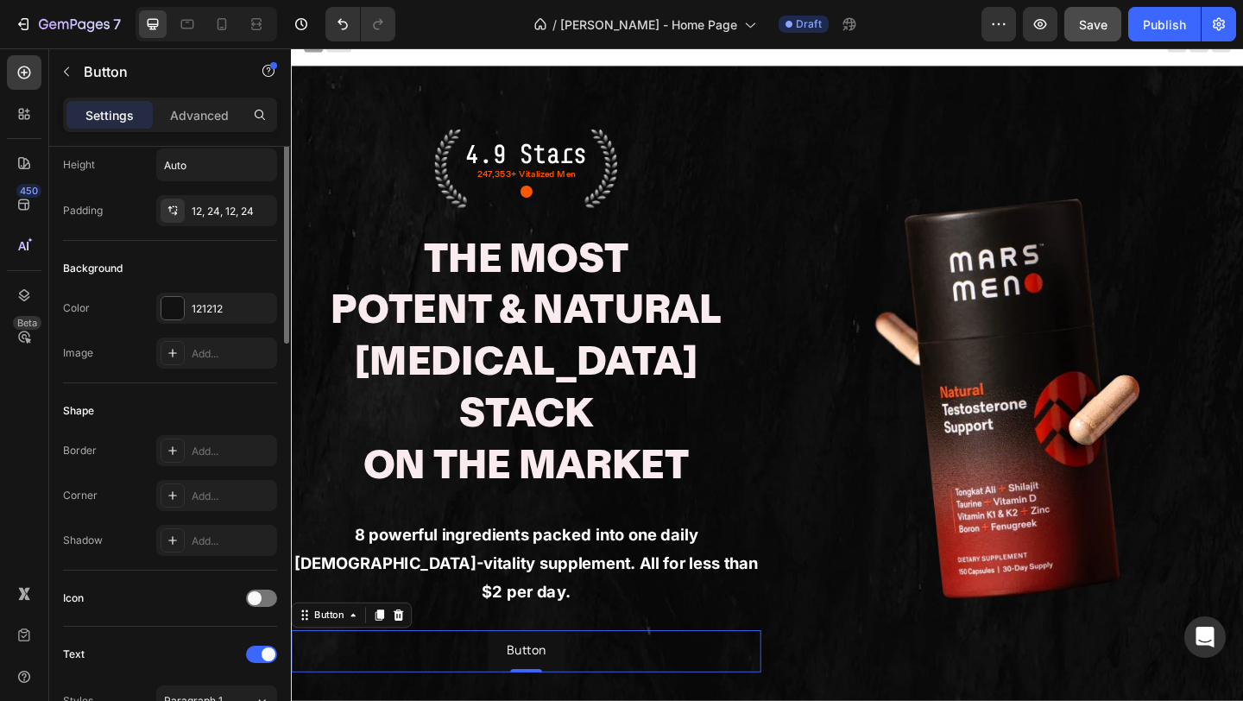
scroll to position [0, 0]
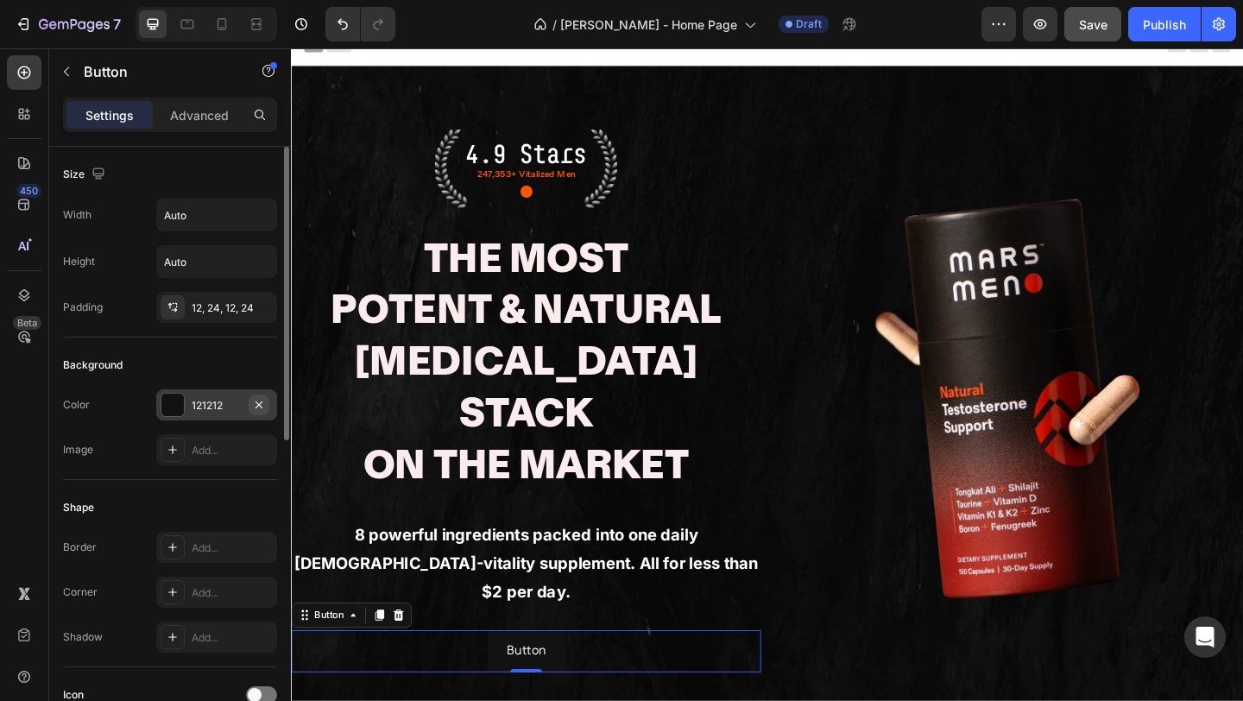
click at [229, 394] on div "121212" at bounding box center [216, 404] width 121 height 31
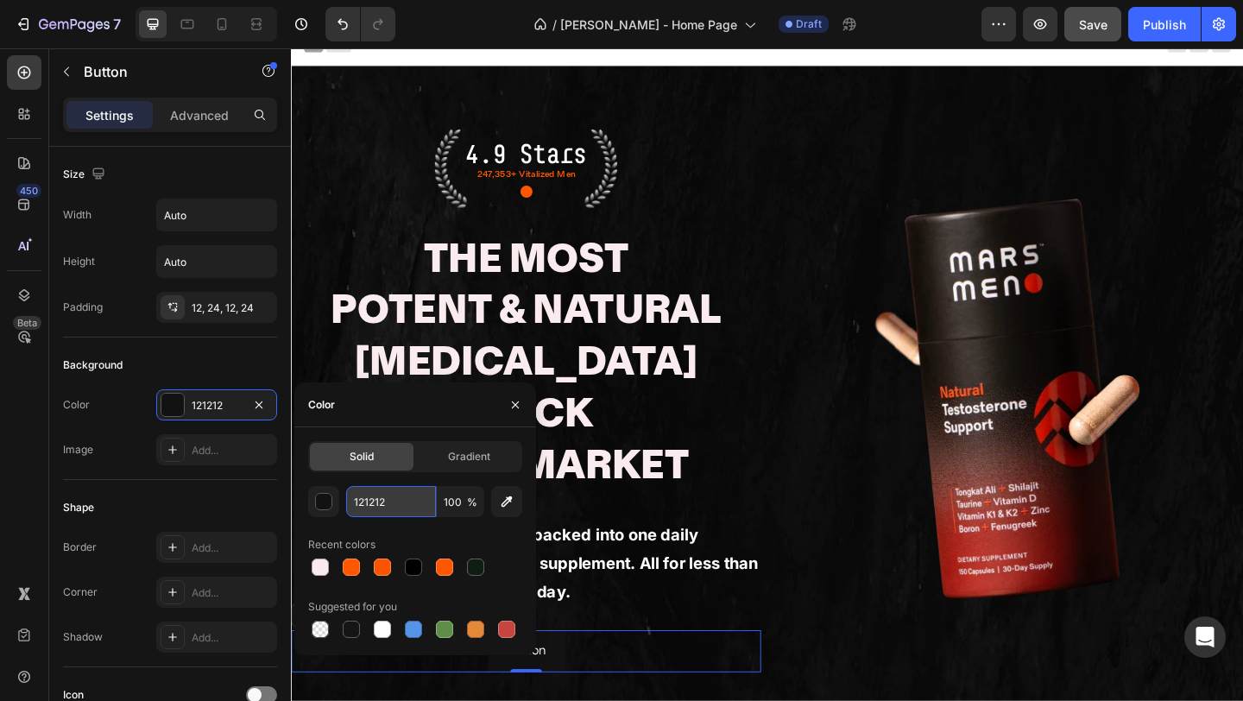
click at [388, 508] on input "121212" at bounding box center [391, 501] width 90 height 31
paste input "#FF5700"
type input "#FF5700"
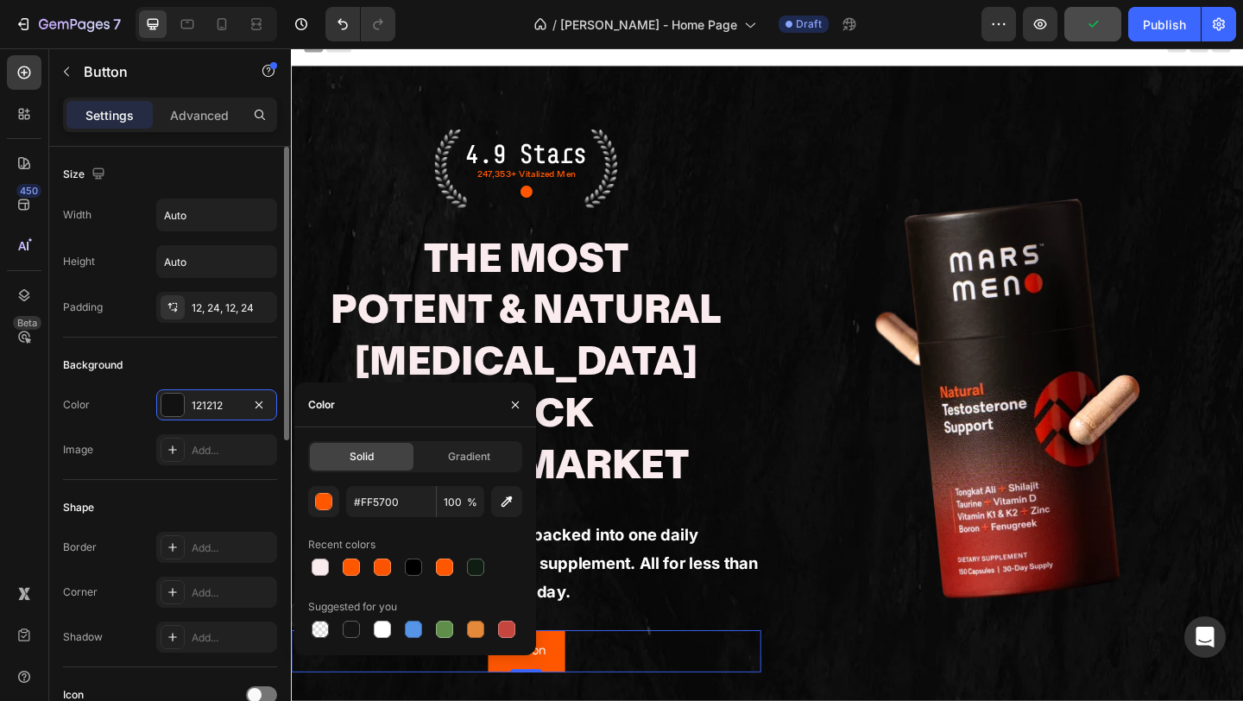
click at [241, 491] on div "Shape Border Add... Corner Add... Shadow Add..." at bounding box center [170, 573] width 214 height 187
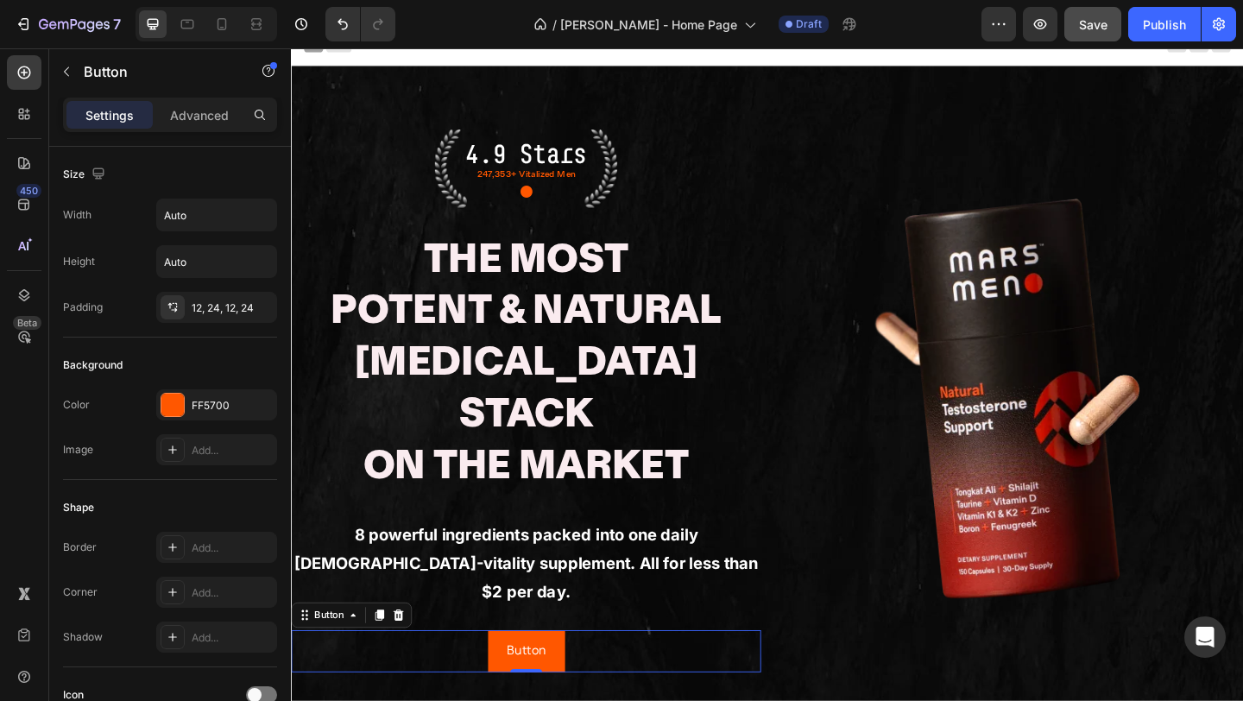
click at [1089, 35] on button "Save" at bounding box center [1092, 24] width 57 height 35
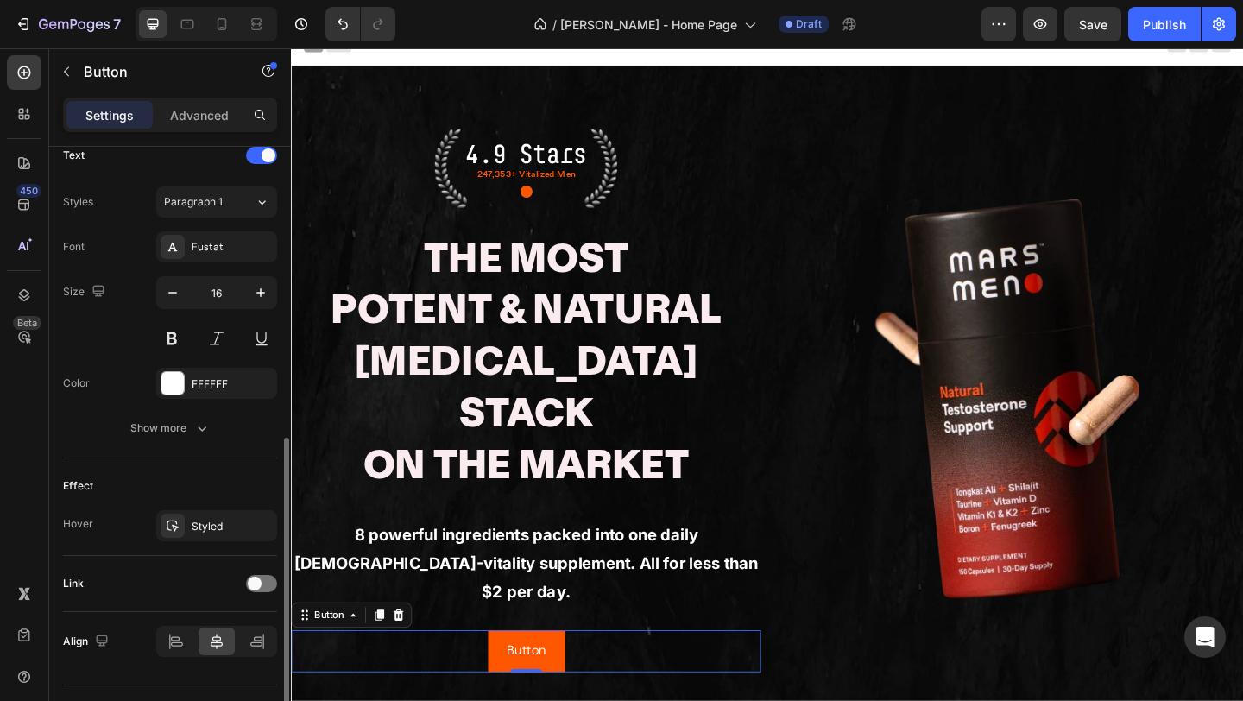
scroll to position [635, 0]
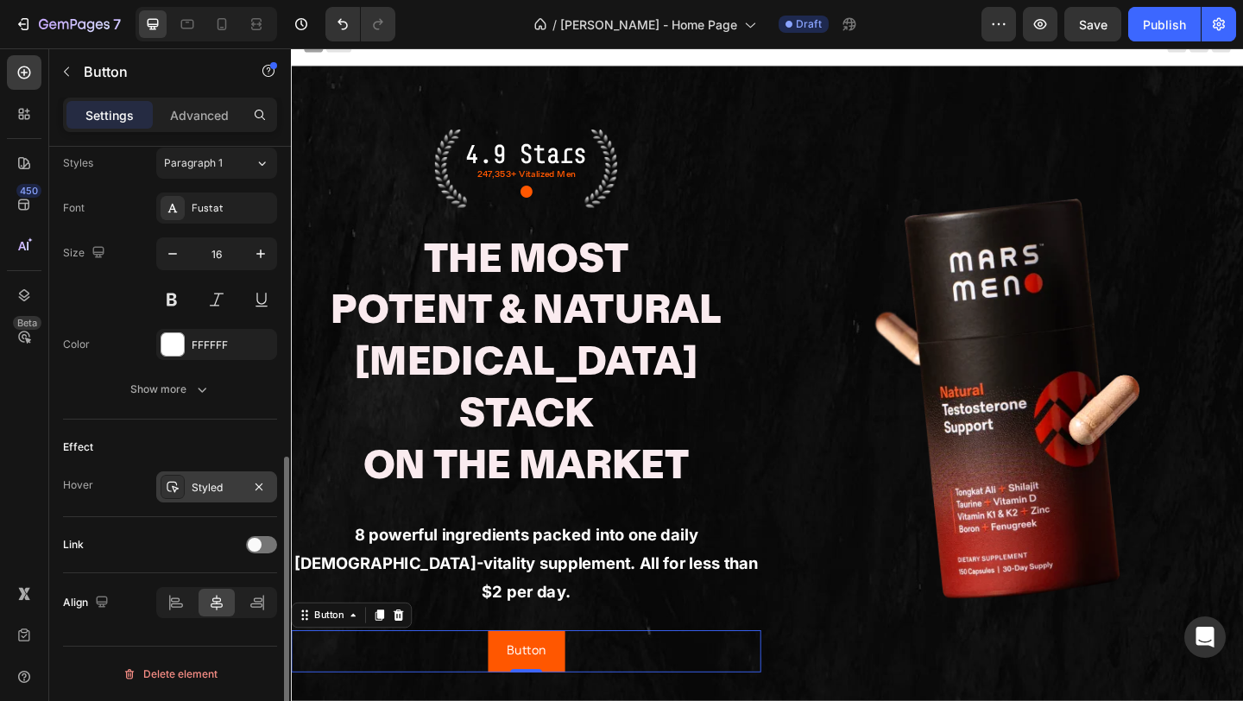
click at [196, 488] on div "Styled" at bounding box center [217, 488] width 50 height 16
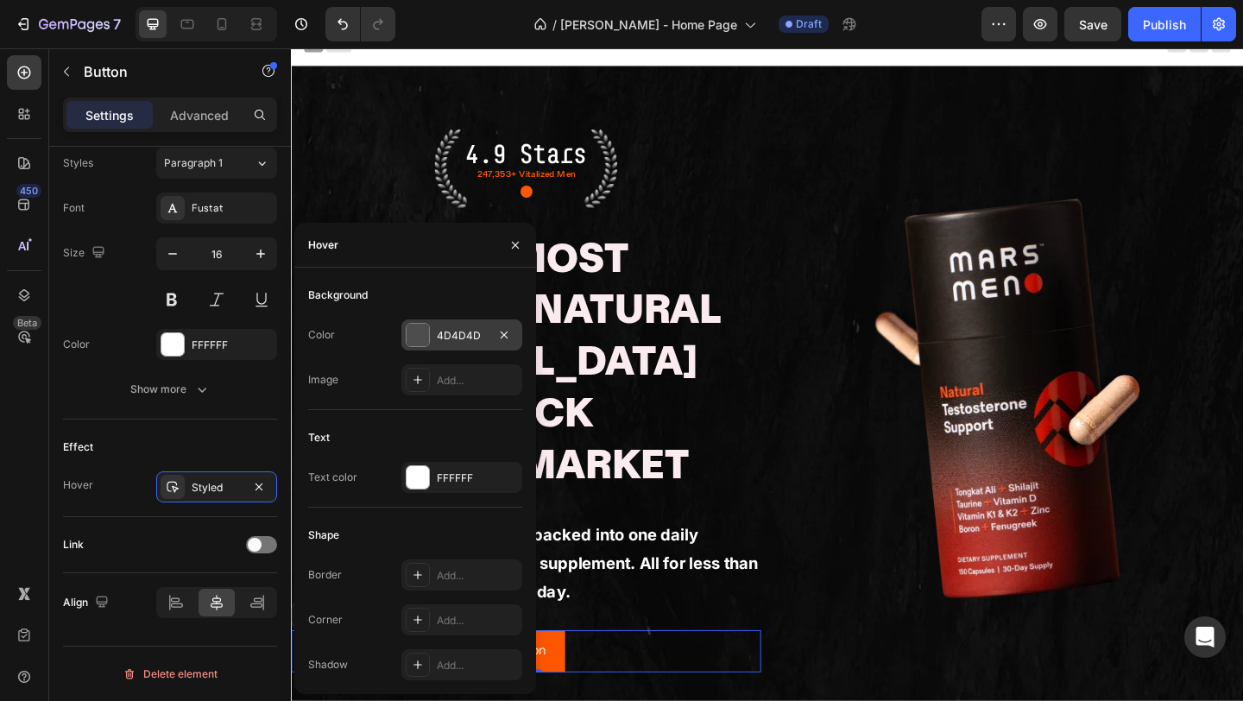
click at [426, 335] on div at bounding box center [418, 335] width 22 height 22
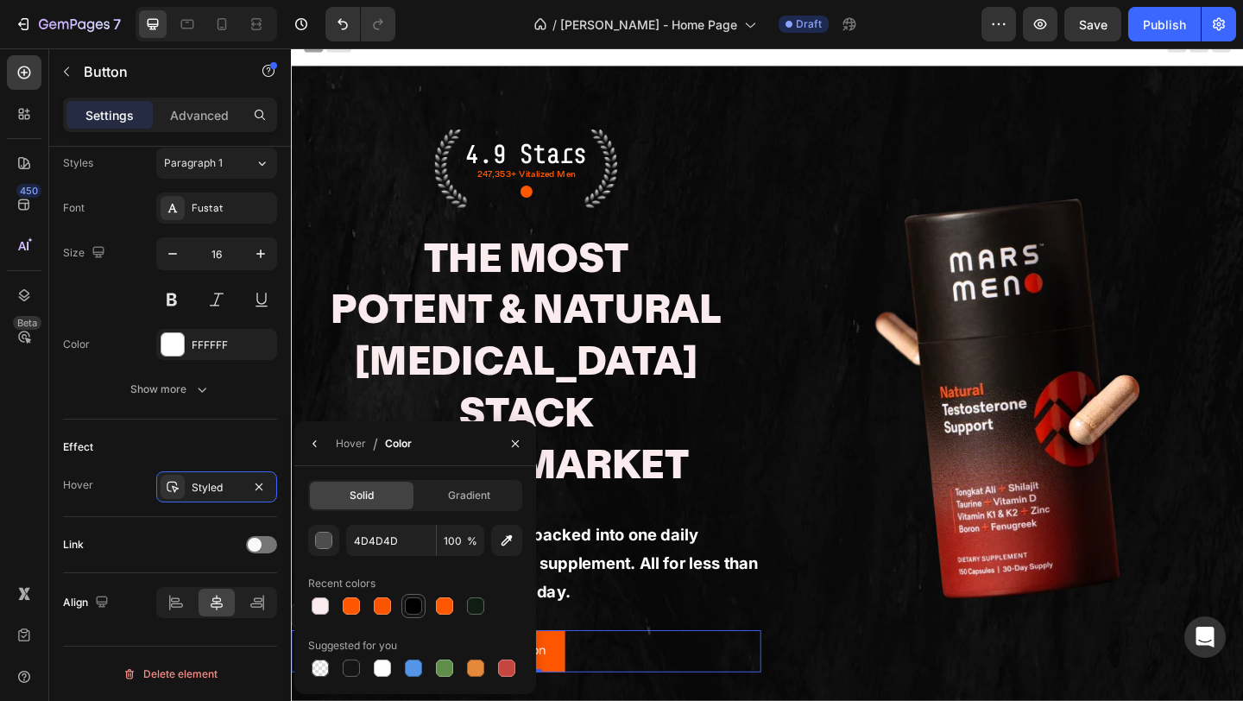
click at [413, 603] on div at bounding box center [413, 605] width 17 height 17
type input "000000"
click at [313, 446] on icon "button" at bounding box center [315, 444] width 14 height 14
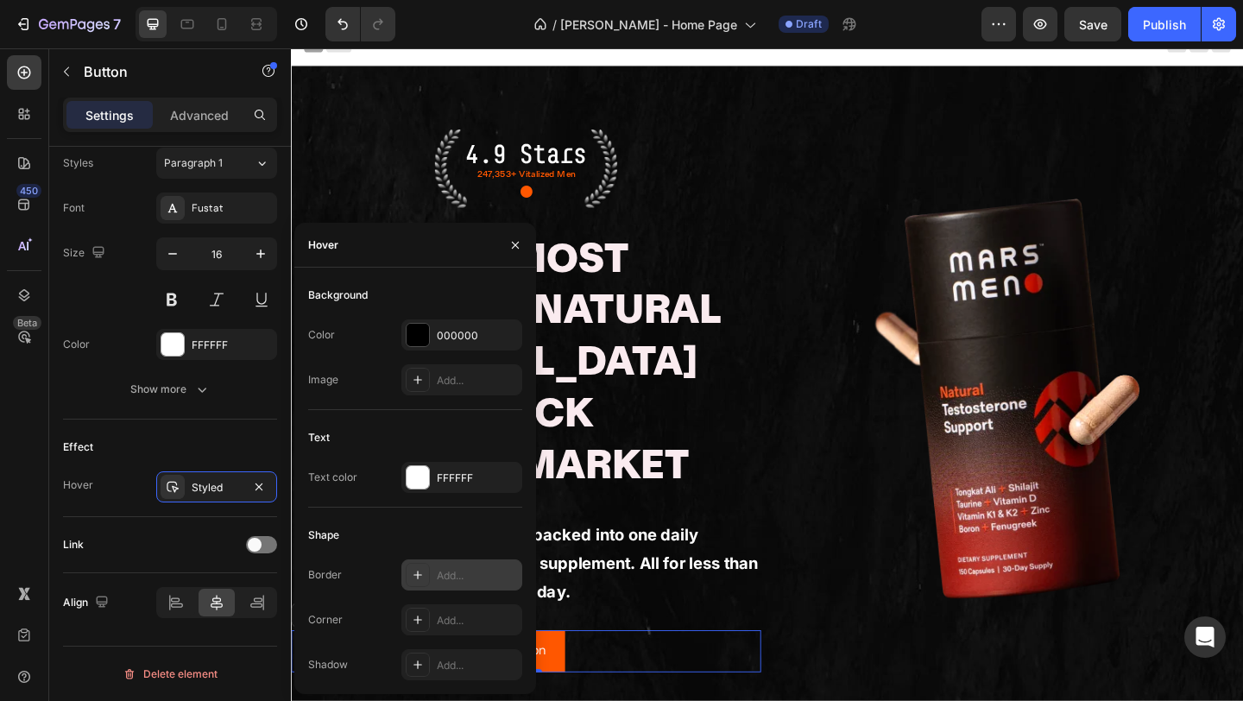
click at [418, 574] on icon at bounding box center [418, 575] width 9 height 9
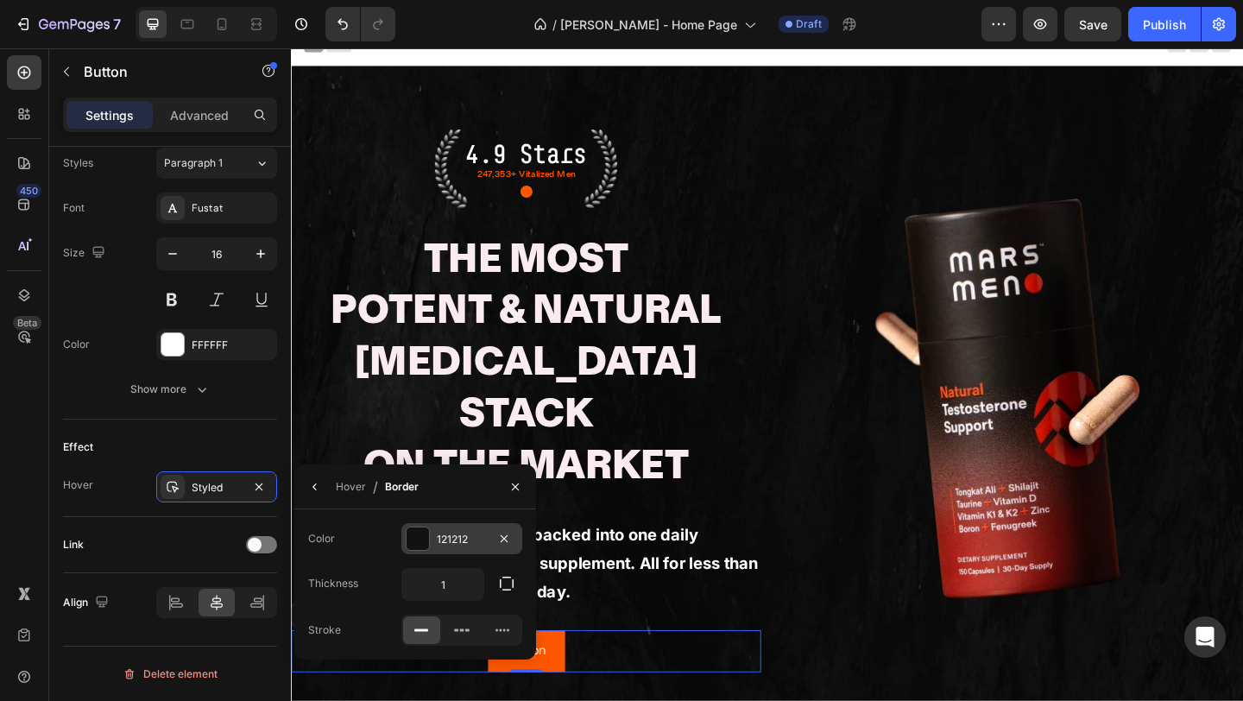
click at [418, 531] on div at bounding box center [418, 538] width 22 height 22
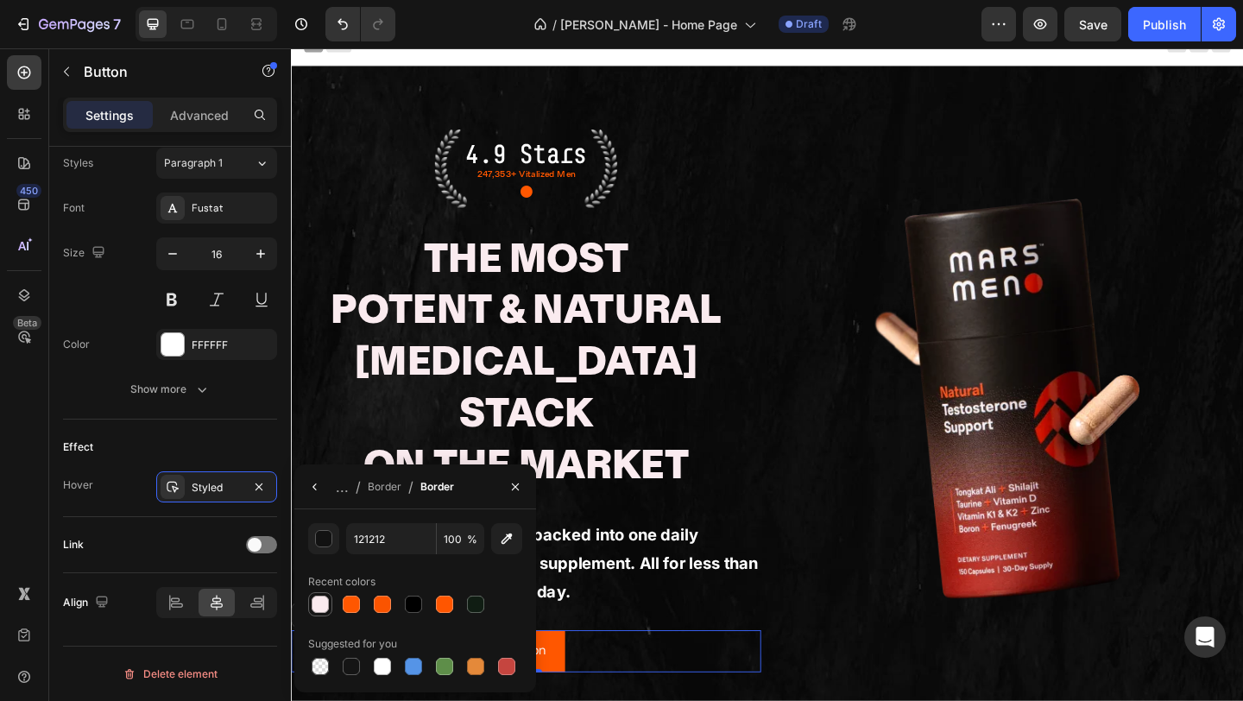
click at [324, 599] on div at bounding box center [320, 604] width 17 height 17
type input "FAEBEF"
click at [1093, 23] on span "Save" at bounding box center [1093, 24] width 28 height 15
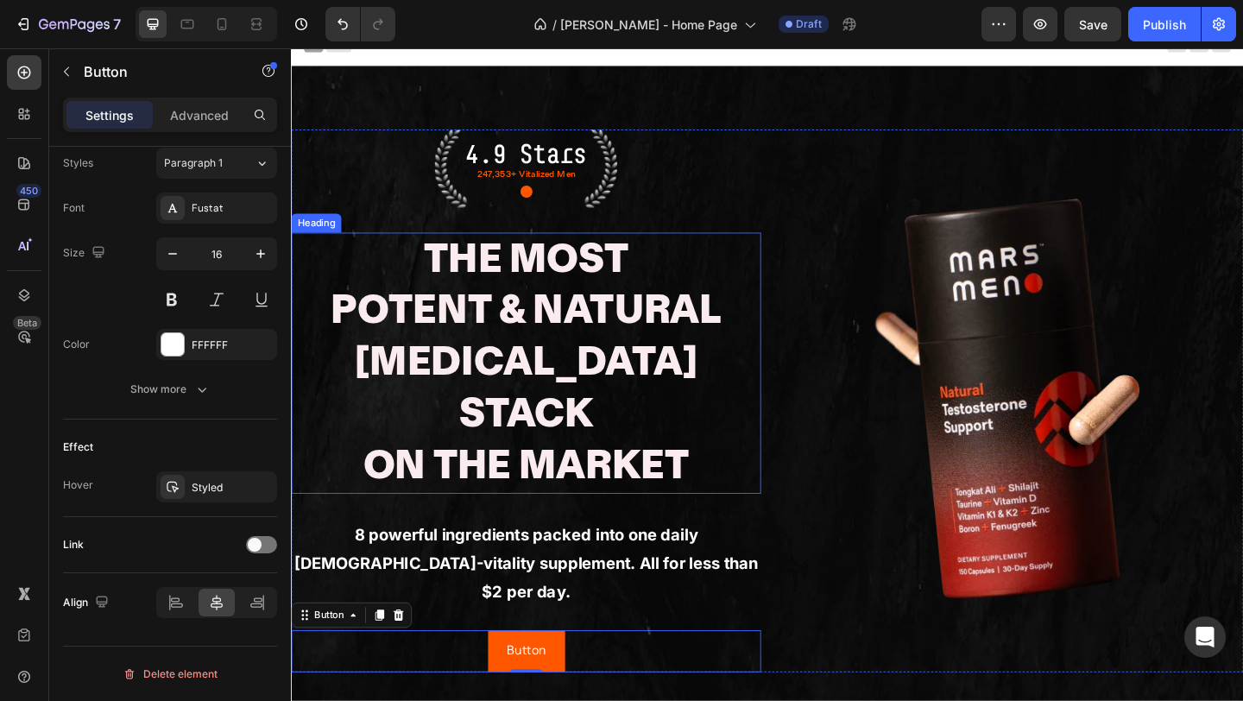
scroll to position [229, 0]
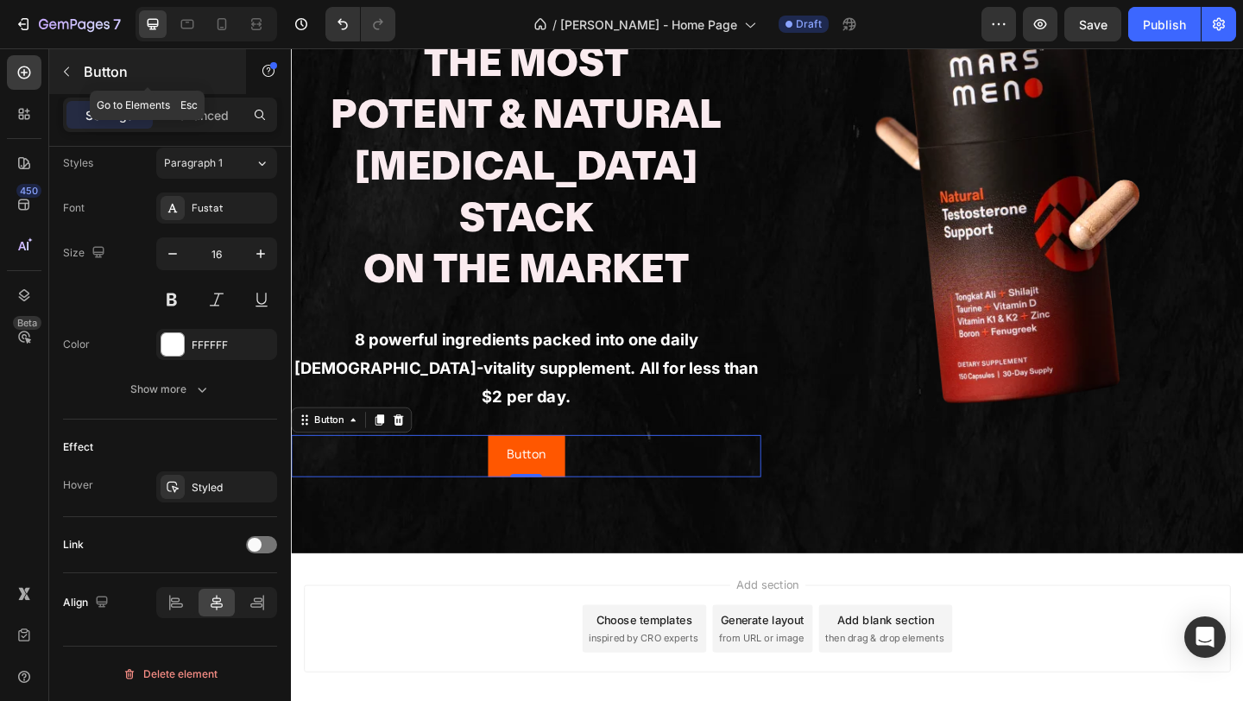
click at [80, 67] on div "Button" at bounding box center [147, 71] width 197 height 45
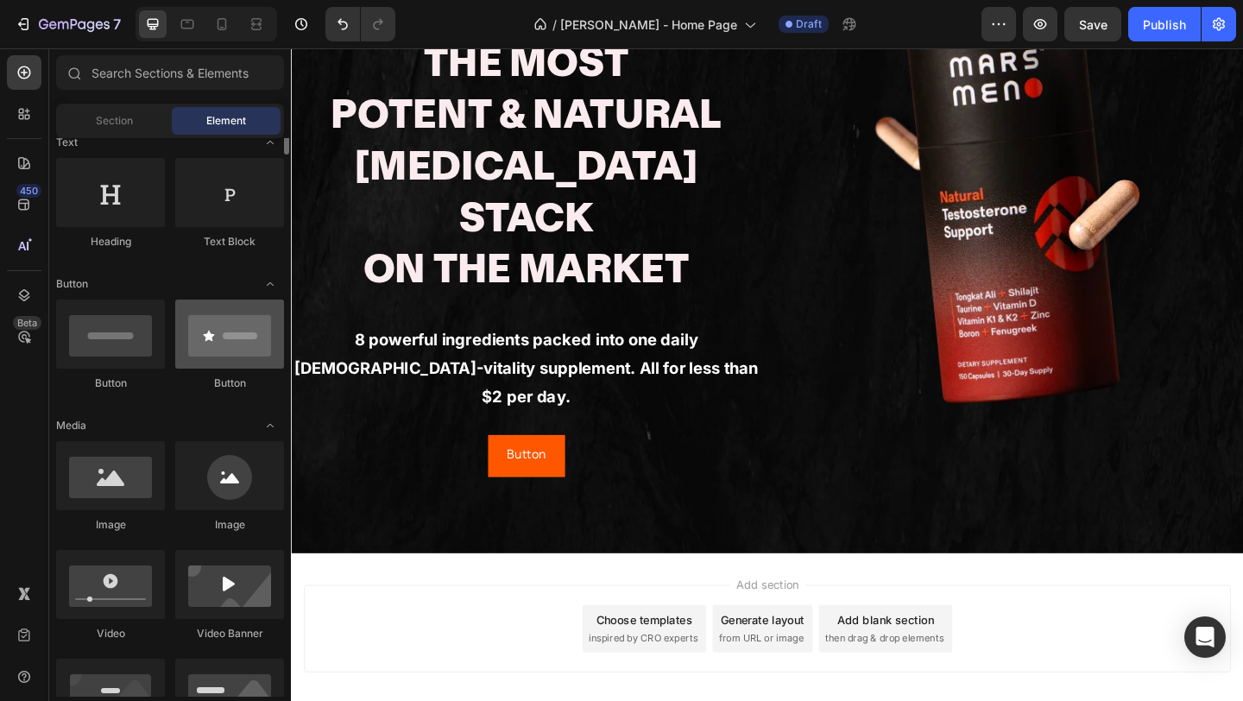
scroll to position [0, 0]
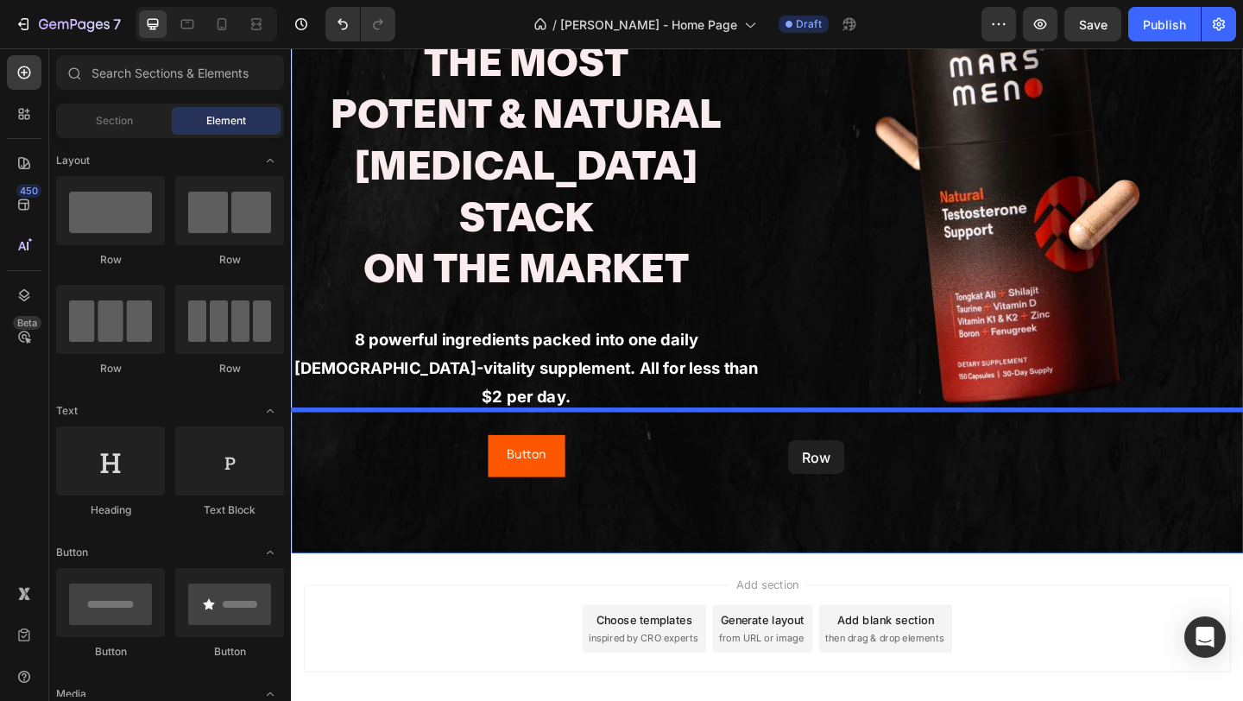
drag, startPoint x: 417, startPoint y: 271, endPoint x: 832, endPoint y: 475, distance: 462.5
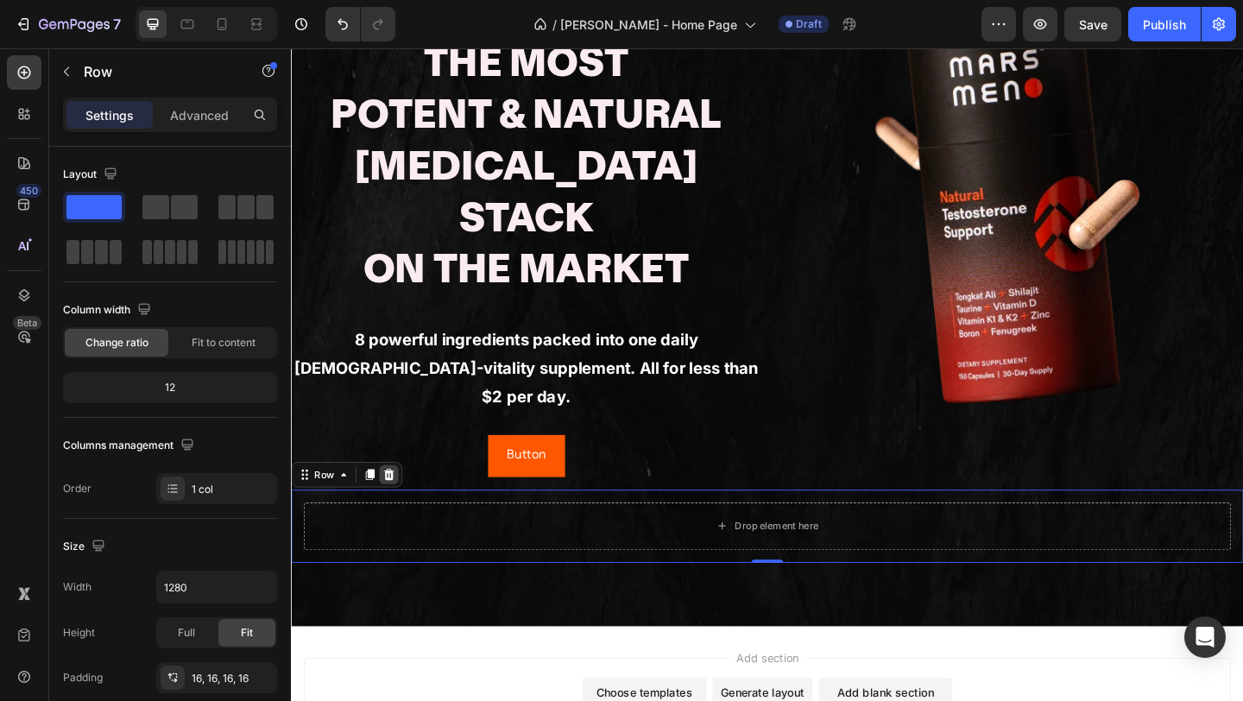
click at [392, 505] on icon at bounding box center [397, 512] width 14 height 14
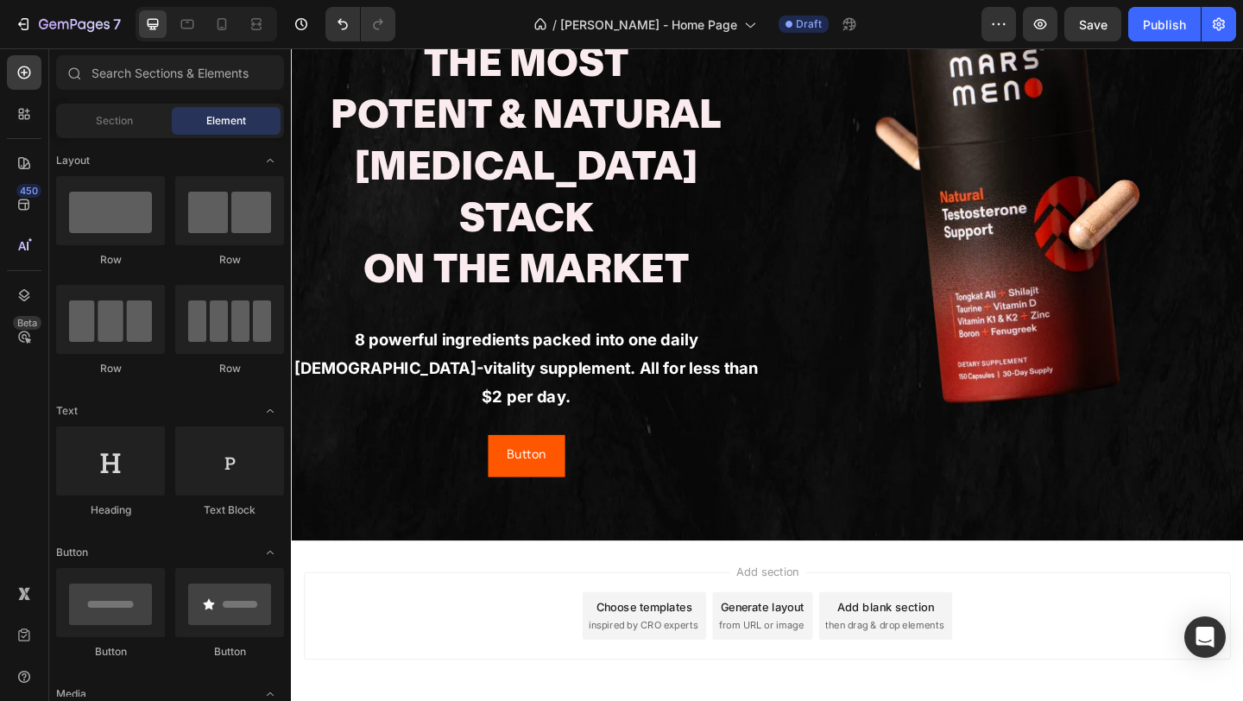
scroll to position [215, 0]
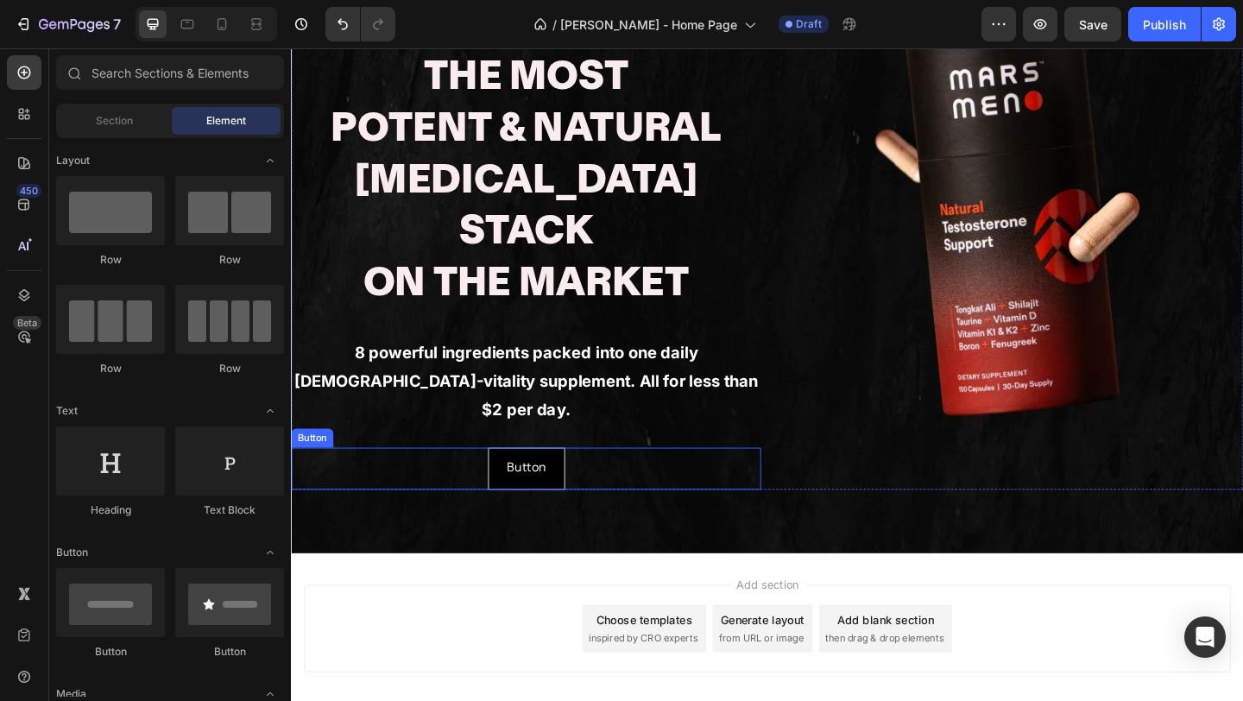
click at [511, 483] on button "Button" at bounding box center [547, 506] width 84 height 46
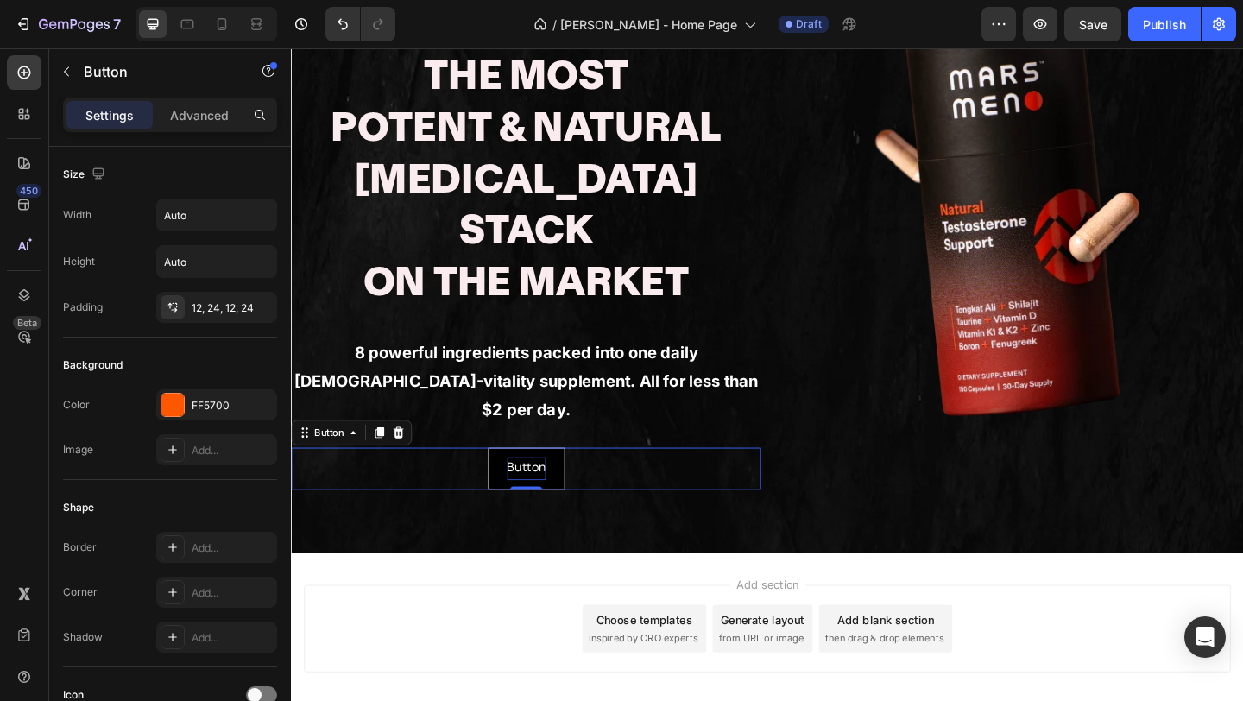
click at [536, 493] on p "Button" at bounding box center [547, 505] width 42 height 25
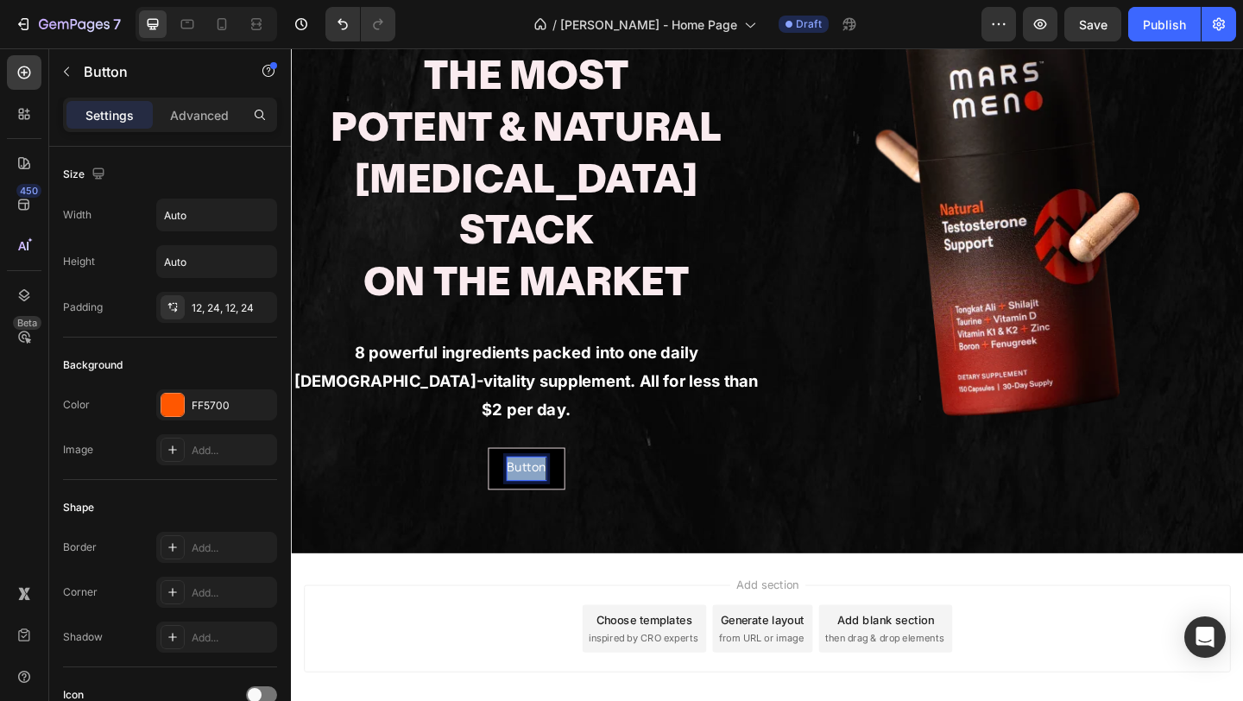
click at [536, 493] on p "Button" at bounding box center [547, 505] width 42 height 25
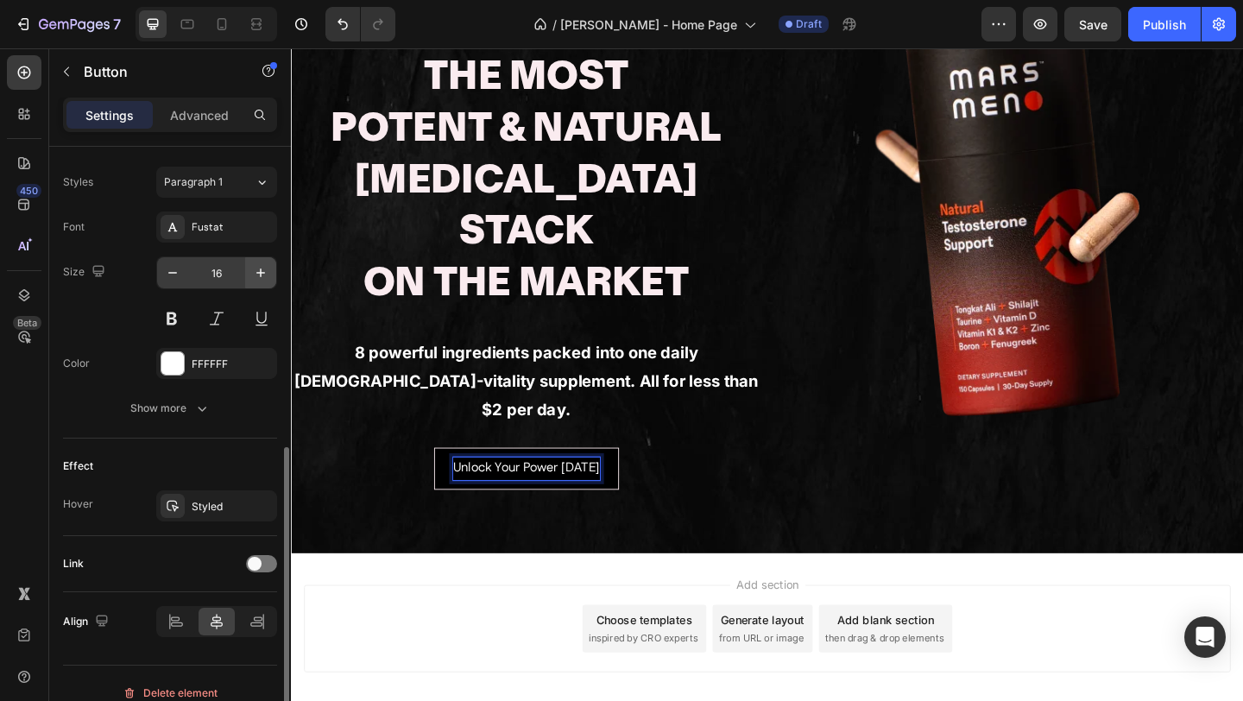
scroll to position [603, 0]
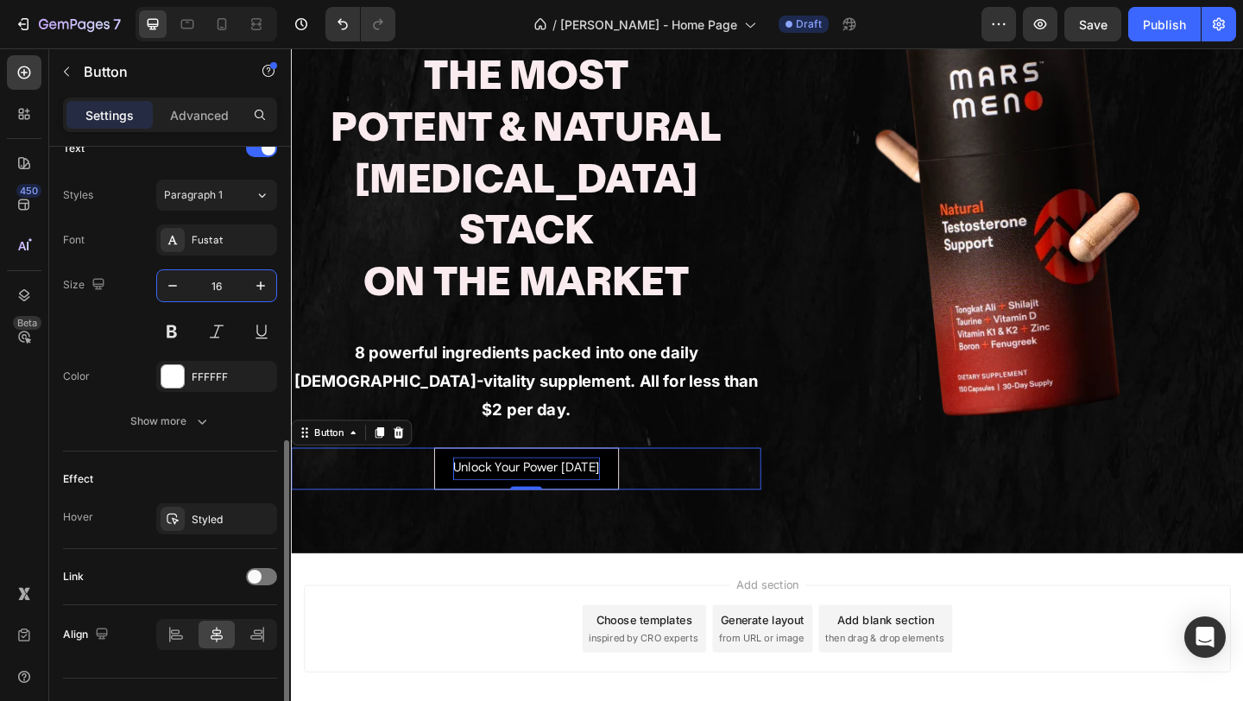
click at [230, 287] on input "16" at bounding box center [216, 285] width 57 height 31
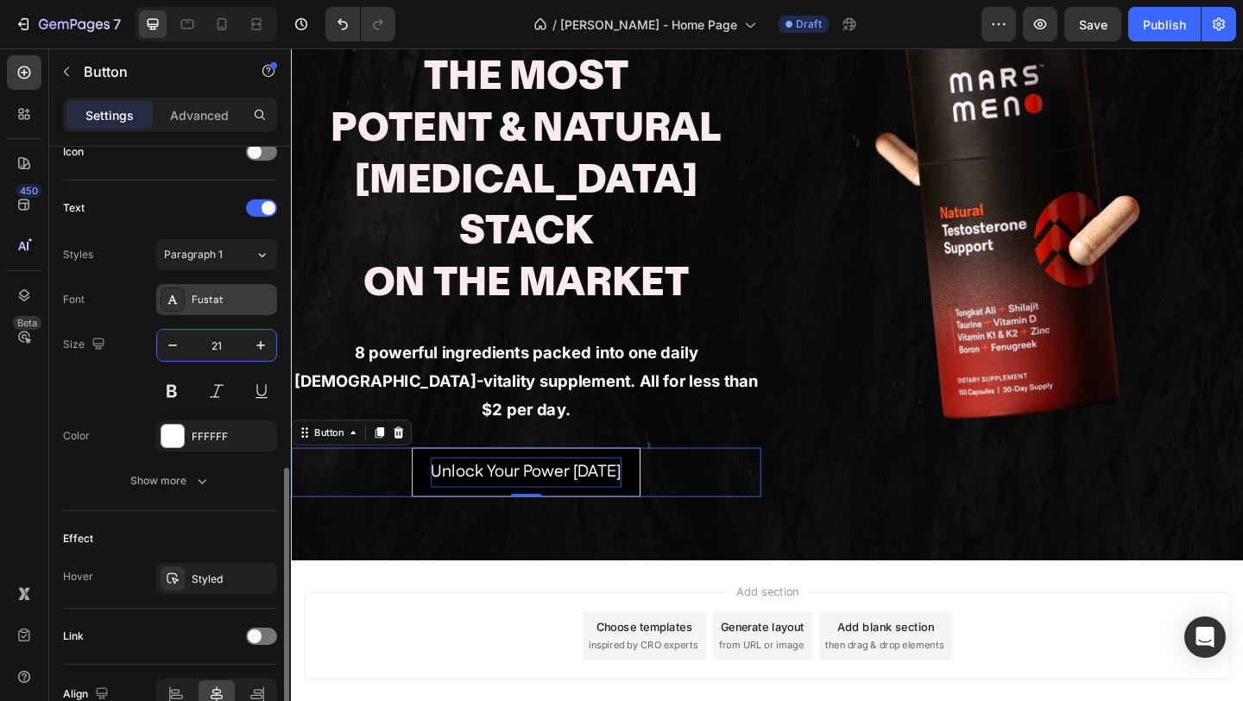
scroll to position [533, 0]
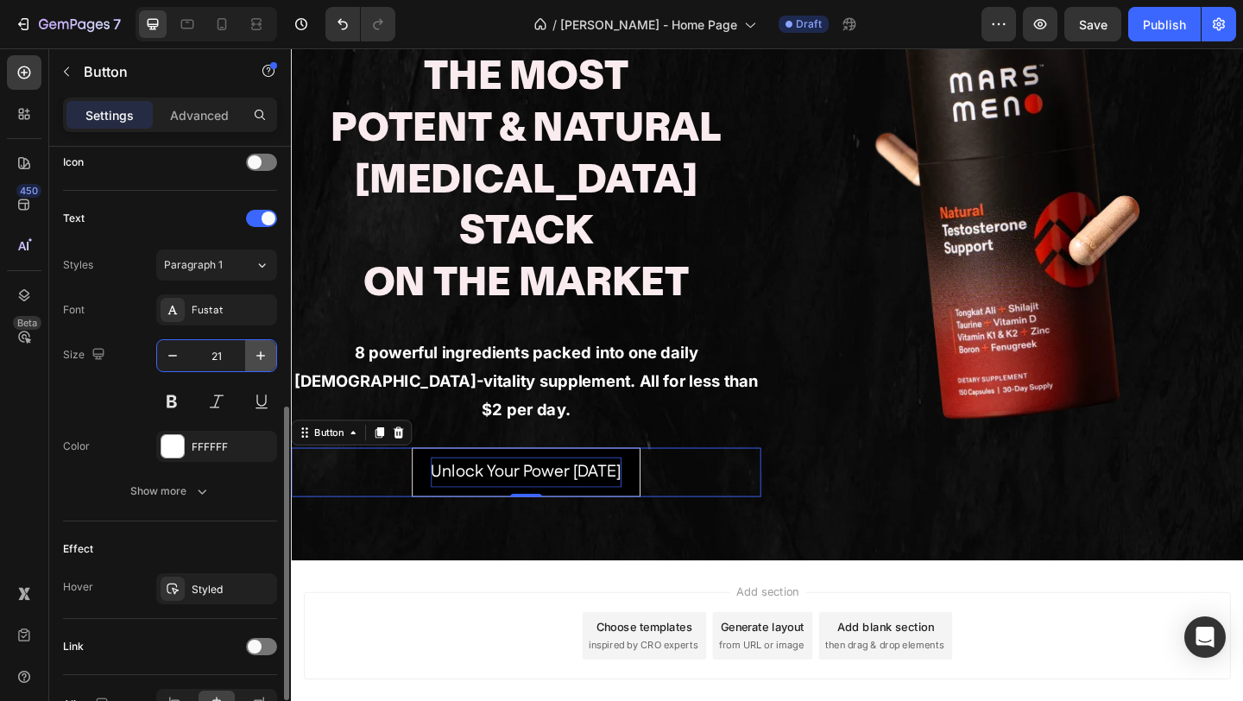
click at [263, 357] on icon "button" at bounding box center [260, 355] width 17 height 17
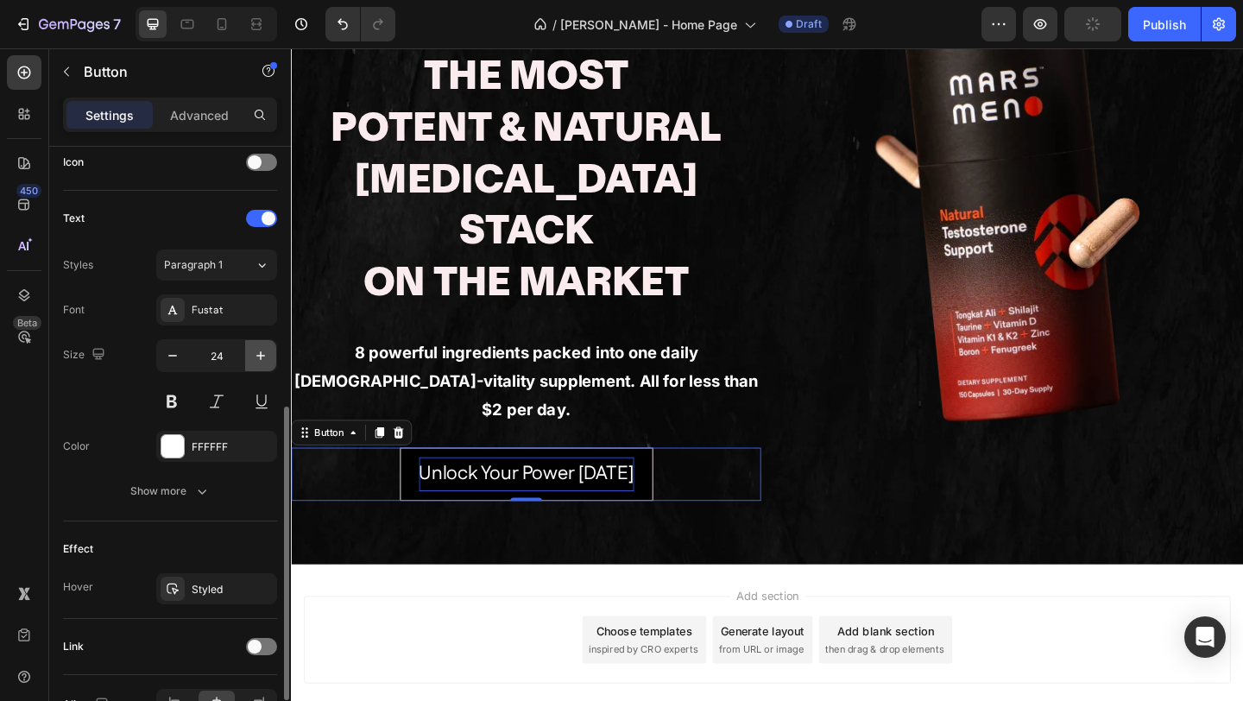
click at [264, 358] on icon "button" at bounding box center [260, 355] width 17 height 17
type input "25"
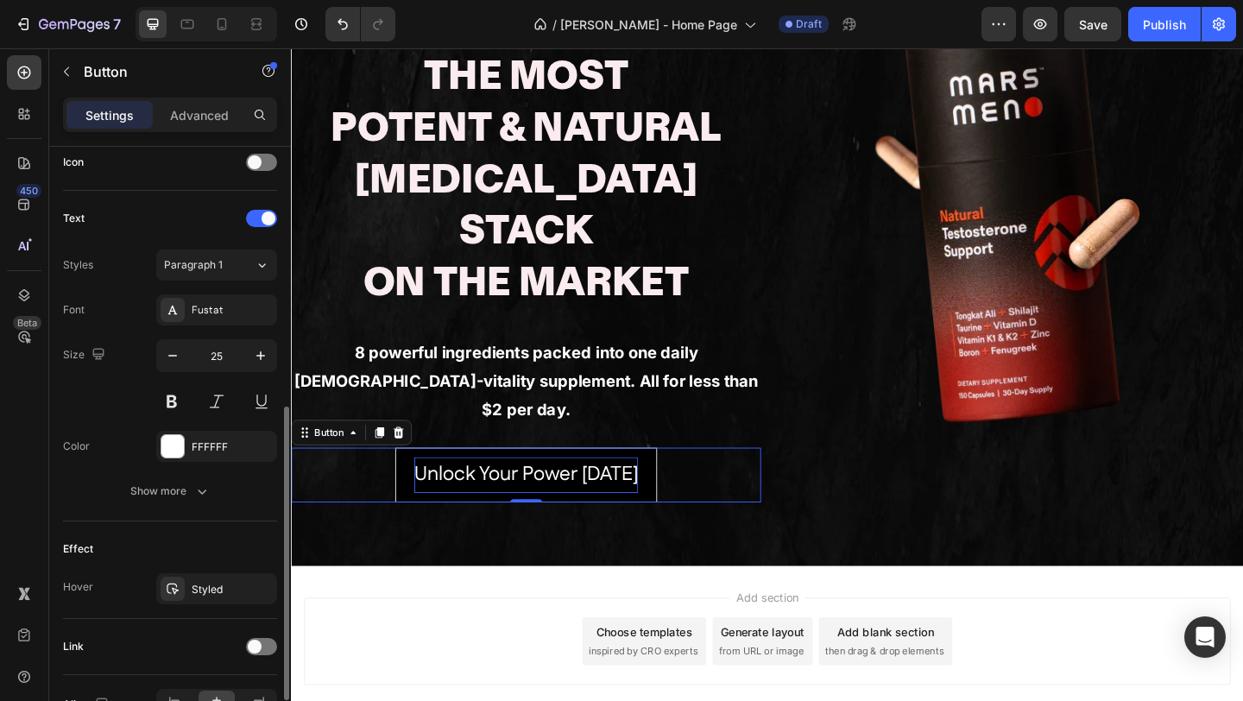
click at [174, 106] on p "Advanced" at bounding box center [199, 115] width 59 height 18
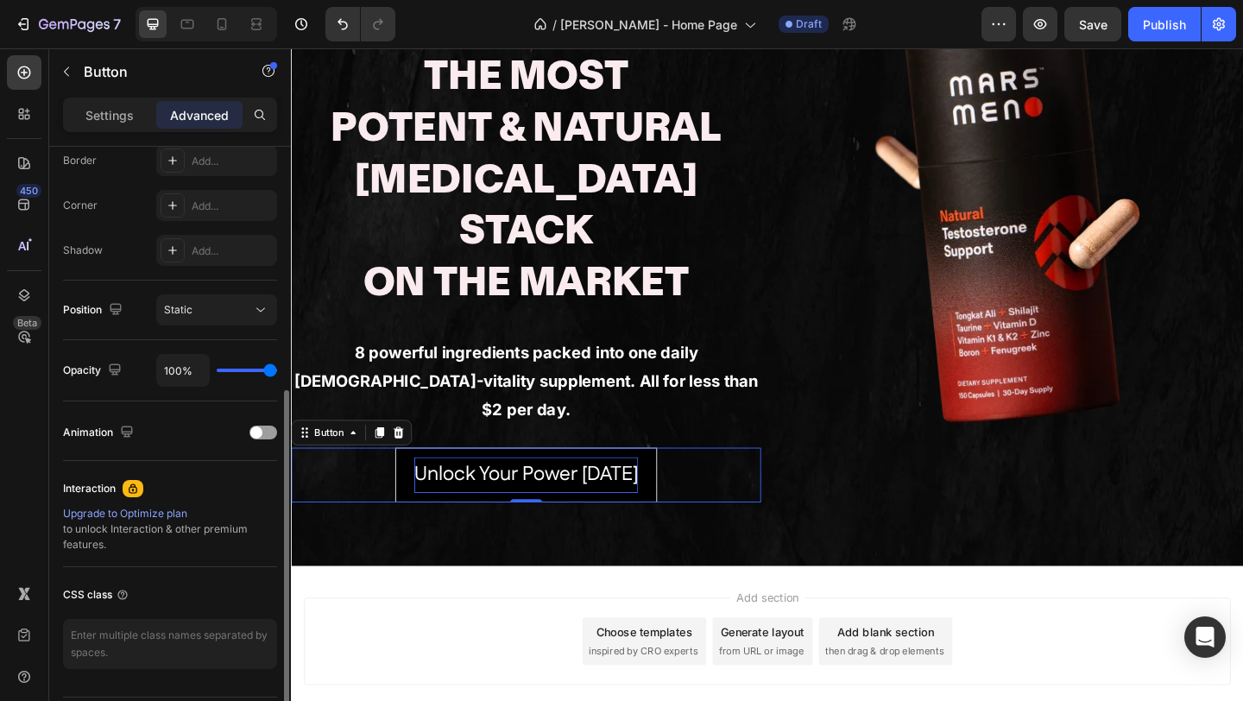
scroll to position [358, 0]
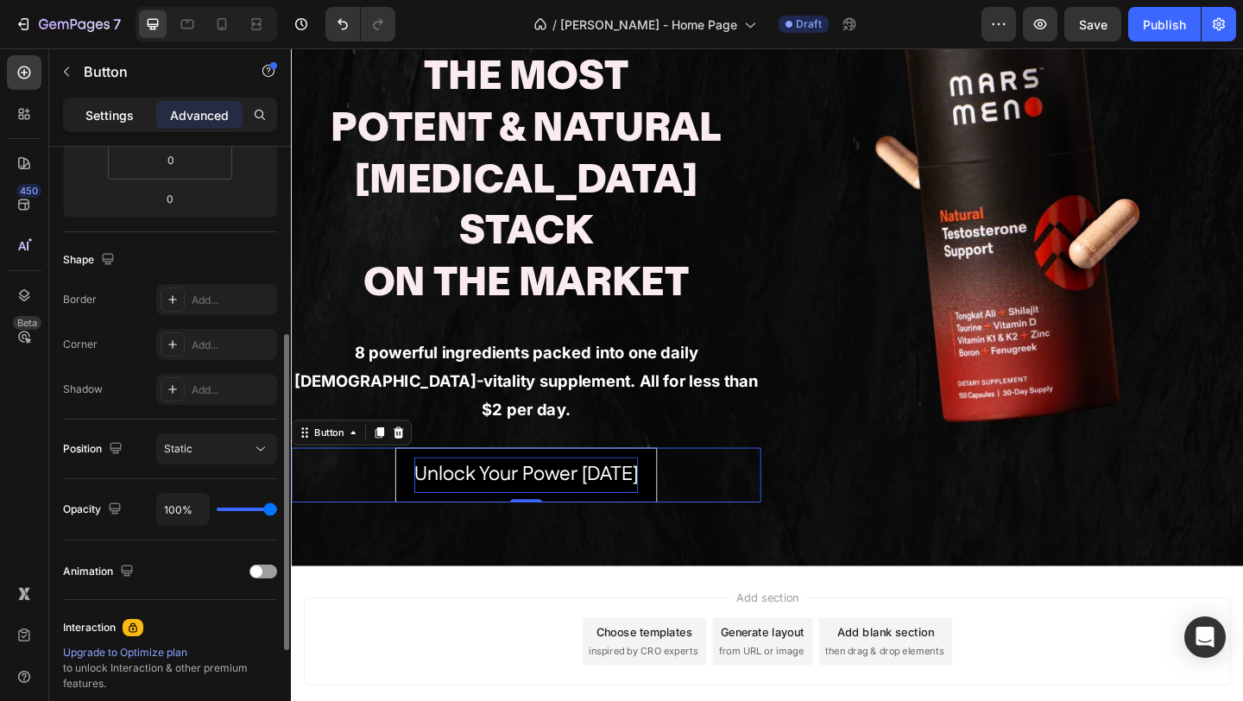
click at [111, 110] on p "Settings" at bounding box center [109, 115] width 48 height 18
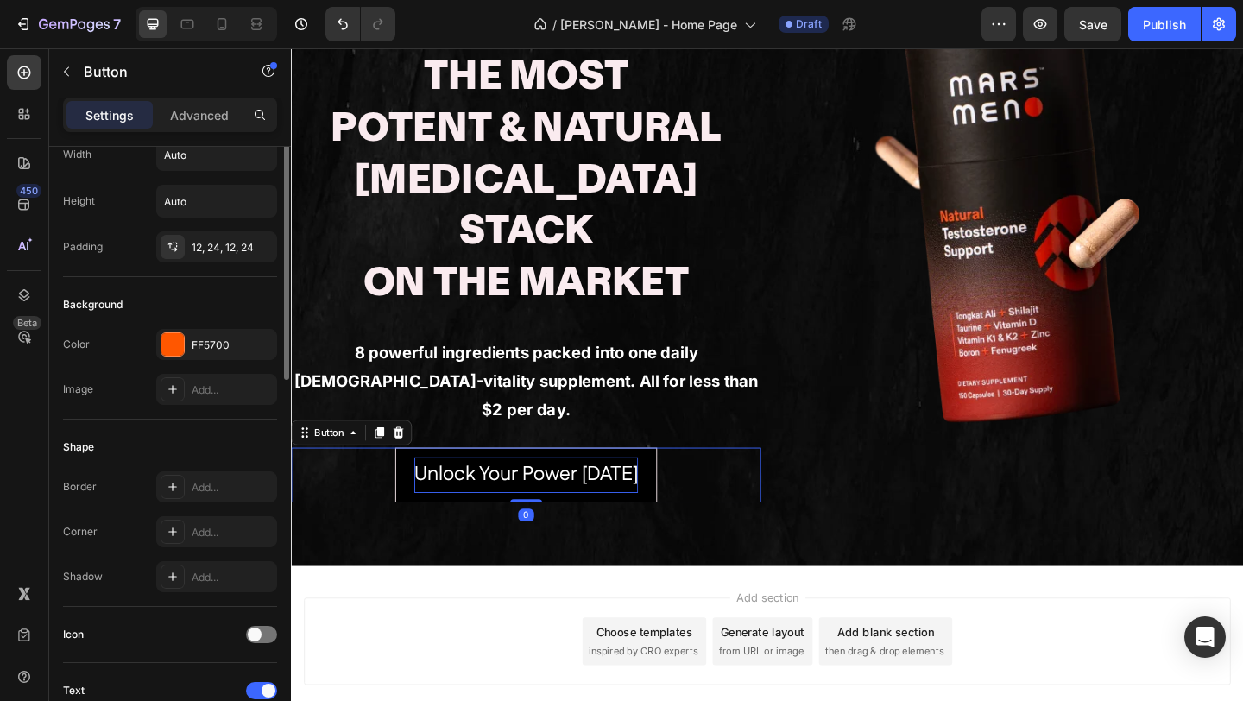
scroll to position [0, 0]
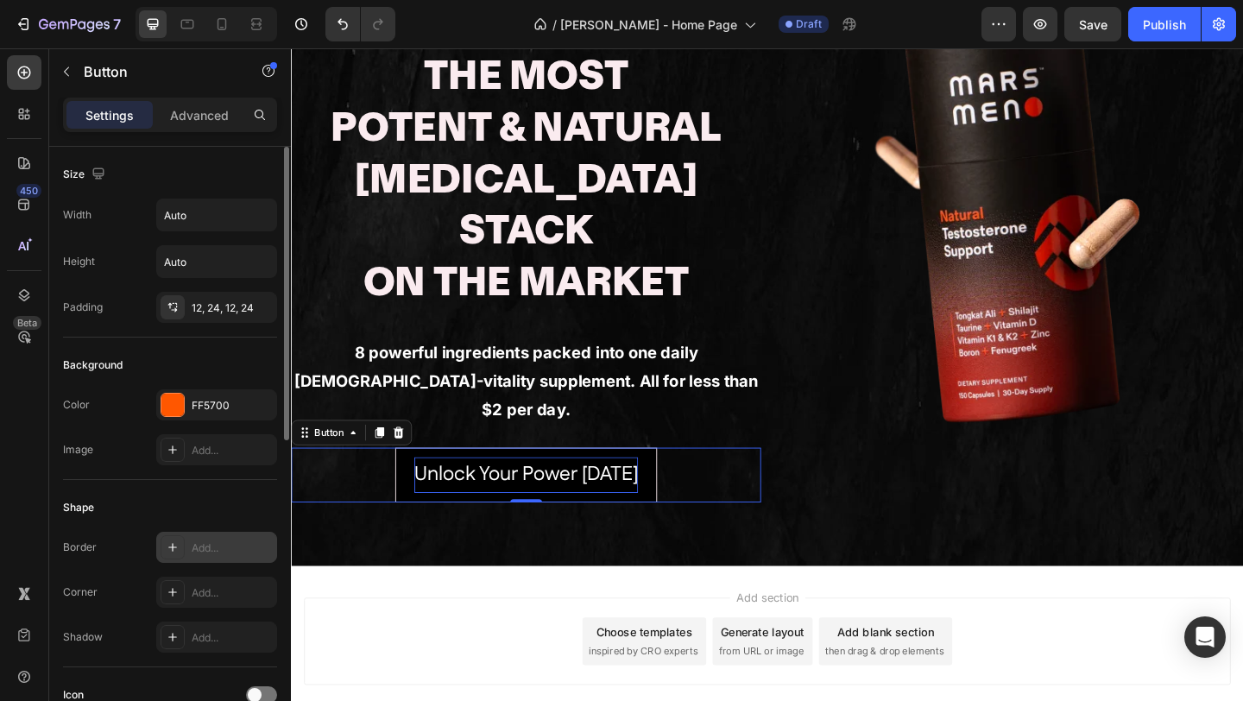
click at [222, 547] on div "Add..." at bounding box center [232, 548] width 81 height 16
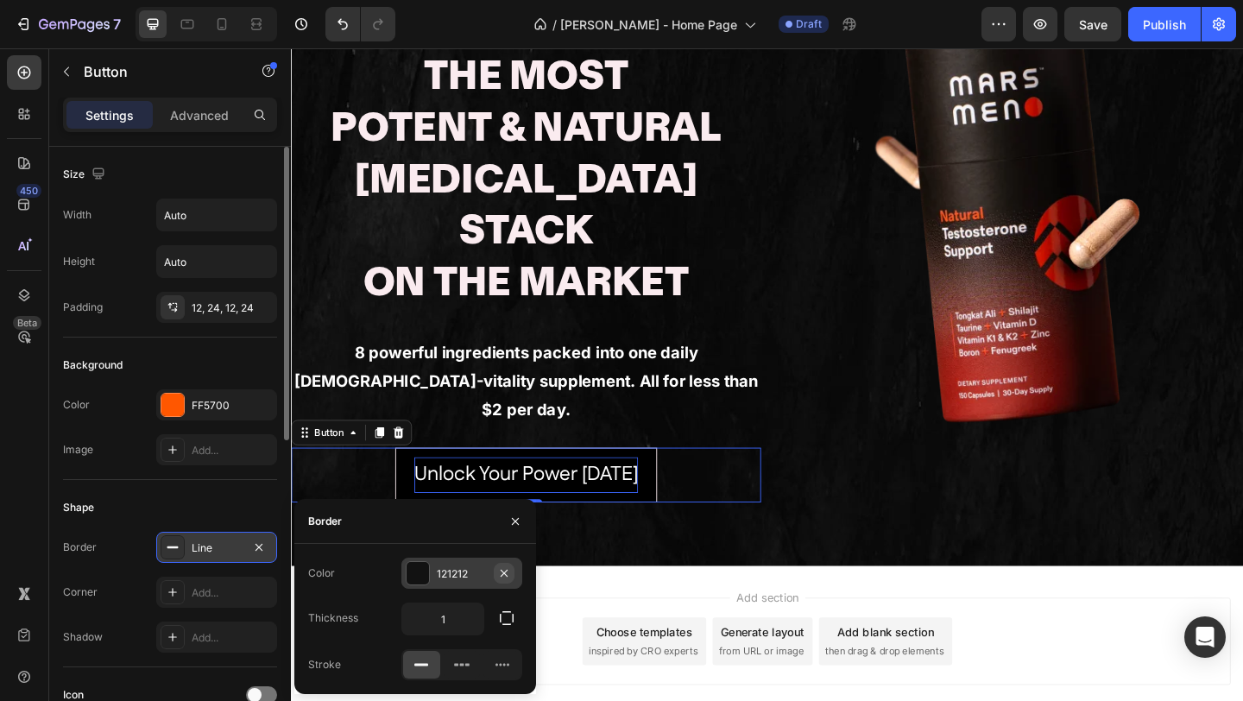
click at [502, 578] on icon "button" at bounding box center [504, 573] width 14 height 14
drag, startPoint x: 508, startPoint y: 522, endPoint x: 16, endPoint y: 564, distance: 494.7
click at [508, 522] on icon "button" at bounding box center [515, 522] width 14 height 14
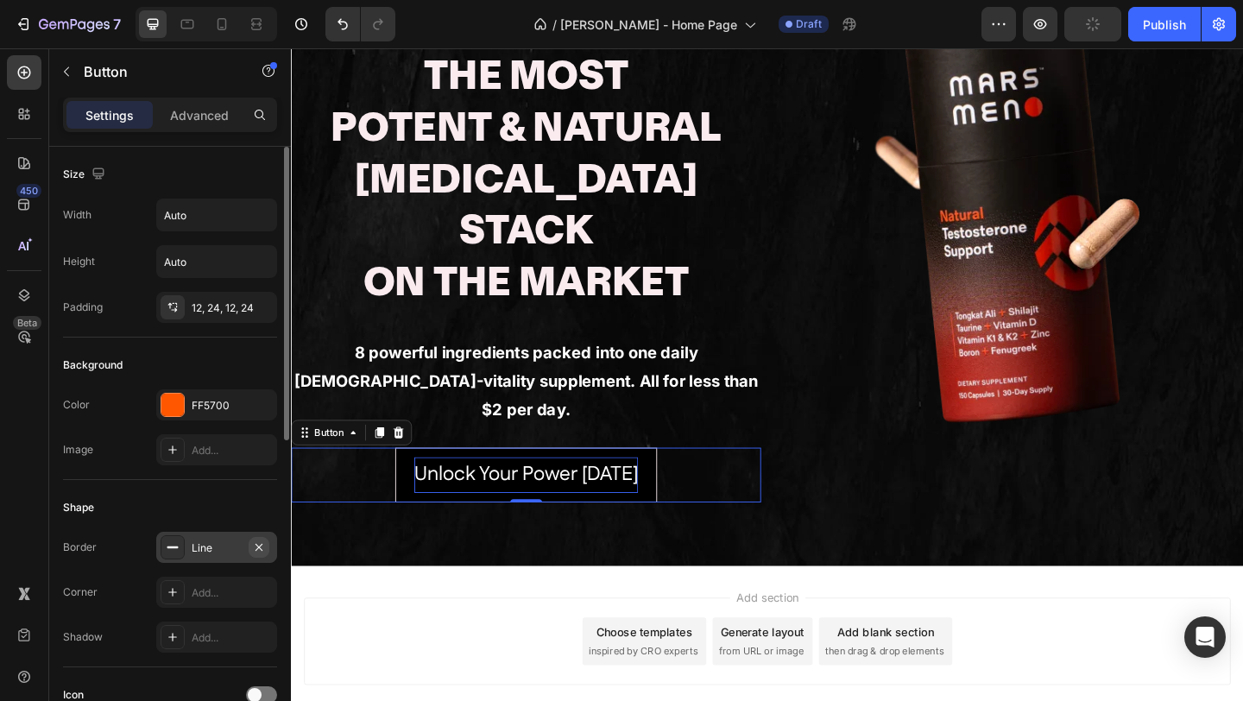
click at [256, 543] on icon "button" at bounding box center [259, 547] width 14 height 14
click at [217, 575] on div "Border Add... Corner Add... Shadow Add..." at bounding box center [170, 592] width 214 height 121
click at [212, 600] on div "Add..." at bounding box center [232, 593] width 81 height 16
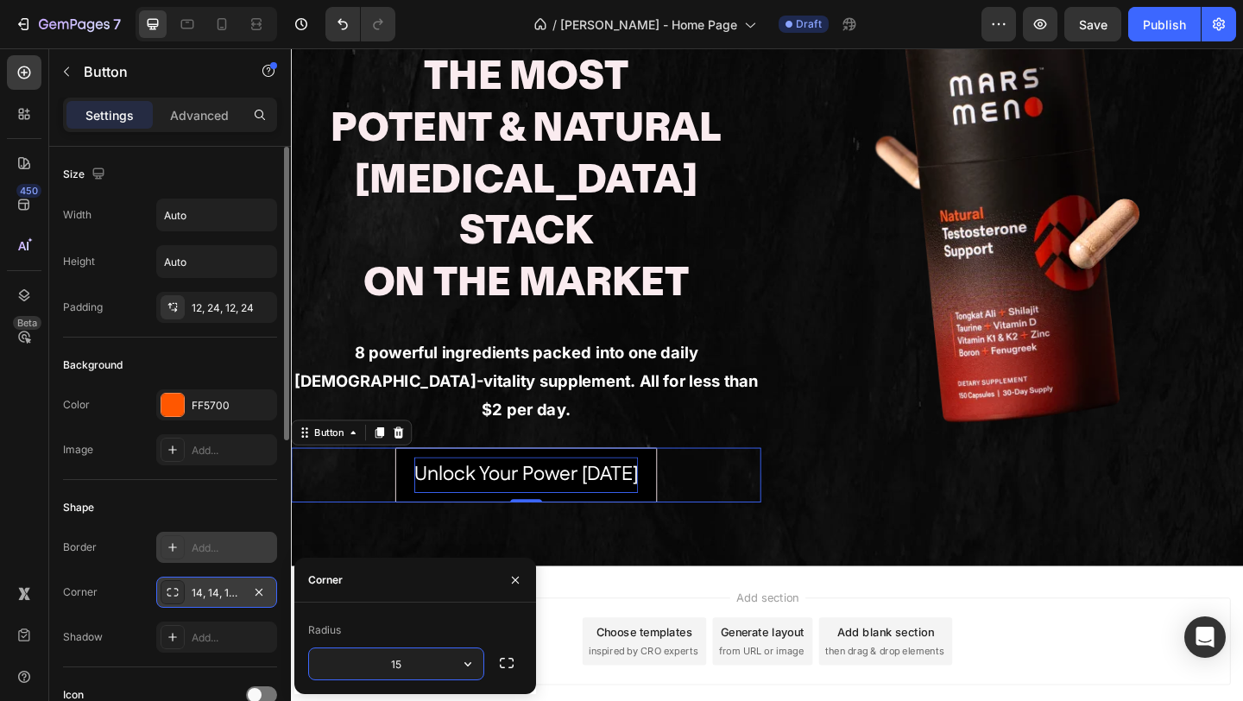
type input "15"
click at [171, 510] on div "Shape" at bounding box center [170, 508] width 214 height 28
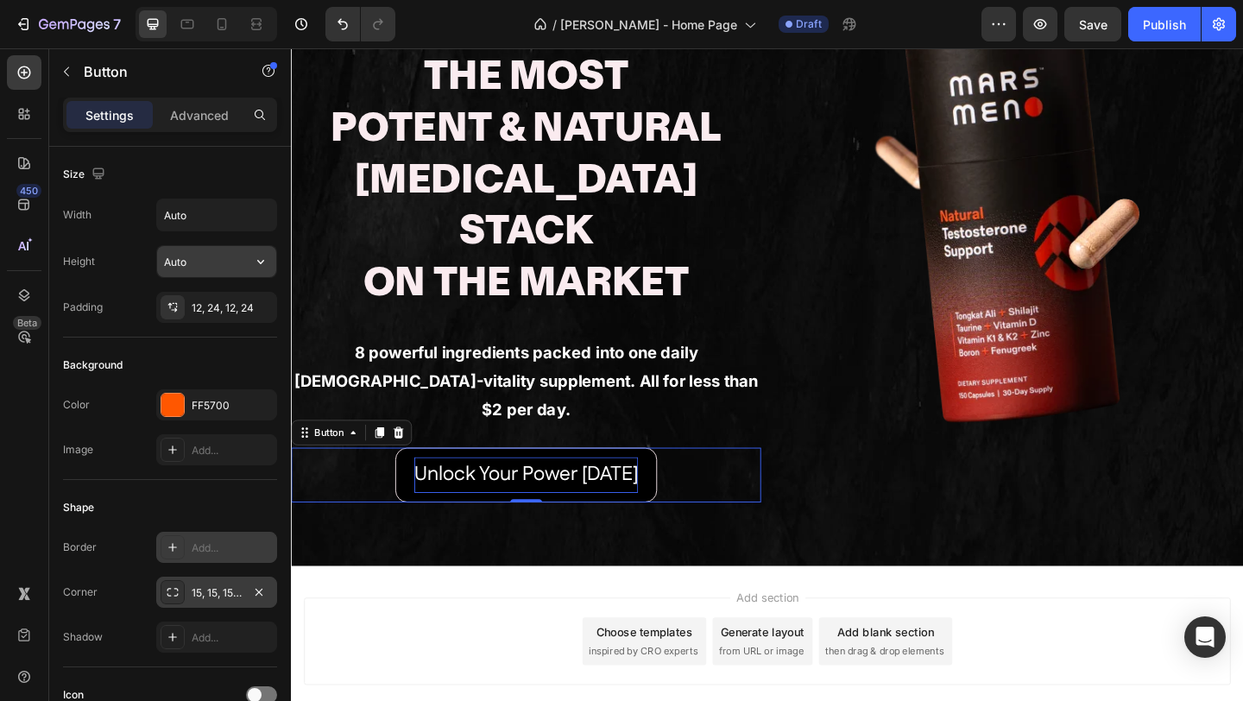
click at [206, 254] on input "Auto" at bounding box center [216, 261] width 119 height 31
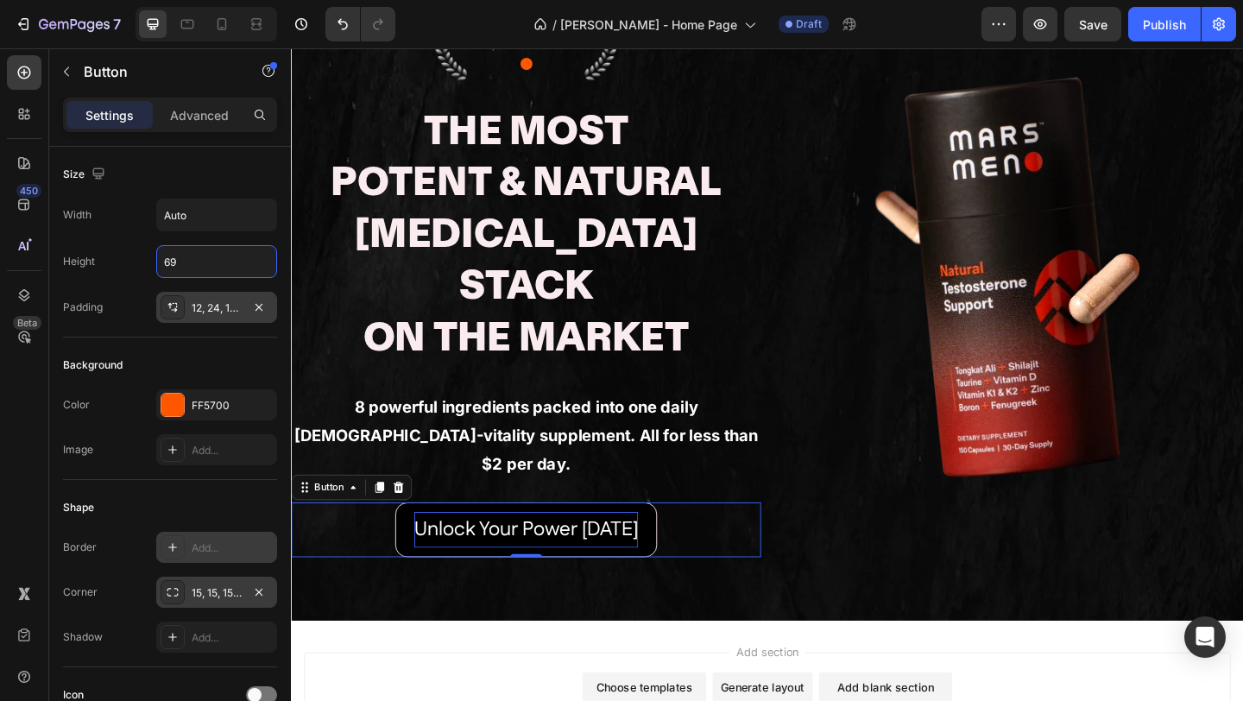
type input "69"
click at [188, 199] on div "Auto" at bounding box center [216, 215] width 121 height 33
click at [191, 208] on input "Auto" at bounding box center [216, 214] width 119 height 31
click at [181, 216] on input "Auto" at bounding box center [216, 214] width 119 height 31
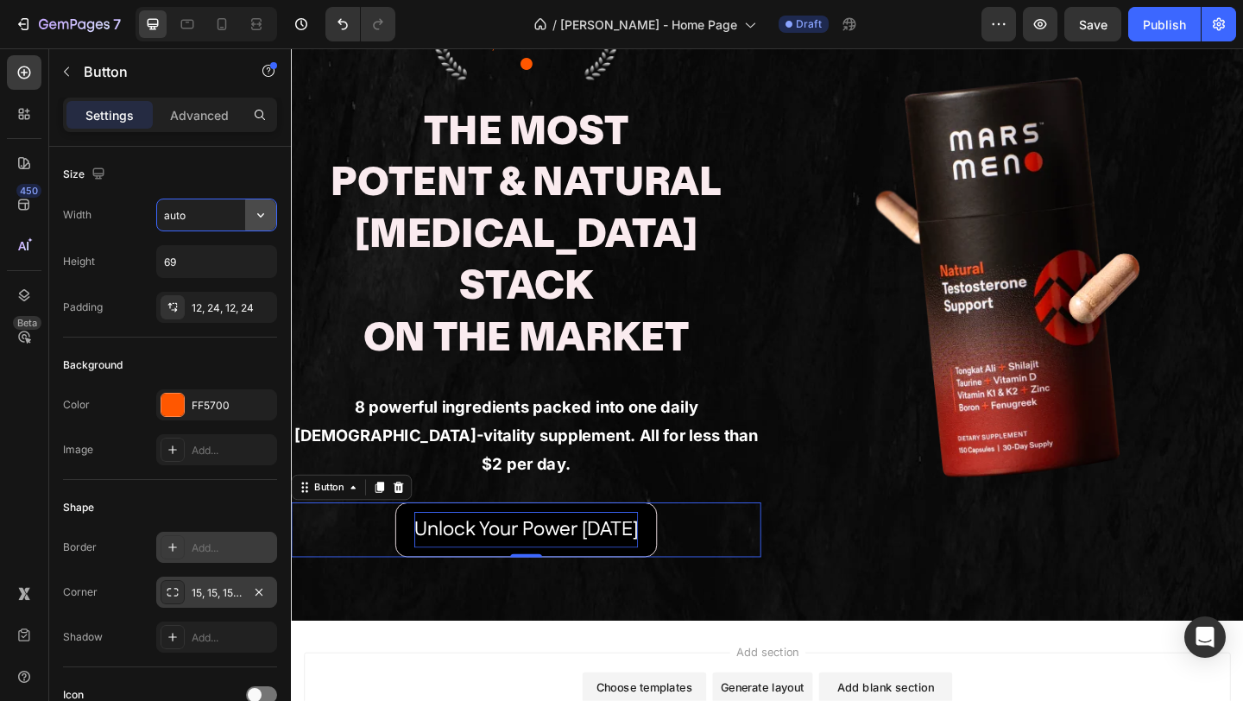
click at [271, 215] on button "button" at bounding box center [260, 214] width 31 height 31
click at [201, 296] on p "Full 100%" at bounding box center [212, 292] width 98 height 16
type input "100%"
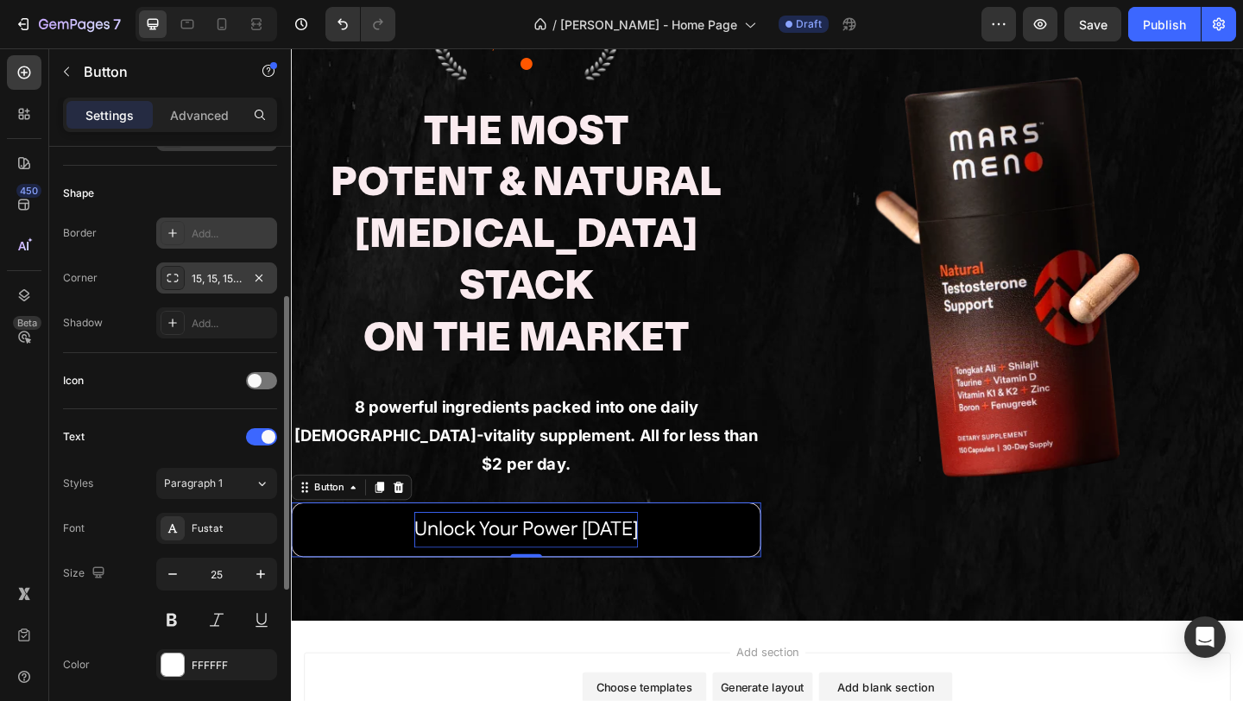
scroll to position [318, 0]
click at [258, 382] on span at bounding box center [255, 377] width 14 height 14
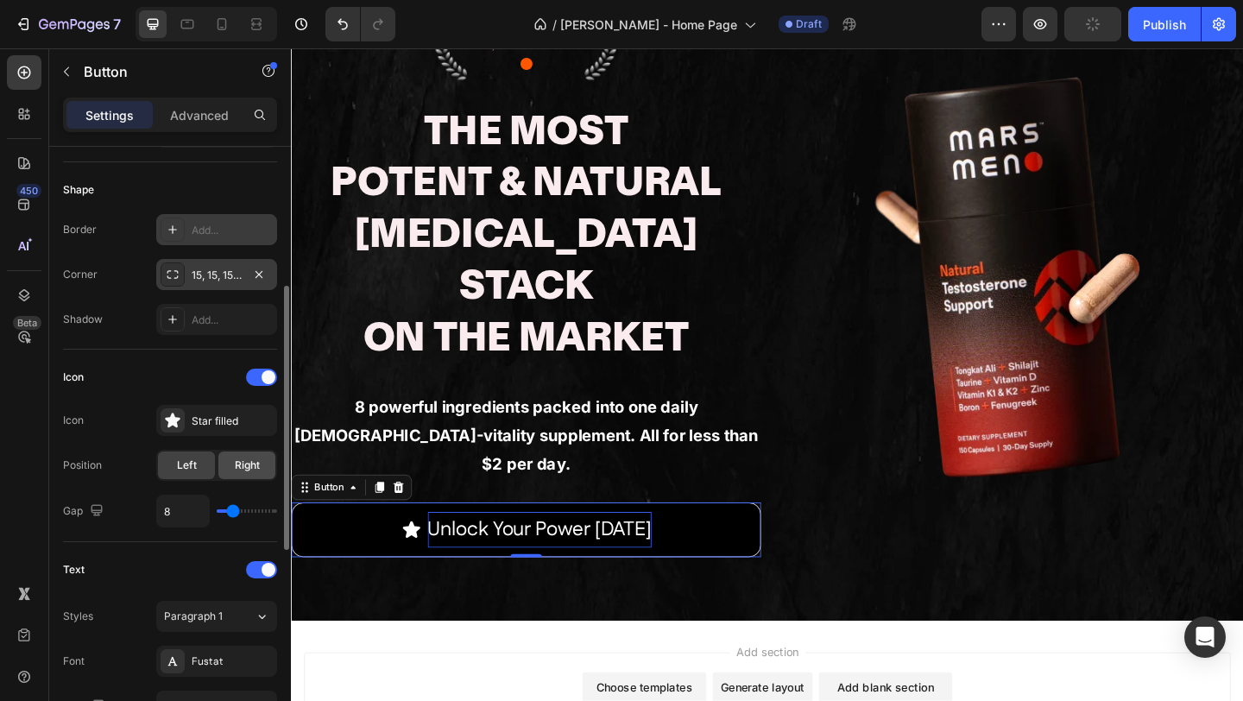
click at [243, 458] on span "Right" at bounding box center [247, 466] width 25 height 16
click at [219, 419] on div "Star filled" at bounding box center [232, 422] width 81 height 16
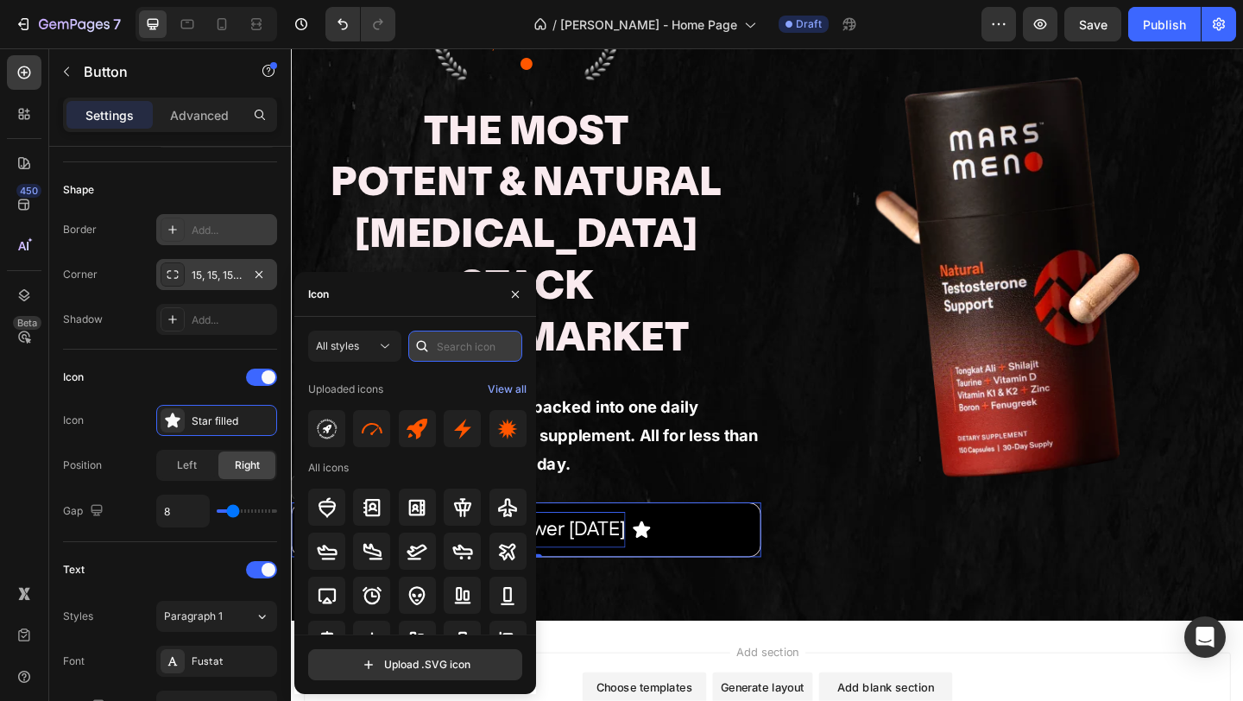
click at [446, 344] on input "text" at bounding box center [465, 346] width 114 height 31
type input "right"
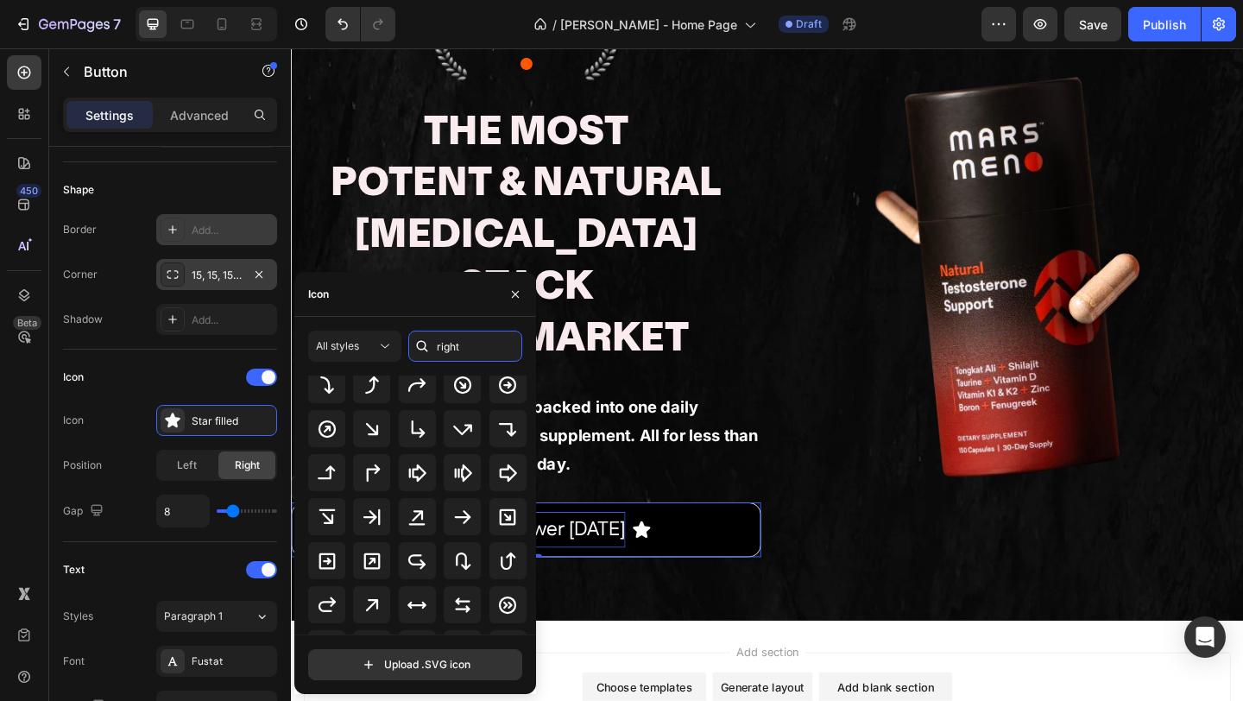
scroll to position [79, 0]
click at [456, 508] on icon at bounding box center [462, 514] width 21 height 21
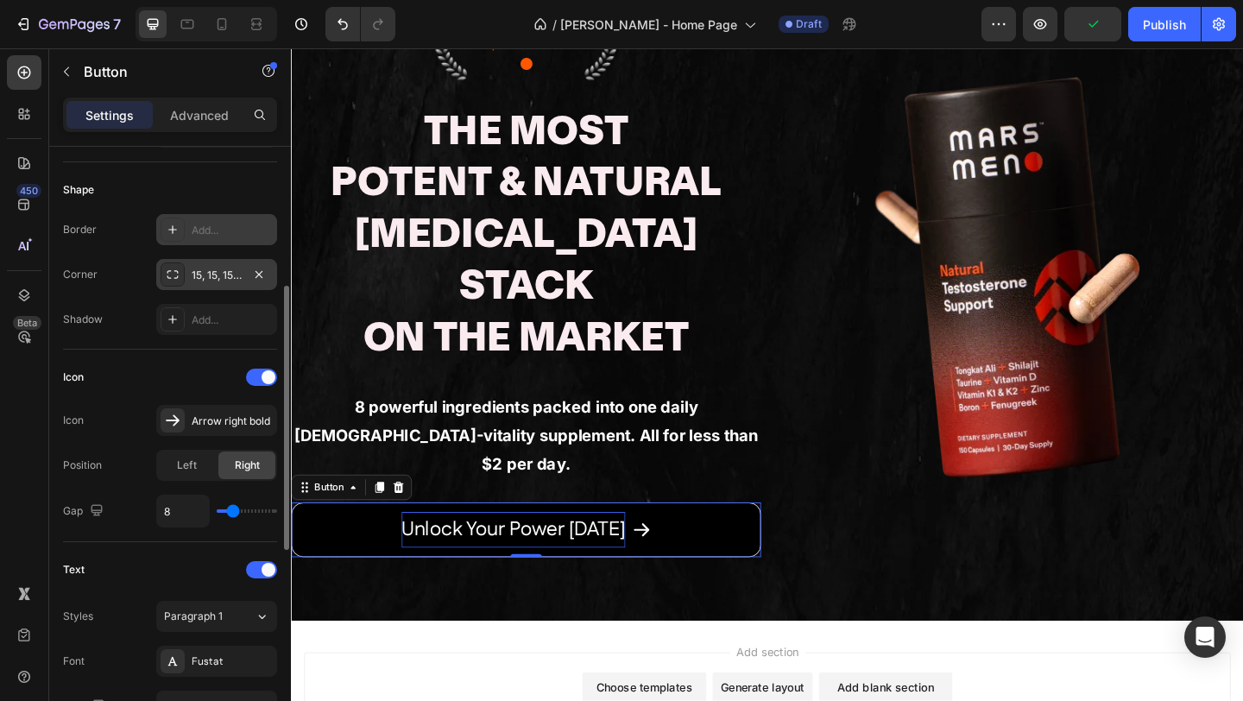
click at [133, 432] on div "Icon Arrow right bold" at bounding box center [170, 420] width 214 height 31
click at [194, 424] on div "Arrow right bold" at bounding box center [232, 422] width 81 height 16
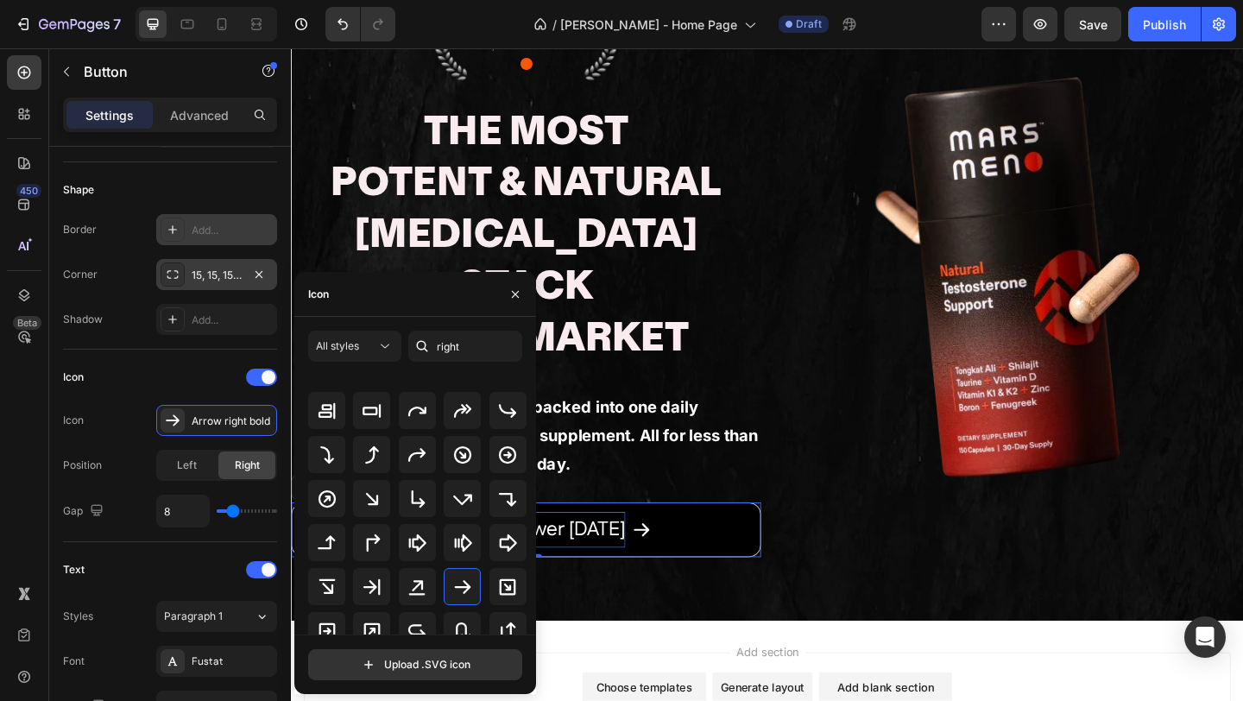
scroll to position [0, 0]
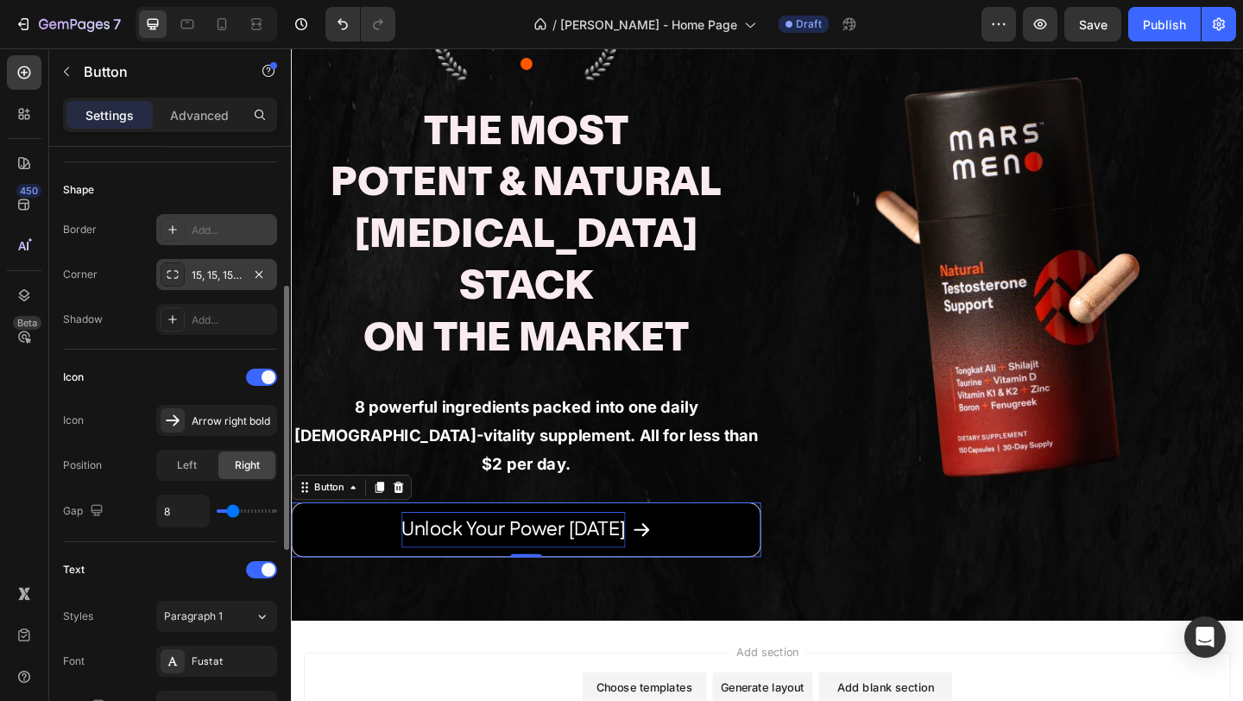
click at [117, 439] on div "Icon Icon Arrow right bold Position Left Right Gap 8" at bounding box center [170, 445] width 214 height 164
click at [188, 119] on p "Advanced" at bounding box center [199, 115] width 59 height 18
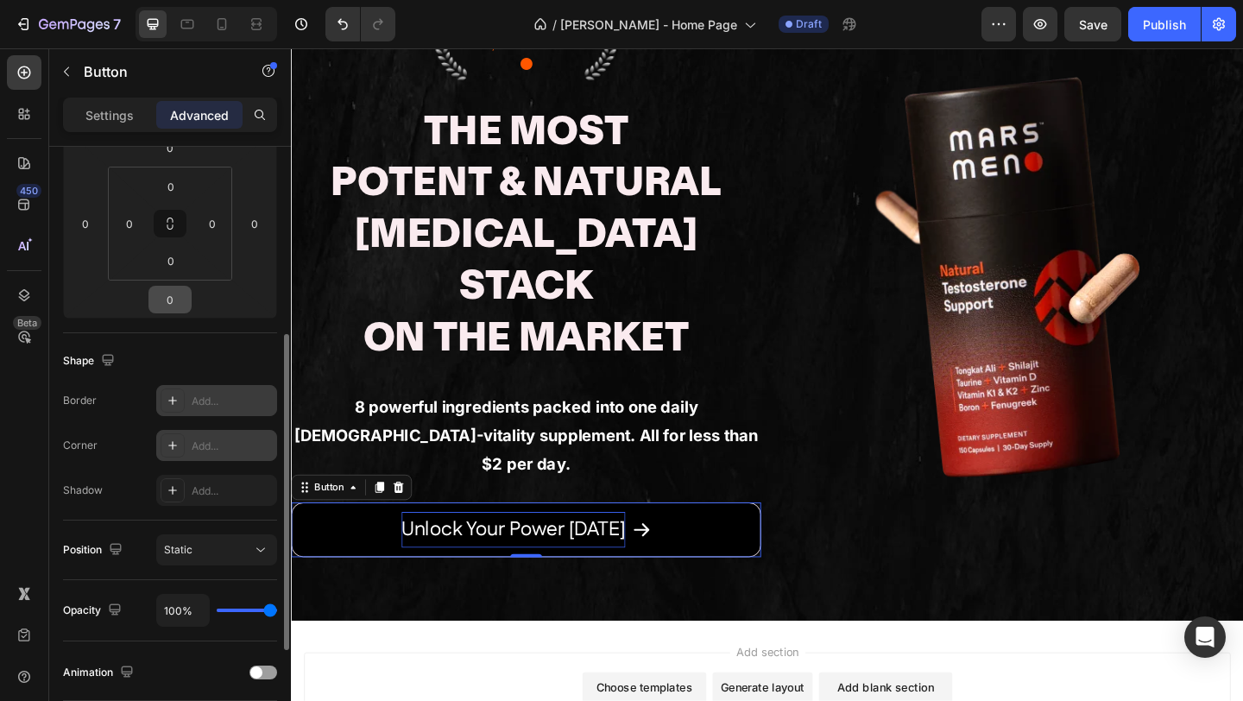
scroll to position [246, 0]
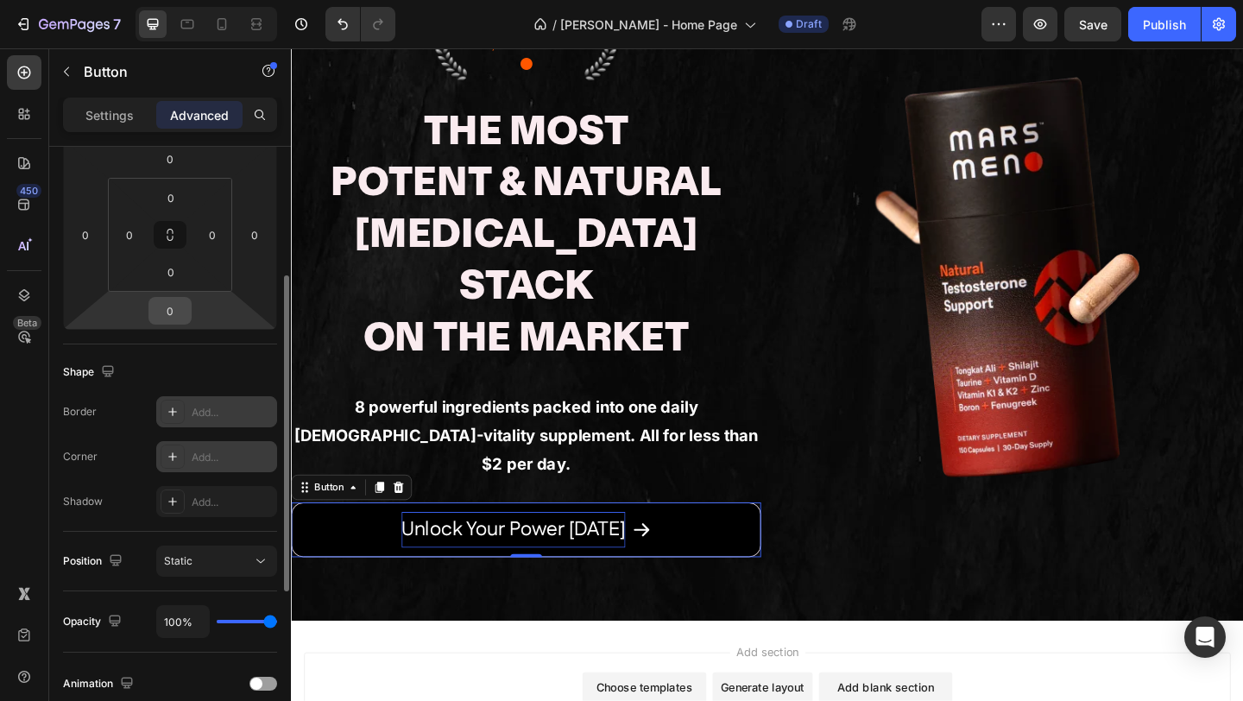
click at [175, 319] on input "0" at bounding box center [170, 311] width 35 height 26
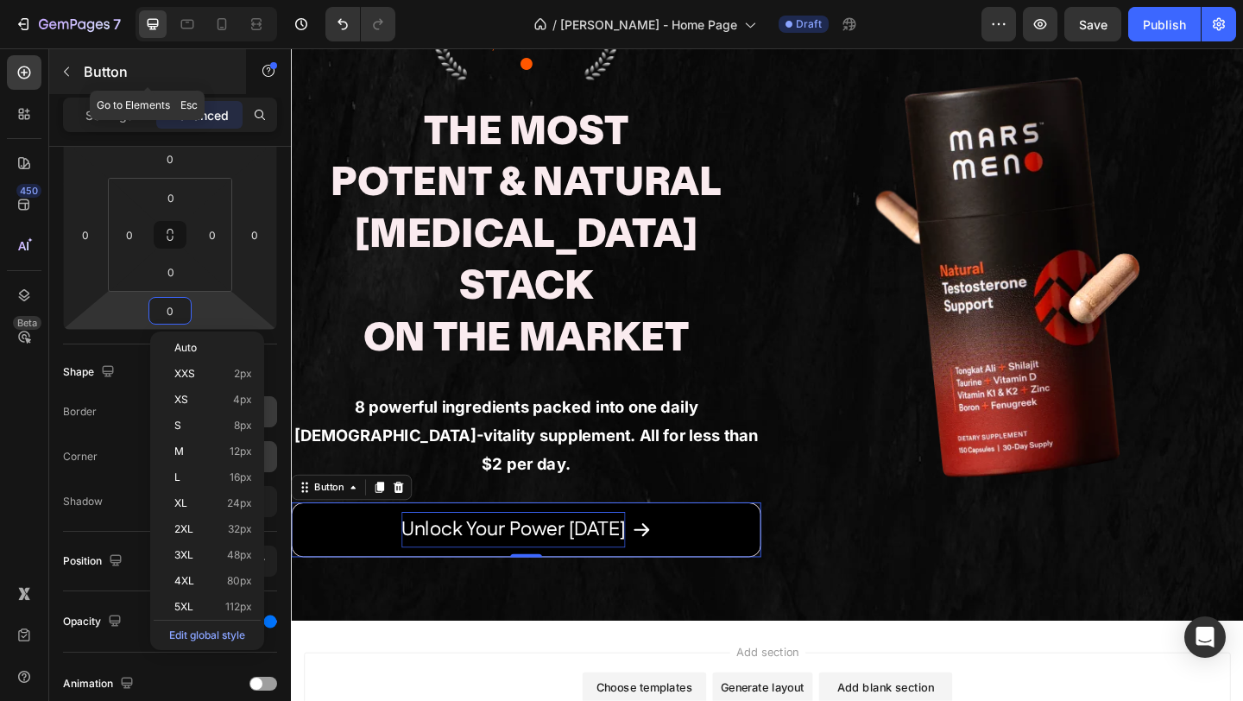
click at [67, 62] on button "button" at bounding box center [67, 72] width 28 height 28
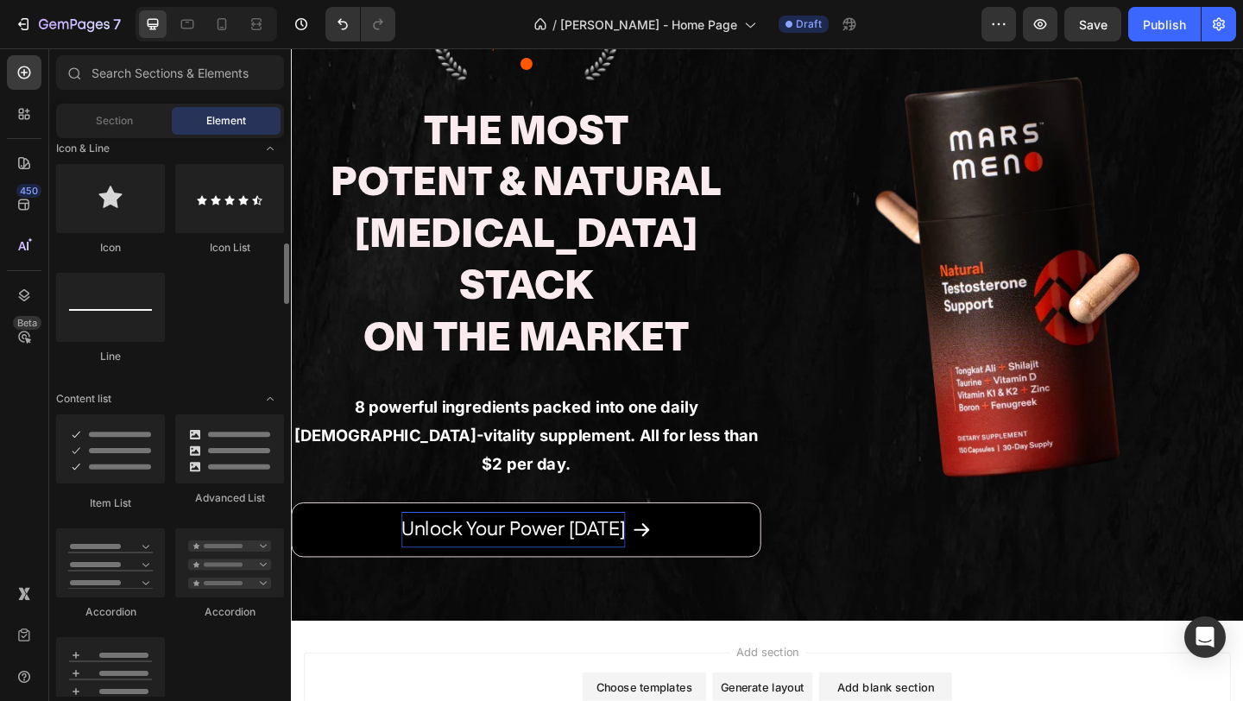
scroll to position [1186, 0]
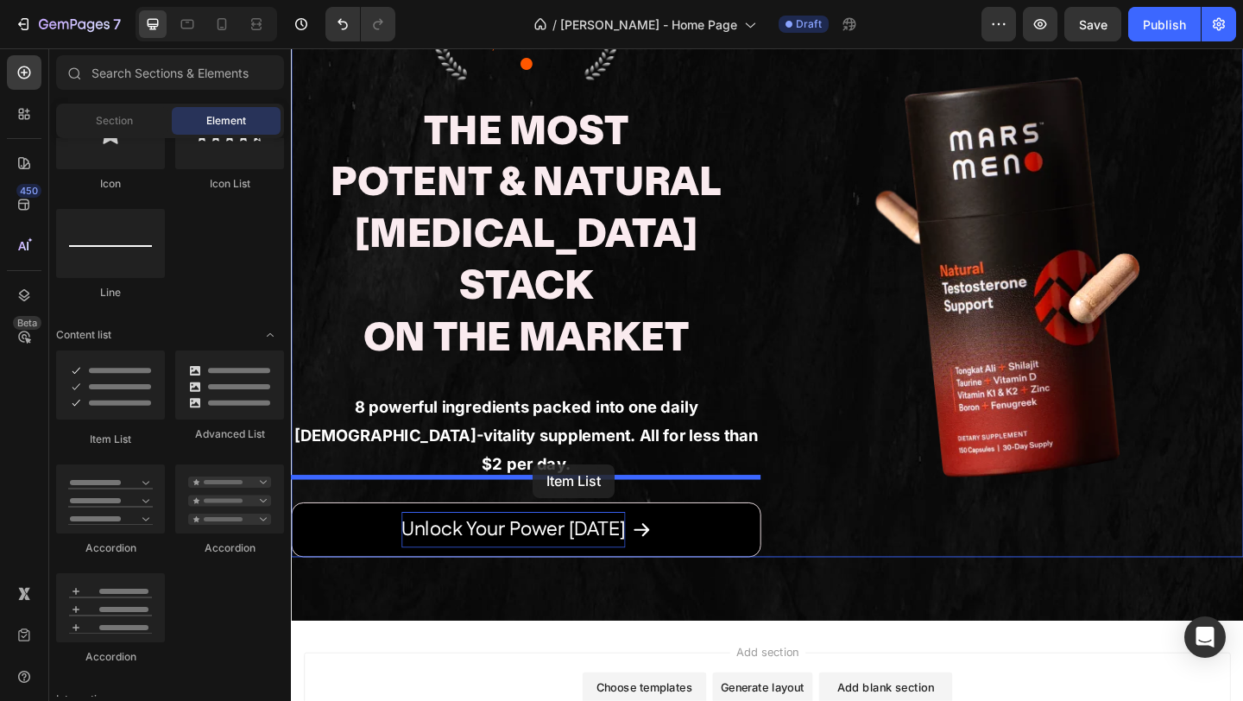
drag, startPoint x: 409, startPoint y: 454, endPoint x: 553, endPoint y: 501, distance: 151.5
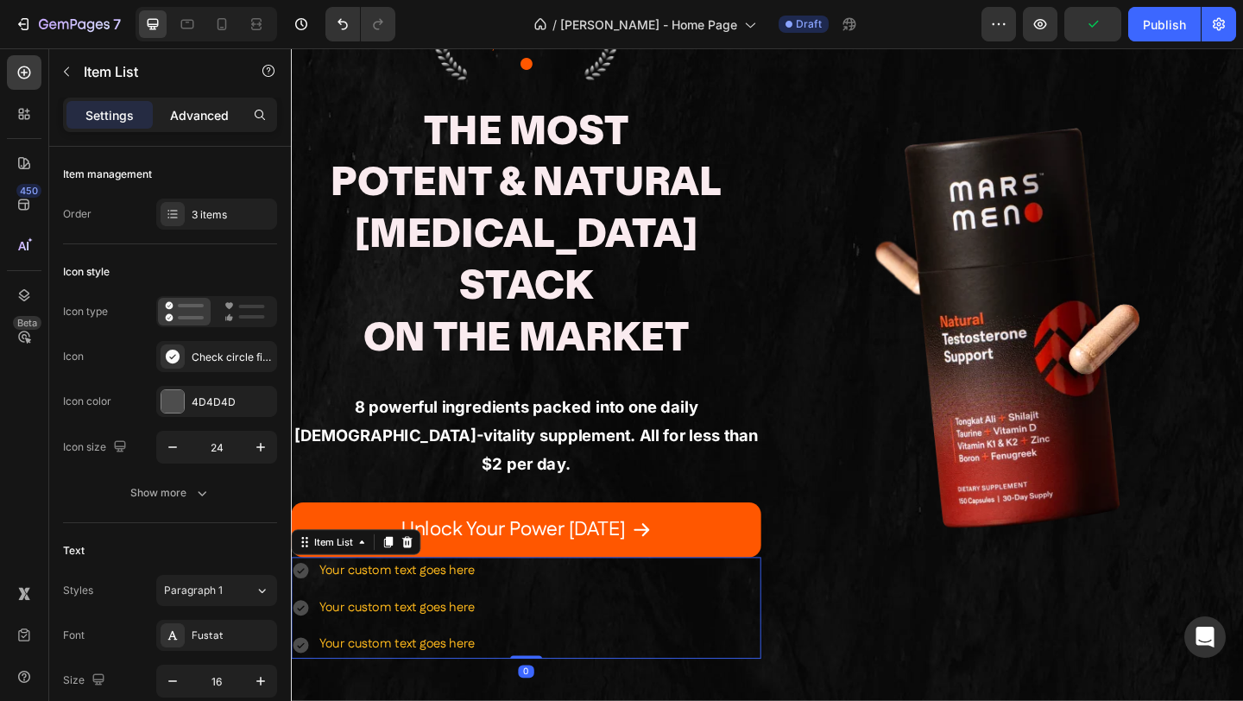
click at [186, 111] on p "Advanced" at bounding box center [199, 115] width 59 height 18
type input "100%"
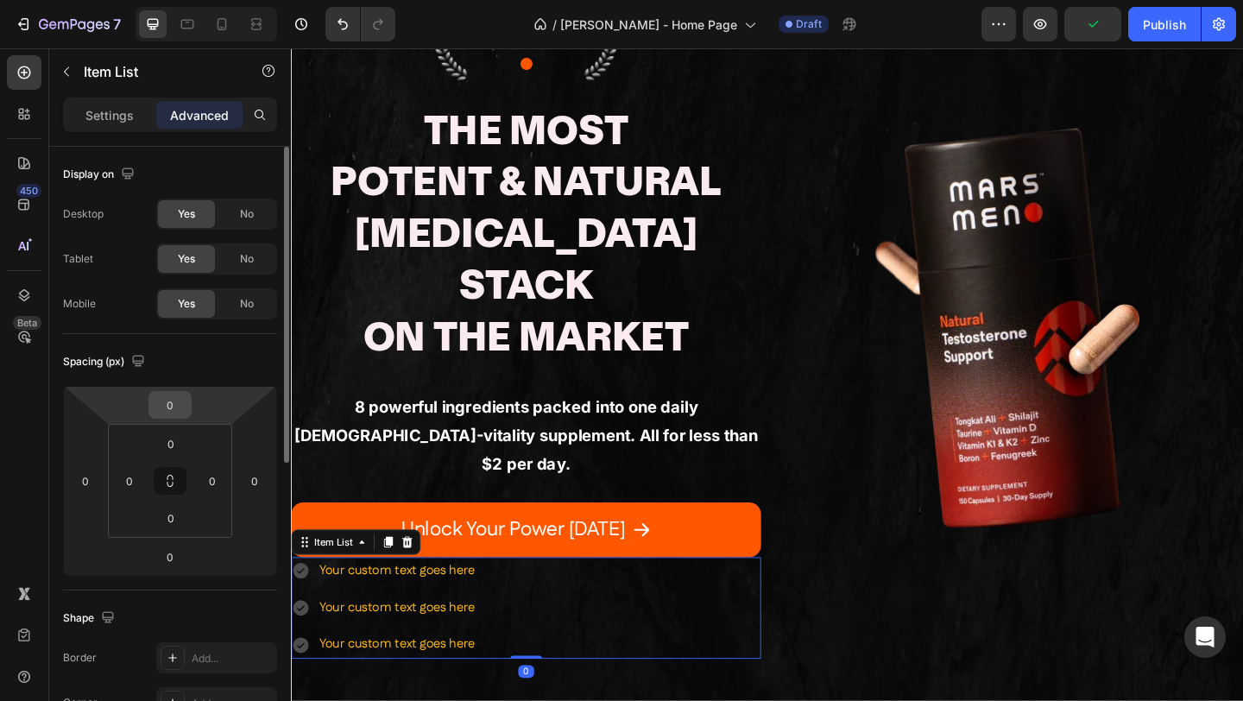
click at [180, 405] on input "0" at bounding box center [170, 405] width 35 height 26
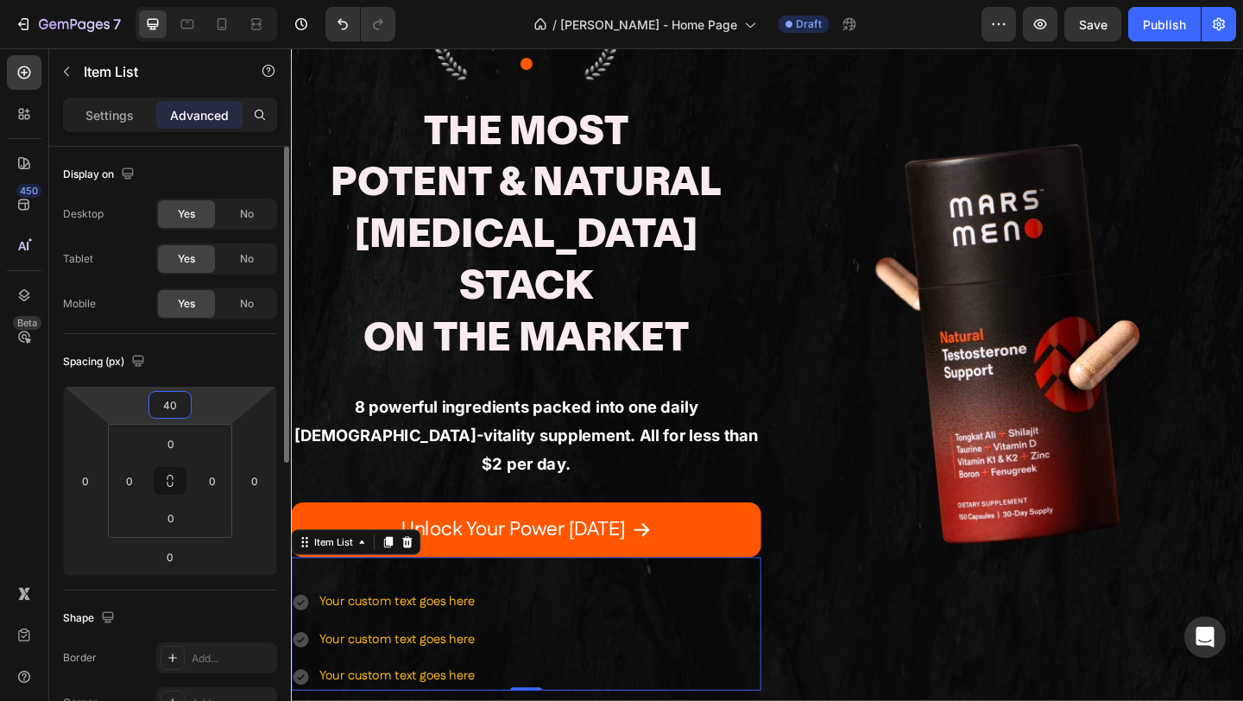
type input "40"
click at [594, 636] on div "Your custom text goes here Your custom text goes here Your custom text goes here" at bounding box center [546, 691] width 511 height 111
click at [104, 116] on p "Settings" at bounding box center [109, 115] width 48 height 18
type input "8"
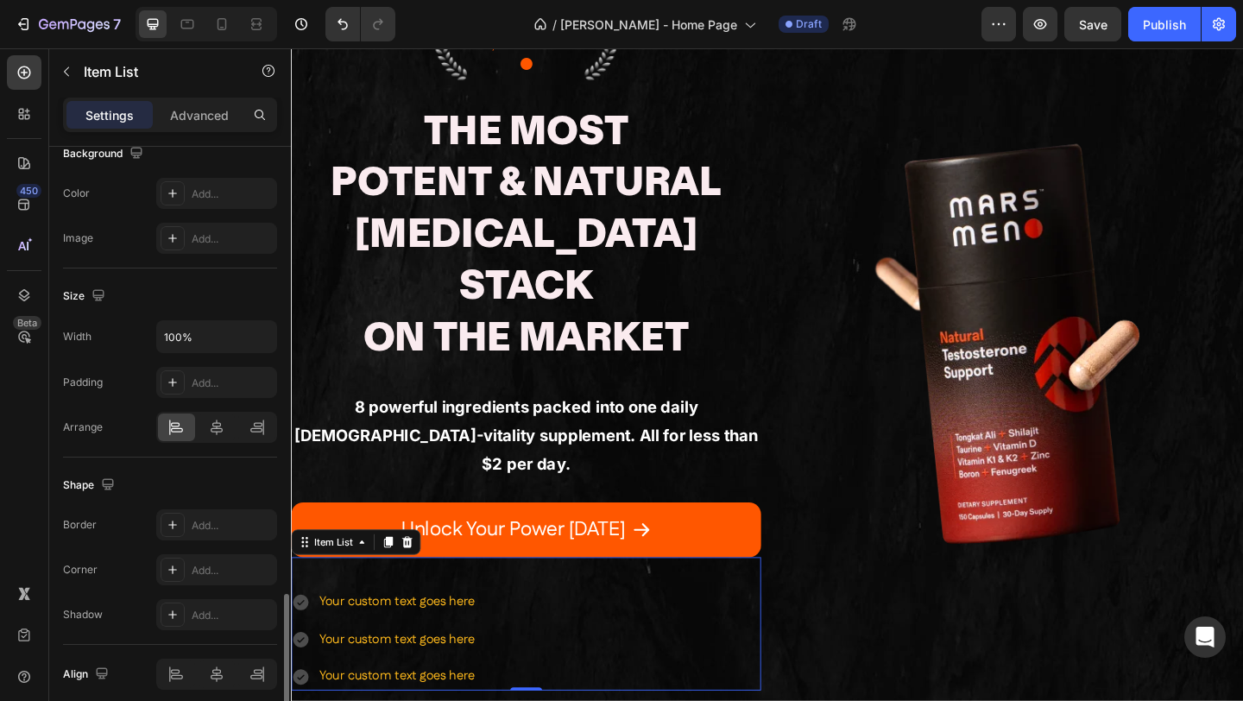
scroll to position [991, 0]
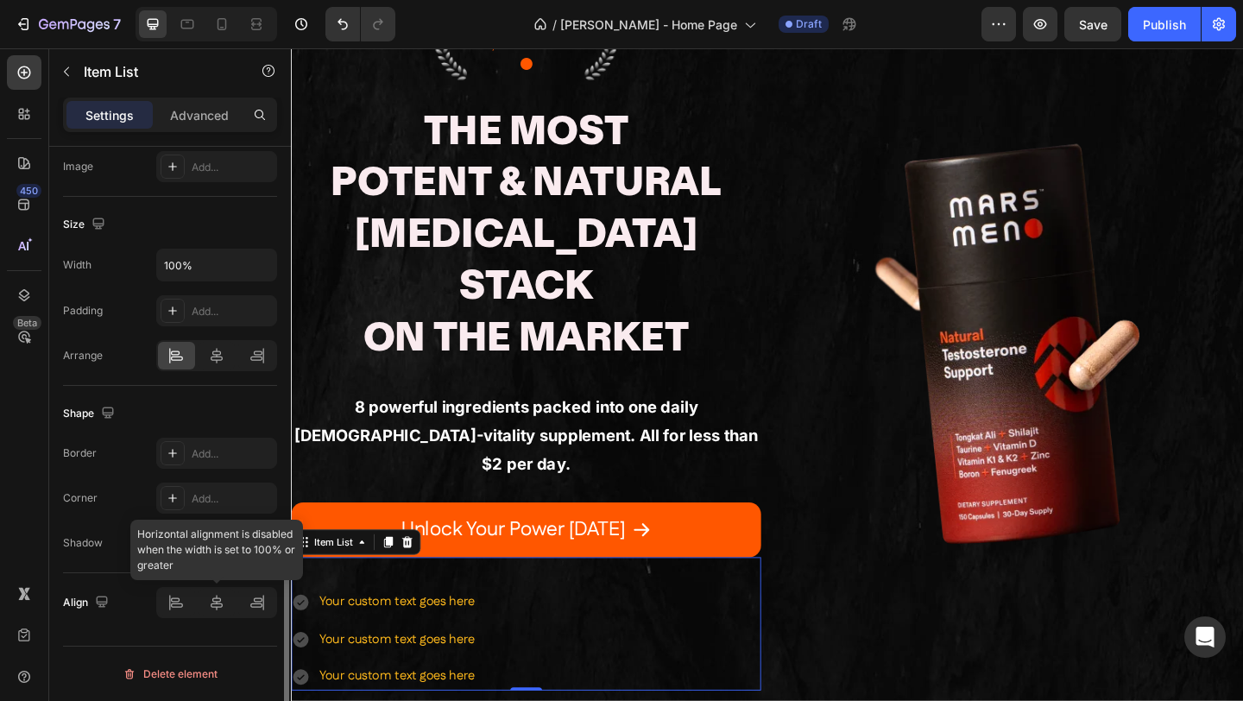
click at [218, 599] on div at bounding box center [216, 602] width 121 height 31
click at [212, 599] on div at bounding box center [216, 602] width 121 height 31
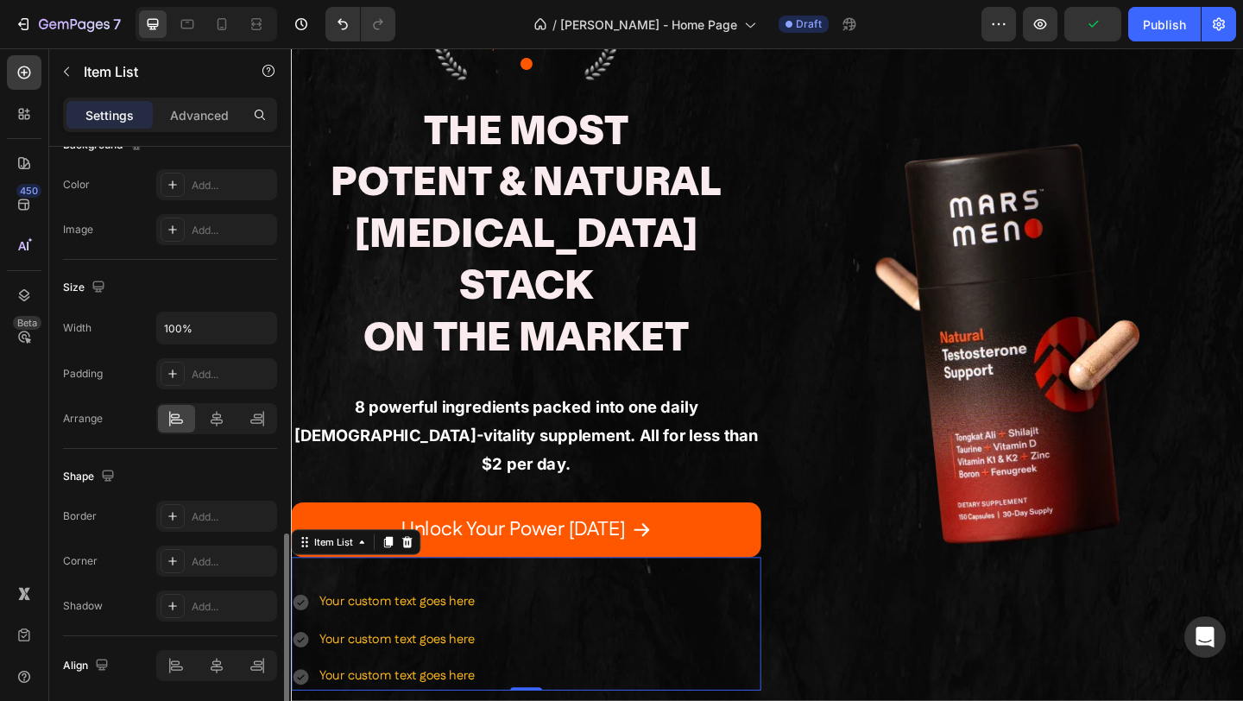
scroll to position [888, 0]
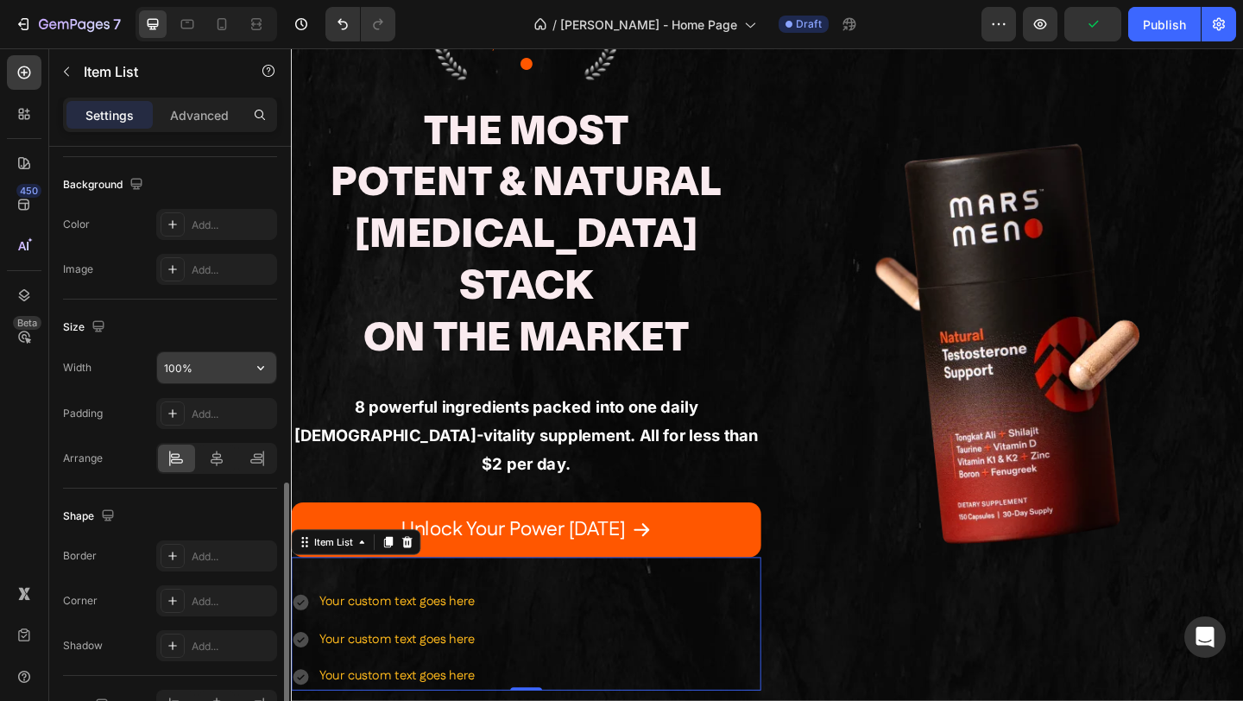
click at [199, 369] on input "100%" at bounding box center [216, 367] width 119 height 31
click at [104, 505] on button "button" at bounding box center [108, 515] width 21 height 21
type input "100%"
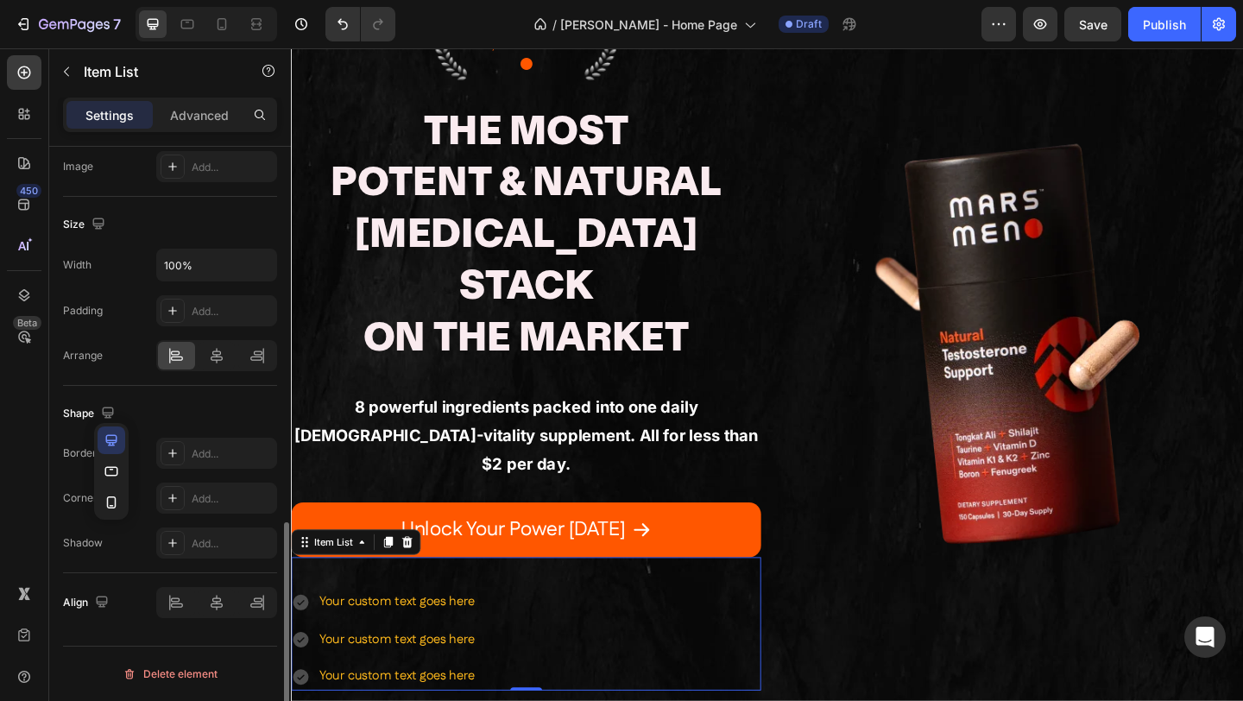
click at [195, 598] on div at bounding box center [216, 602] width 121 height 31
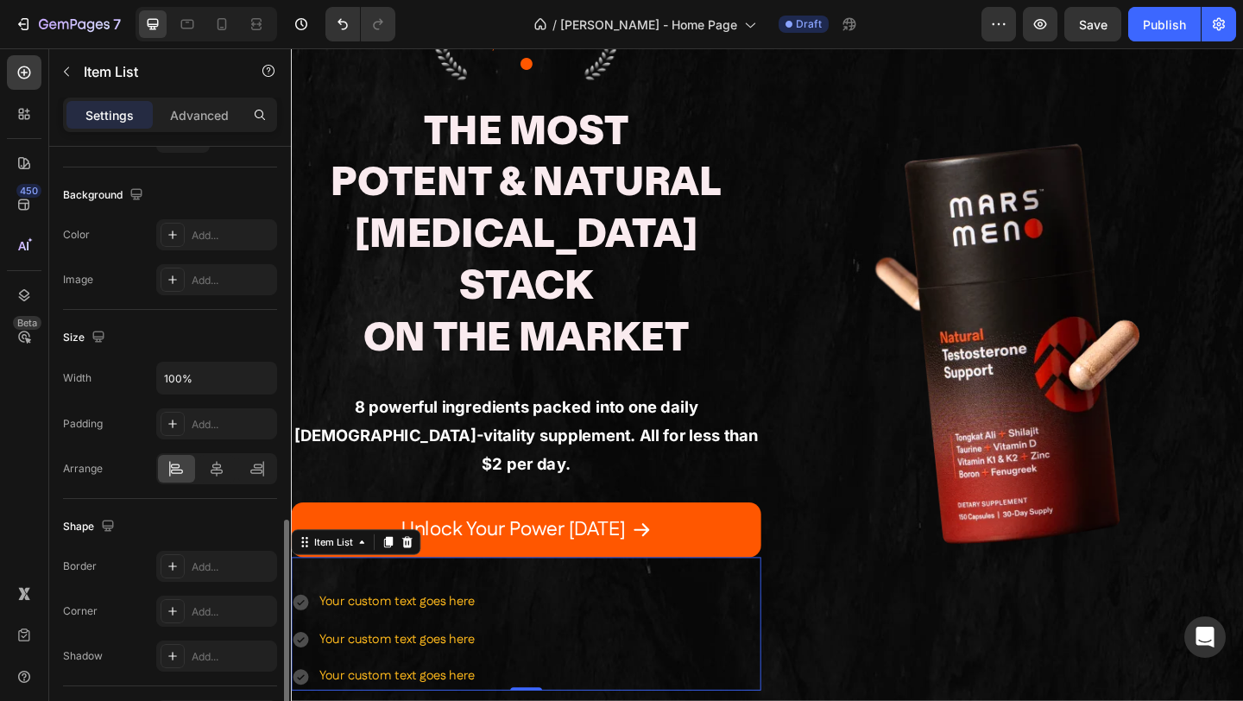
scroll to position [865, 0]
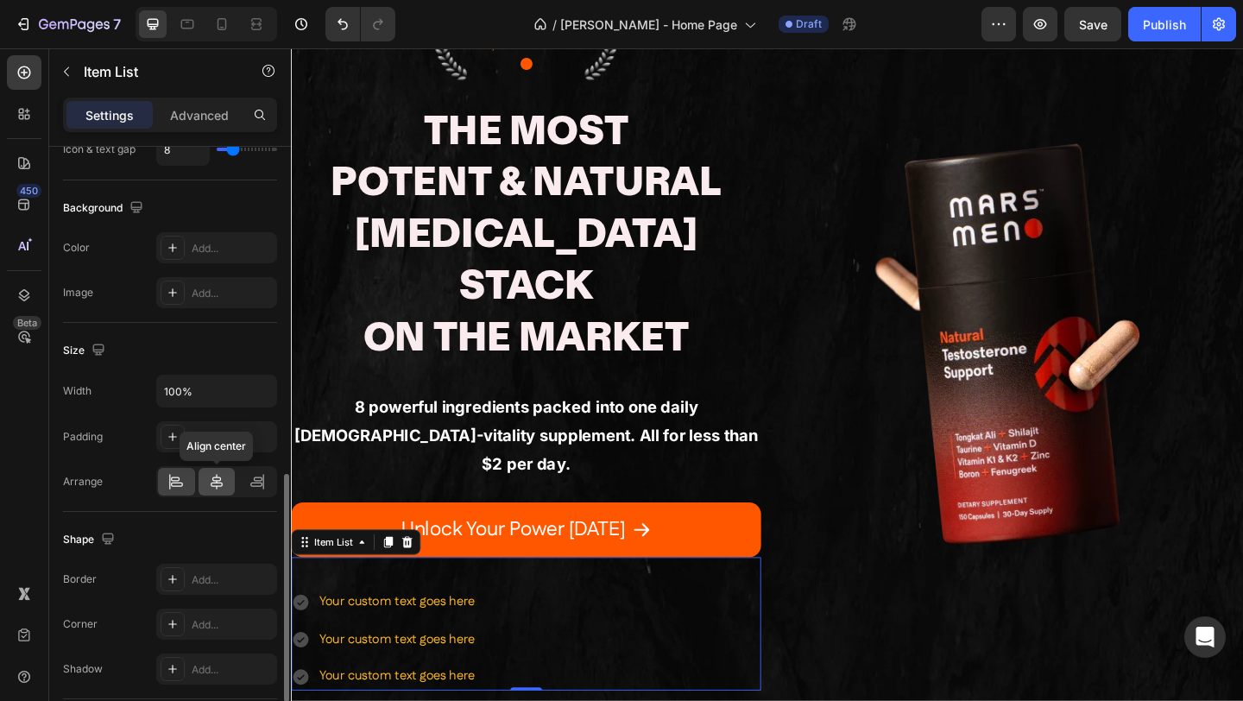
click at [215, 482] on icon at bounding box center [216, 481] width 17 height 17
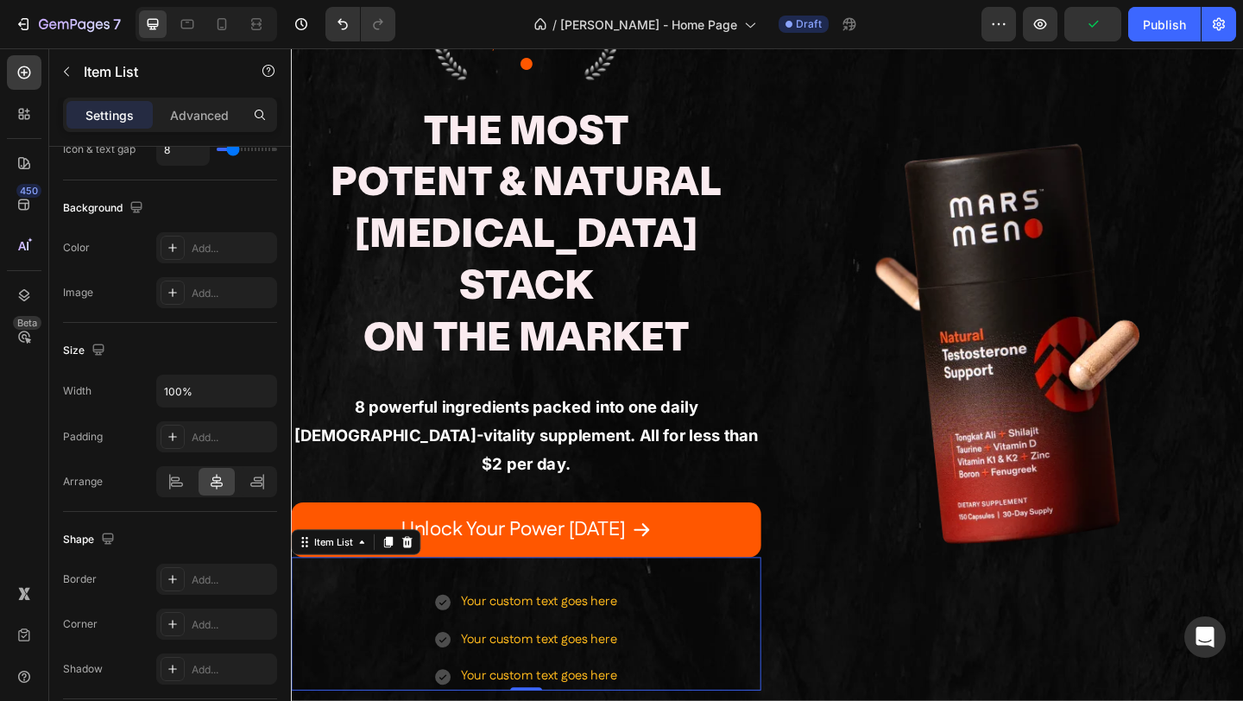
click at [504, 636] on div "Your custom text goes here" at bounding box center [560, 651] width 175 height 30
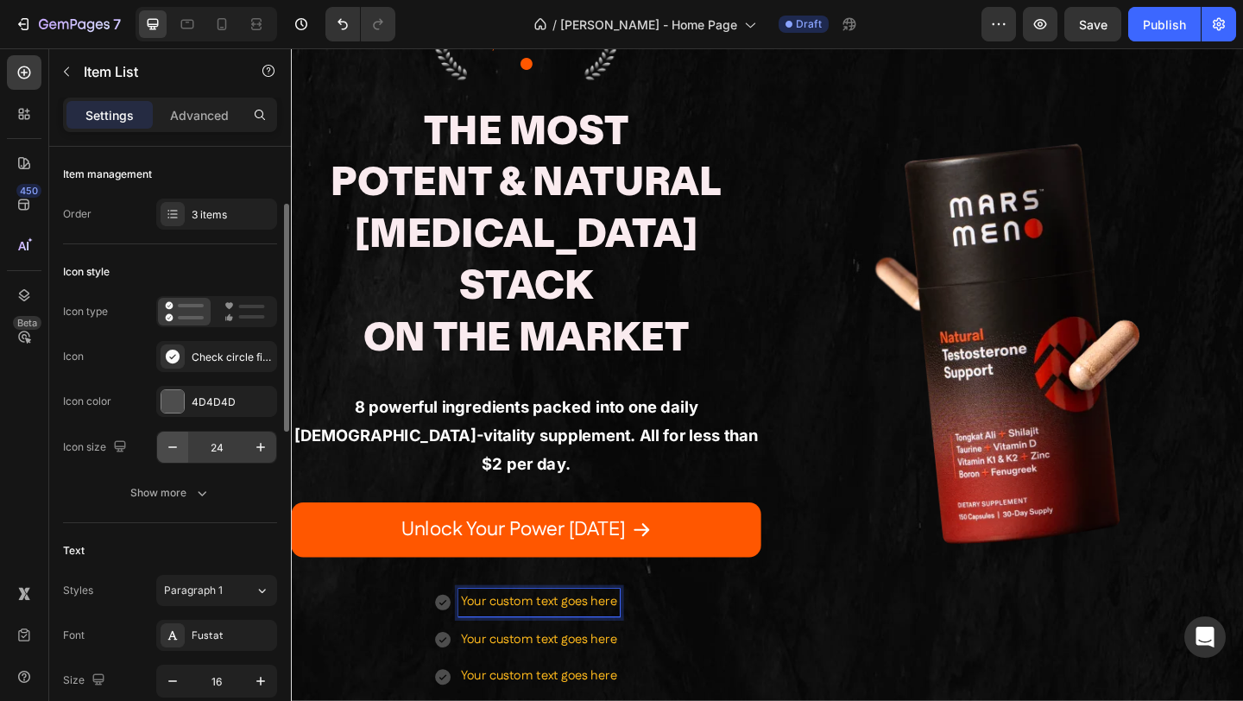
scroll to position [193, 0]
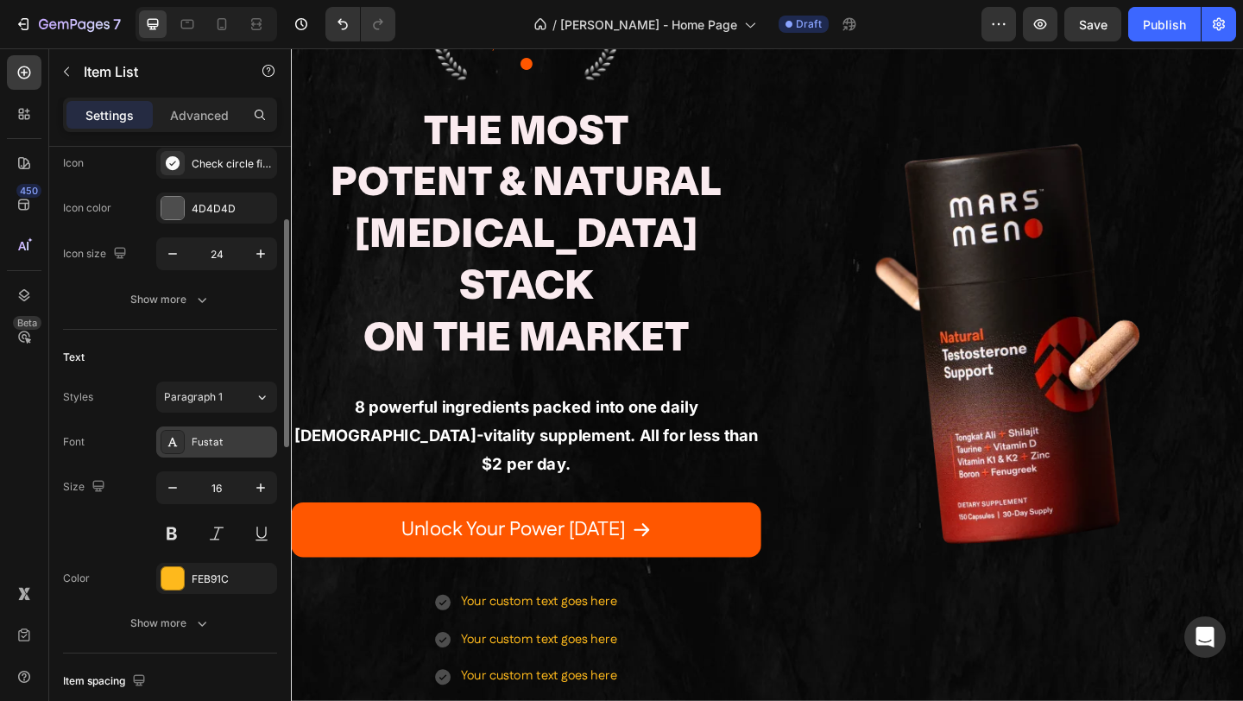
click at [173, 438] on icon at bounding box center [173, 442] width 14 height 14
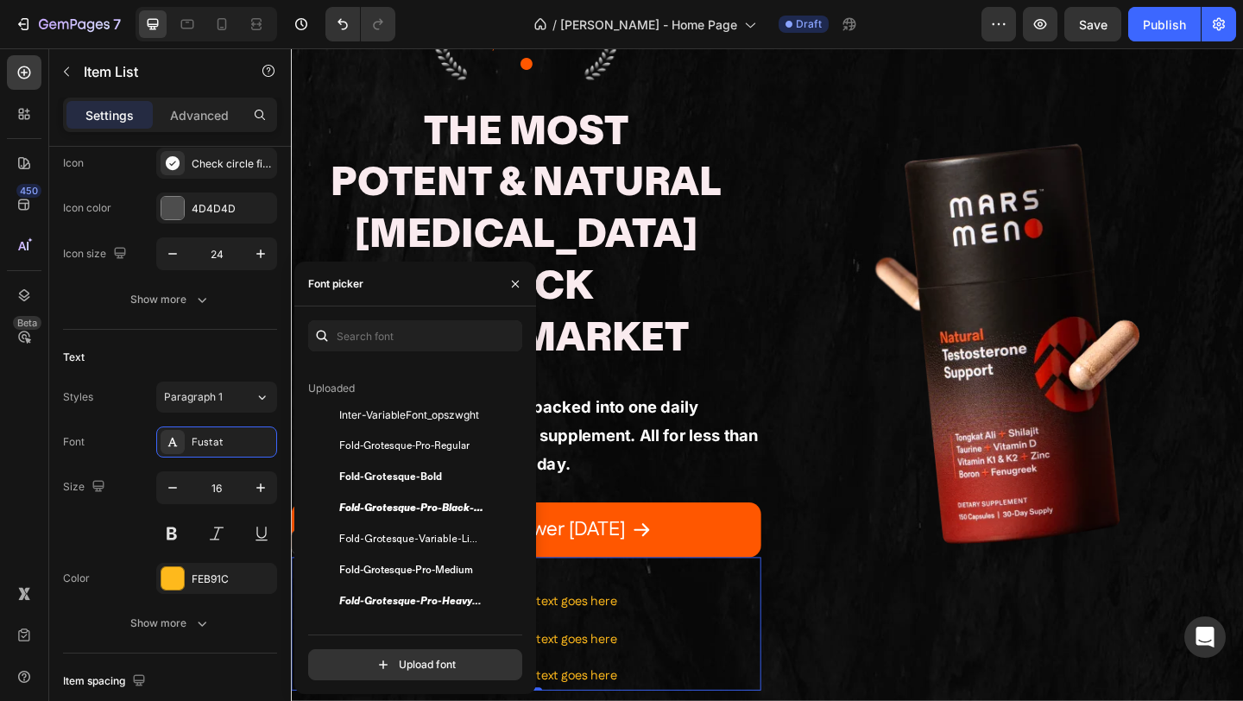
scroll to position [161, 0]
click at [418, 477] on span "Fold-Grotesque-Bold" at bounding box center [390, 476] width 103 height 16
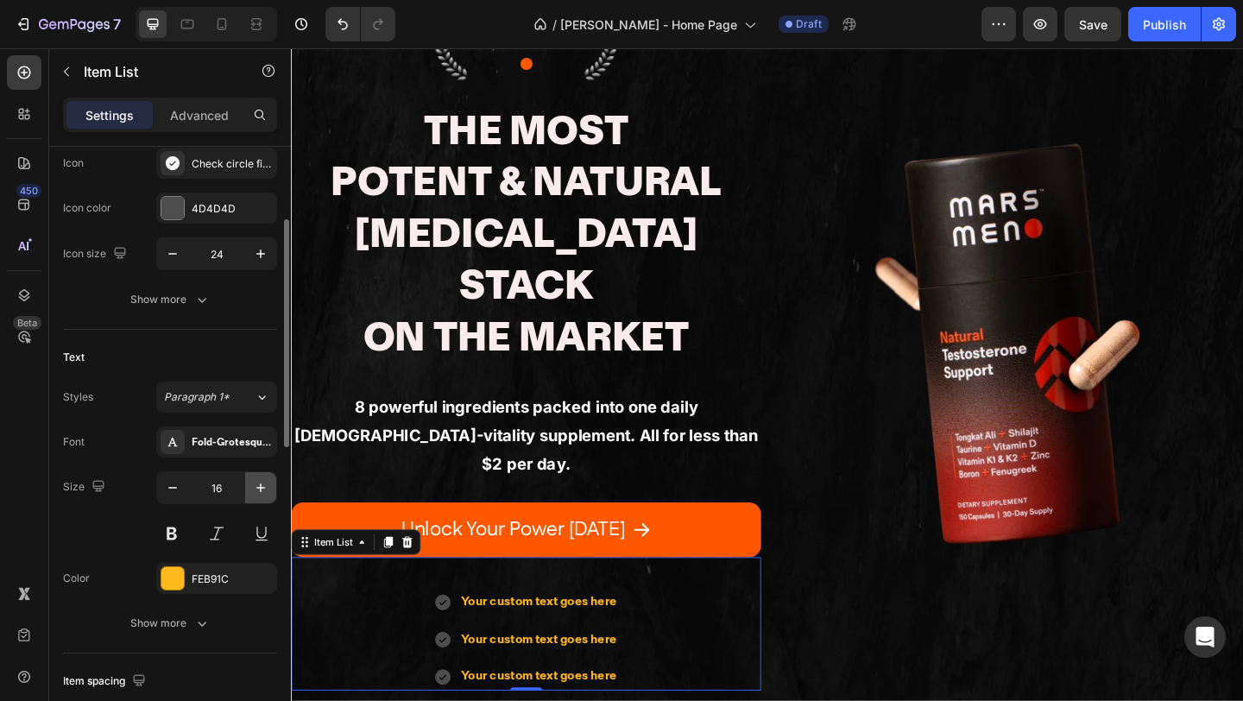
click at [264, 483] on icon "button" at bounding box center [260, 487] width 17 height 17
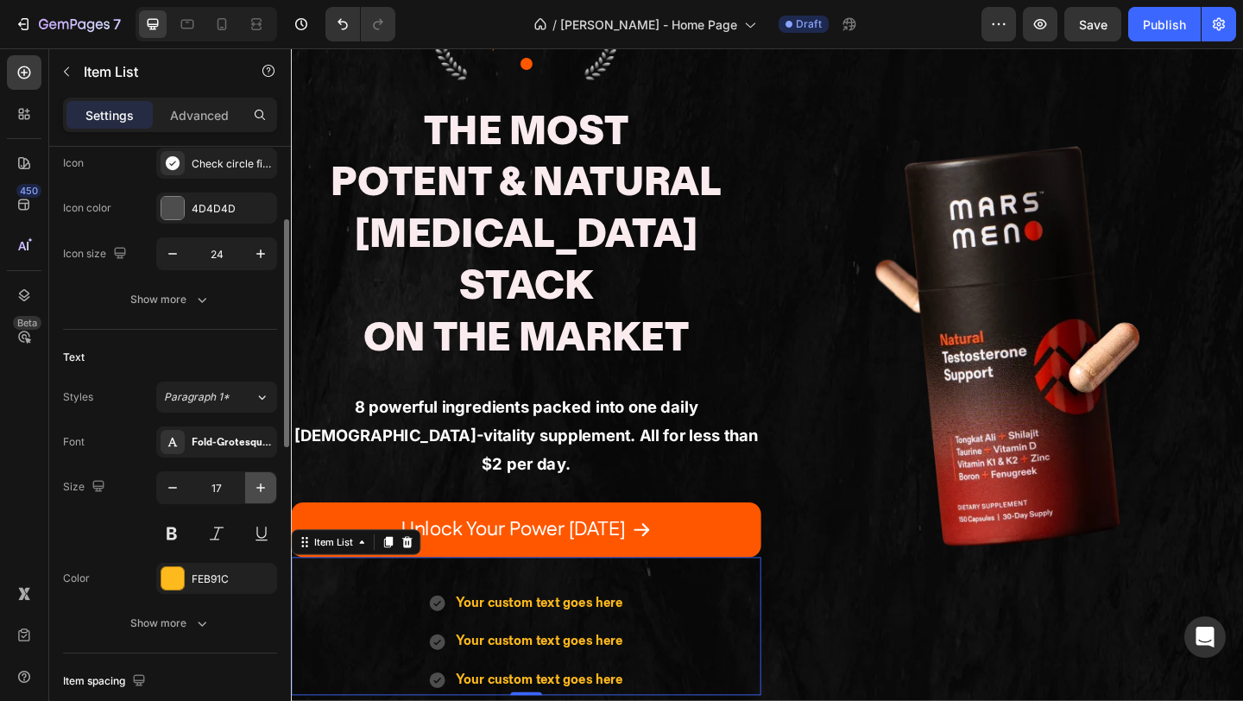
type input "18"
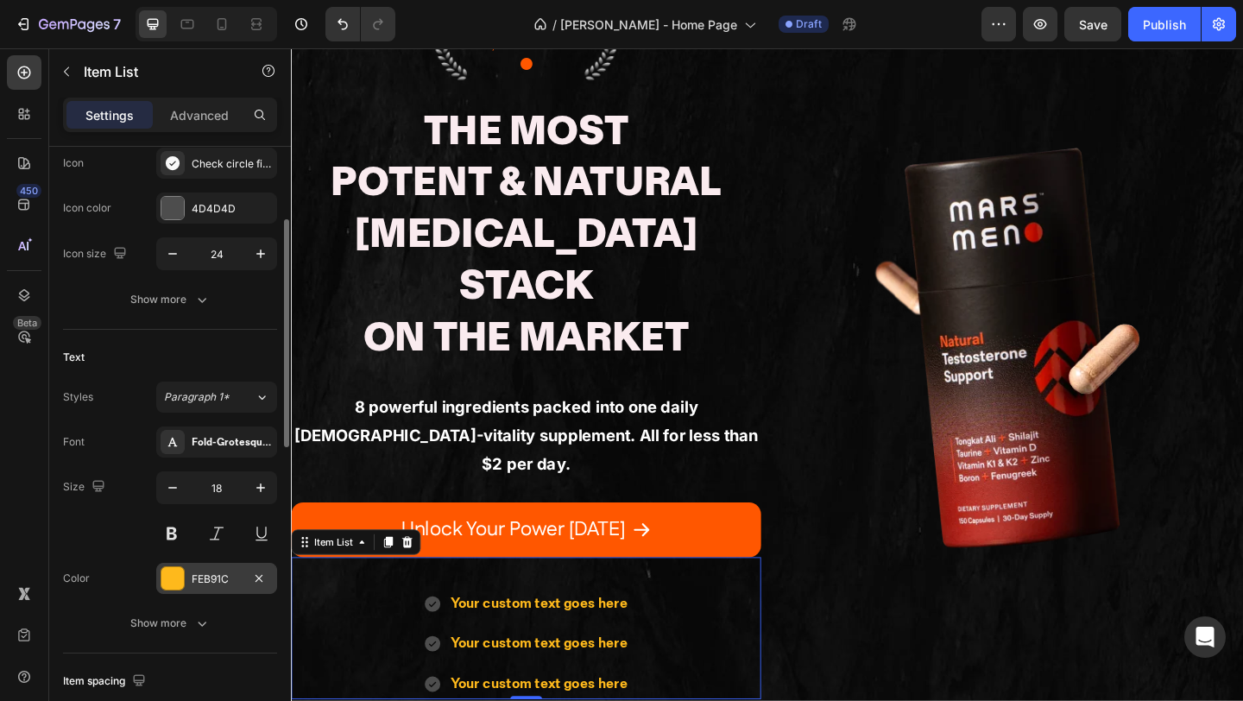
click at [174, 577] on div at bounding box center [172, 578] width 22 height 22
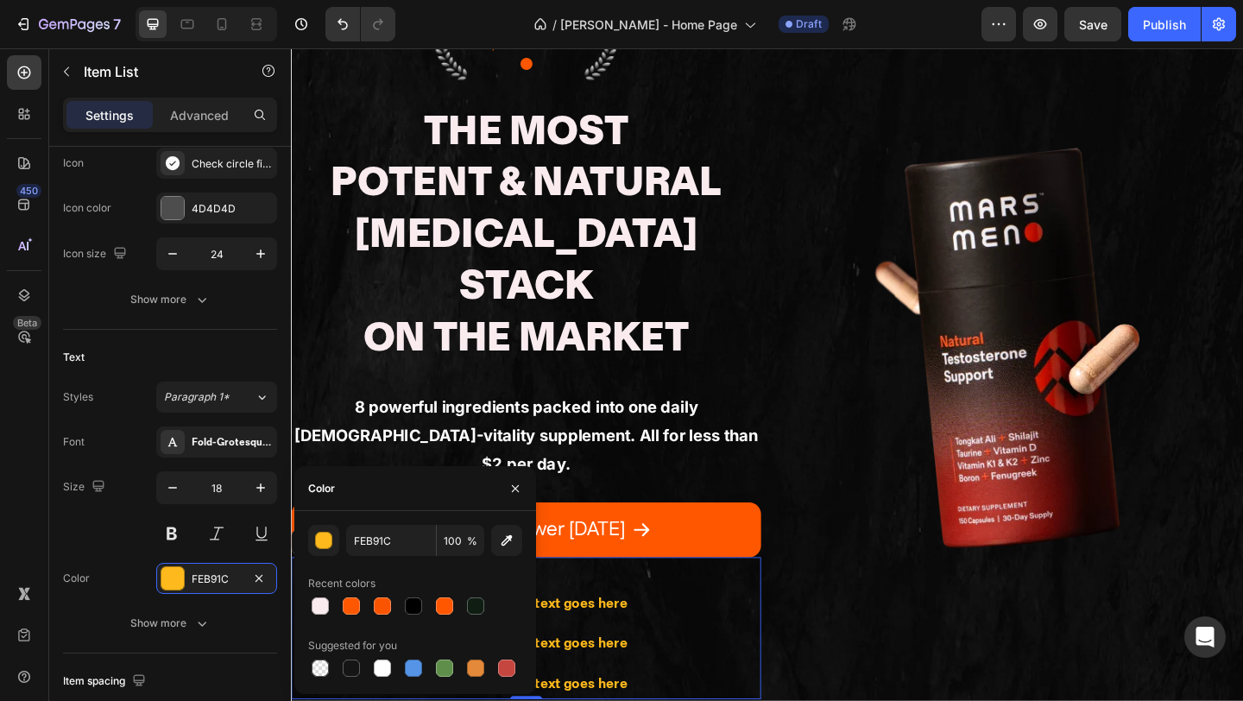
click at [377, 654] on div "Suggested for you" at bounding box center [415, 646] width 214 height 28
click at [377, 660] on div at bounding box center [382, 668] width 17 height 17
type input "FFFFFF"
click at [612, 639] on p "Your custom text goes here" at bounding box center [560, 653] width 193 height 28
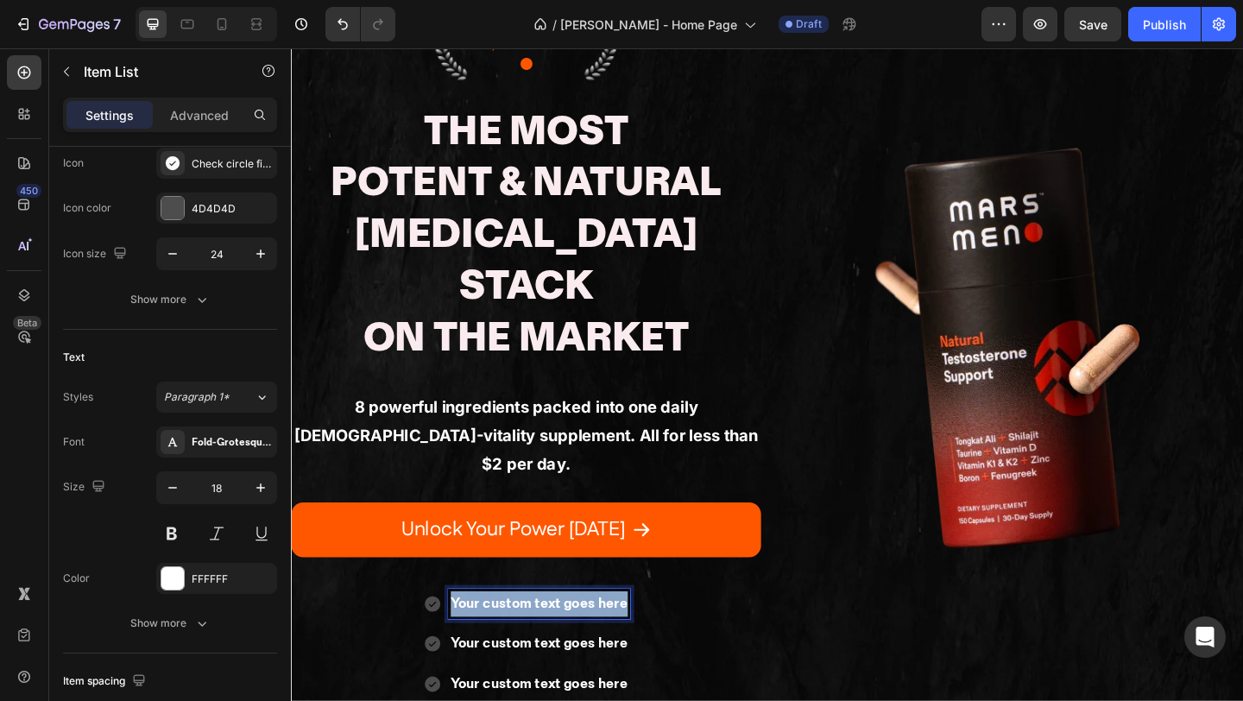
click at [612, 639] on p "Your custom text goes here" at bounding box center [560, 653] width 193 height 28
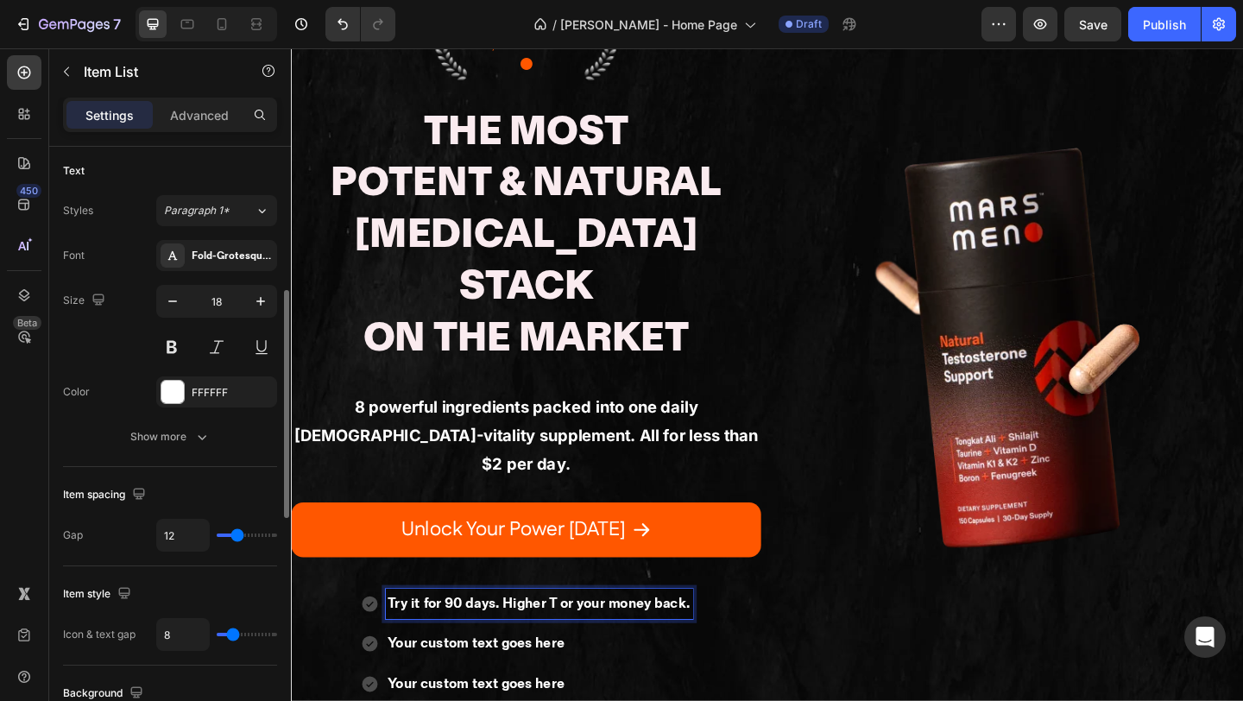
scroll to position [0, 0]
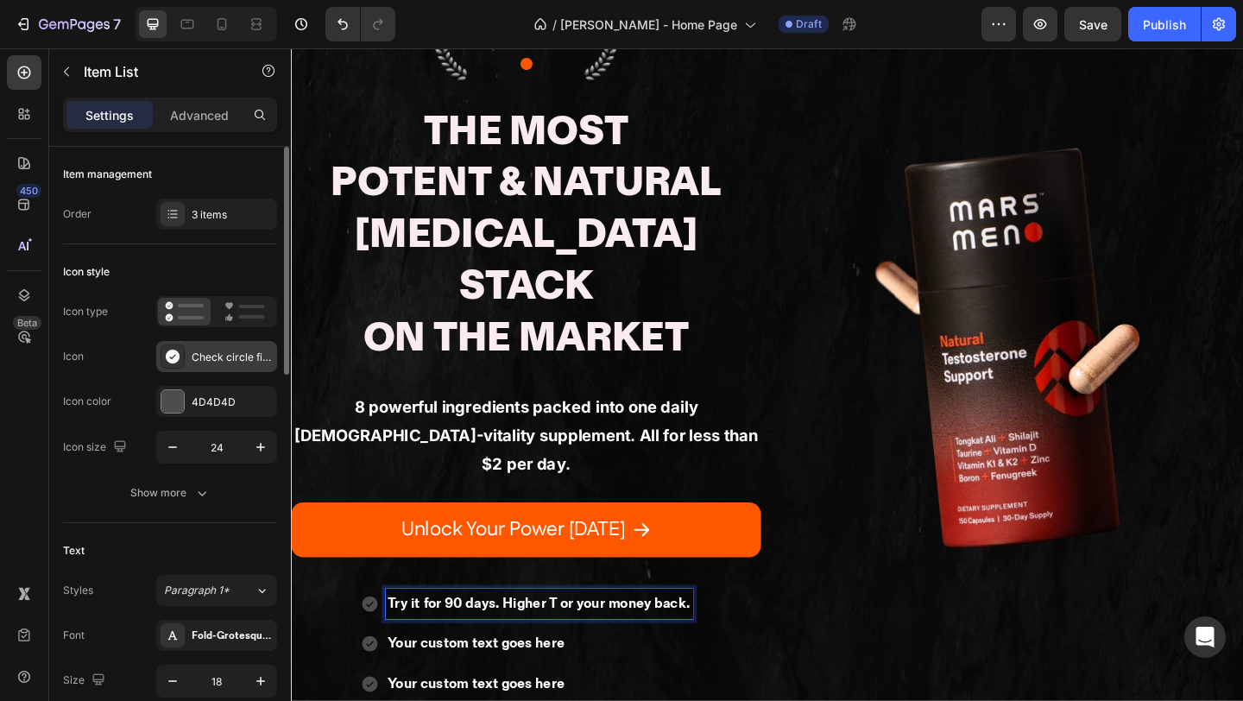
click at [175, 354] on icon at bounding box center [173, 357] width 14 height 14
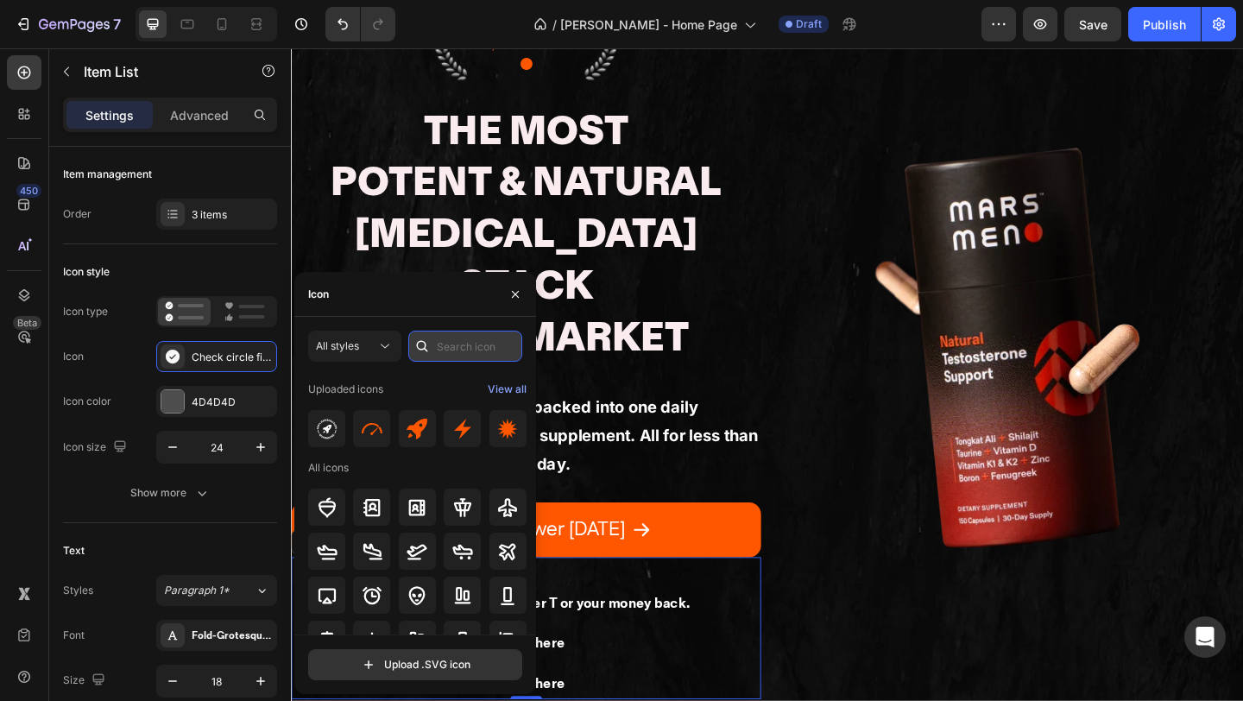
click at [447, 351] on input "text" at bounding box center [465, 346] width 114 height 31
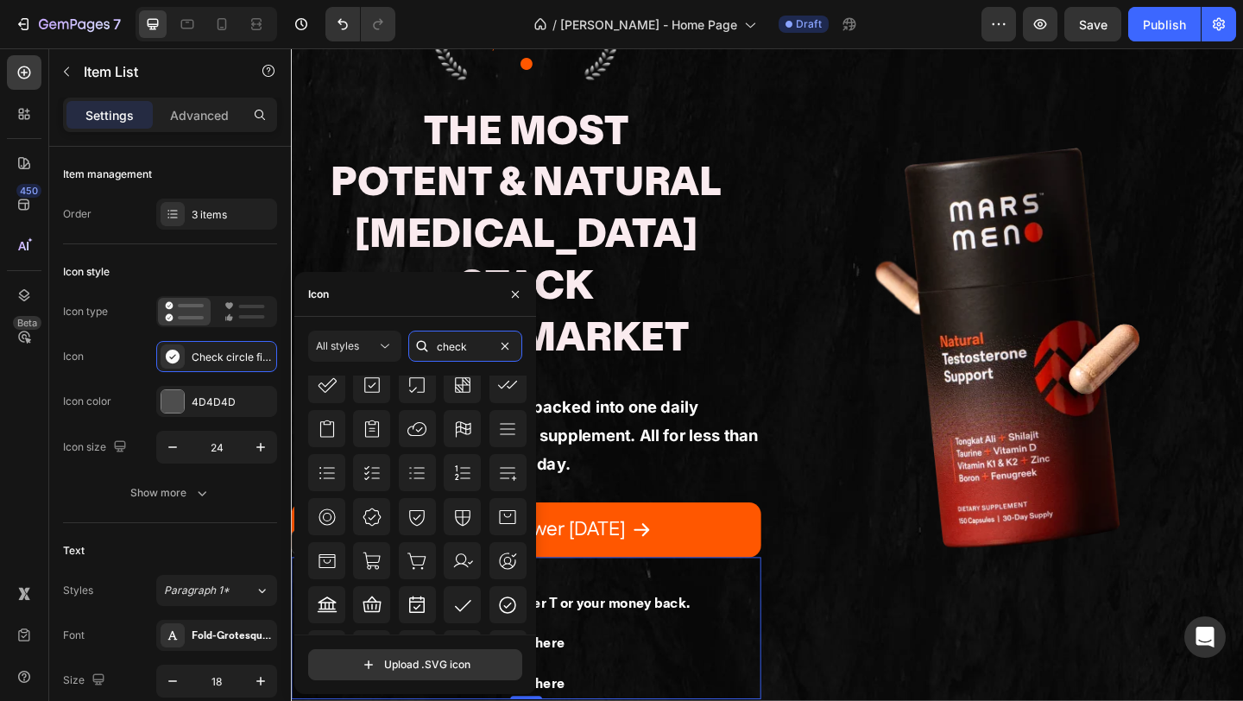
scroll to position [311, 0]
type input "check"
click at [348, 357] on button "All styles" at bounding box center [354, 346] width 93 height 31
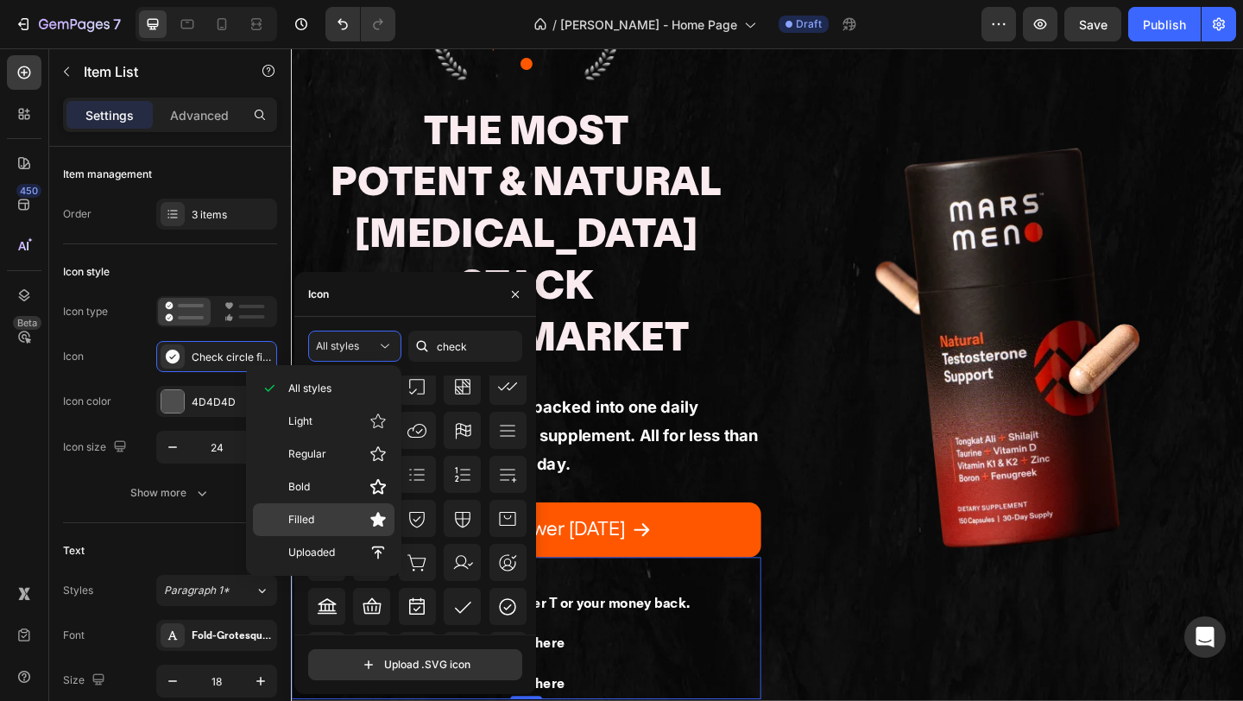
click at [327, 514] on p "Filled" at bounding box center [337, 519] width 98 height 17
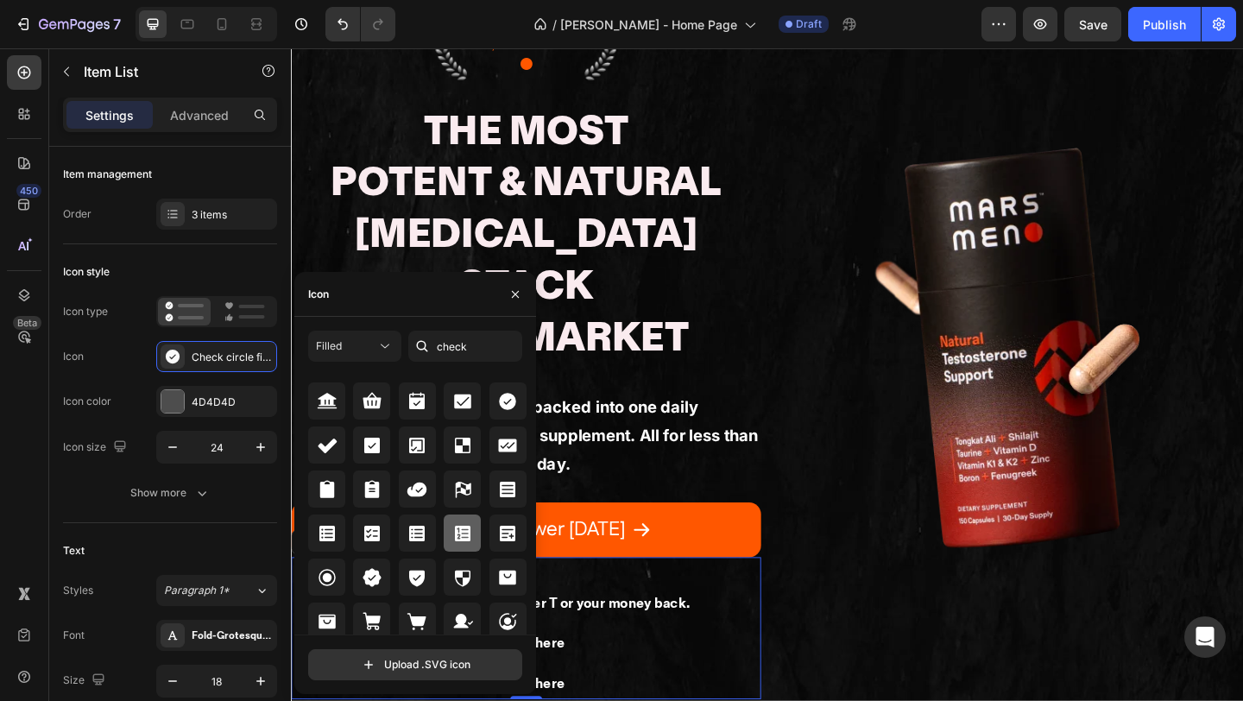
scroll to position [21, 0]
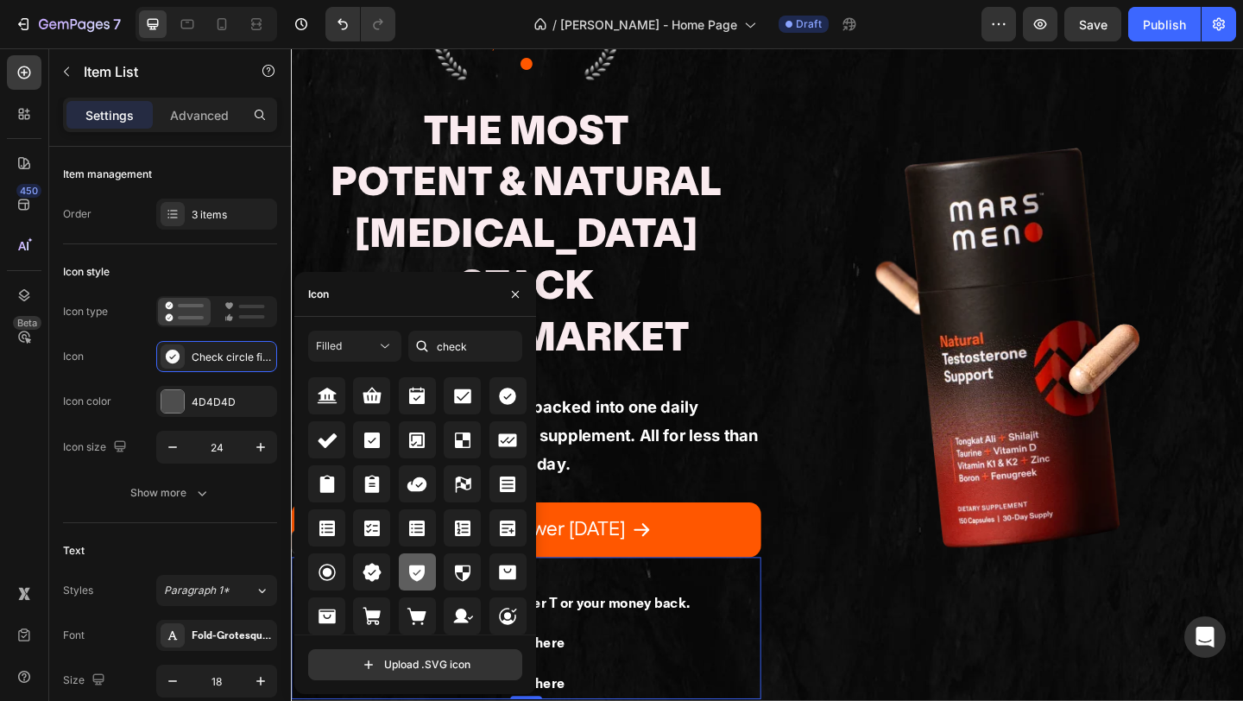
click at [412, 565] on icon at bounding box center [417, 573] width 16 height 16
click at [218, 449] on input "24" at bounding box center [216, 447] width 57 height 31
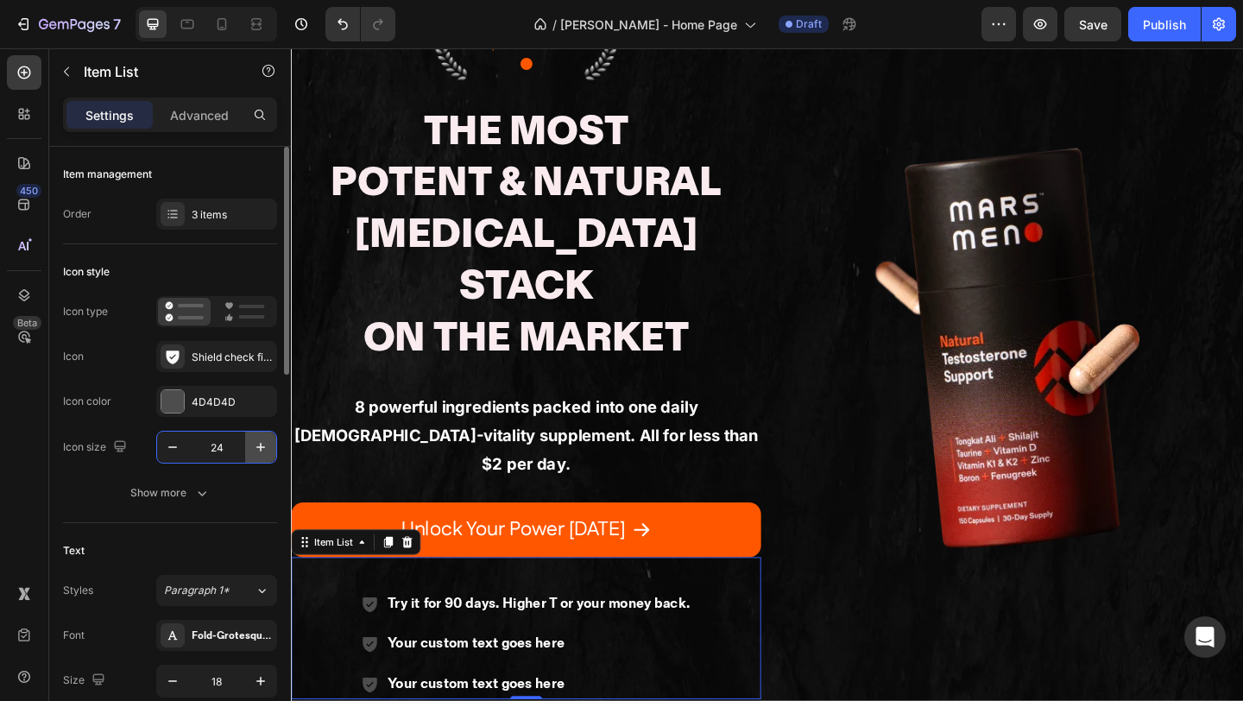
click at [255, 447] on icon "button" at bounding box center [260, 447] width 17 height 17
type input "26"
click at [171, 410] on div at bounding box center [172, 401] width 22 height 22
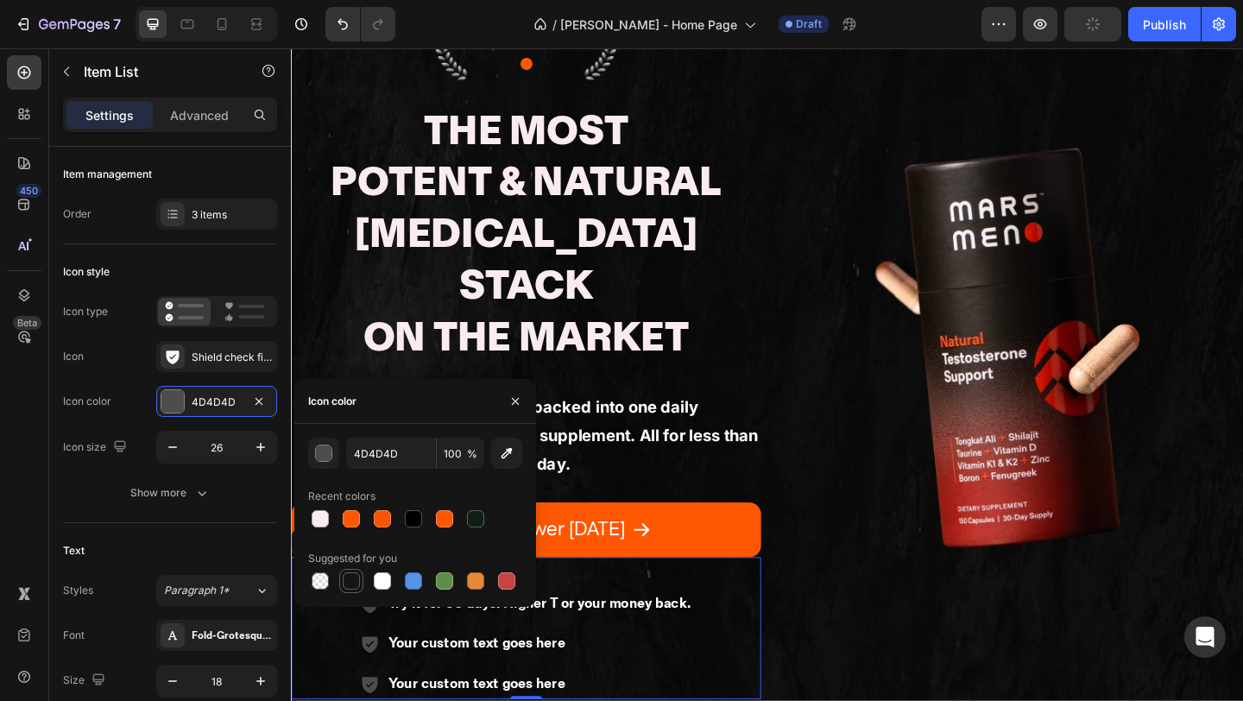
drag, startPoint x: 379, startPoint y: 579, endPoint x: 339, endPoint y: 570, distance: 40.8
click at [379, 578] on div at bounding box center [382, 580] width 17 height 17
type input "FFFFFF"
click at [106, 533] on div "Text Styles Paragraph 1* Font Fold-Grotesque-Bold Size 18 Color FFFFFF Show more" at bounding box center [170, 685] width 214 height 324
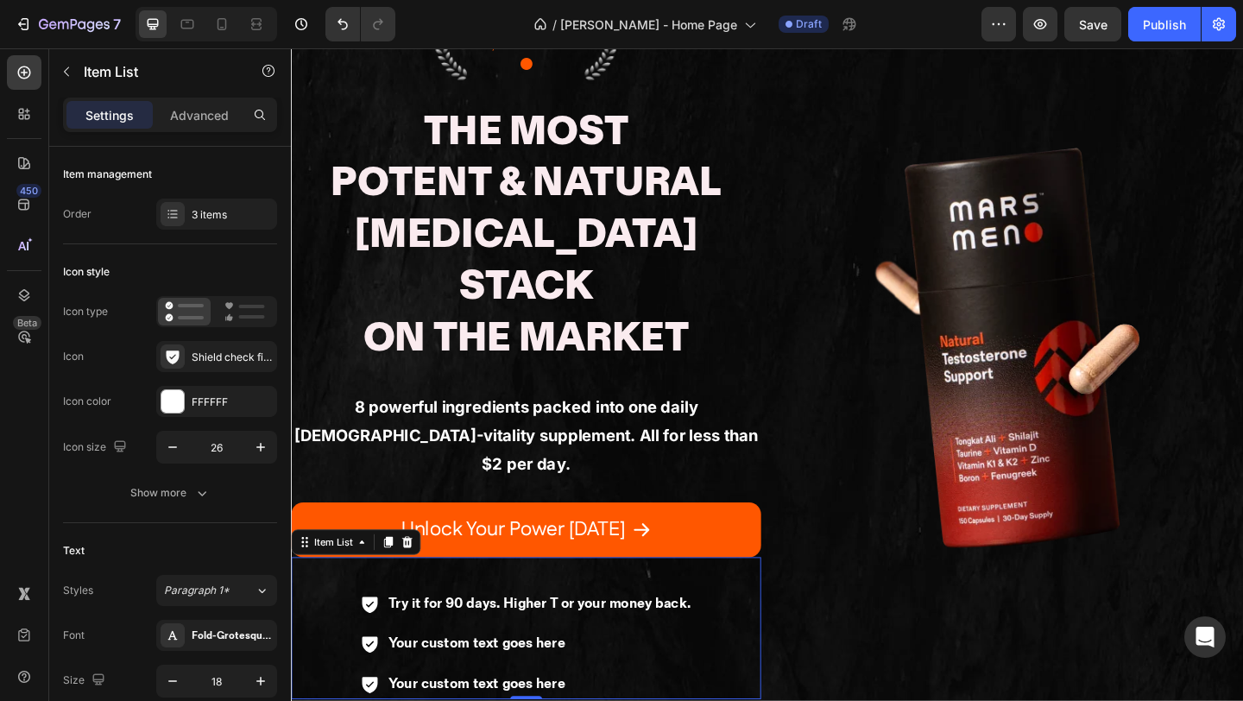
click at [306, 636] on div "Try it for 90 days. Higher T or your money back. Your custom text goes here You…" at bounding box center [546, 696] width 511 height 120
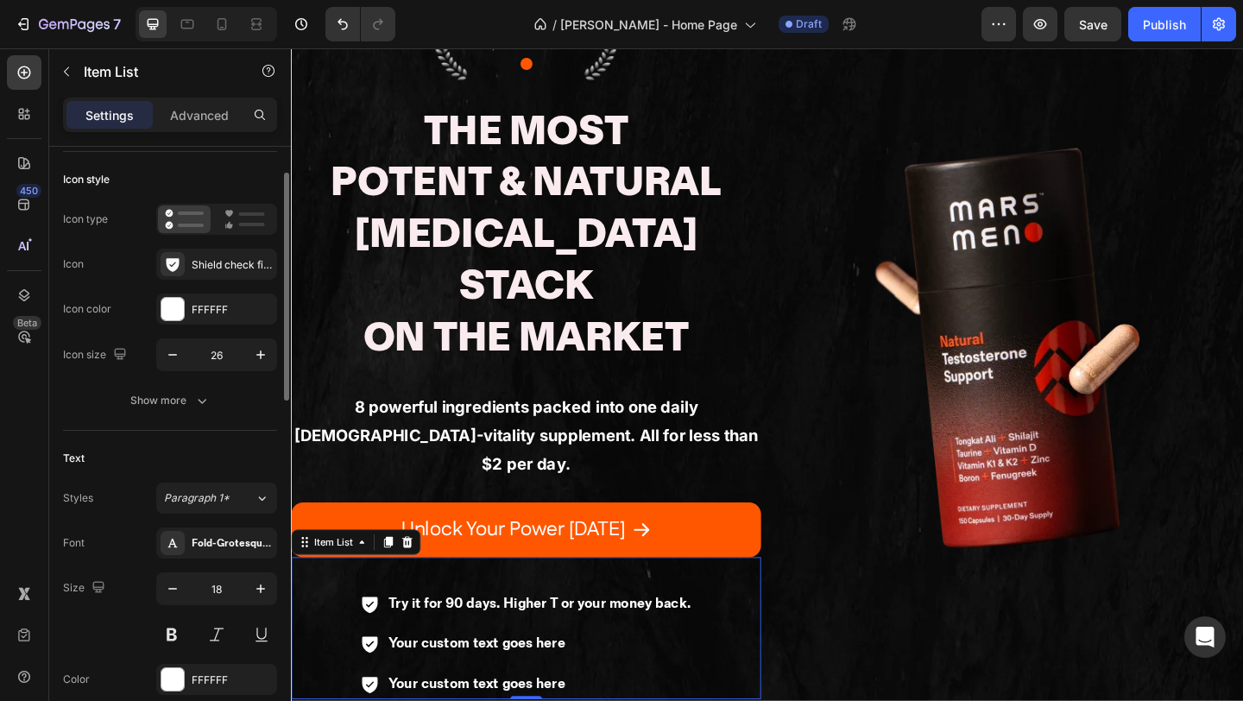
scroll to position [0, 0]
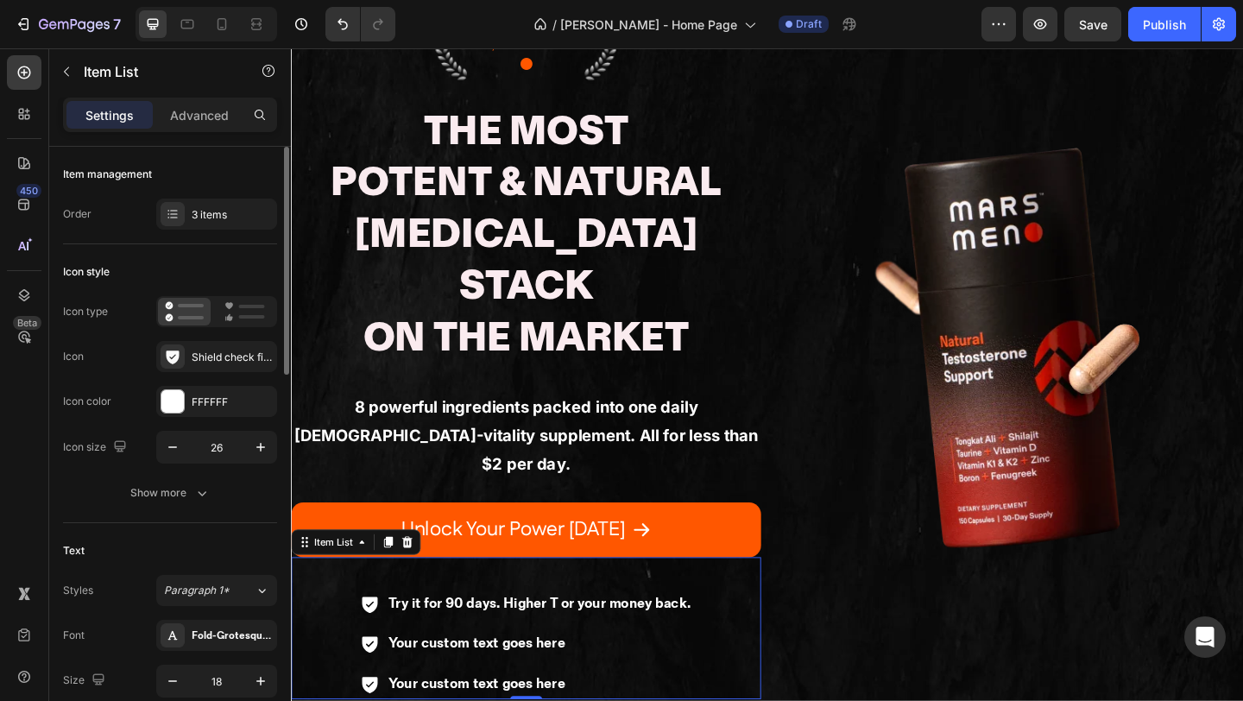
click at [211, 523] on div "Item management Order 3 items" at bounding box center [170, 685] width 214 height 324
click at [199, 211] on div "3 items" at bounding box center [232, 215] width 81 height 16
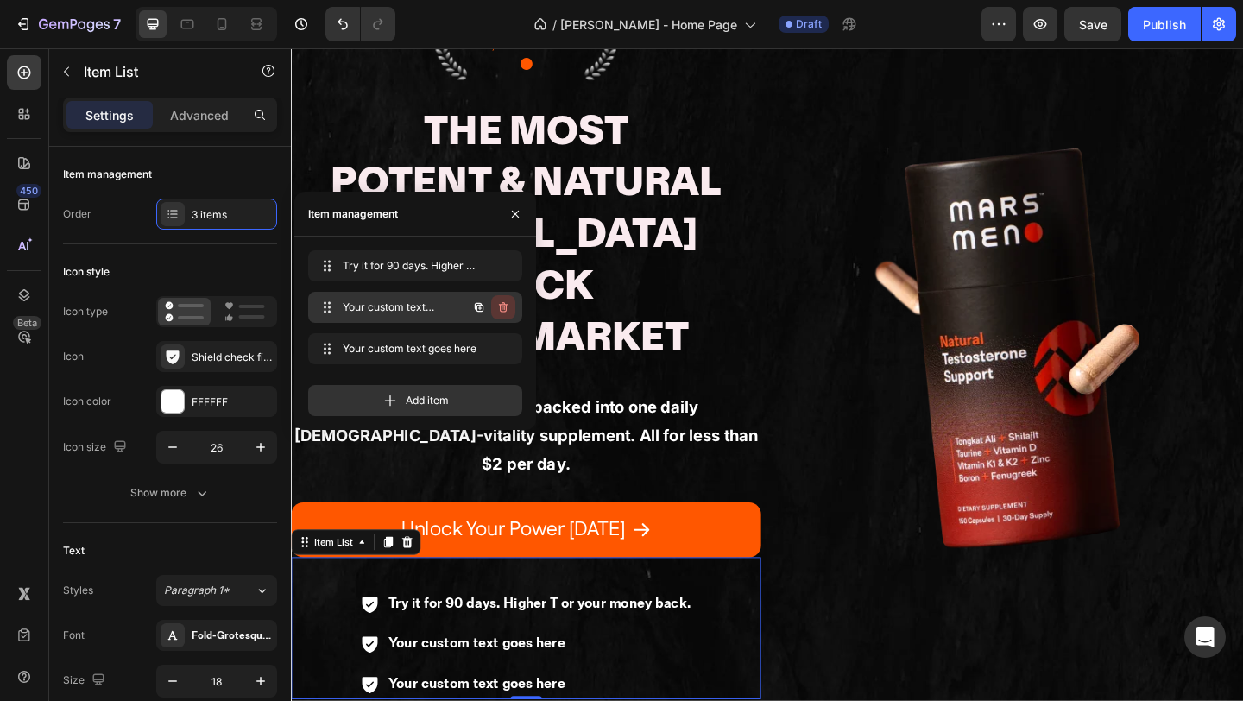
click at [503, 310] on icon "button" at bounding box center [503, 307] width 14 height 14
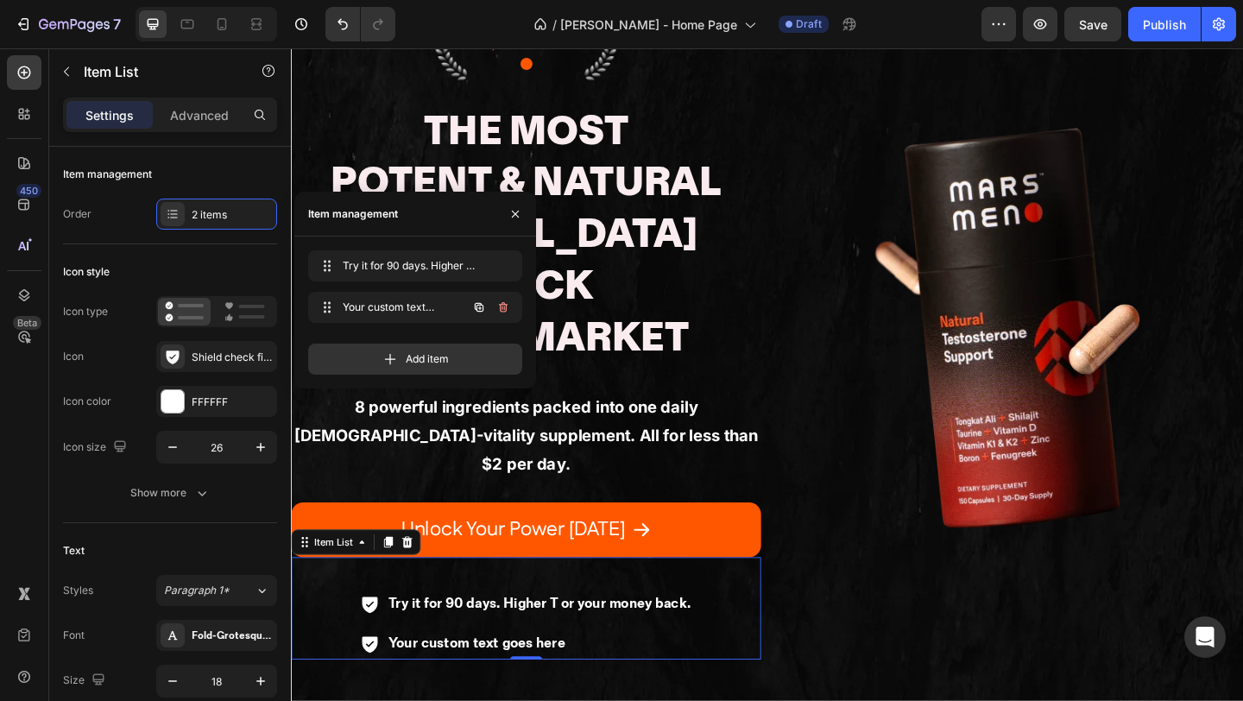
click at [503, 310] on icon "button" at bounding box center [503, 307] width 14 height 14
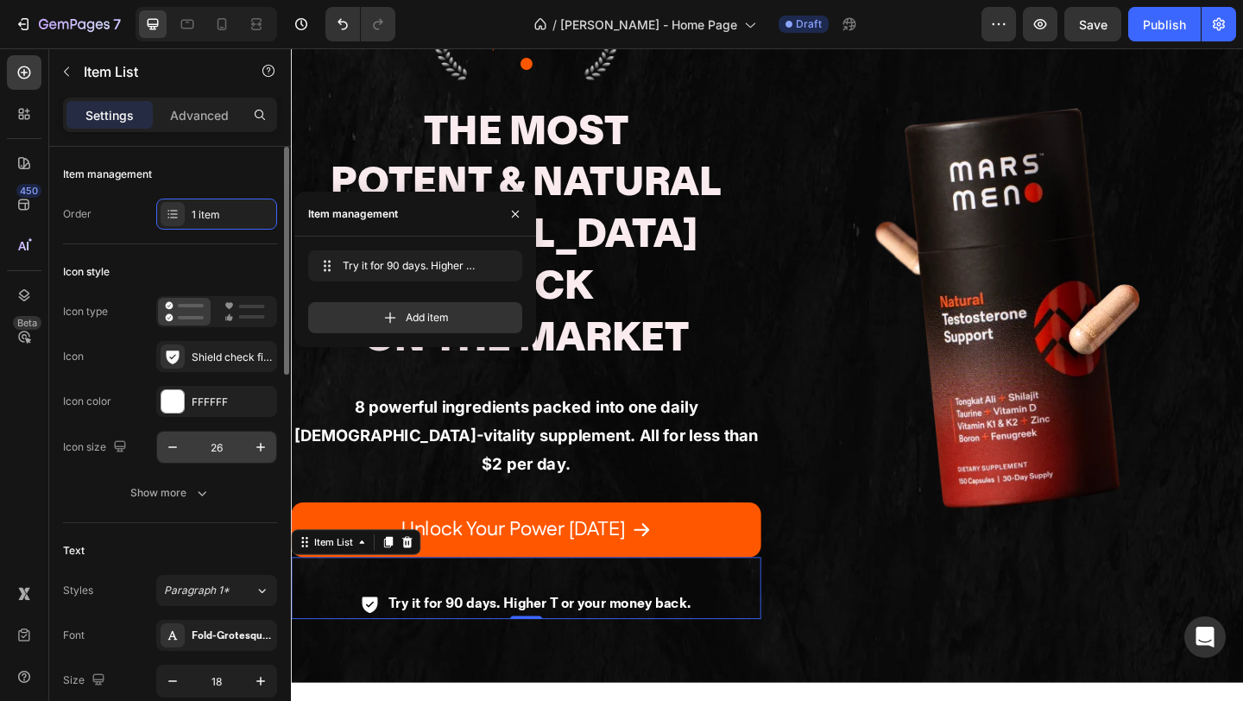
click at [231, 450] on input "26" at bounding box center [216, 447] width 57 height 31
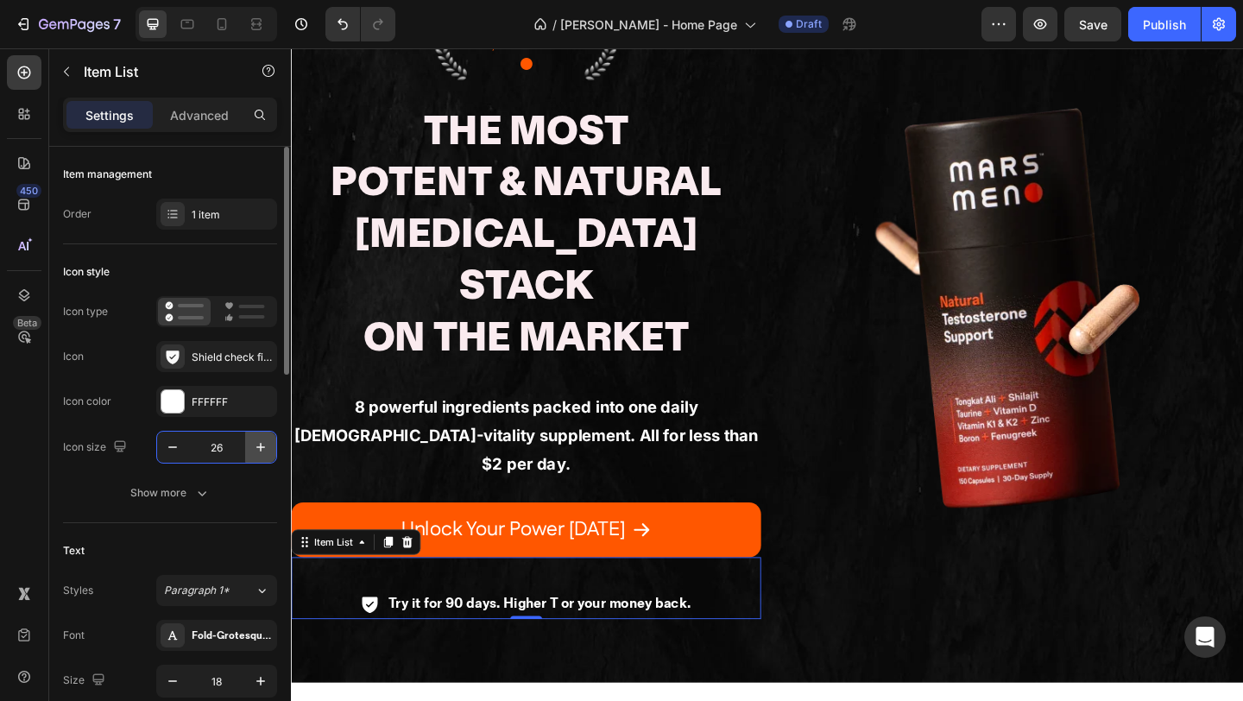
click at [256, 446] on icon "button" at bounding box center [260, 447] width 9 height 9
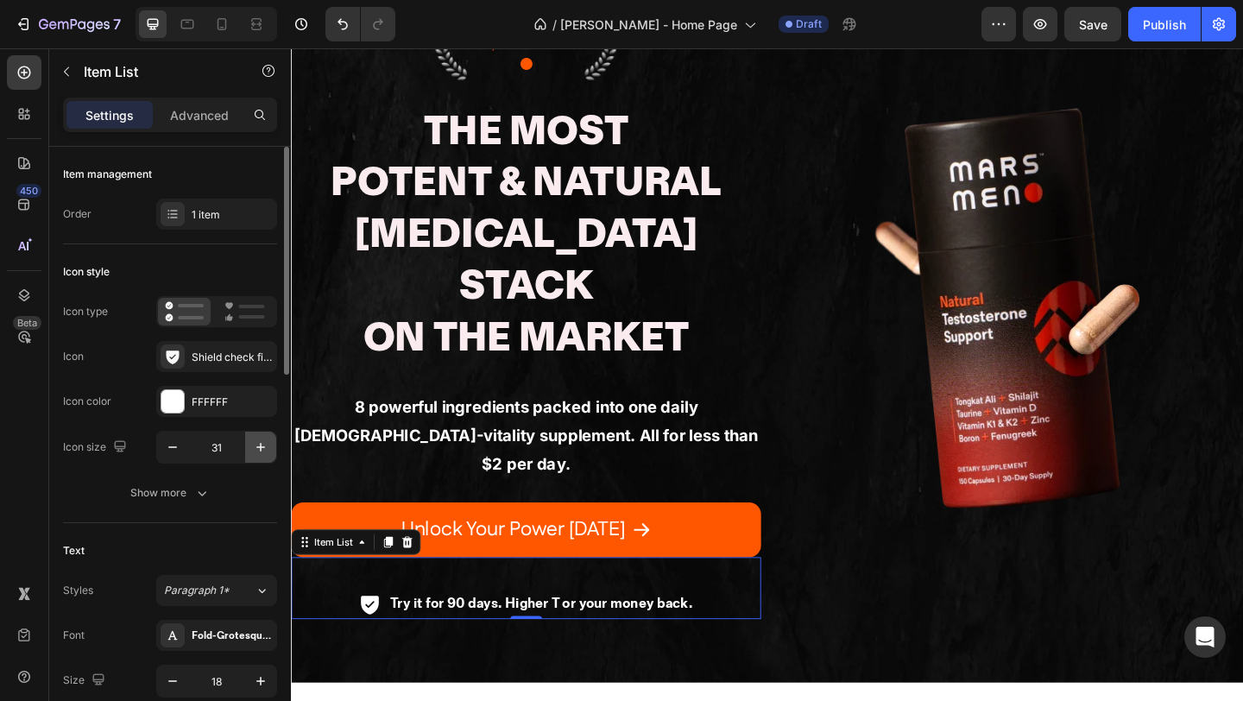
click at [256, 446] on icon "button" at bounding box center [260, 447] width 9 height 9
type input "33"
click at [166, 358] on icon at bounding box center [172, 356] width 17 height 17
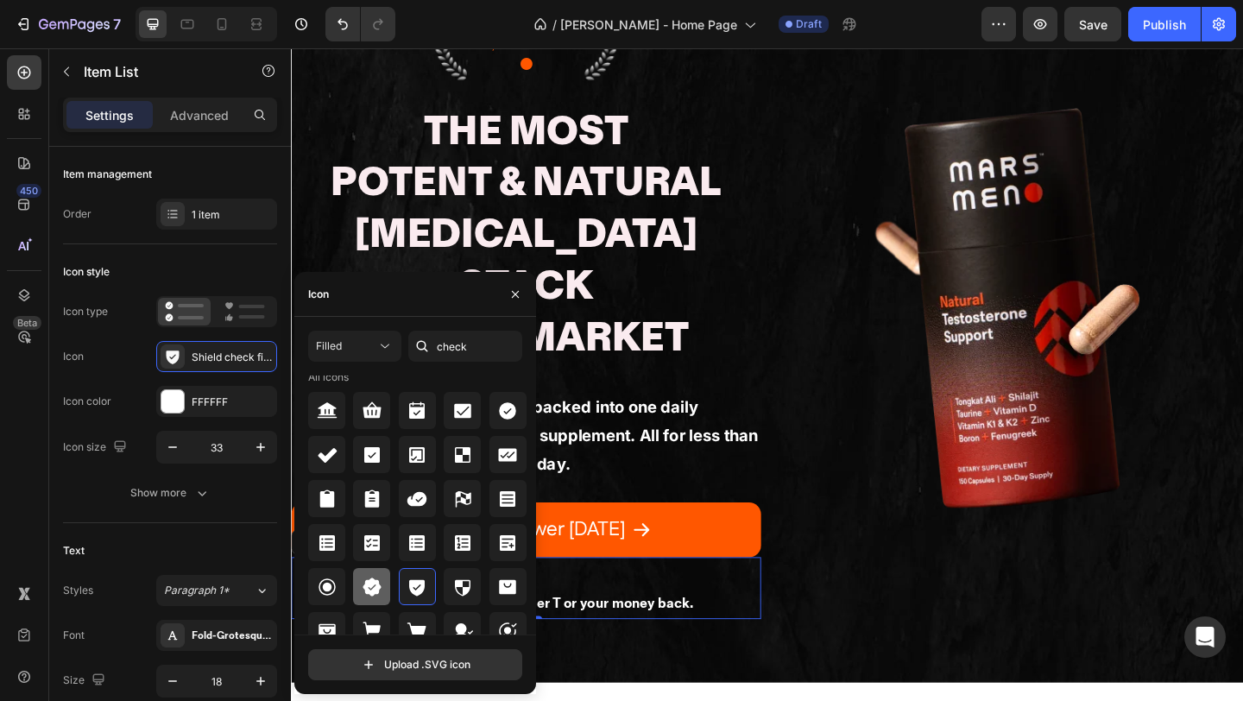
scroll to position [21, 0]
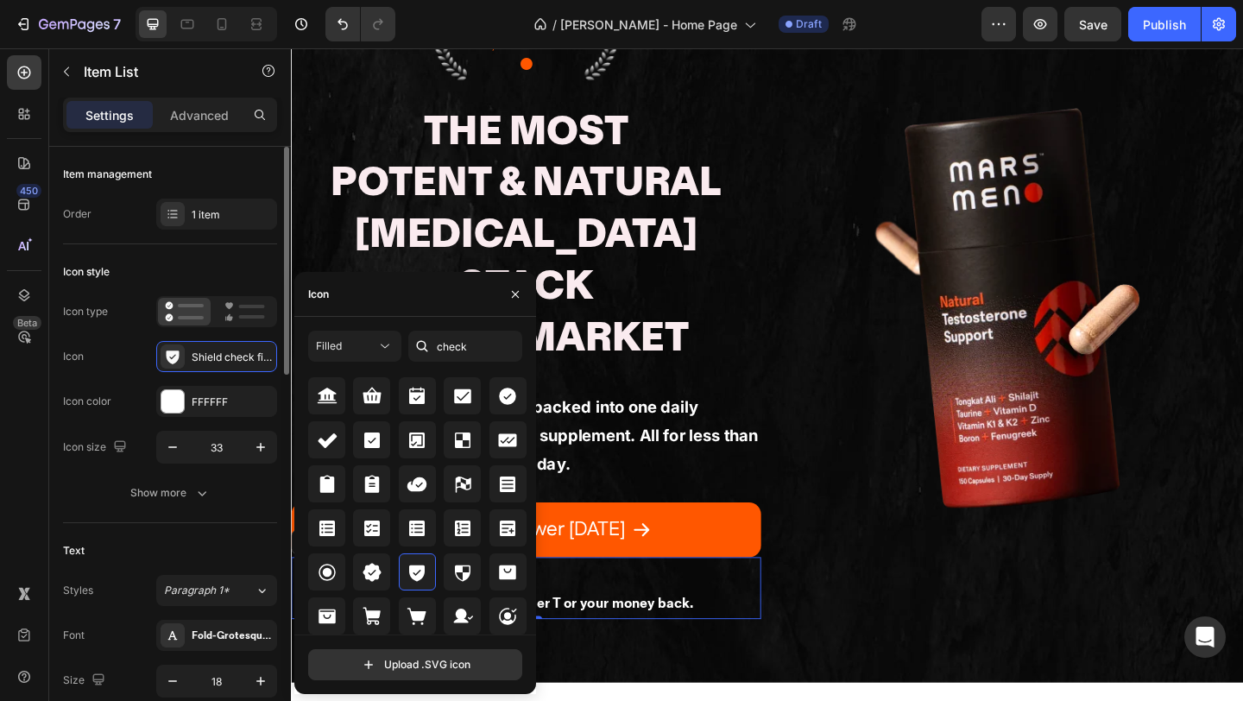
click at [167, 526] on div "Text Styles Paragraph 1* Font Fold-Grotesque-Bold Size 18 Color FFFFFF Show more" at bounding box center [170, 685] width 214 height 324
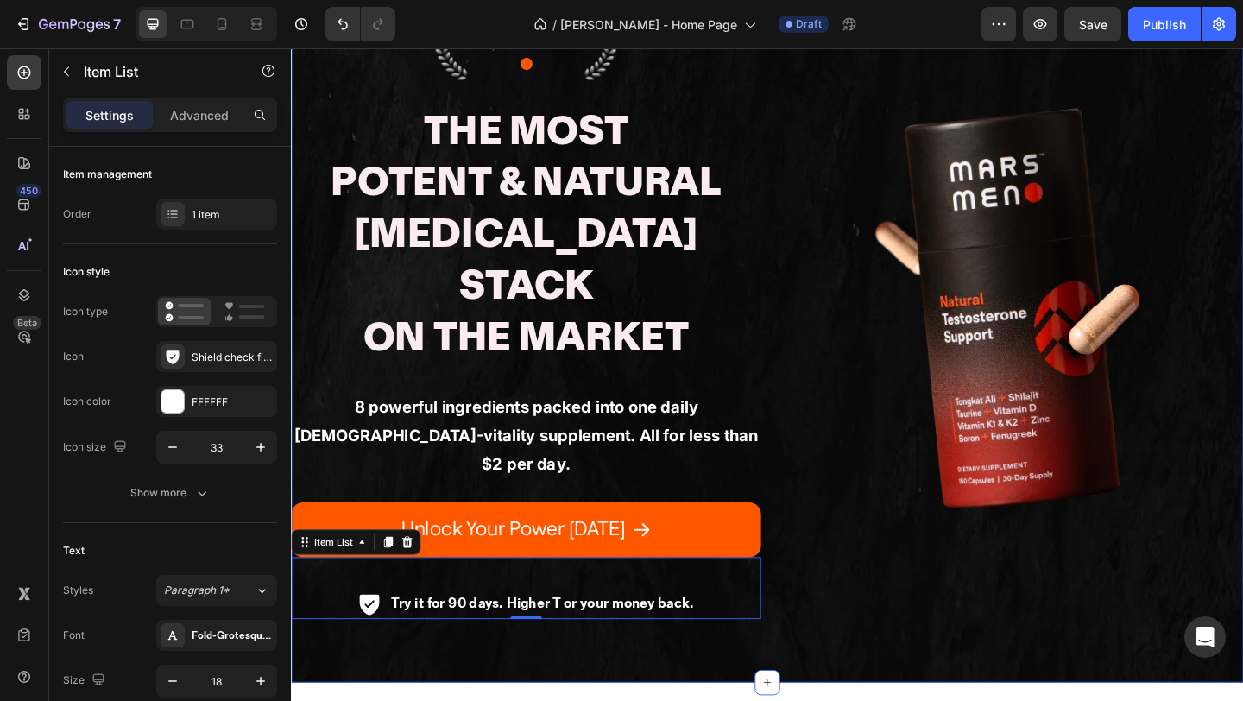
click at [526, 622] on div "4.9 Stars Text Block 247,353+ Vitalized Men Text Block ● Text Block Row The Mos…" at bounding box center [809, 333] width 1036 height 810
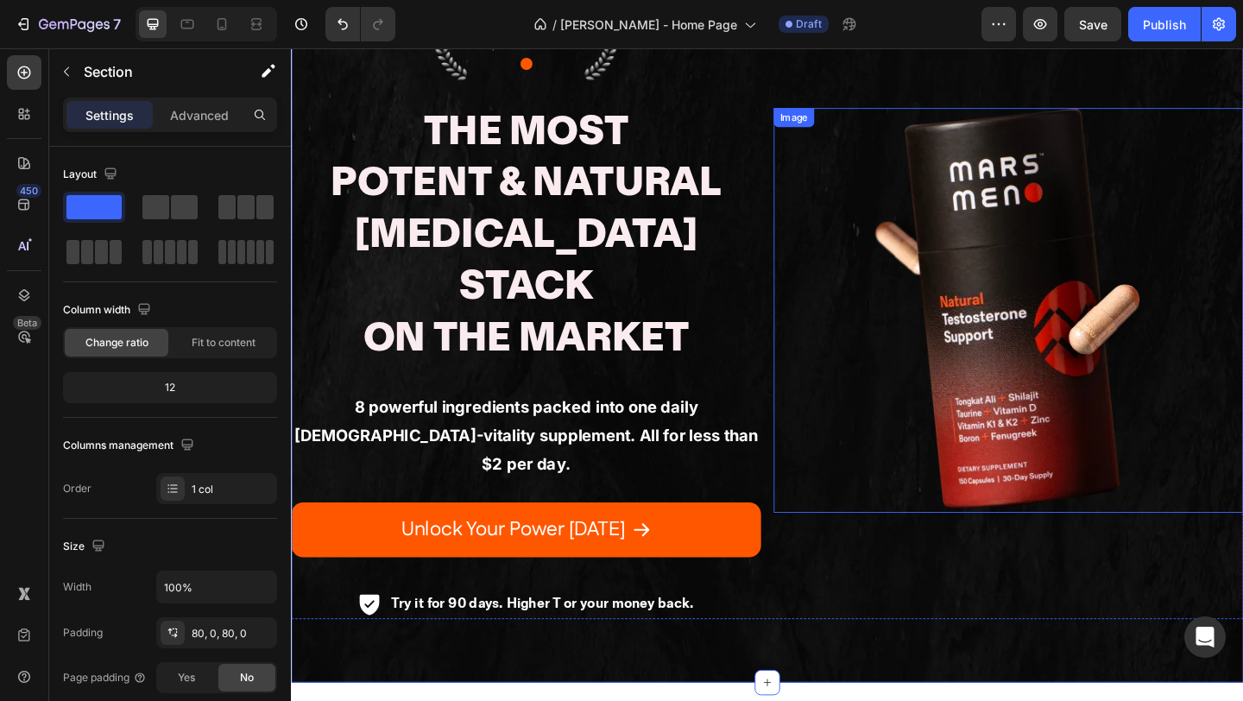
scroll to position [30, 0]
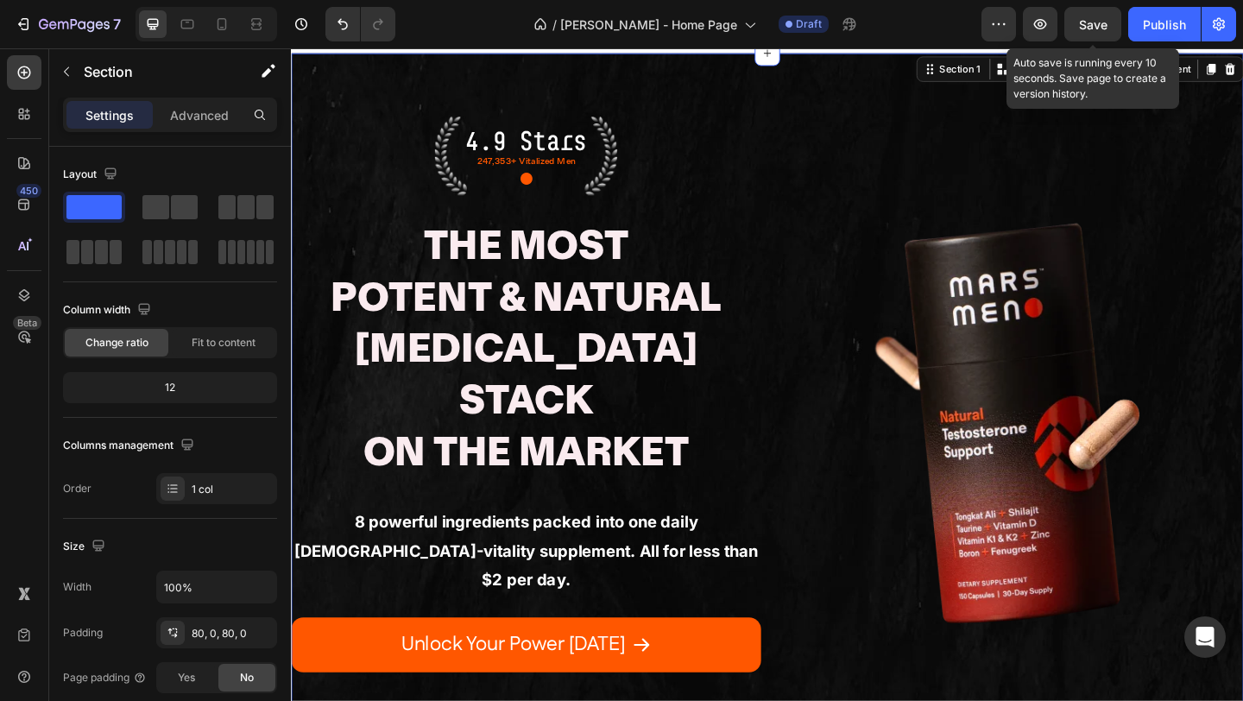
click at [1102, 30] on span "Save" at bounding box center [1093, 24] width 28 height 15
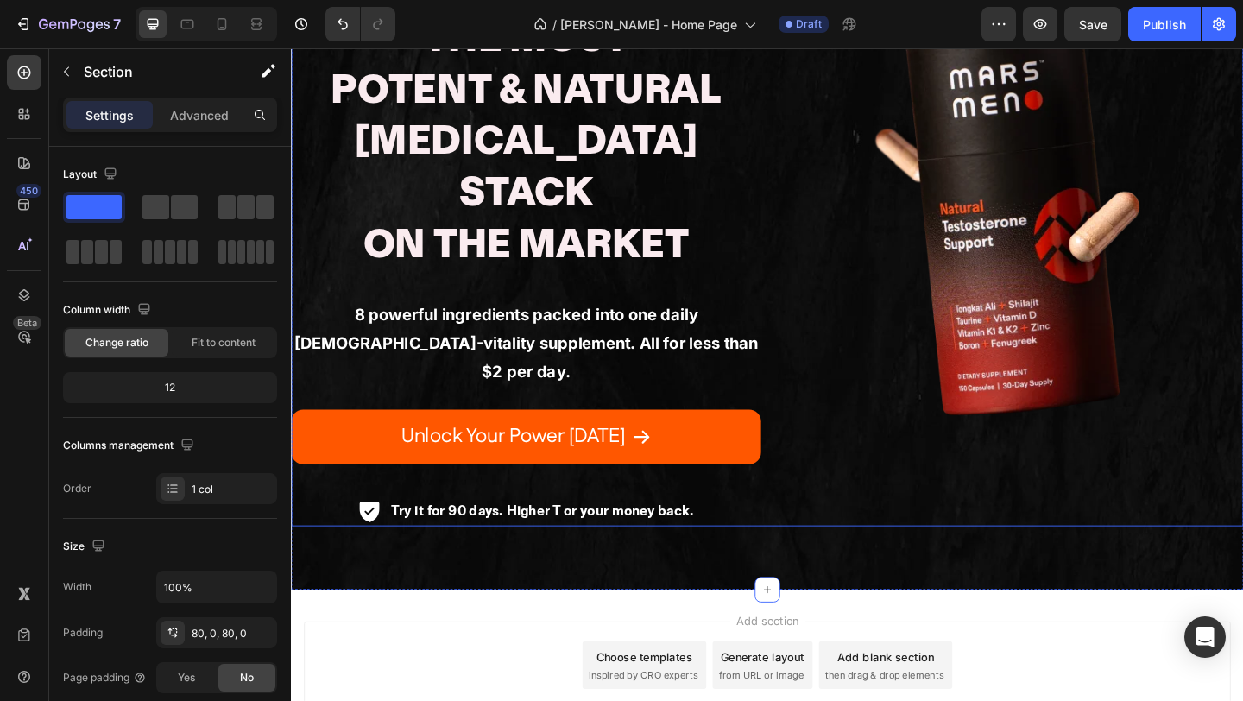
scroll to position [296, 0]
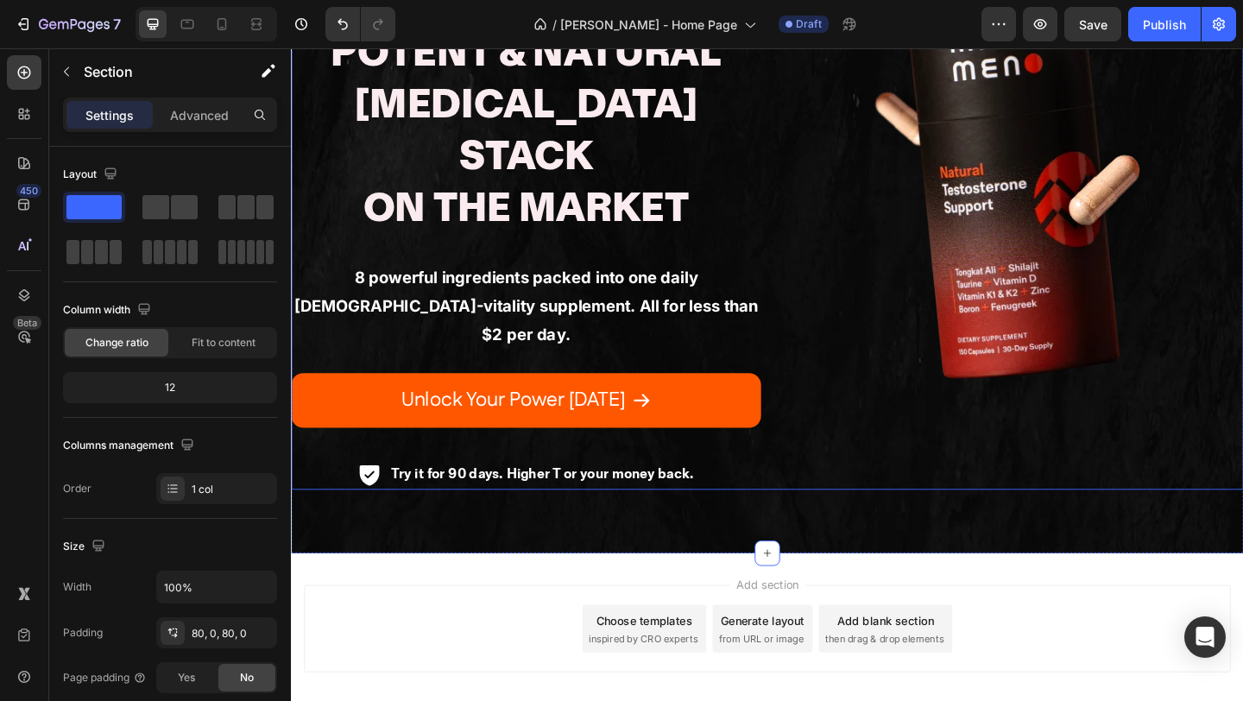
click at [883, 386] on div "Image" at bounding box center [1071, 193] width 511 height 672
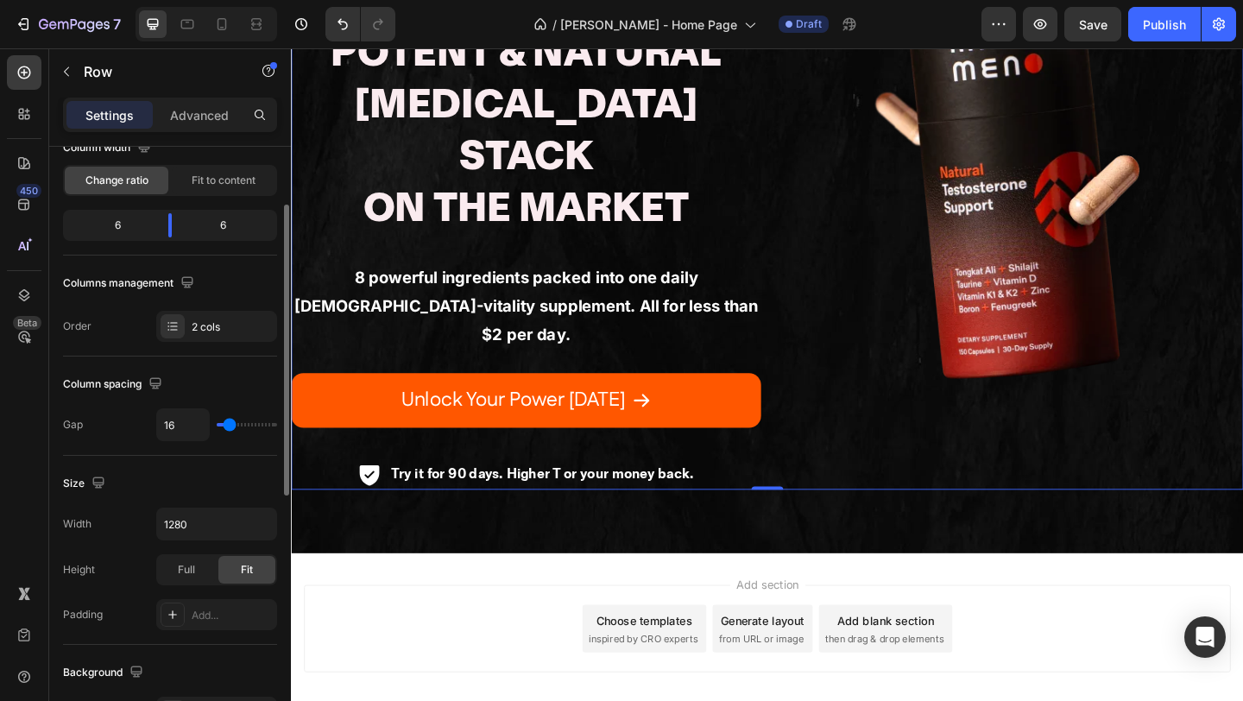
scroll to position [230, 0]
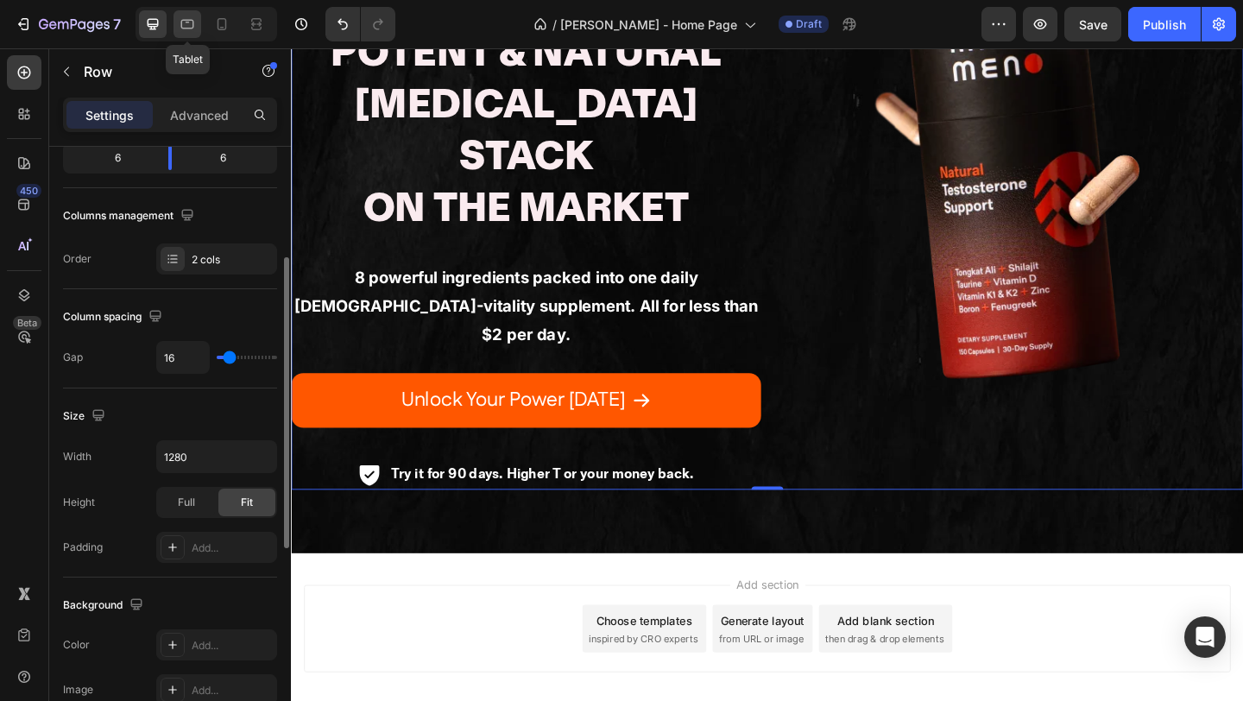
click at [190, 27] on icon at bounding box center [187, 24] width 17 height 17
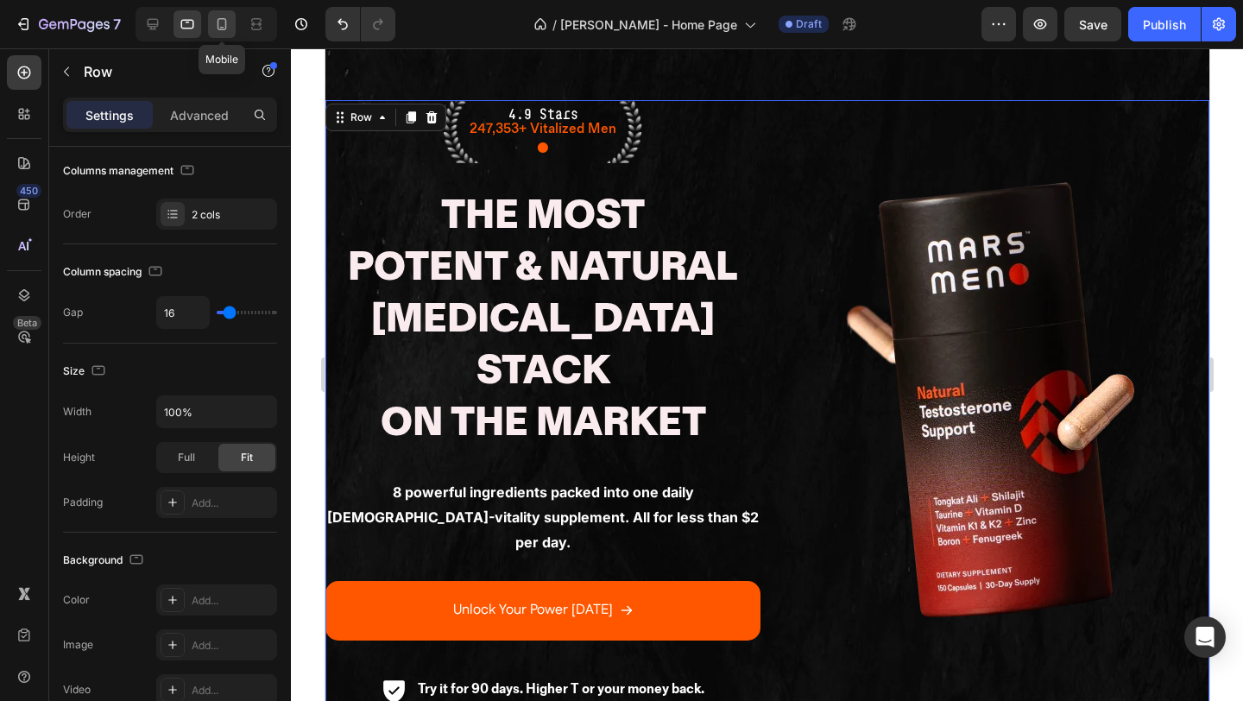
scroll to position [44, 0]
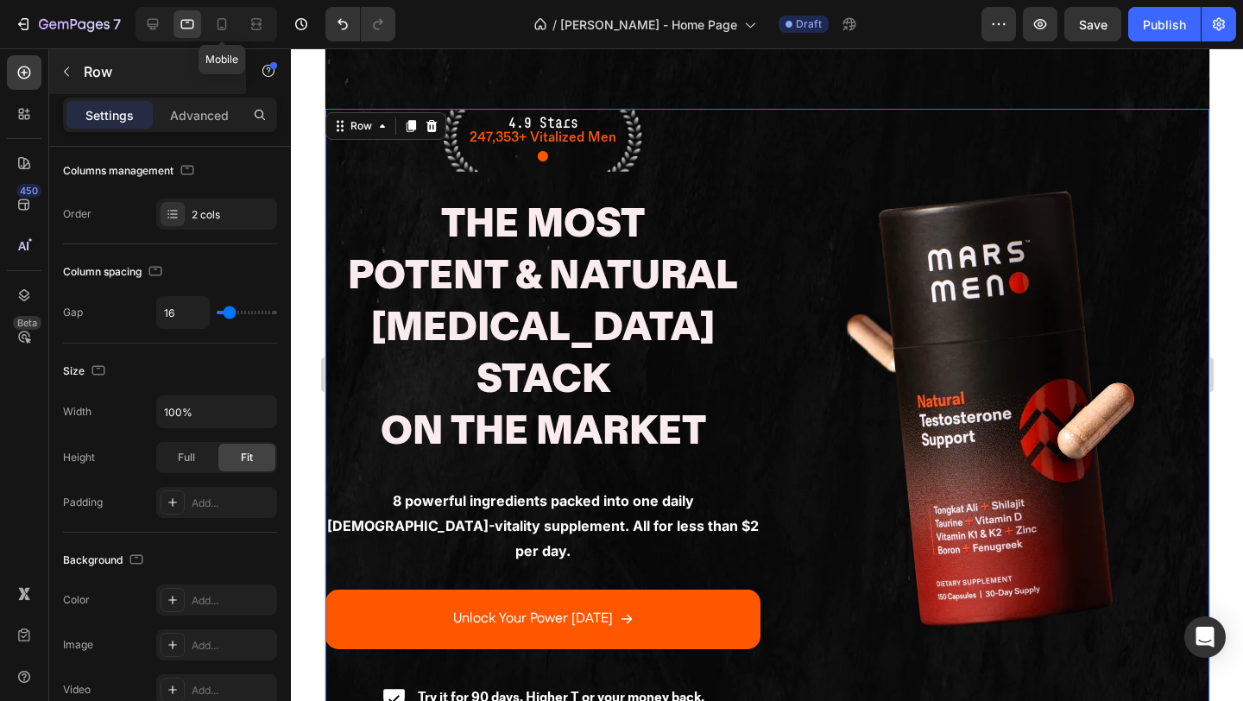
drag, startPoint x: 218, startPoint y: 34, endPoint x: 204, endPoint y: 64, distance: 33.2
click at [217, 34] on div at bounding box center [222, 24] width 28 height 28
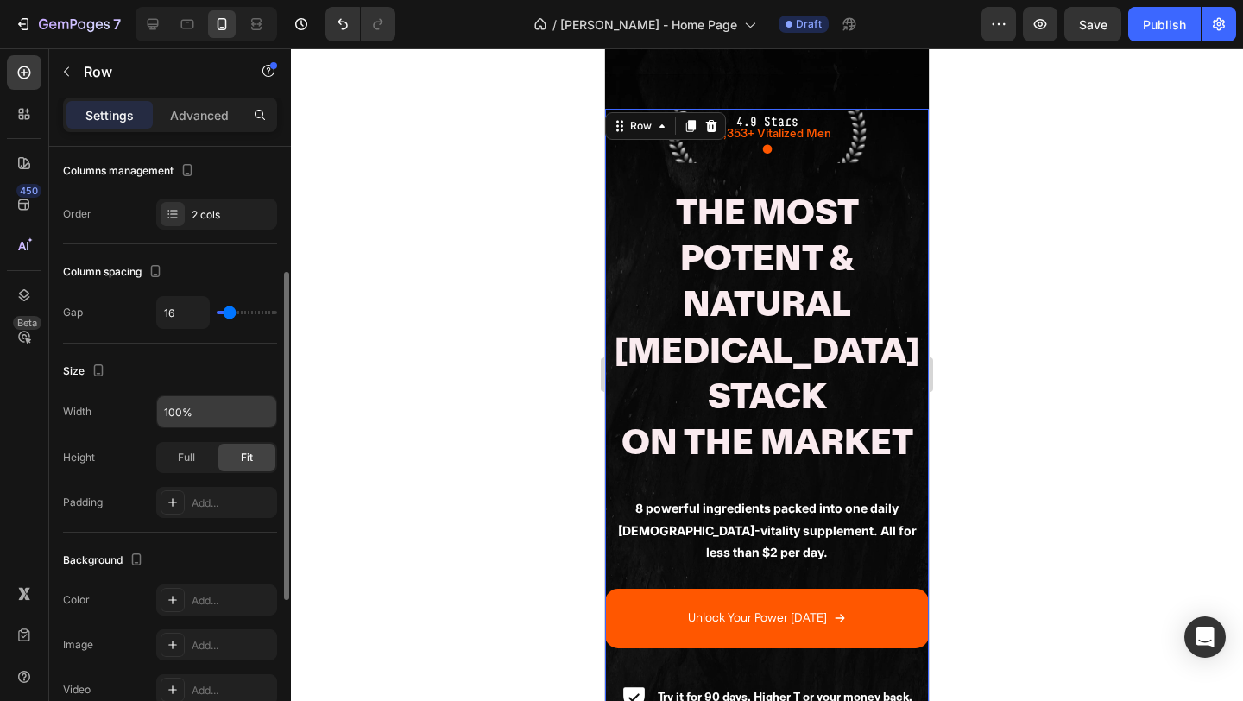
click at [203, 417] on input "100%" at bounding box center [216, 411] width 119 height 31
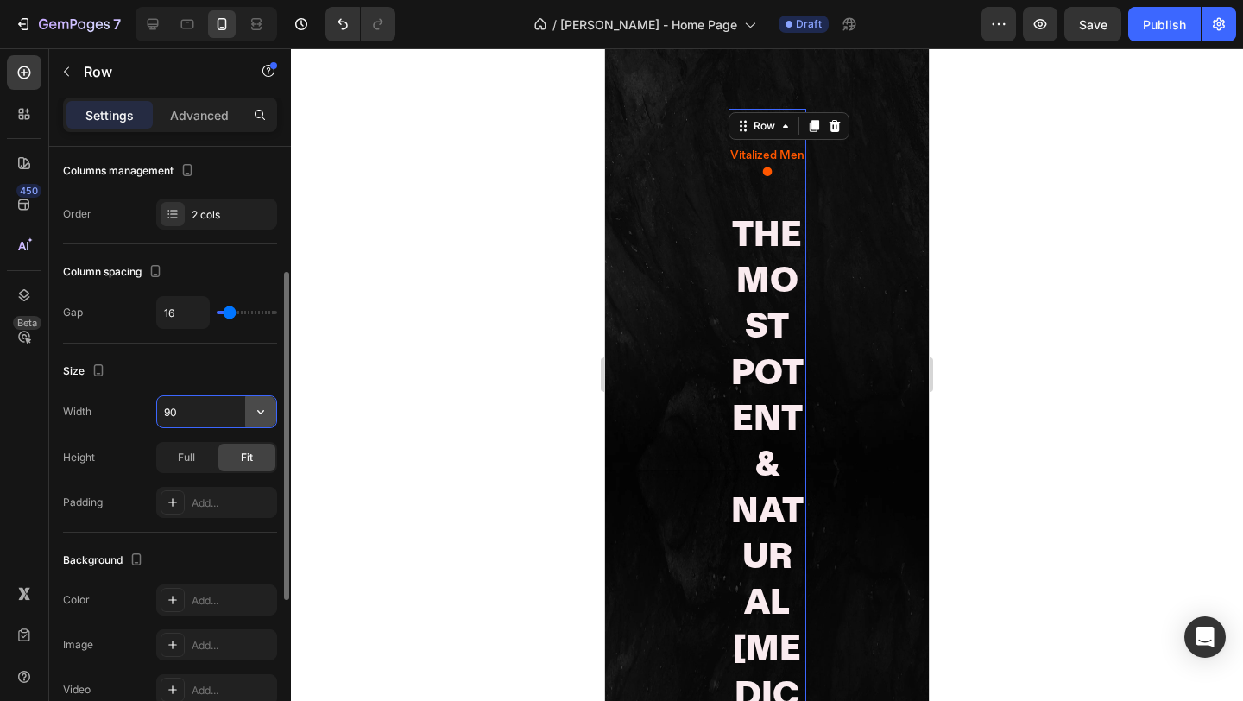
click at [262, 413] on icon "button" at bounding box center [260, 411] width 17 height 17
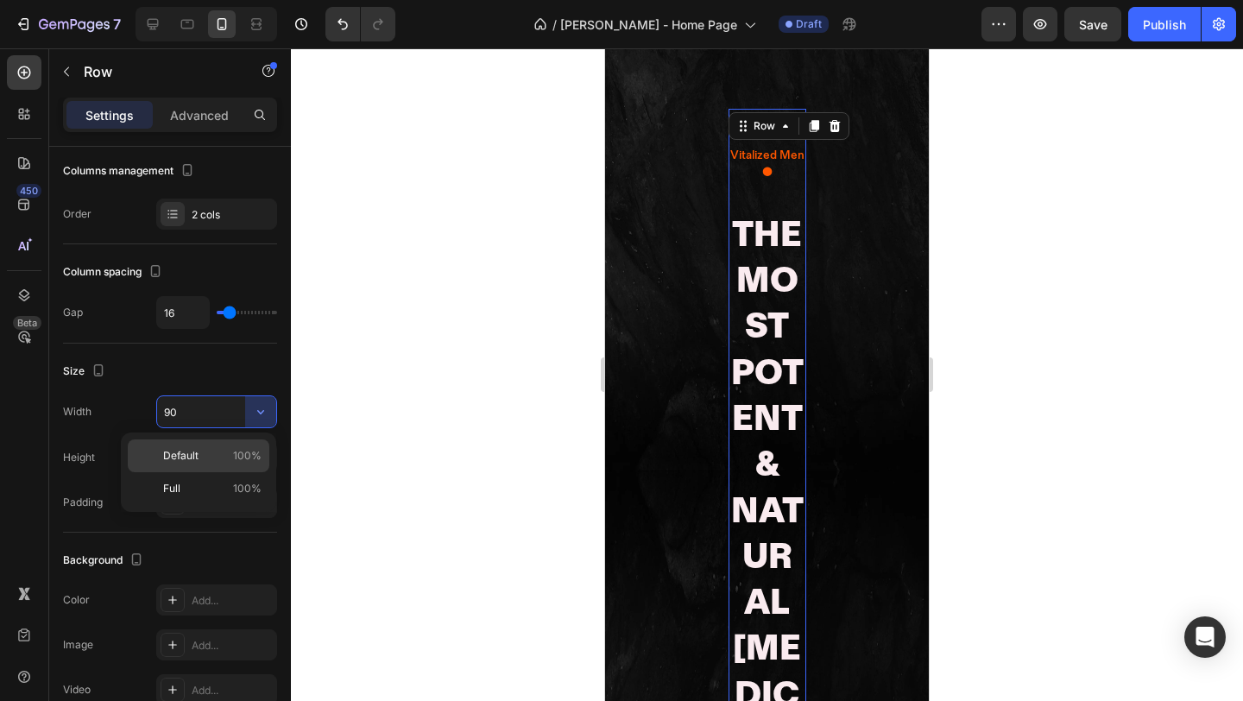
click at [237, 458] on span "100%" at bounding box center [247, 456] width 28 height 16
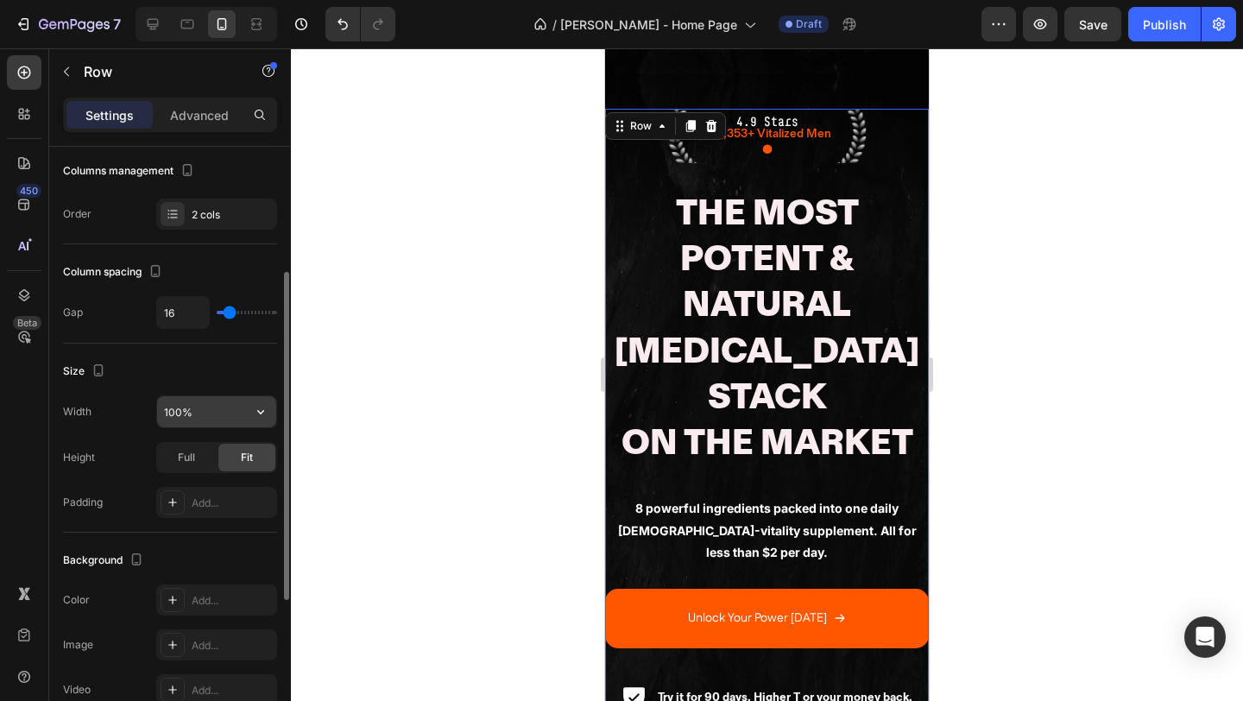
click at [223, 410] on input "100%" at bounding box center [216, 411] width 119 height 31
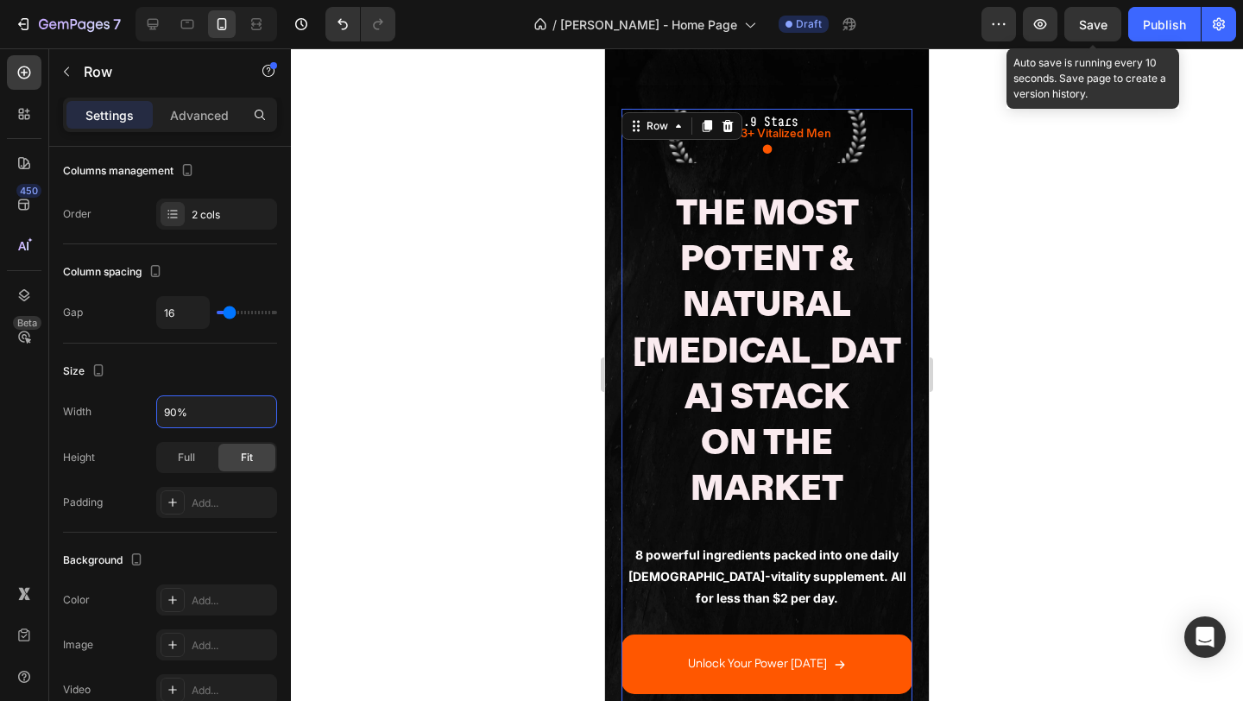
type input "90%"
click at [1093, 16] on div "Save" at bounding box center [1093, 25] width 28 height 18
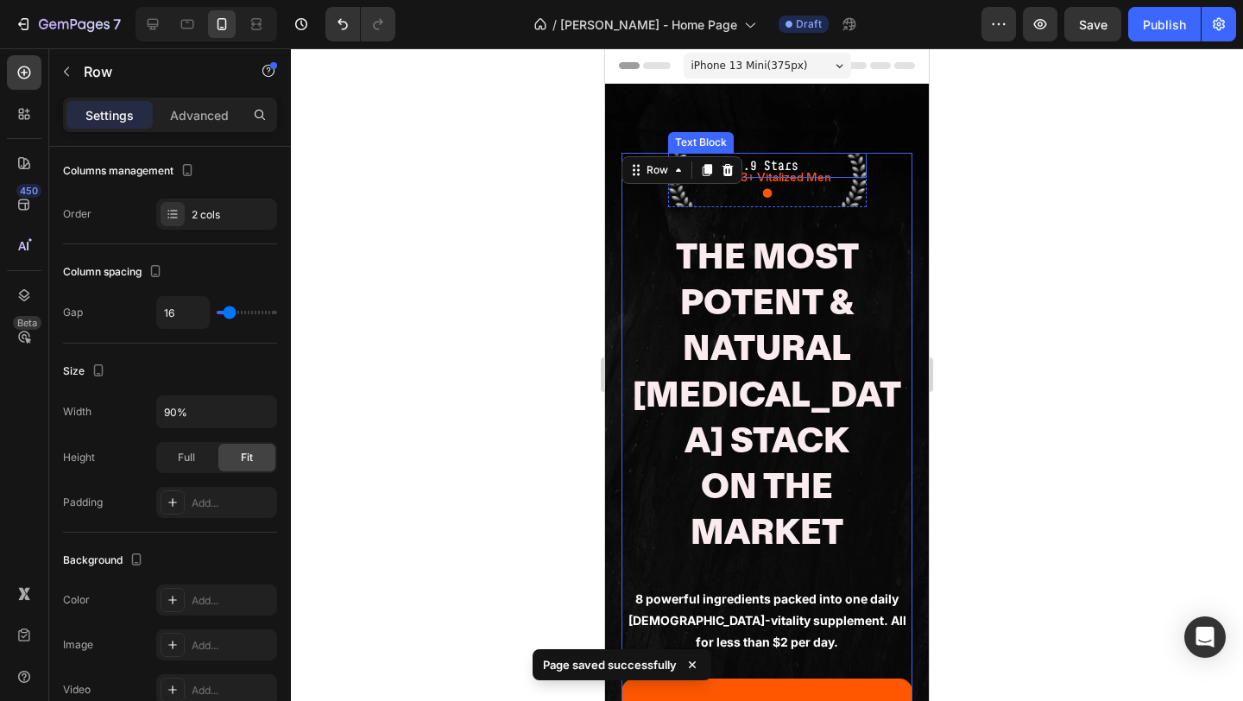
click at [770, 162] on p "4.9 Stars" at bounding box center [767, 166] width 195 height 22
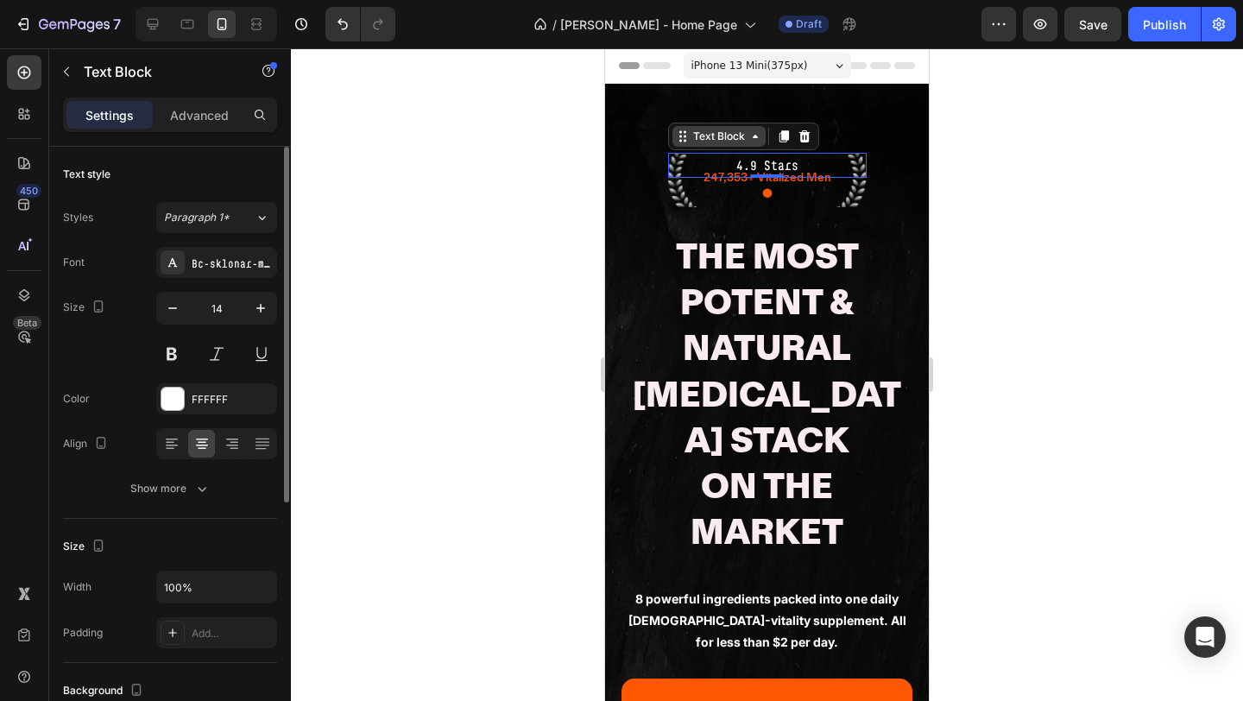
click at [719, 133] on div "Text Block" at bounding box center [719, 137] width 59 height 16
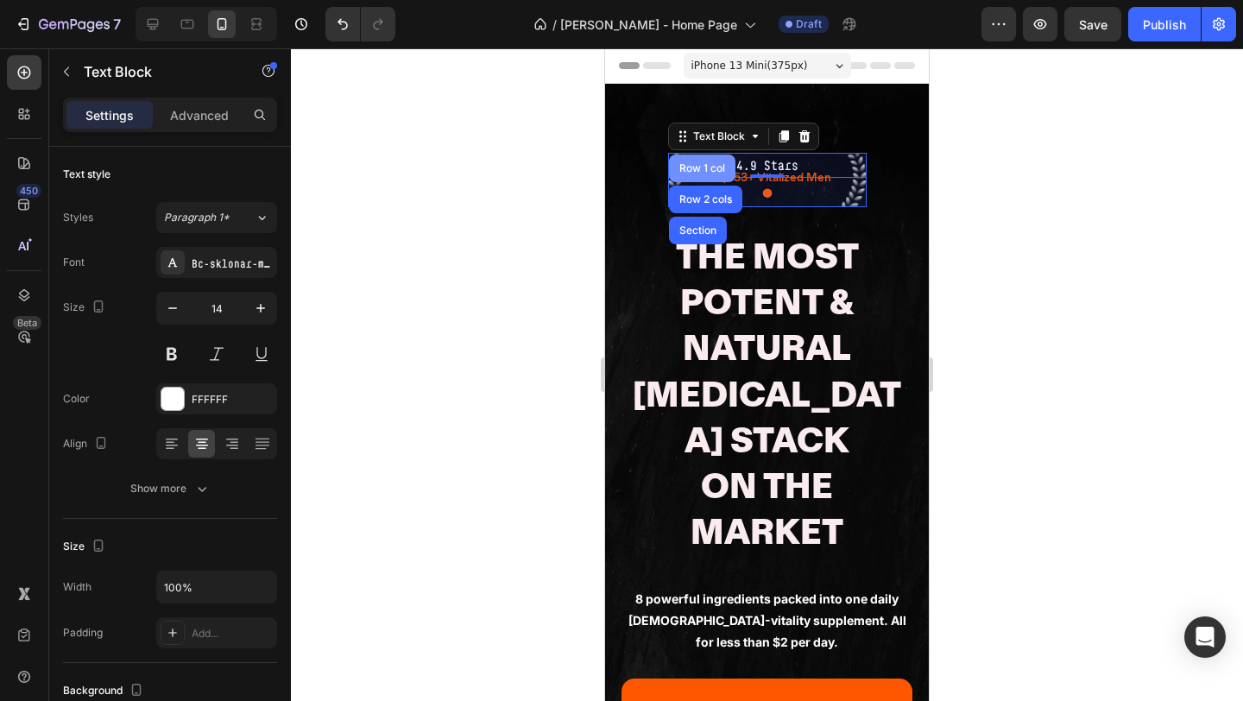
click at [691, 174] on div "Row 1 col" at bounding box center [702, 169] width 66 height 28
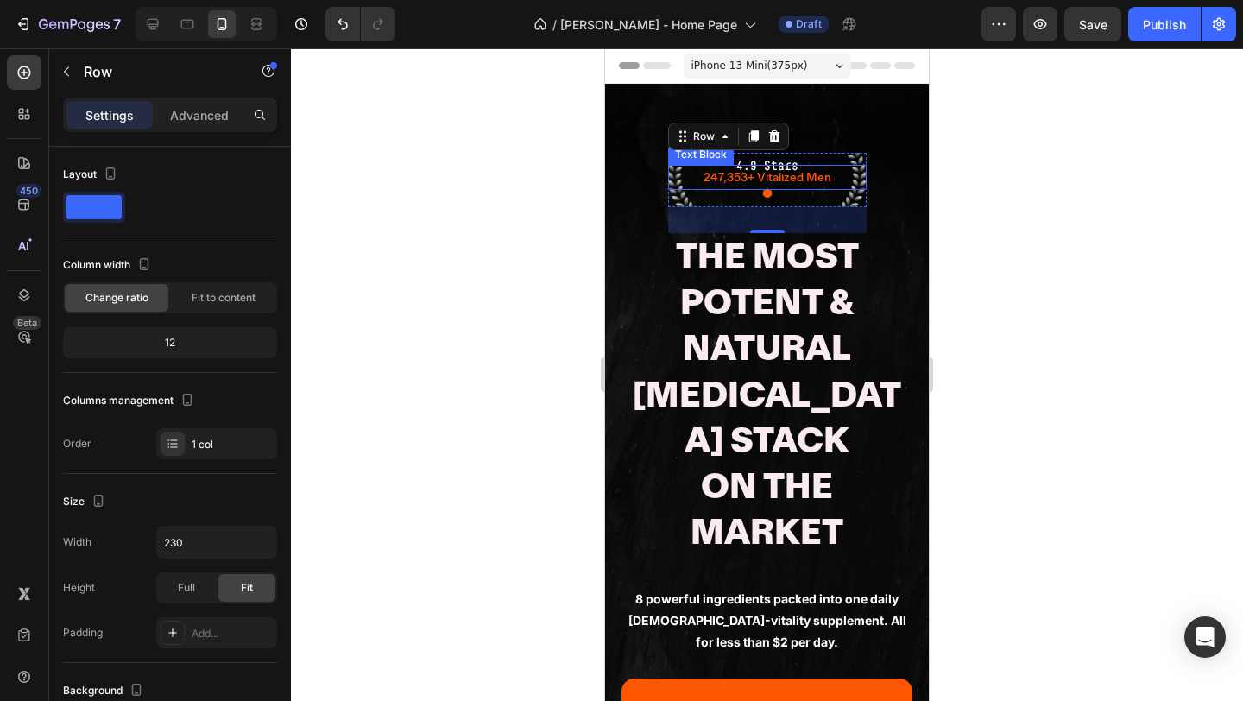
click at [757, 168] on p "247,353+ Vitalized Men" at bounding box center [767, 178] width 195 height 22
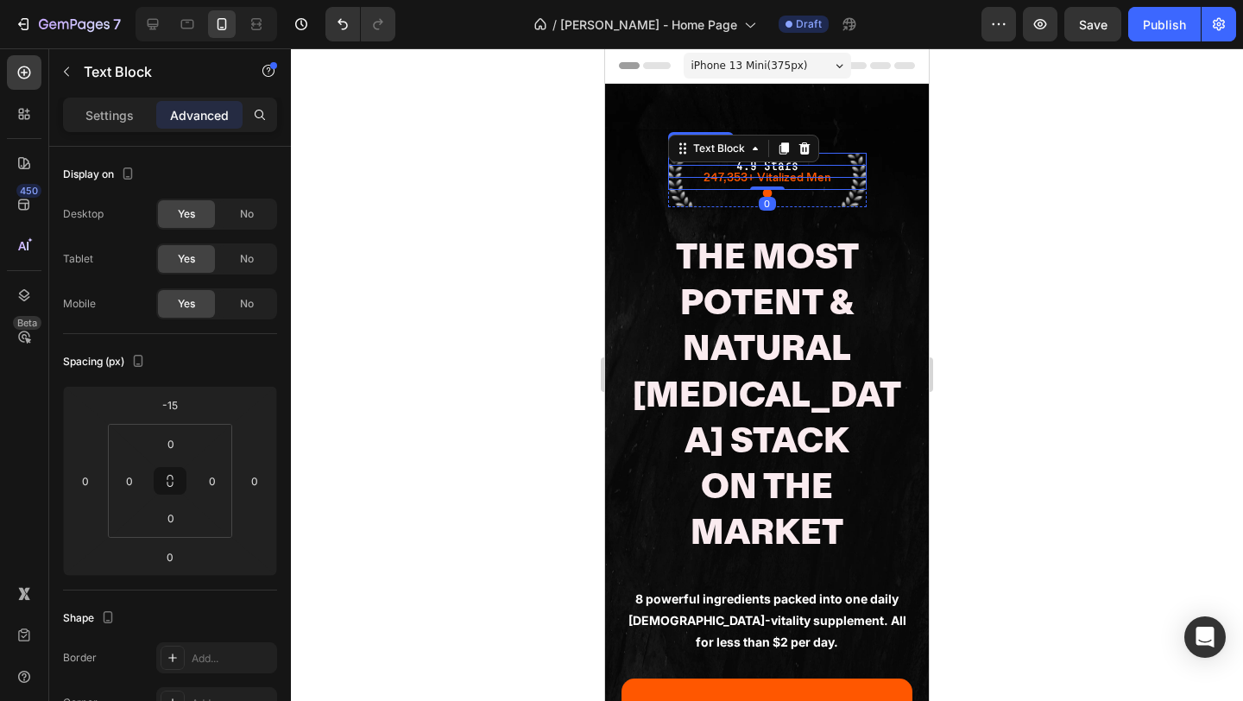
click at [754, 162] on p "4.9 Stars" at bounding box center [767, 166] width 195 height 22
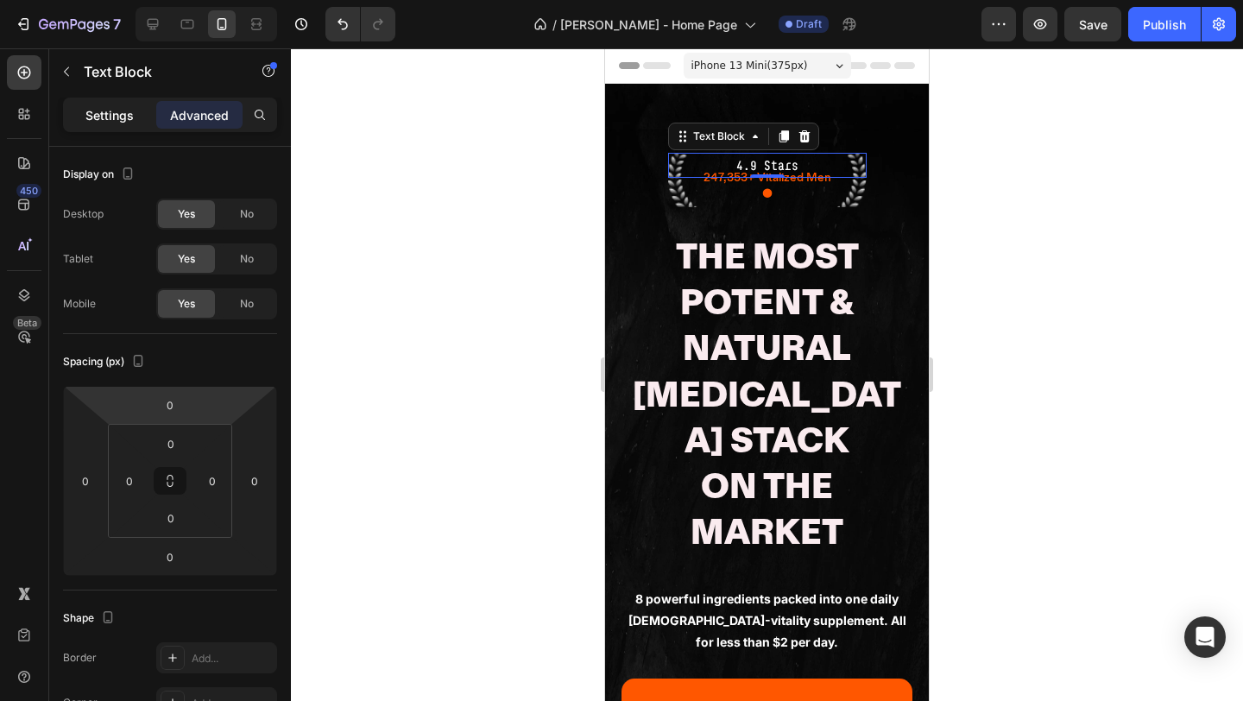
click at [122, 111] on p "Settings" at bounding box center [109, 115] width 48 height 18
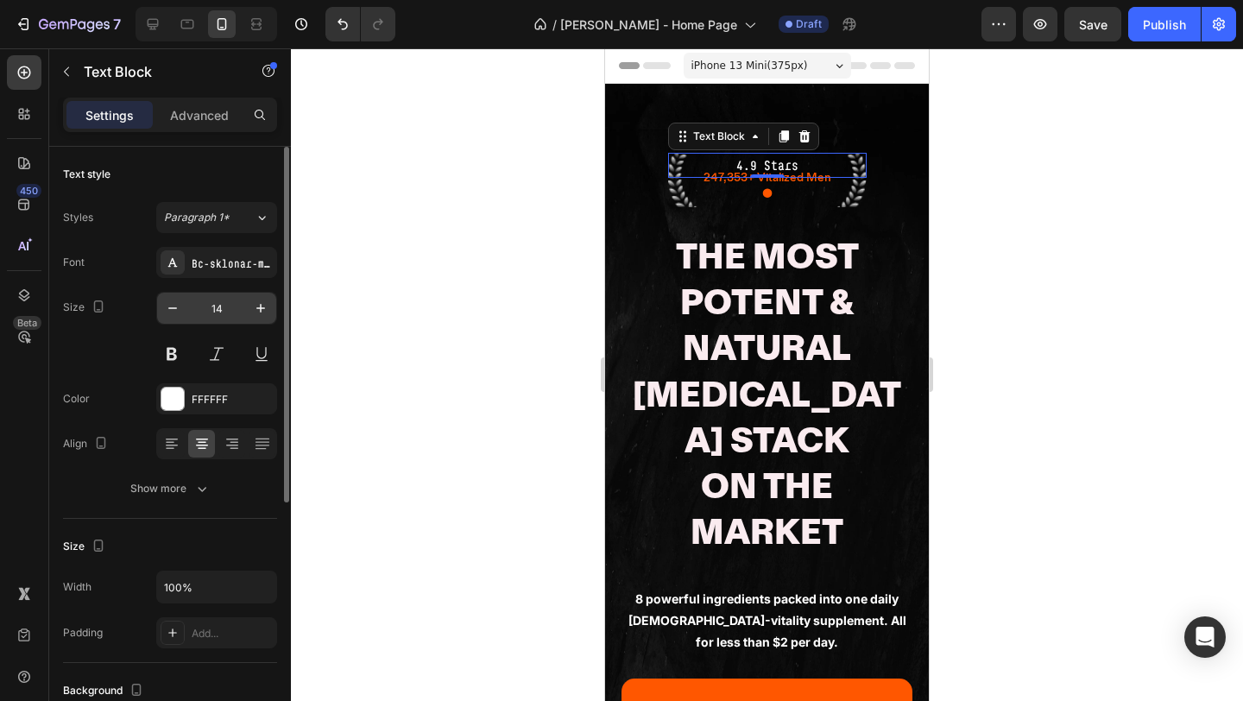
click at [228, 311] on input "14" at bounding box center [216, 308] width 57 height 31
type input "21"
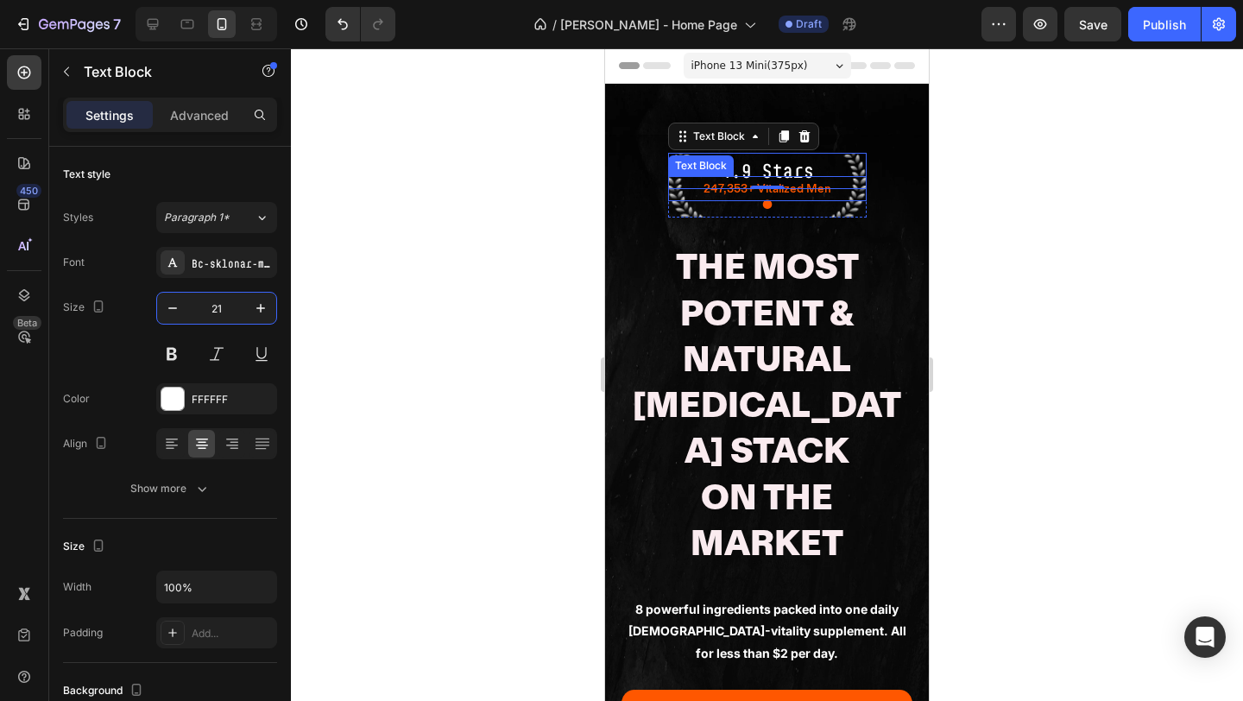
click at [741, 191] on p "247,353+ Vitalized Men" at bounding box center [767, 189] width 195 height 22
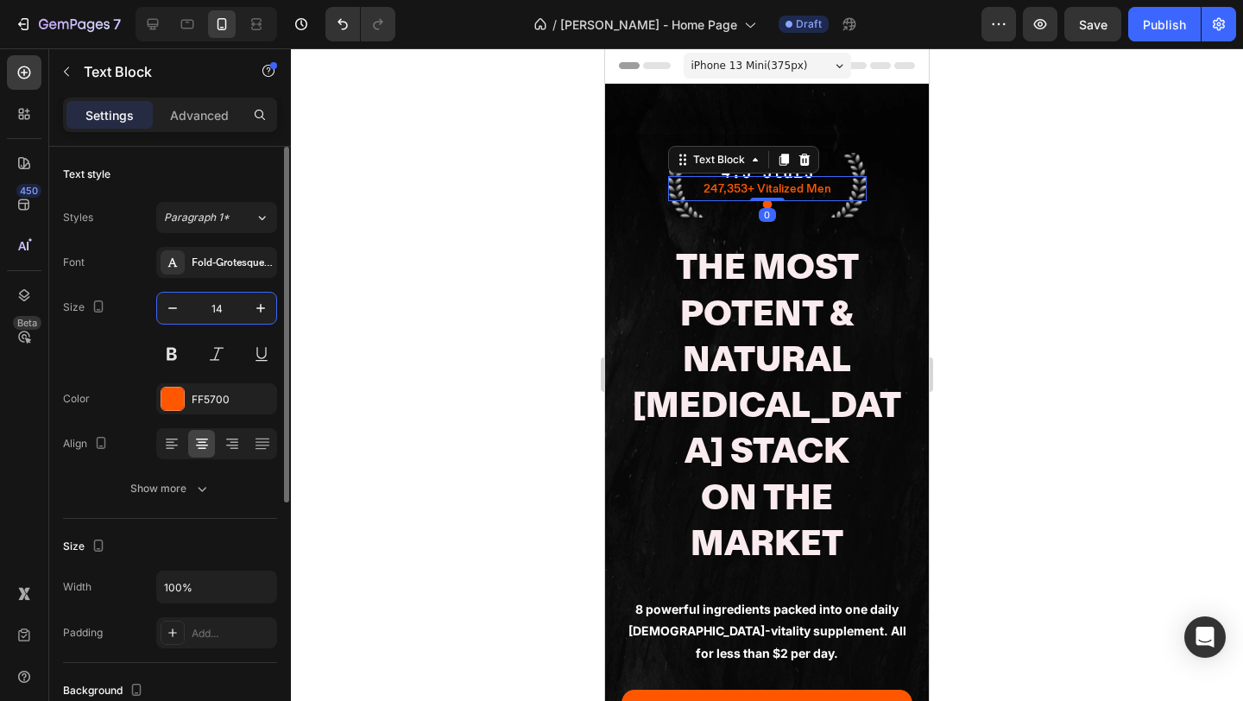
click at [234, 310] on input "14" at bounding box center [216, 308] width 57 height 31
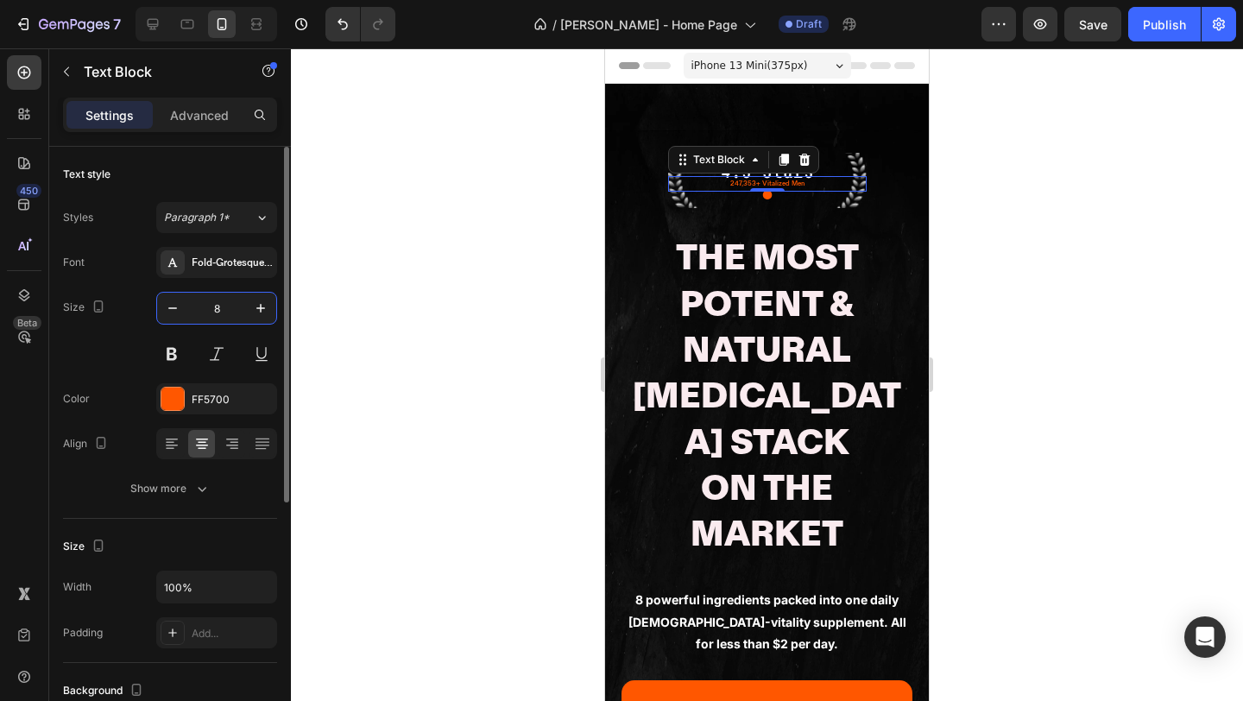
type input "8"
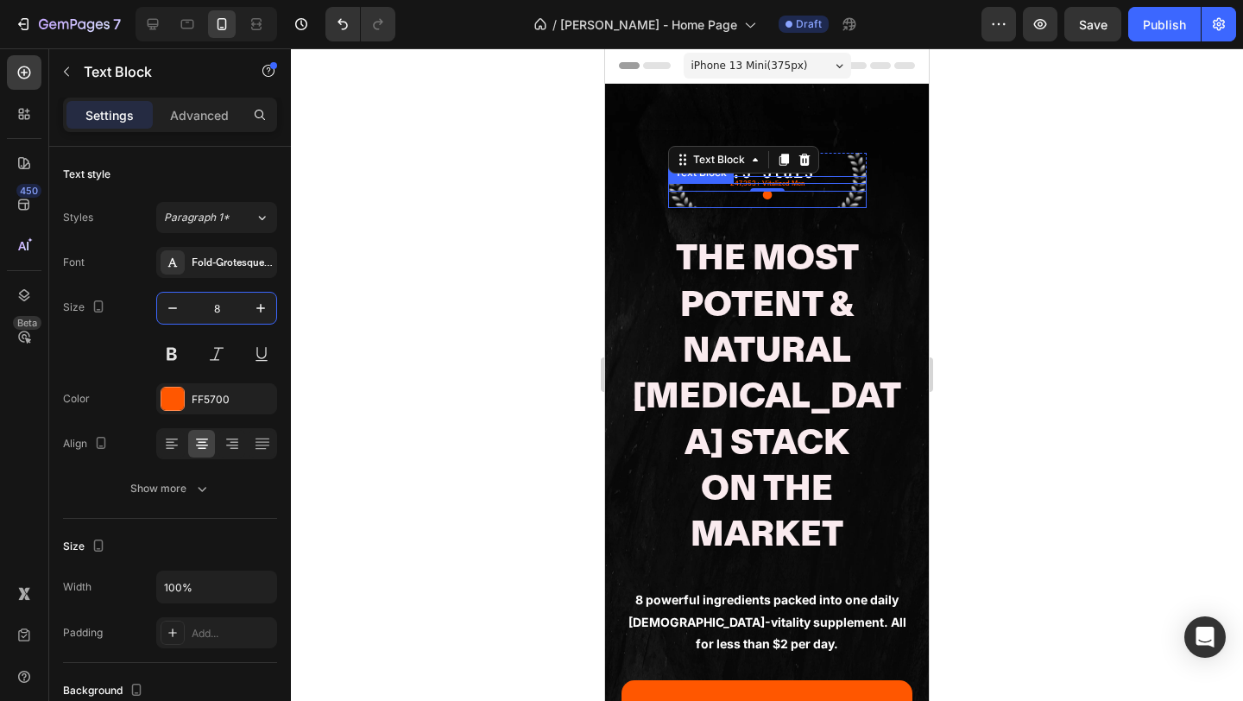
click at [754, 200] on p "●" at bounding box center [767, 196] width 195 height 22
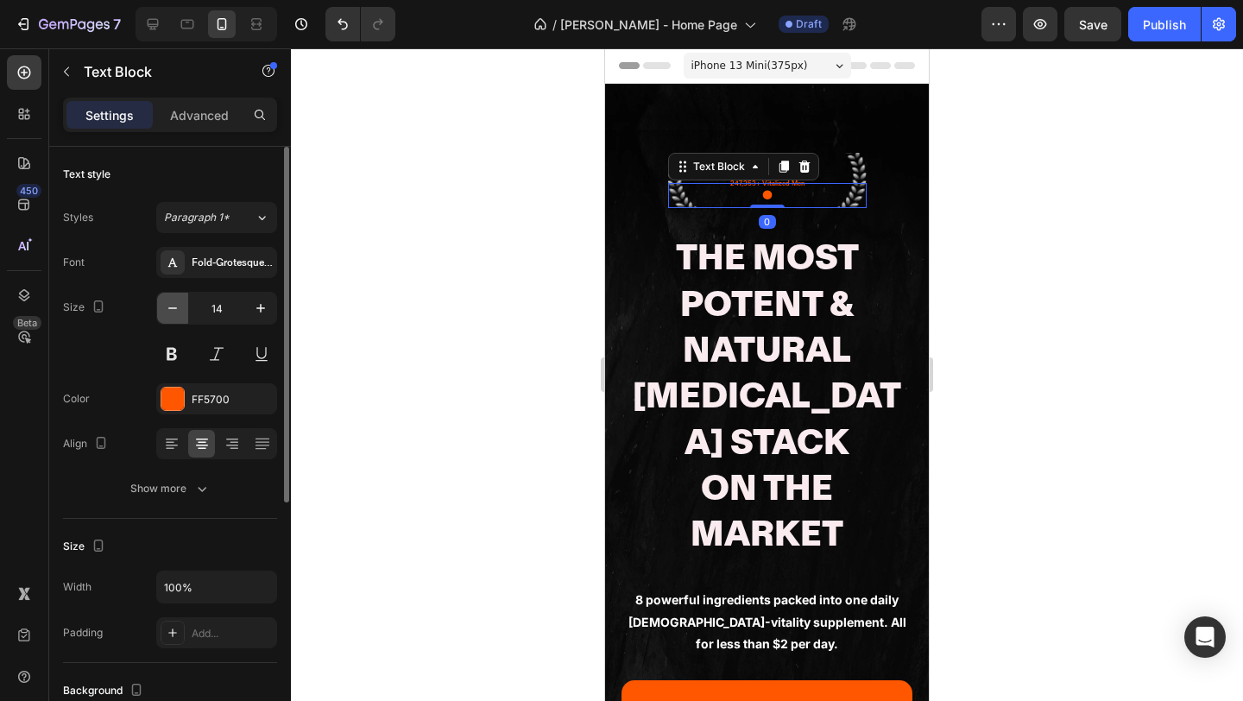
click at [172, 308] on icon "button" at bounding box center [172, 308] width 9 height 2
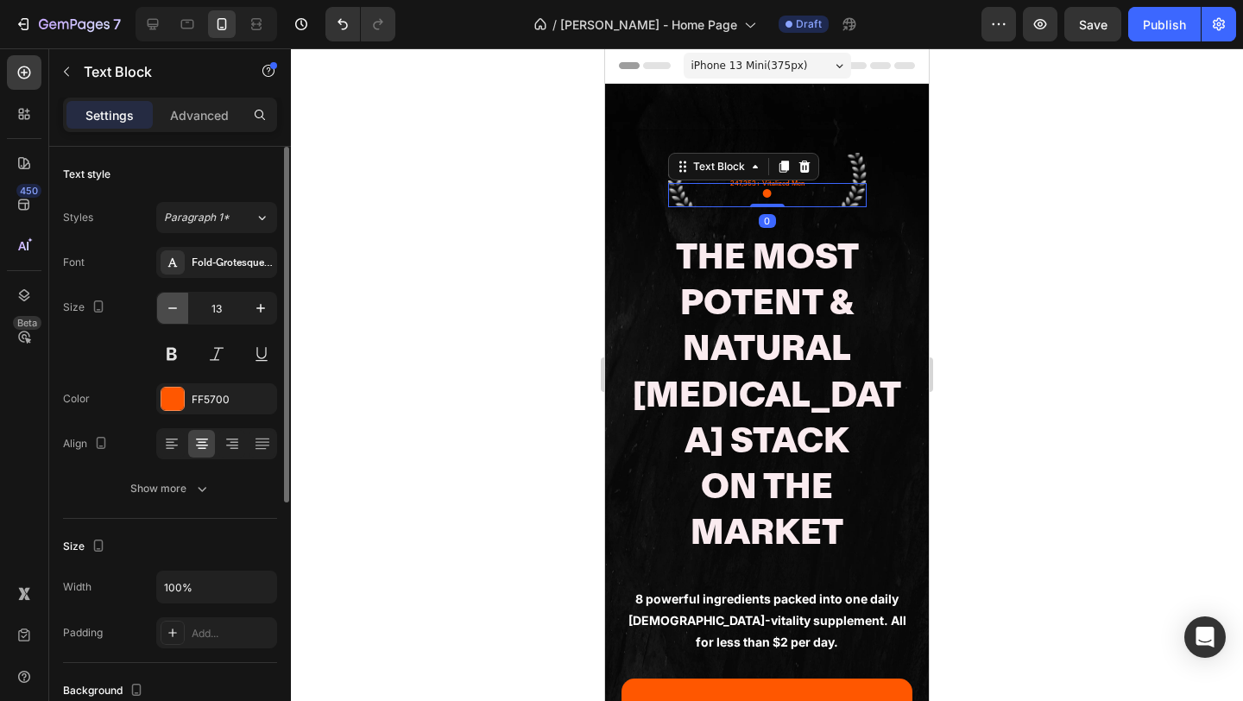
click at [172, 308] on icon "button" at bounding box center [172, 308] width 9 height 2
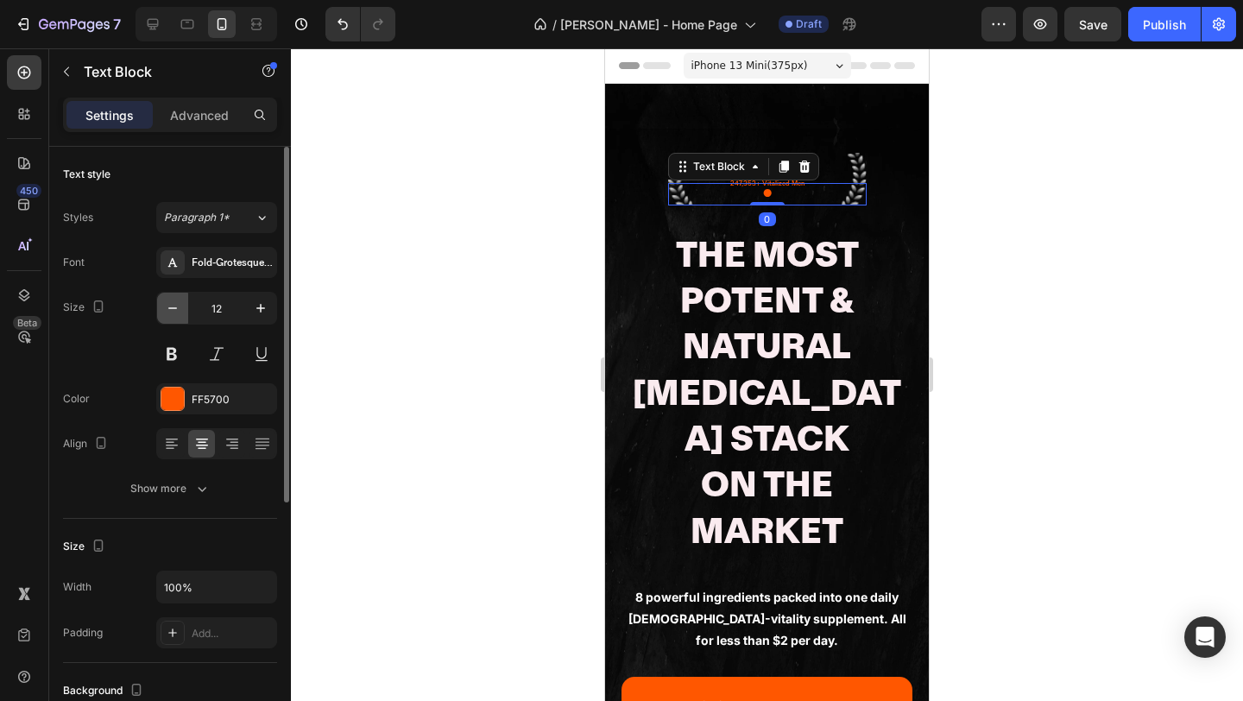
type input "11"
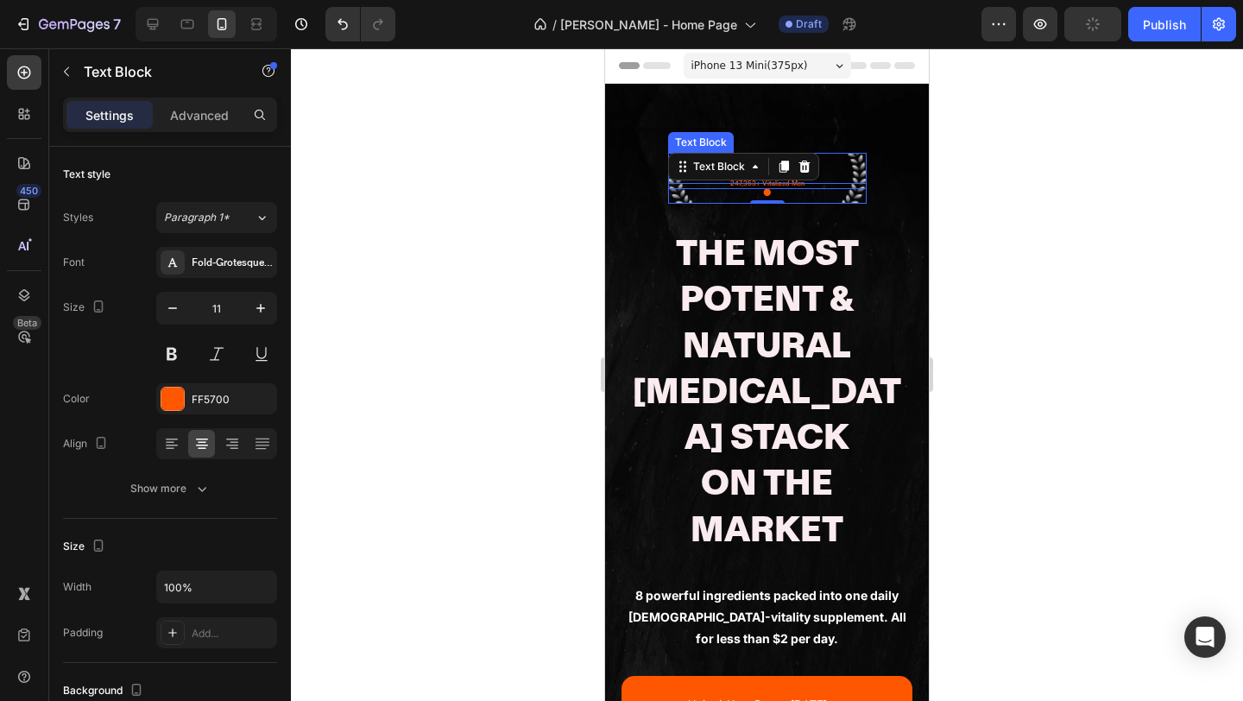
click at [846, 155] on p "4.9 Stars" at bounding box center [767, 171] width 195 height 33
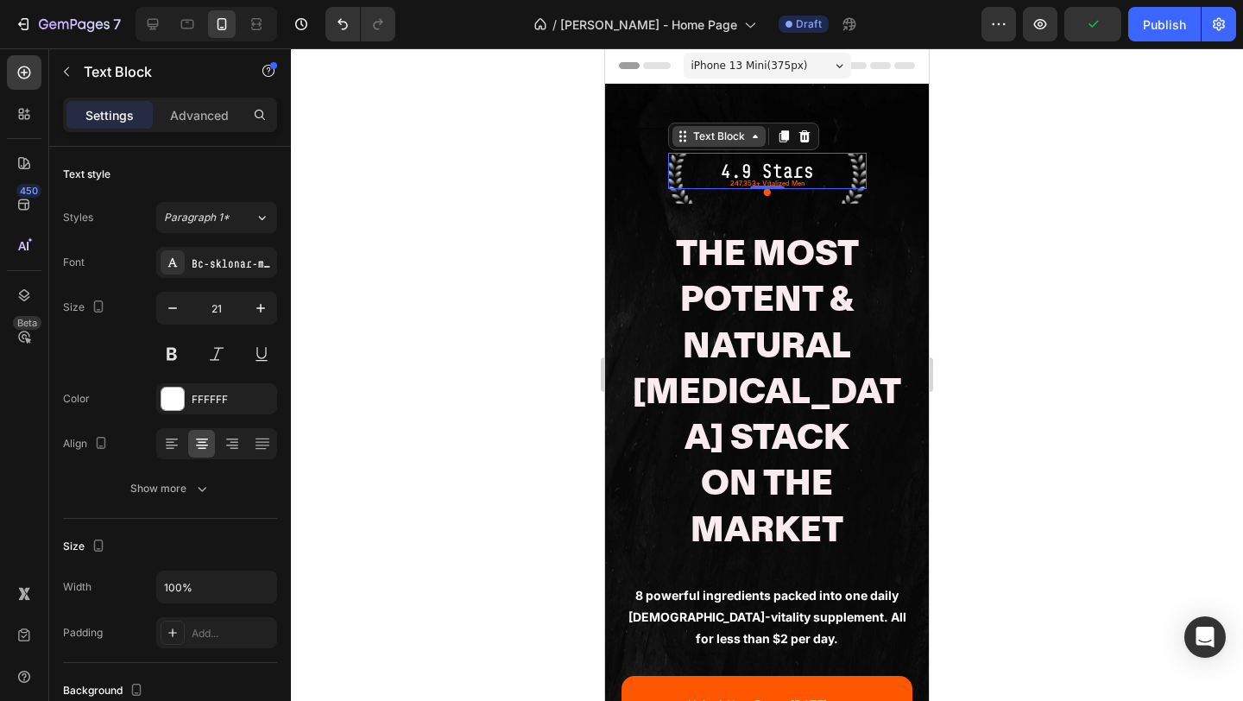
click at [704, 136] on div "Text Block" at bounding box center [719, 137] width 59 height 16
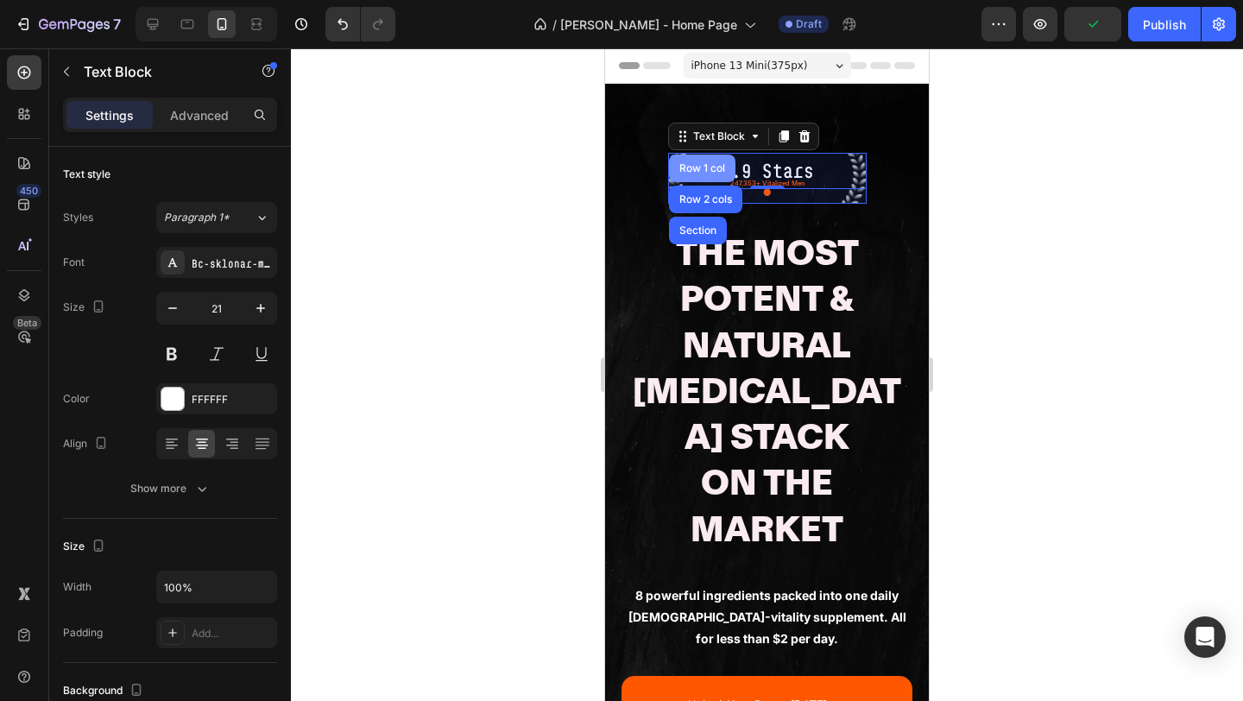
click at [699, 175] on div "Row 1 col" at bounding box center [702, 169] width 66 height 28
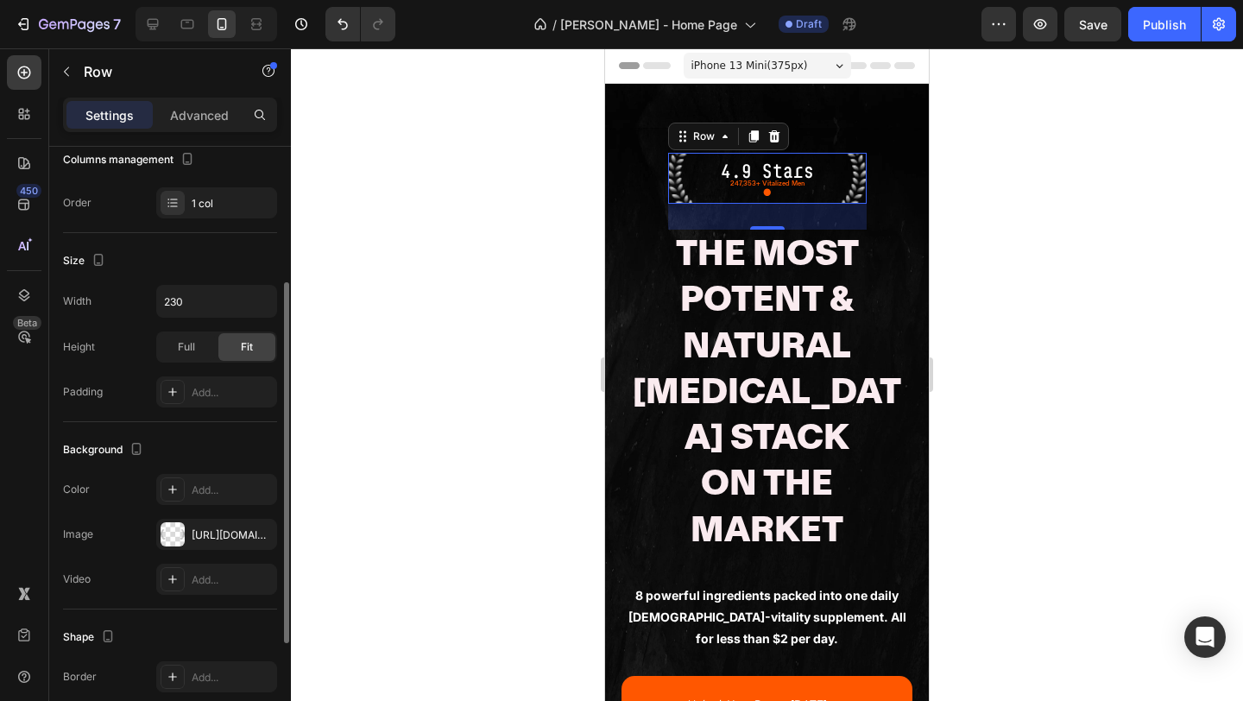
scroll to position [131, 0]
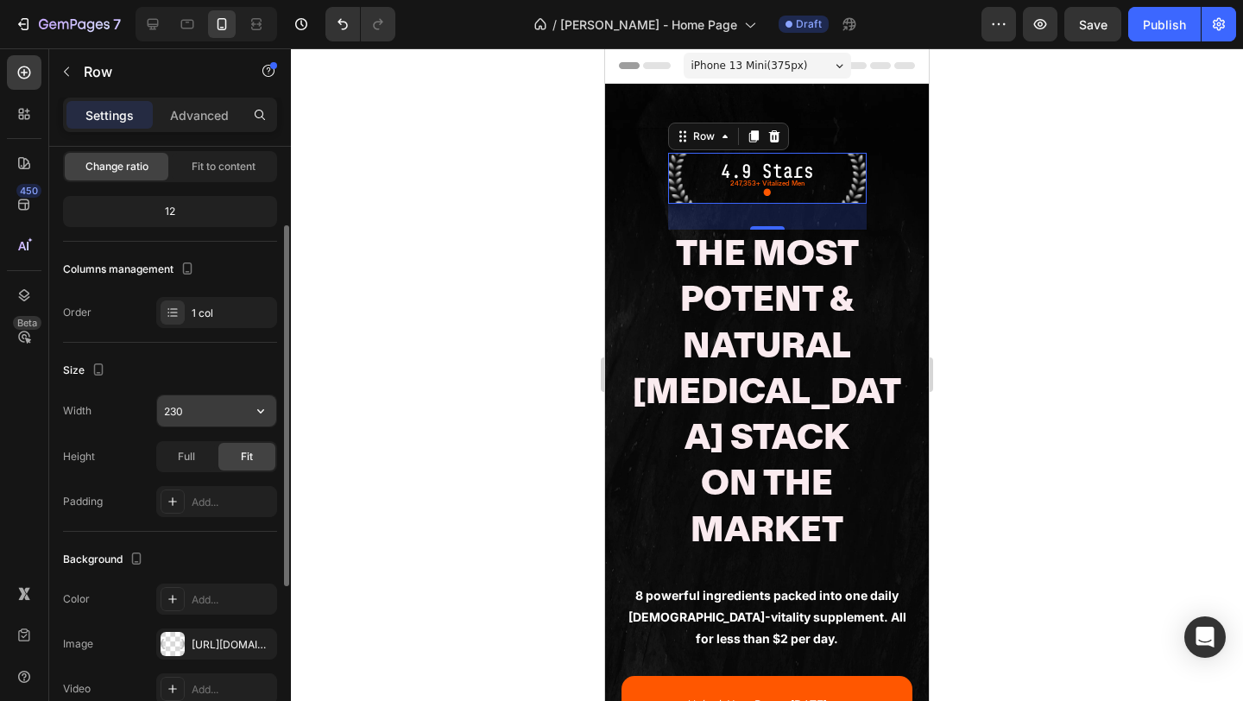
click at [213, 407] on input "230" at bounding box center [216, 410] width 119 height 31
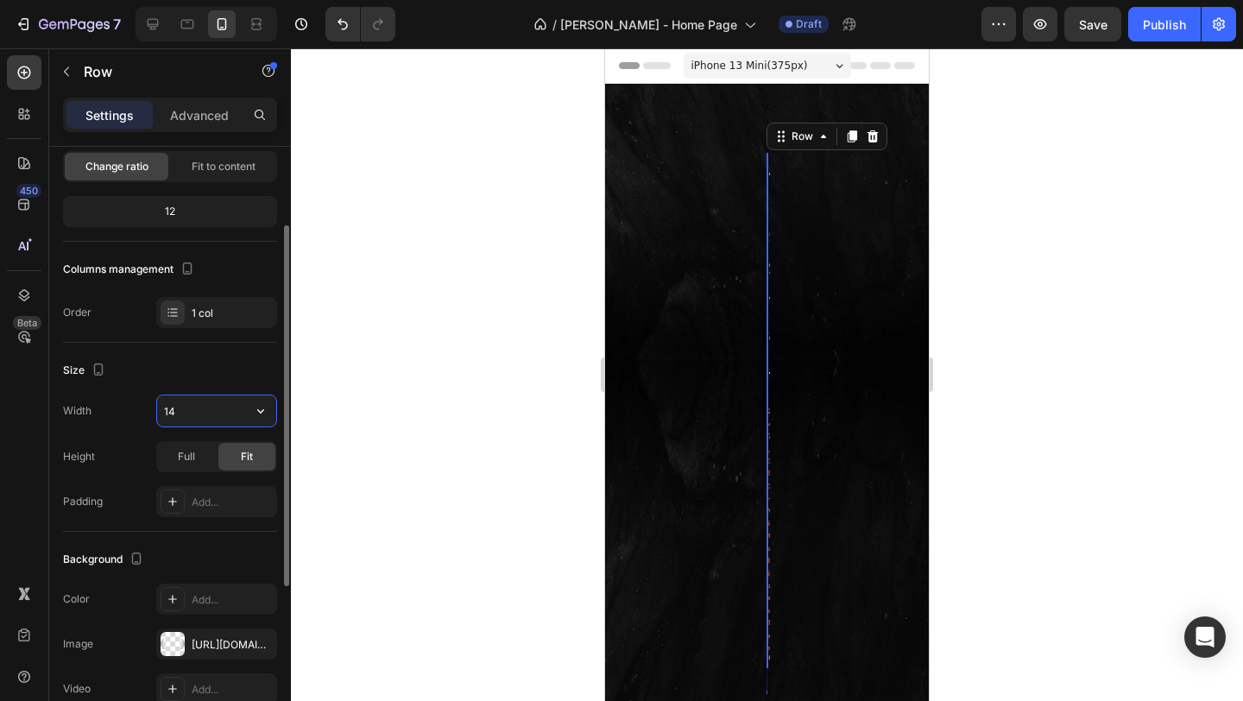
type input "140"
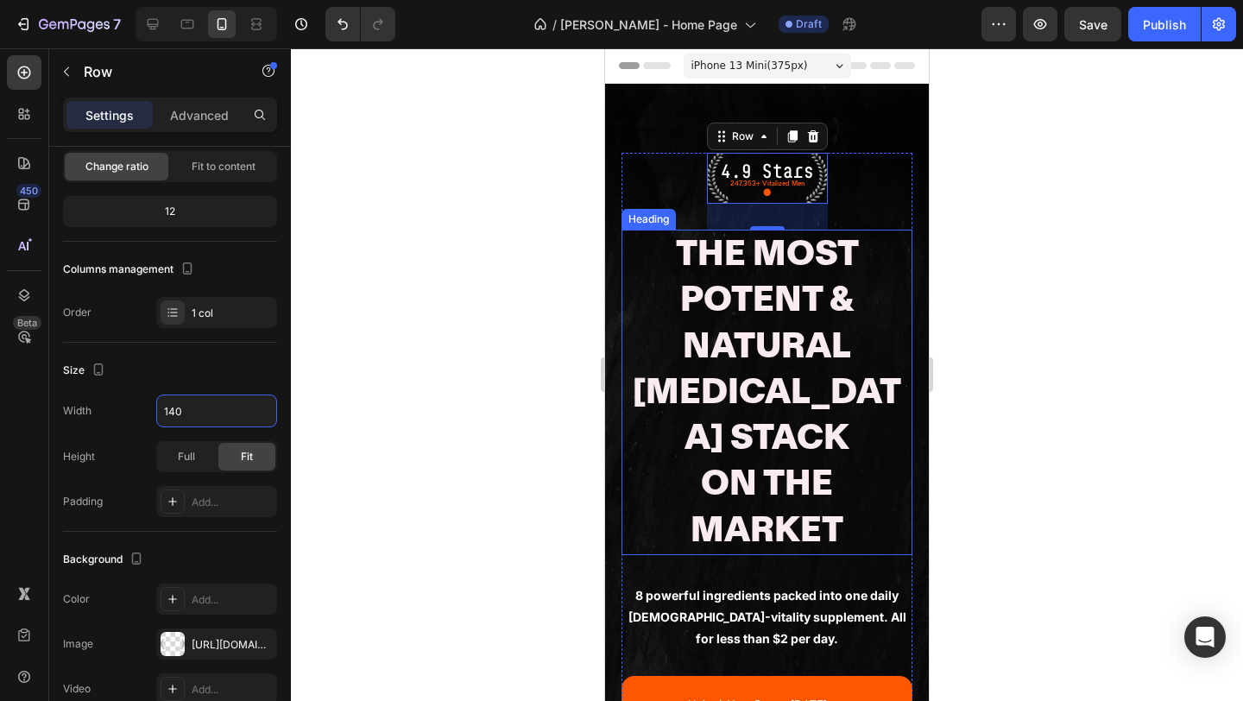
click at [771, 249] on p "The Most Potent & Natural Testosterone Stack On The Market" at bounding box center [767, 392] width 288 height 322
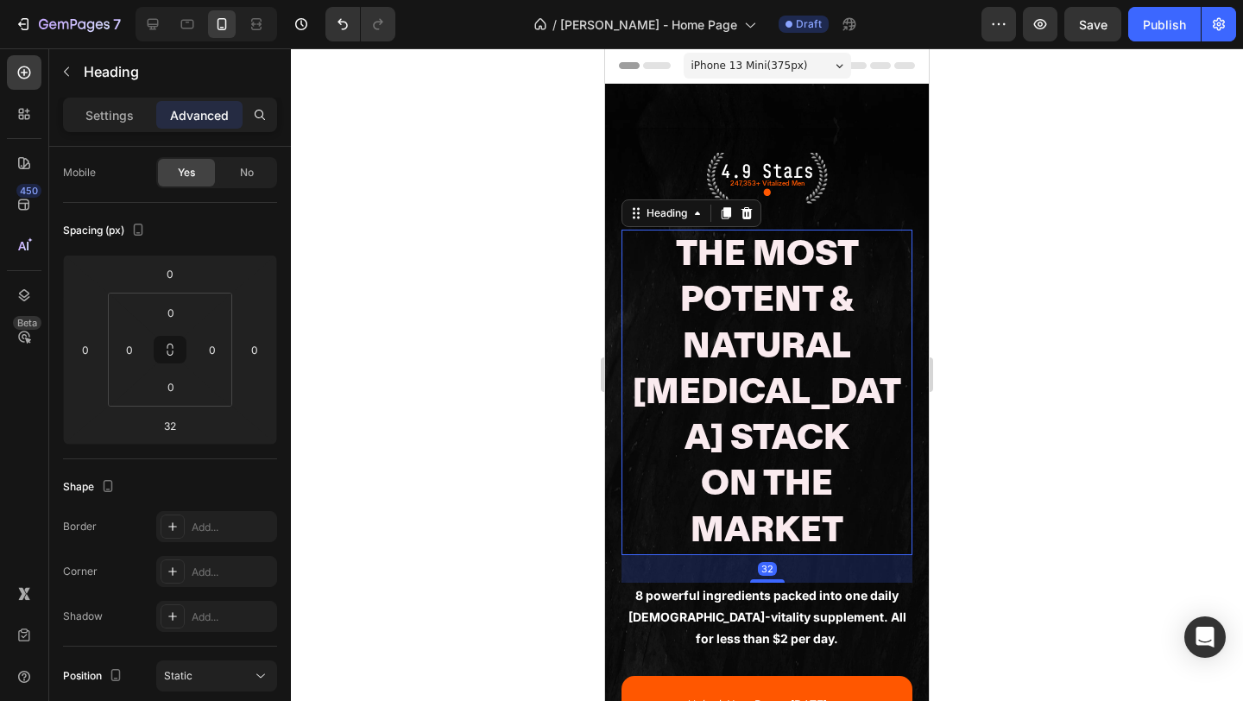
scroll to position [0, 0]
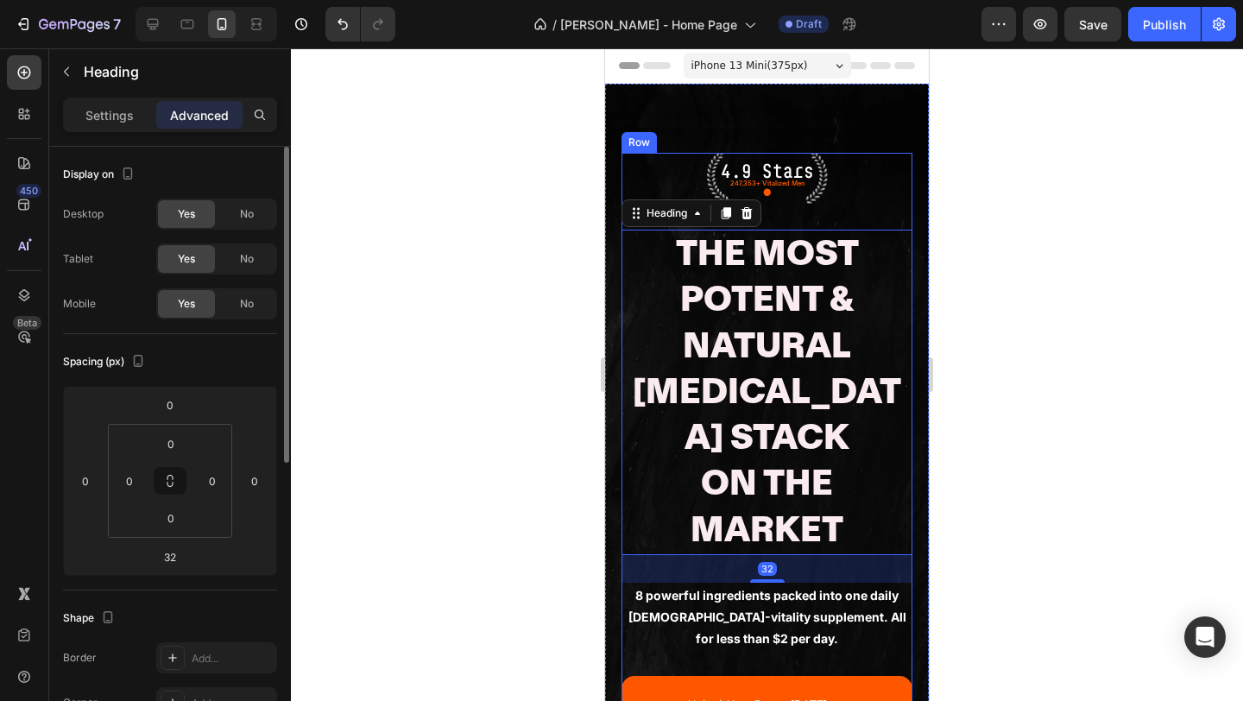
click at [723, 153] on div "4.9 Stars" at bounding box center [767, 171] width 121 height 36
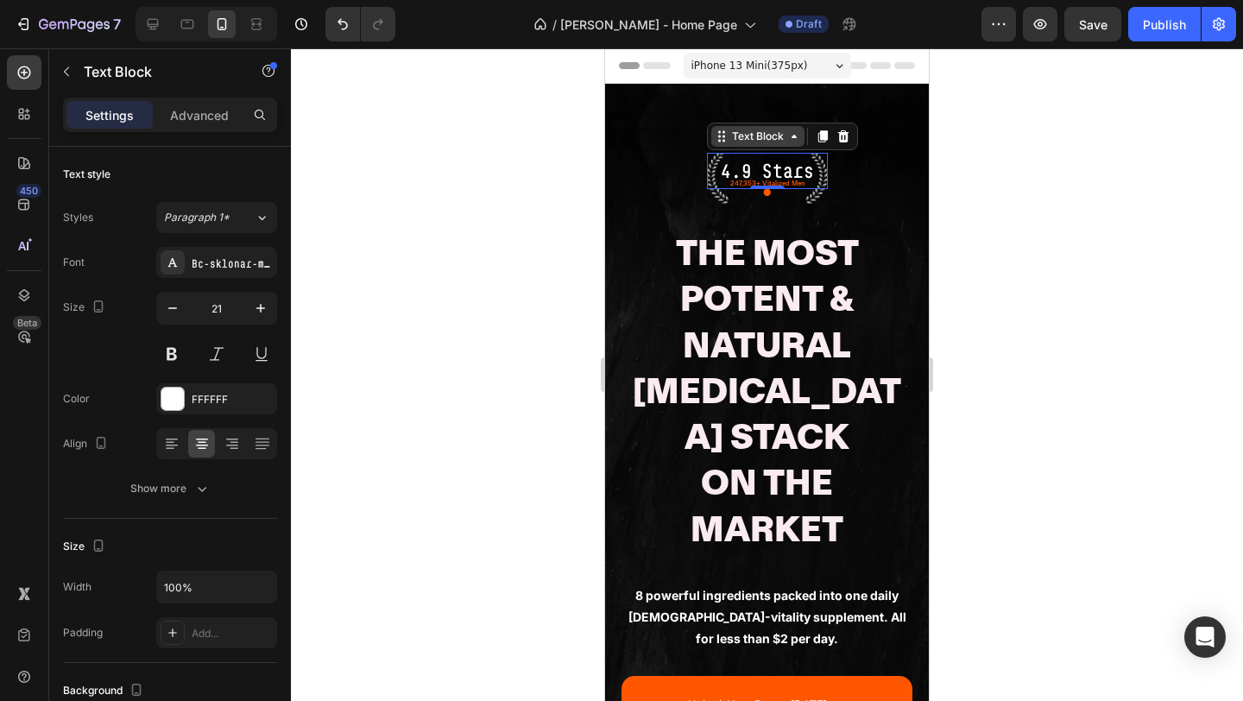
click at [723, 137] on icon at bounding box center [722, 136] width 14 height 14
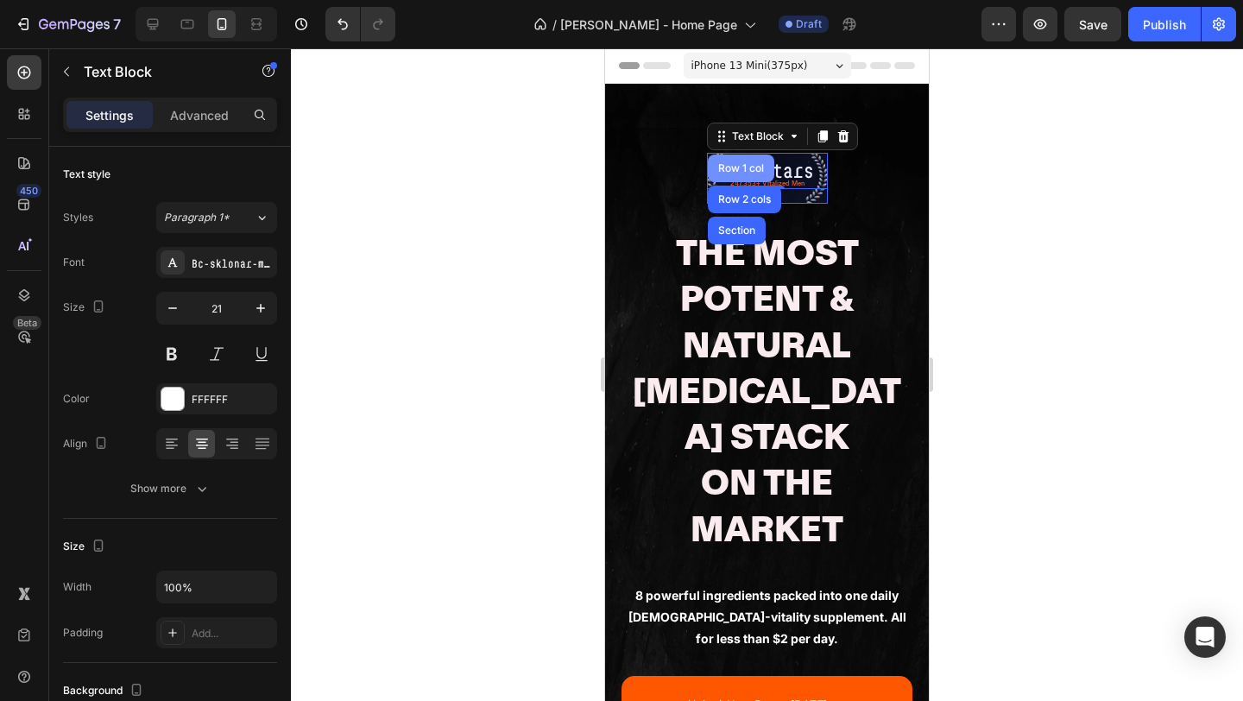
click at [726, 173] on div "Row 1 col" at bounding box center [741, 168] width 53 height 10
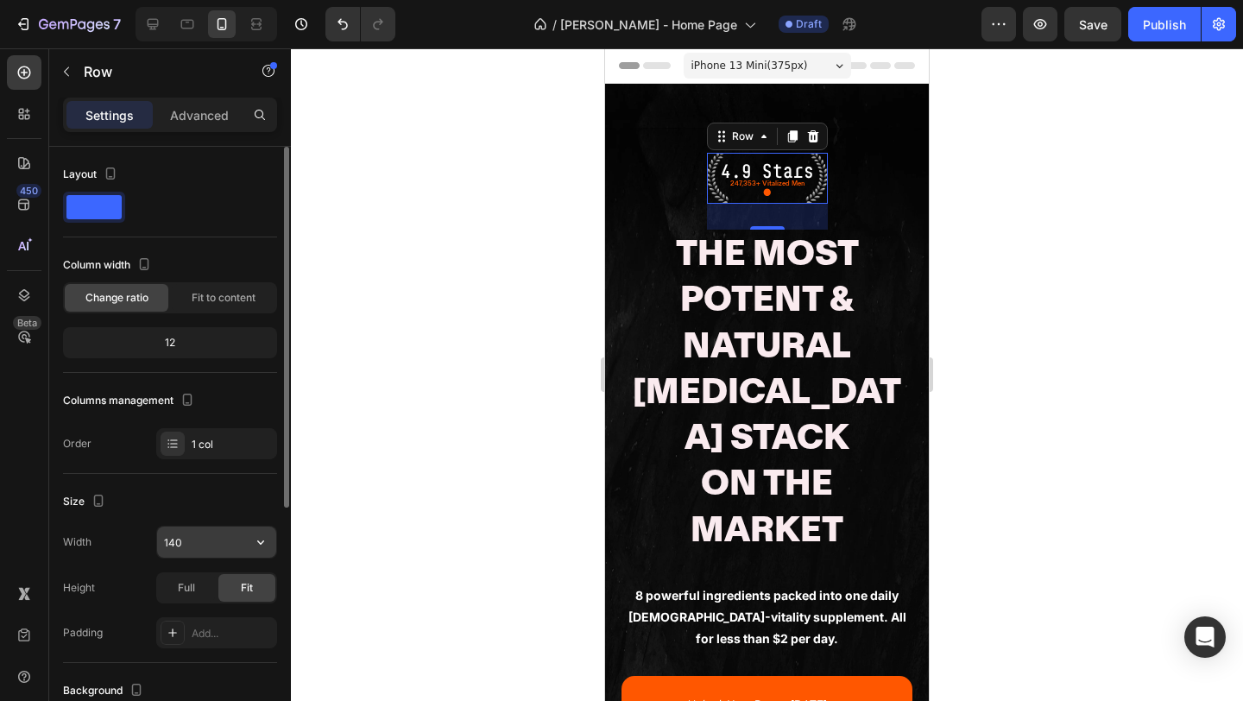
click at [205, 541] on input "140" at bounding box center [216, 542] width 119 height 31
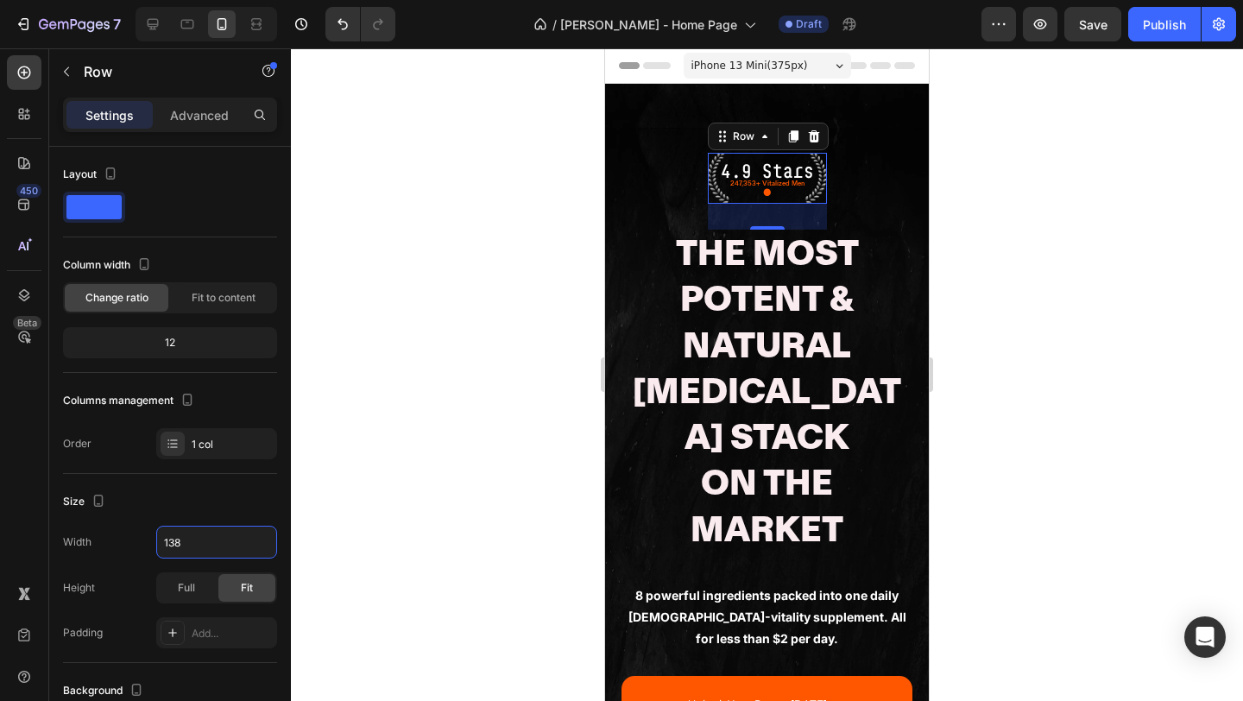
type input "138"
click at [708, 346] on p "The Most Potent & Natural Testosterone Stack On The Market" at bounding box center [767, 392] width 288 height 322
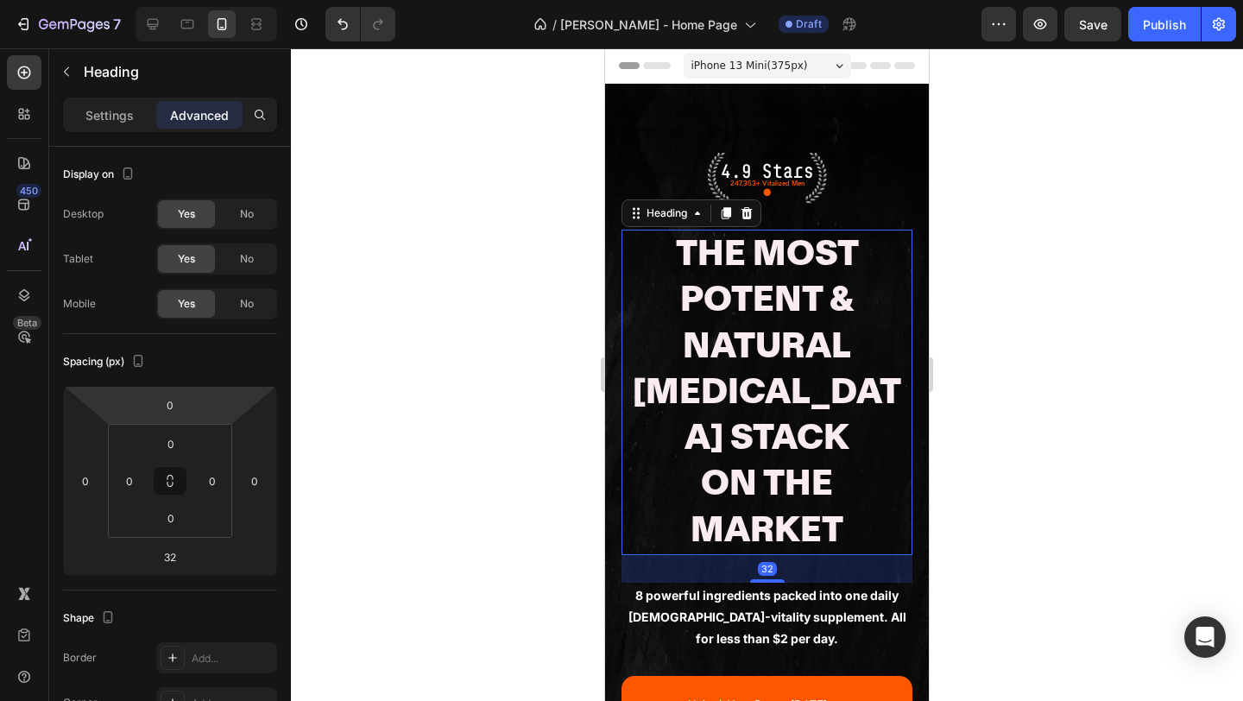
click at [114, 98] on div "Settings Advanced" at bounding box center [170, 115] width 214 height 35
click at [112, 107] on p "Settings" at bounding box center [109, 115] width 48 height 18
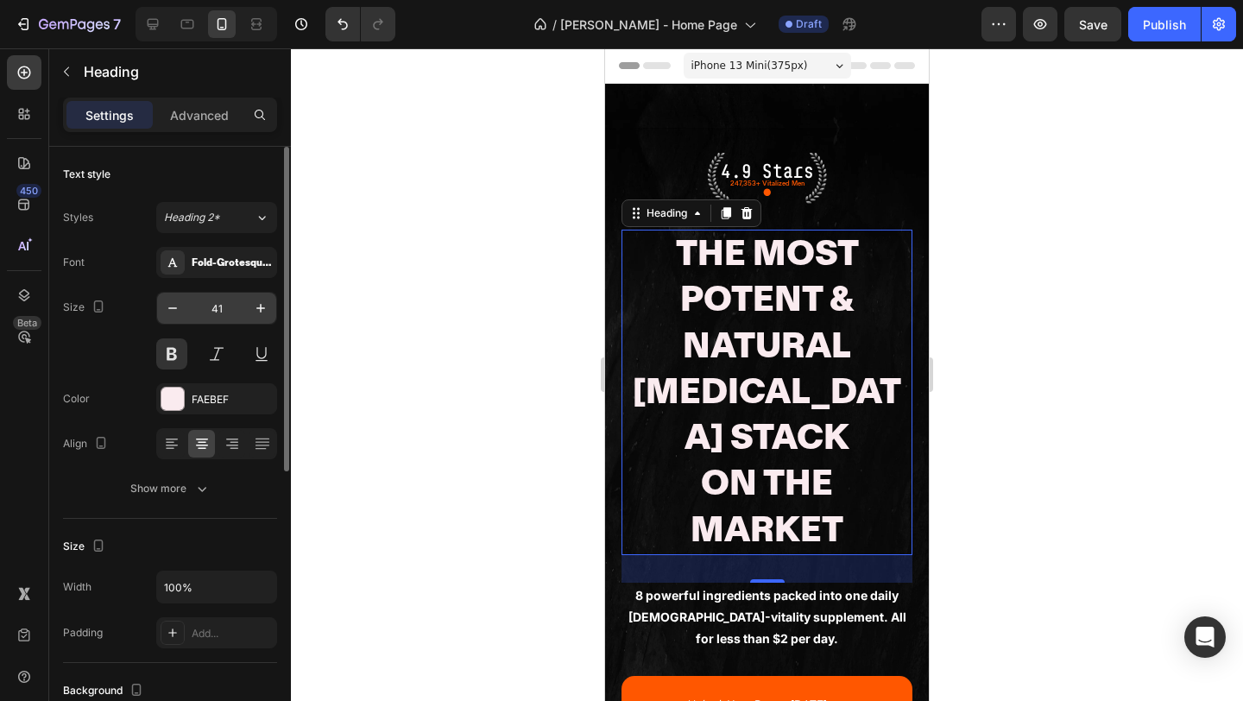
click at [229, 311] on input "41" at bounding box center [216, 308] width 57 height 31
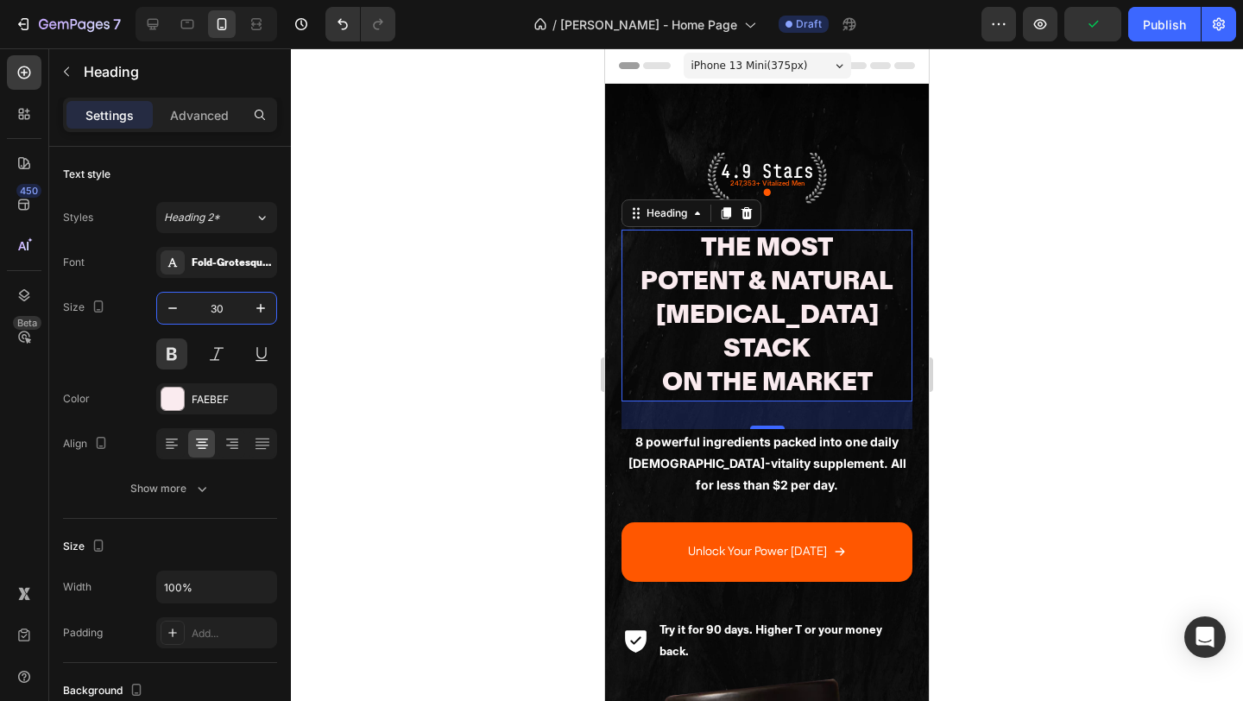
type input "30"
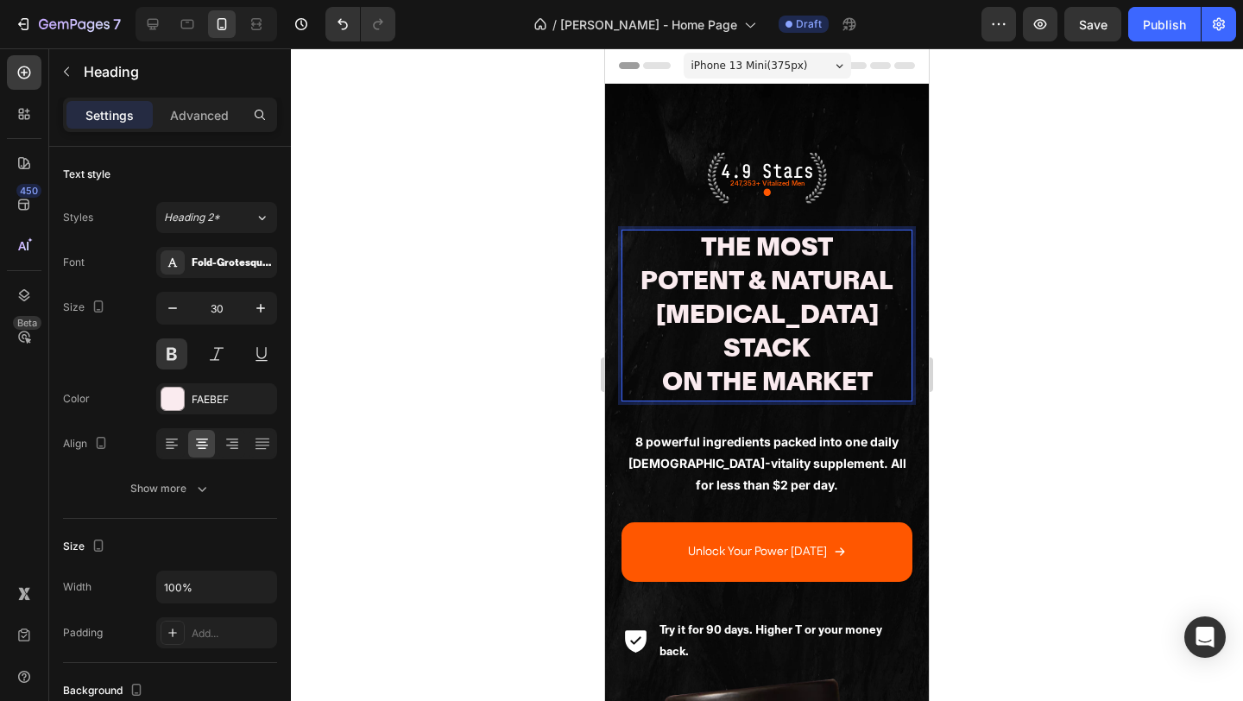
click at [657, 387] on p "The Most Potent & Natural Testosterone Stack On The Market" at bounding box center [767, 315] width 288 height 168
click at [685, 354] on p "The Most Potent & Natural Testosterone Stack On The Market" at bounding box center [767, 315] width 288 height 168
click at [726, 63] on span "iPhone 13 Mini ( 375 px)" at bounding box center [749, 65] width 117 height 17
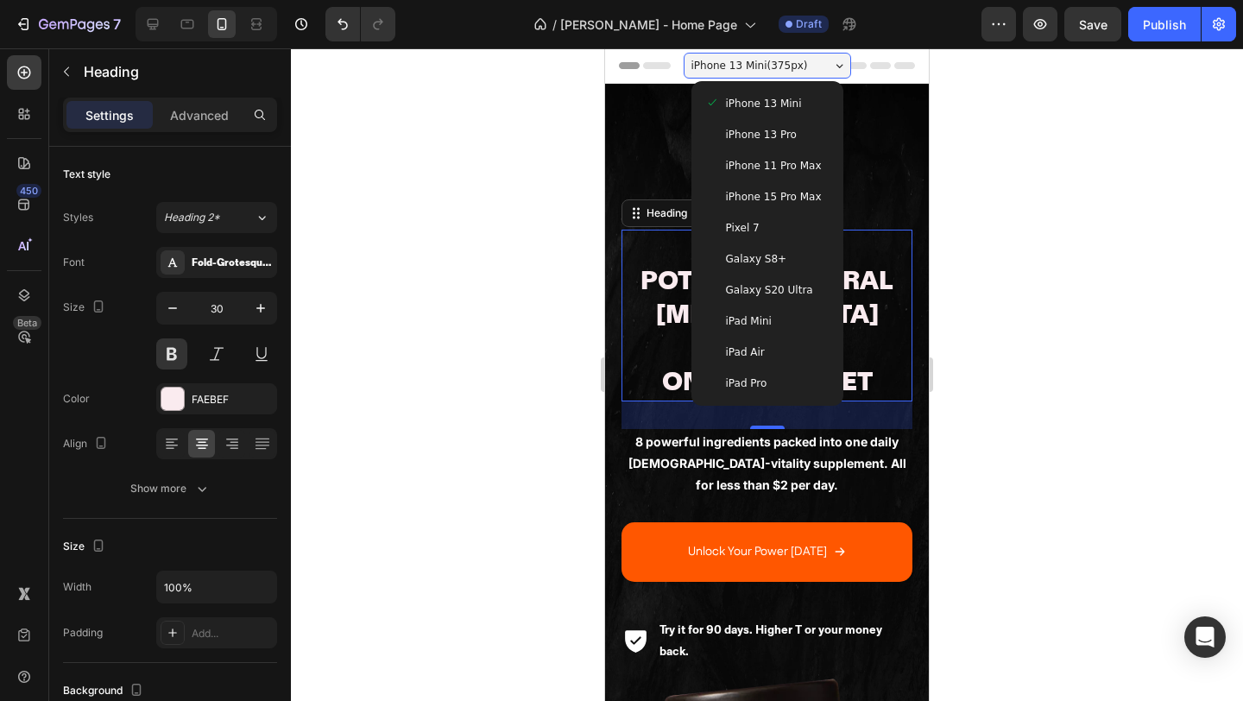
click at [754, 190] on span "iPhone 15 Pro Max" at bounding box center [774, 196] width 96 height 17
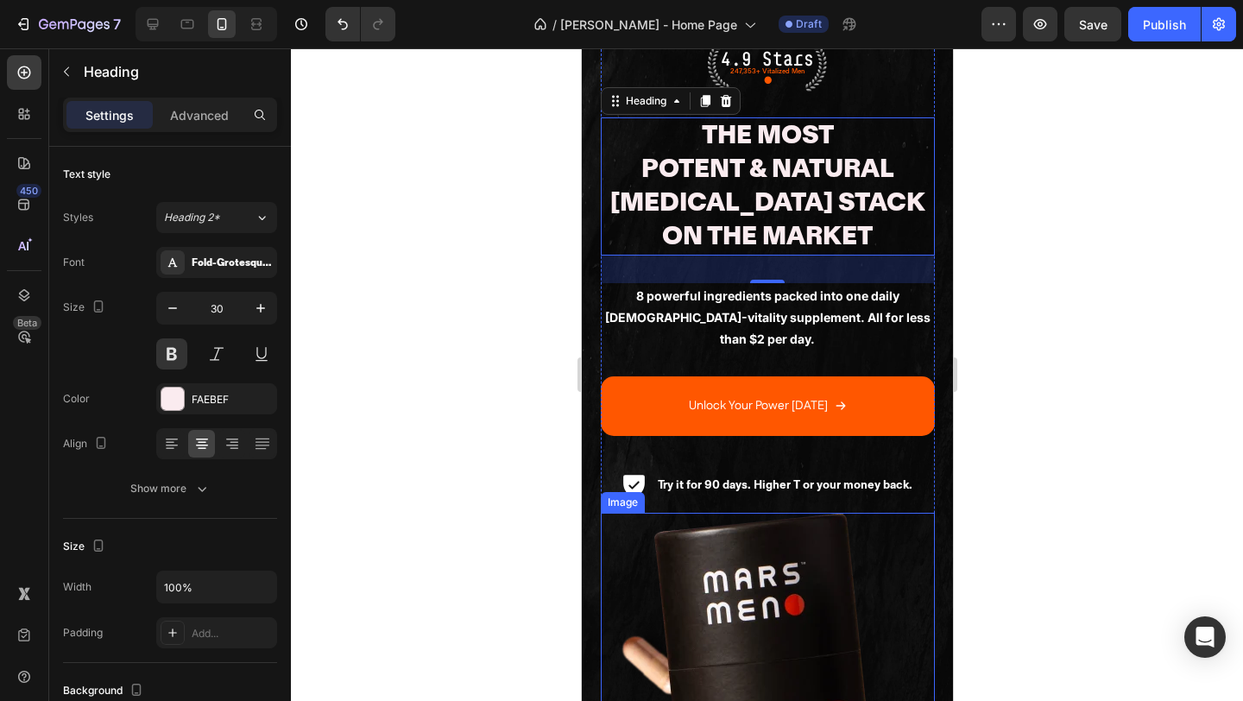
scroll to position [130, 0]
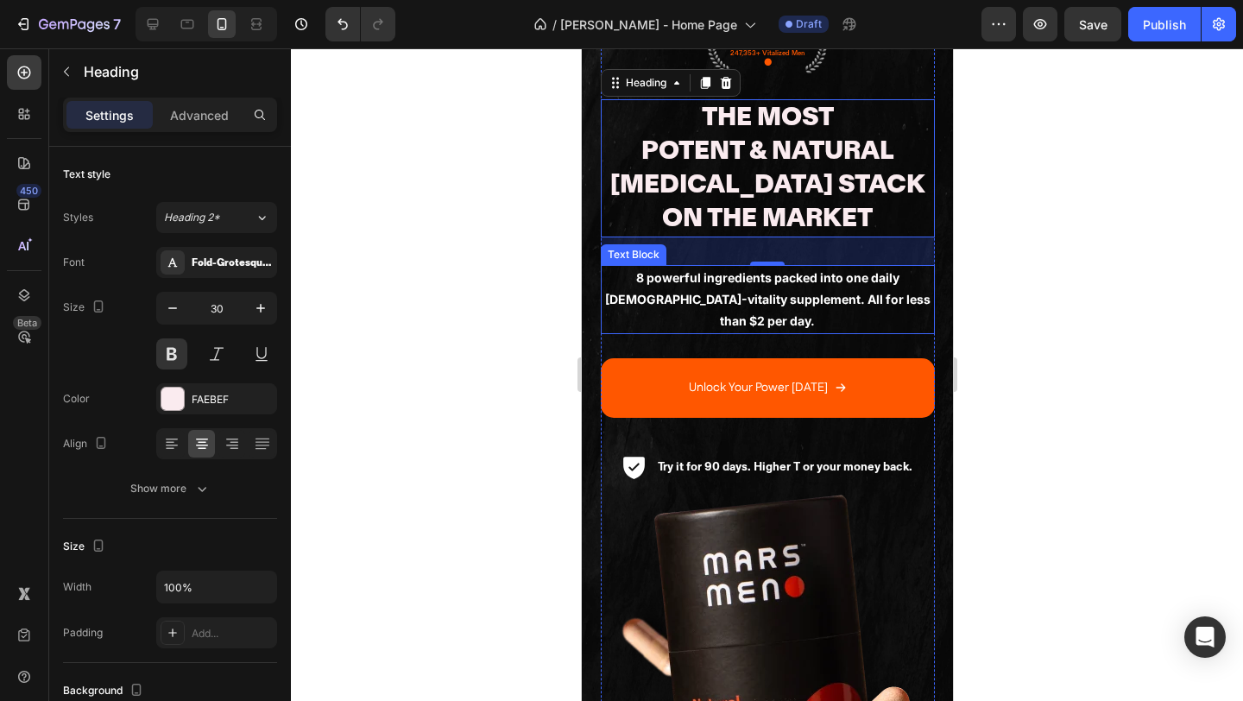
click at [694, 287] on p "8 powerful ingredients packed into one daily male-vitality supplement. All for …" at bounding box center [767, 300] width 331 height 66
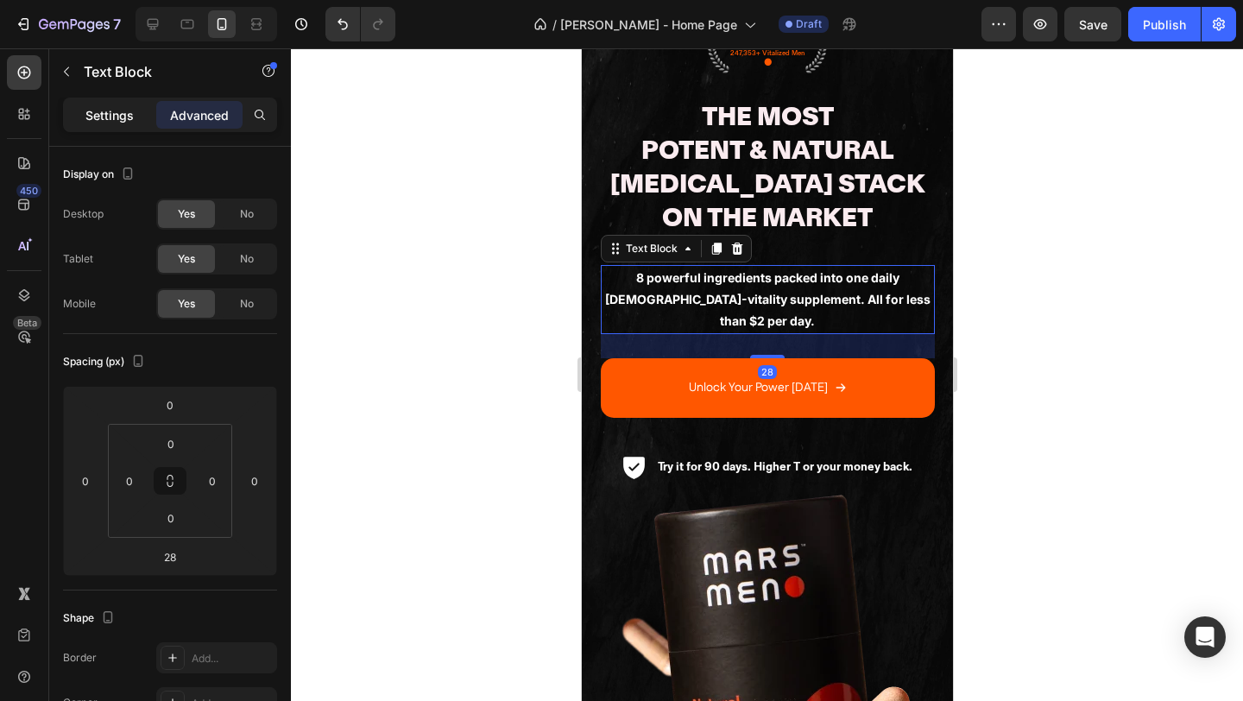
click at [106, 117] on p "Settings" at bounding box center [109, 115] width 48 height 18
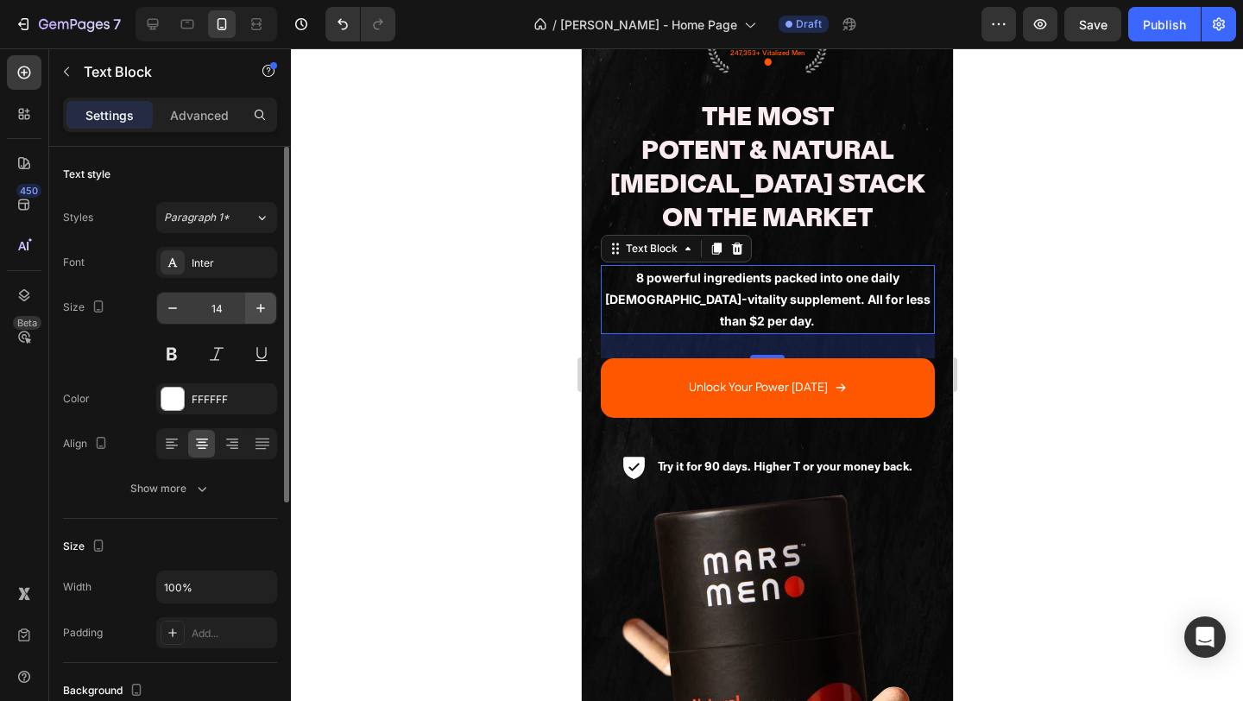
click at [249, 309] on button "button" at bounding box center [260, 308] width 31 height 31
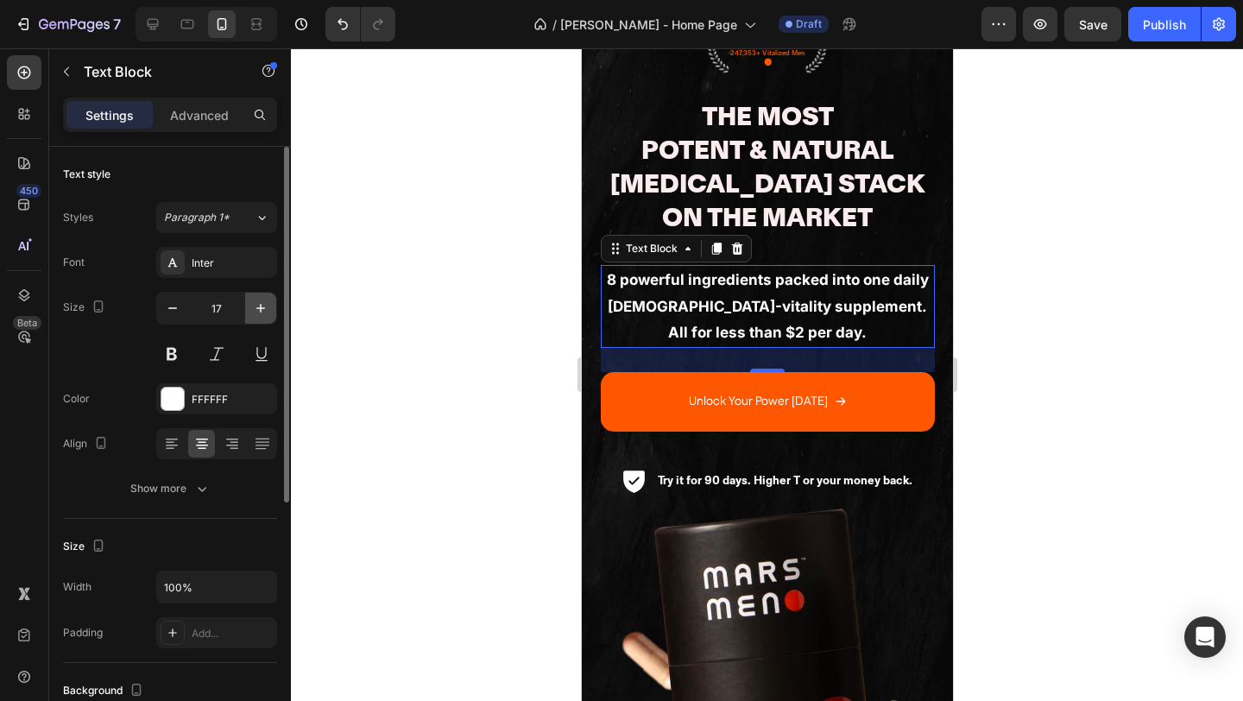
click at [249, 309] on button "button" at bounding box center [260, 308] width 31 height 31
type input "18"
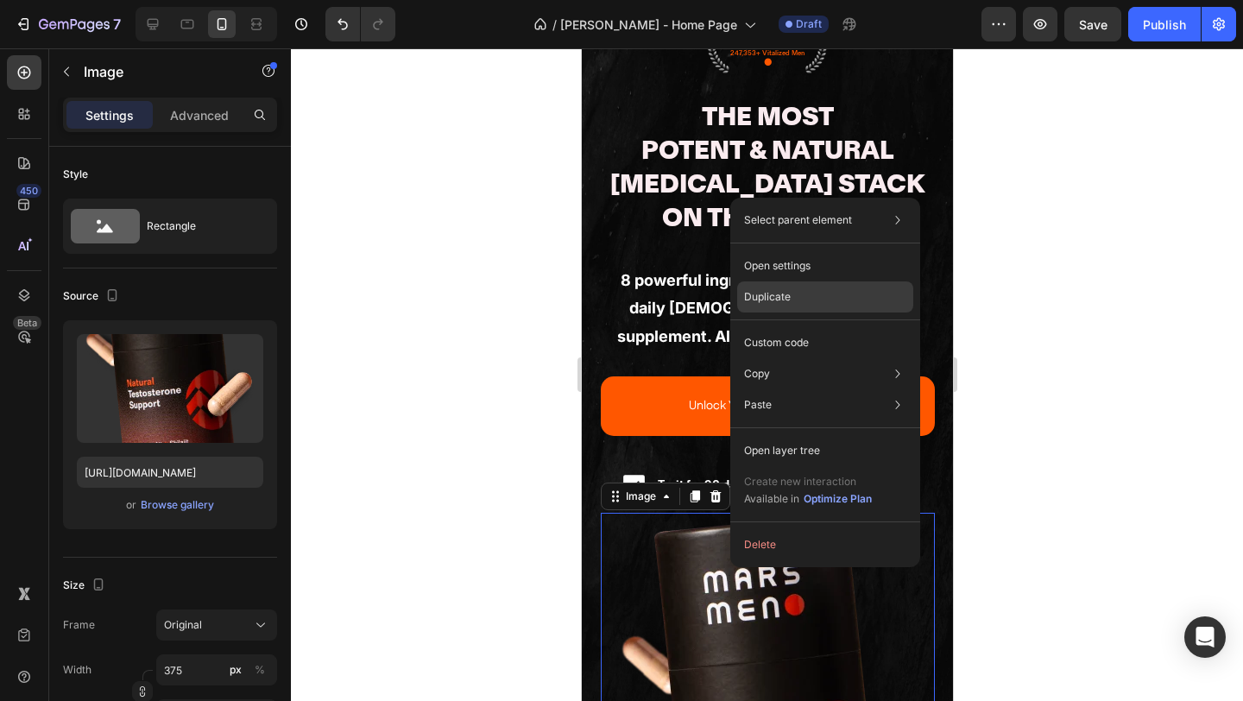
click at [819, 327] on div "Duplicate" at bounding box center [825, 342] width 176 height 31
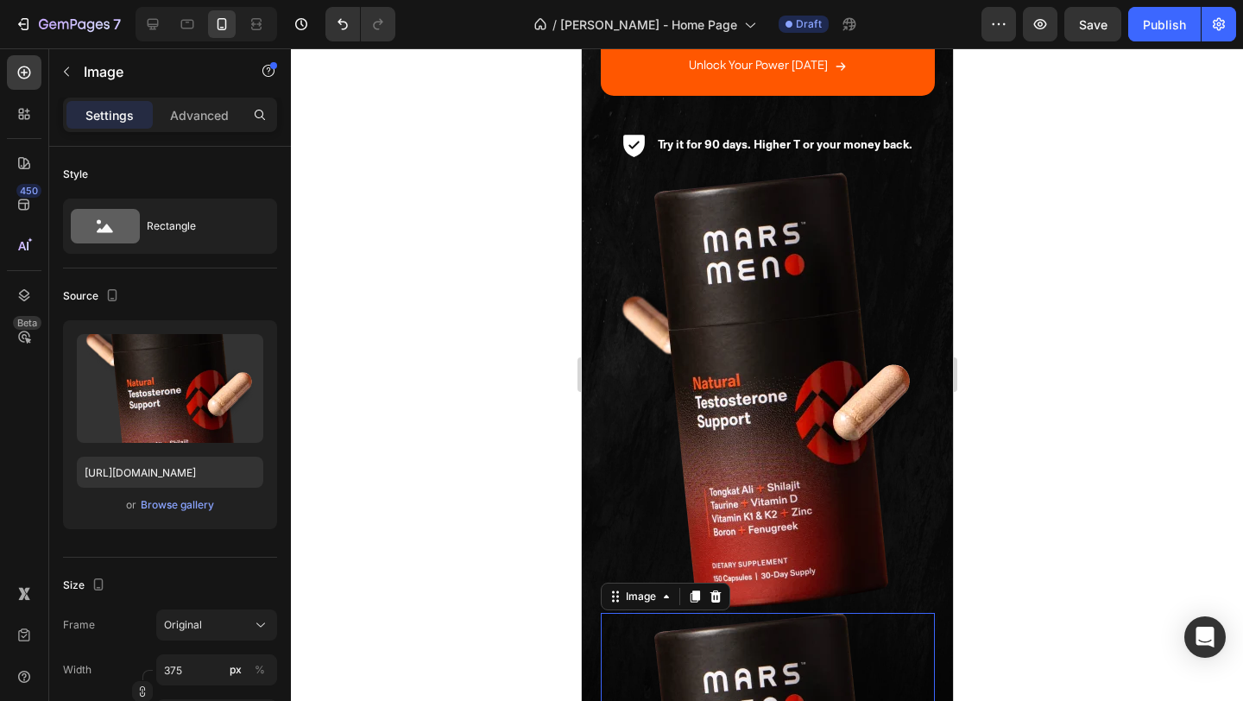
scroll to position [199, 0]
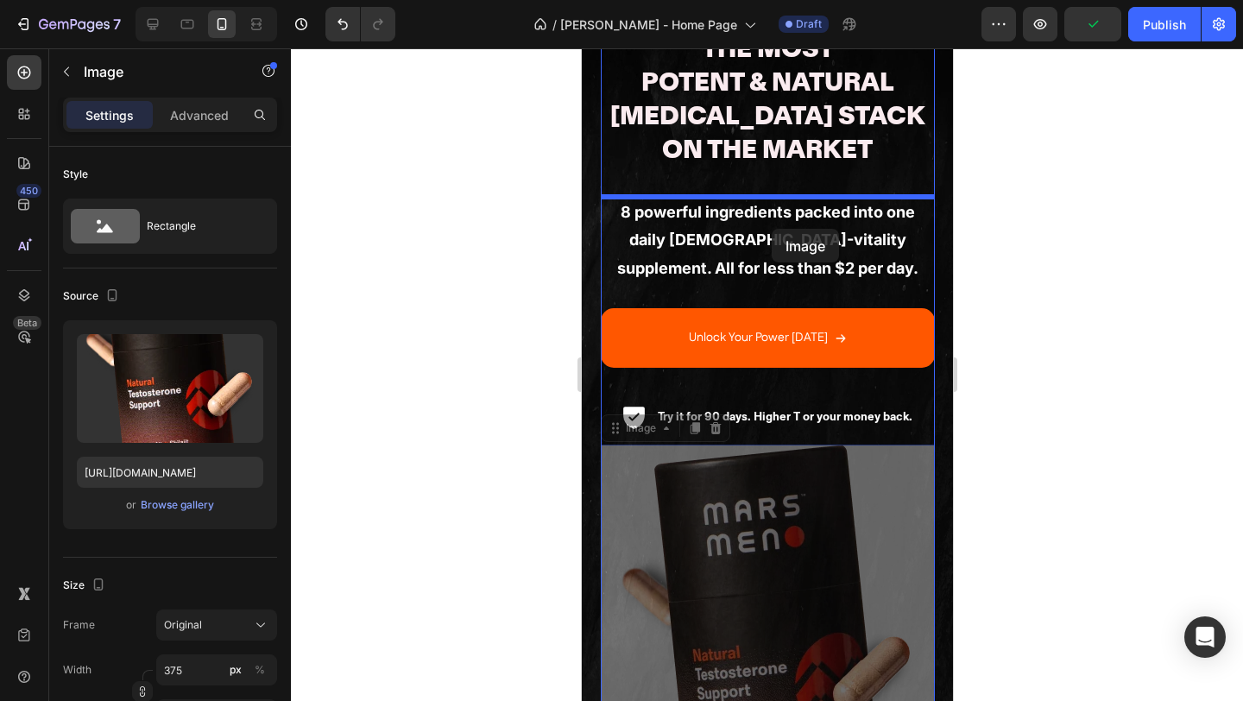
drag, startPoint x: 710, startPoint y: 538, endPoint x: 771, endPoint y: 229, distance: 314.9
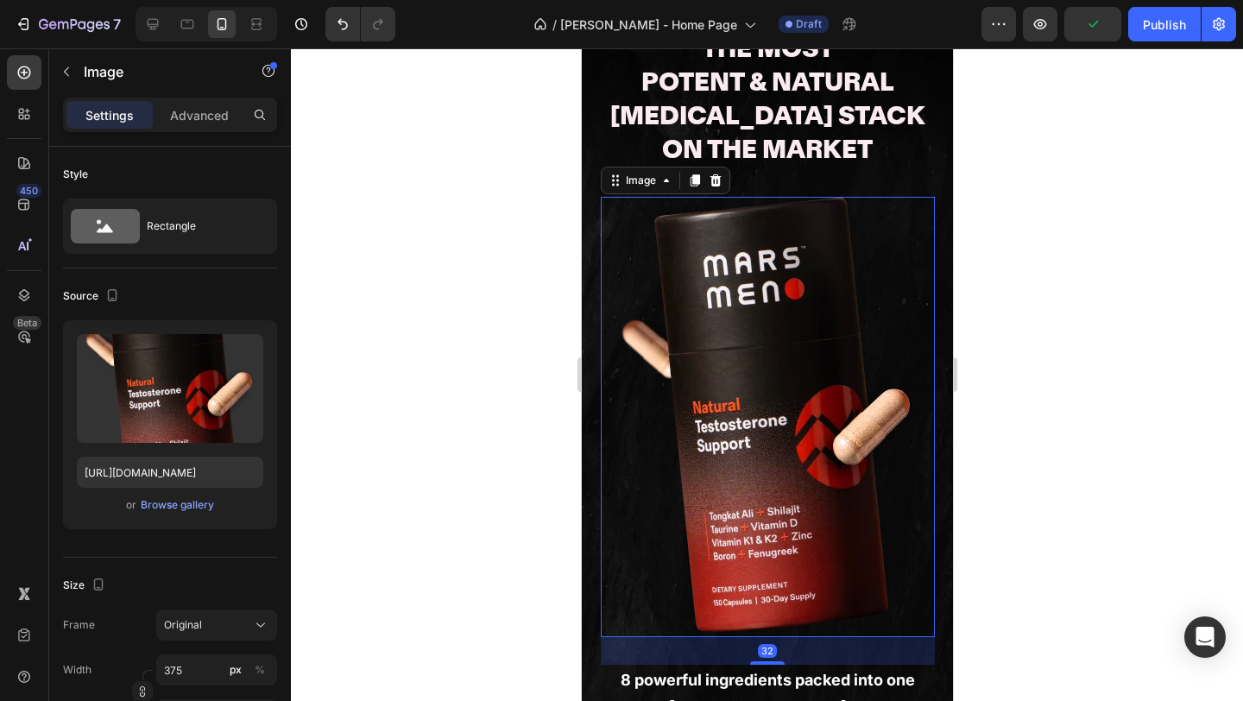
scroll to position [203, 0]
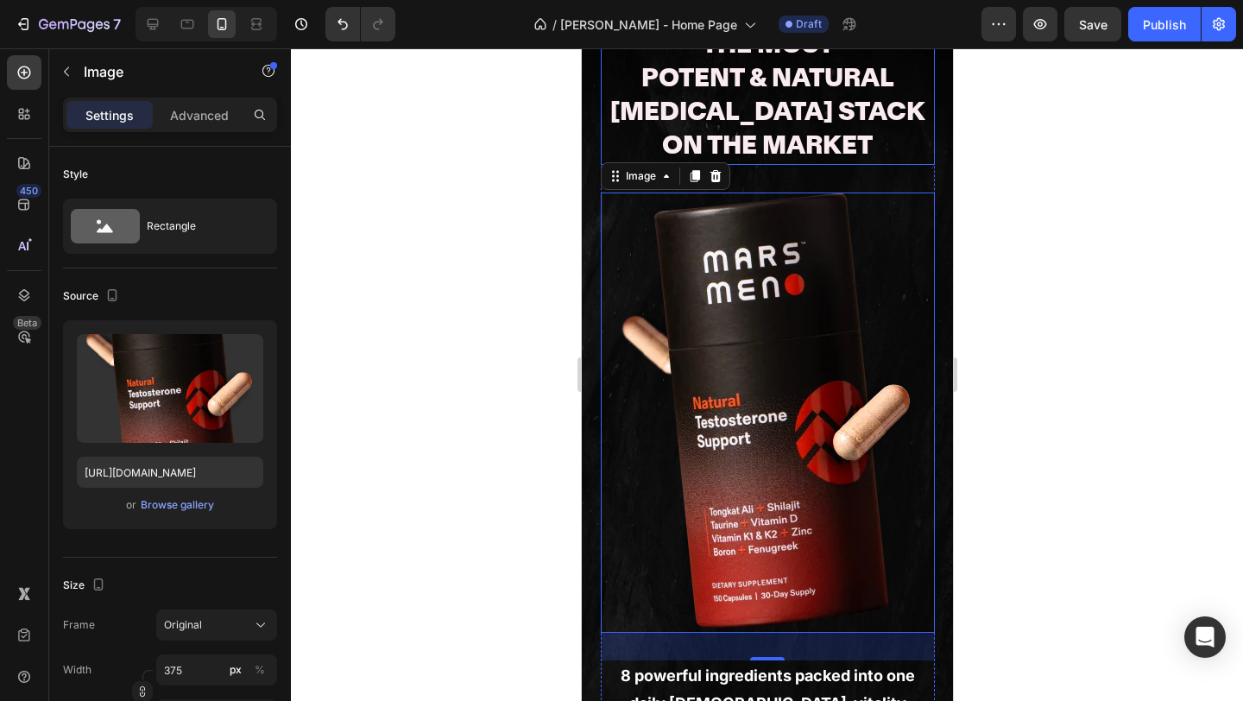
click at [767, 124] on p "The Most Potent & Natural Testosterone Stack On The Market" at bounding box center [767, 95] width 331 height 135
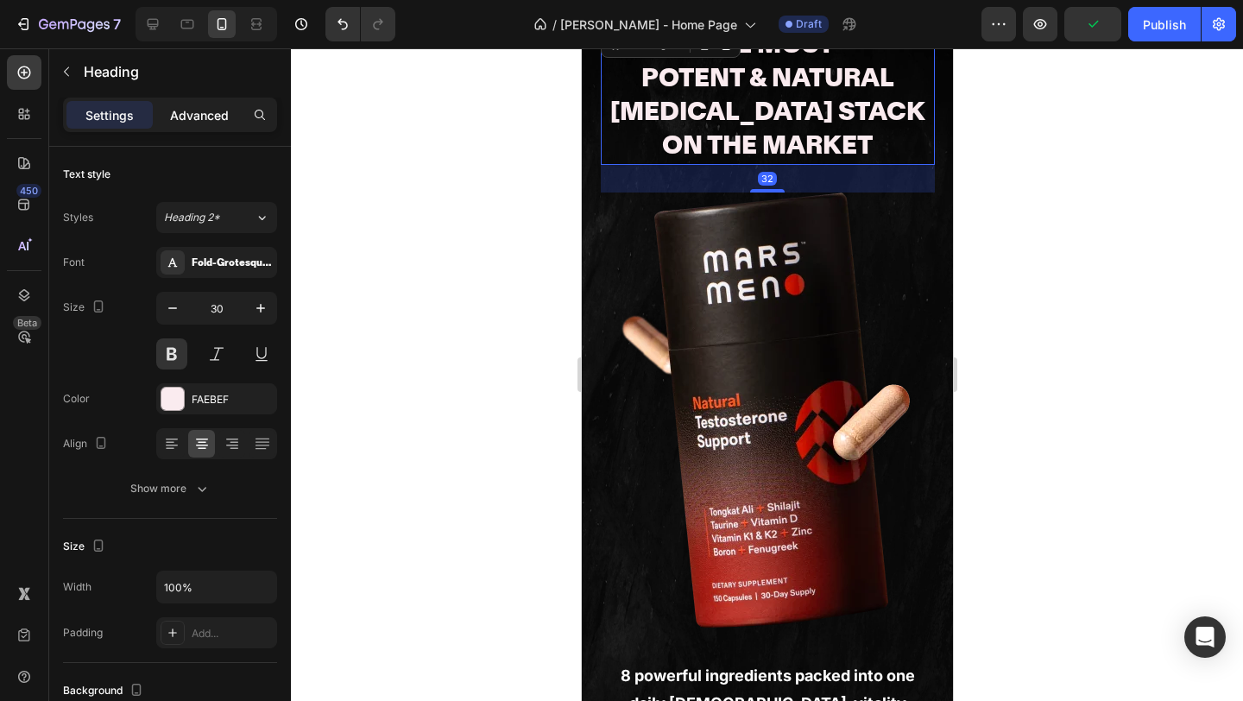
click at [193, 107] on p "Advanced" at bounding box center [199, 115] width 59 height 18
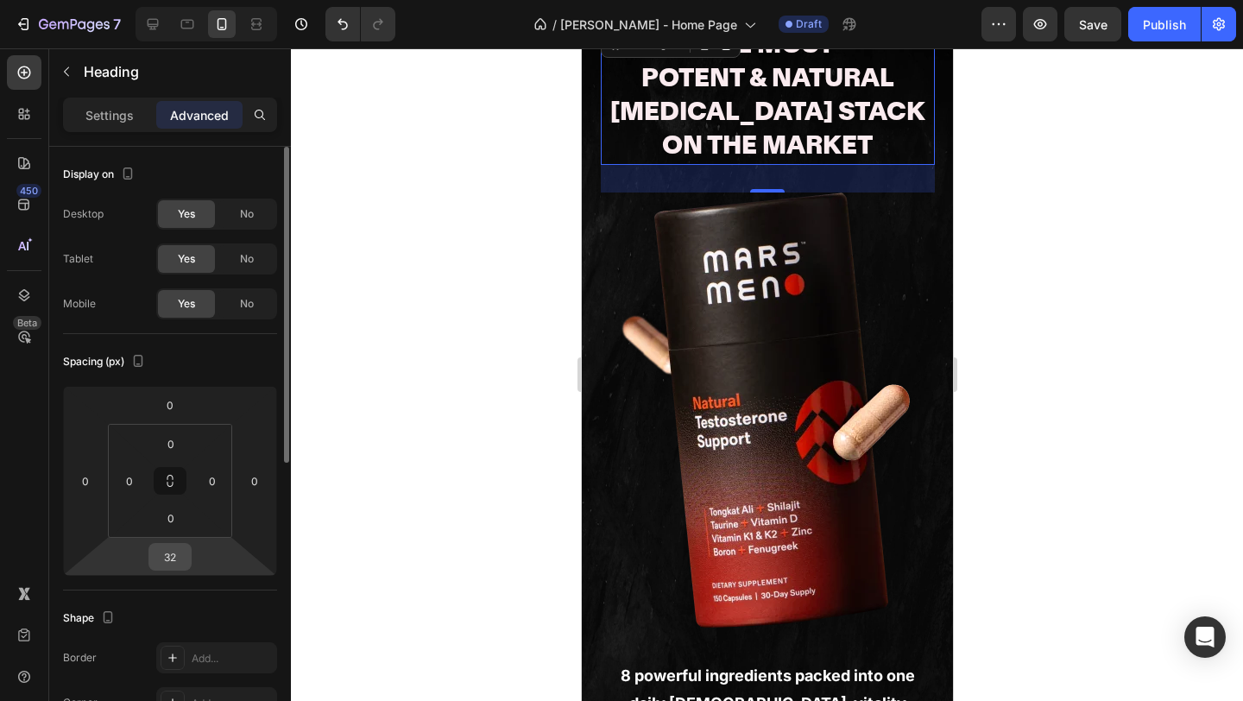
click at [173, 557] on input "32" at bounding box center [170, 557] width 35 height 26
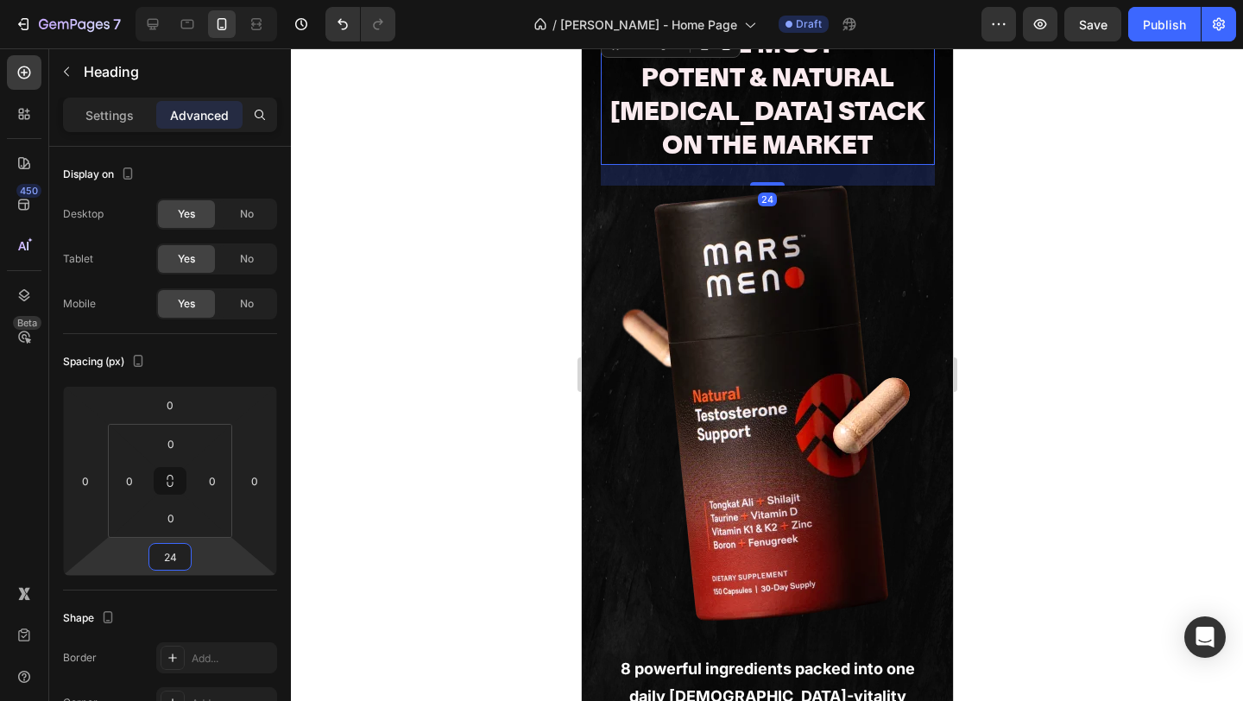
type input "24"
click at [774, 307] on img at bounding box center [767, 406] width 324 height 440
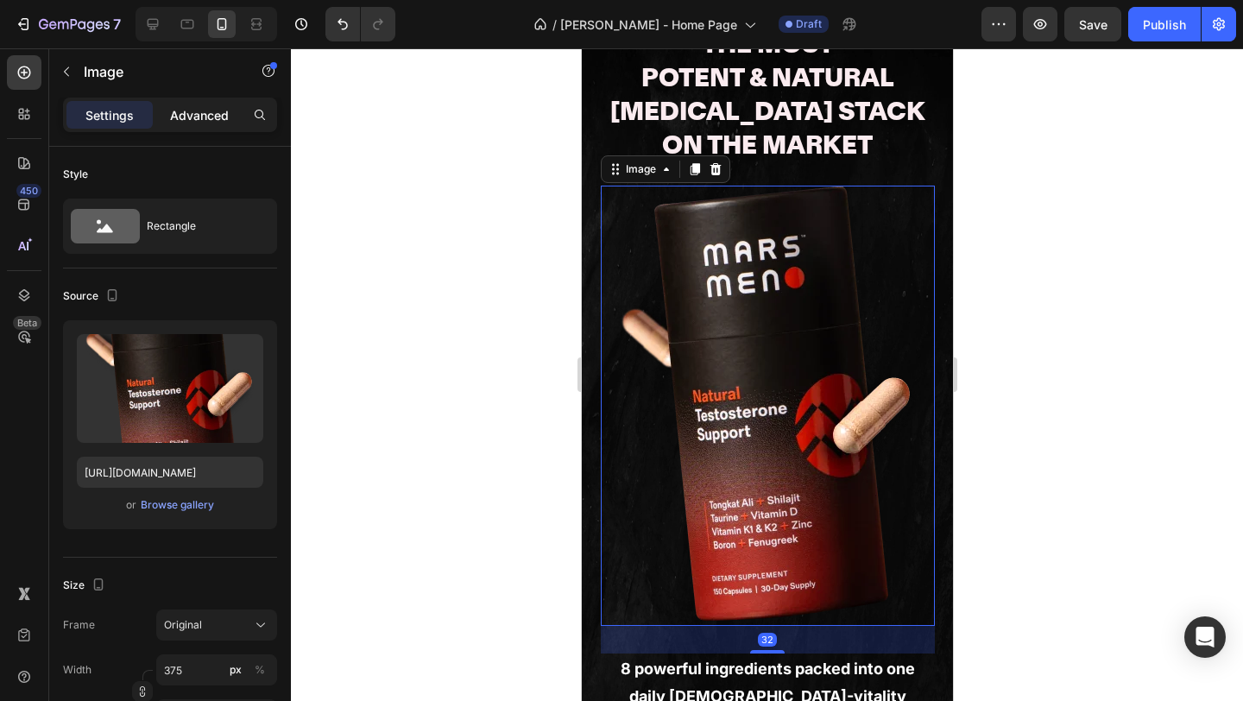
click at [197, 119] on p "Advanced" at bounding box center [199, 115] width 59 height 18
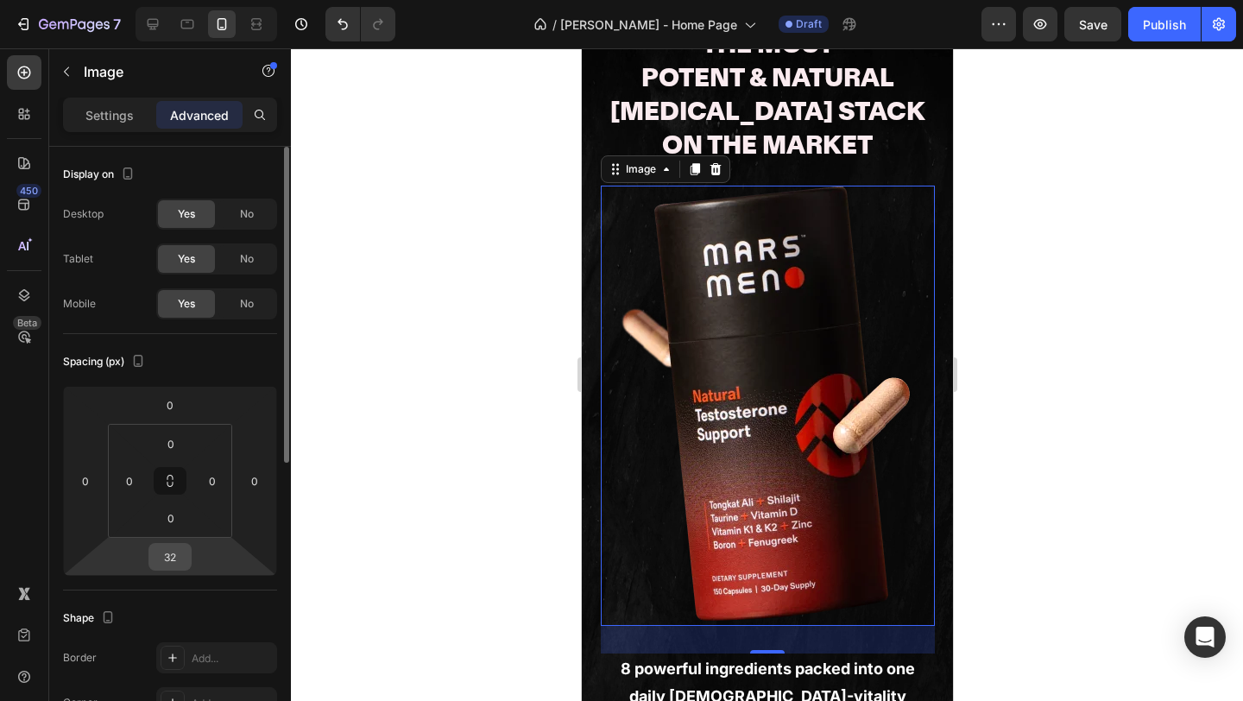
click at [186, 558] on input "32" at bounding box center [170, 557] width 35 height 26
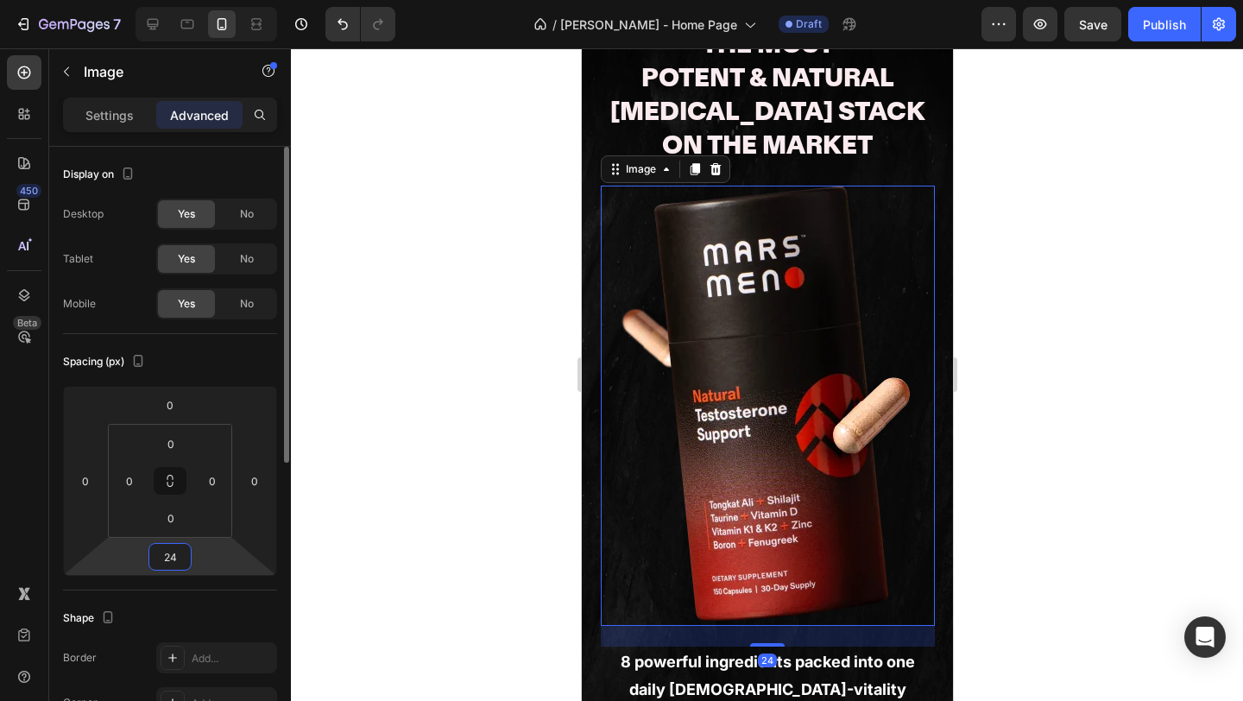
type input "24"
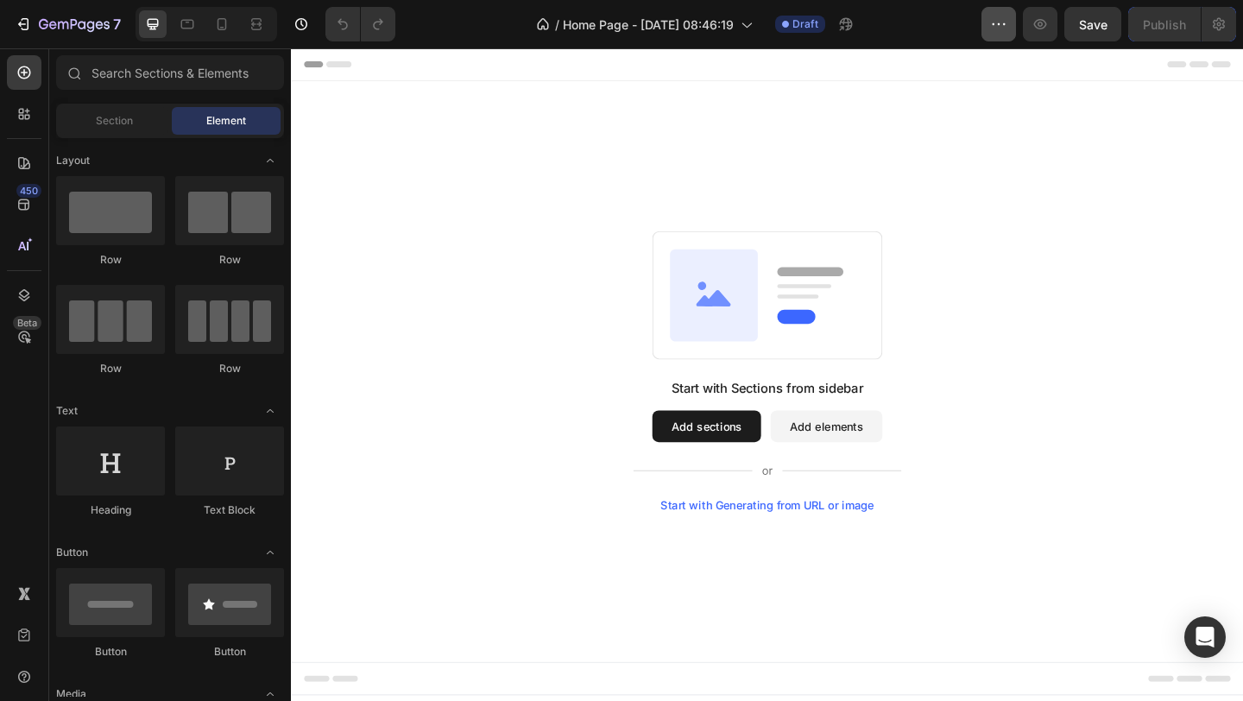
click at [994, 39] on button "button" at bounding box center [999, 24] width 35 height 35
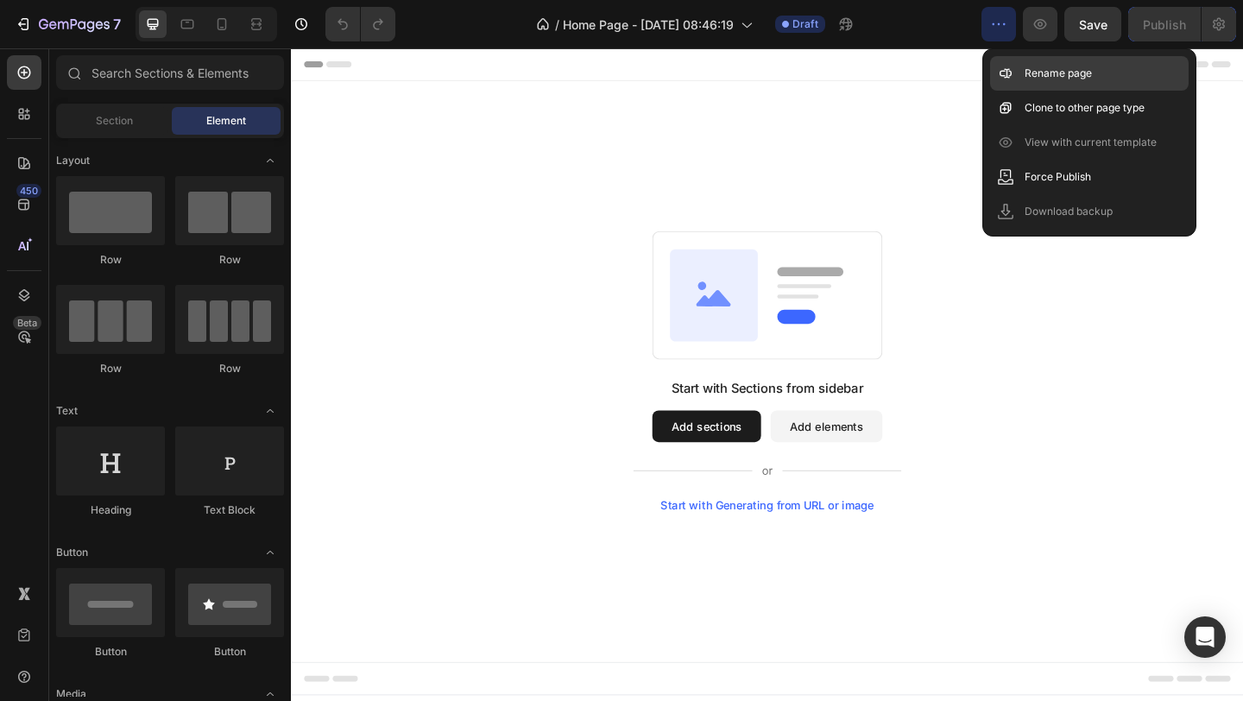
click at [1016, 91] on div "Rename page" at bounding box center [1089, 108] width 199 height 35
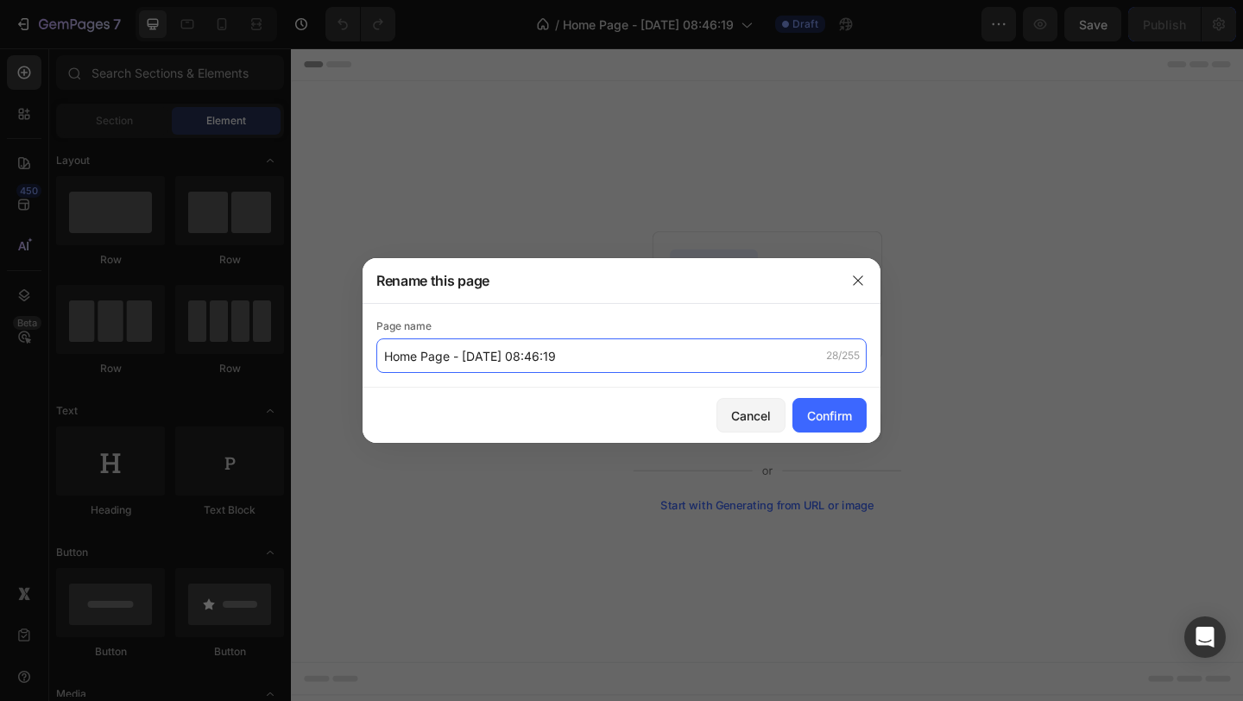
click at [573, 351] on input "Home Page - Aug 27, 08:46:19" at bounding box center [621, 355] width 490 height 35
type input "Sample - C"
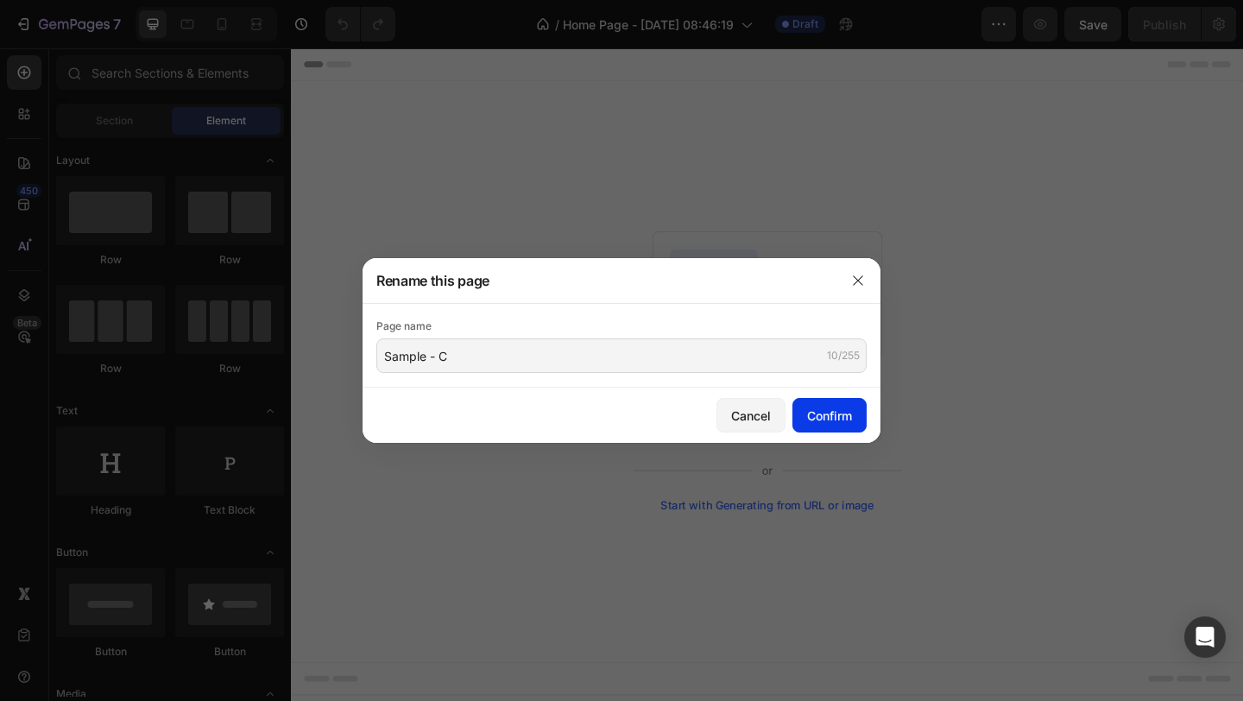
click at [832, 412] on div "Confirm" at bounding box center [829, 416] width 45 height 18
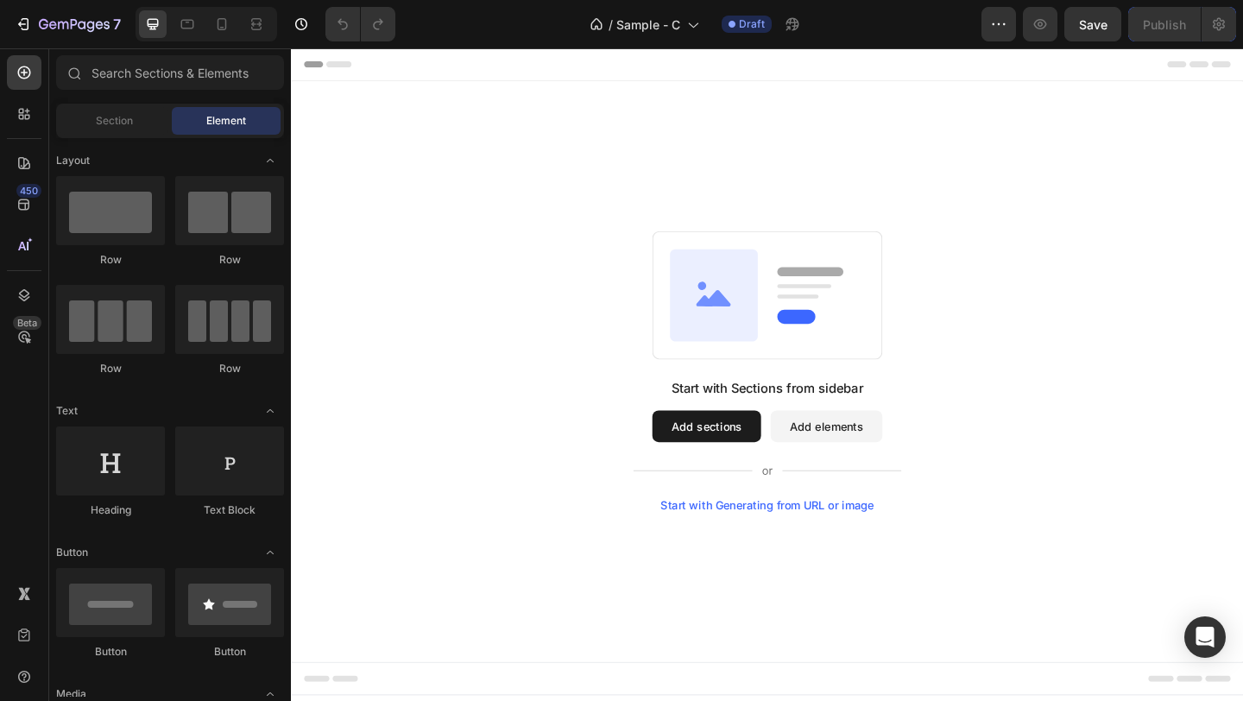
click at [839, 548] on div "Start with Generating from URL or image" at bounding box center [809, 546] width 232 height 14
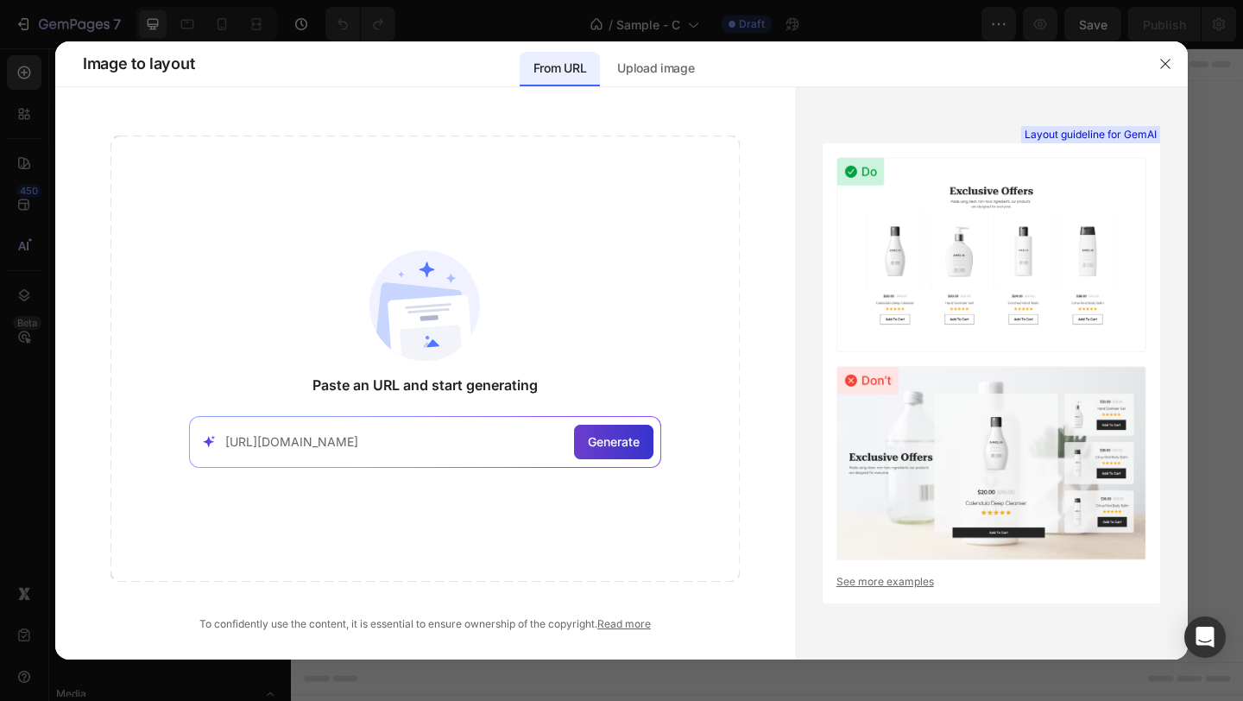
type input "https://mengotomars.com/"
click at [626, 436] on span "Generate" at bounding box center [614, 442] width 52 height 18
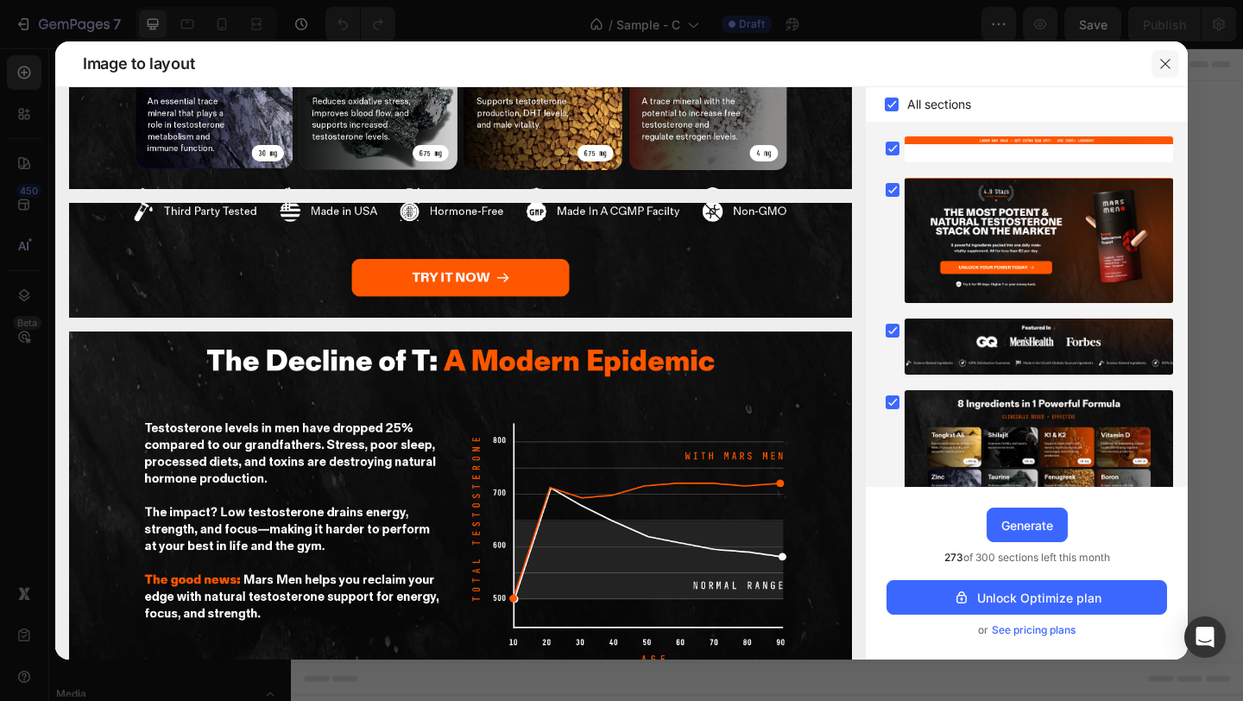
click at [1169, 62] on icon "button" at bounding box center [1166, 64] width 14 height 14
